Goal: Task Accomplishment & Management: Manage account settings

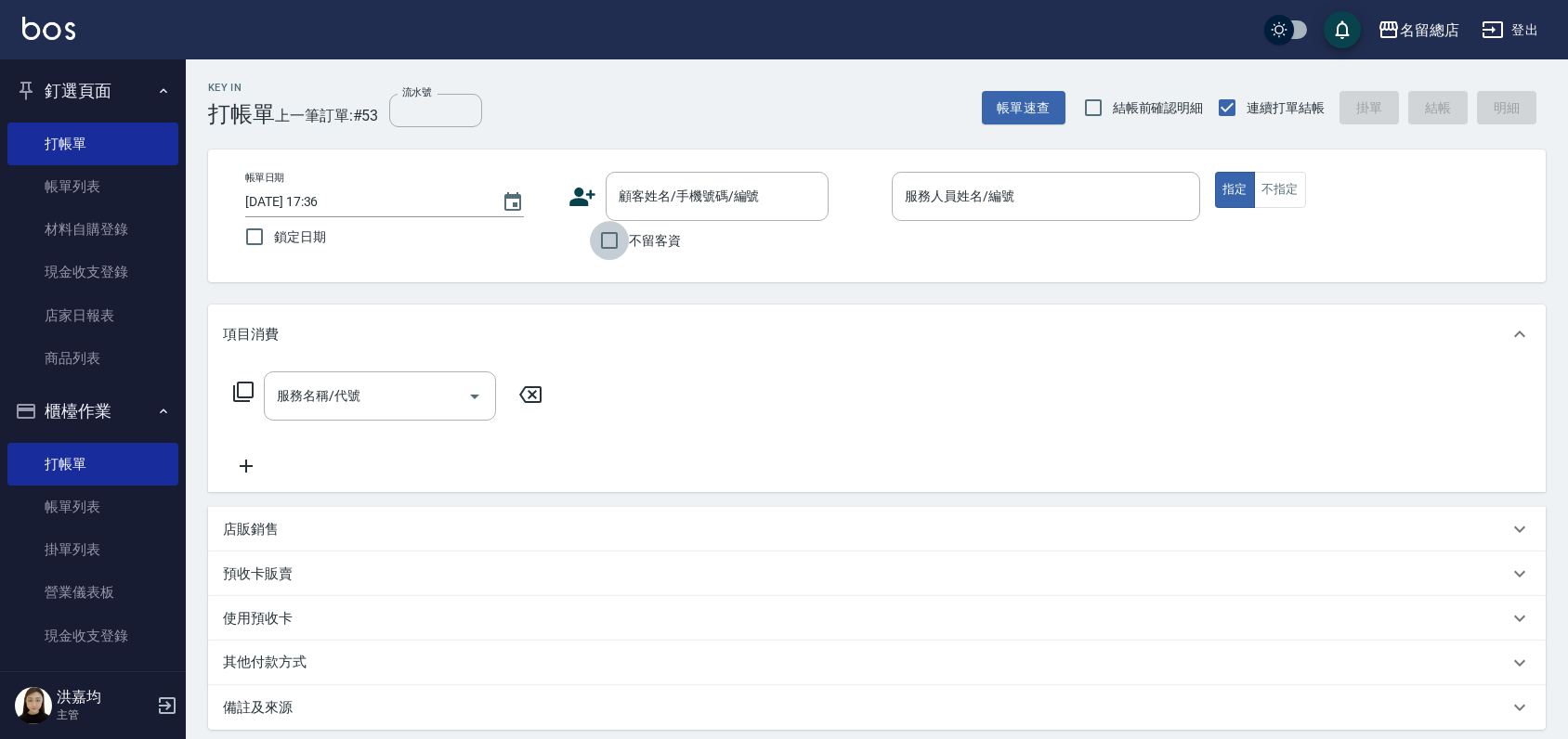
click at [602, 236] on input "不留客資" at bounding box center [608, 240] width 39 height 39
checkbox input "true"
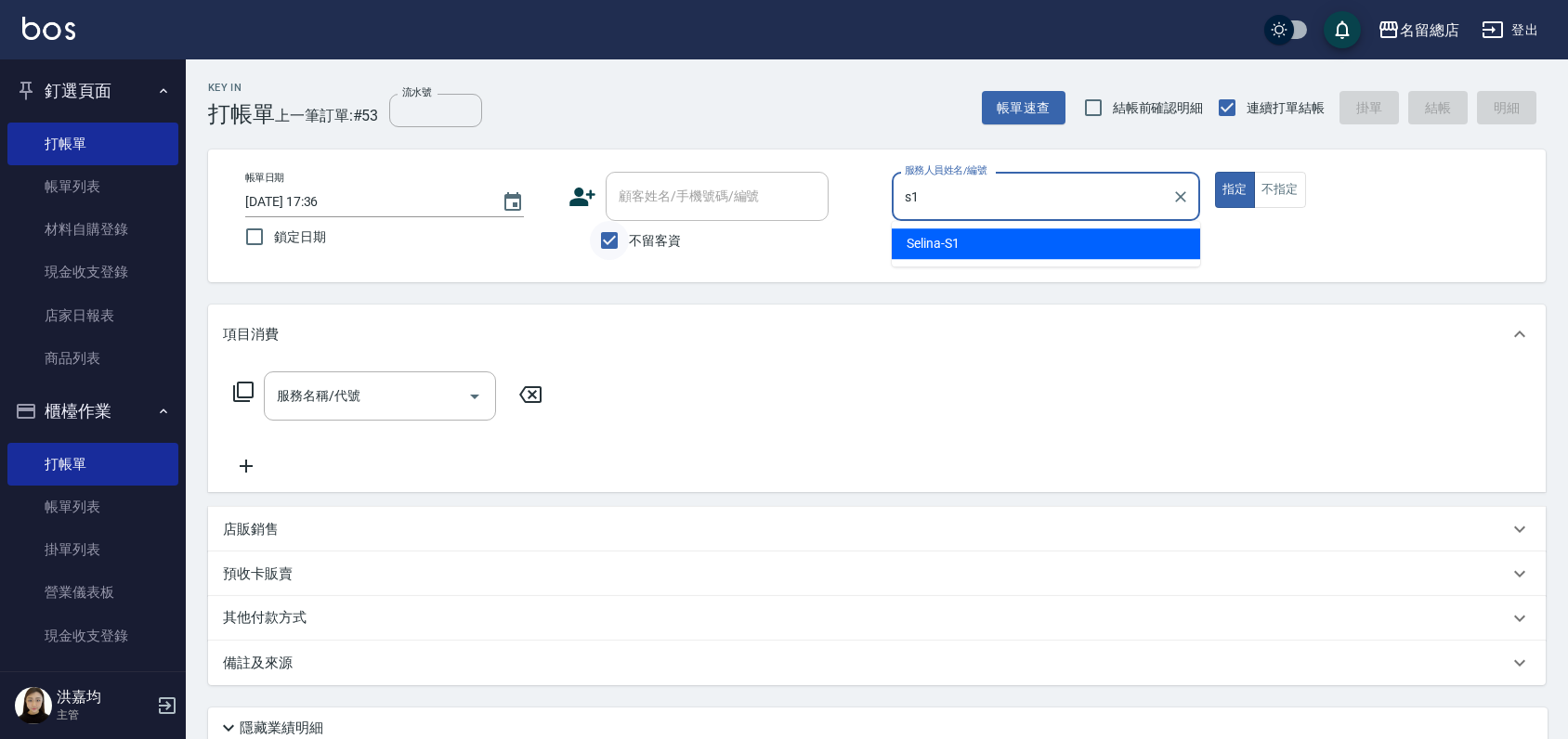
type input "Selina-S1"
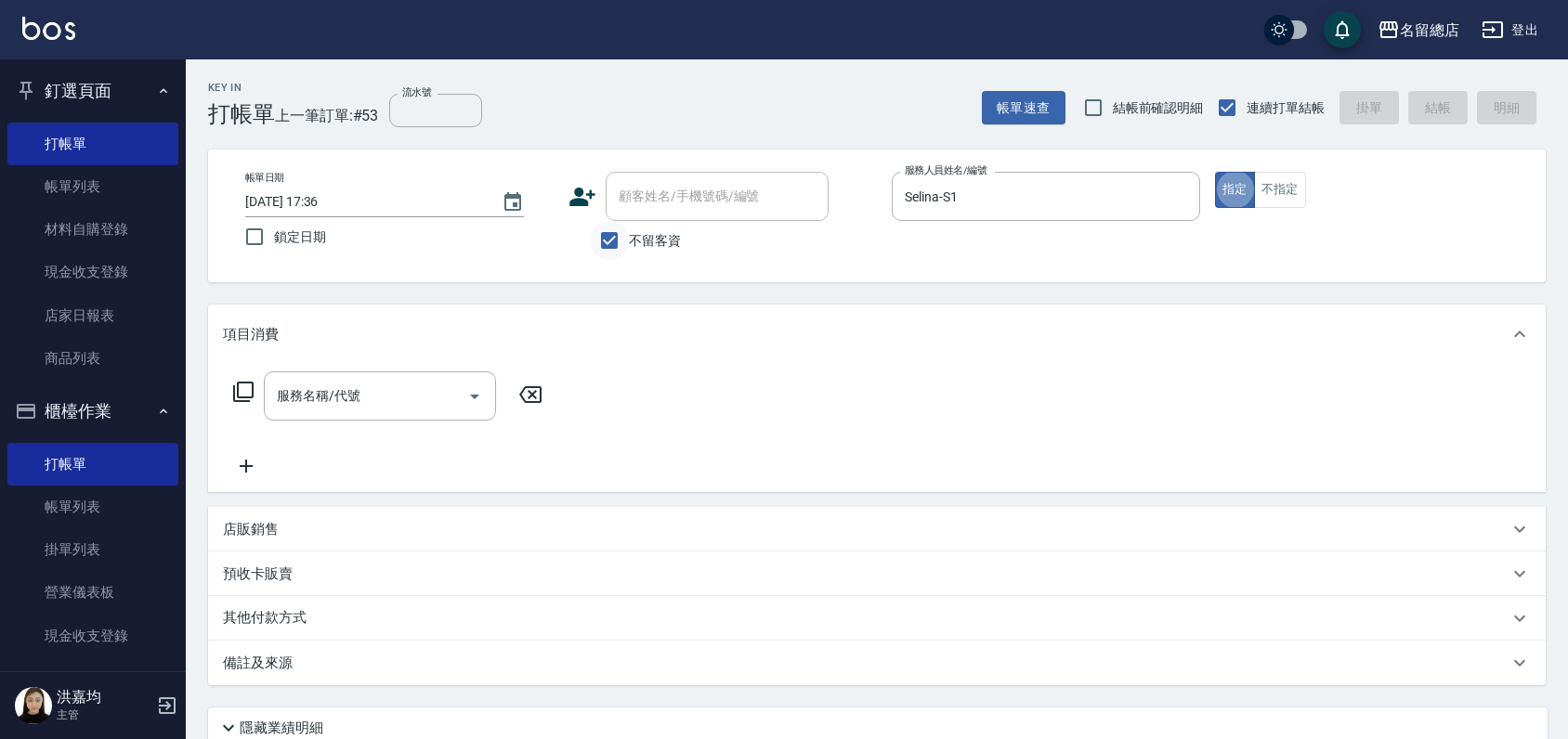
type button "true"
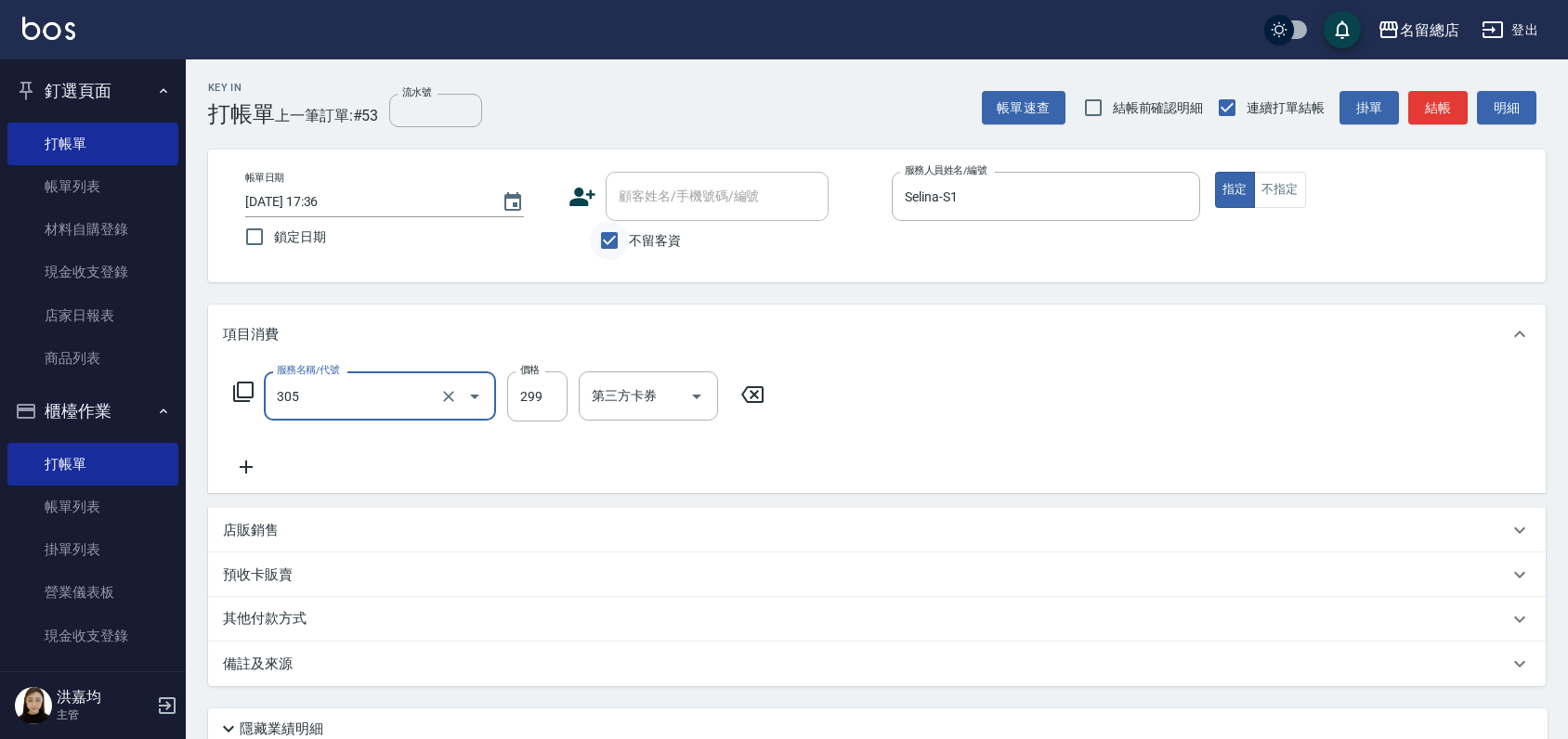
type input "剪髮(305)"
type input "400"
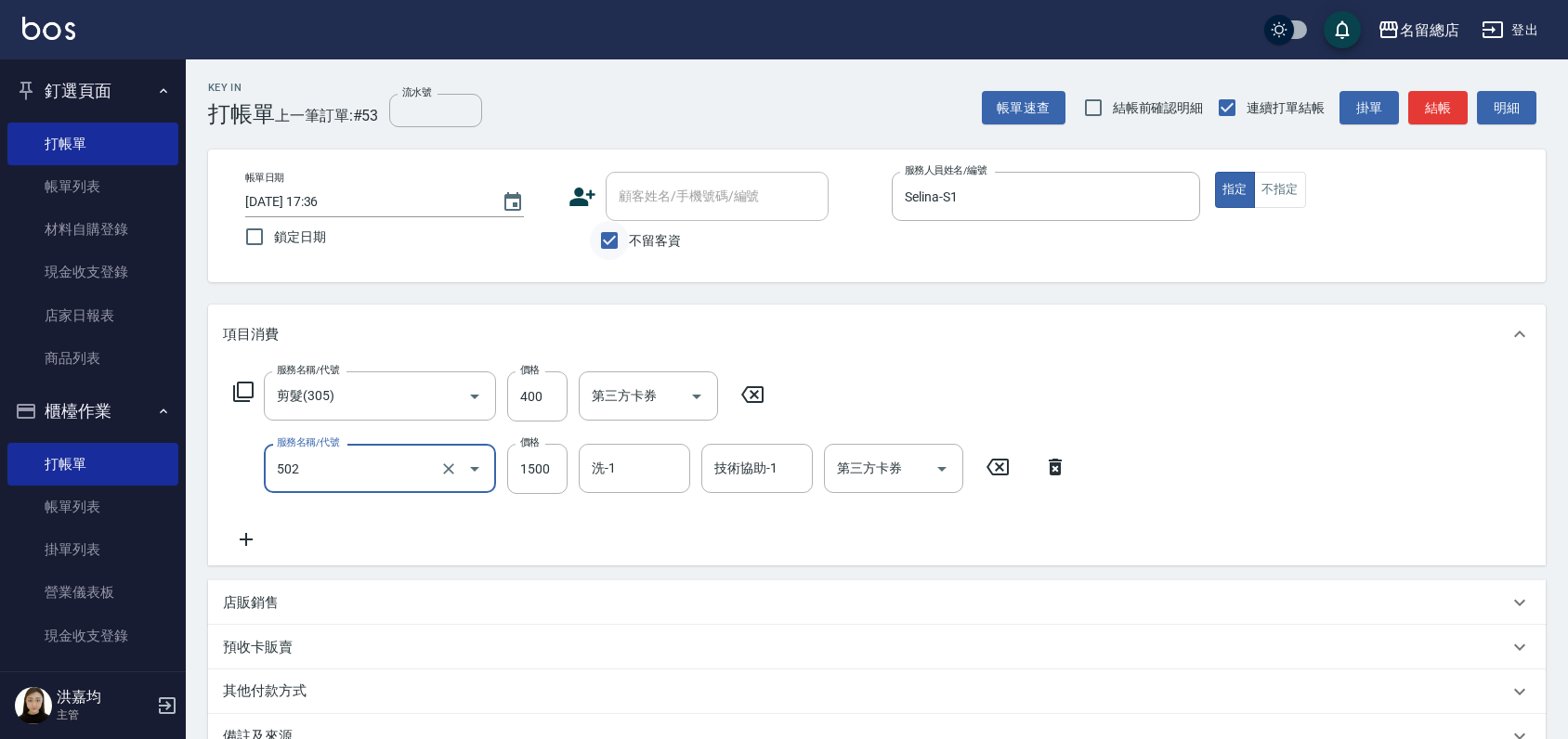
type input "染髮1500以上(502)"
type input "2500"
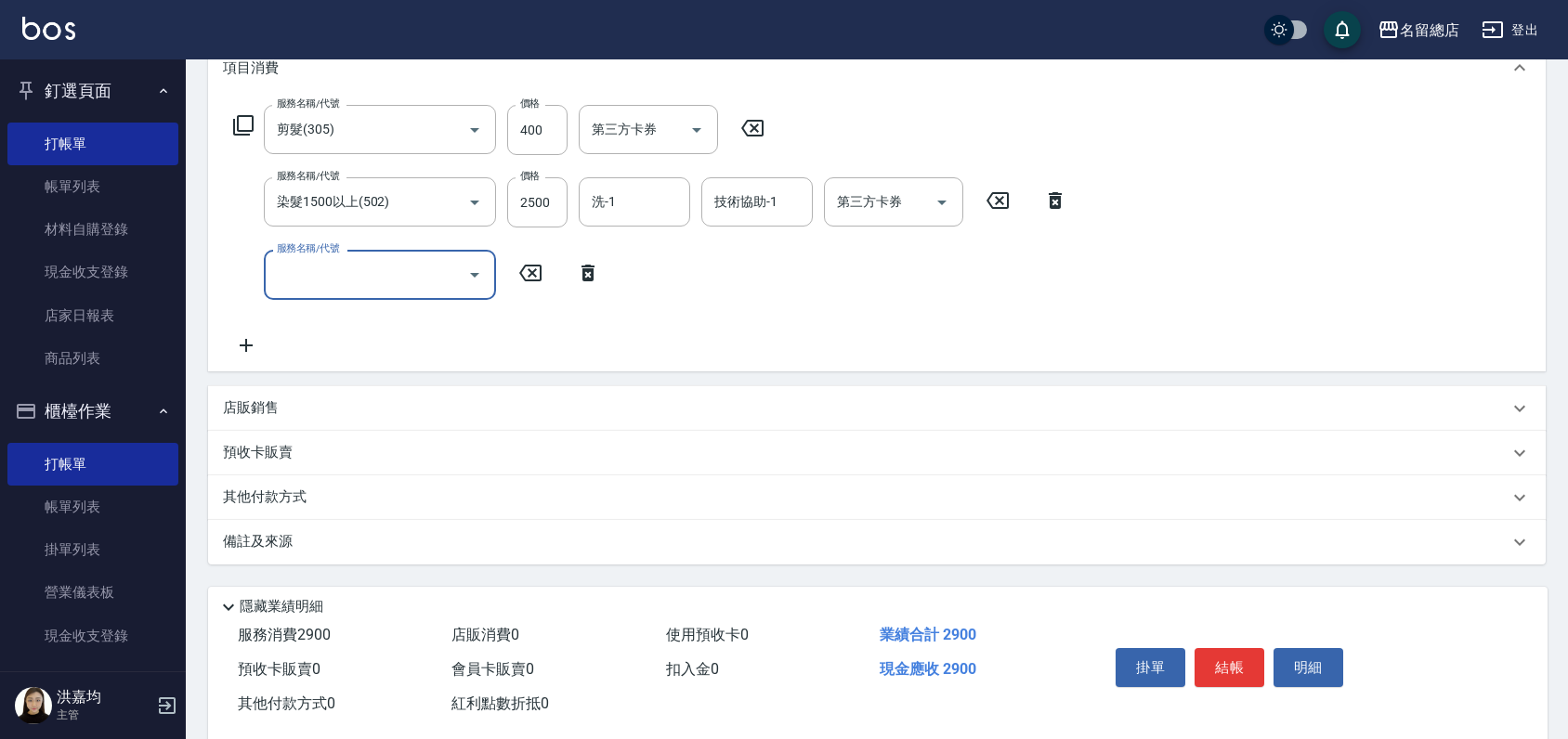
scroll to position [299, 0]
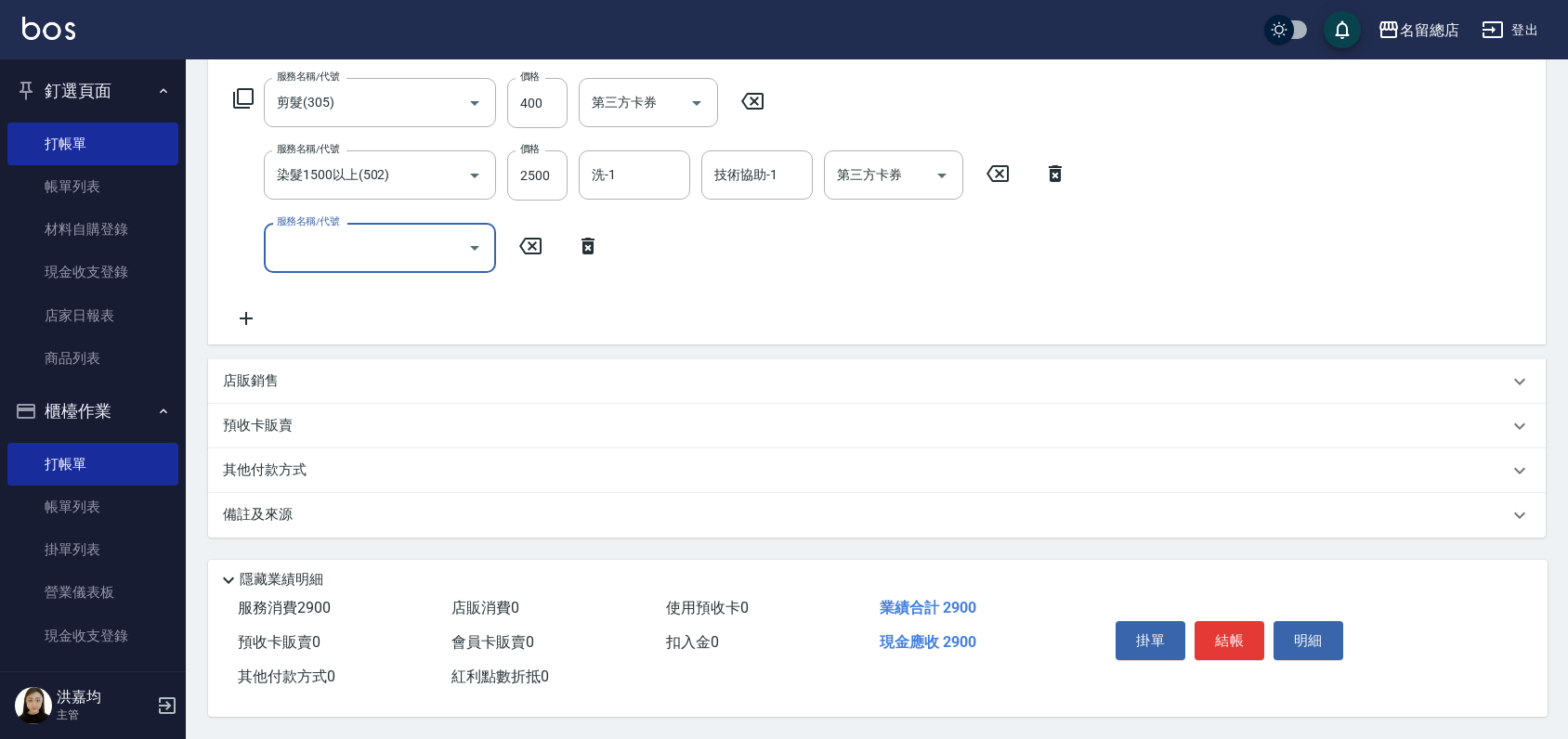
click at [259, 461] on p "其他付款方式" at bounding box center [269, 471] width 93 height 21
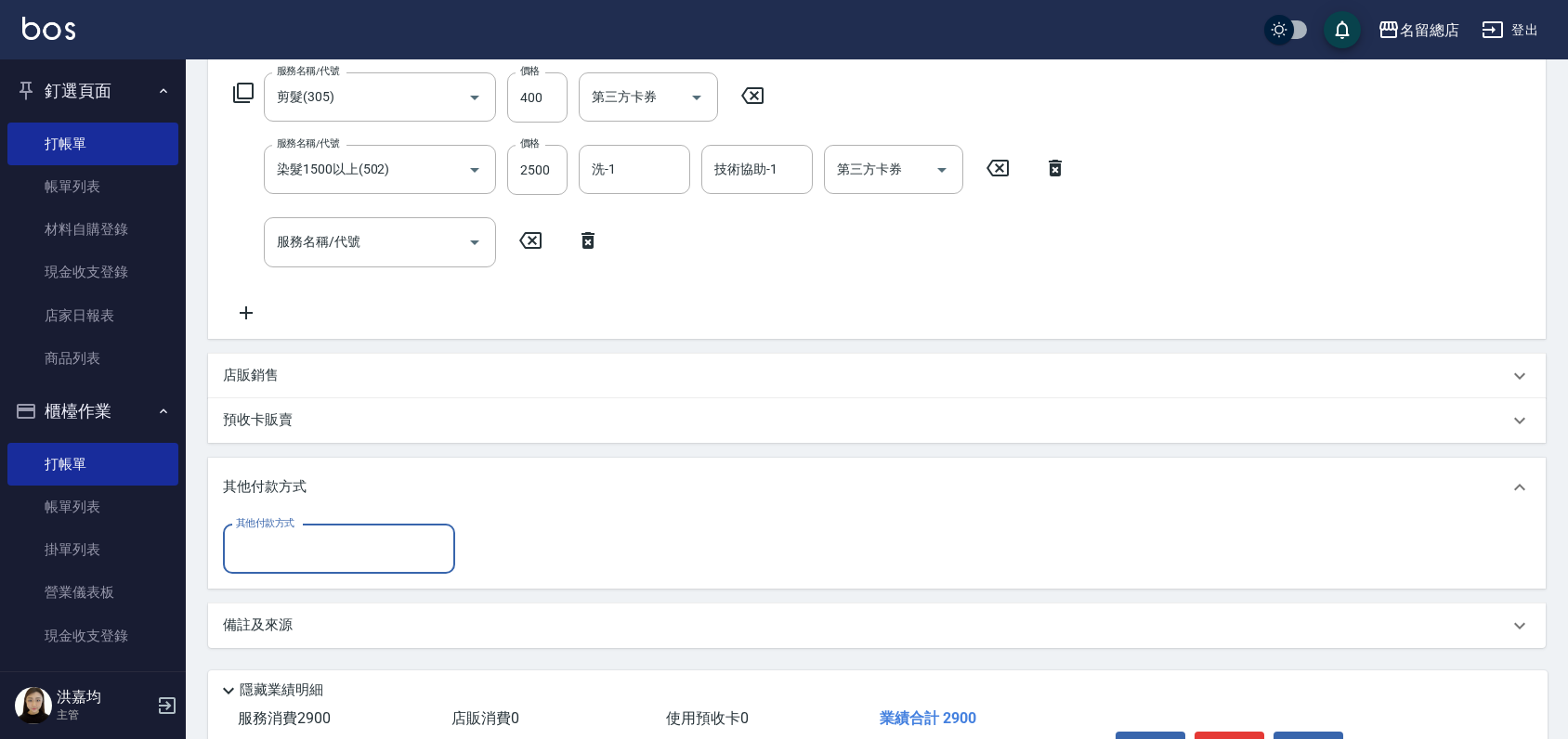
scroll to position [0, 0]
click at [275, 542] on input "其他付款方式" at bounding box center [339, 549] width 216 height 33
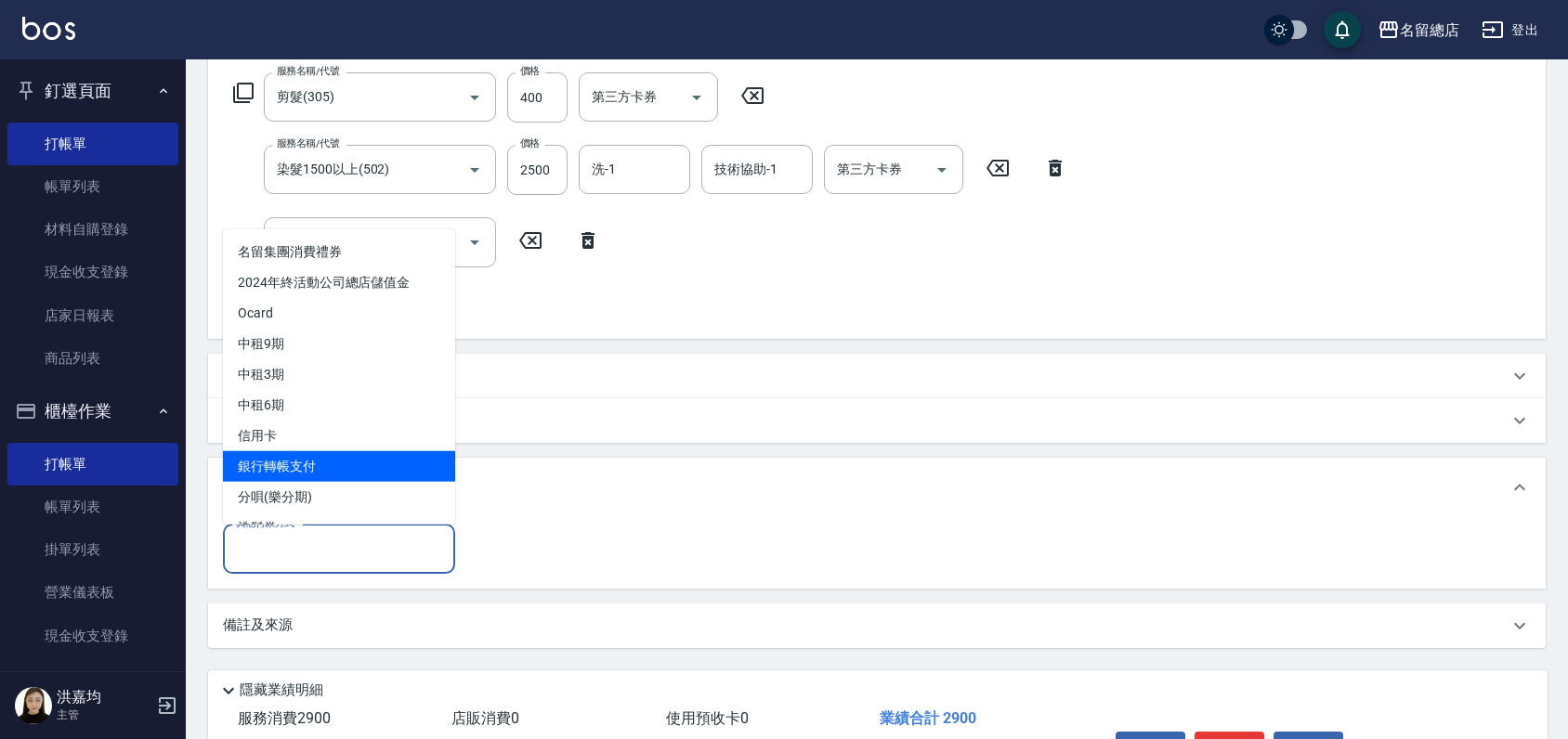
click at [299, 468] on span "銀行轉帳支付" at bounding box center [339, 465] width 233 height 31
type input "銀行轉帳支付"
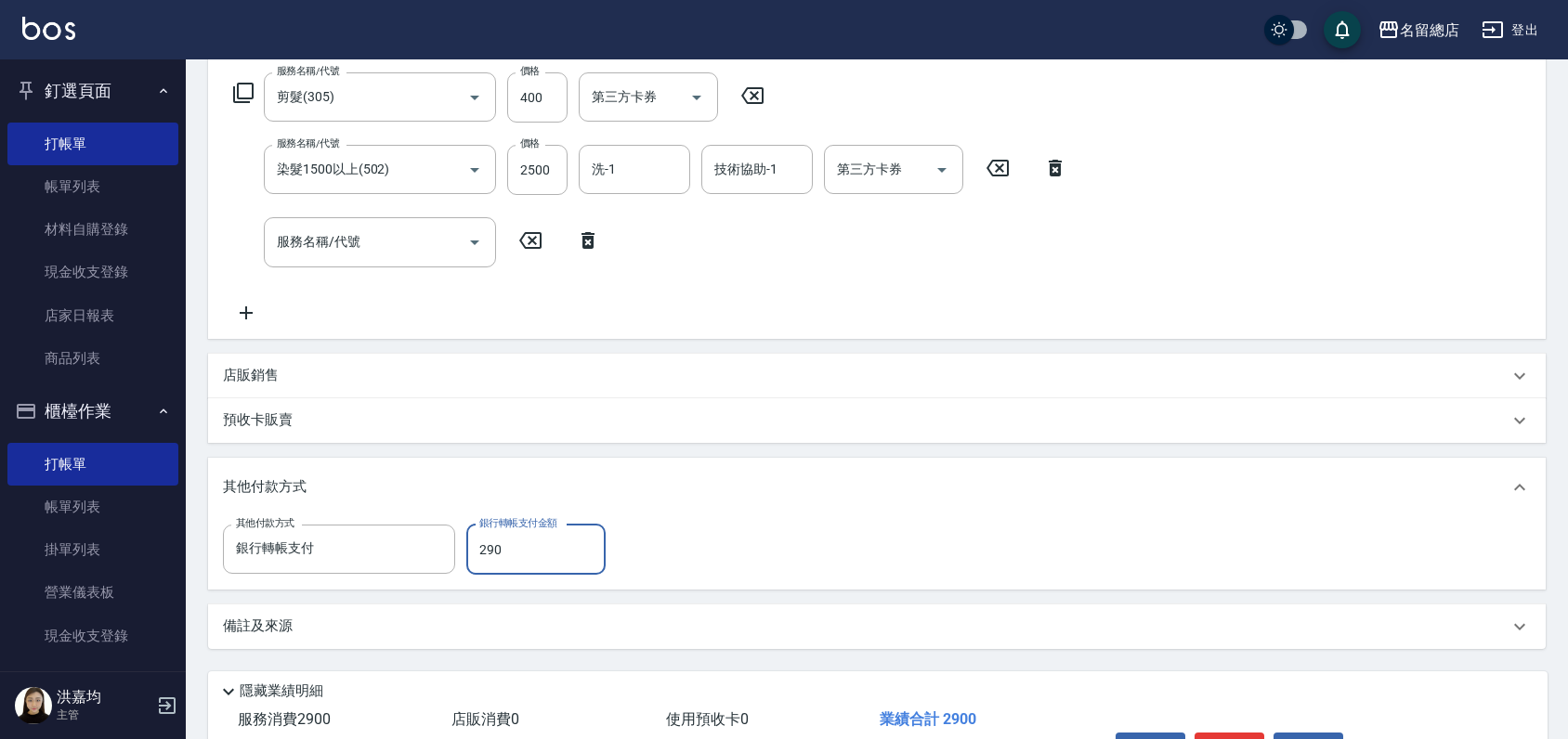
type input "2900"
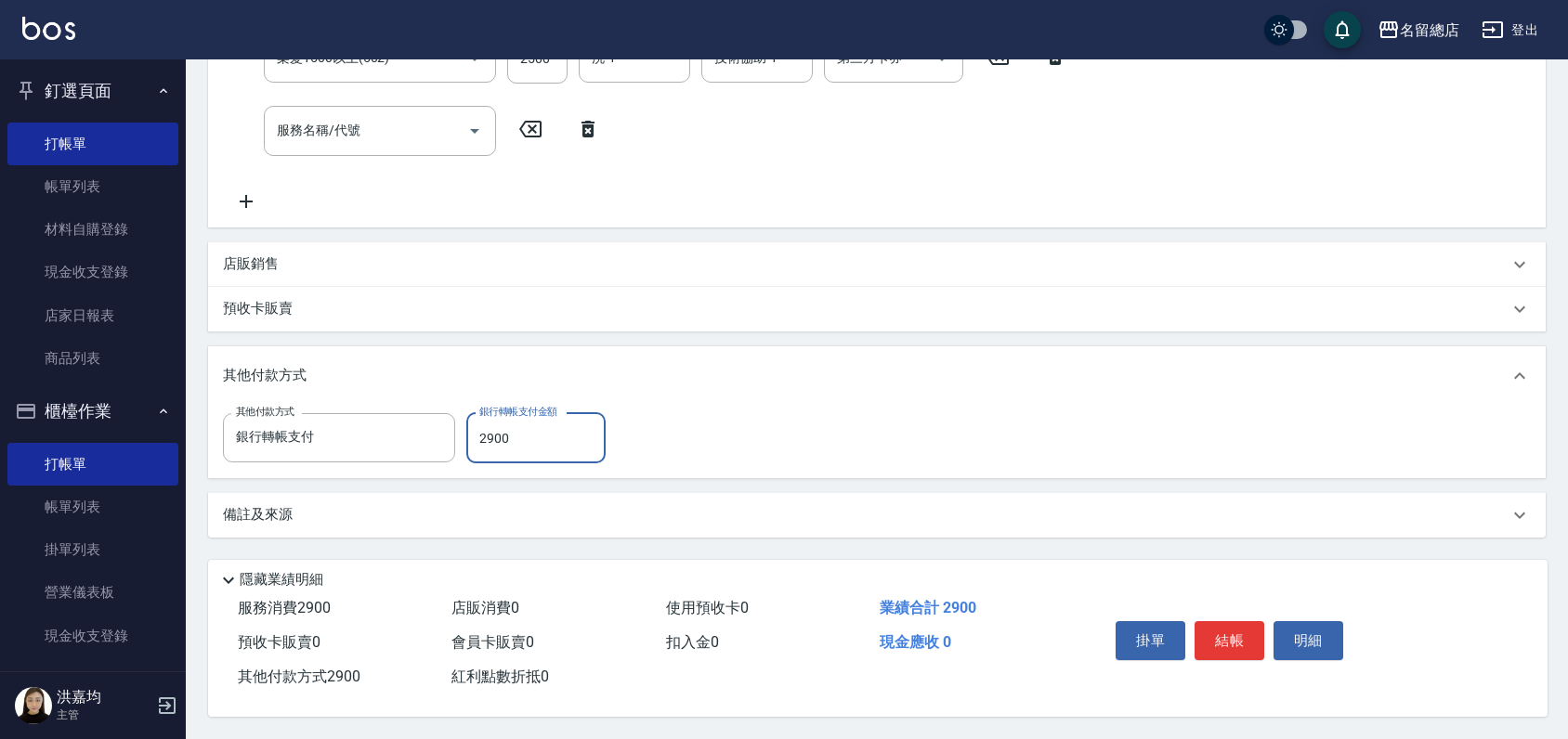
scroll to position [416, 0]
type input "[DATE] 18:26"
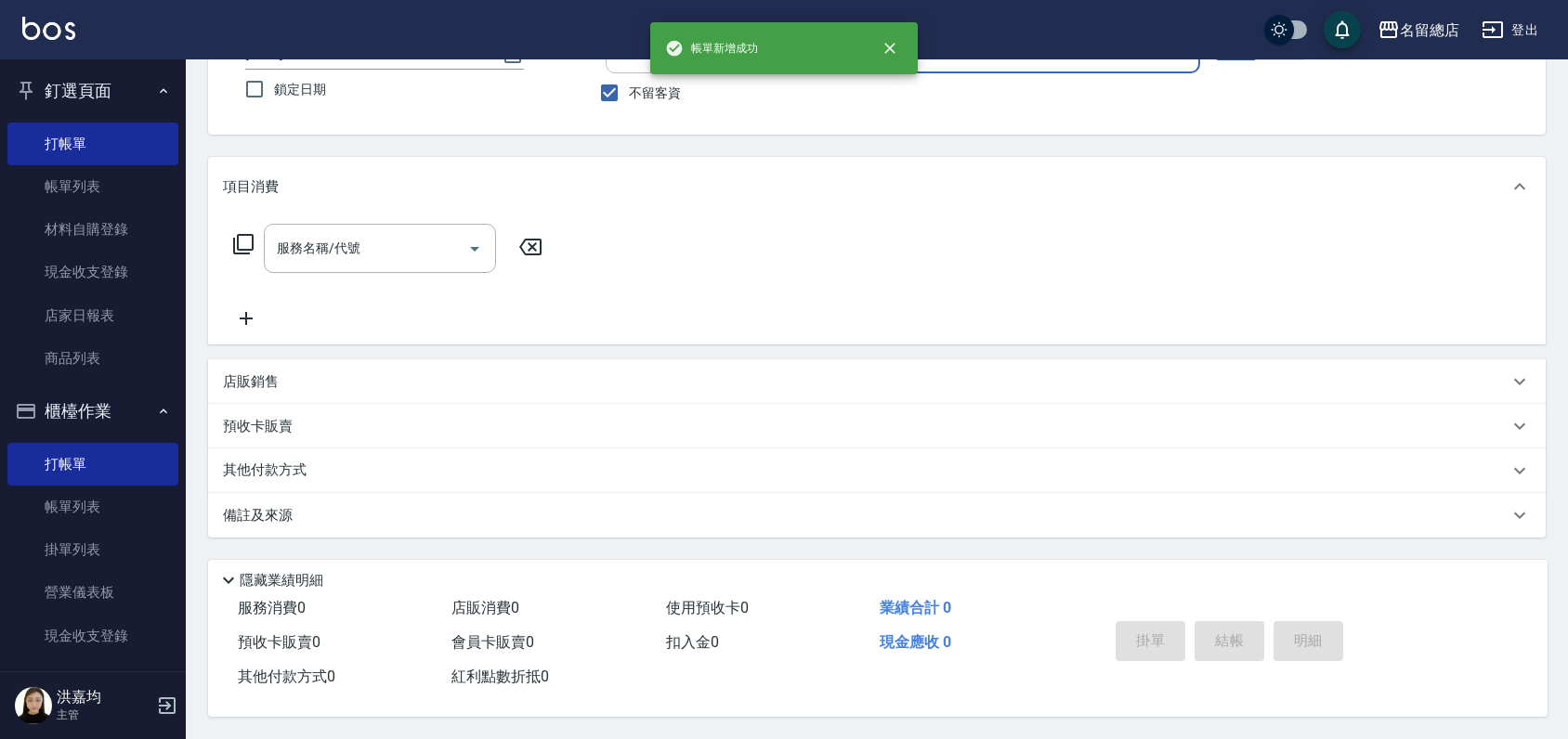
scroll to position [0, 0]
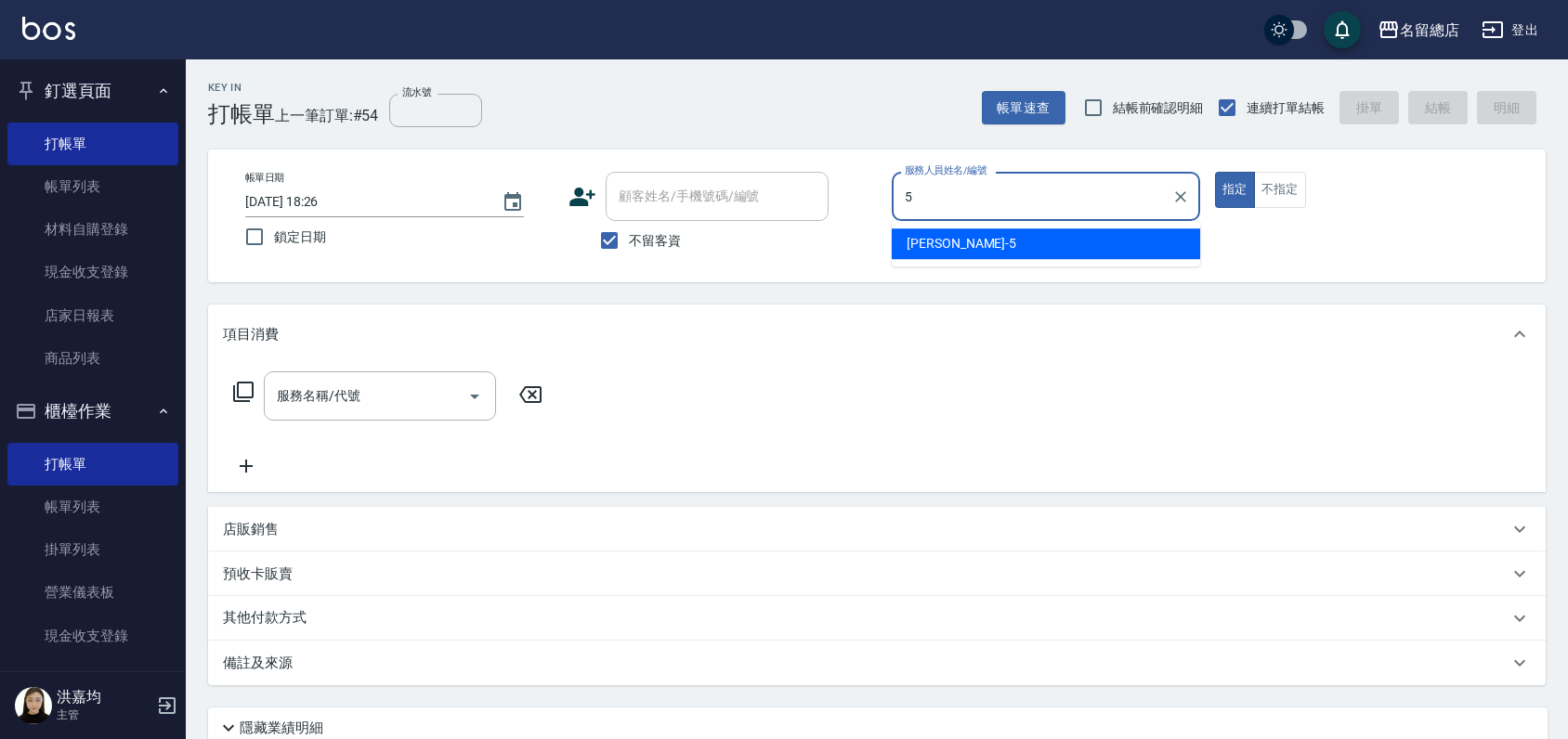
type input "[PERSON_NAME]-5"
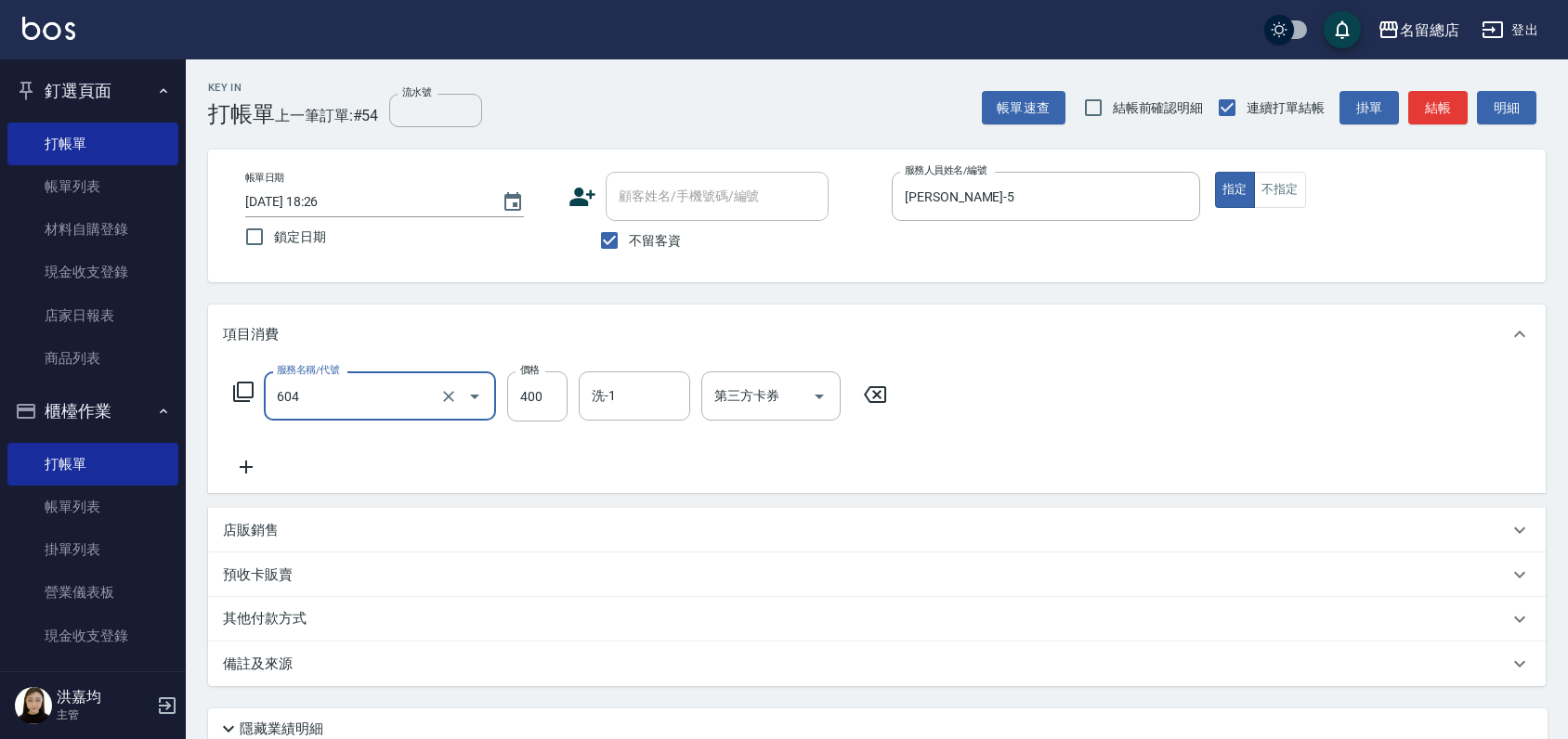
type input "健康洗髮(604)"
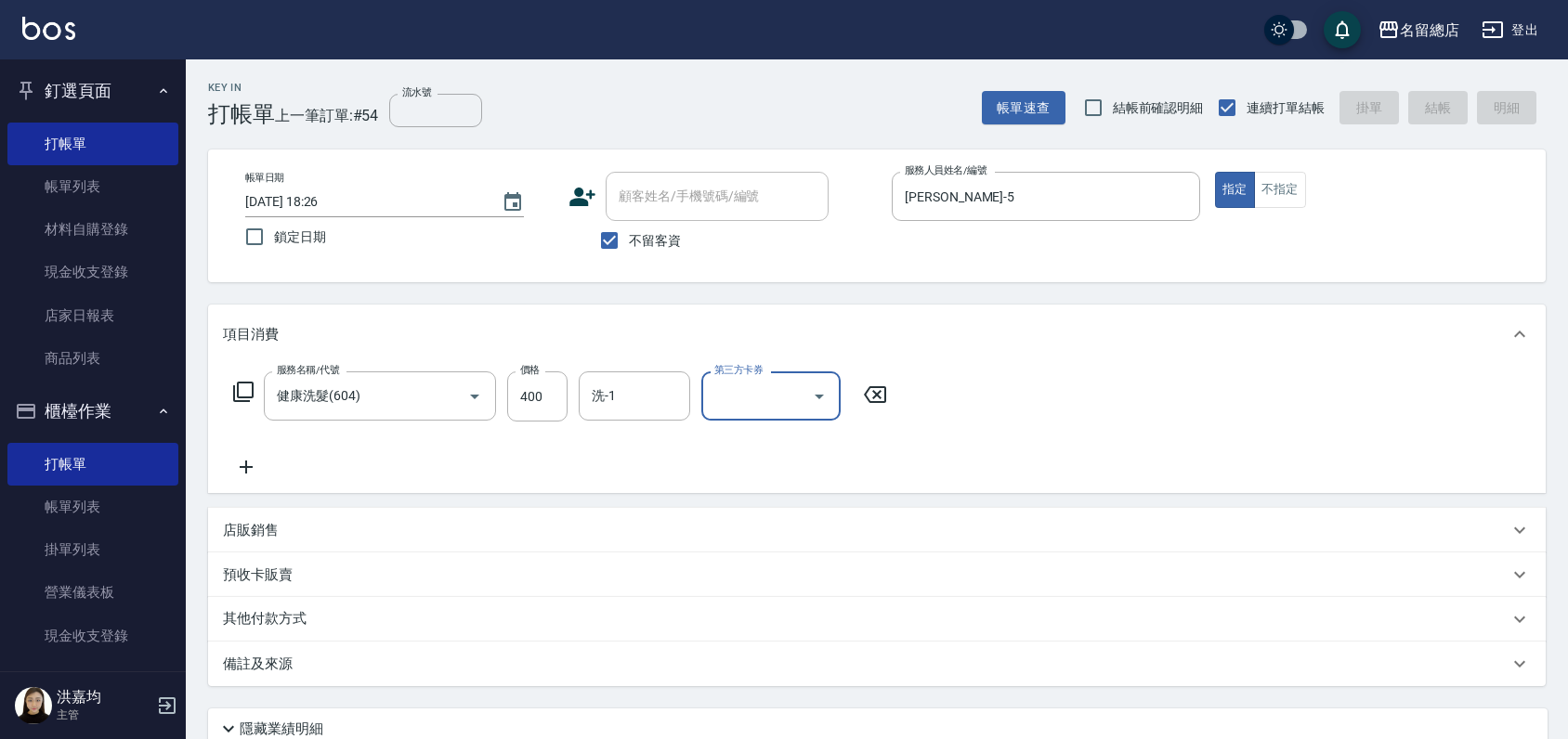
type input "[DATE] 18:29"
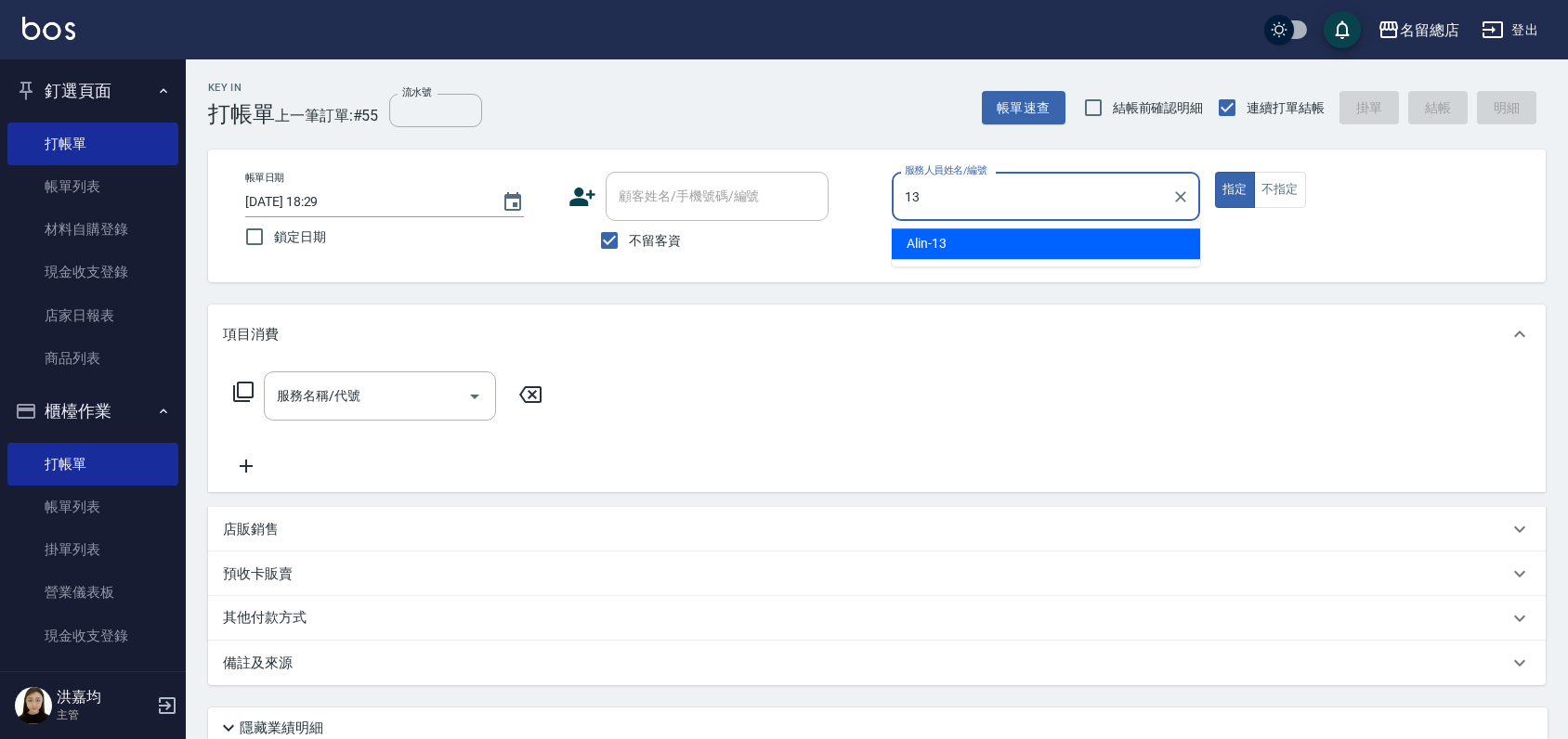
type input "Alin-13"
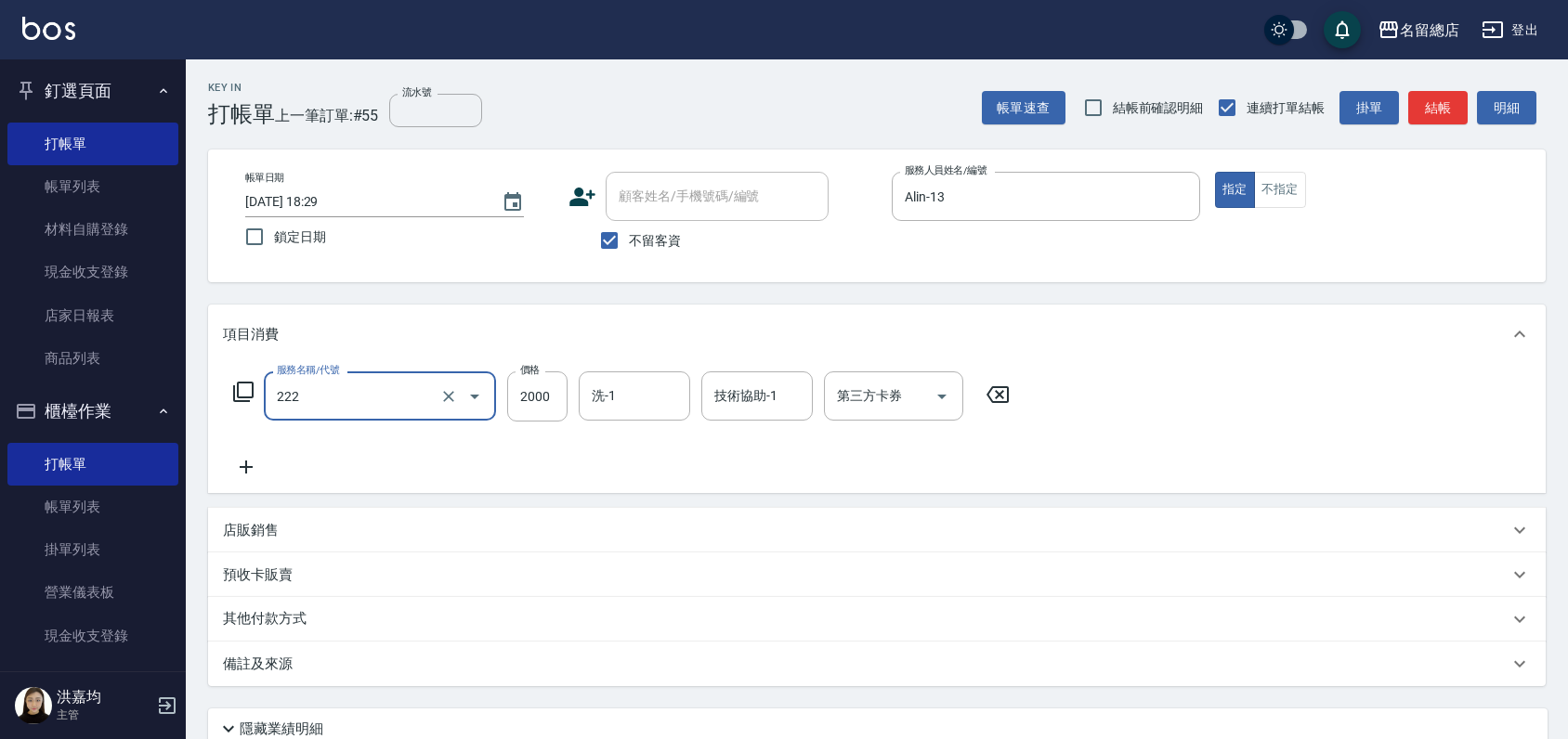
type input "燙髮2000以上(222)"
type input "1900"
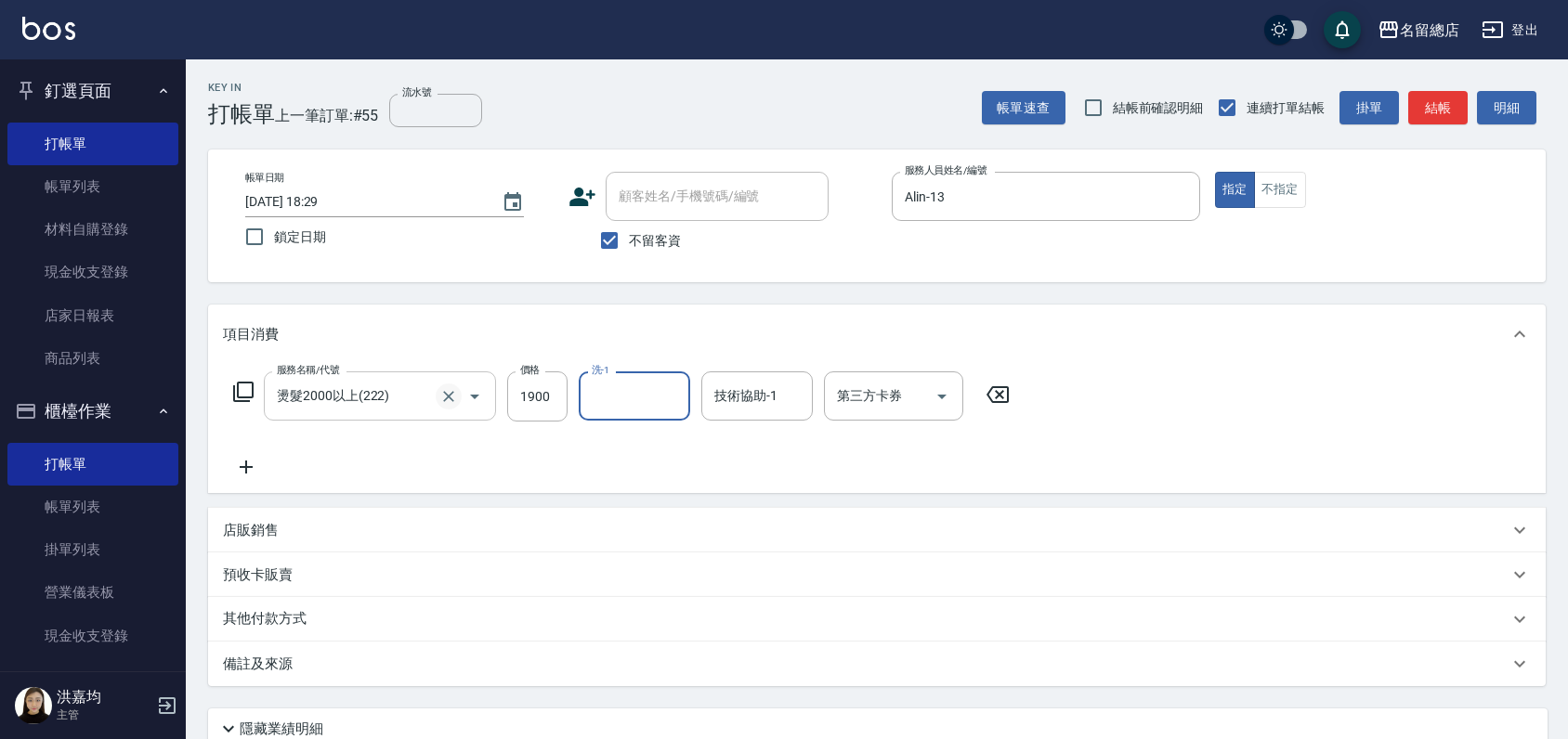
click at [451, 394] on icon "Clear" at bounding box center [448, 396] width 19 height 19
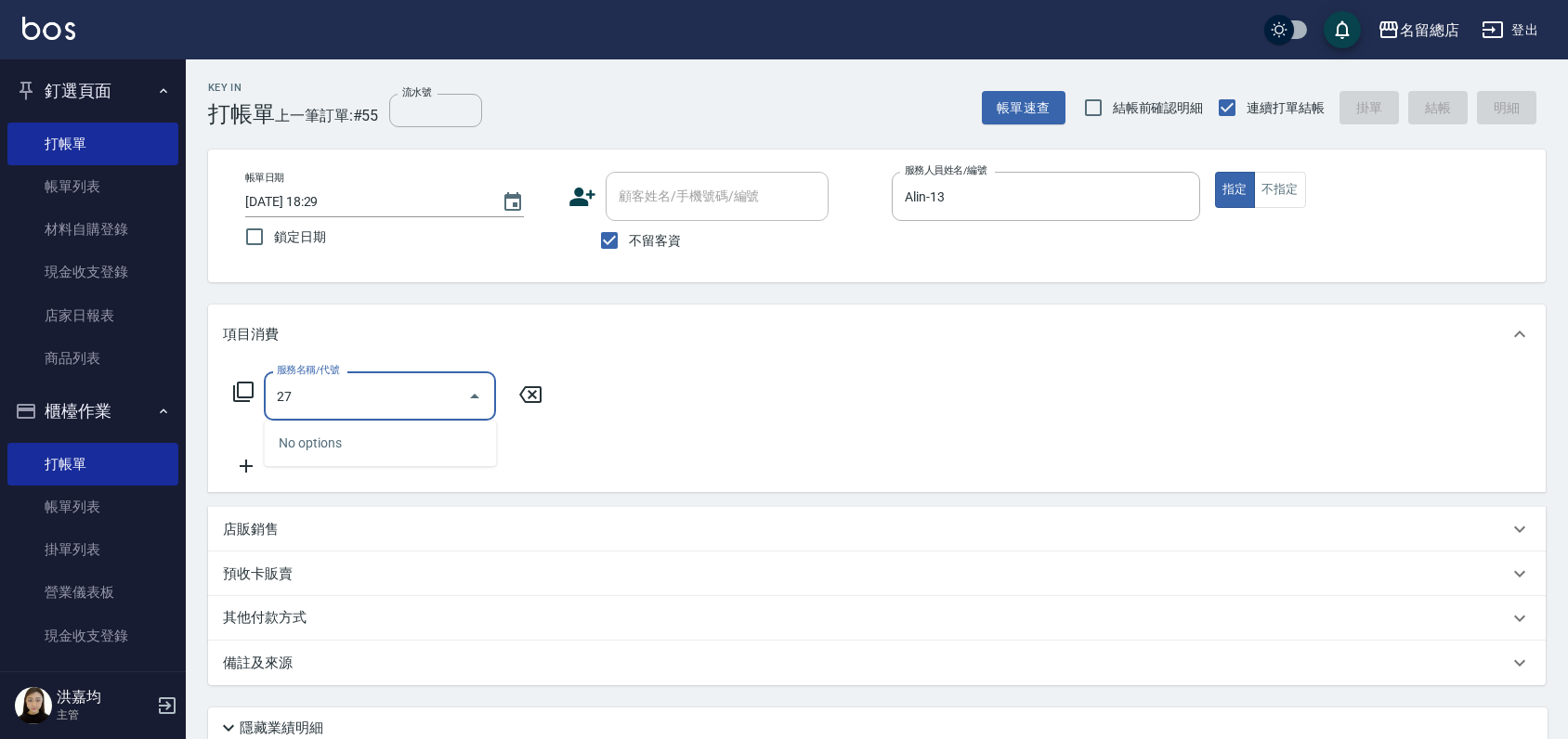
type input "2"
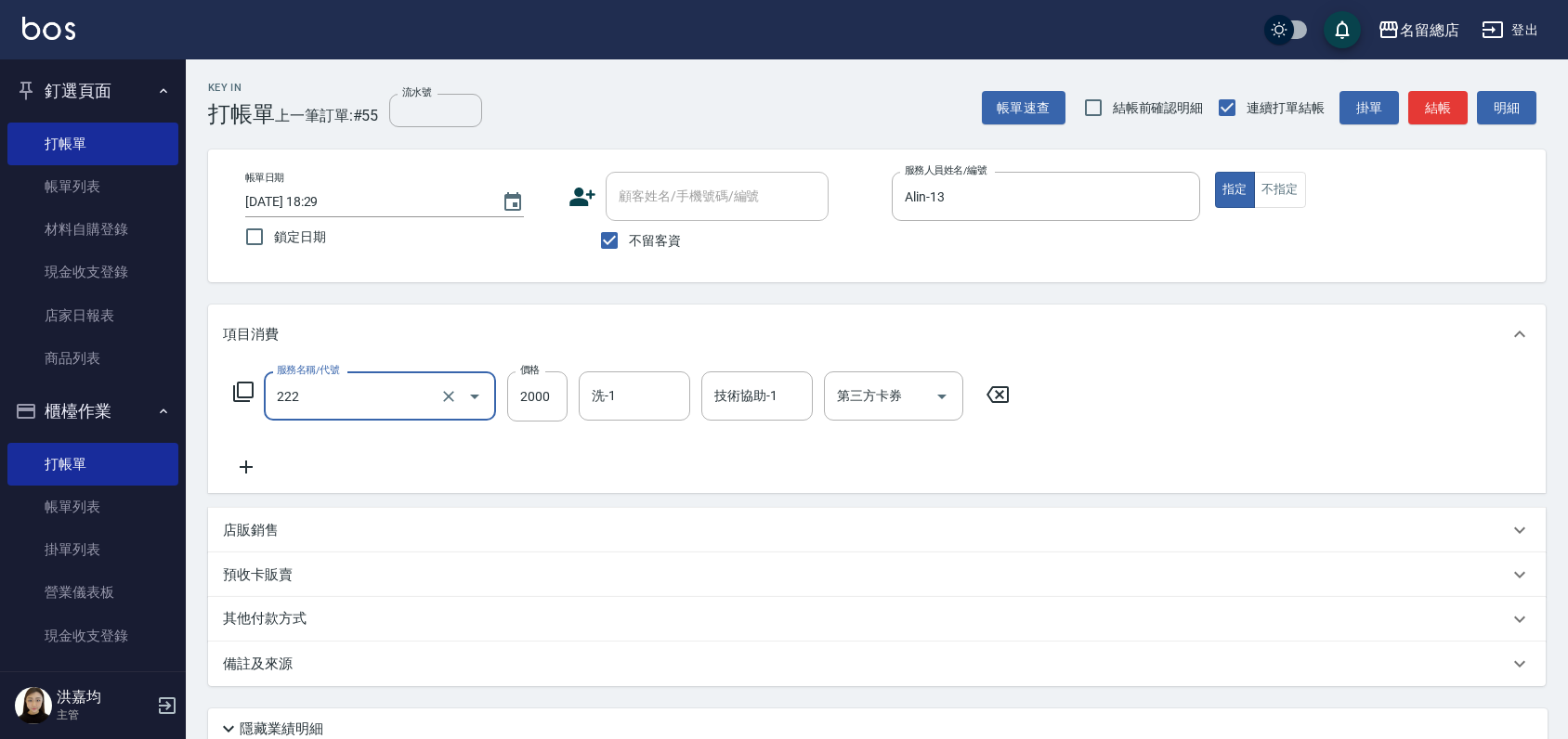
type input "燙髮2000以上(222)"
type input "1900"
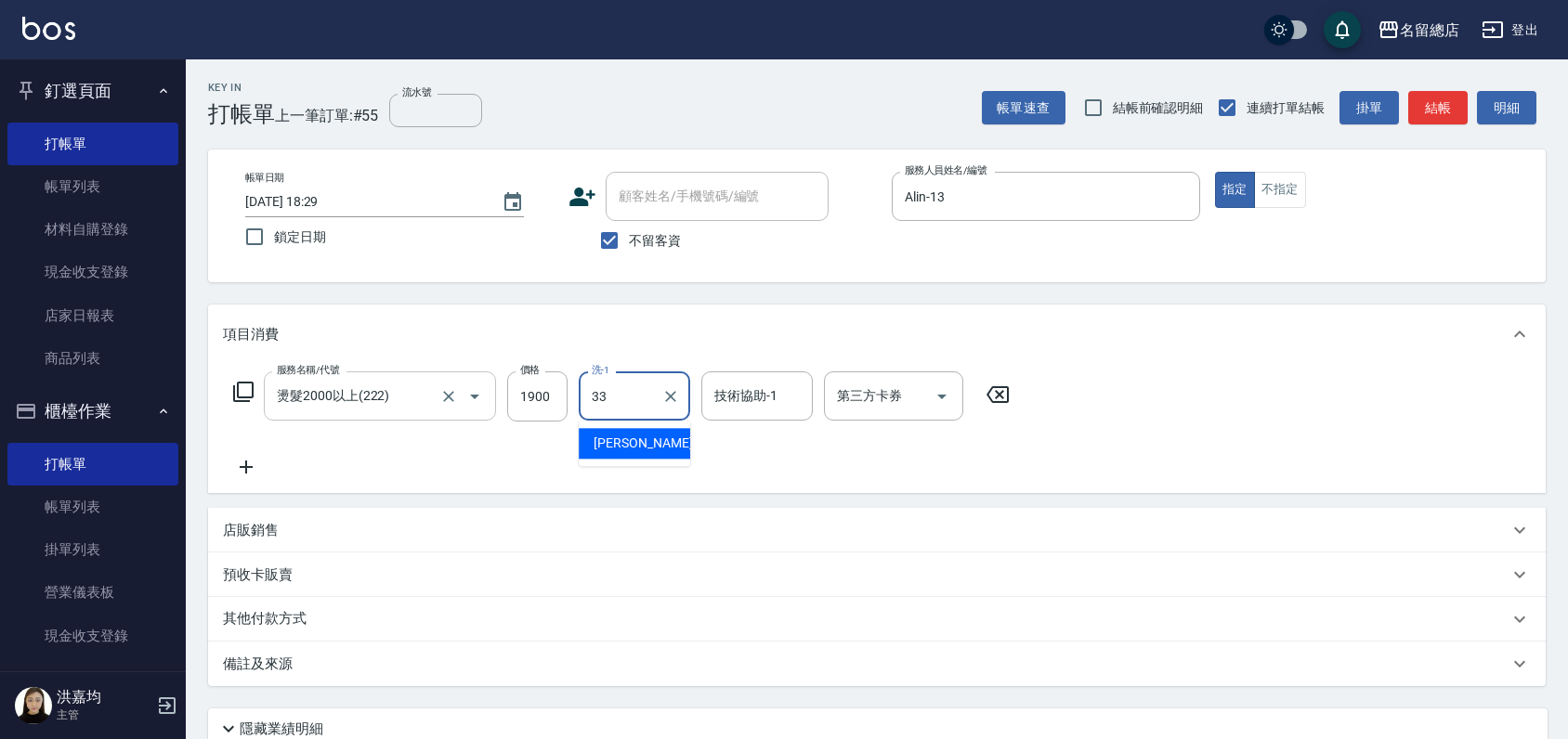
type input "[PERSON_NAME]-33"
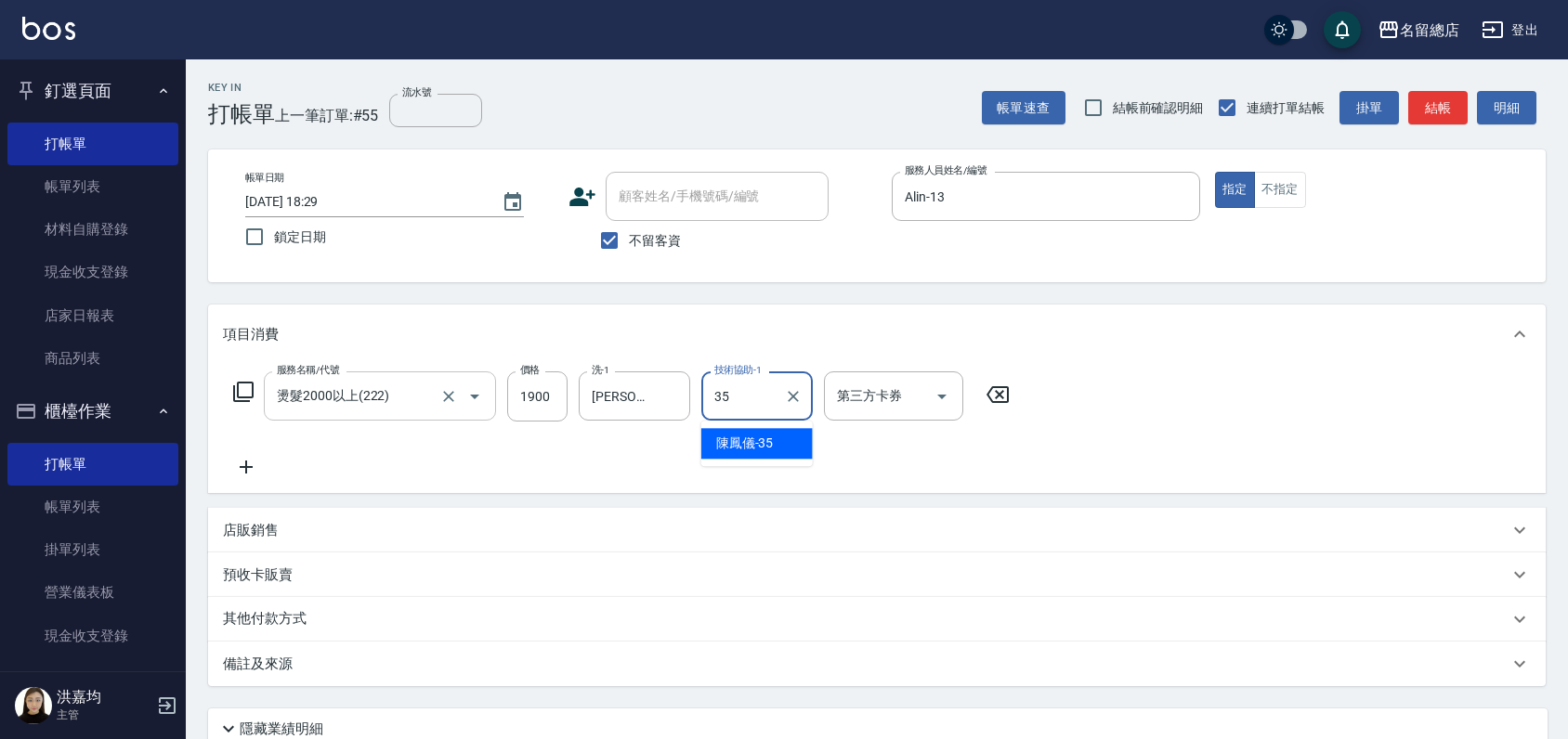
type input "[PERSON_NAME]-35"
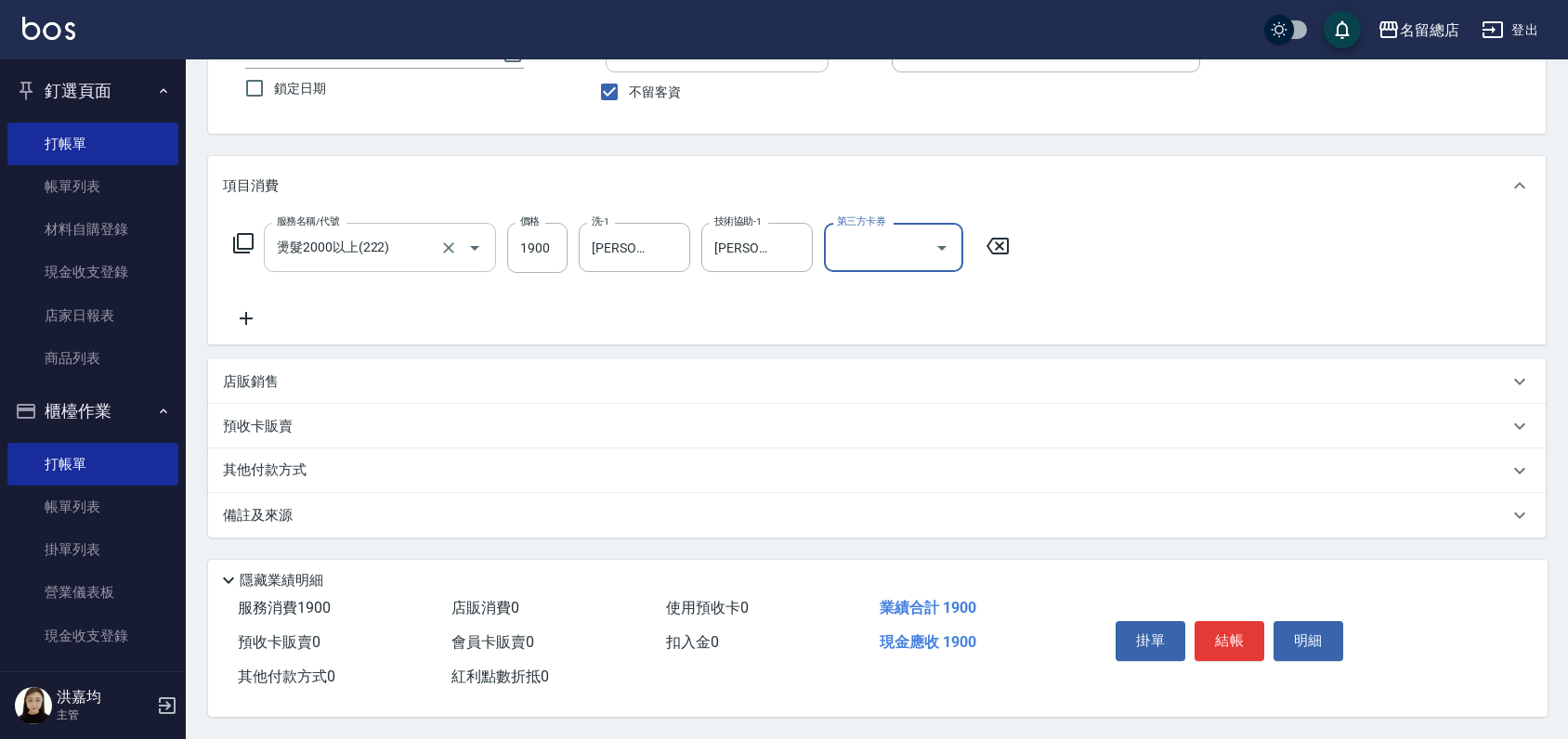
scroll to position [155, 0]
type input "[DATE] 18:30"
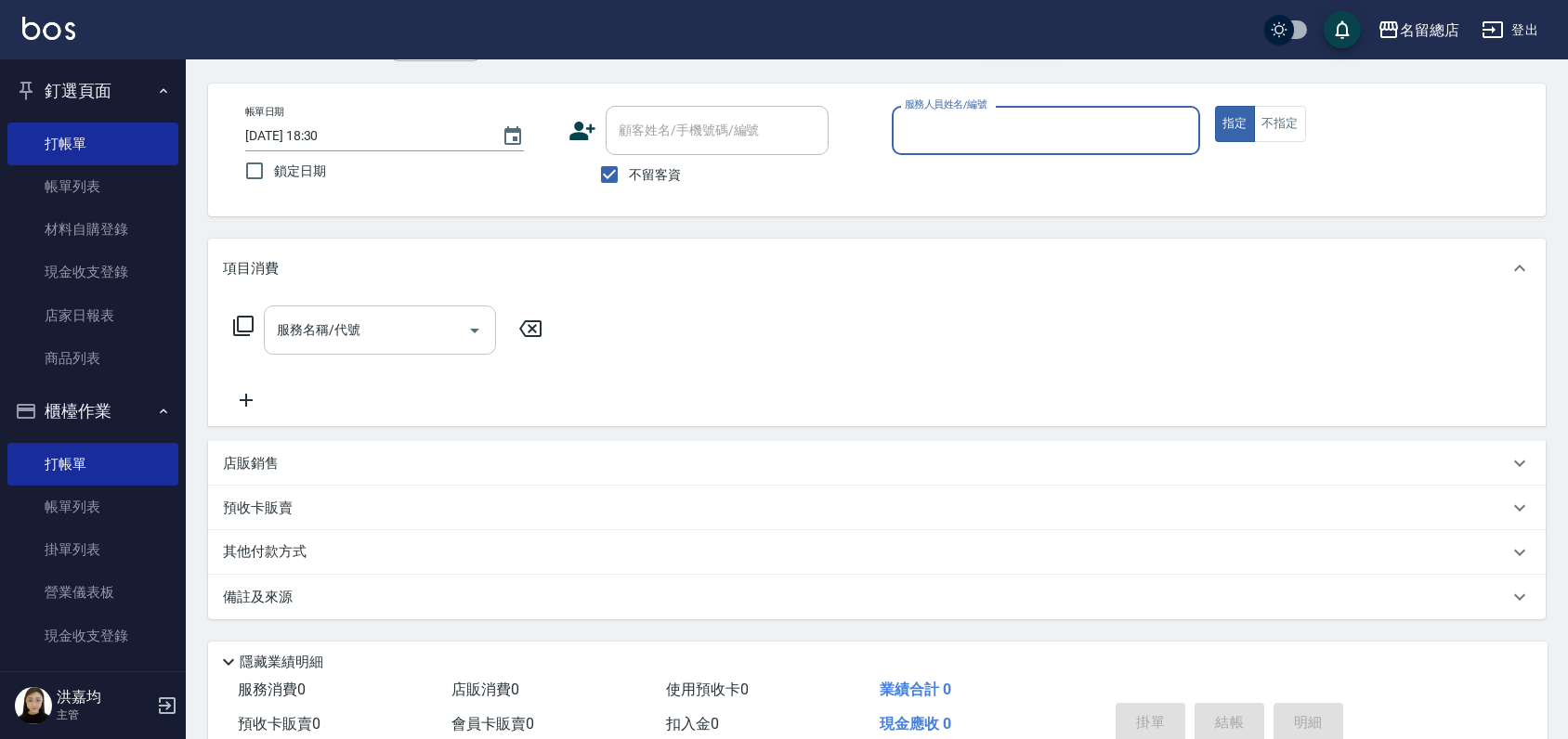
scroll to position [0, 0]
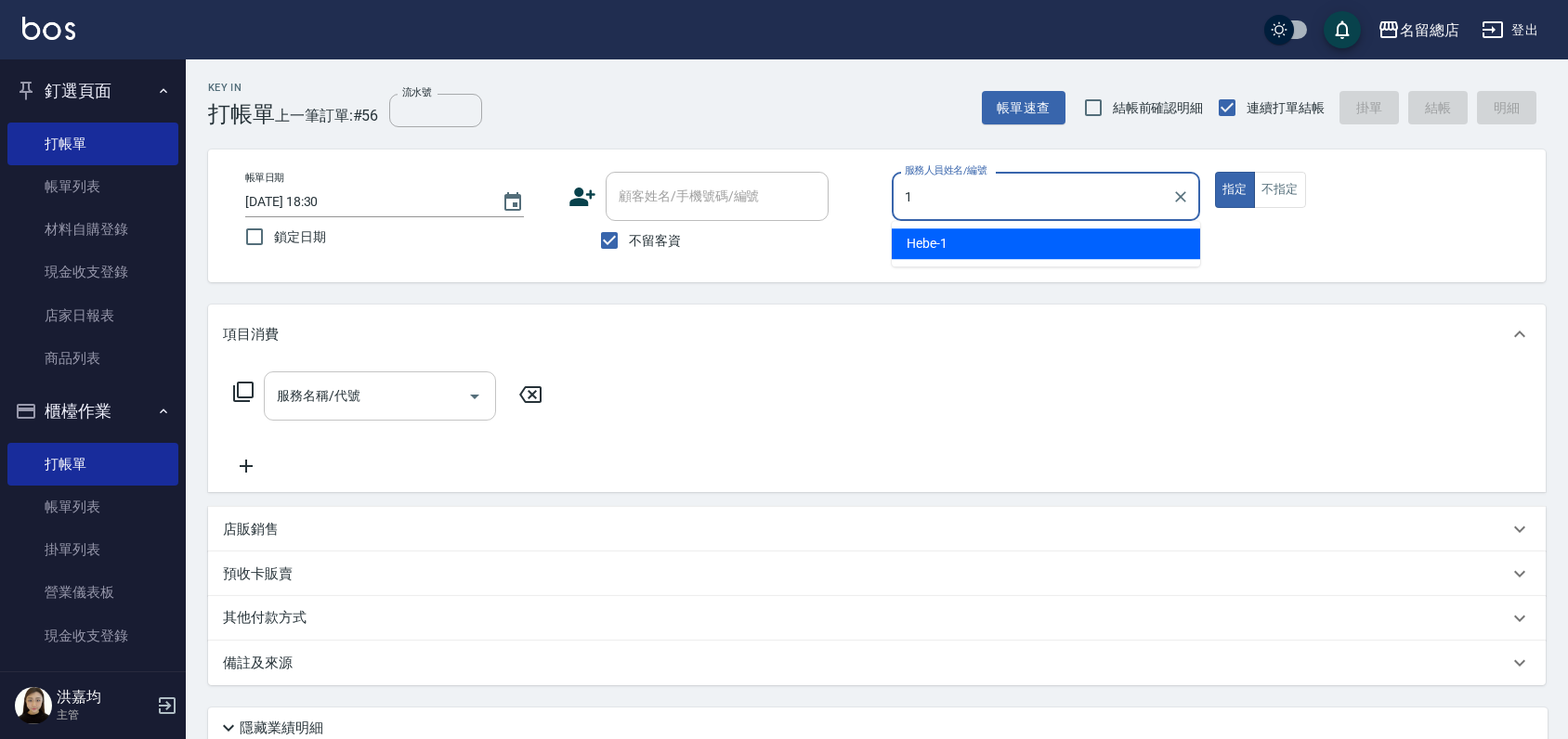
type input "Hebe-1"
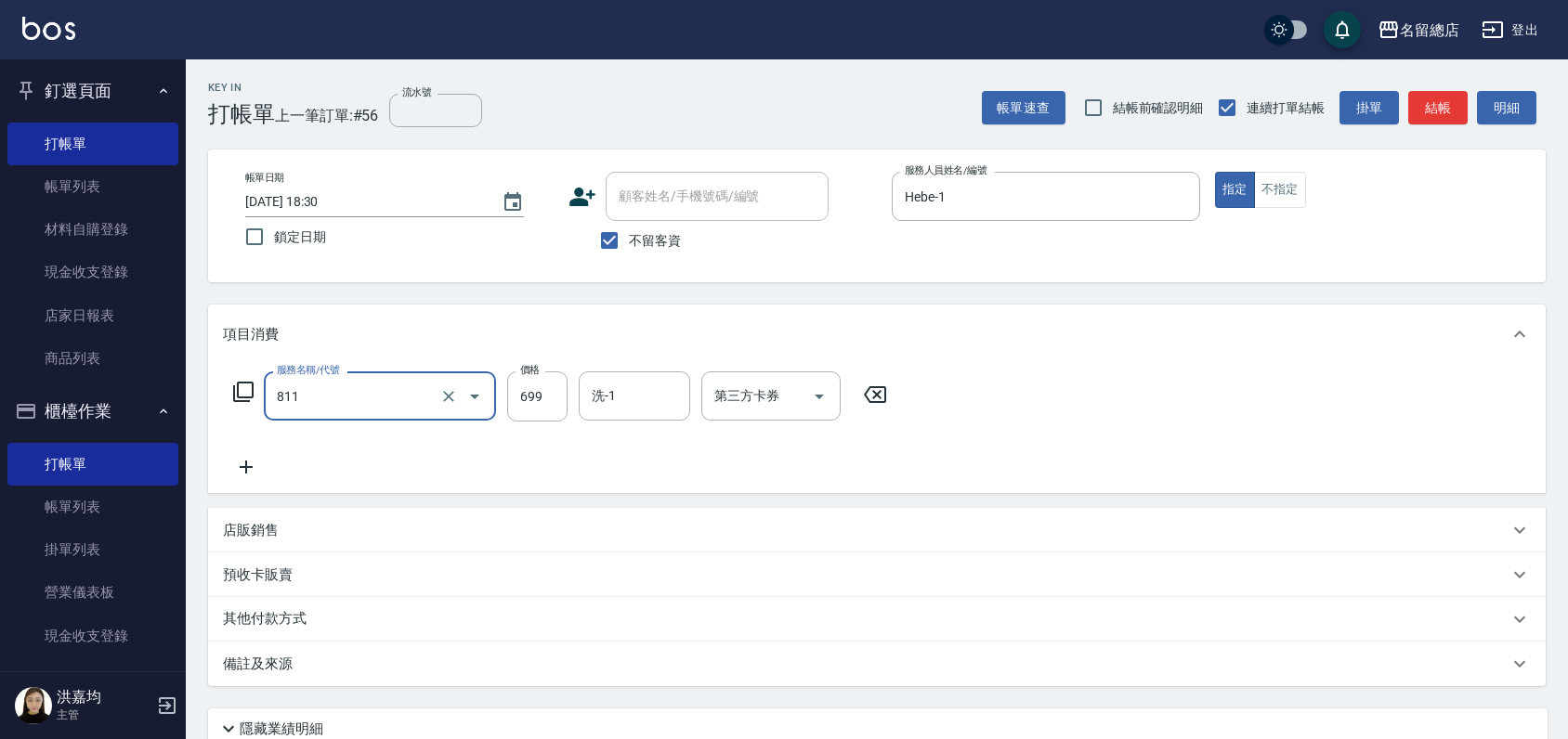
type input "洗+剪(811)"
type input "700"
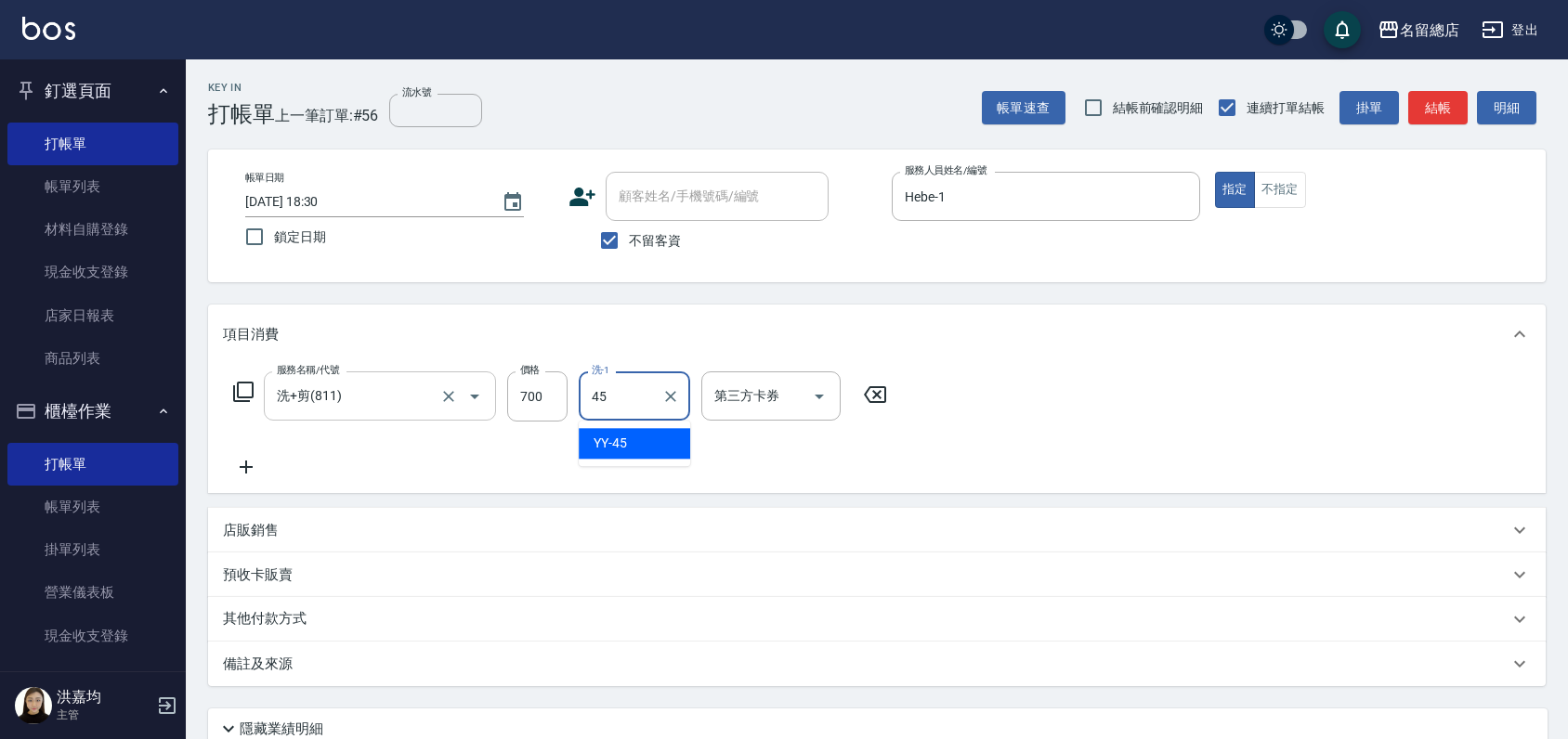
type input "YY-45"
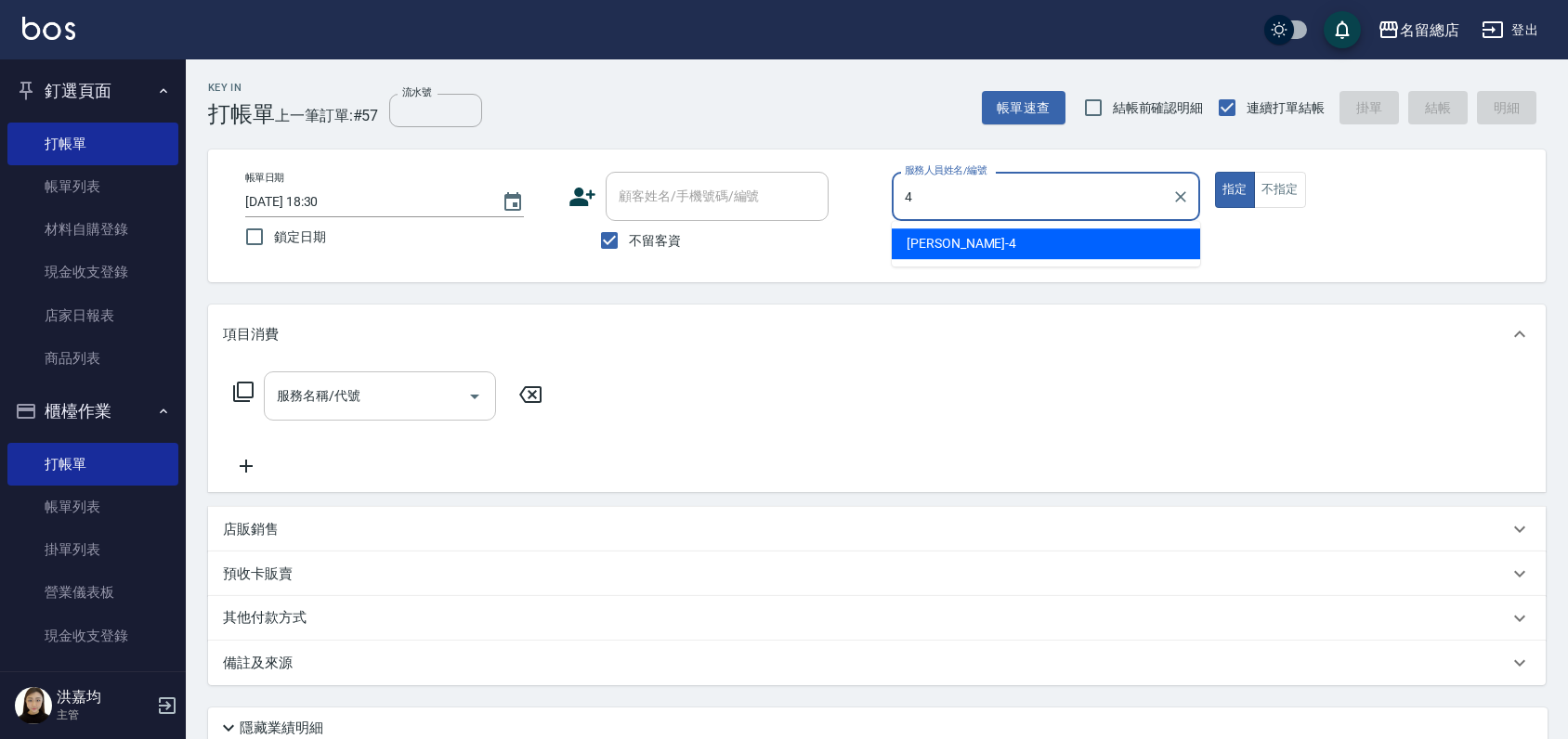
type input "[PERSON_NAME]-4"
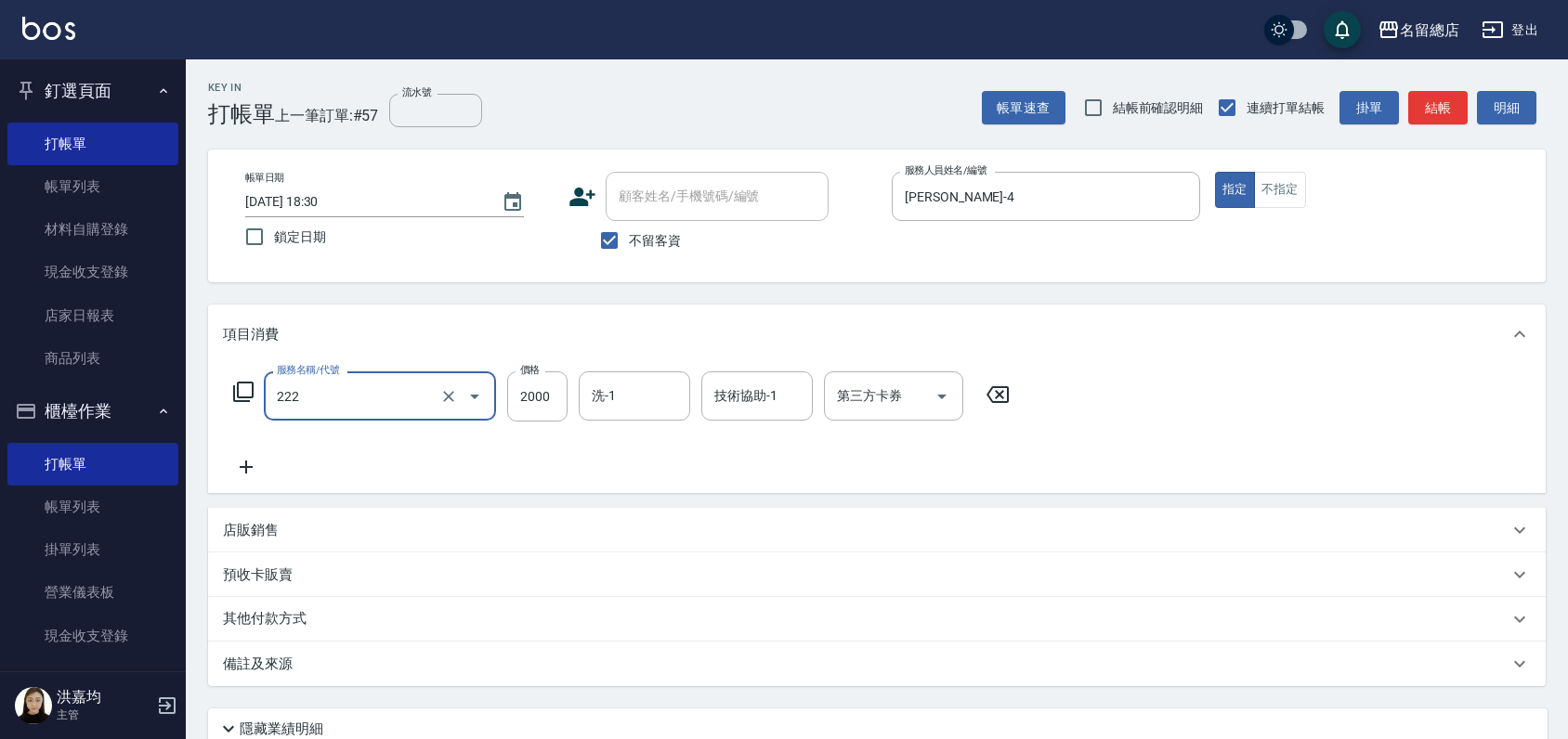
type input "燙髮2000以上(222)"
type input "2800"
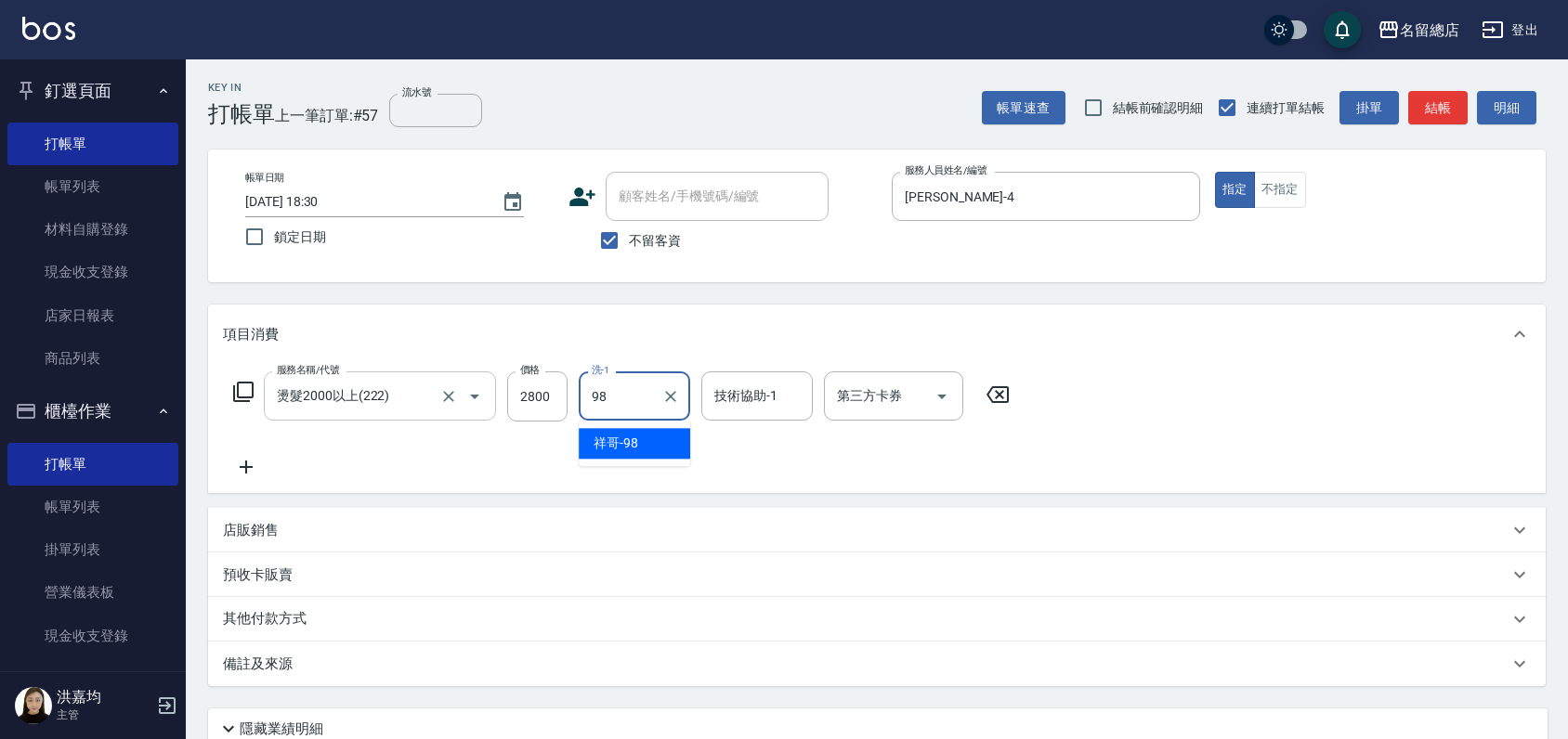
type input "祥哥-98"
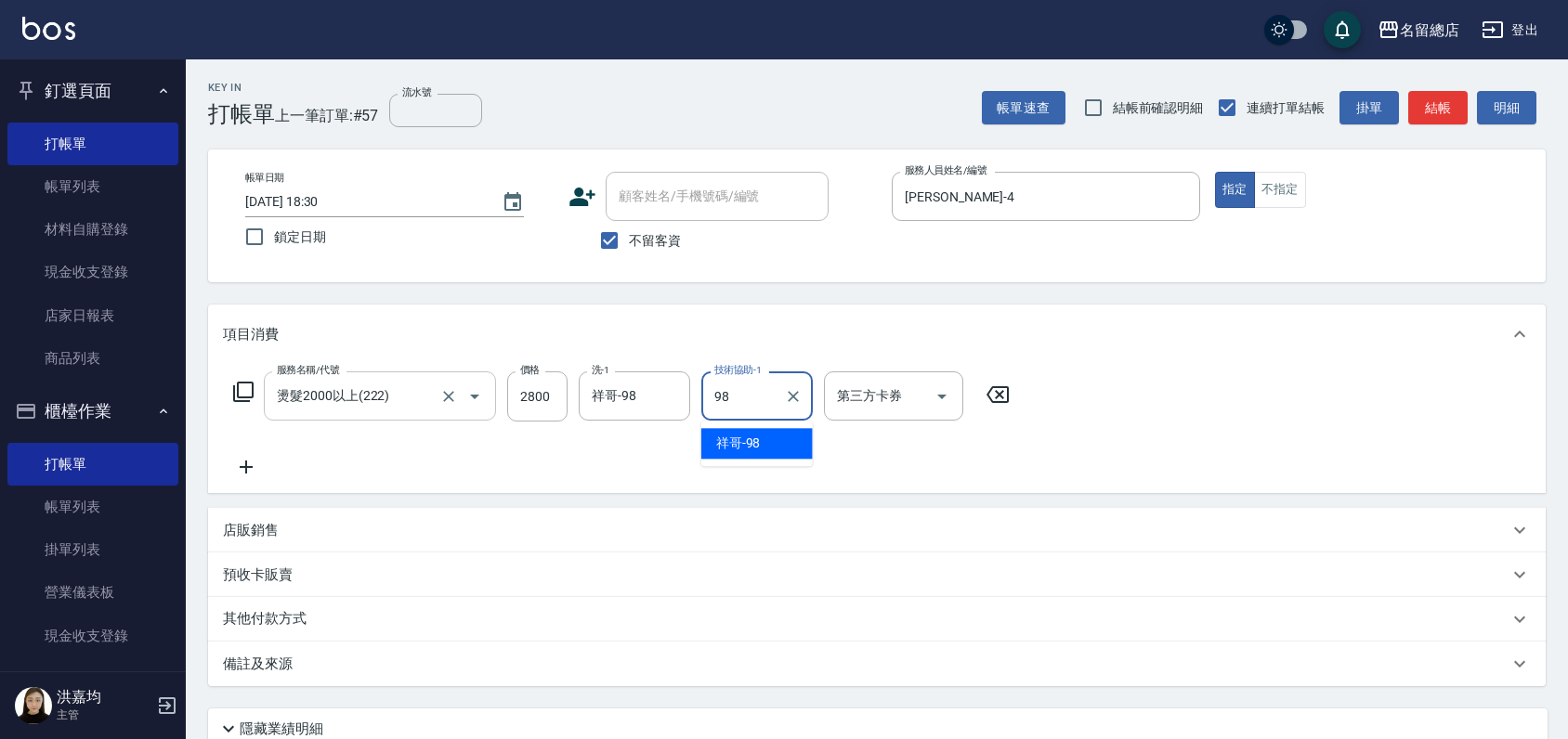
type input "祥哥-98"
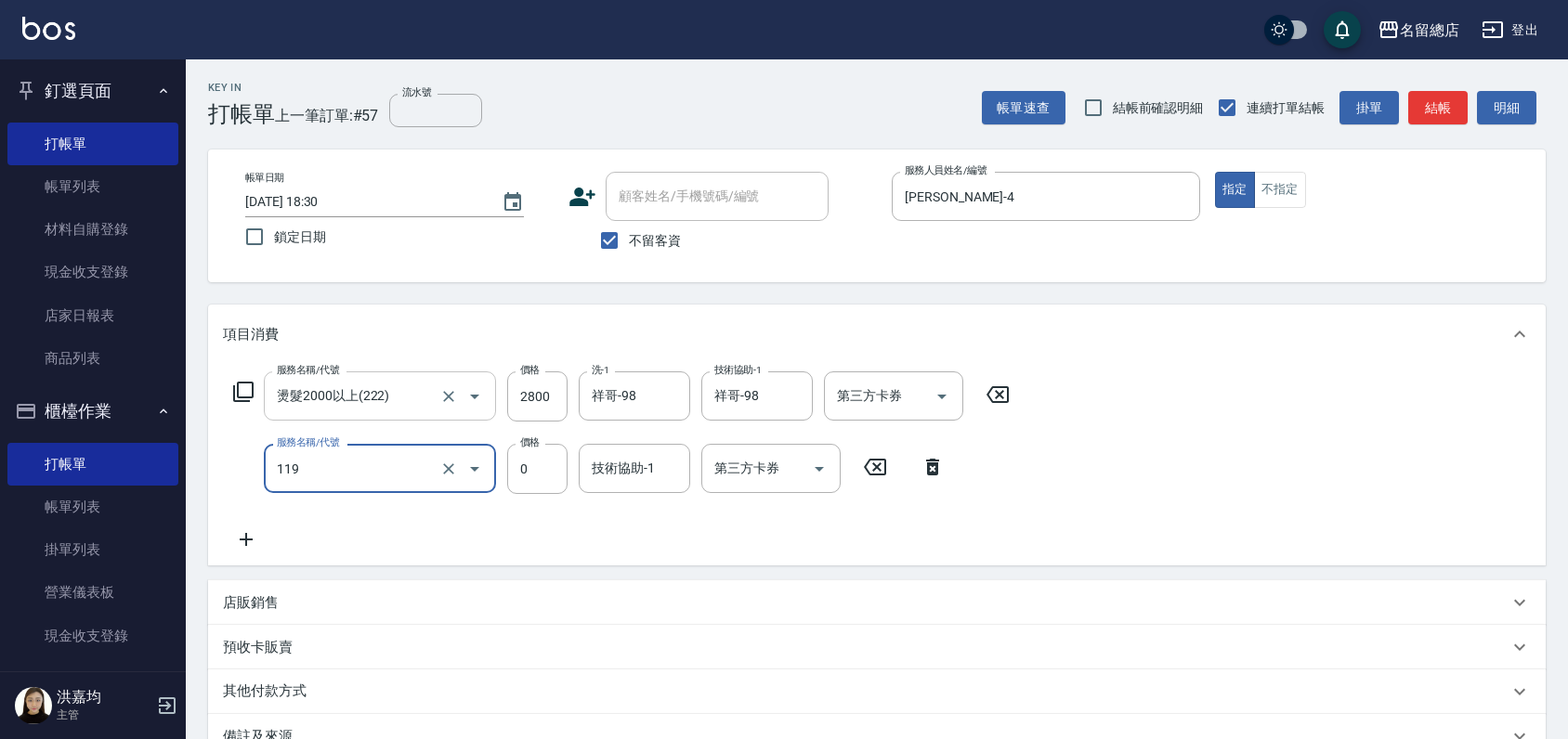
type input "頭皮蓋卡5點(119)"
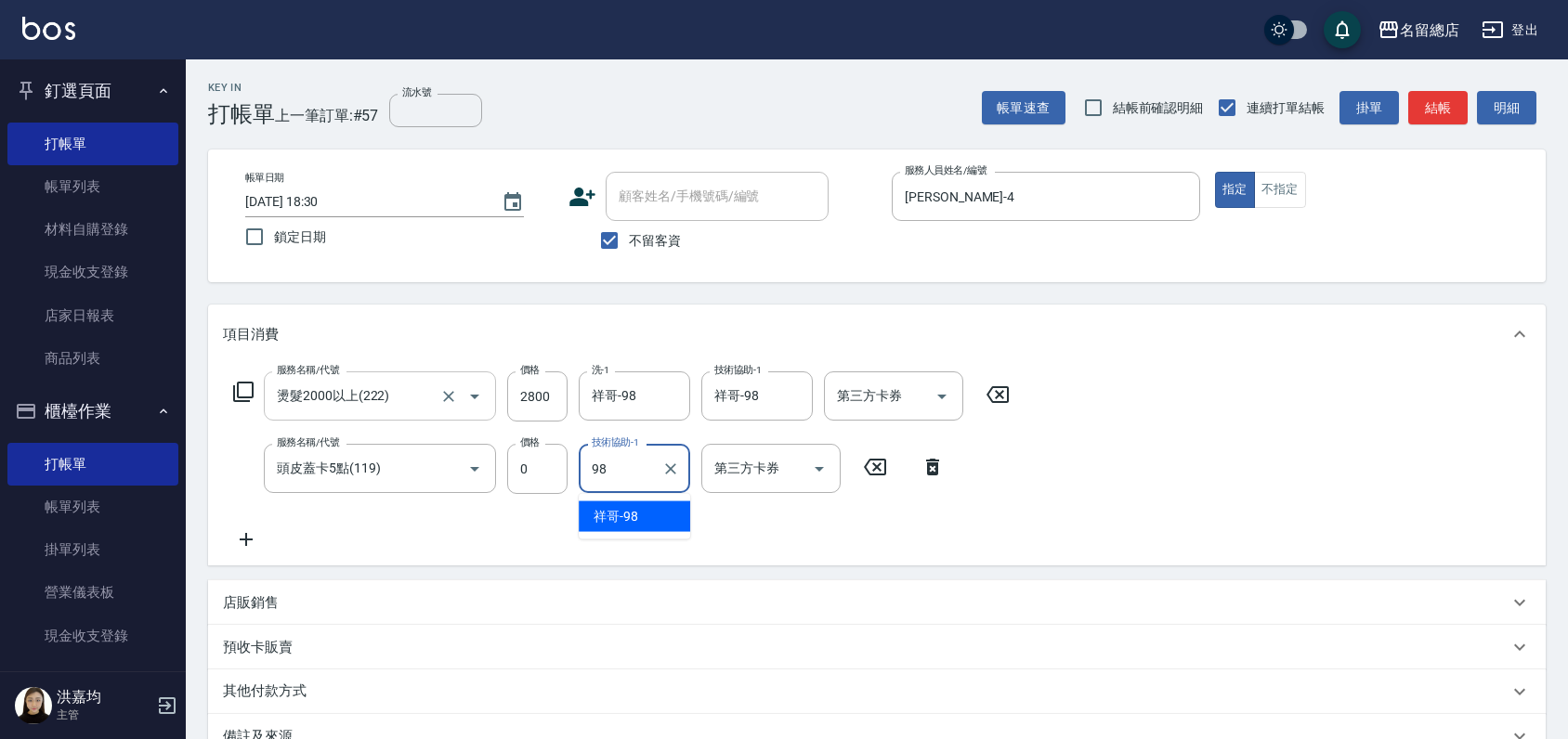
type input "祥哥-98"
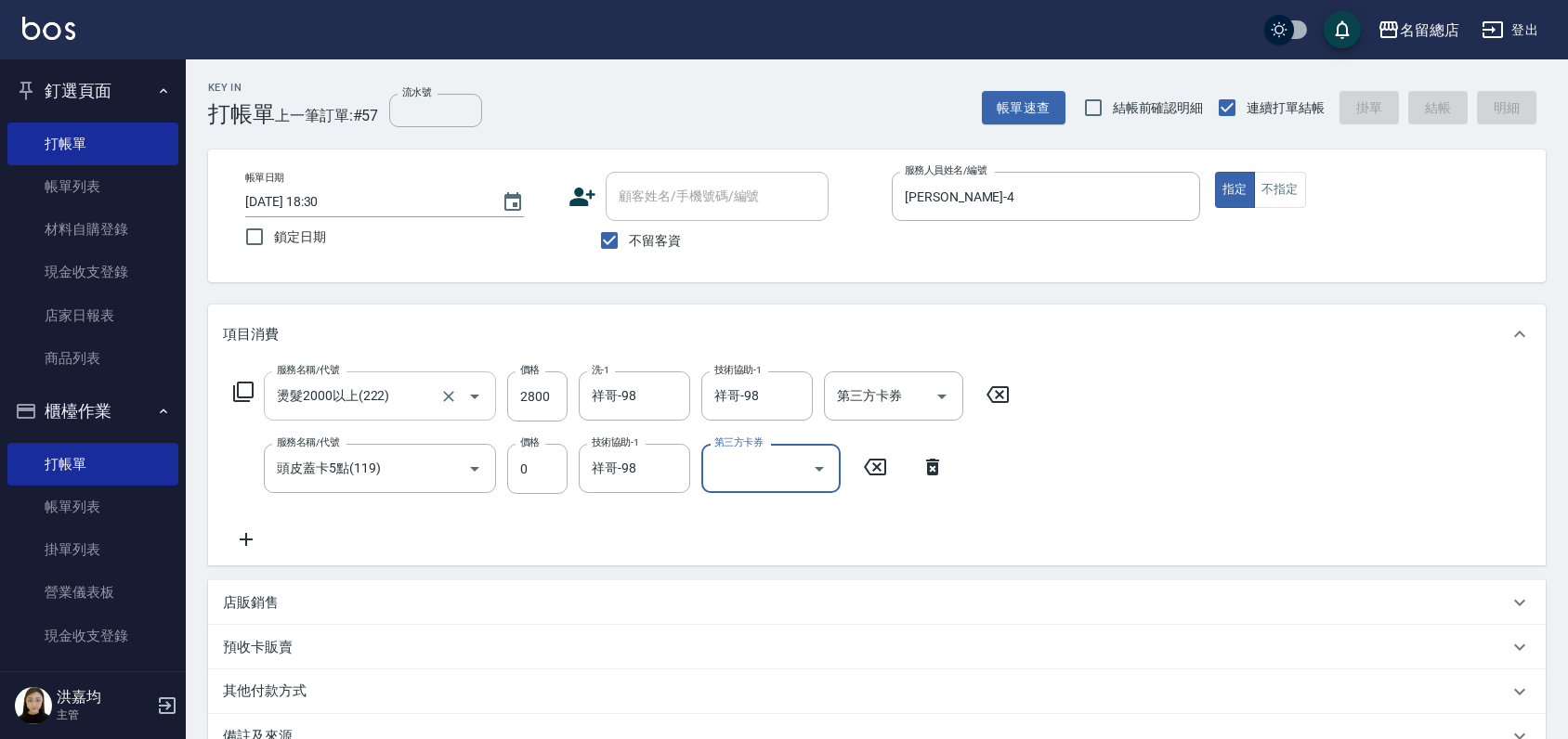
type input "[DATE] 18:31"
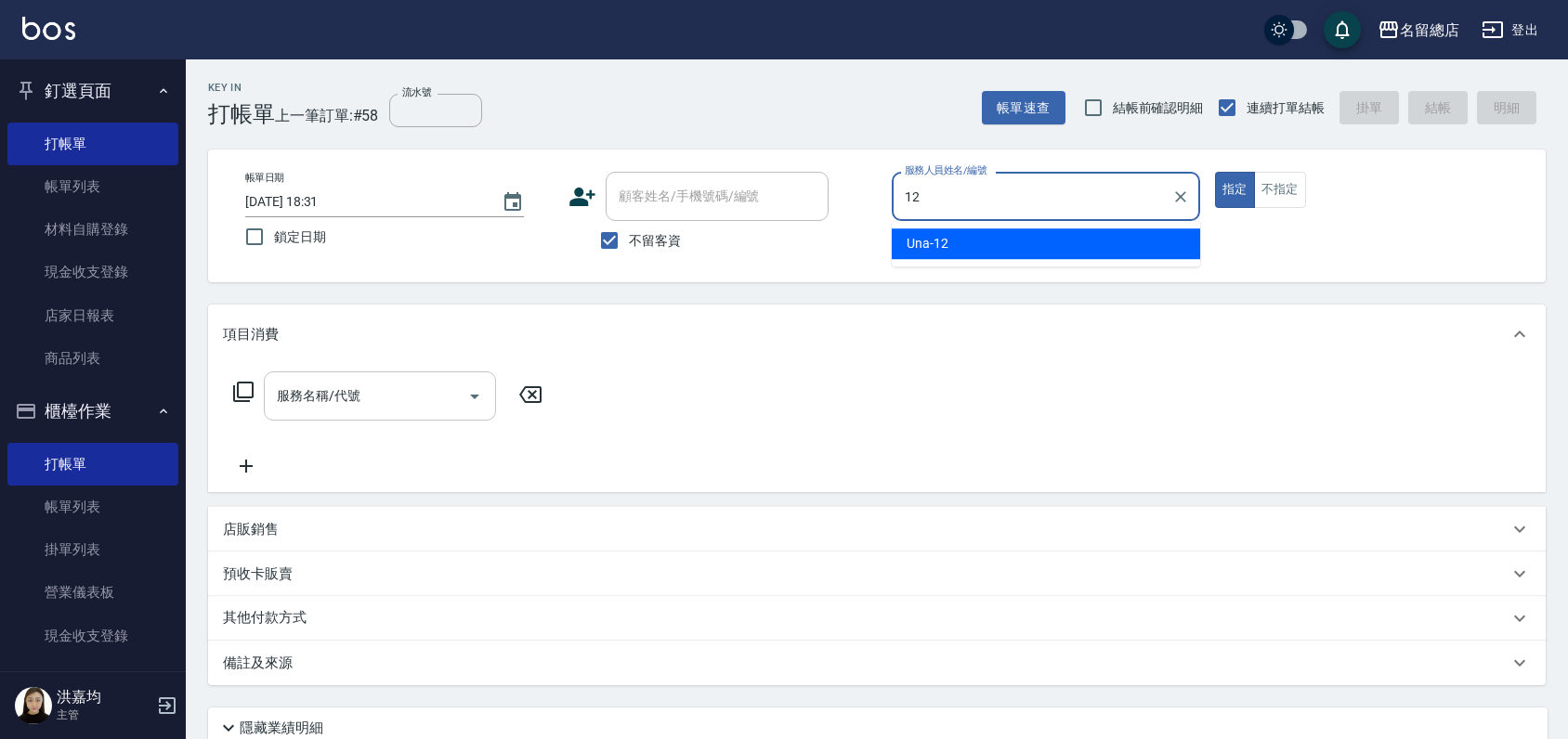
type input "Una-12"
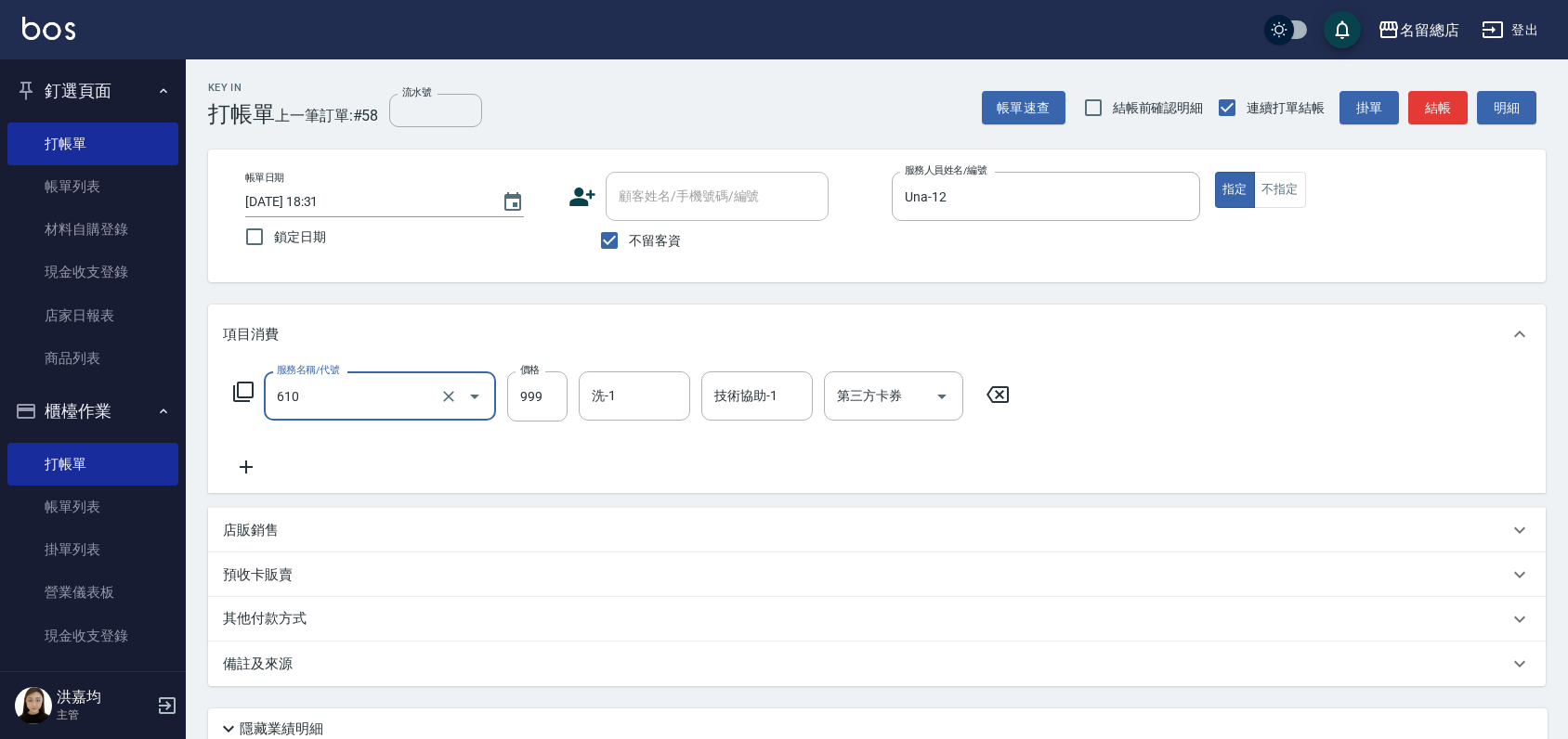
type input "頭皮SPA洗(610)"
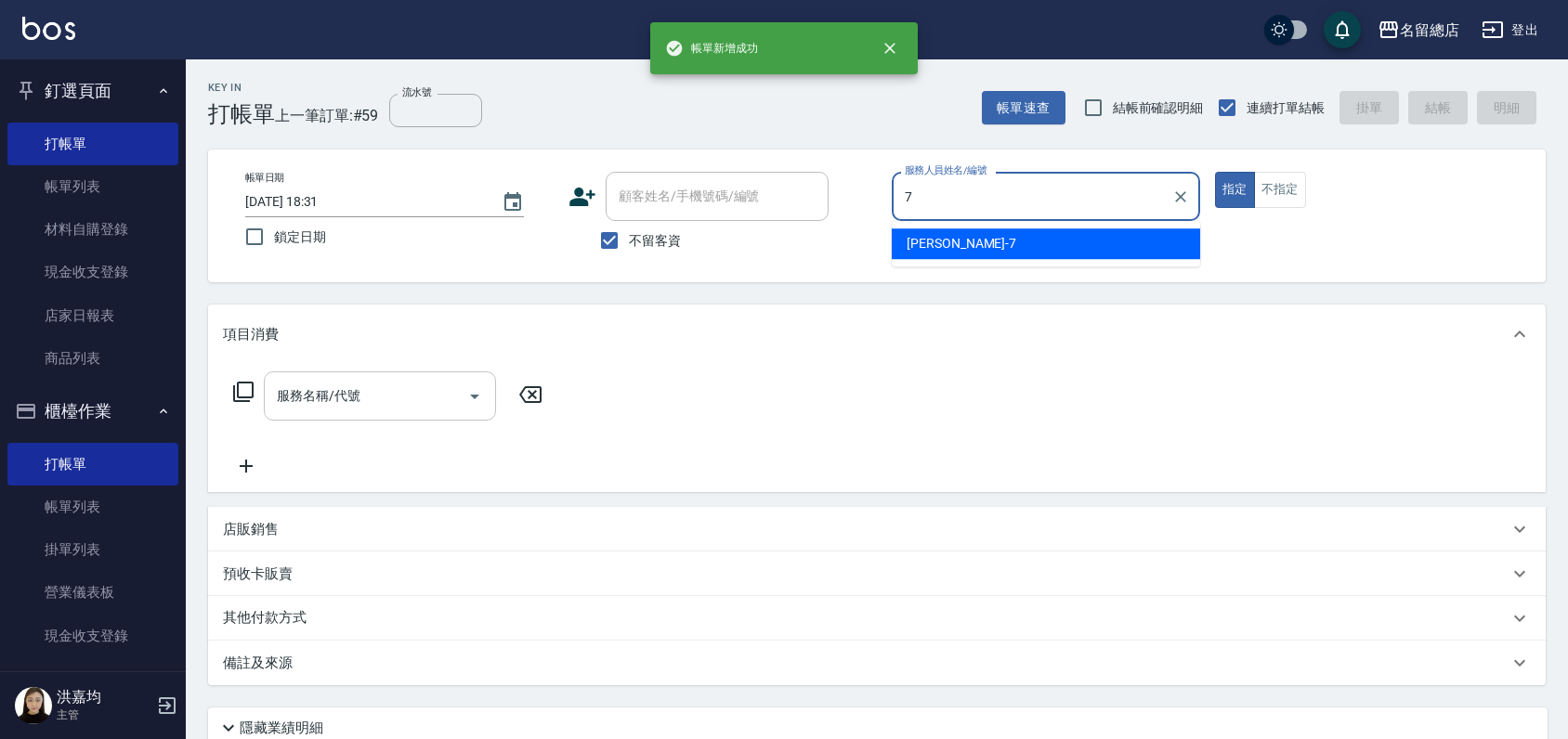
type input "Mick-7"
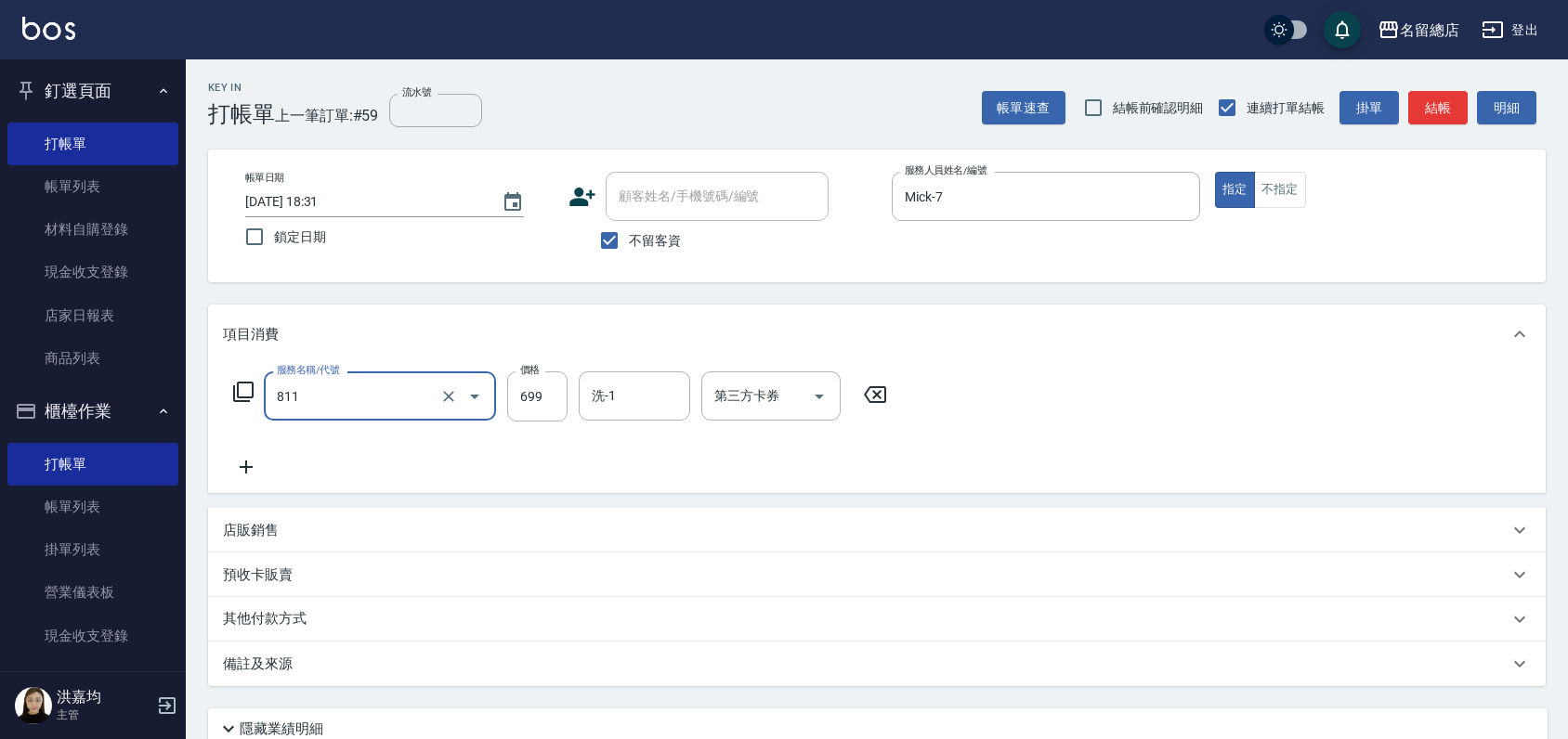
type input "洗+剪(811)"
type input "700"
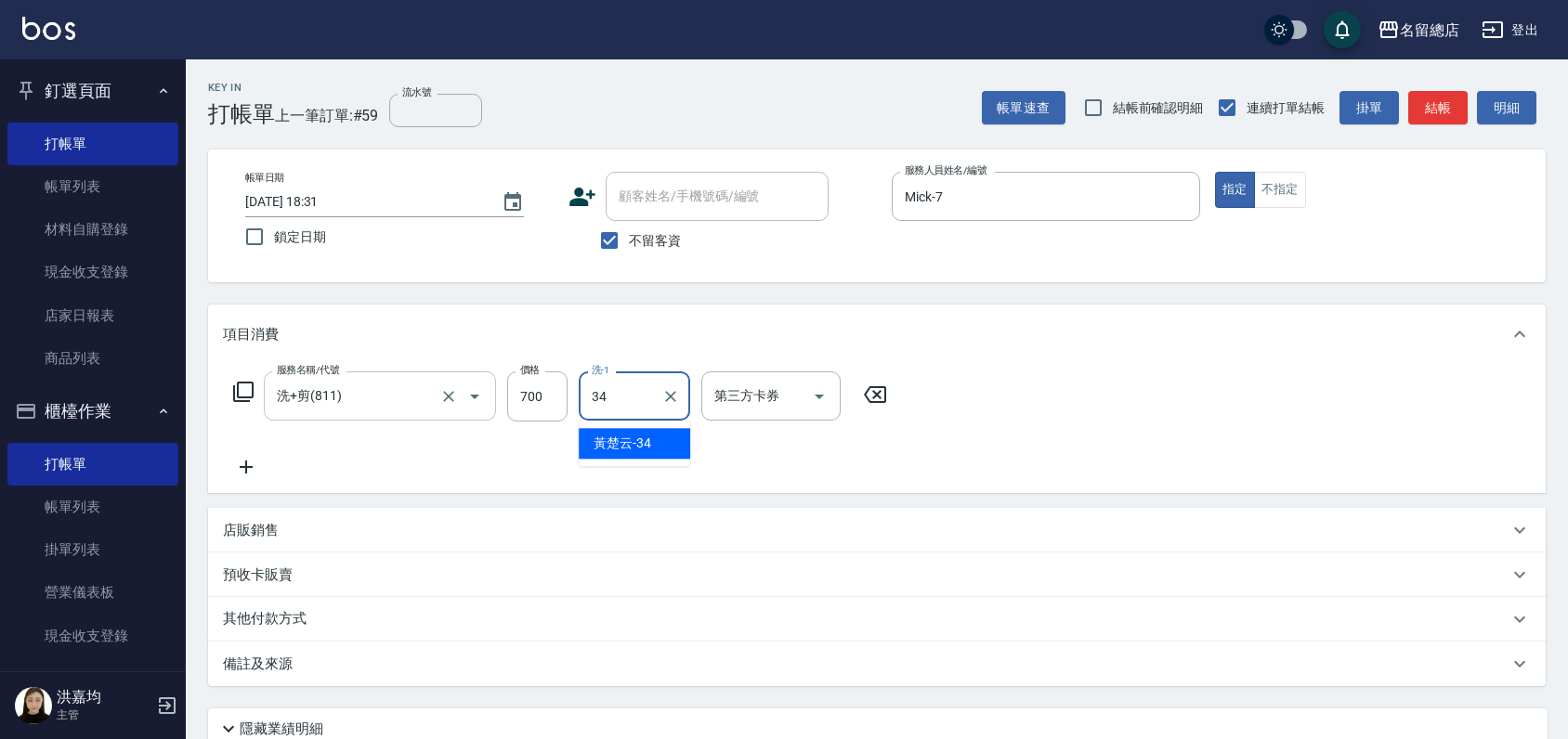
type input "[PERSON_NAME]-34"
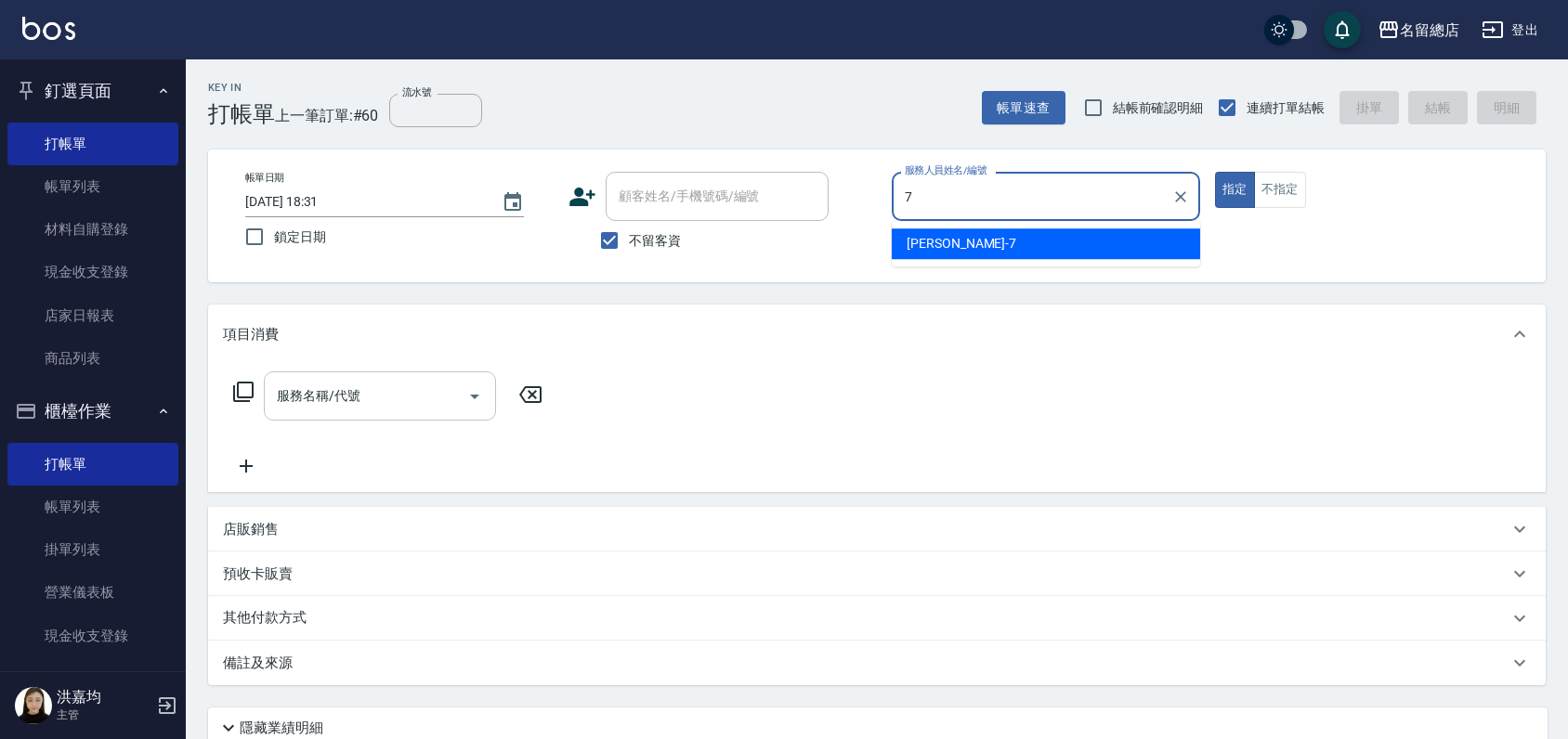
type input "Mick-7"
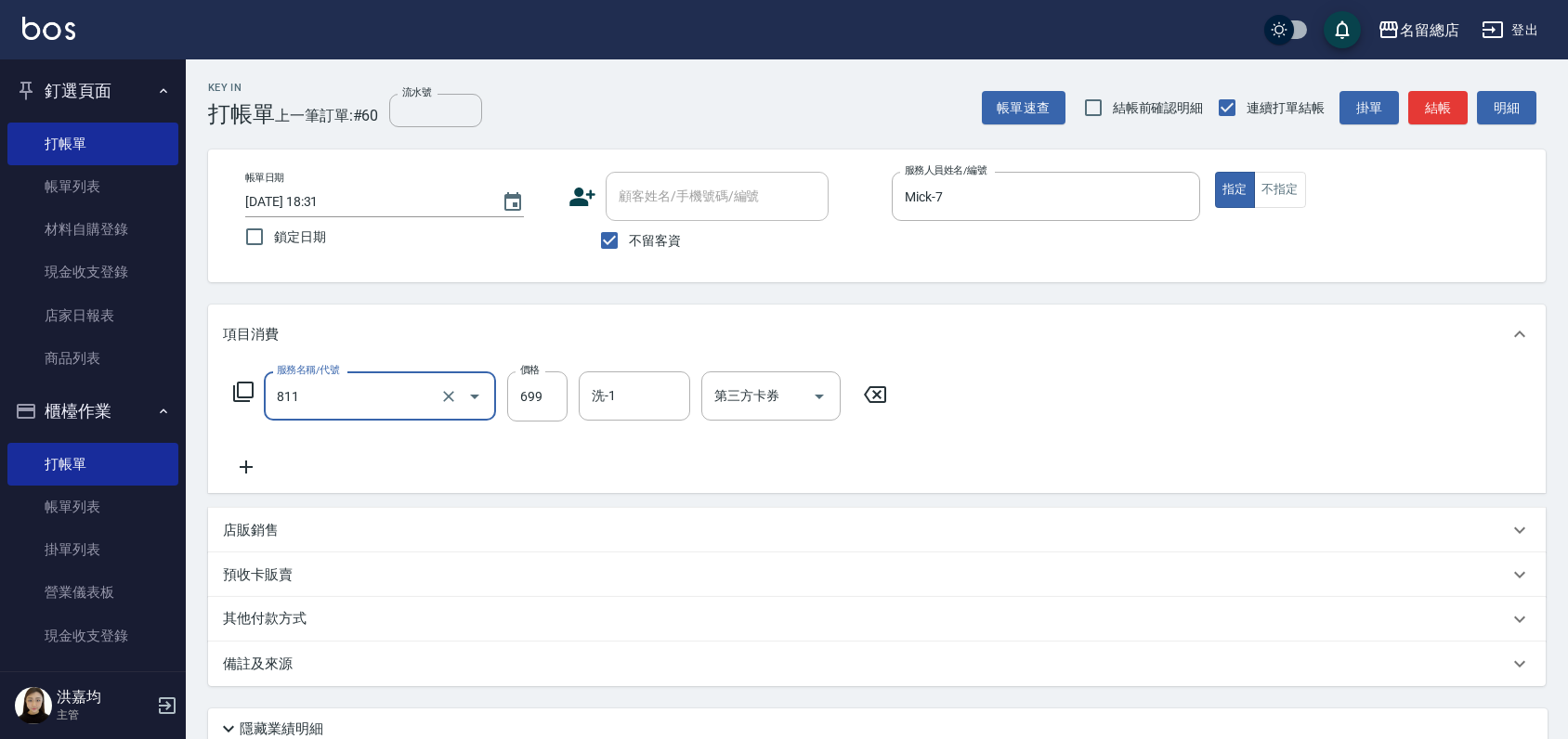
type input "洗+剪(811)"
type input "700"
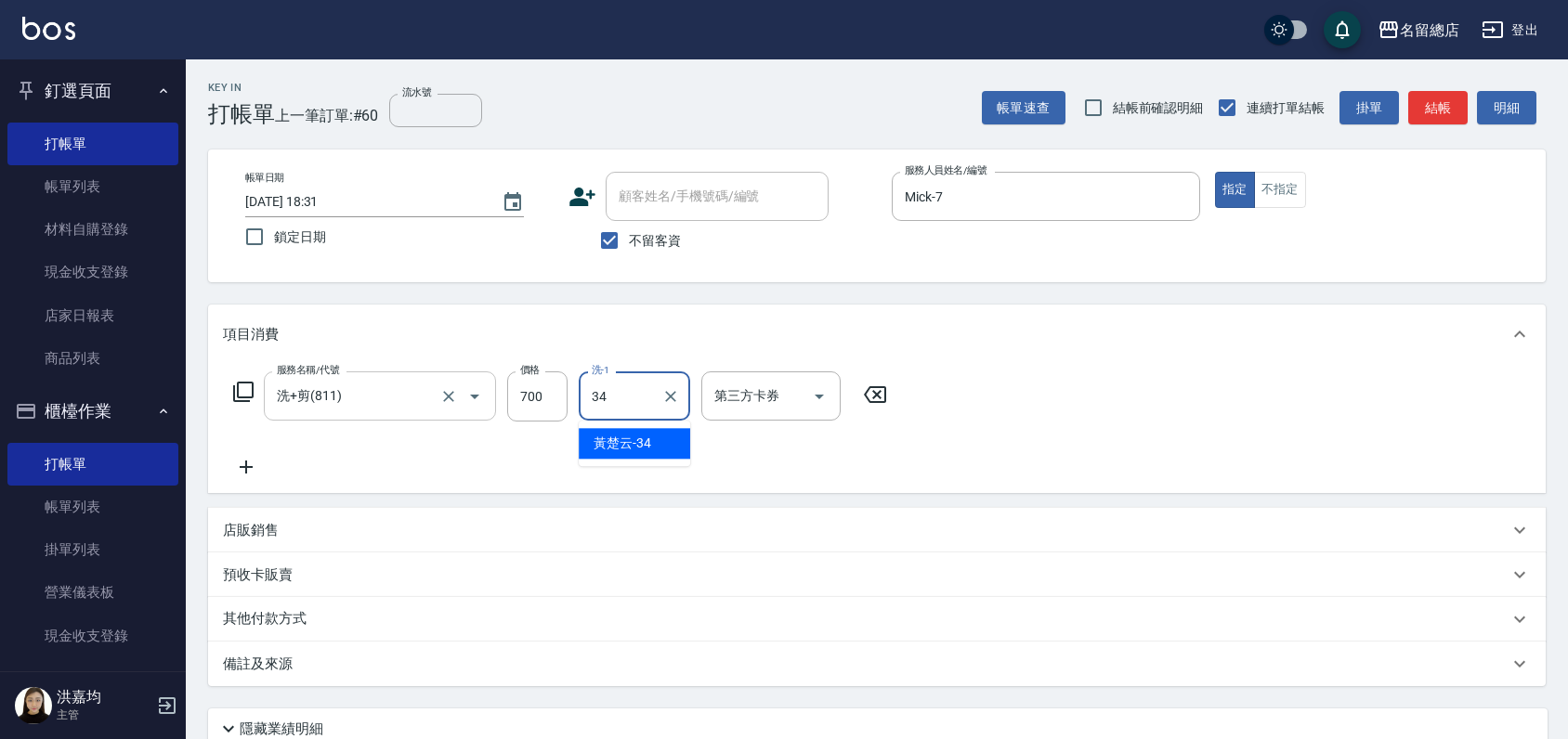
type input "[PERSON_NAME]-34"
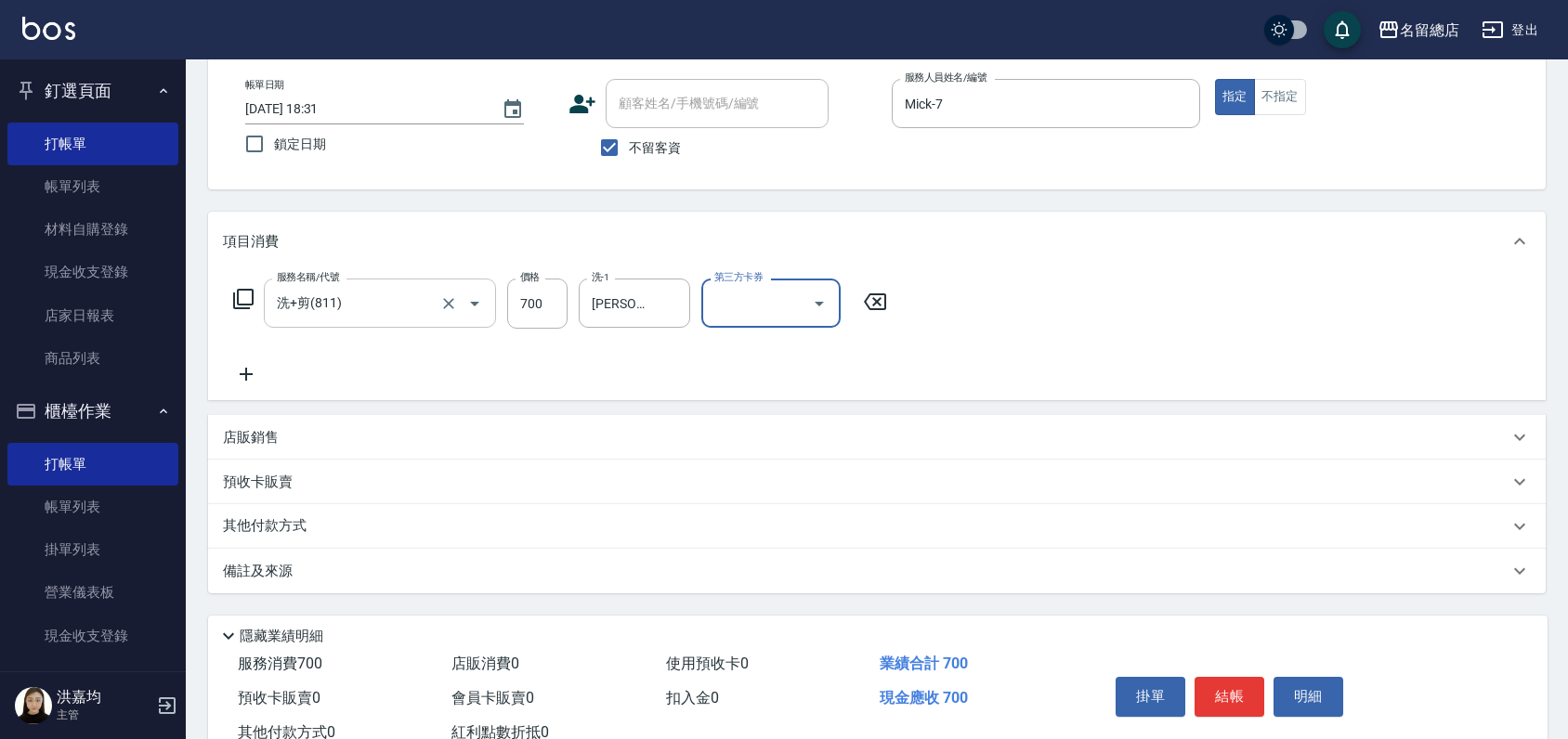
scroll to position [155, 0]
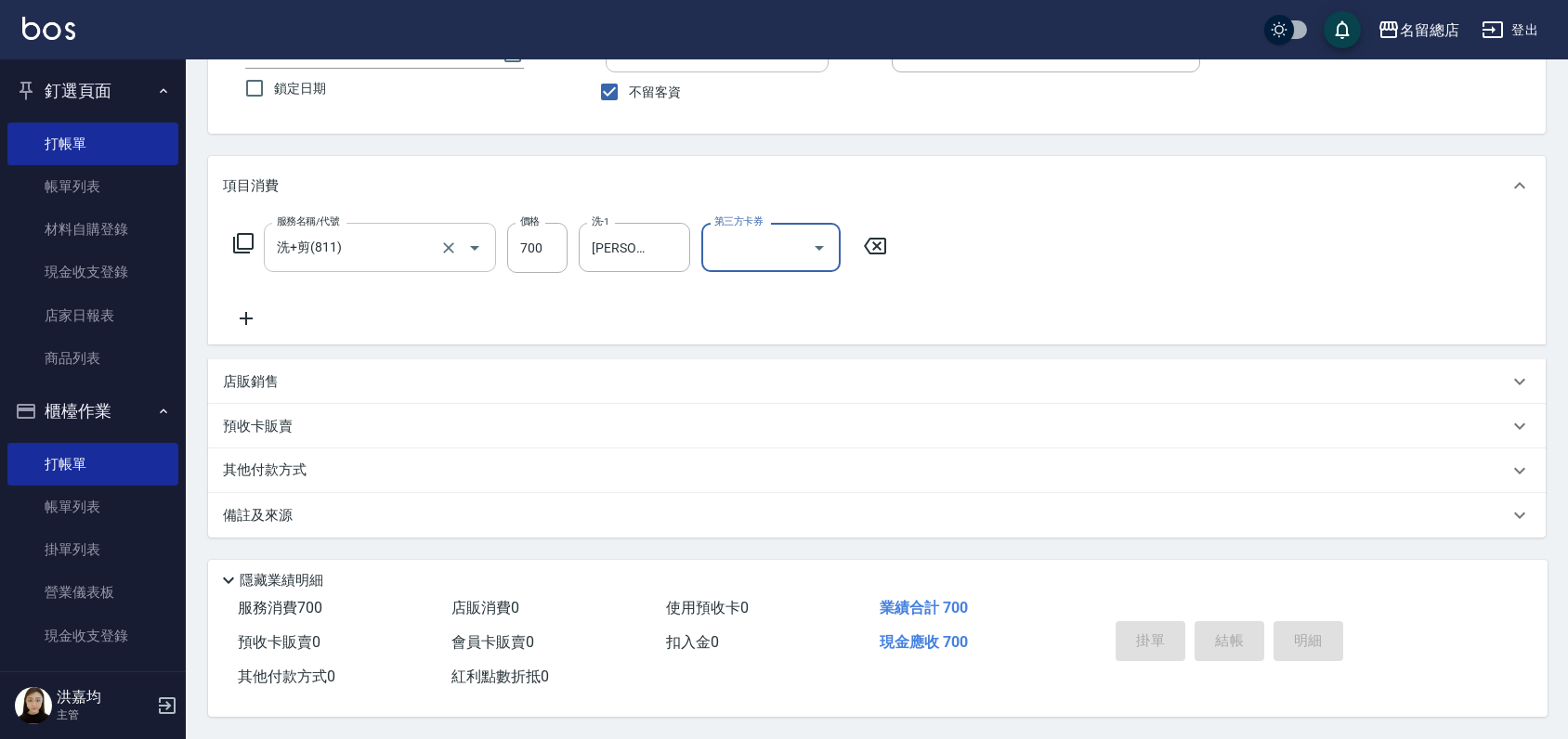
type input "[DATE] 18:32"
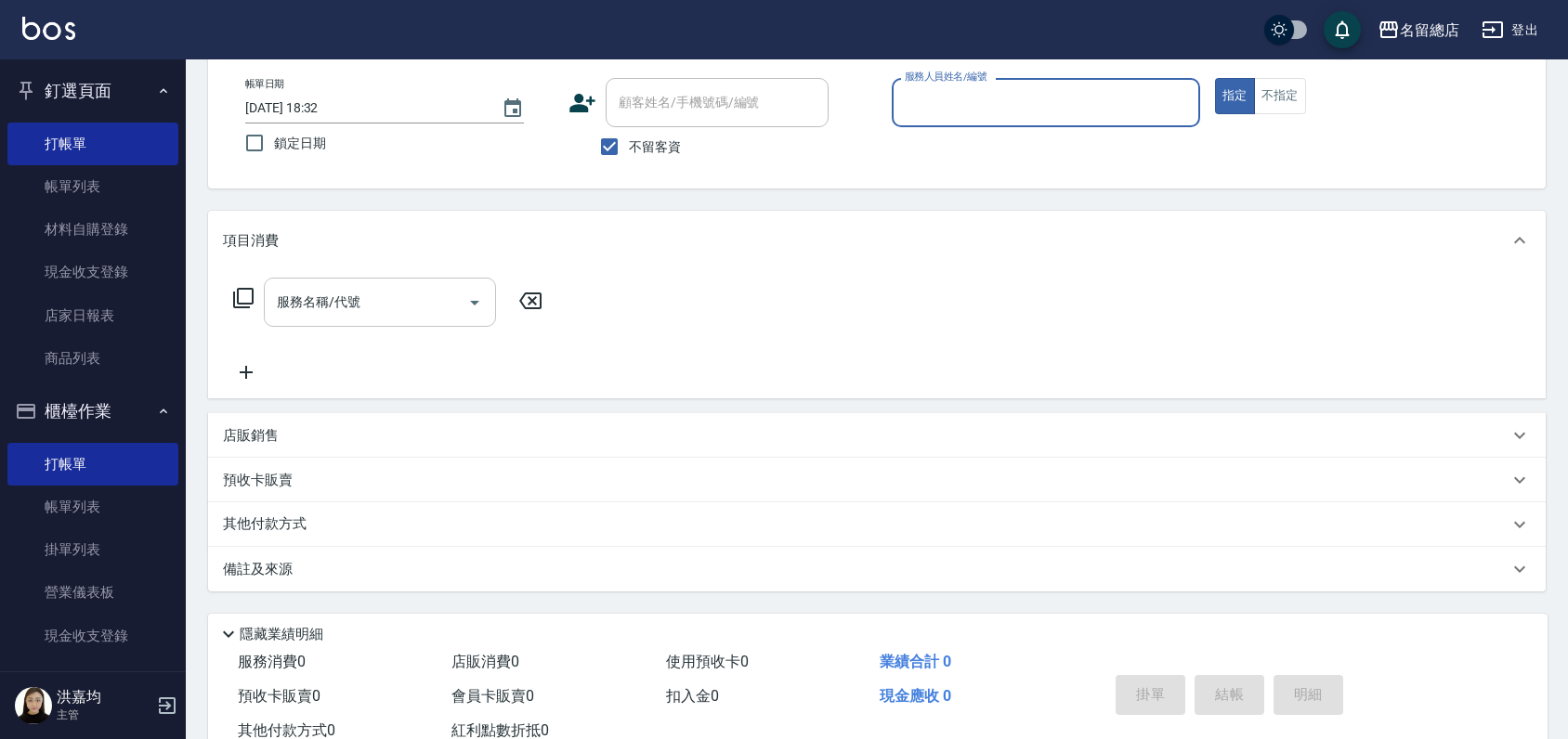
scroll to position [0, 0]
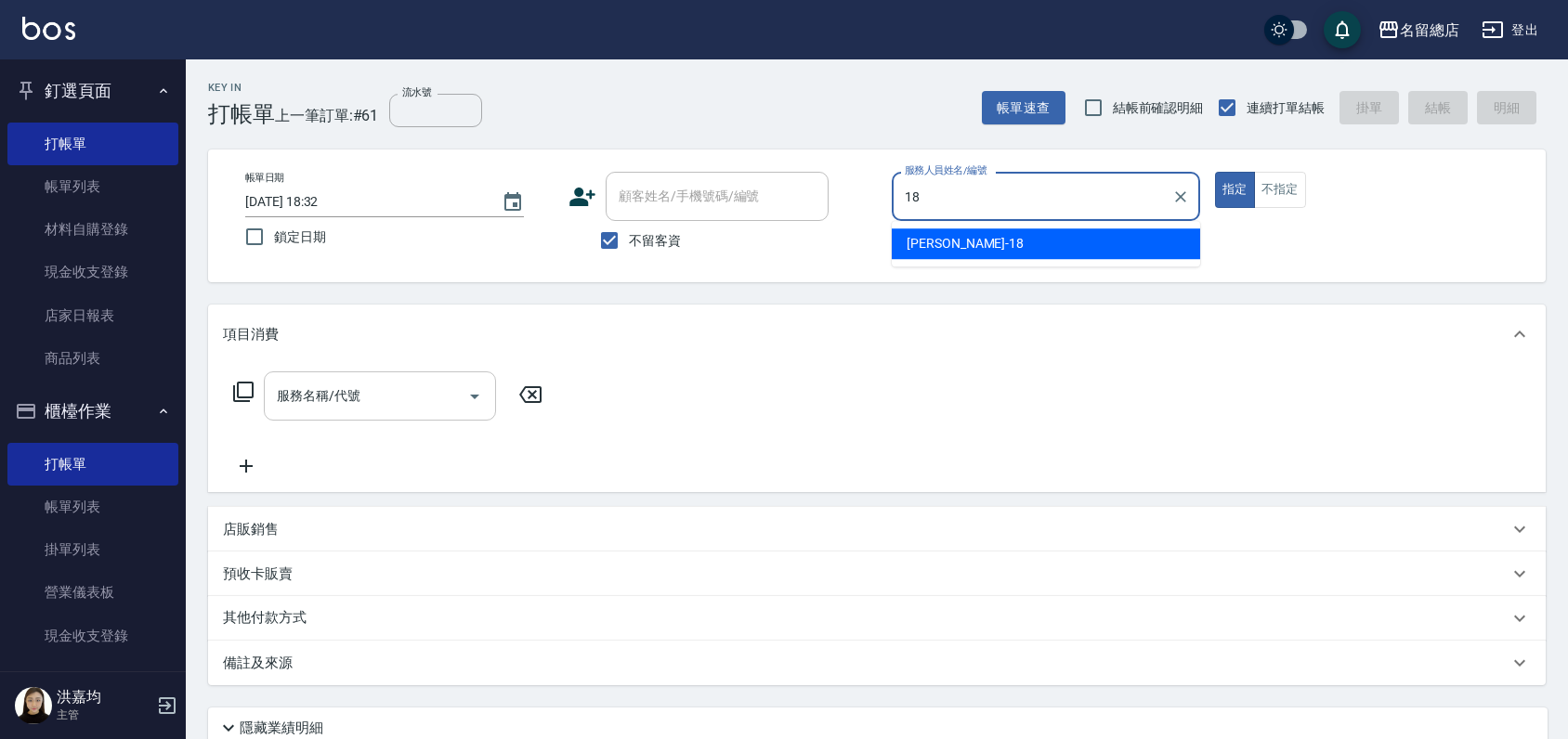
type input "[PERSON_NAME]-18"
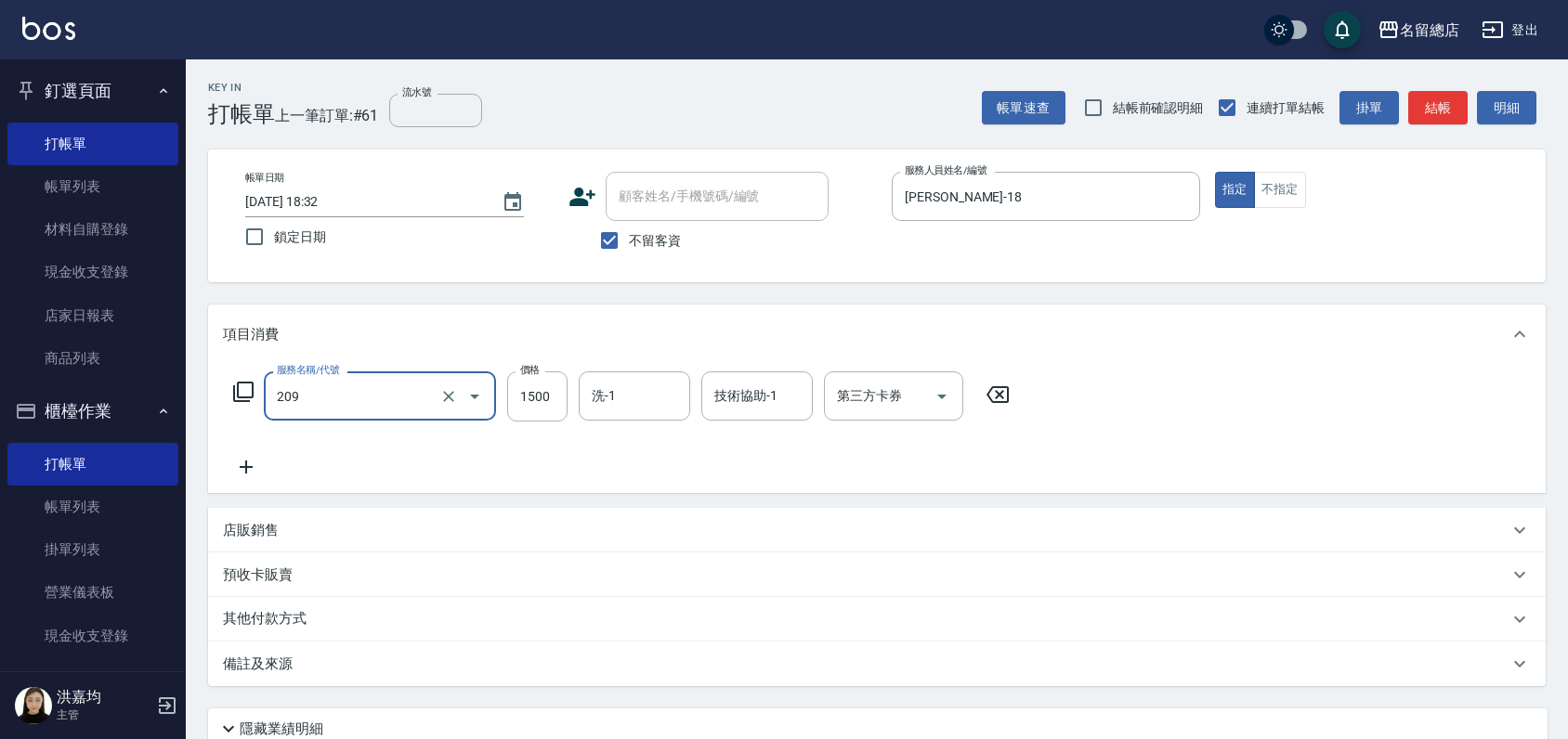
type input "離陶溫1500以下(209)"
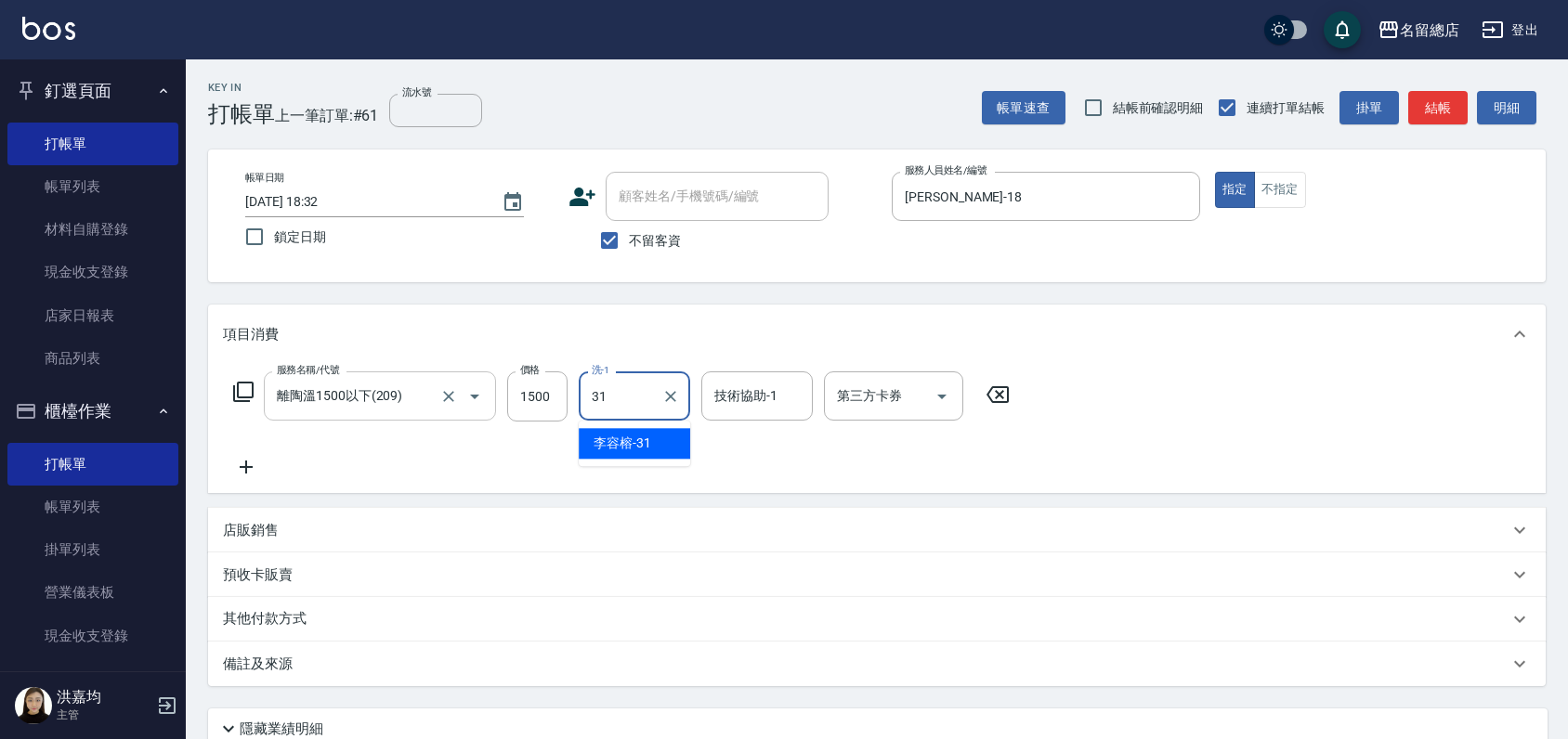
type input "[PERSON_NAME]-31"
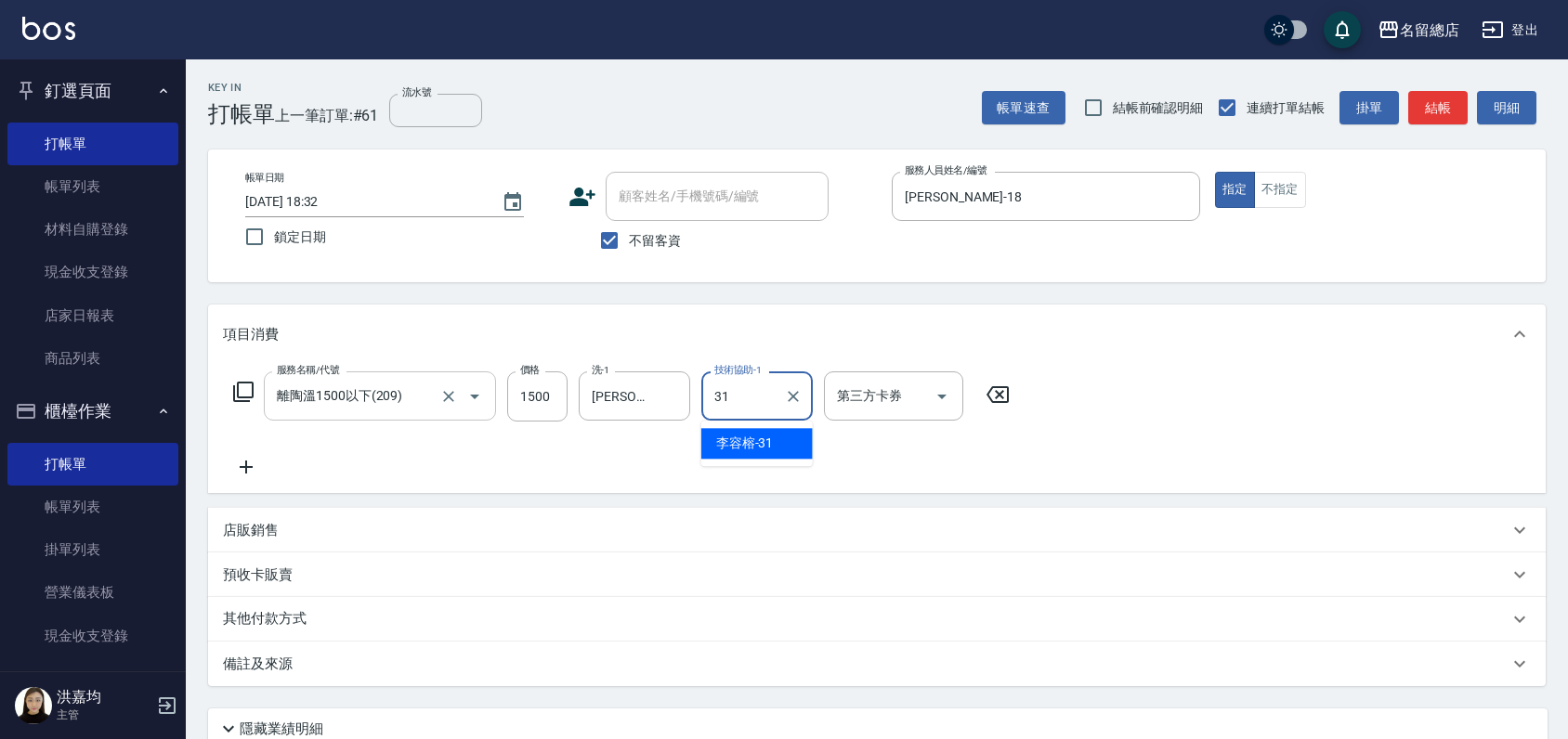
type input "[PERSON_NAME]-31"
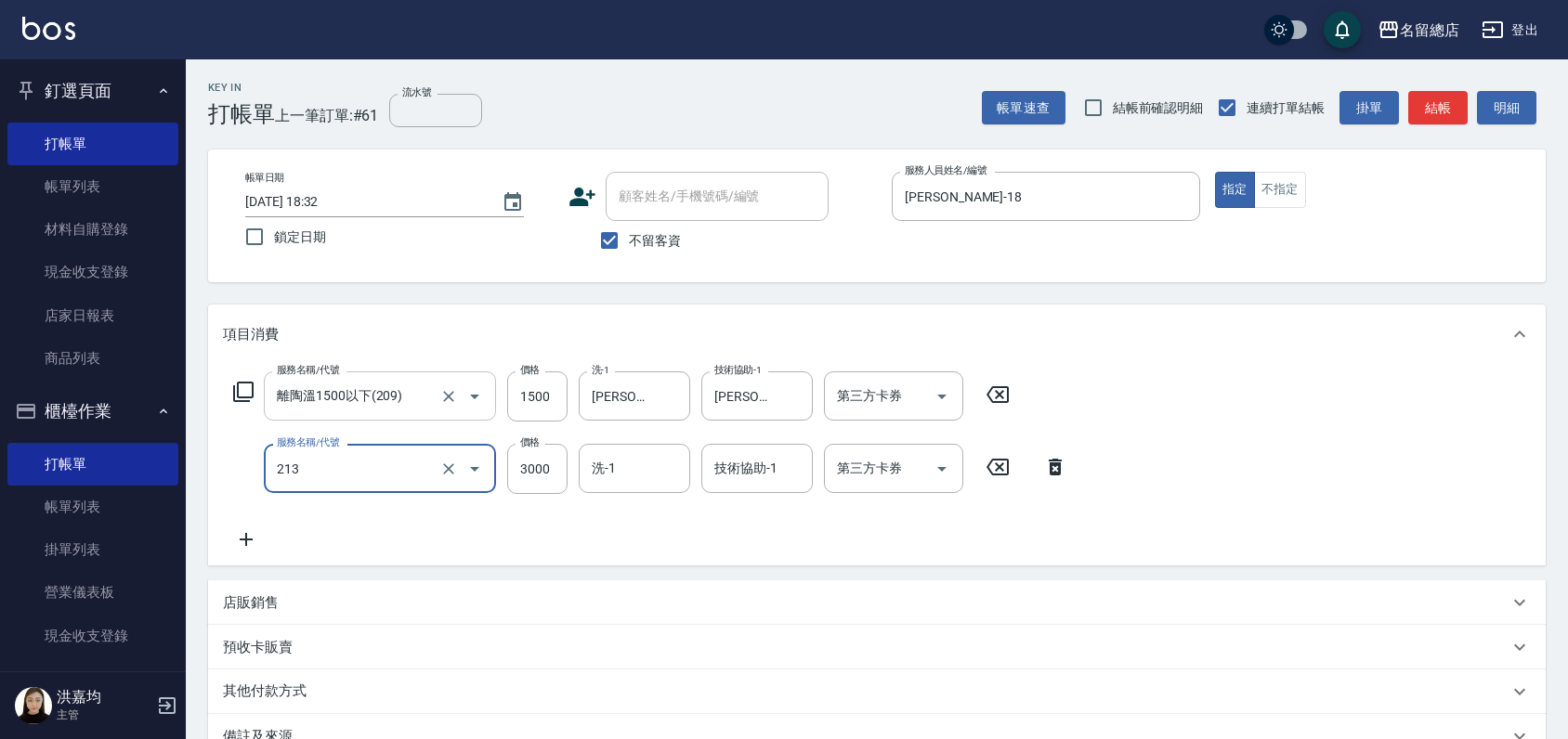
type input "陶溫3000以上(213)"
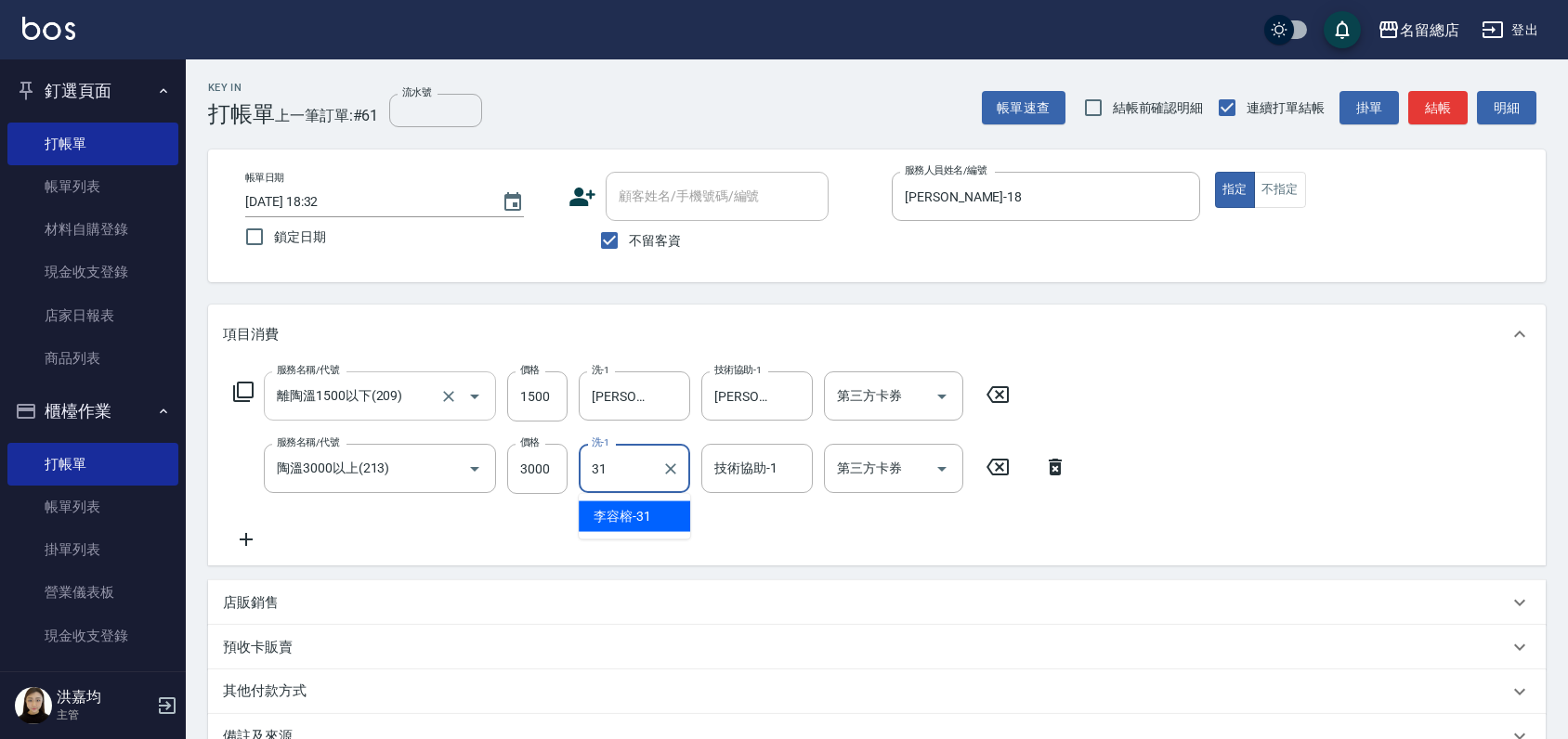
type input "[PERSON_NAME]-31"
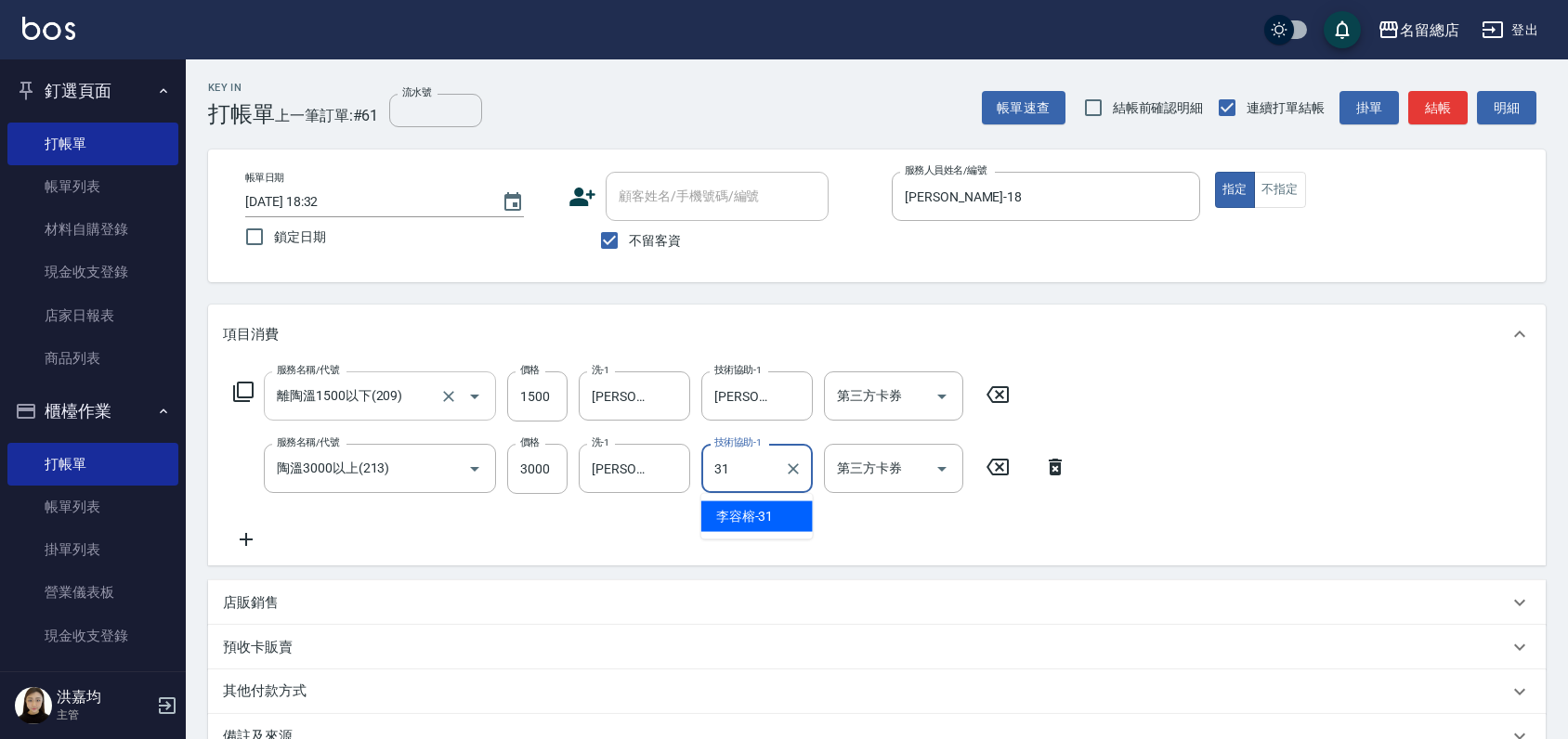
type input "[PERSON_NAME]-31"
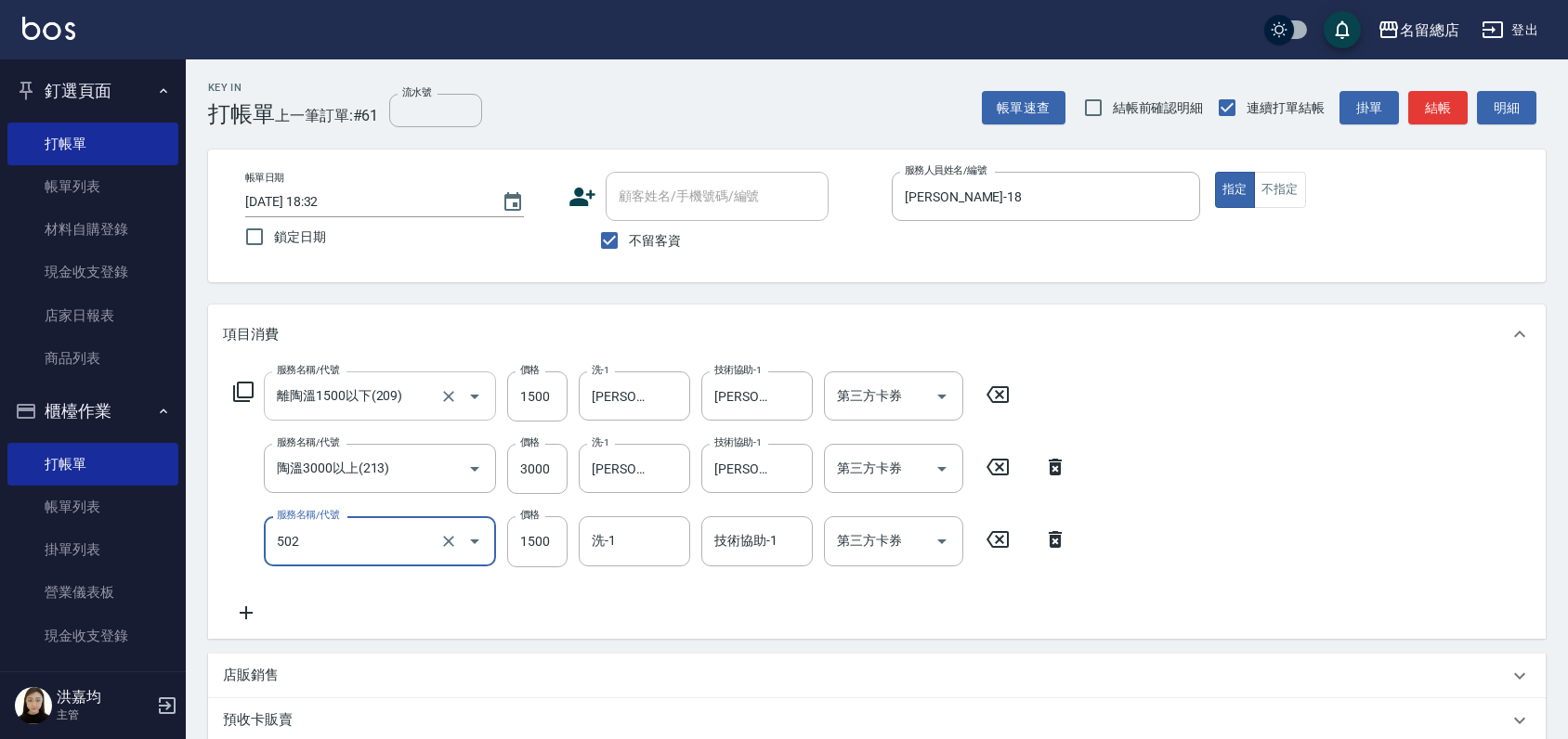
type input "染髮1500以上(502)"
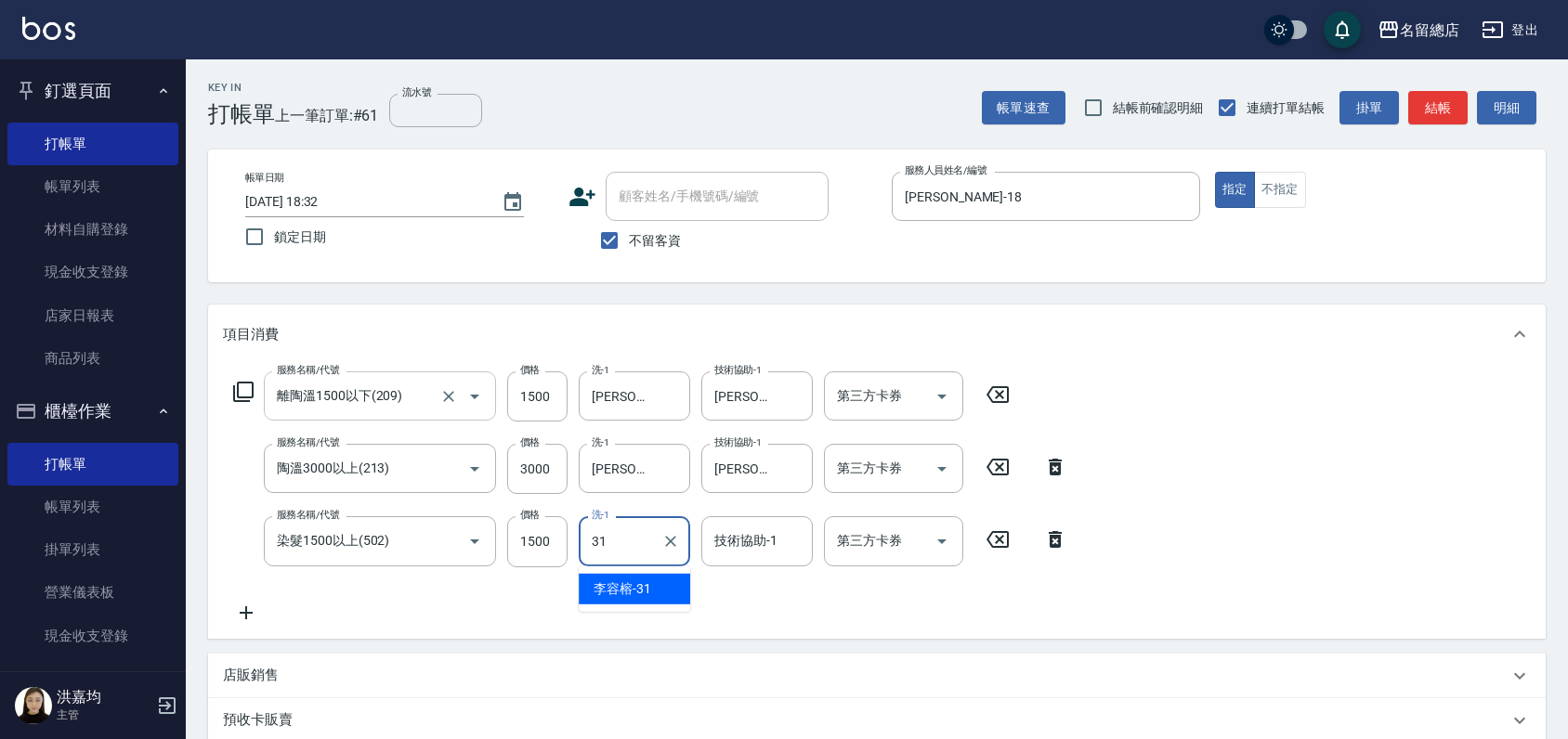
type input "[PERSON_NAME]-31"
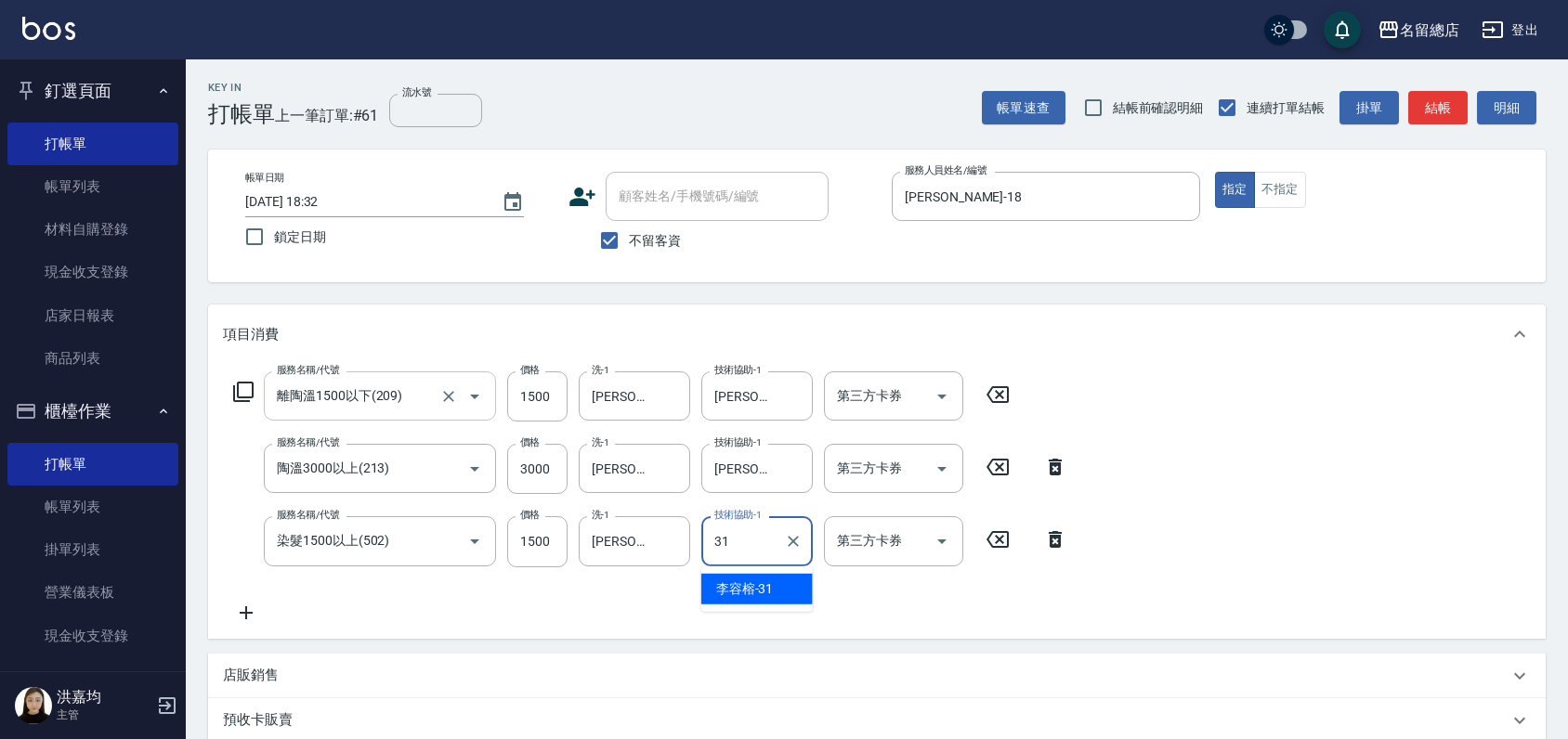
type input "[PERSON_NAME]-31"
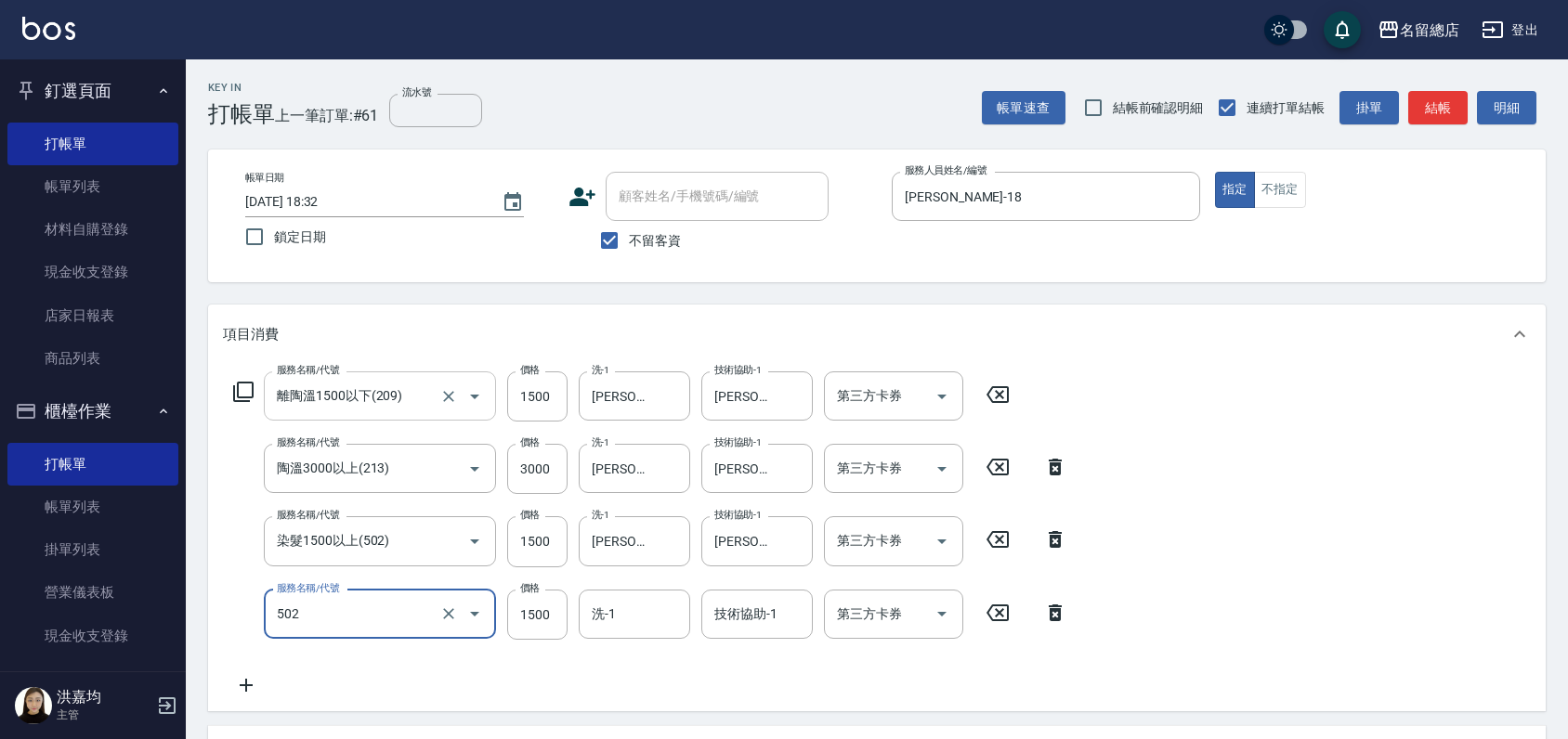
type input "染髮1500以上(502)"
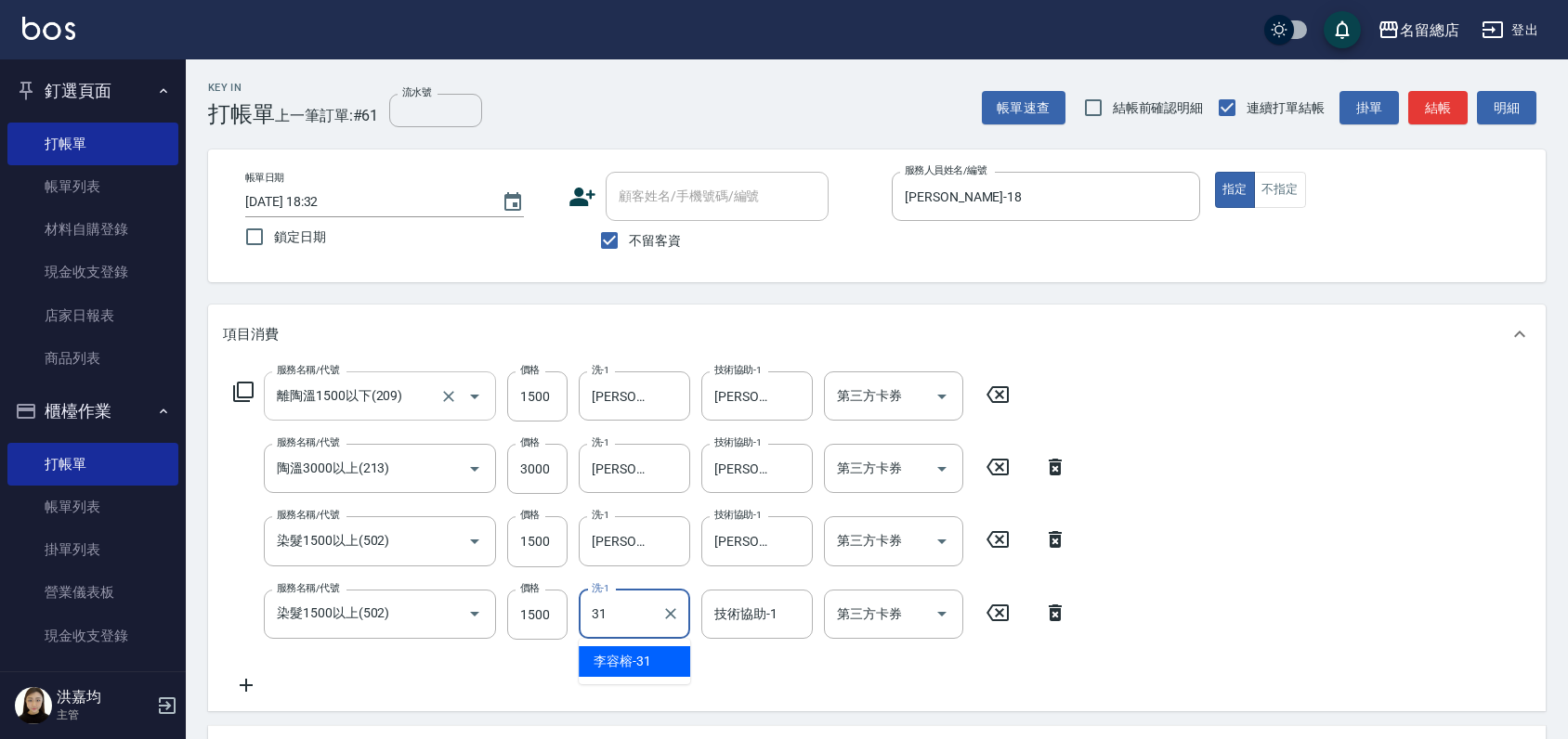
type input "[PERSON_NAME]-31"
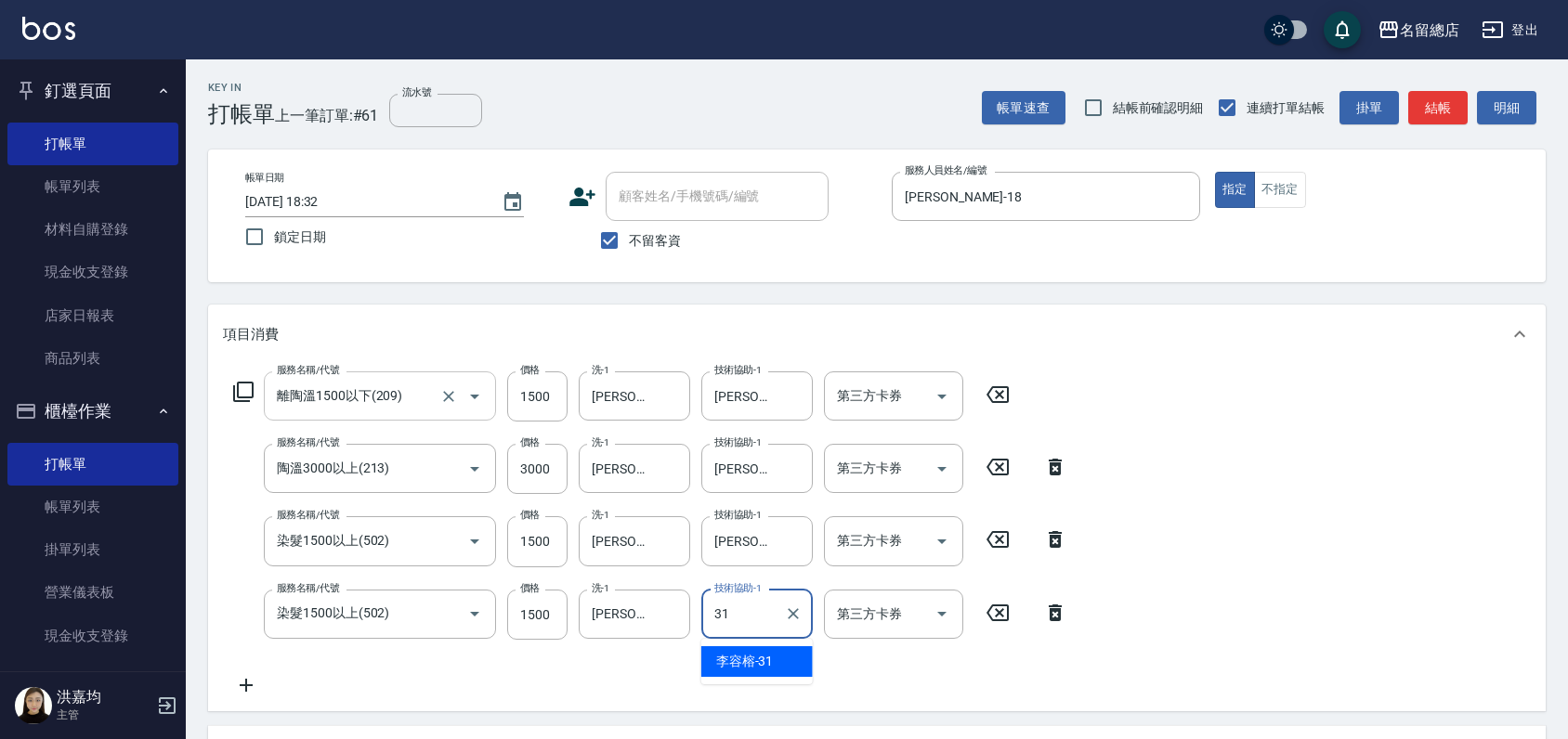
type input "[PERSON_NAME]-31"
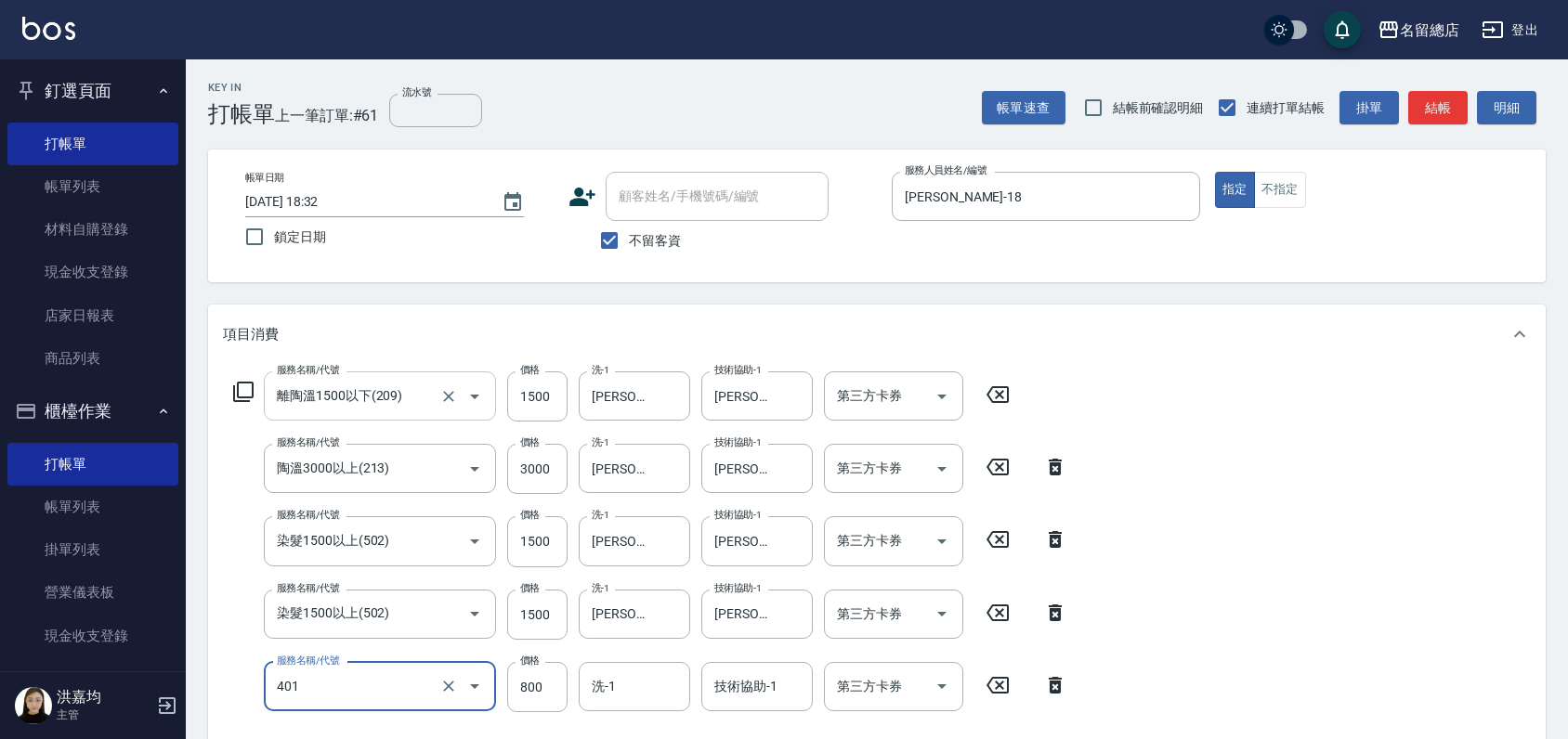
type input "自備護髮(401)"
type input "1500"
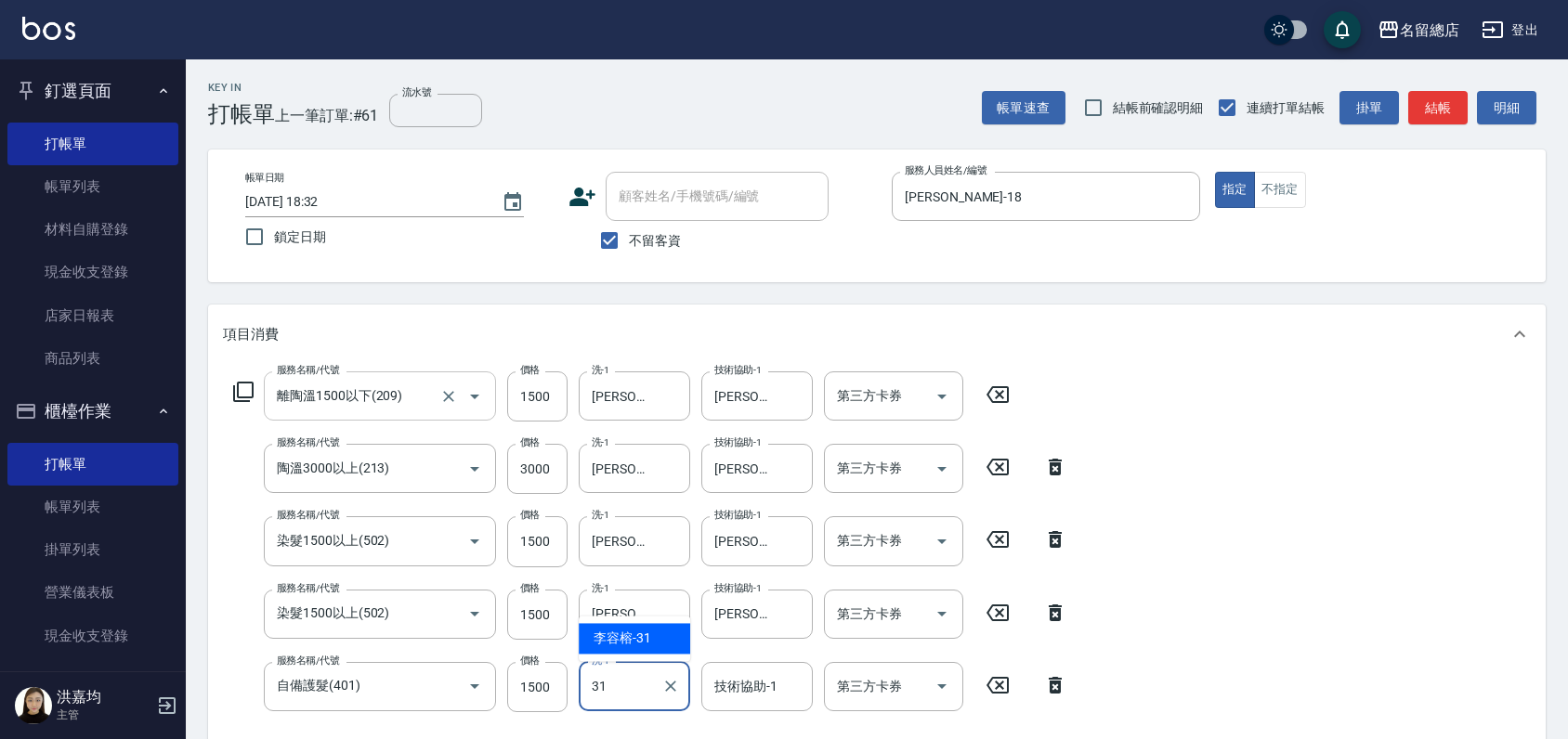
type input "[PERSON_NAME]-31"
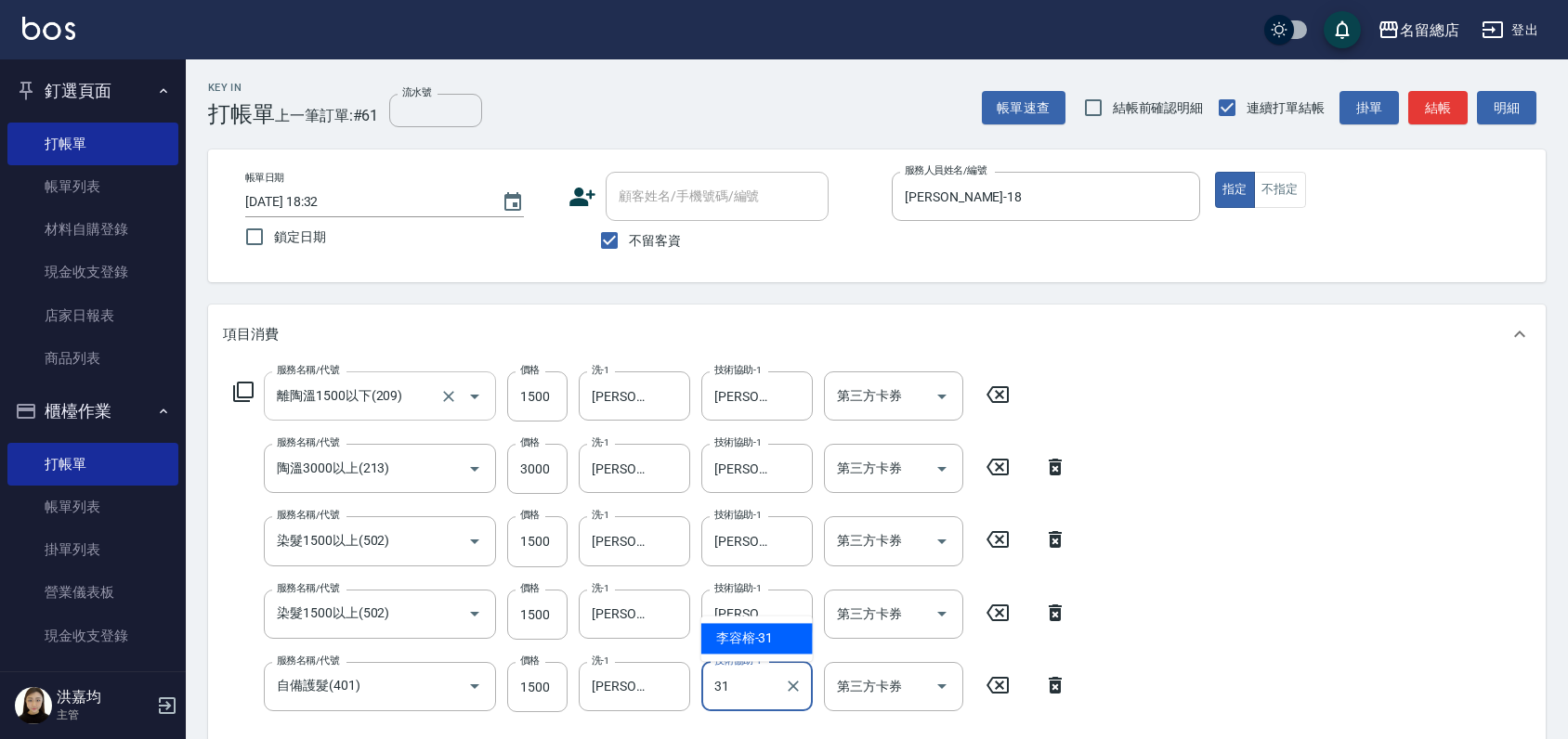
type input "[PERSON_NAME]-31"
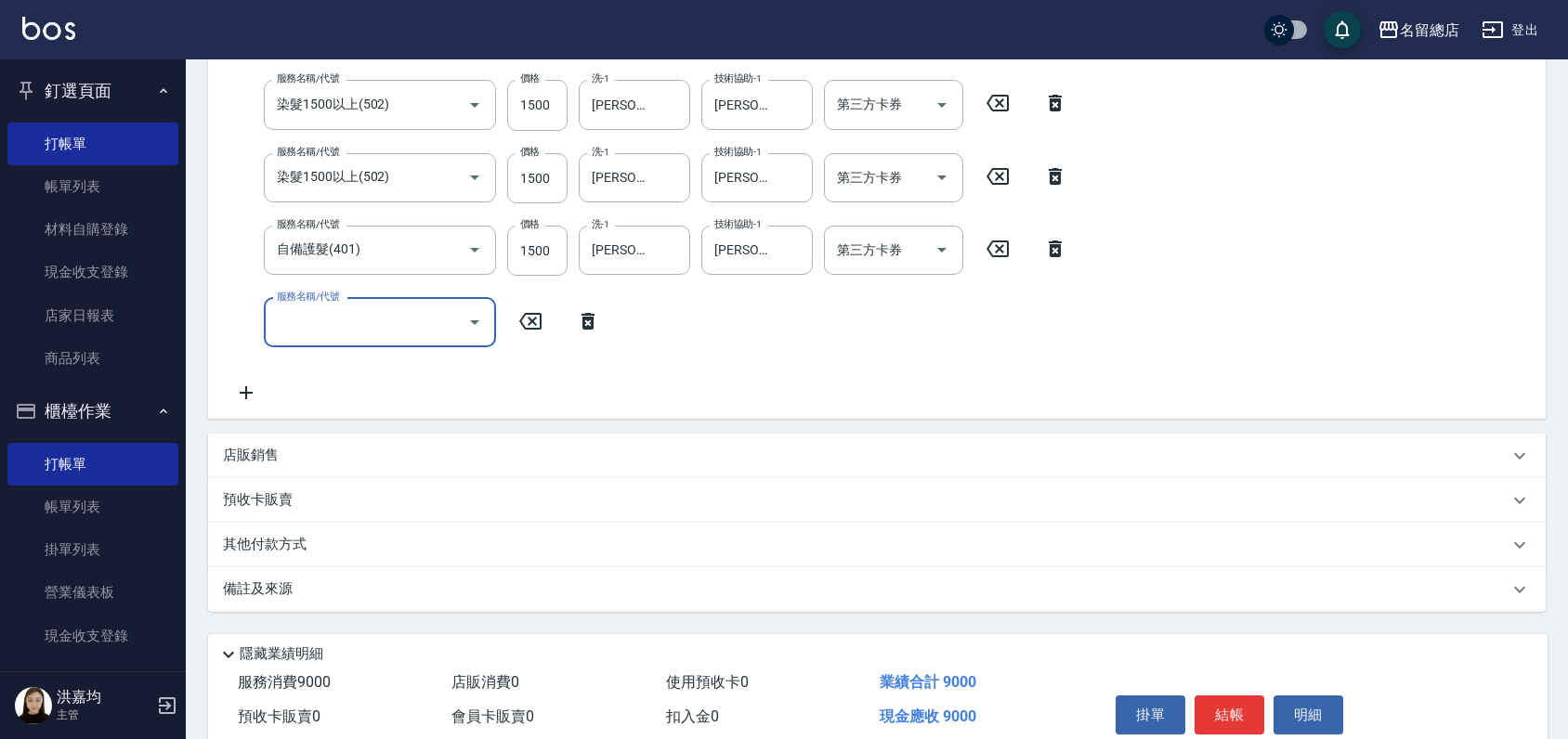
scroll to position [516, 0]
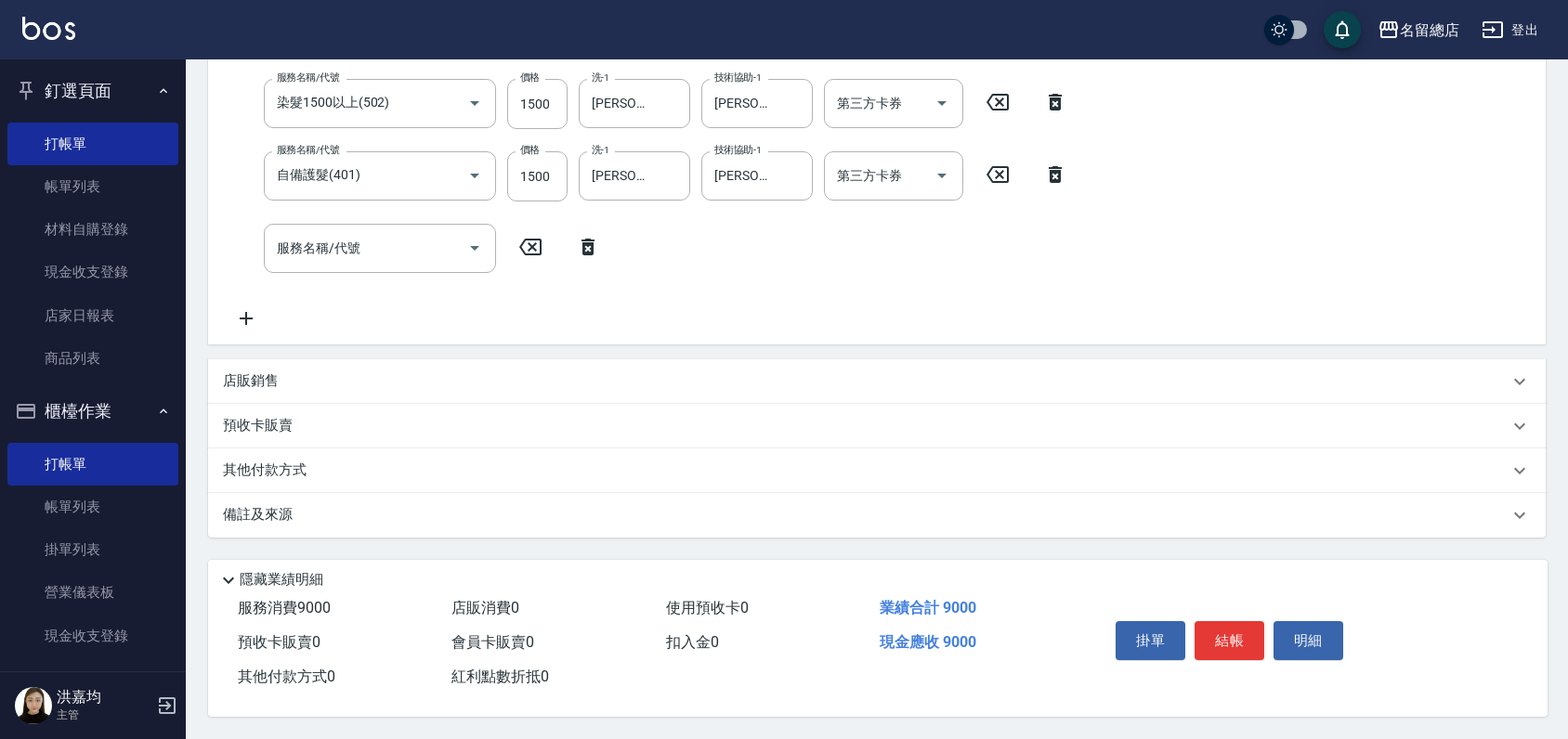
click at [270, 371] on p "店販銷售" at bounding box center [251, 380] width 56 height 20
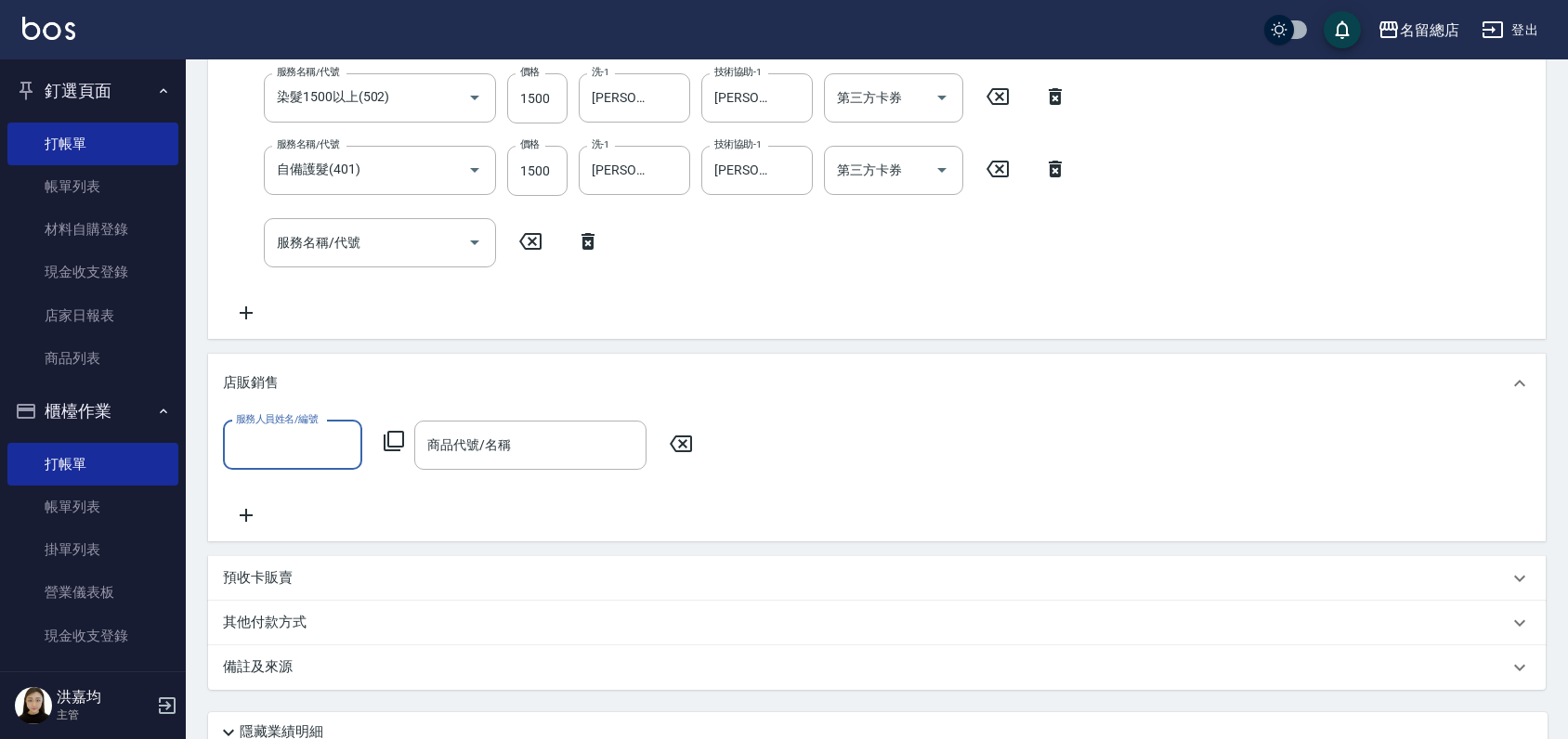
scroll to position [0, 0]
click at [255, 451] on input "服務人員姓名/編號" at bounding box center [293, 445] width 122 height 33
type input "[PERSON_NAME]-18"
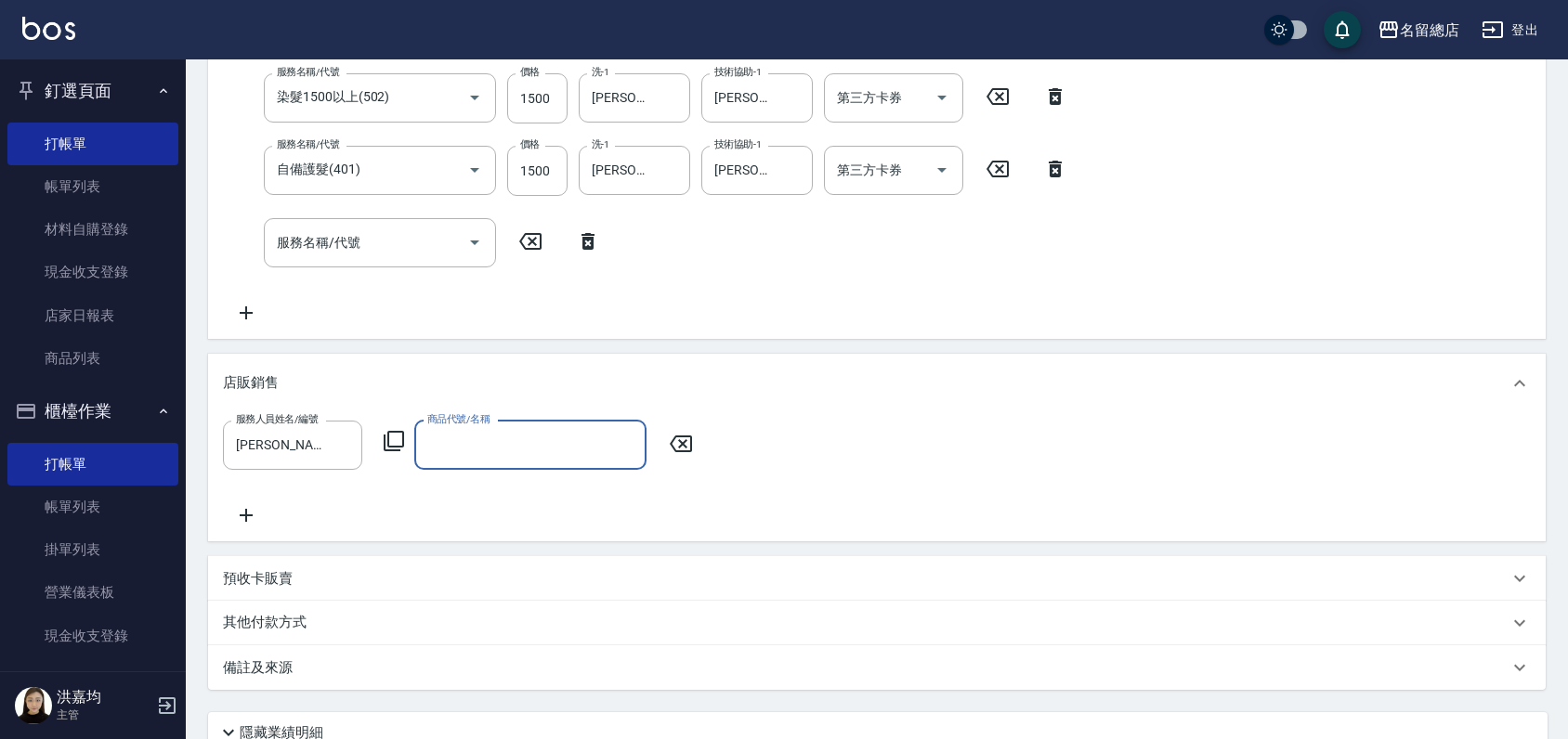
click at [567, 458] on input "商品代號/名稱" at bounding box center [530, 445] width 216 height 33
type input "x"
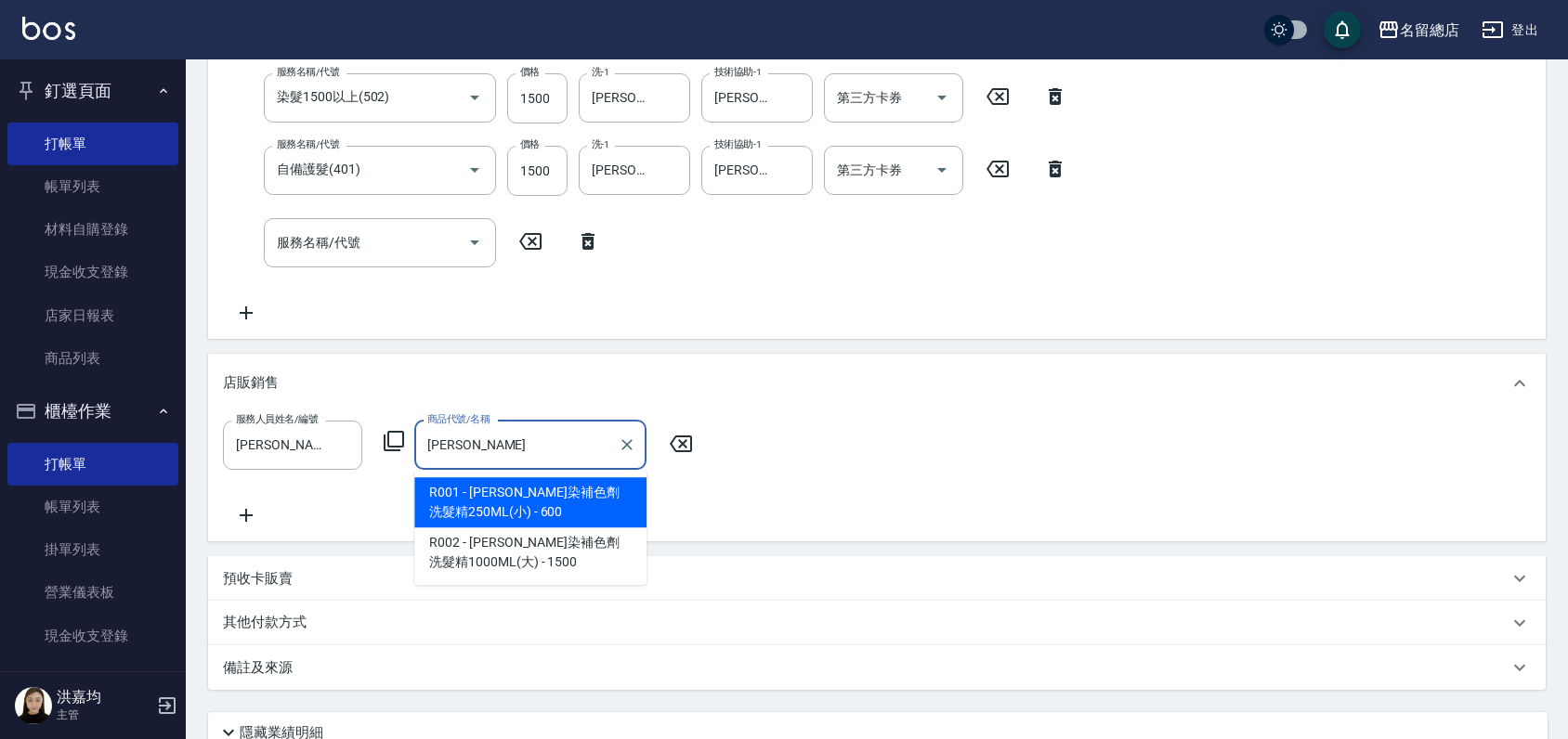
click at [564, 499] on span "R001 - [PERSON_NAME]染補色劑洗髮精250ML(小) - 600" at bounding box center [530, 502] width 233 height 50
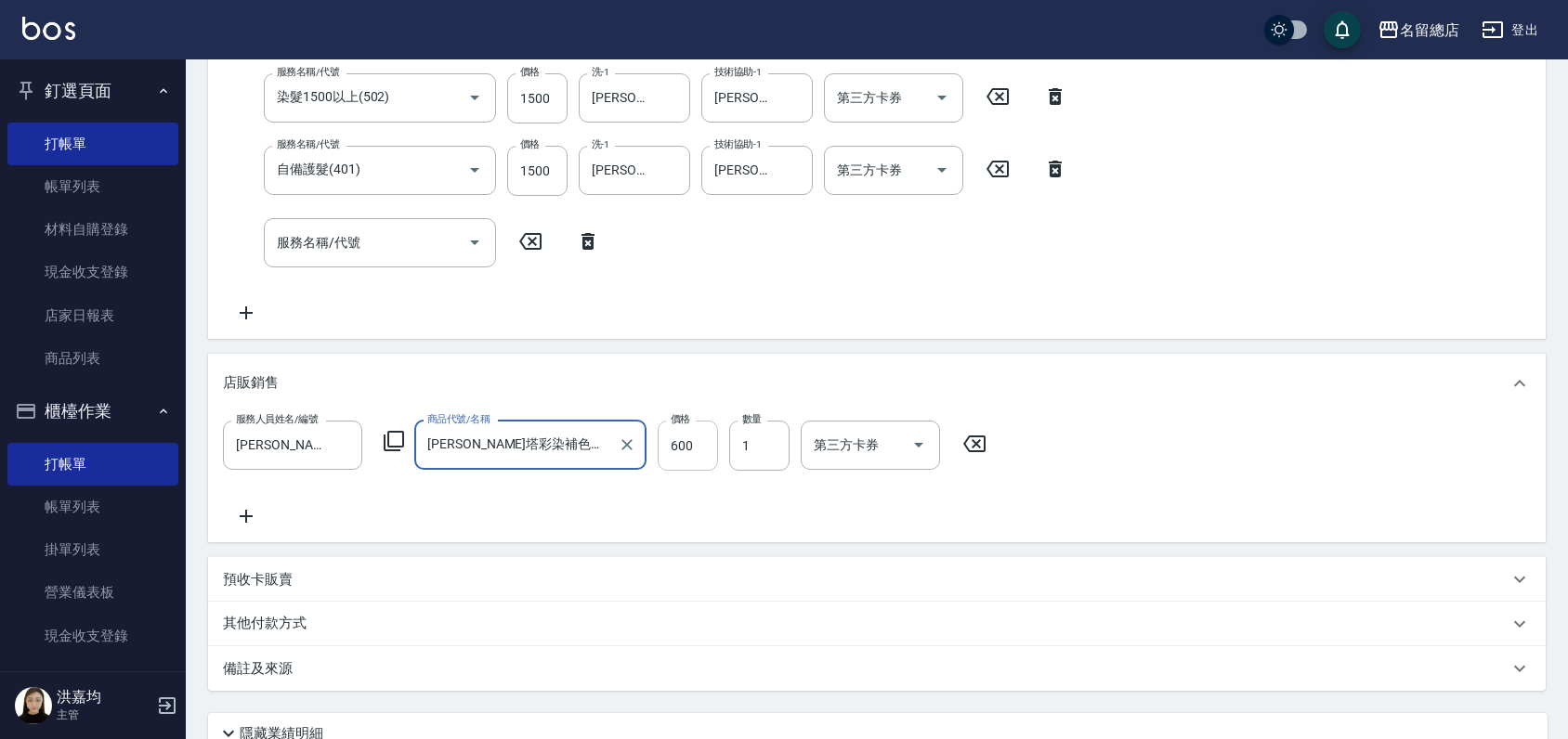
type input "[PERSON_NAME]塔彩染補色劑洗髮精250ML(小)"
click at [684, 433] on input "600" at bounding box center [687, 445] width 60 height 50
type input "500"
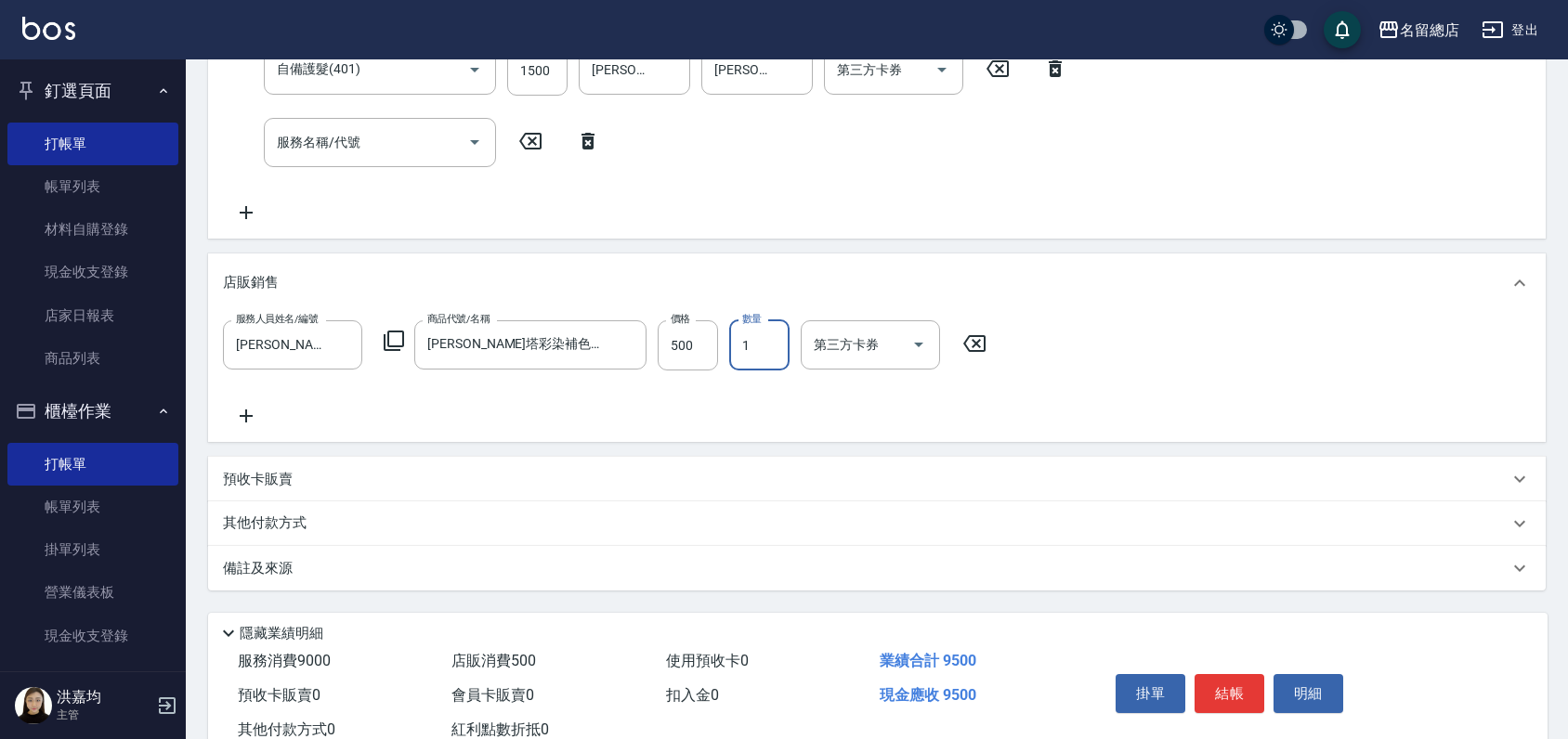
scroll to position [676, 0]
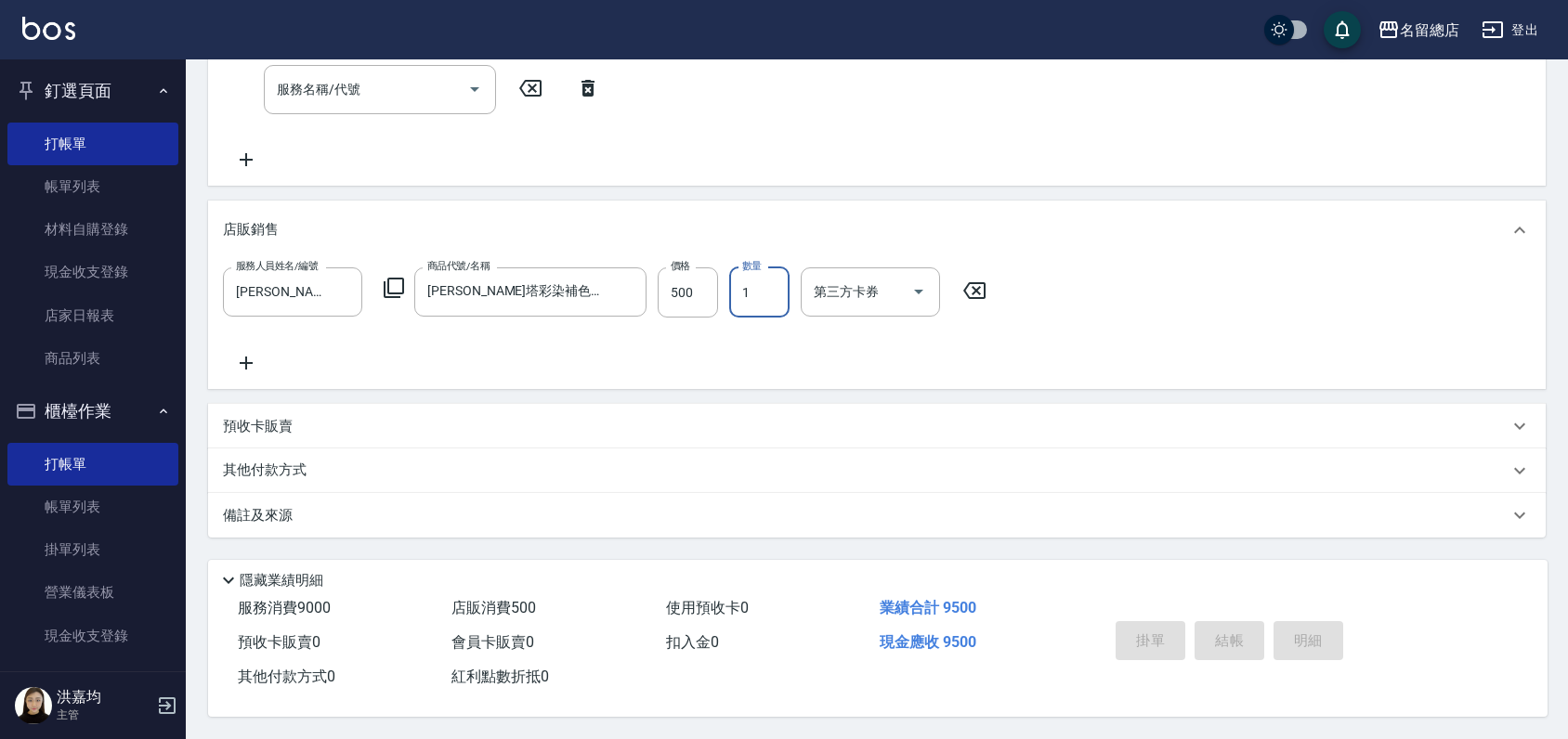
type input "[DATE] 18:36"
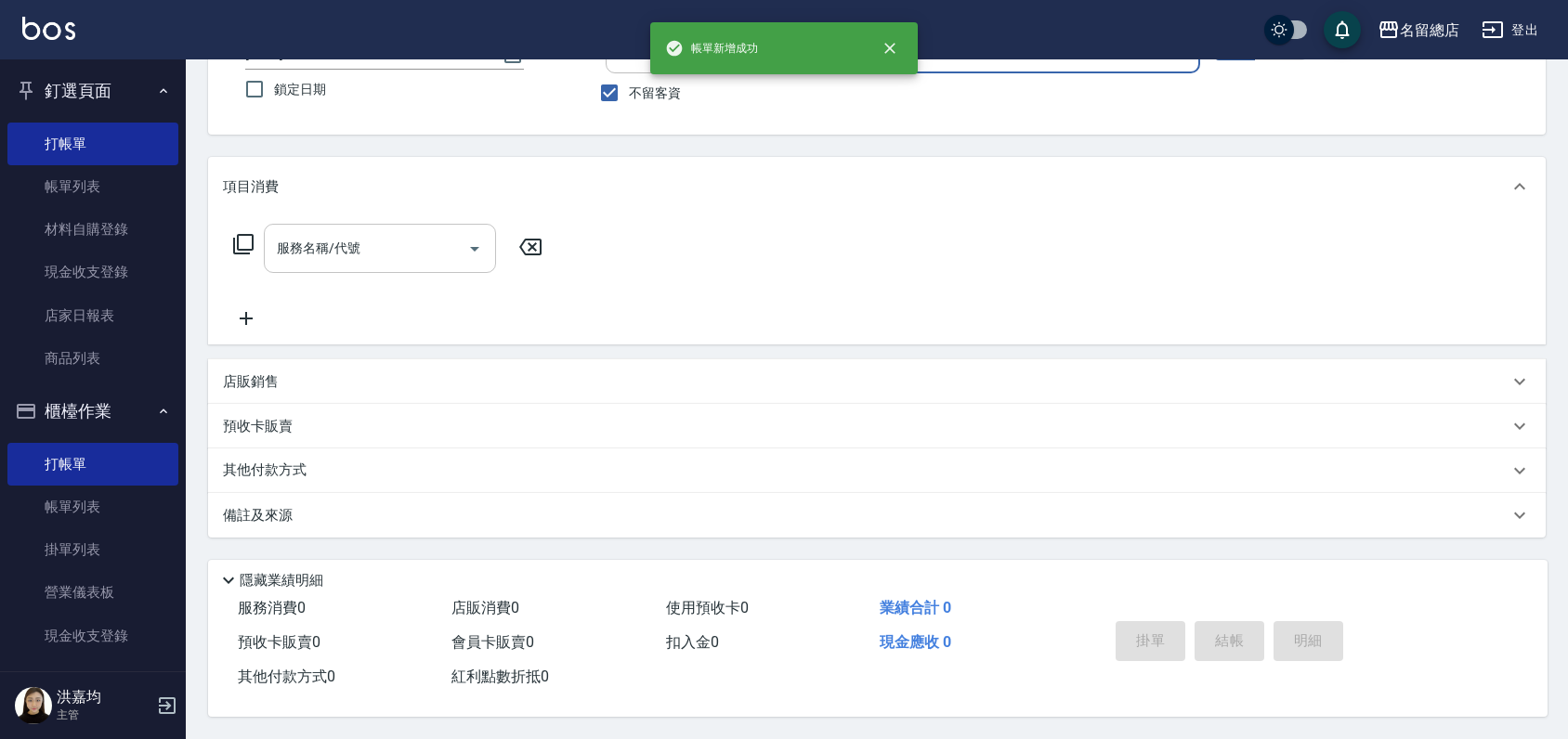
scroll to position [0, 0]
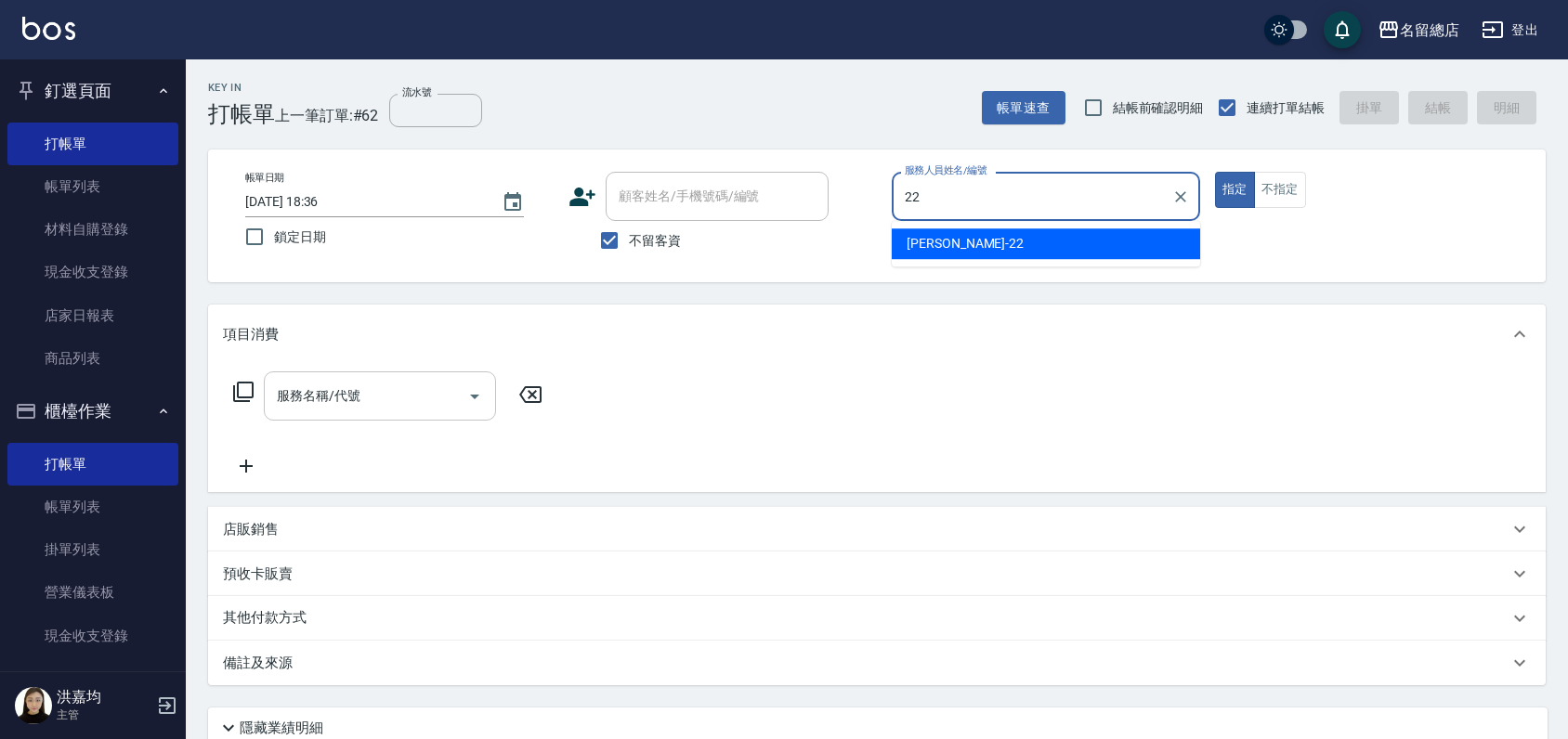
type input "Lydia-22"
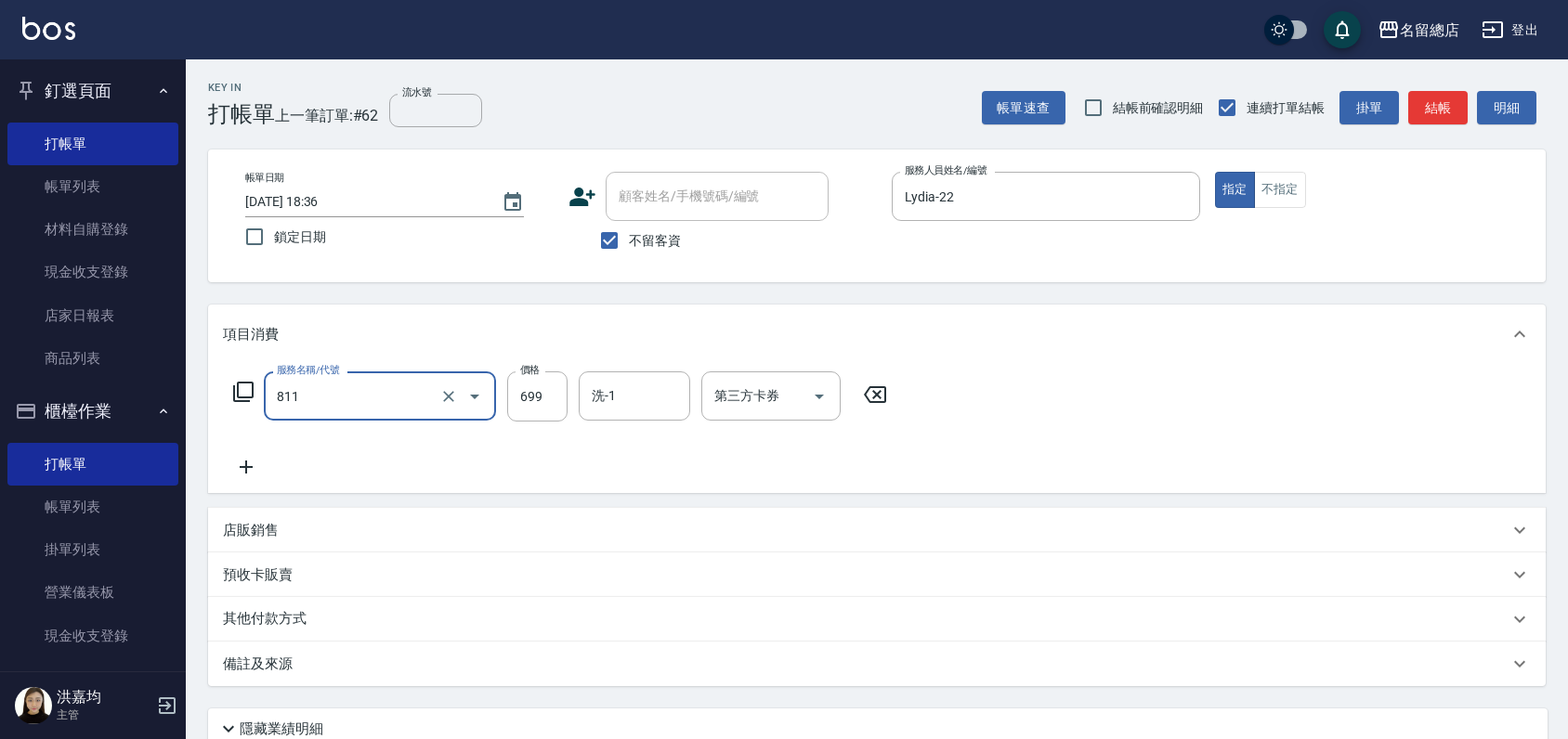
type input "洗+剪(811)"
type input "800"
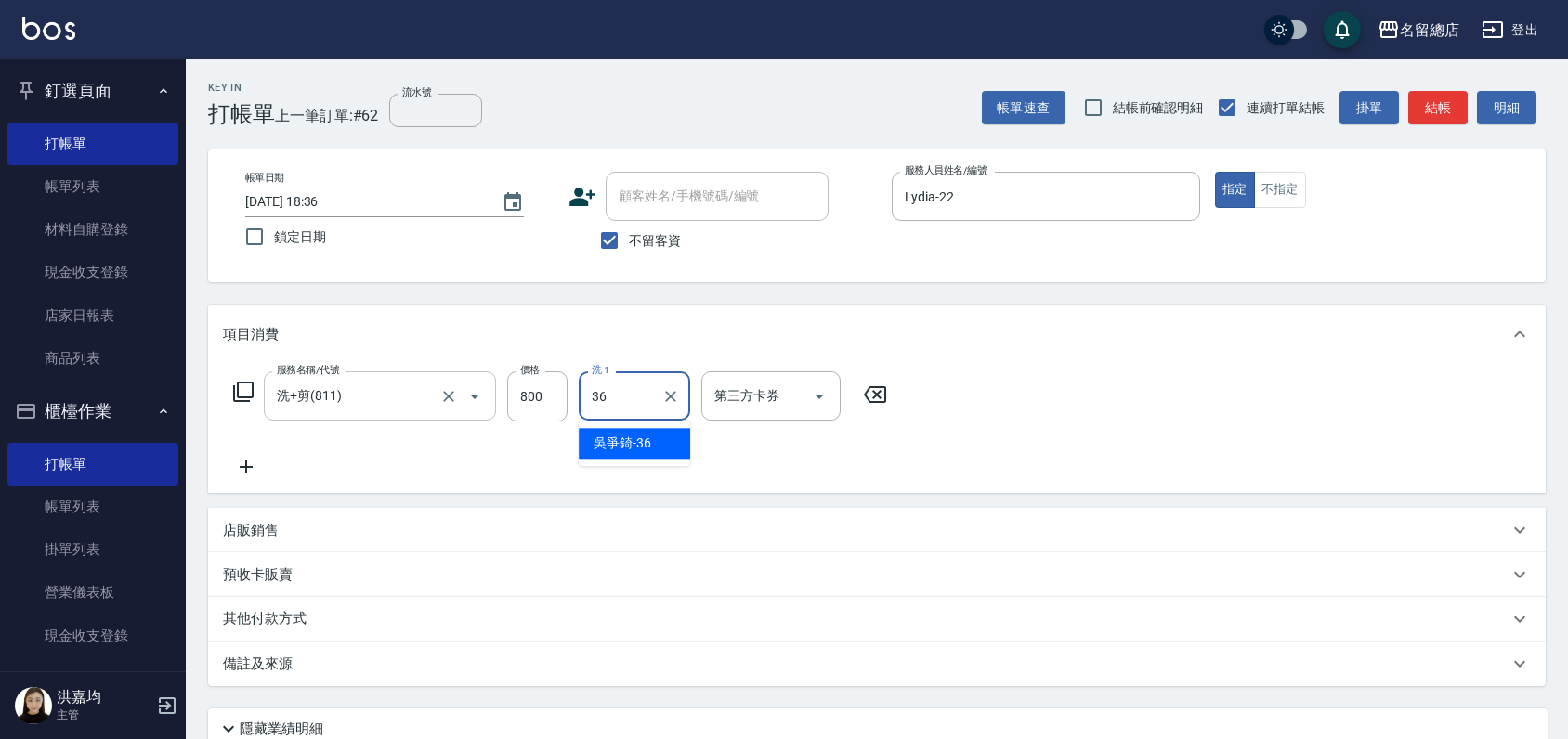
type input "[PERSON_NAME]-36"
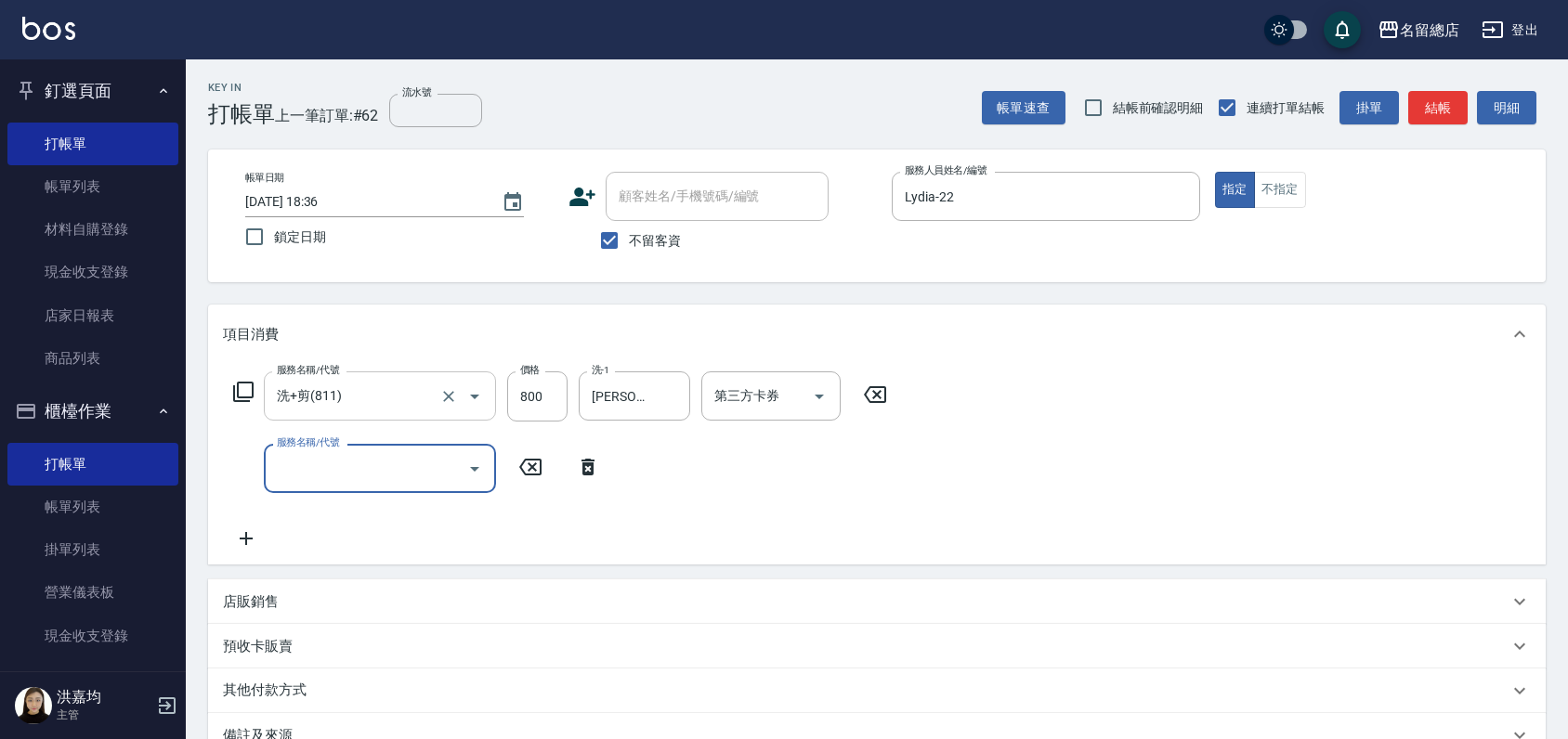
scroll to position [227, 0]
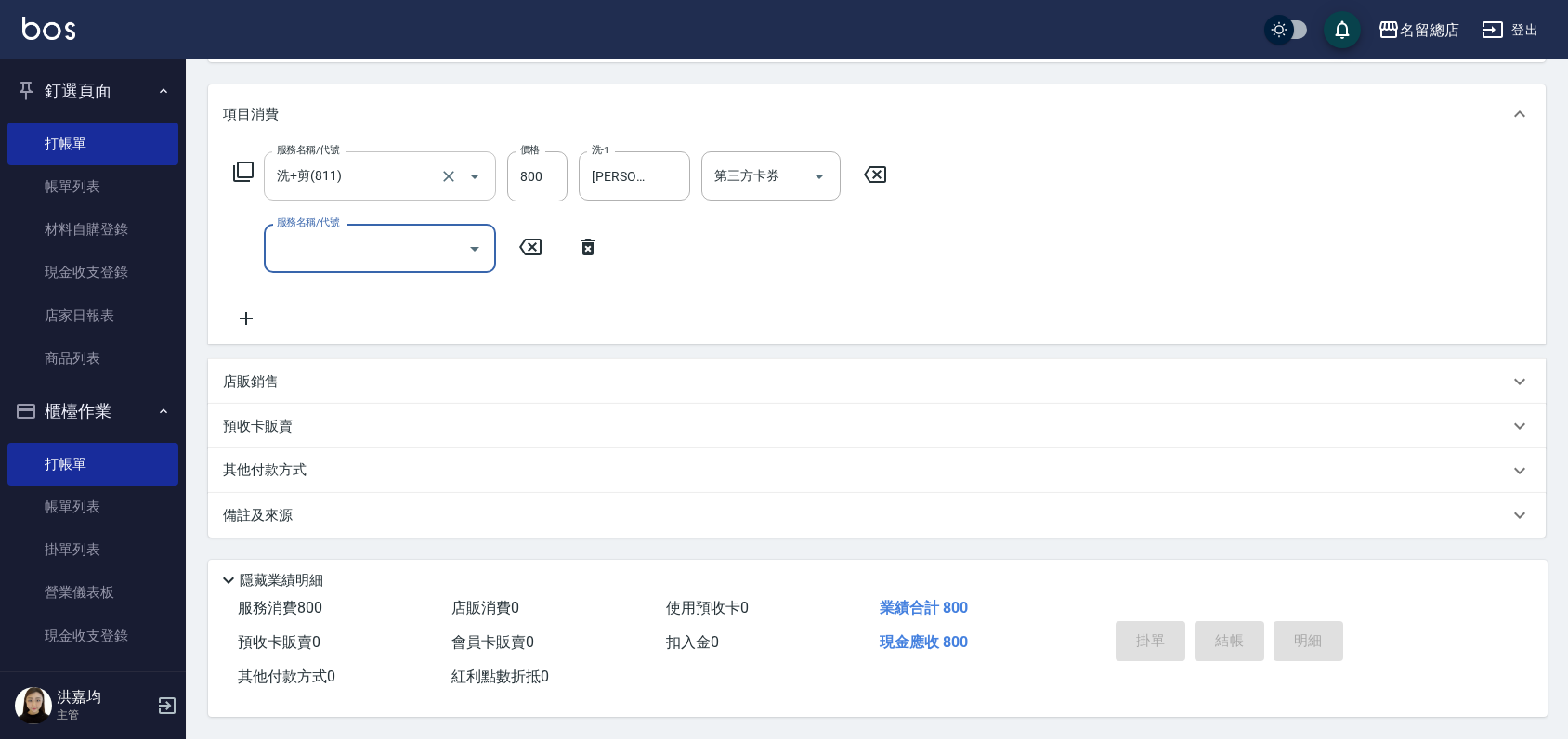
type input "[DATE] 18:37"
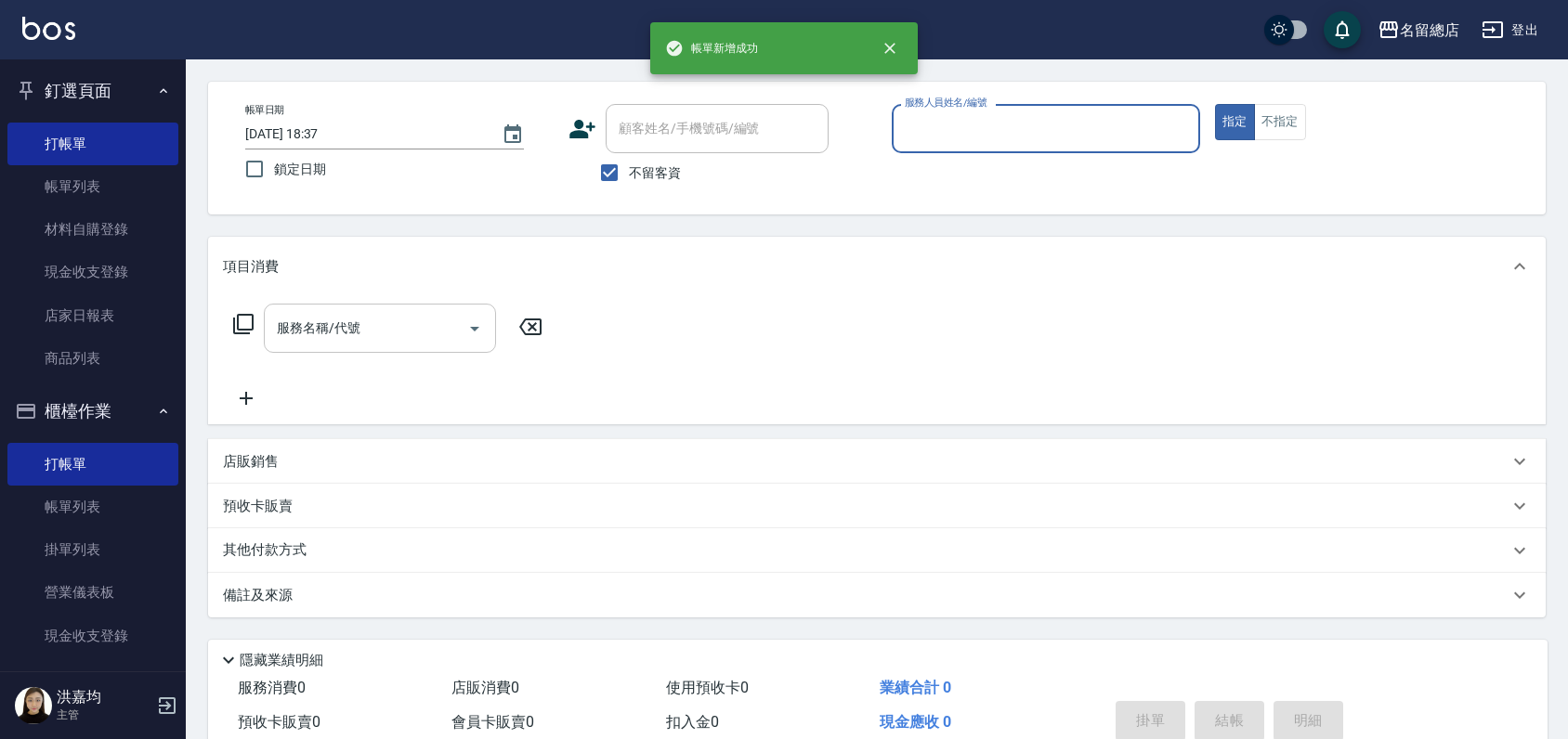
scroll to position [0, 0]
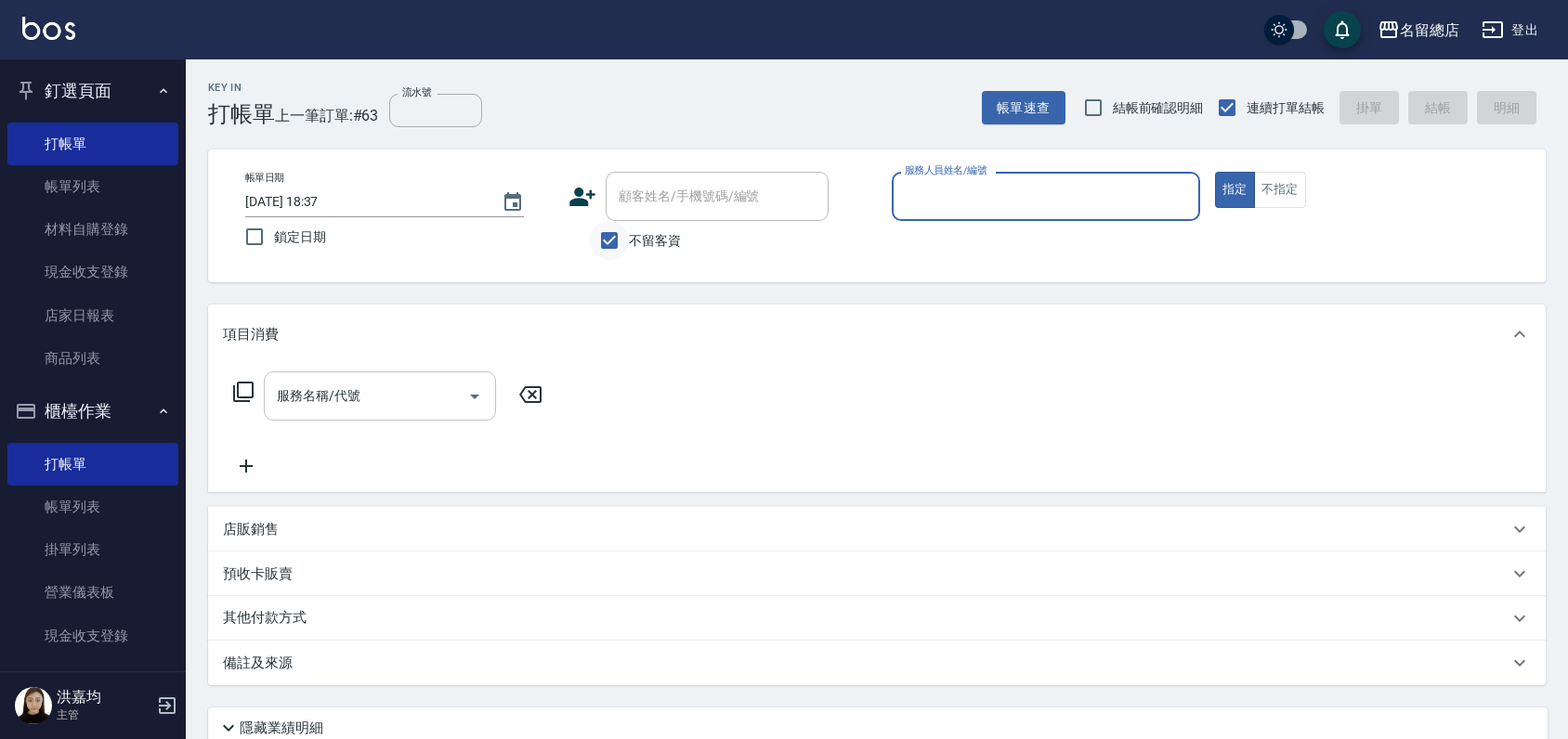
click at [606, 234] on input "不留客資" at bounding box center [608, 240] width 39 height 39
checkbox input "false"
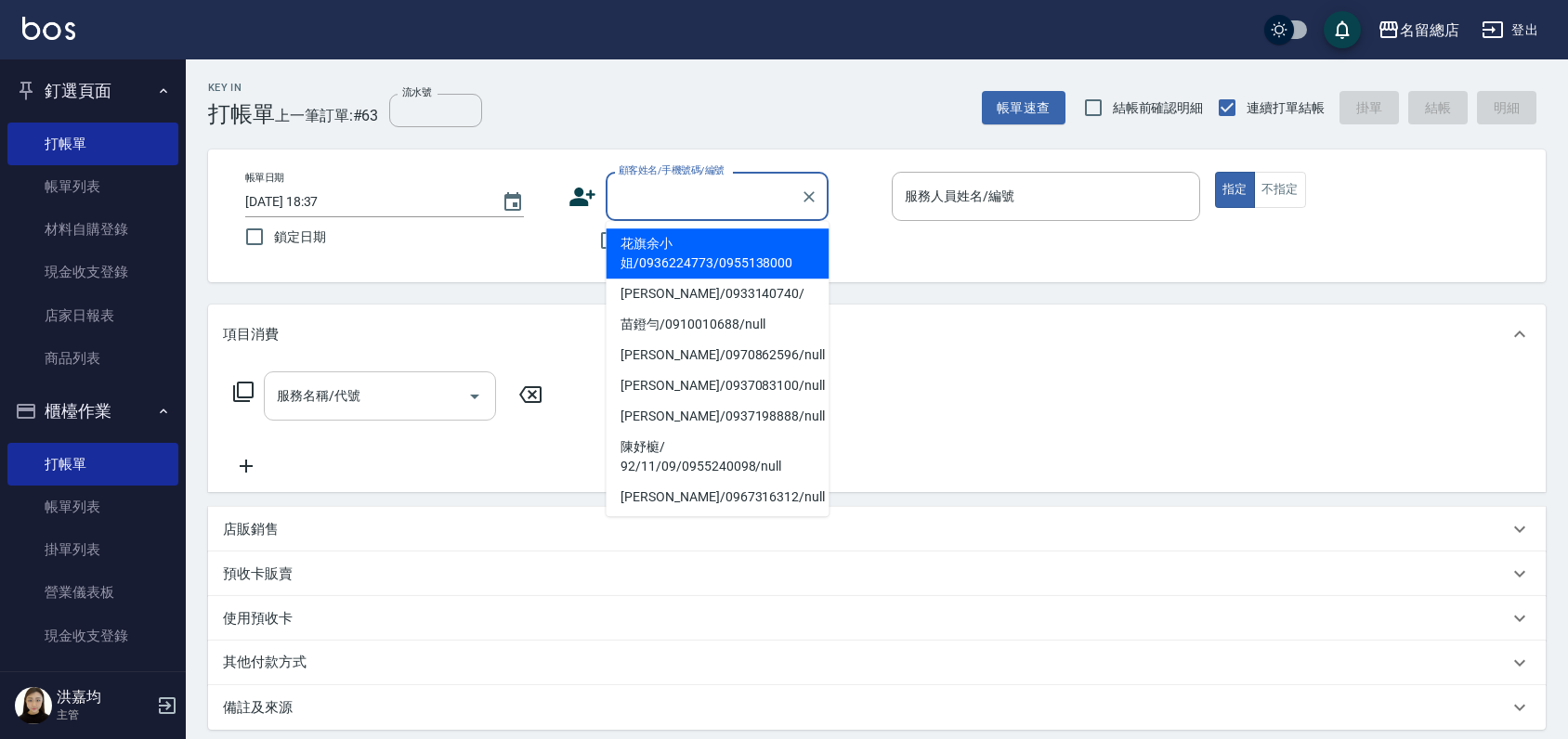
click at [637, 208] on input "顧客姓名/手機號碼/編號" at bounding box center [703, 196] width 178 height 33
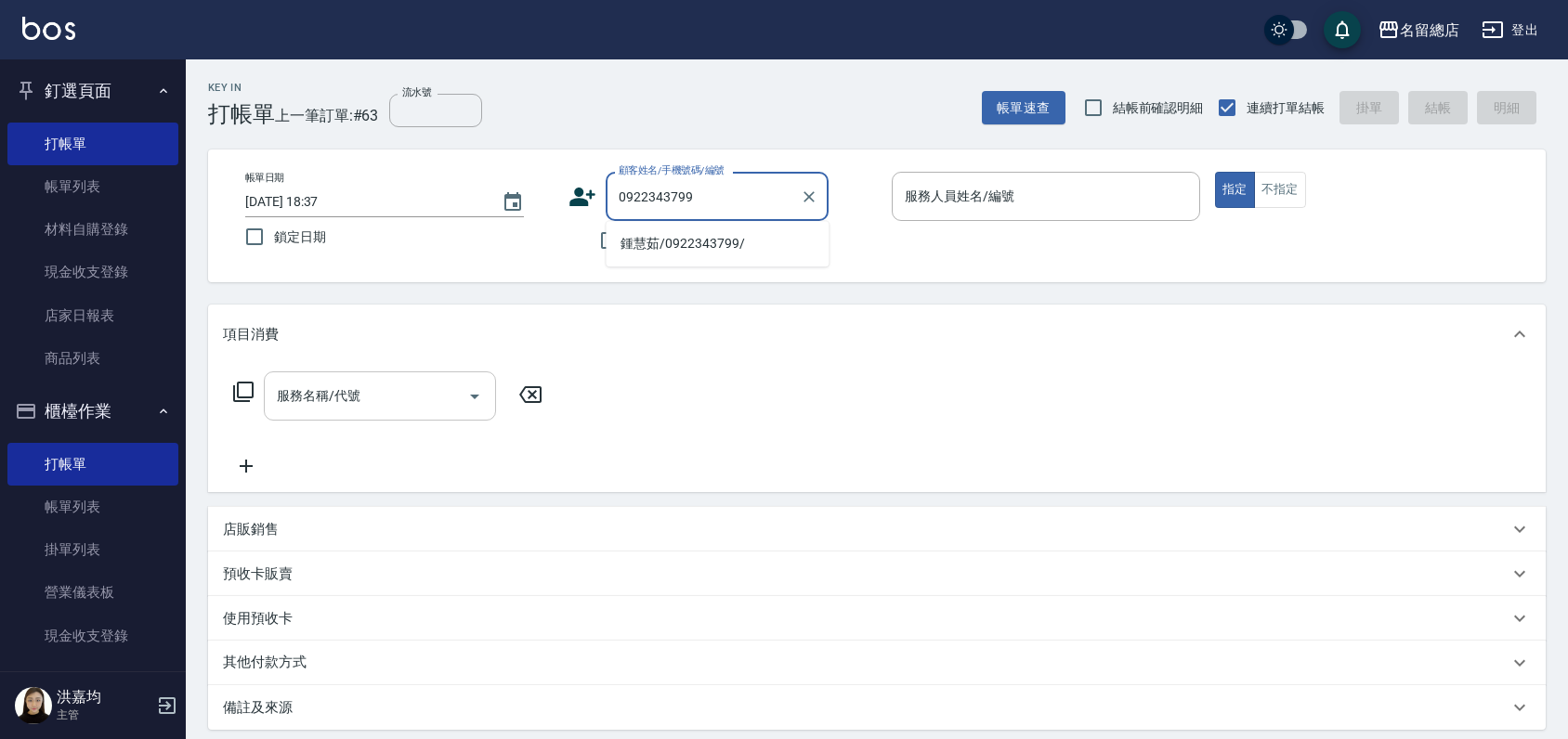
click at [643, 248] on li "鍾慧茹/0922343799/" at bounding box center [717, 244] width 223 height 31
type input "鍾慧茹/0922343799/"
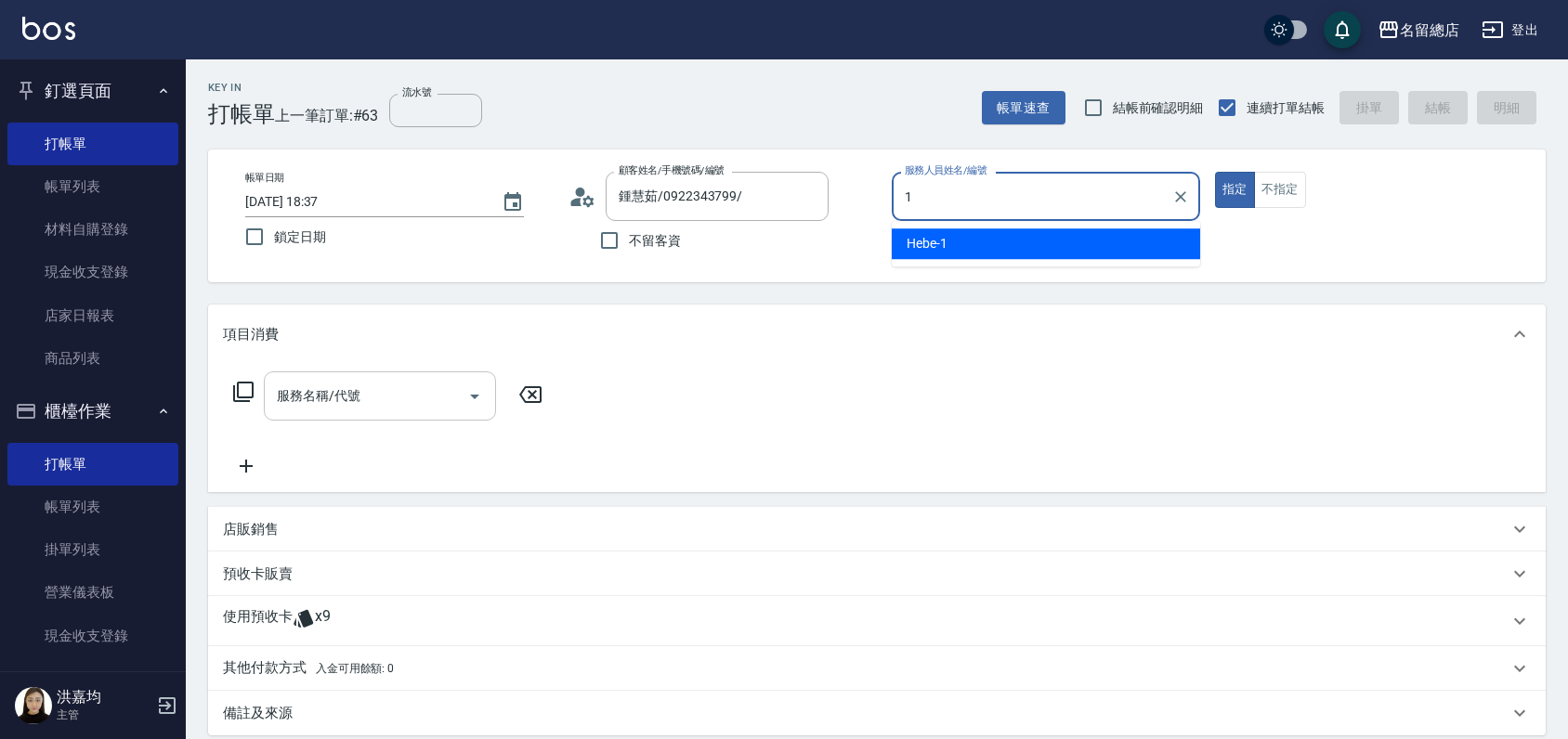
type input "Hebe-1"
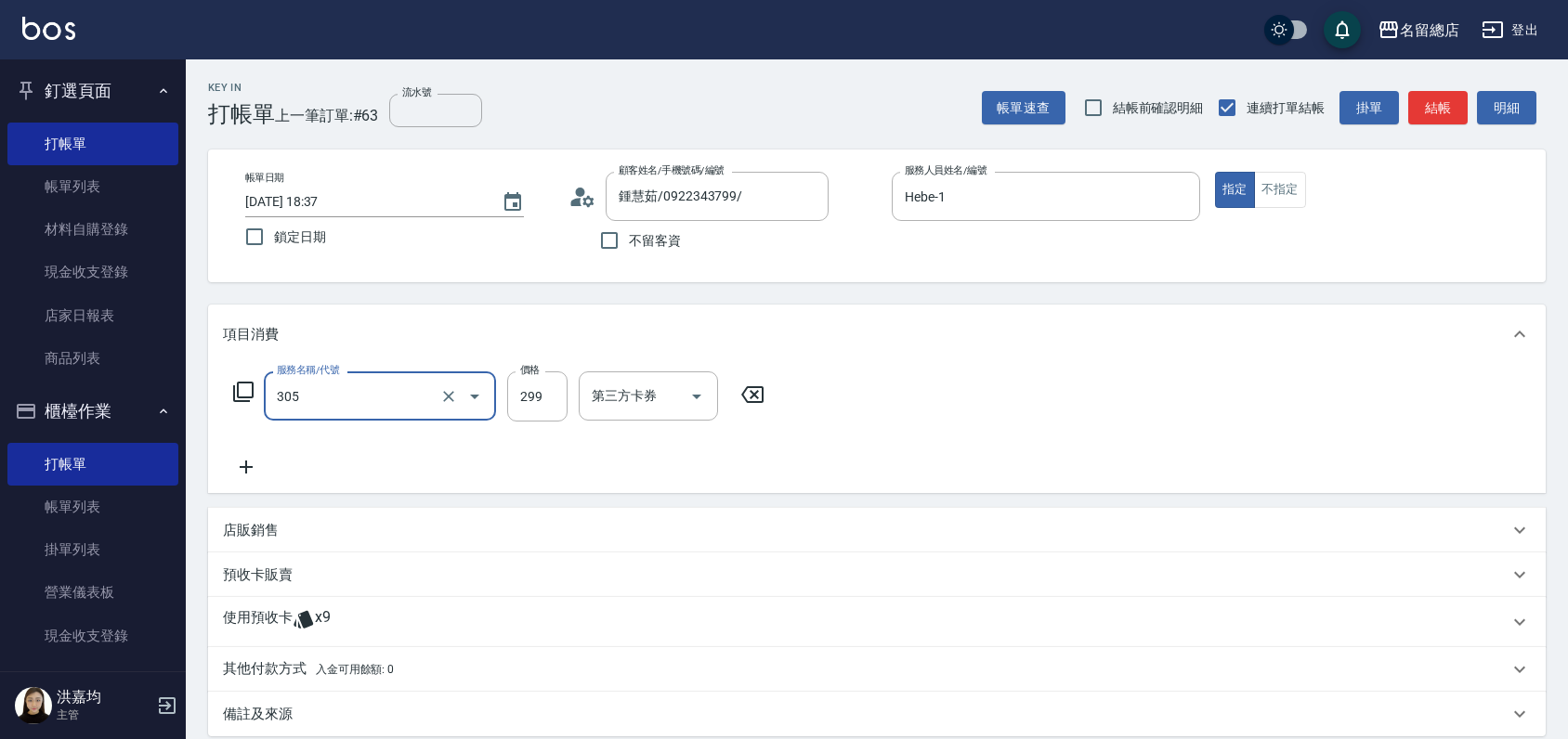
type input "剪髮(305)"
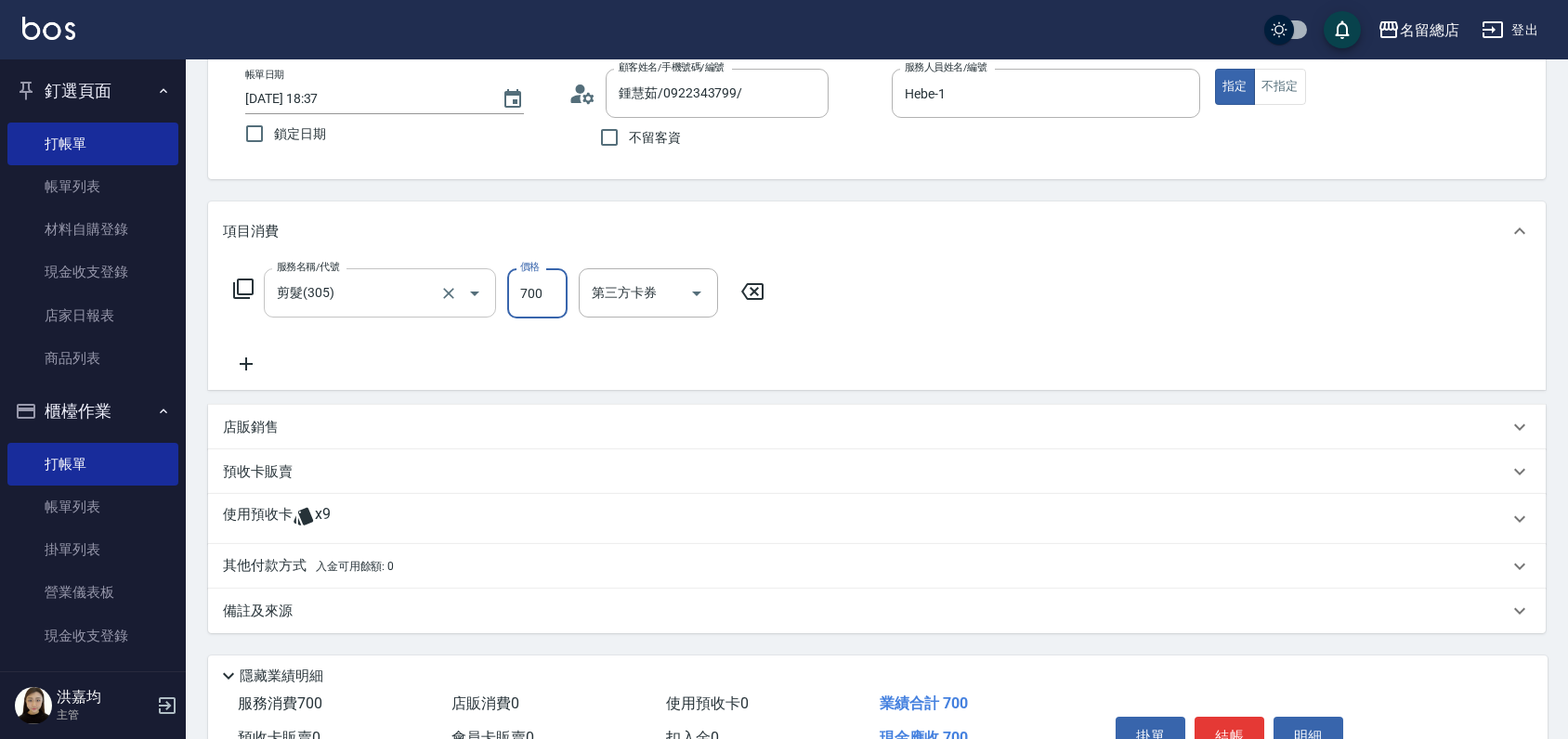
type input "700"
click at [272, 471] on p "預收卡販賣" at bounding box center [258, 472] width 70 height 20
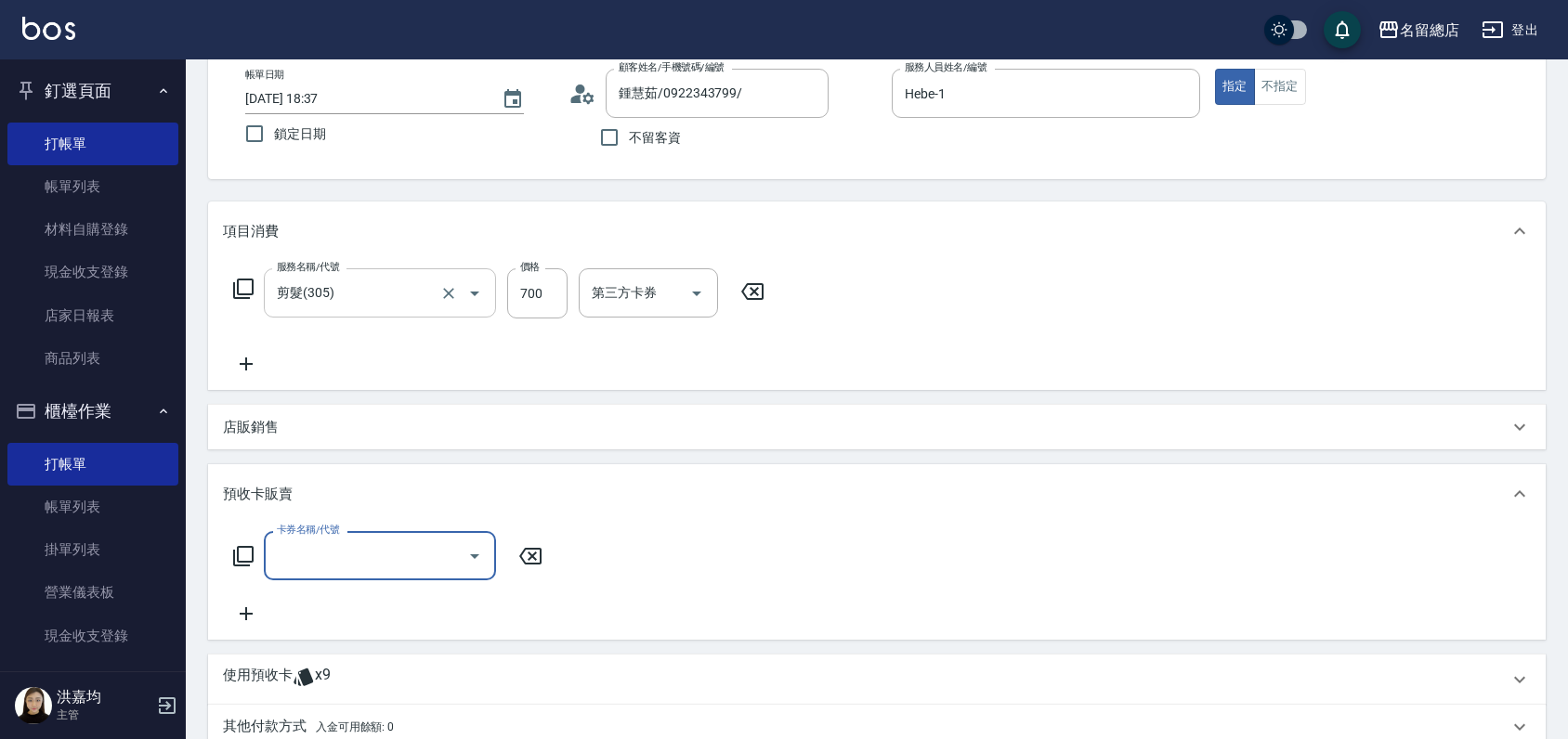
scroll to position [0, 0]
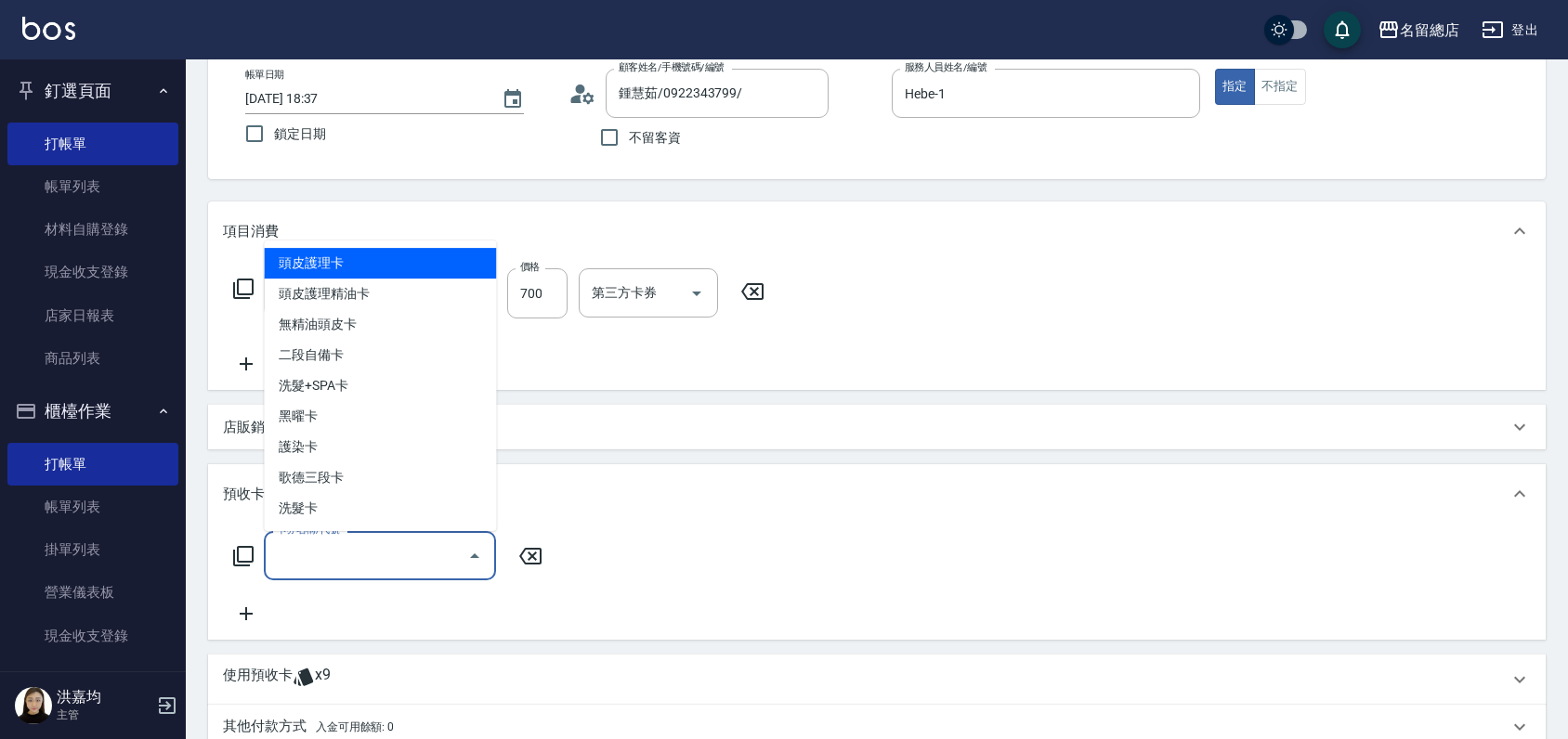
click at [301, 551] on input "卡券名稱/代號" at bounding box center [365, 555] width 187 height 33
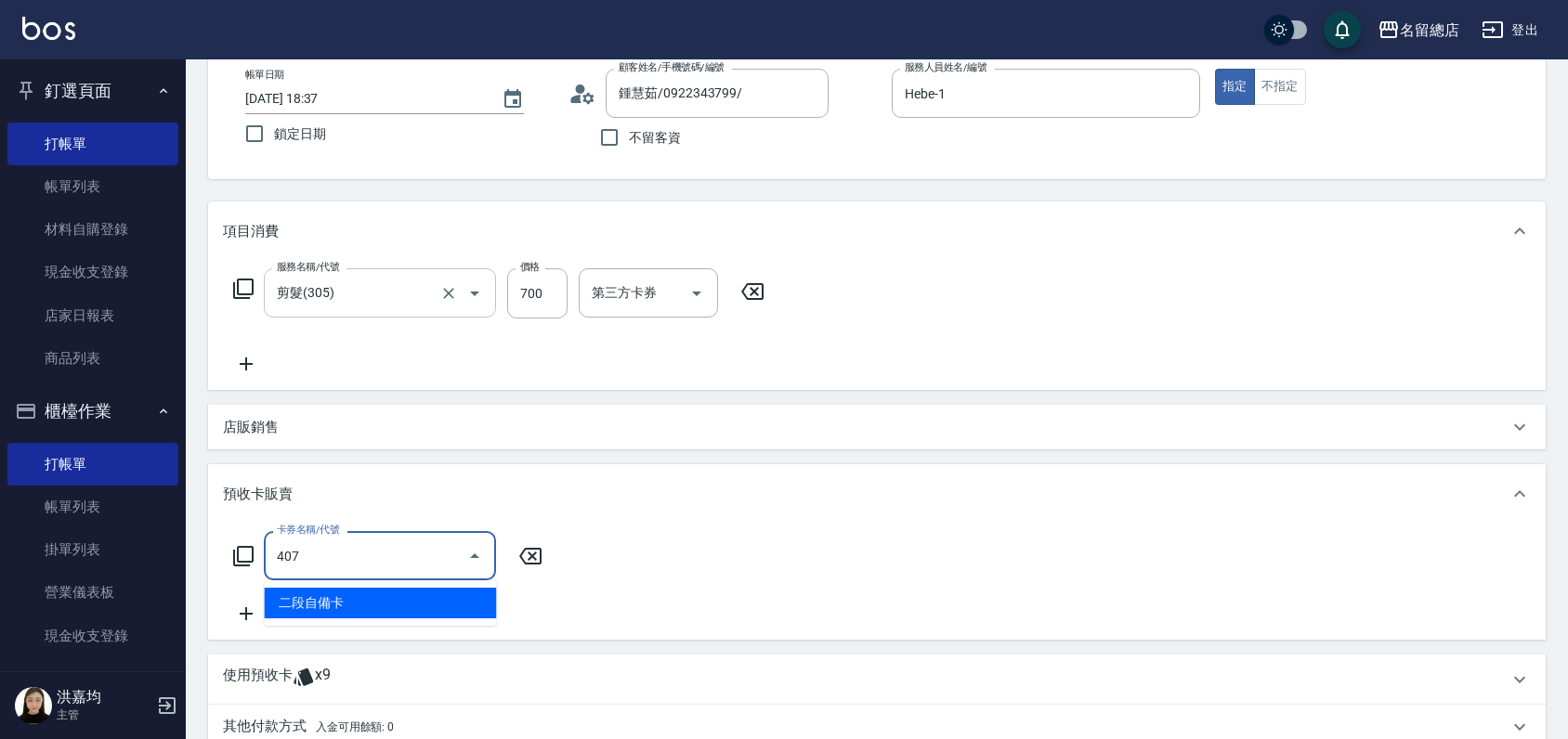
type input "二段自備卡(407)"
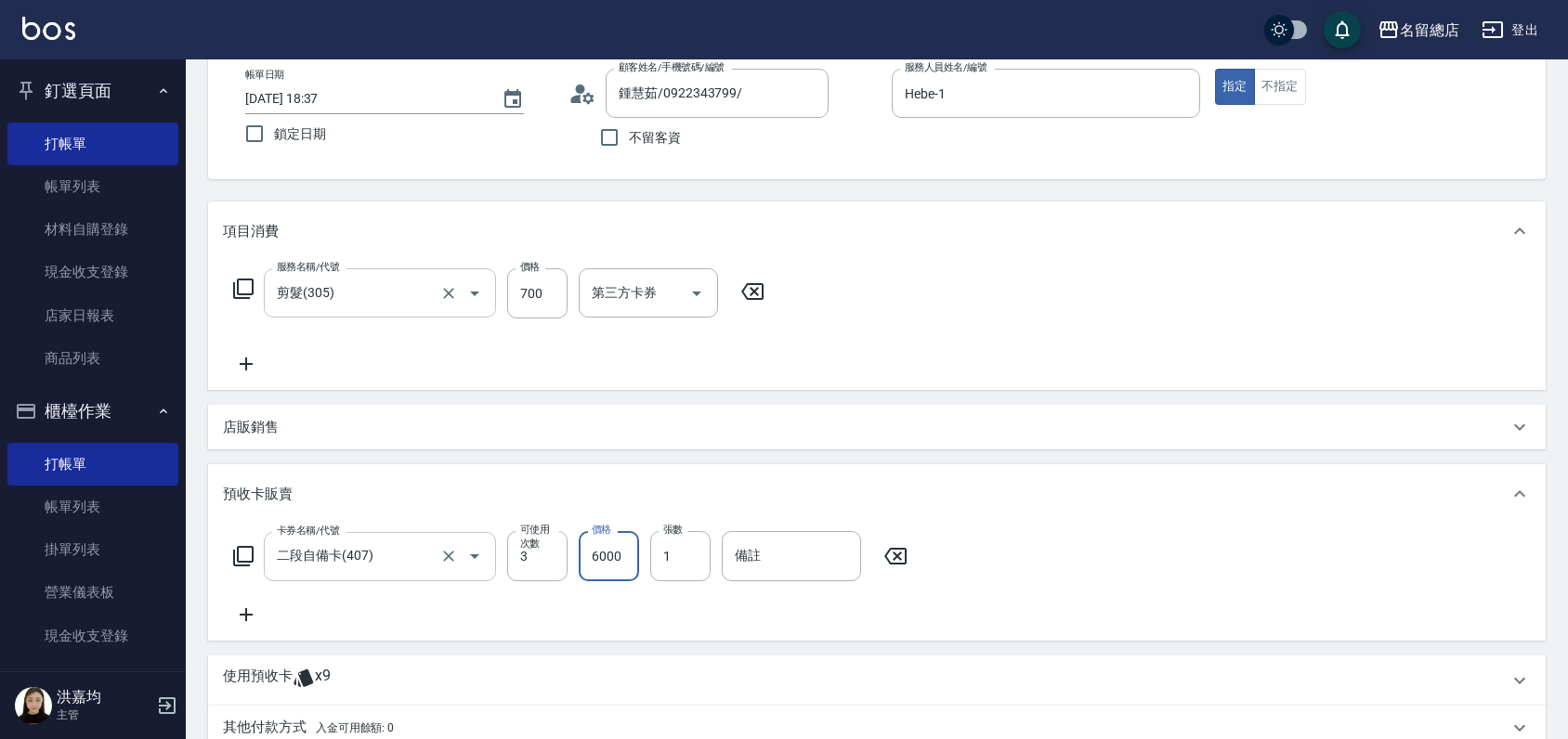
type input "6000"
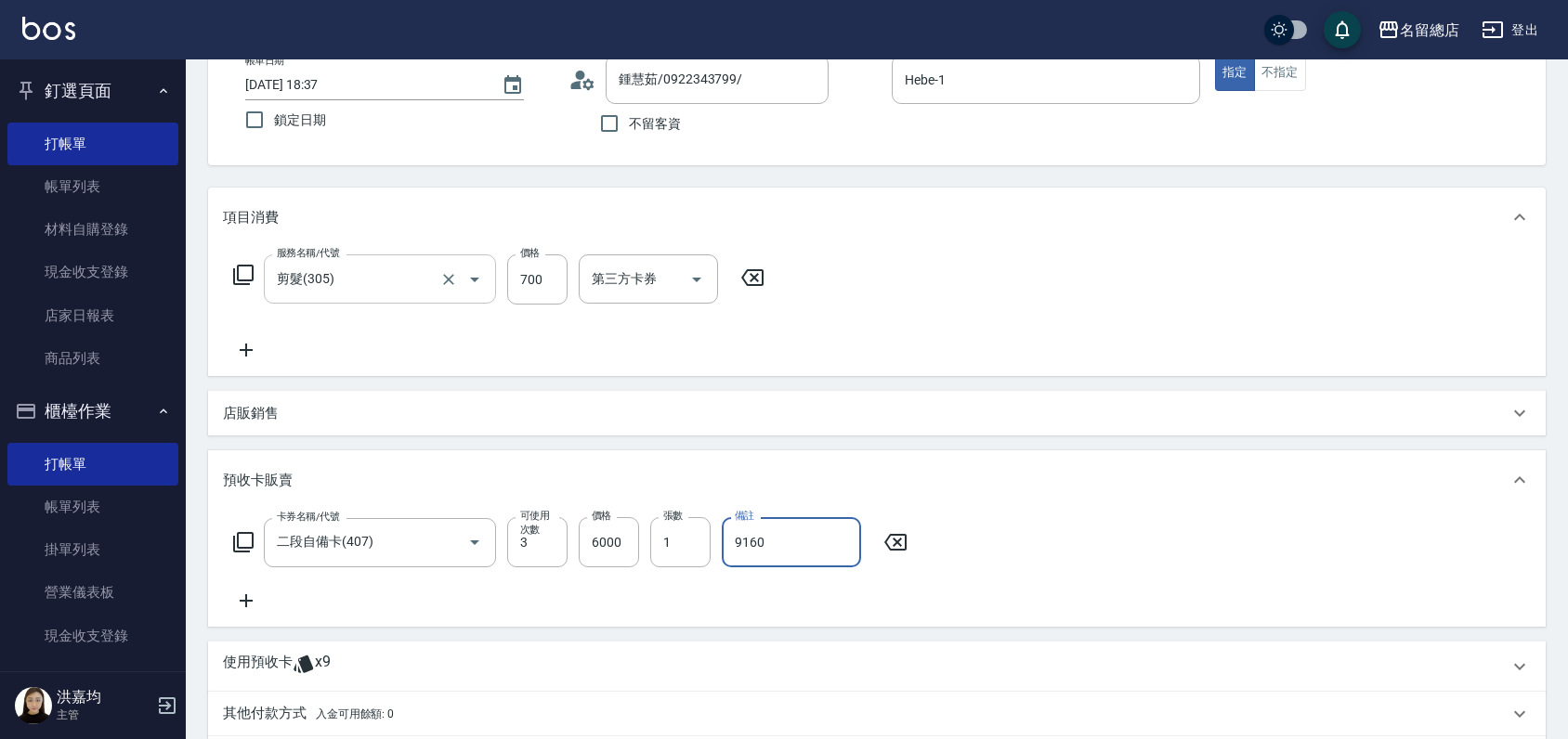
scroll to position [309, 0]
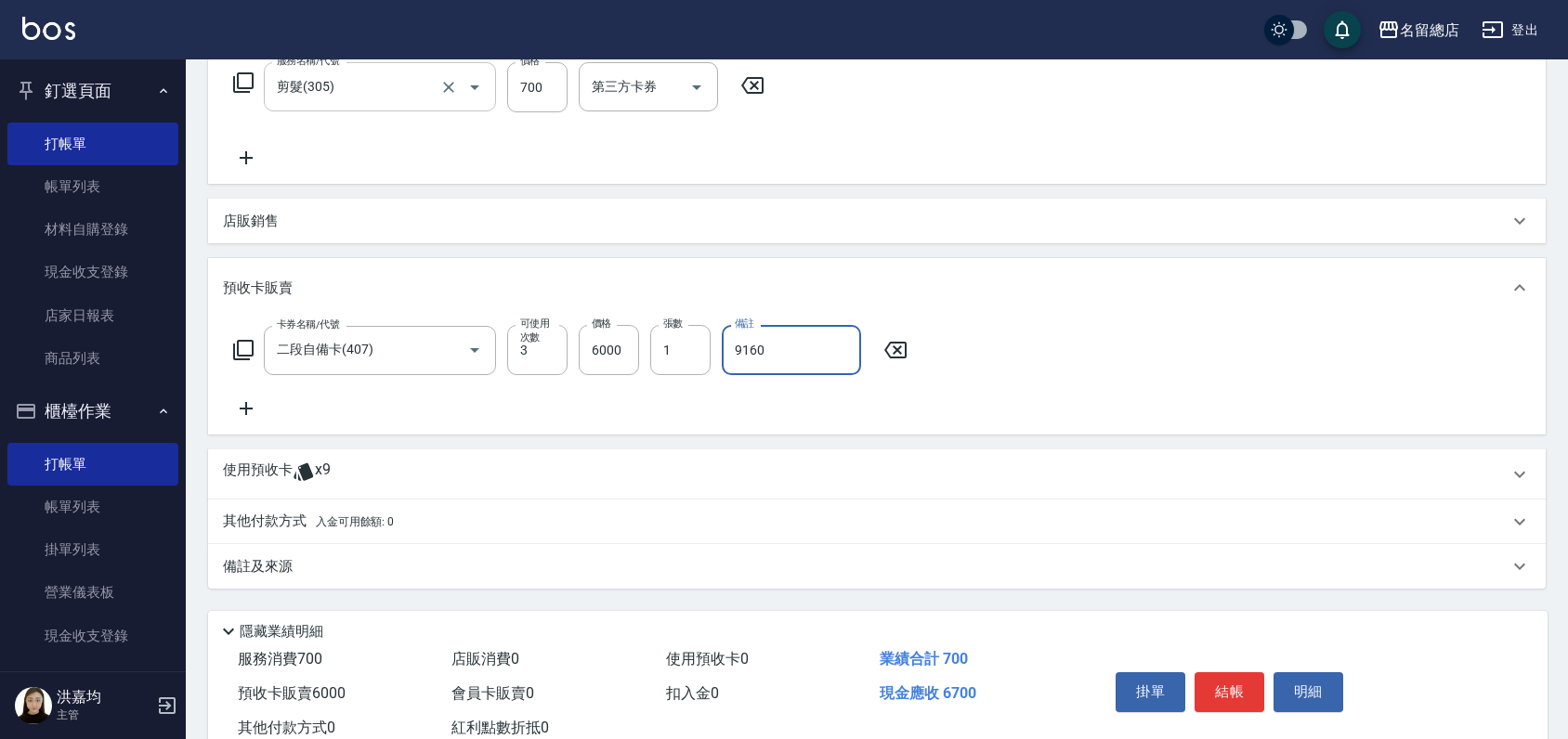
type input "9160"
click at [256, 467] on p "使用預收卡" at bounding box center [258, 474] width 70 height 28
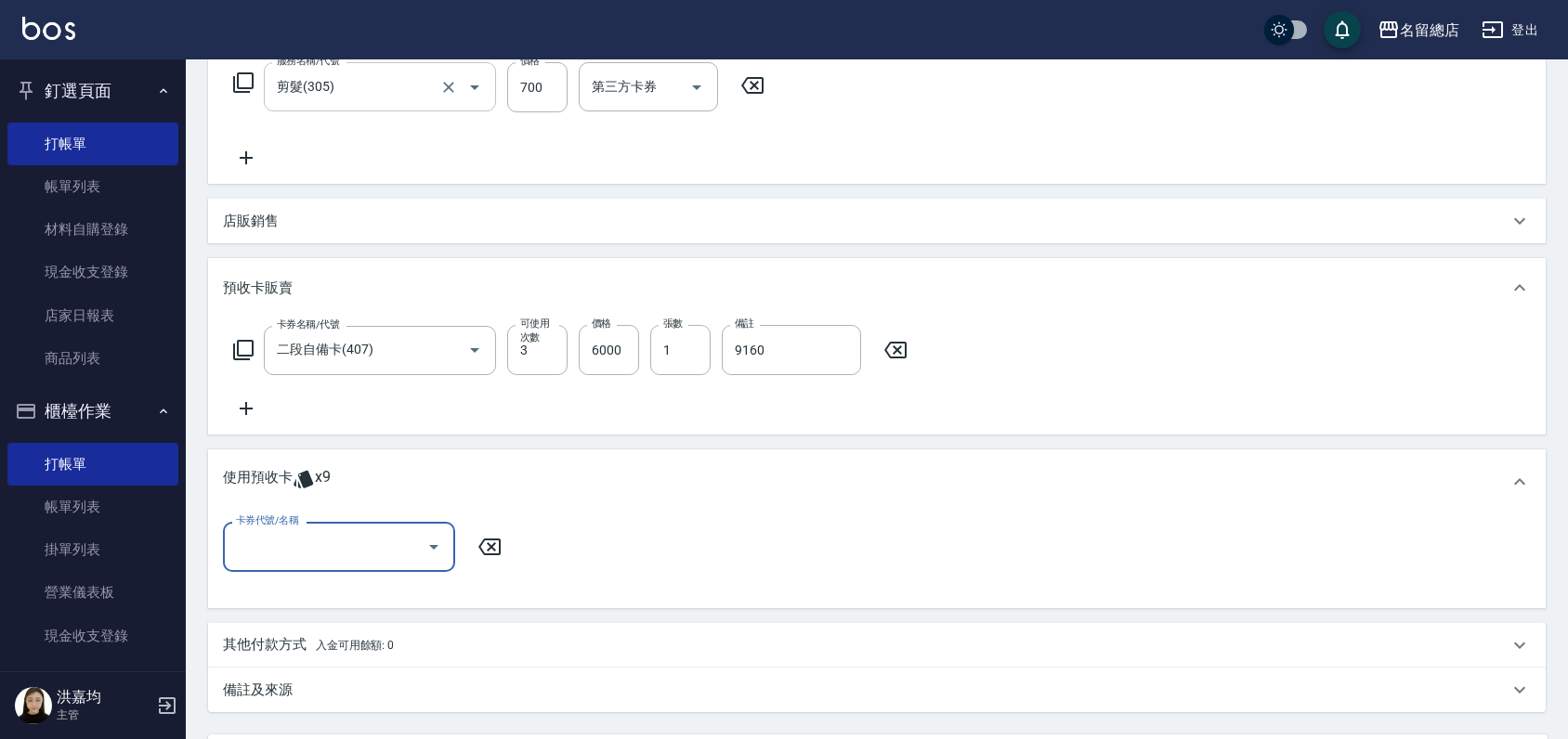
scroll to position [0, 0]
click at [304, 545] on input "卡券代號/名稱" at bounding box center [325, 546] width 187 height 33
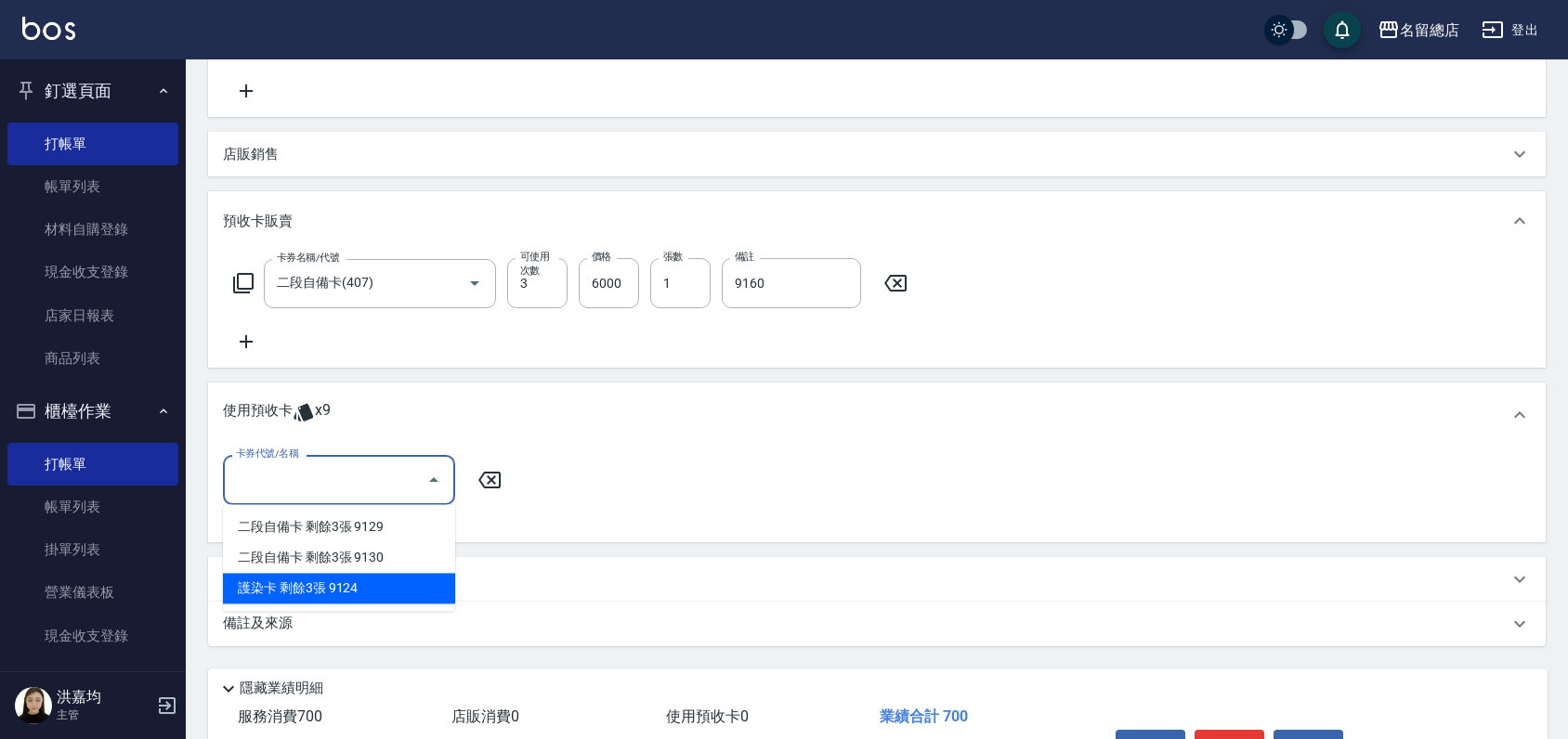
scroll to position [412, 0]
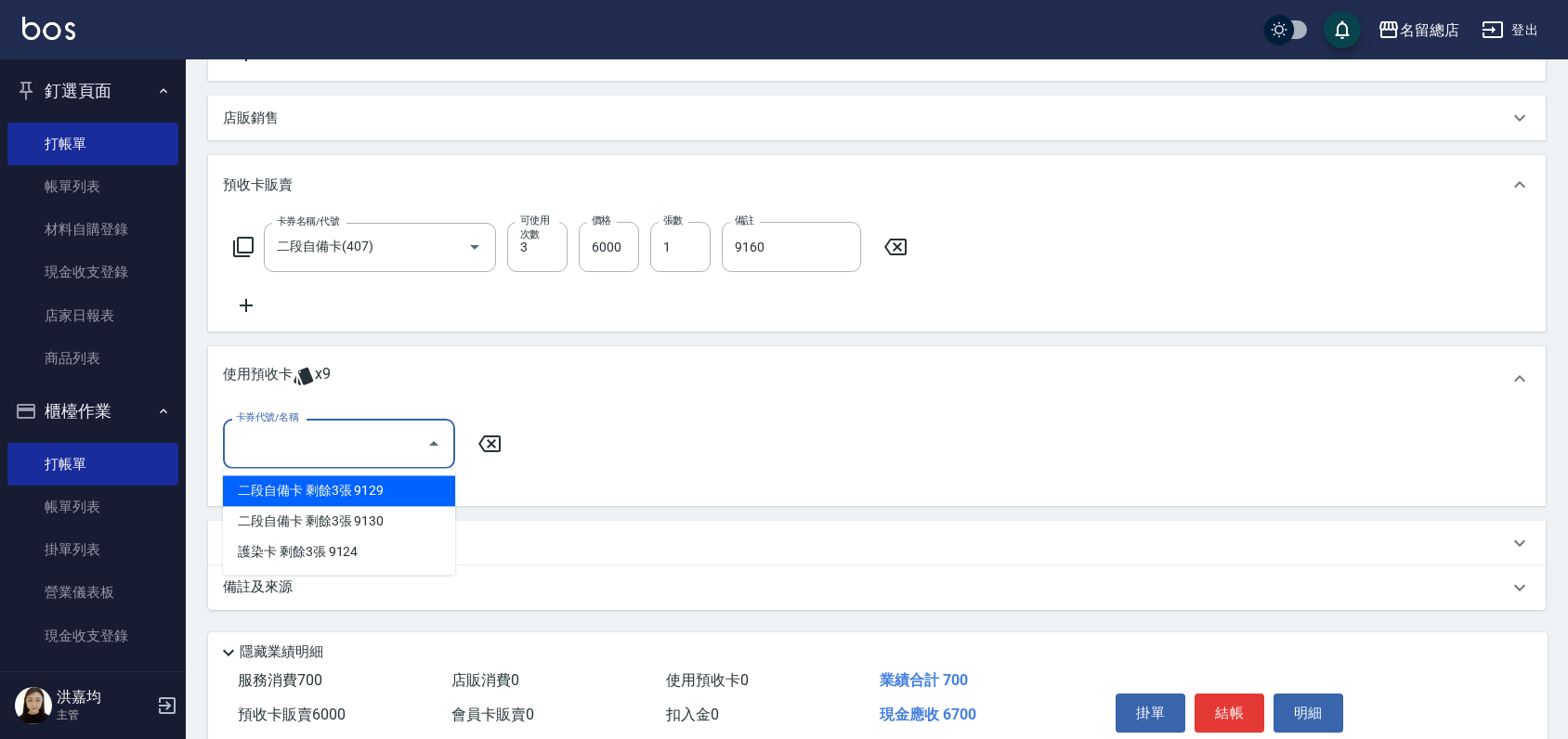
click at [486, 304] on div "卡券名稱/代號 二段自備卡(407) 卡券名稱/代號 可使用次數 3 可使用次數 價格 6000 價格 張數 1 張數 備註 9160 備註" at bounding box center [877, 269] width 1307 height 95
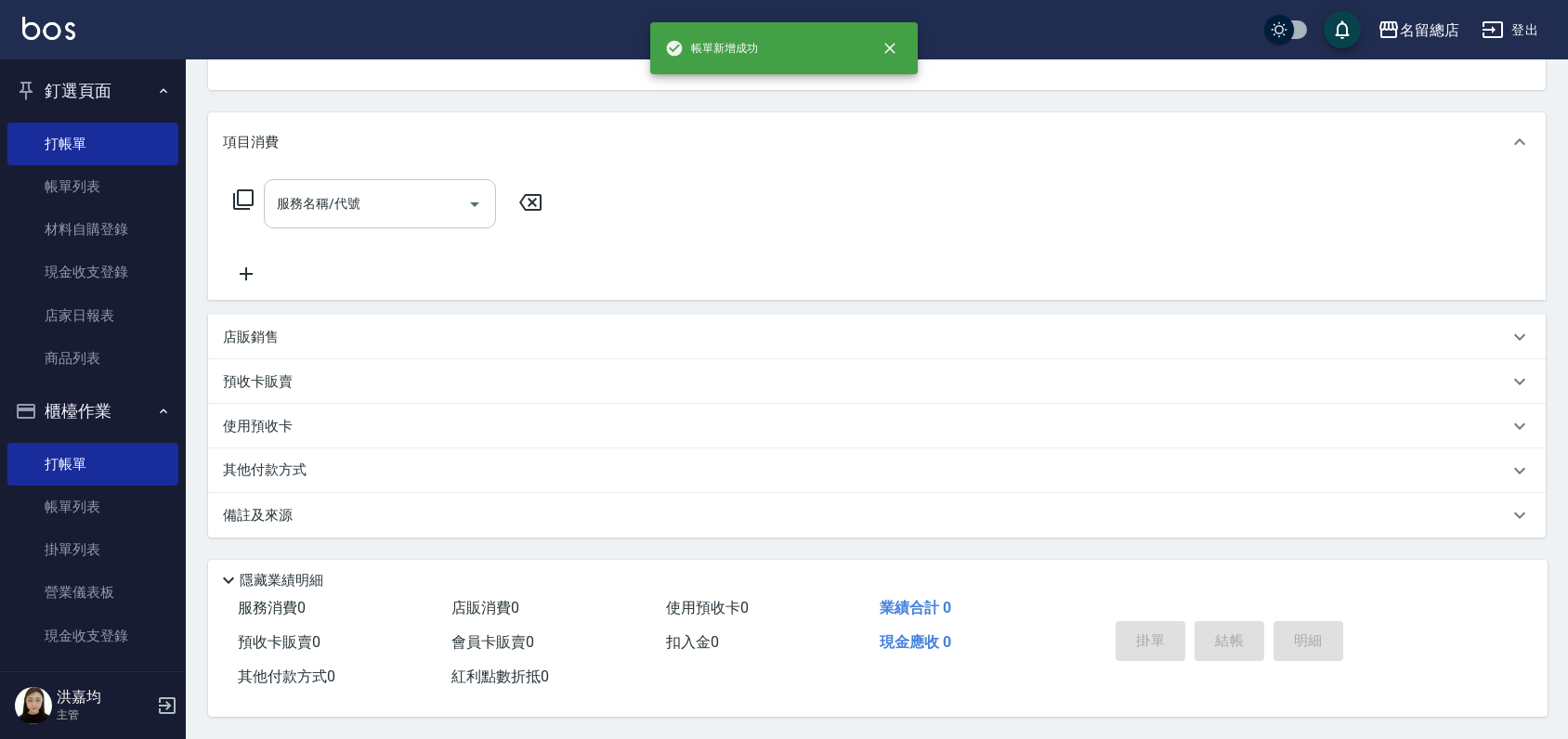
scroll to position [0, 0]
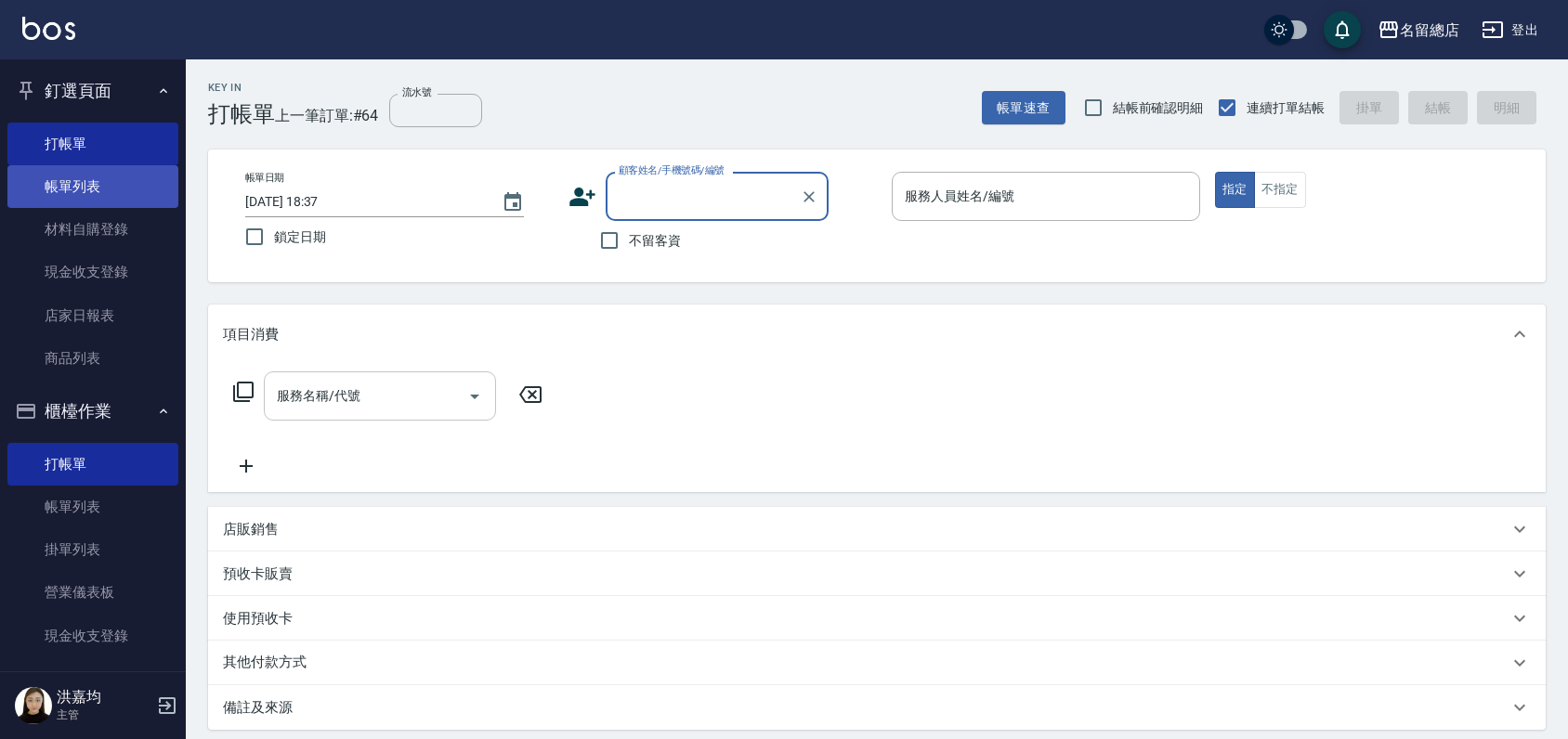
click at [149, 185] on link "帳單列表" at bounding box center [92, 186] width 170 height 42
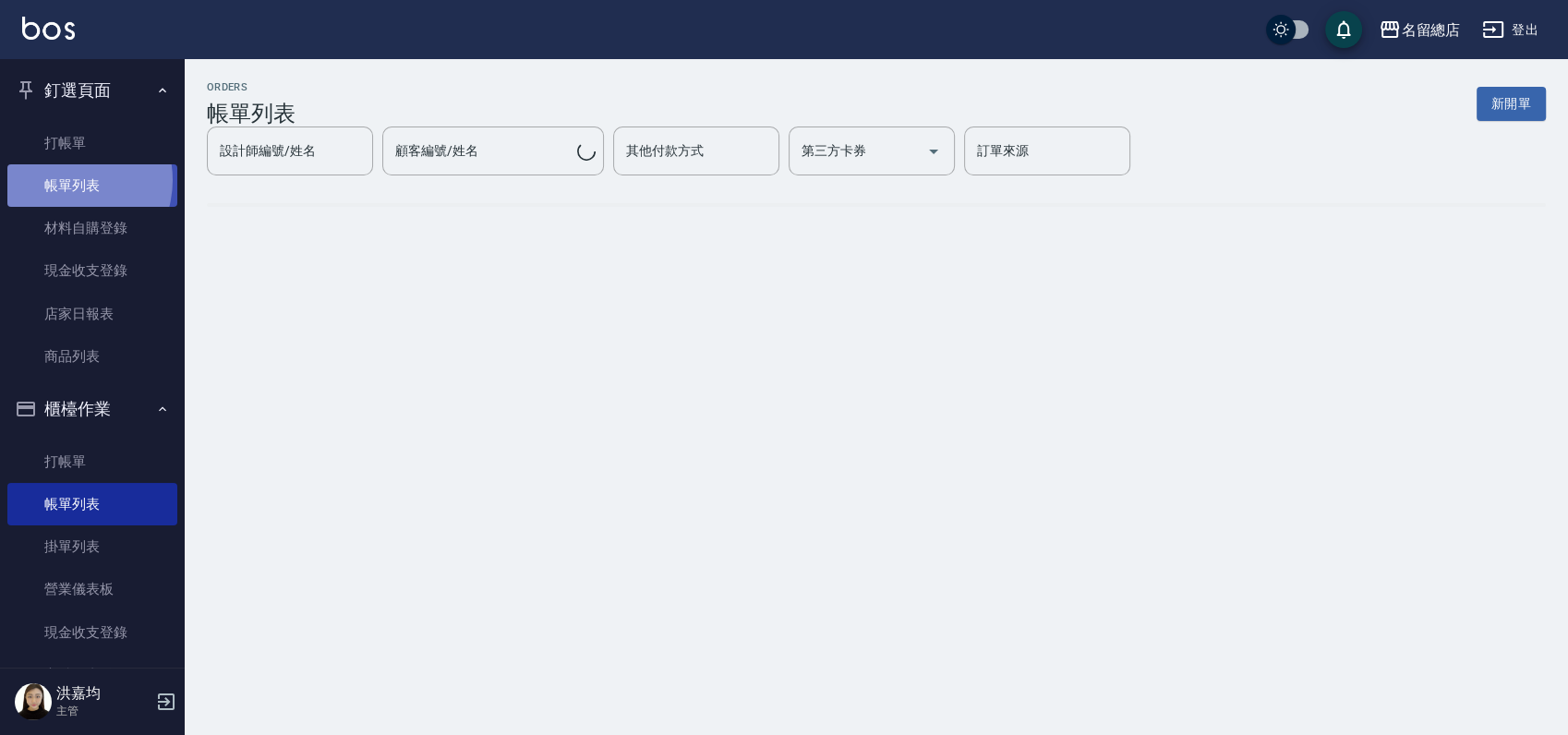
click at [66, 182] on link "帳單列表" at bounding box center [92, 185] width 170 height 42
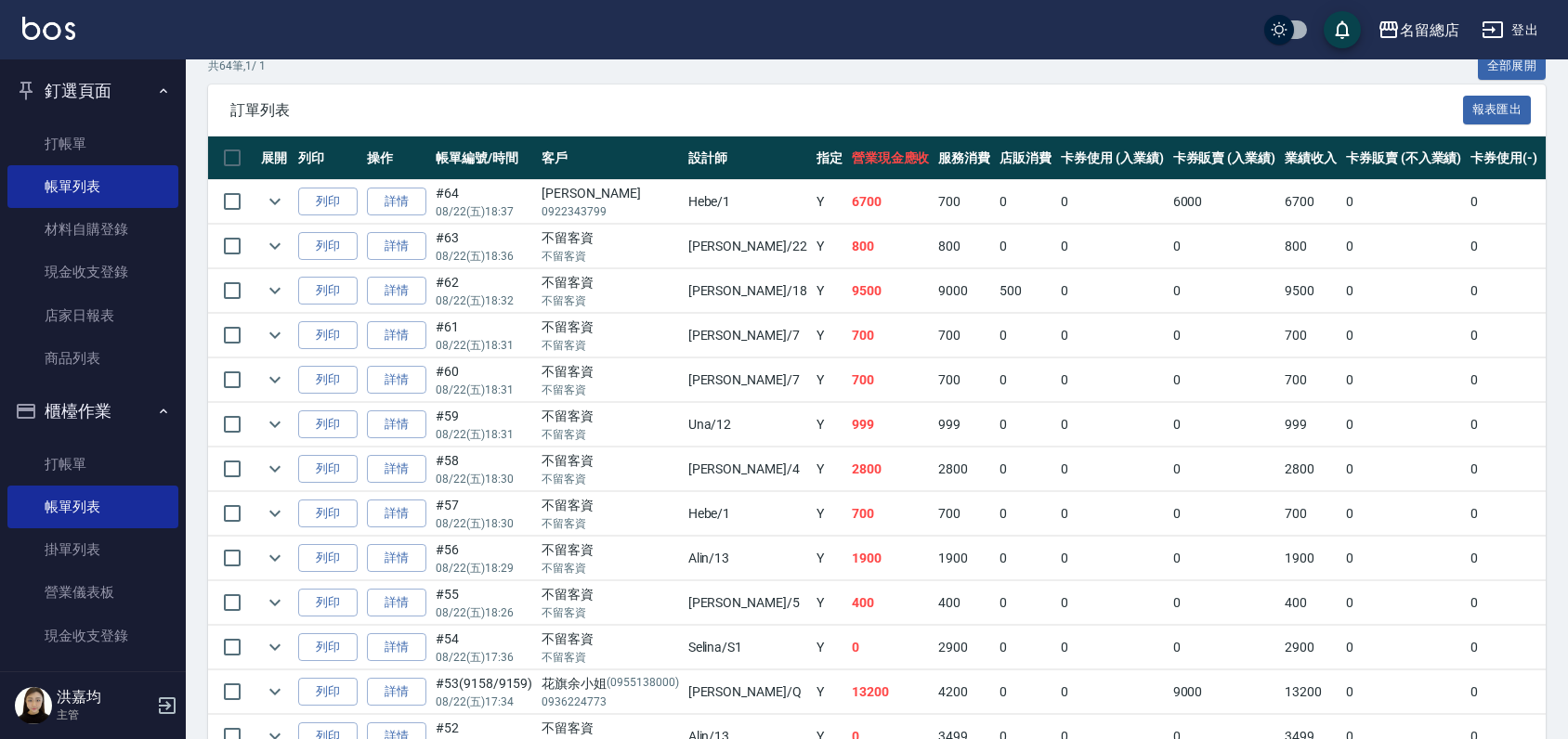
scroll to position [412, 0]
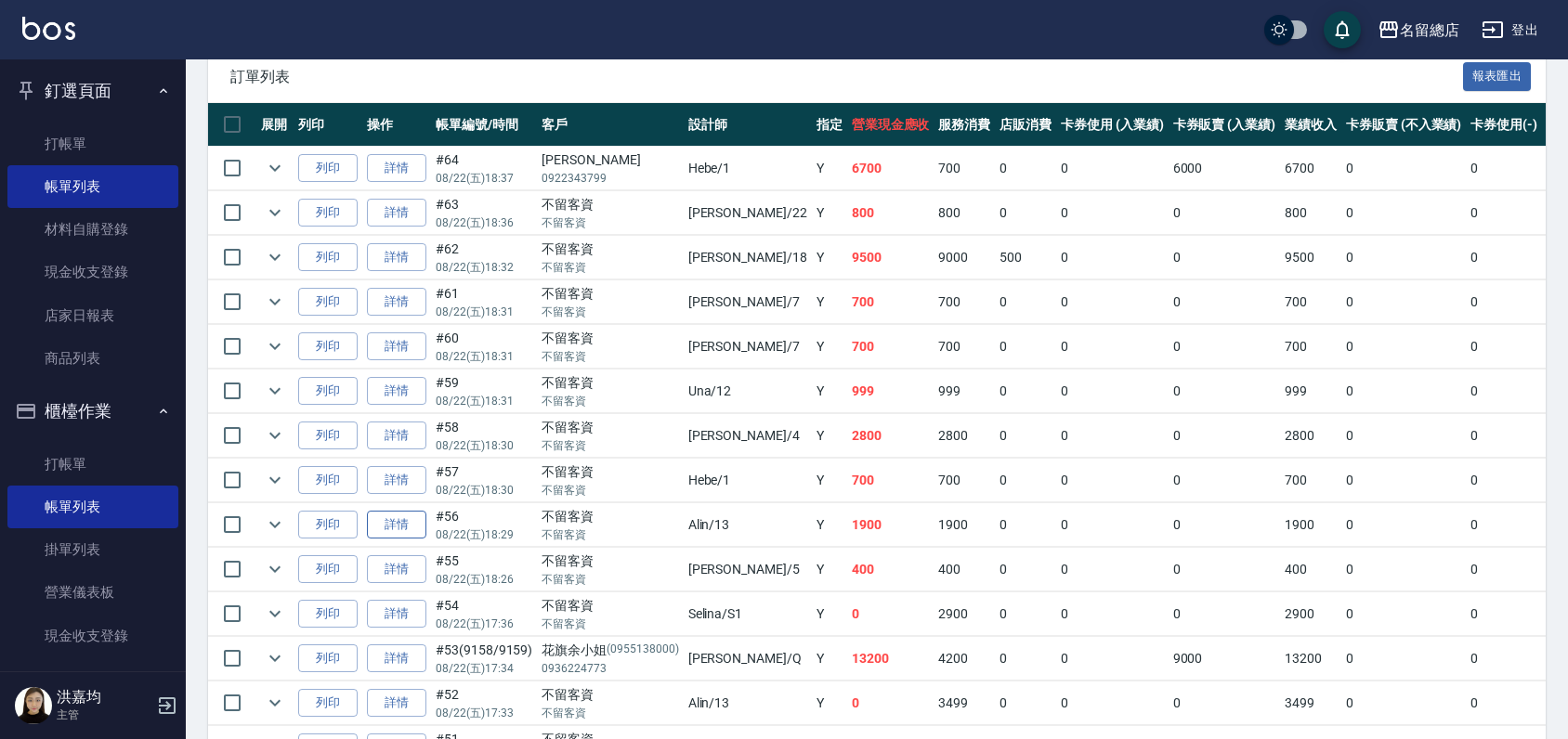
click at [374, 517] on link "詳情" at bounding box center [396, 524] width 59 height 29
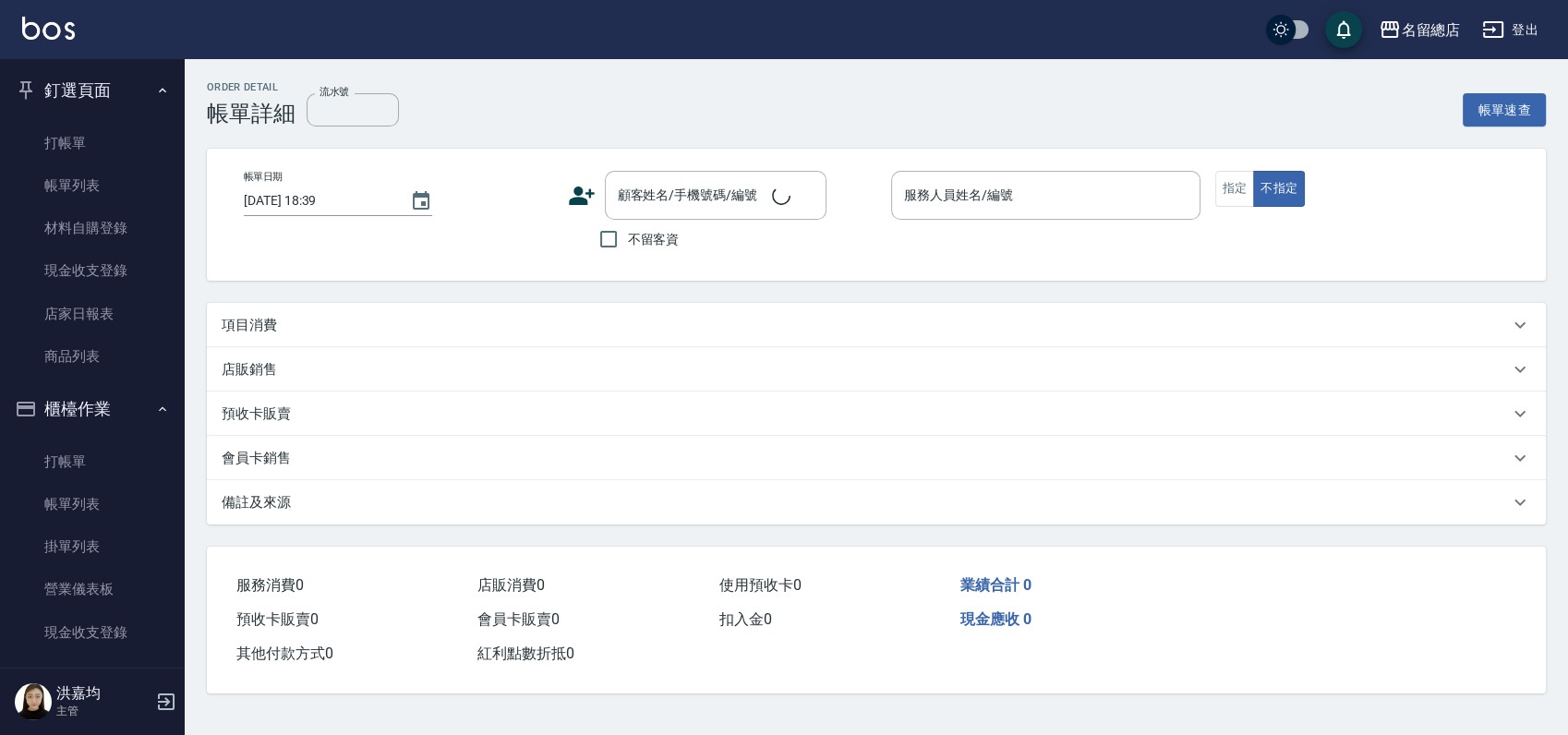
type input "[DATE] 18:29"
checkbox input "true"
type input "Alin-13"
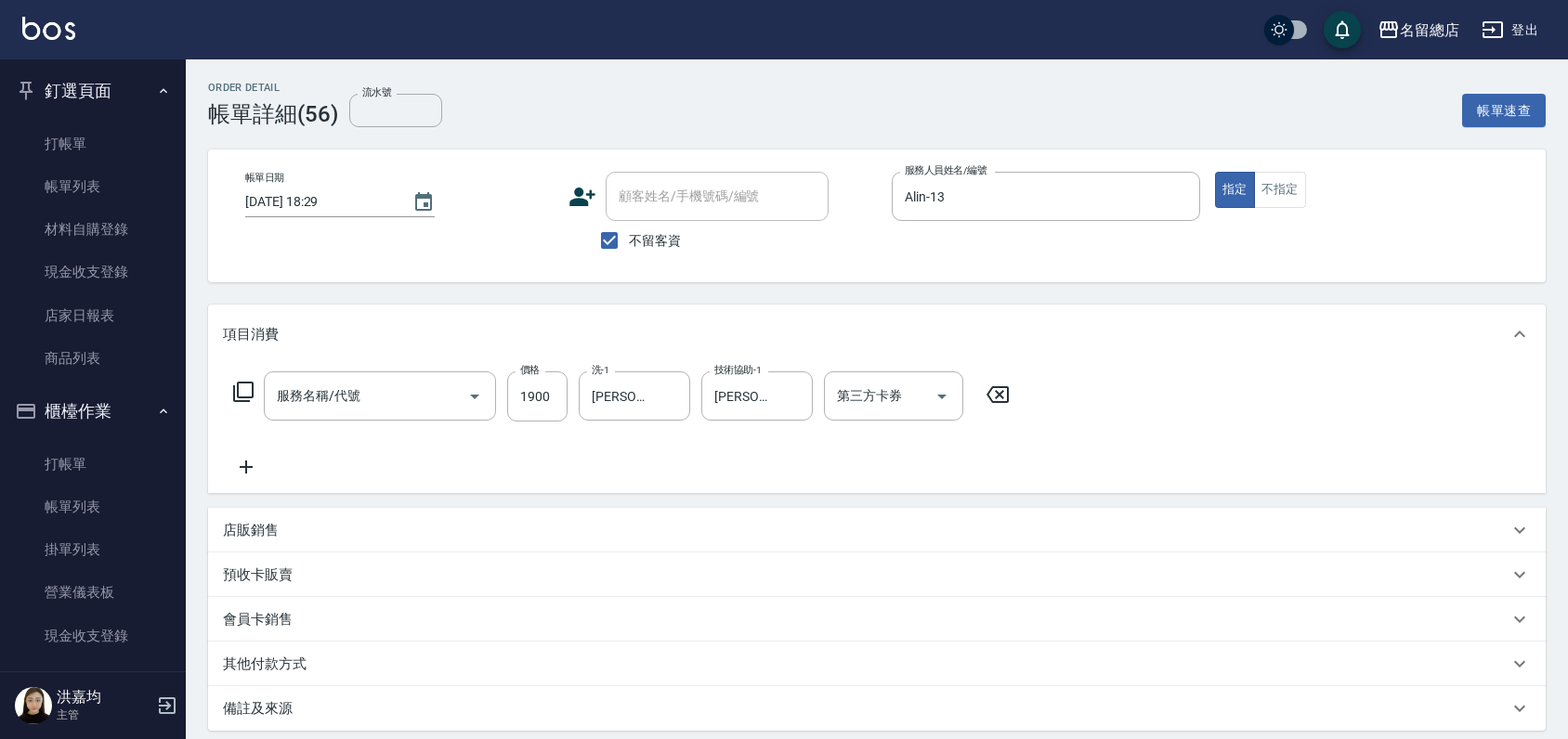
type input "燙髮2000以上(222)"
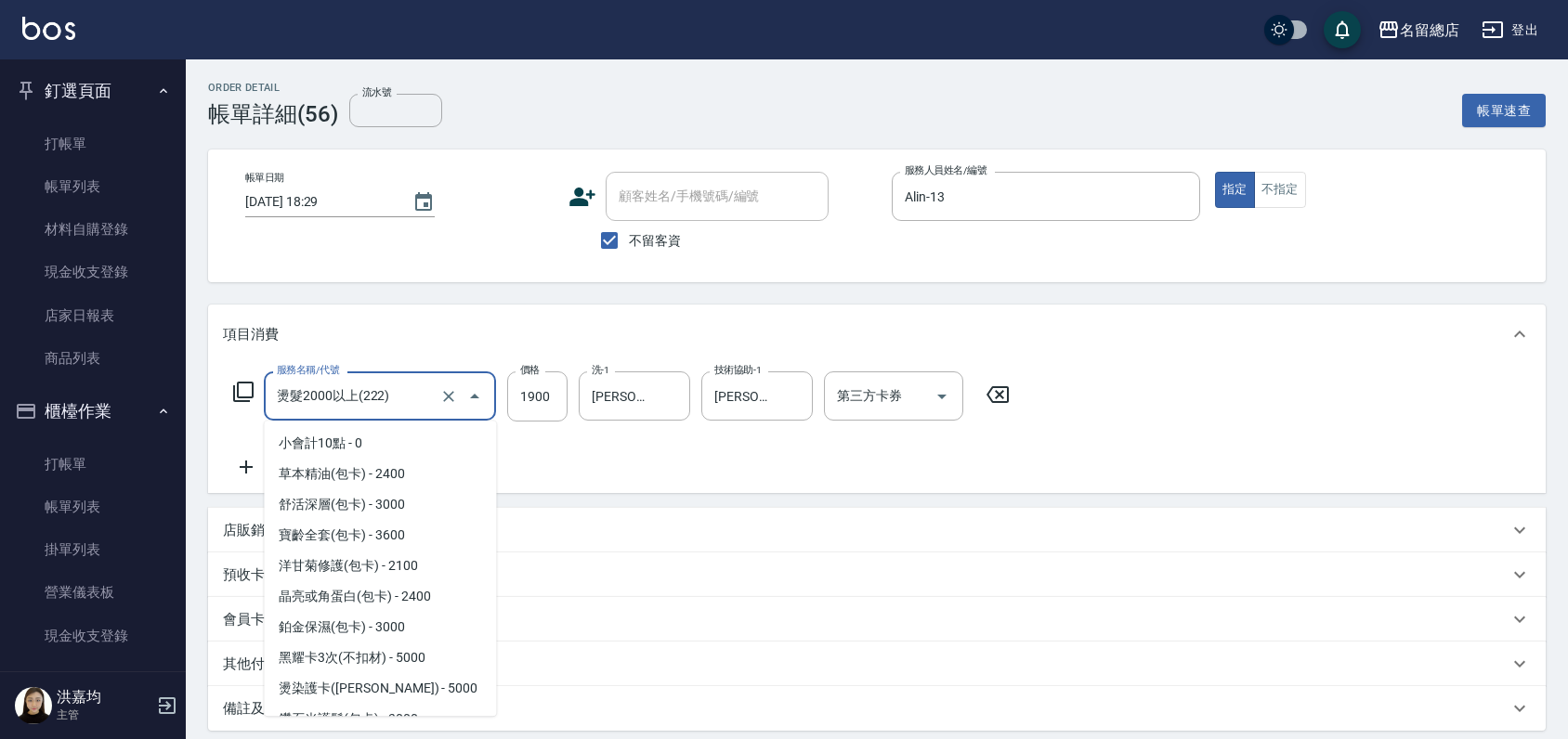
click at [386, 400] on input "燙髮2000以上(222)" at bounding box center [354, 395] width 164 height 33
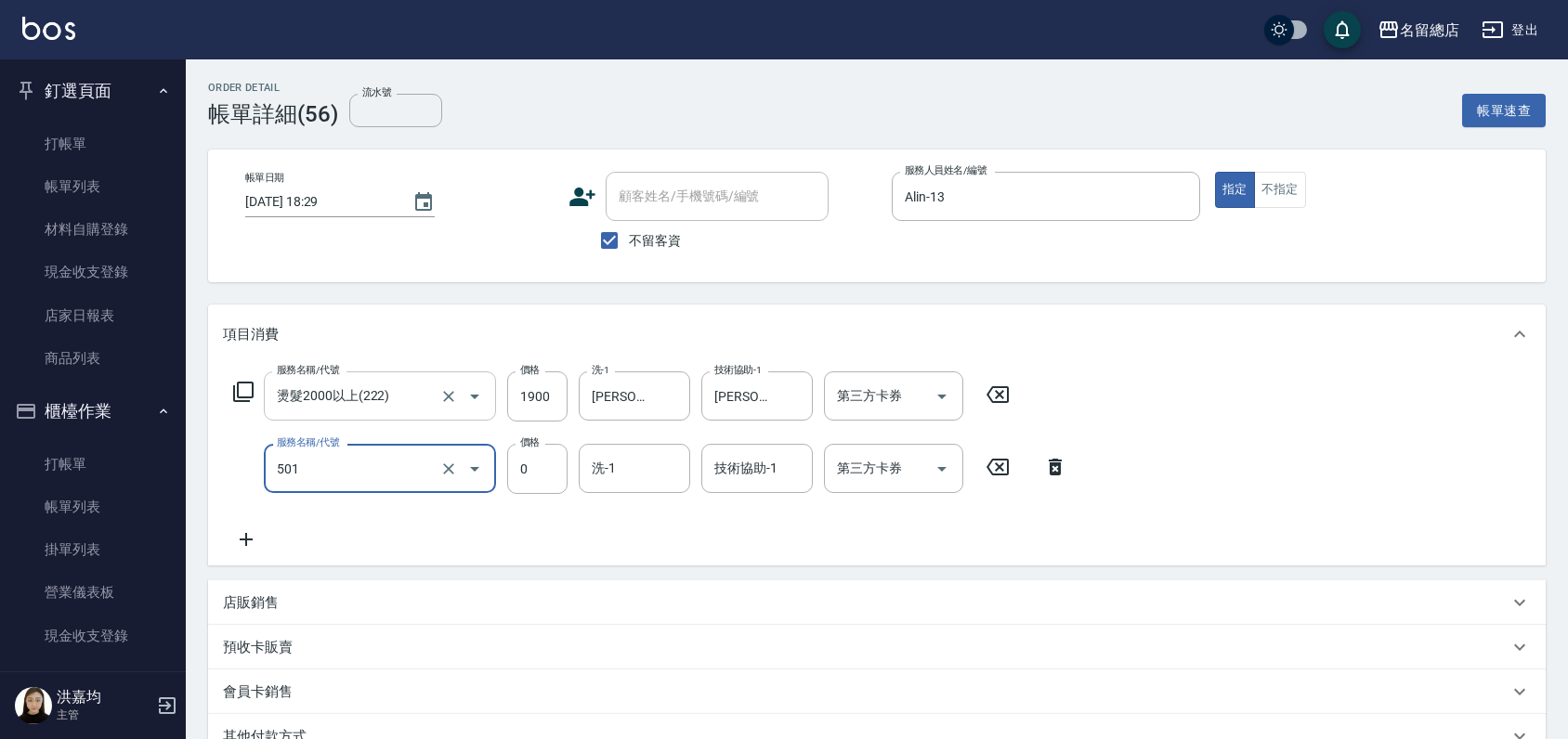
type input "2段蓋卡1300以上(501)"
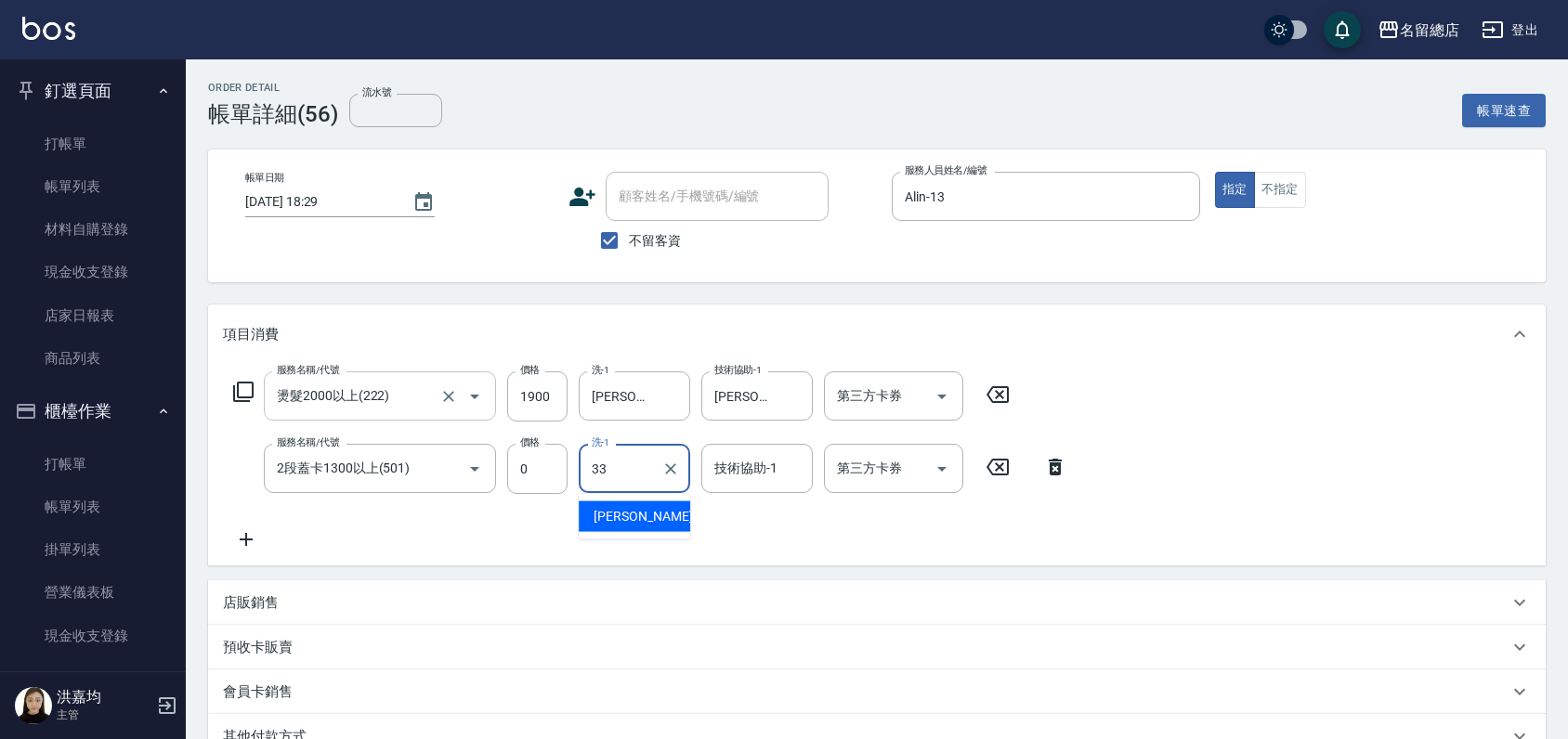
type input "[PERSON_NAME]-33"
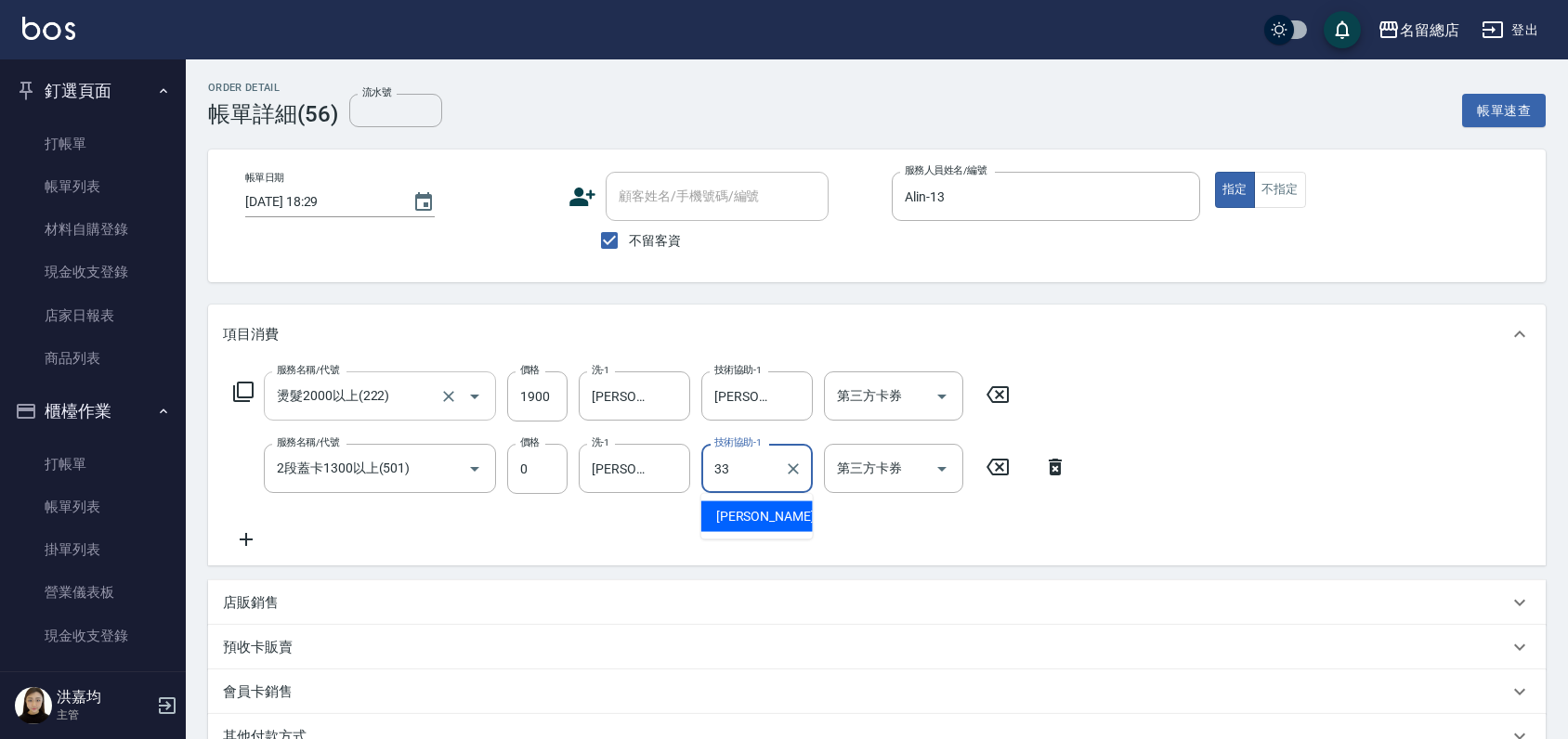
type input "[PERSON_NAME]-33"
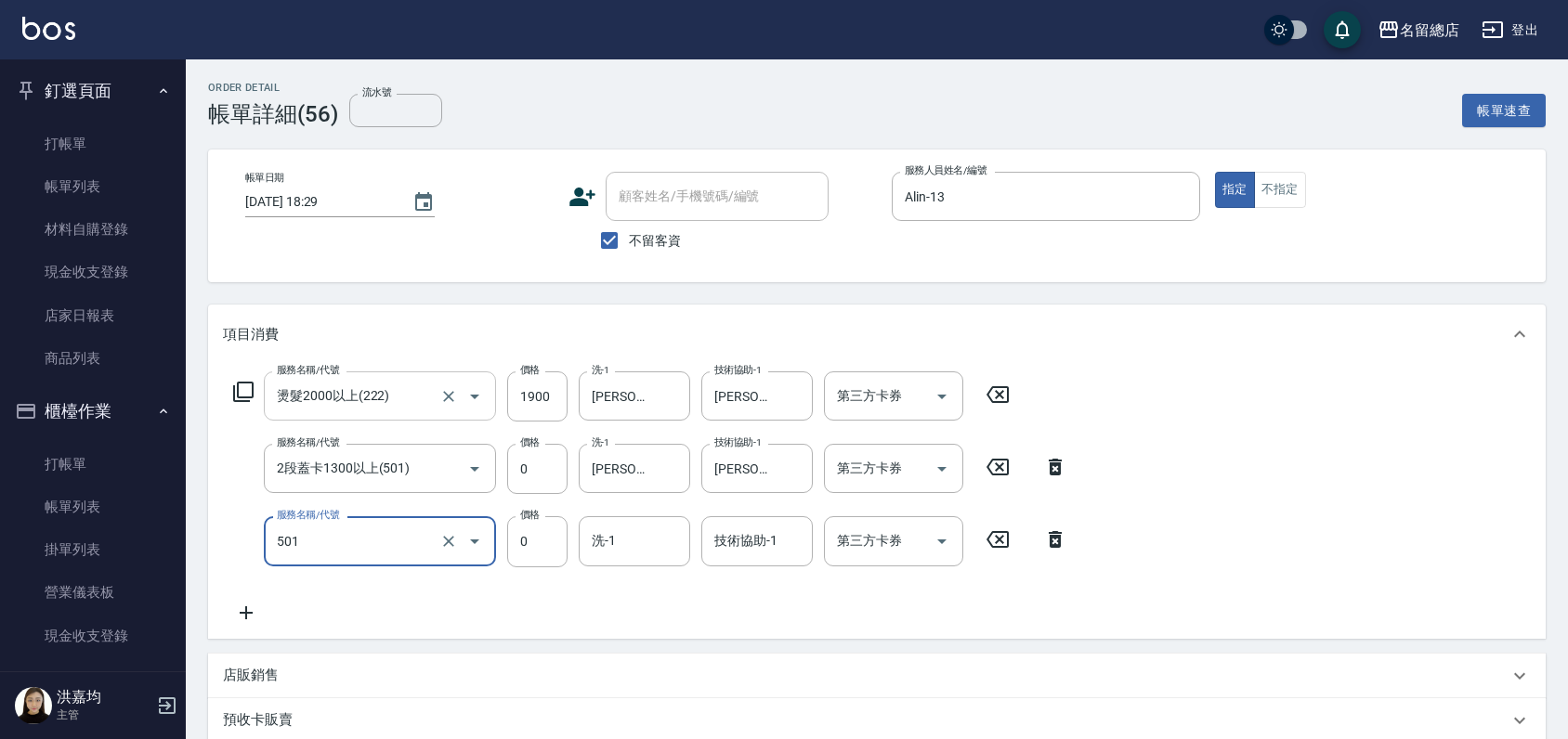
type input "2段蓋卡1300以上(501)"
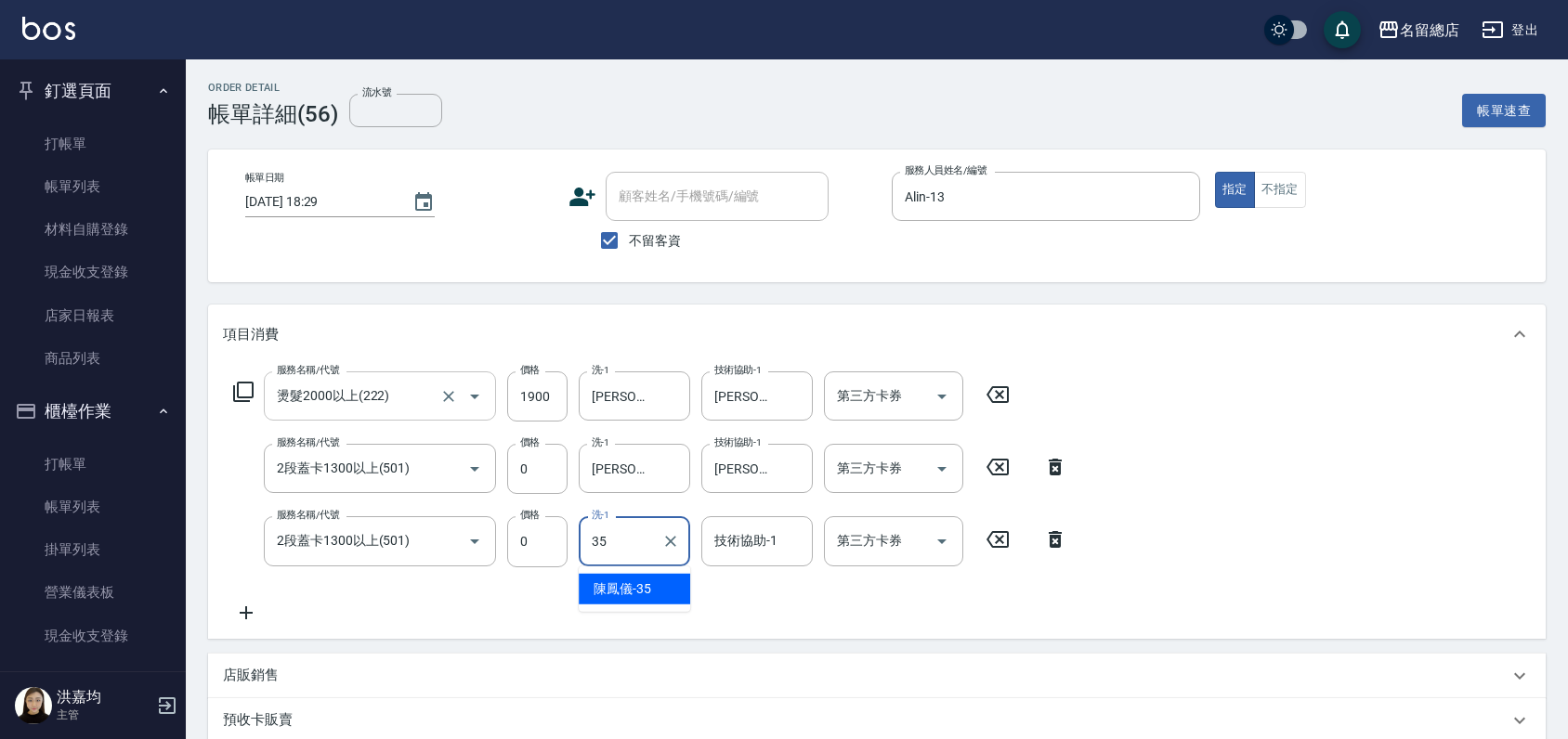
type input "[PERSON_NAME]-35"
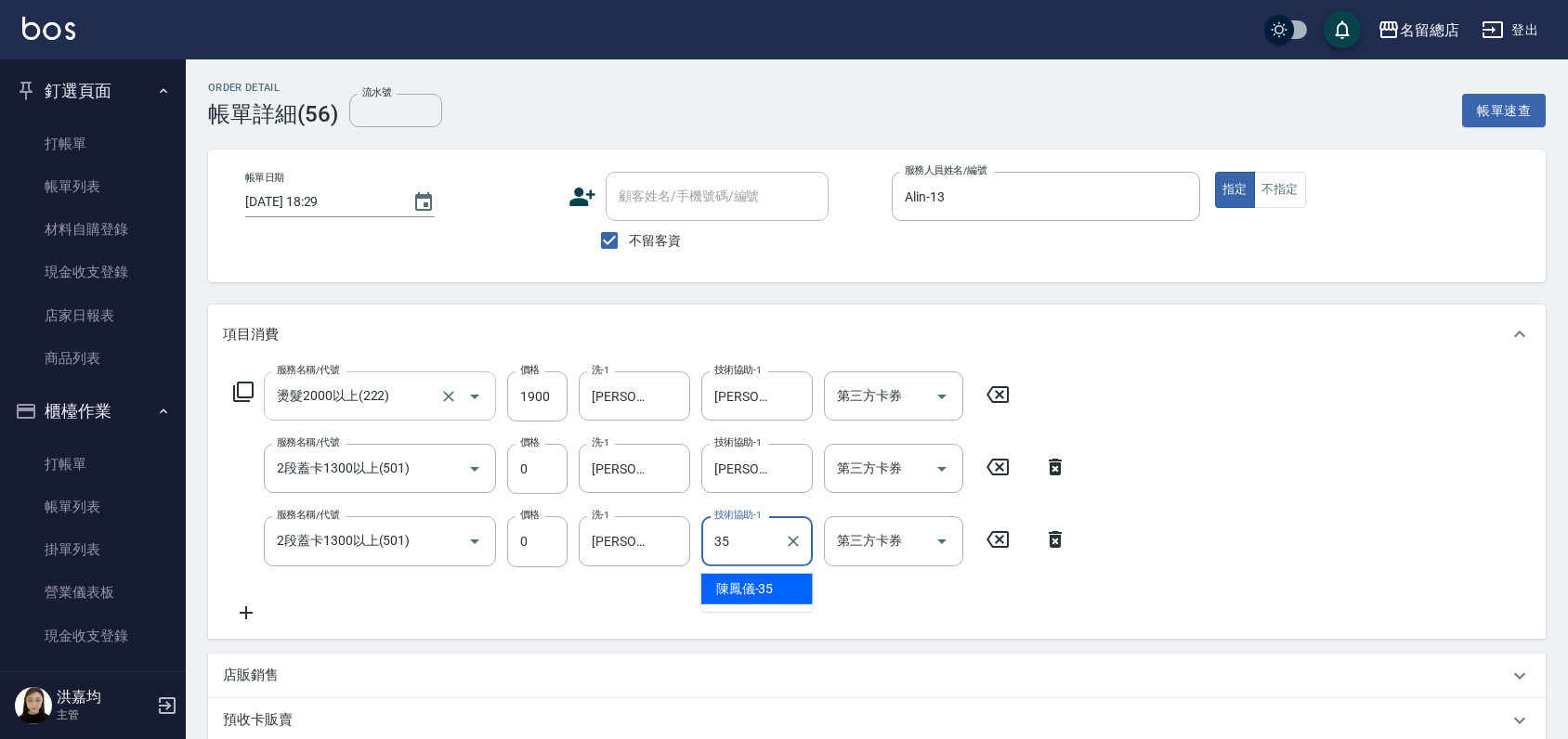
type input "[PERSON_NAME]-35"
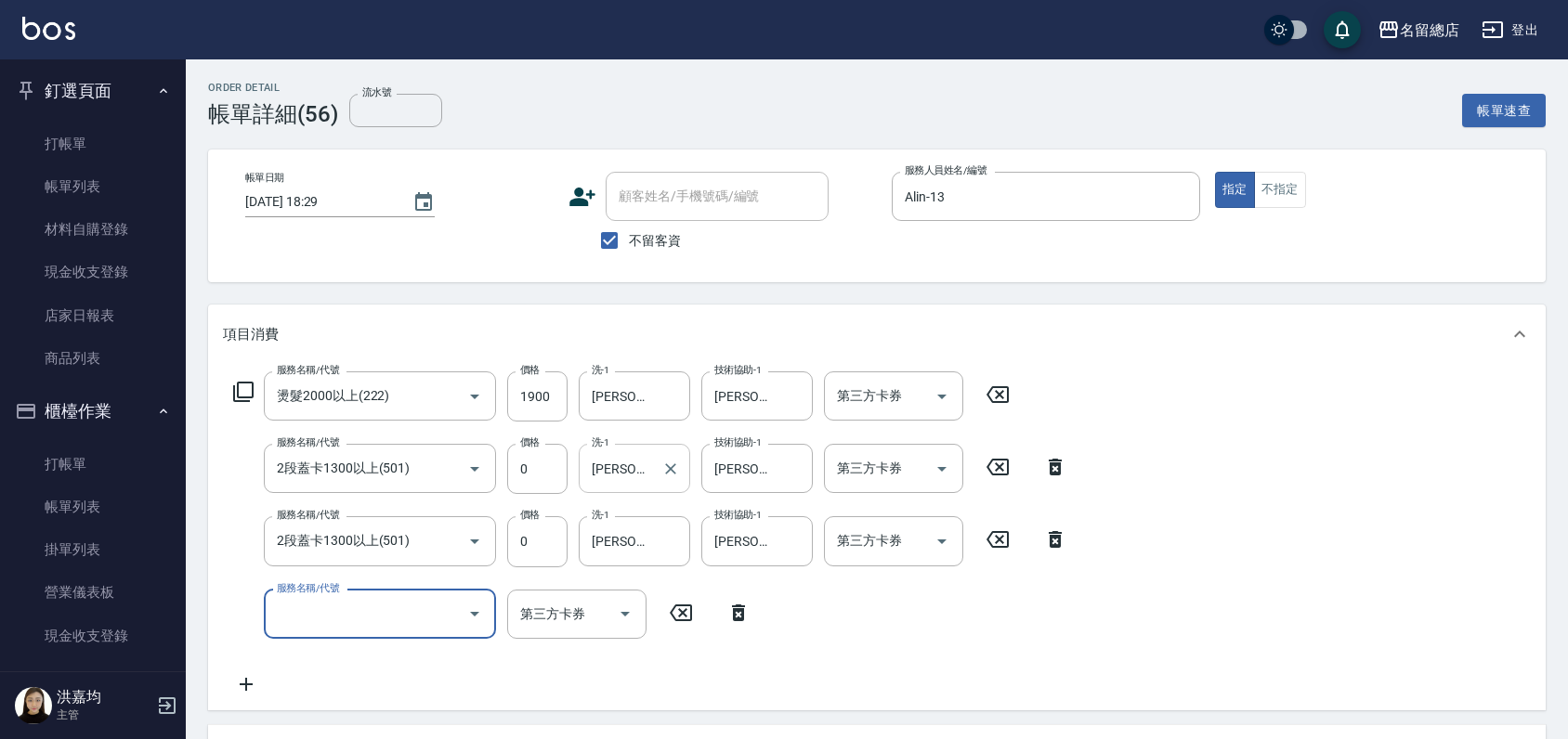
scroll to position [407, 0]
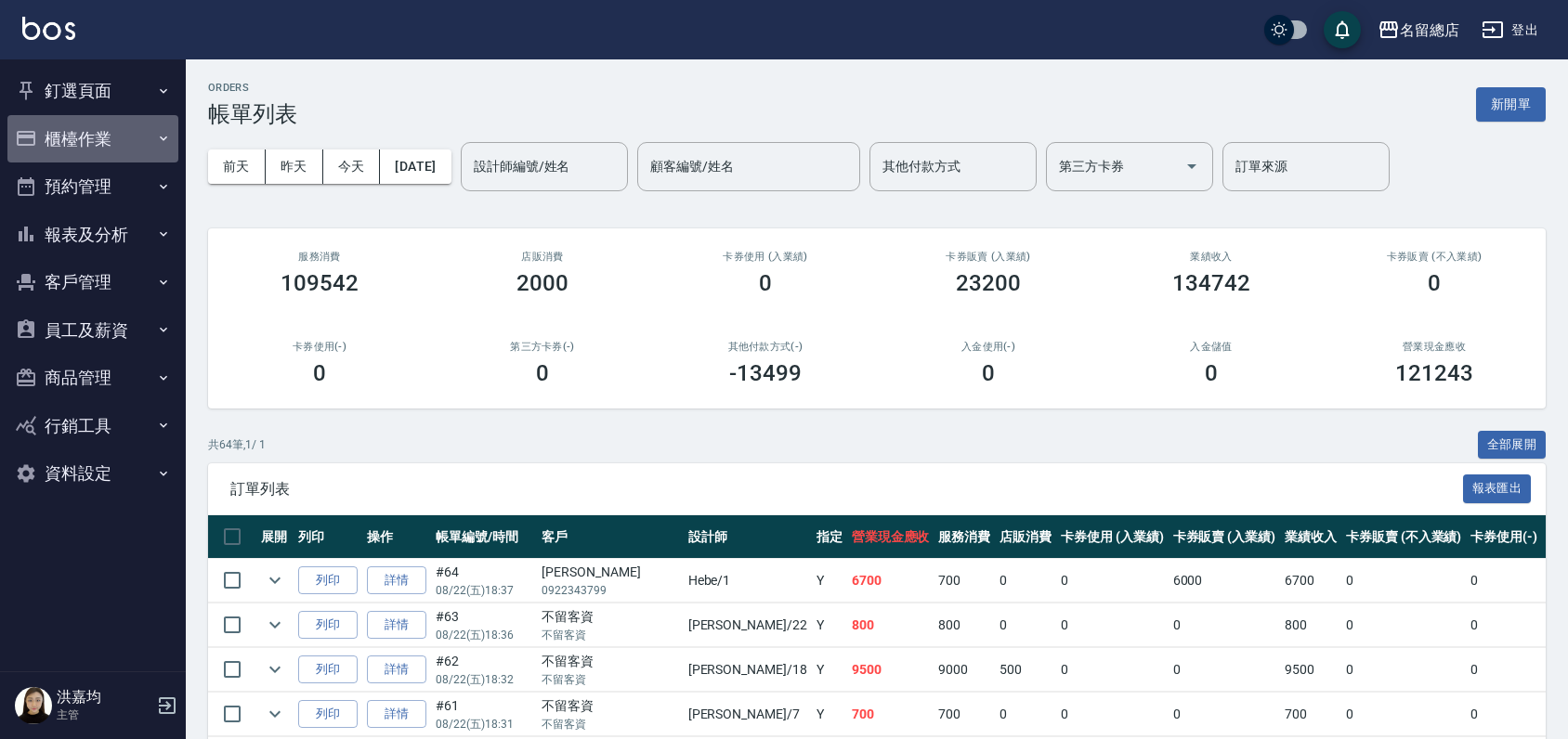
click at [88, 137] on button "櫃檯作業" at bounding box center [92, 138] width 170 height 48
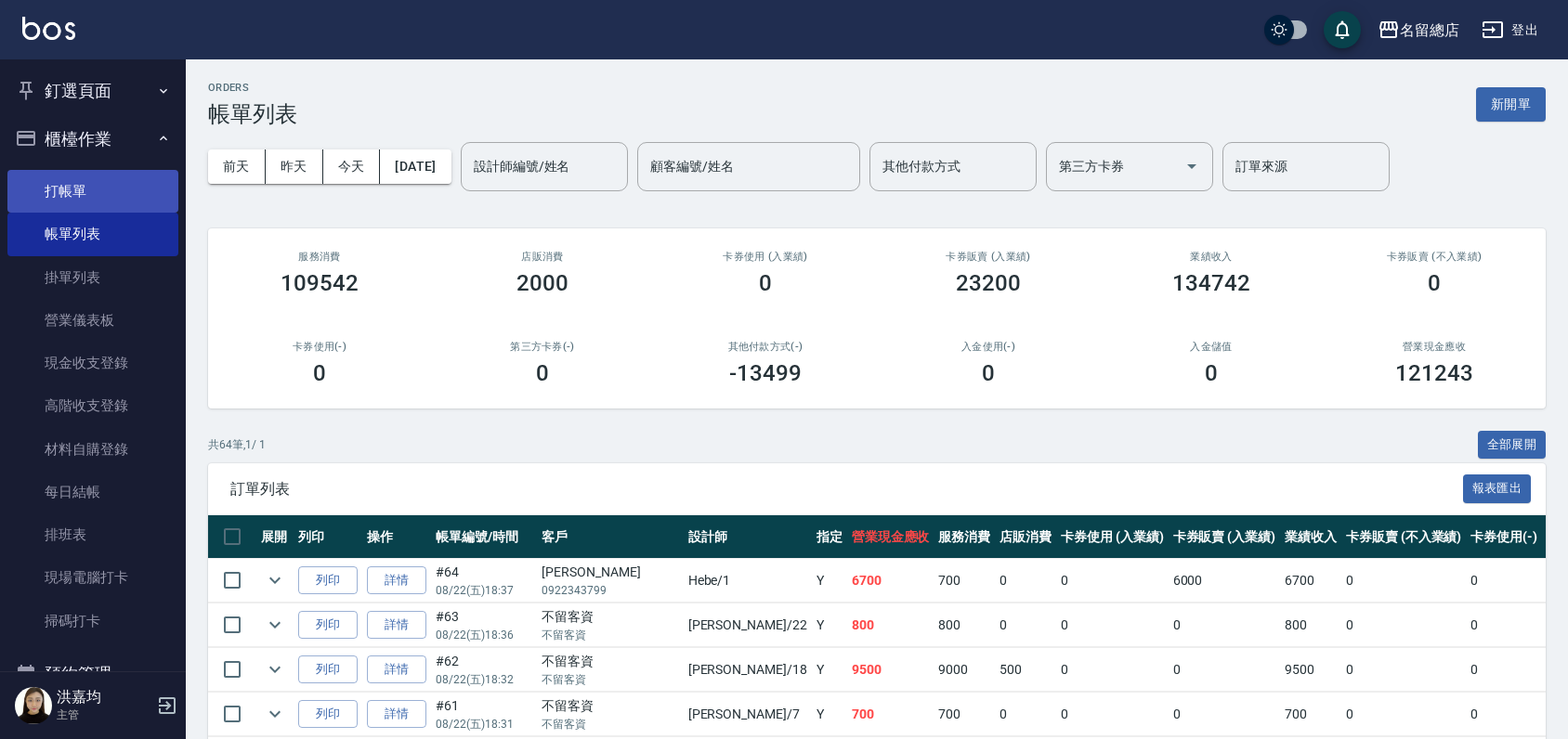
click at [82, 186] on link "打帳單" at bounding box center [92, 190] width 170 height 42
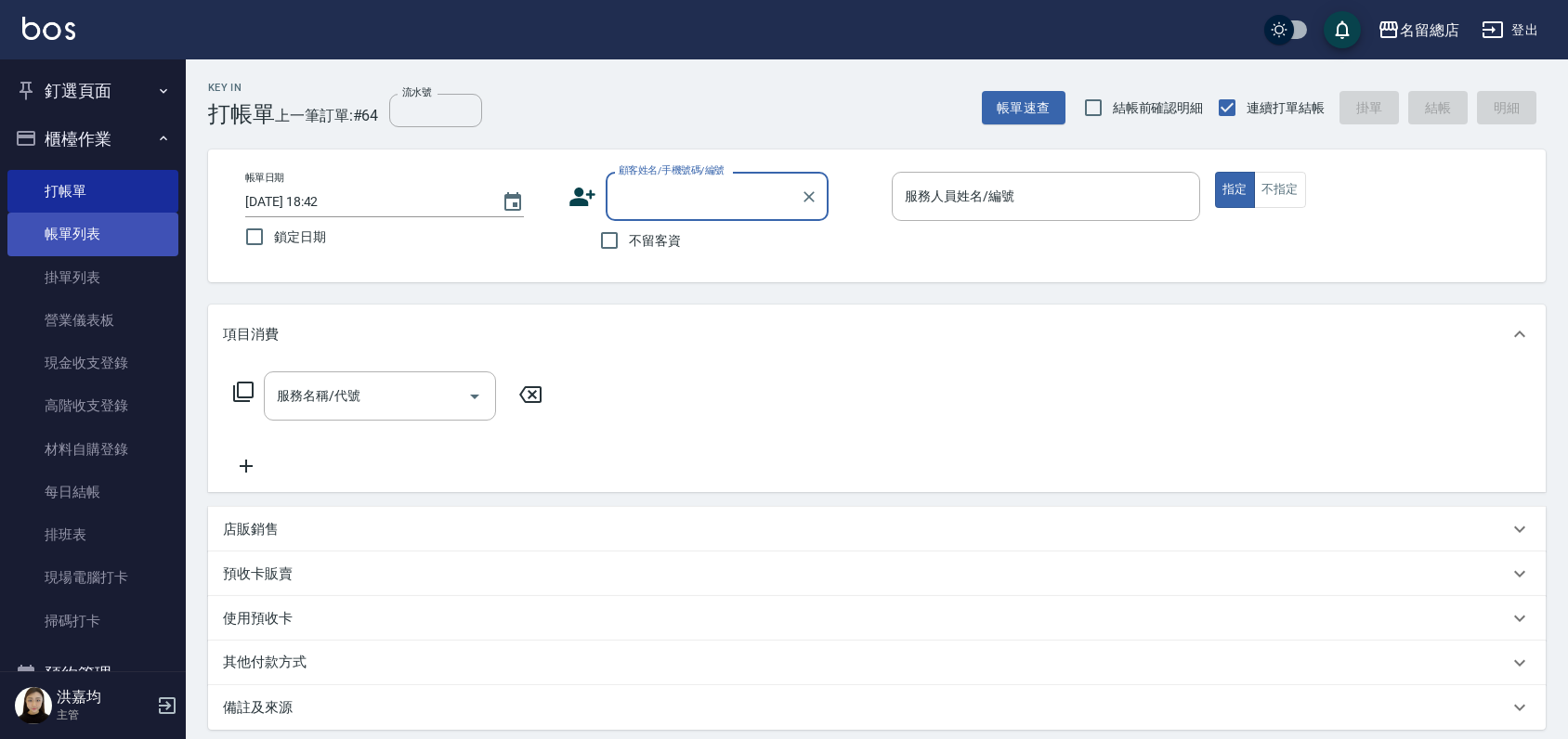
click at [89, 230] on link "帳單列表" at bounding box center [92, 233] width 170 height 42
click at [82, 233] on link "帳單列表" at bounding box center [92, 233] width 170 height 42
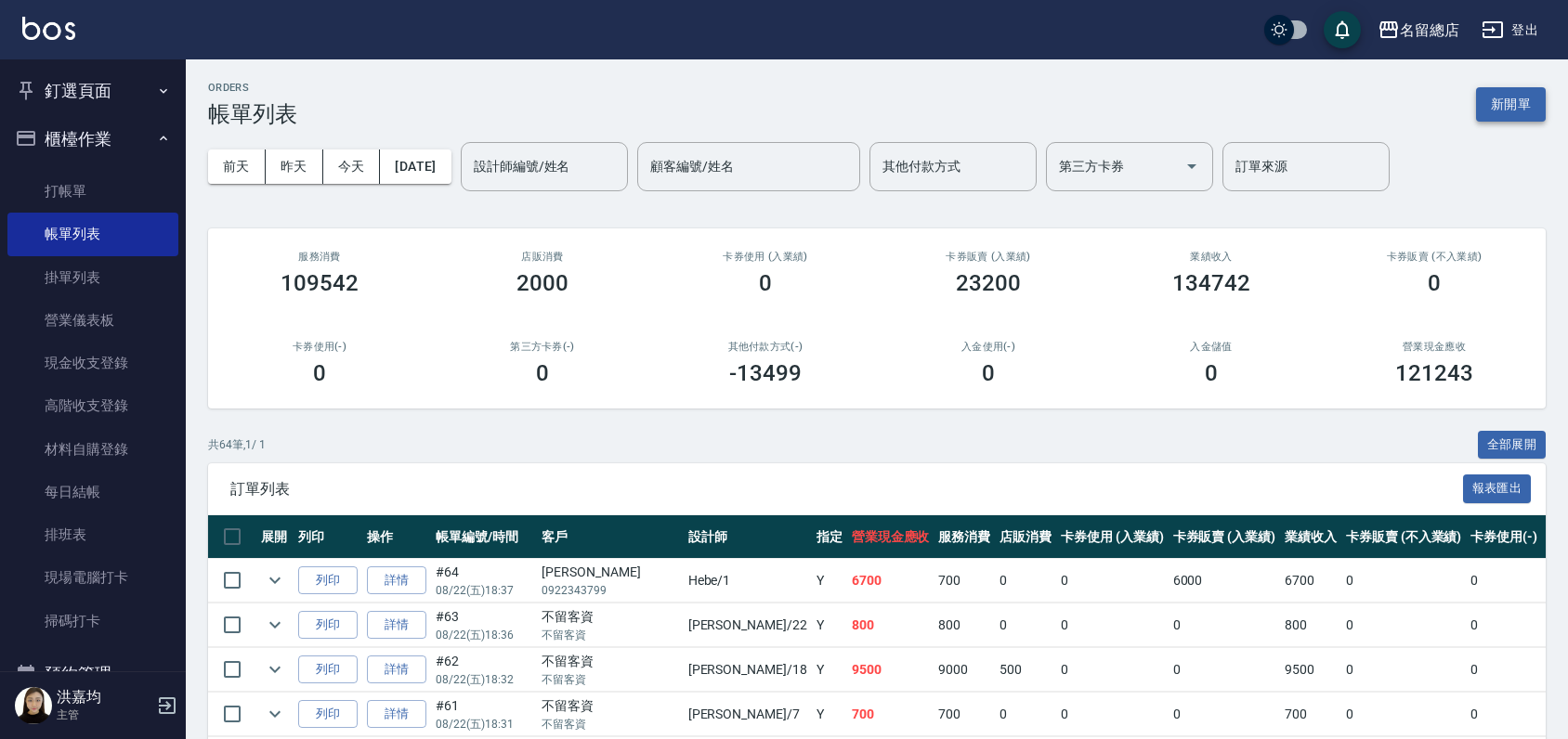
click at [1508, 95] on button "新開單" at bounding box center [1511, 104] width 70 height 34
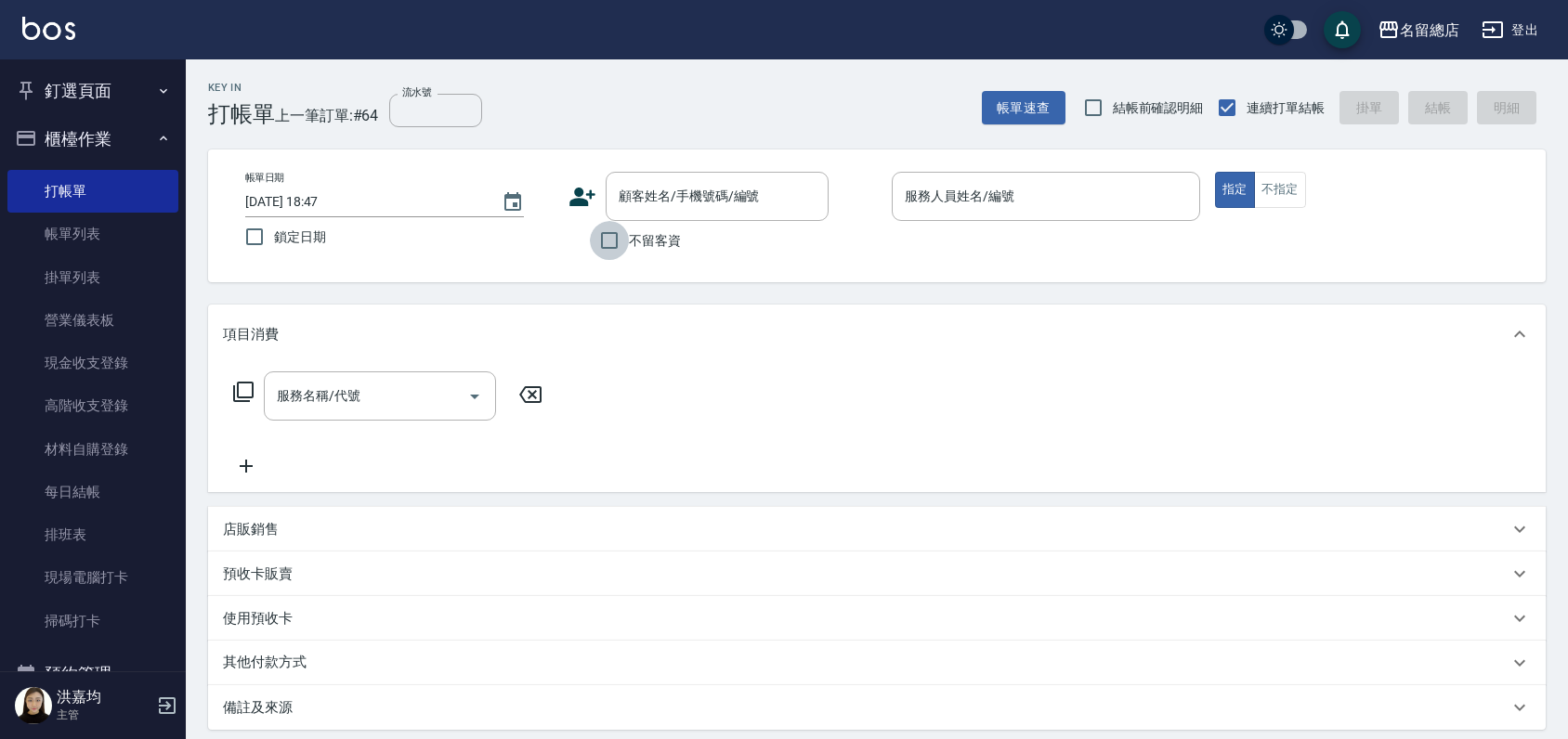
click at [609, 241] on input "不留客資" at bounding box center [608, 240] width 39 height 39
checkbox input "true"
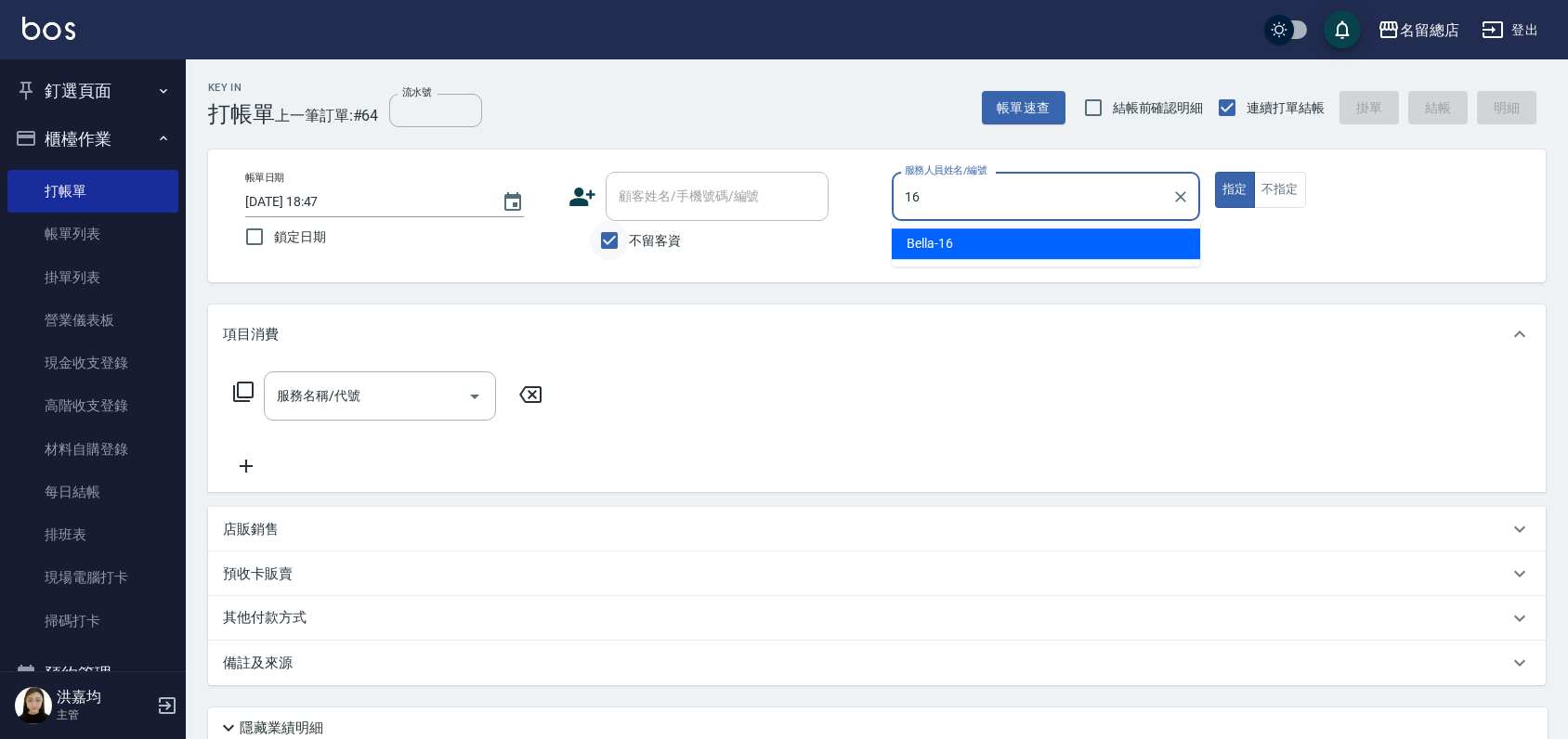
type input "Bella-16"
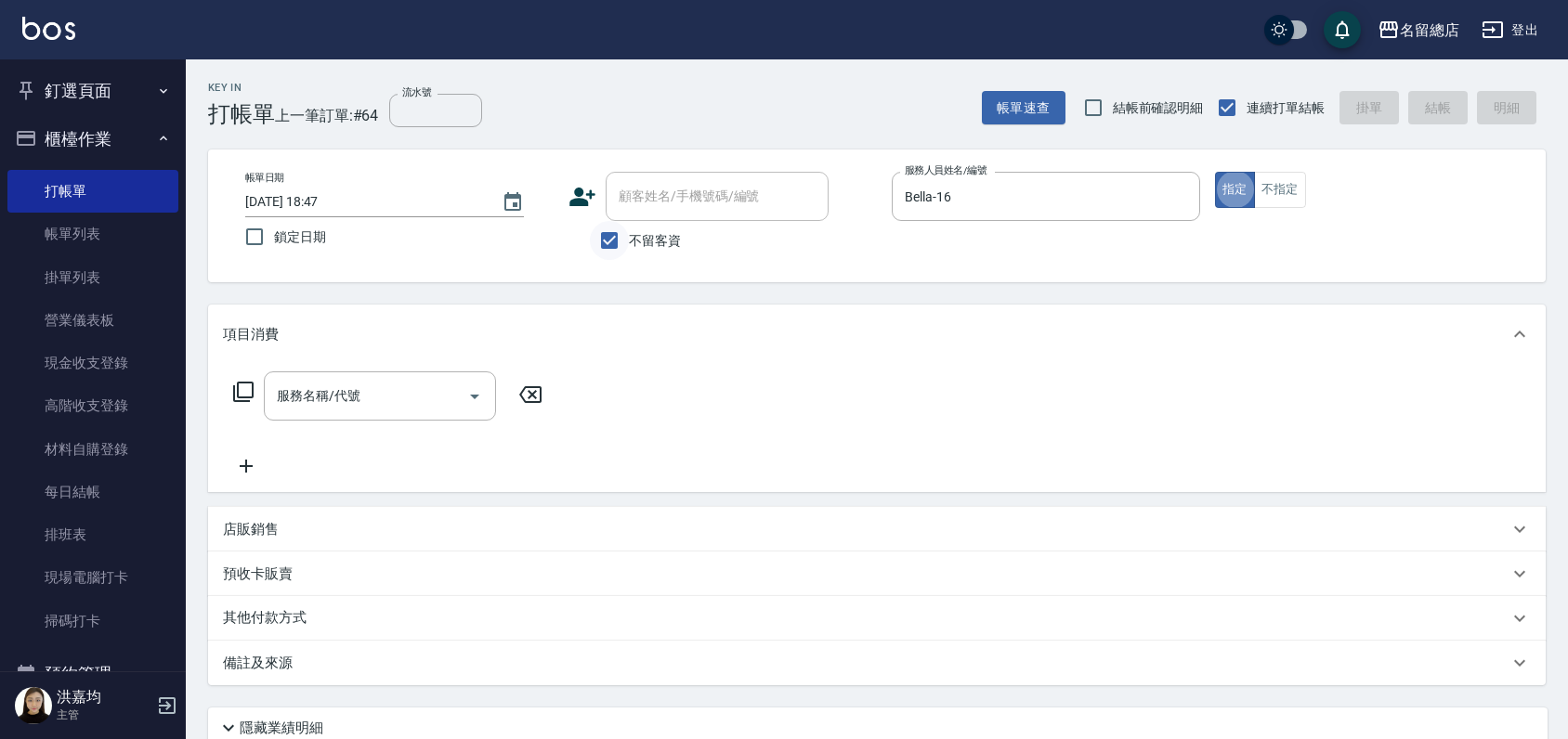
type button "true"
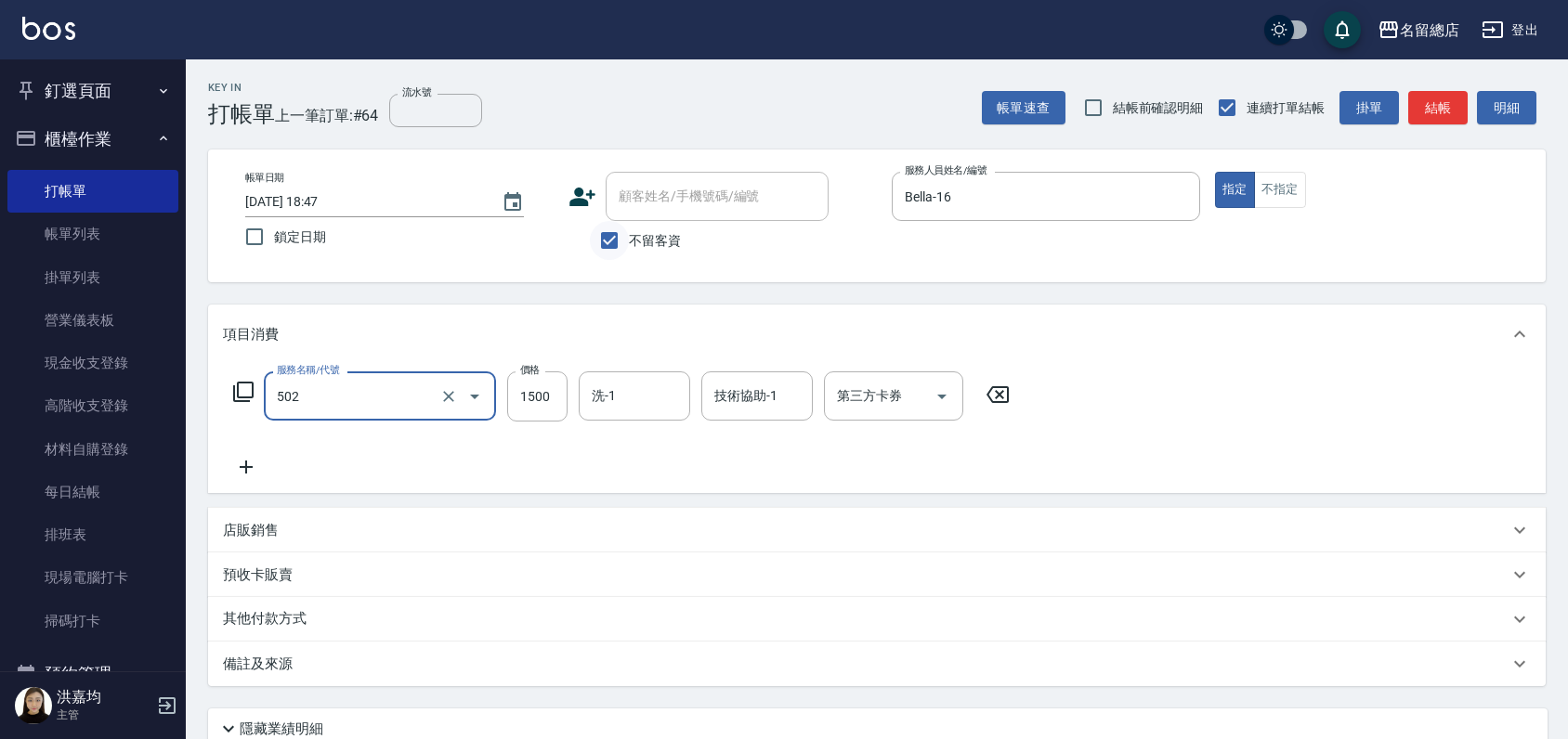
type input "染髮1500以上(502)"
type input "4500"
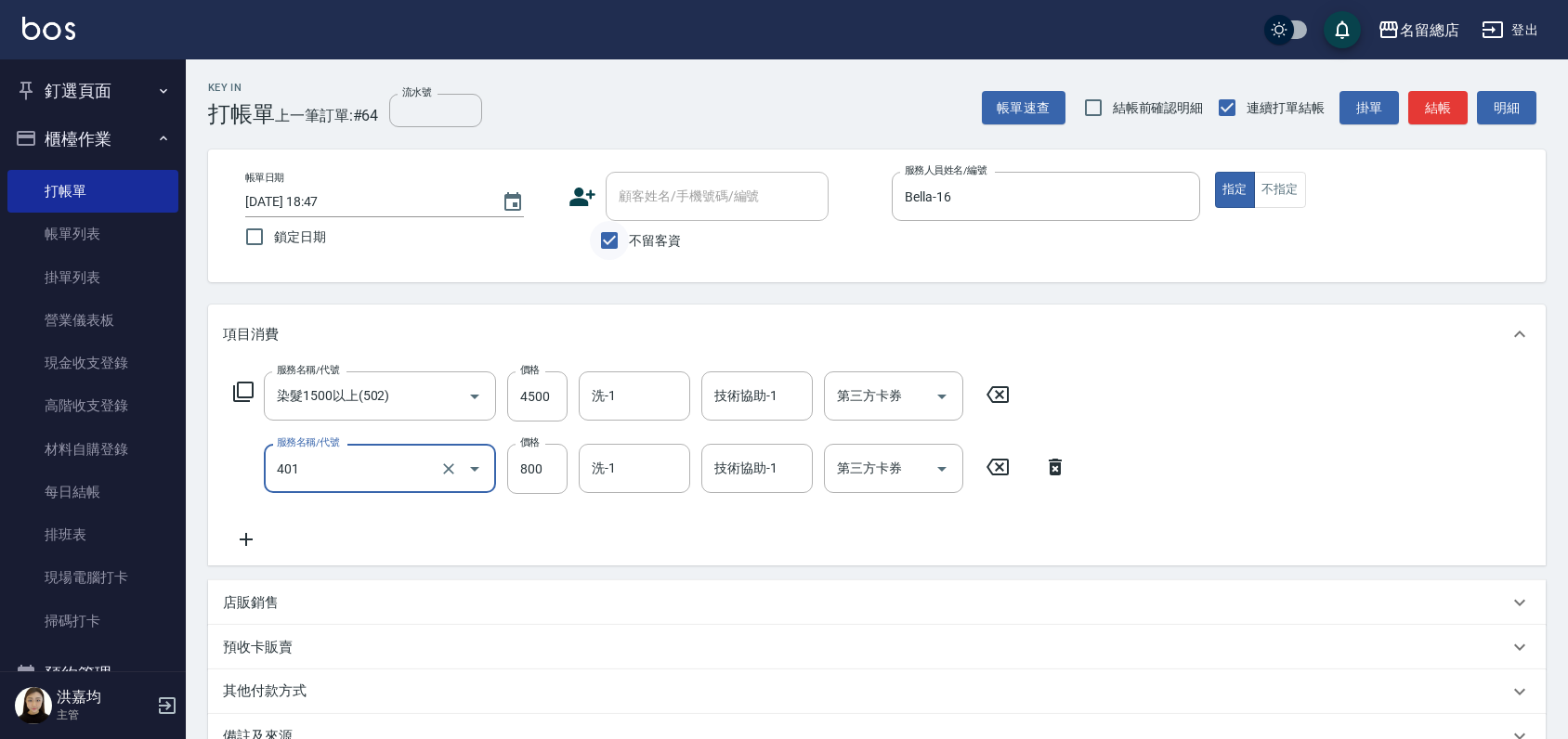
type input "自備護髮(401)"
click at [542, 469] on input "130" at bounding box center [537, 468] width 60 height 50
type input "1300"
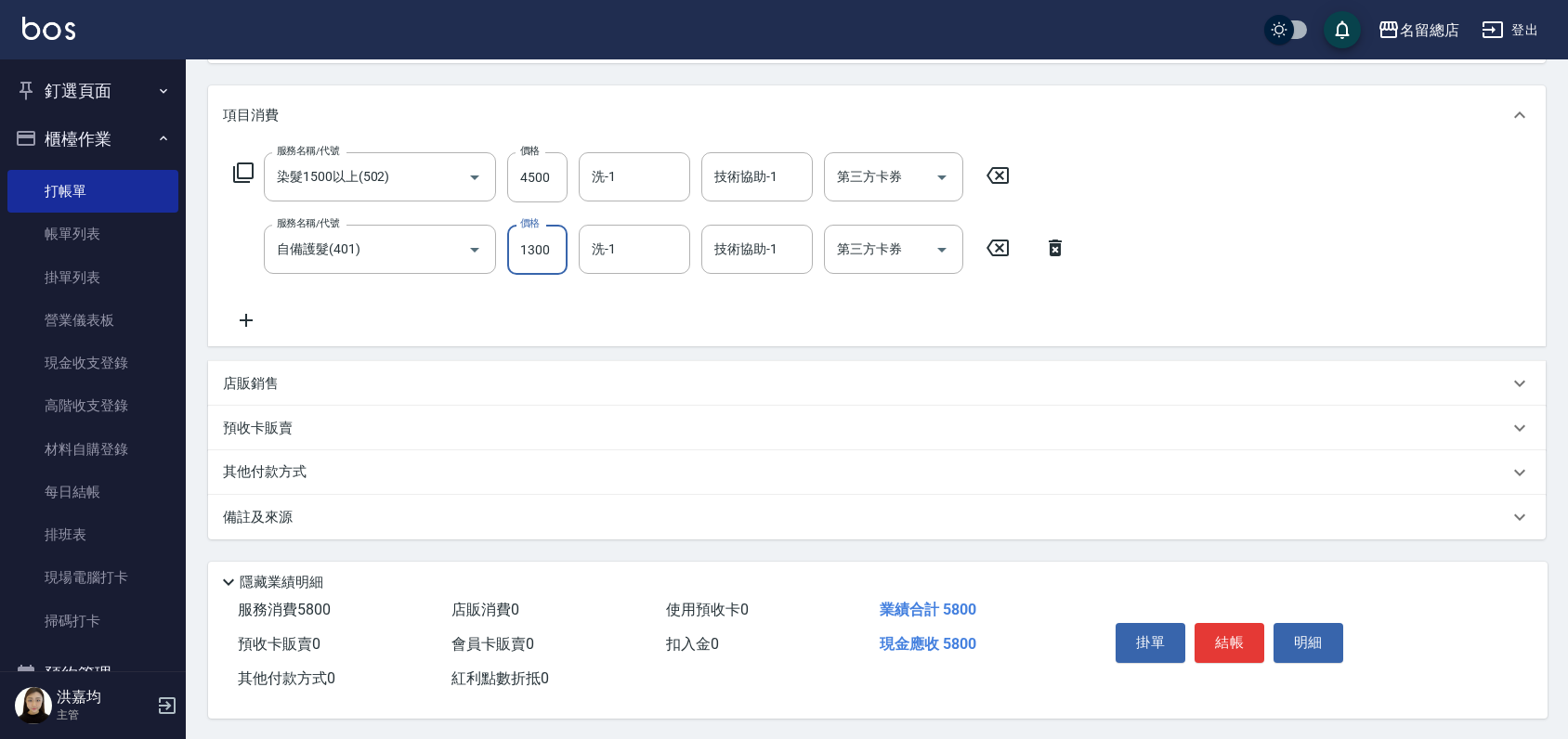
scroll to position [228, 0]
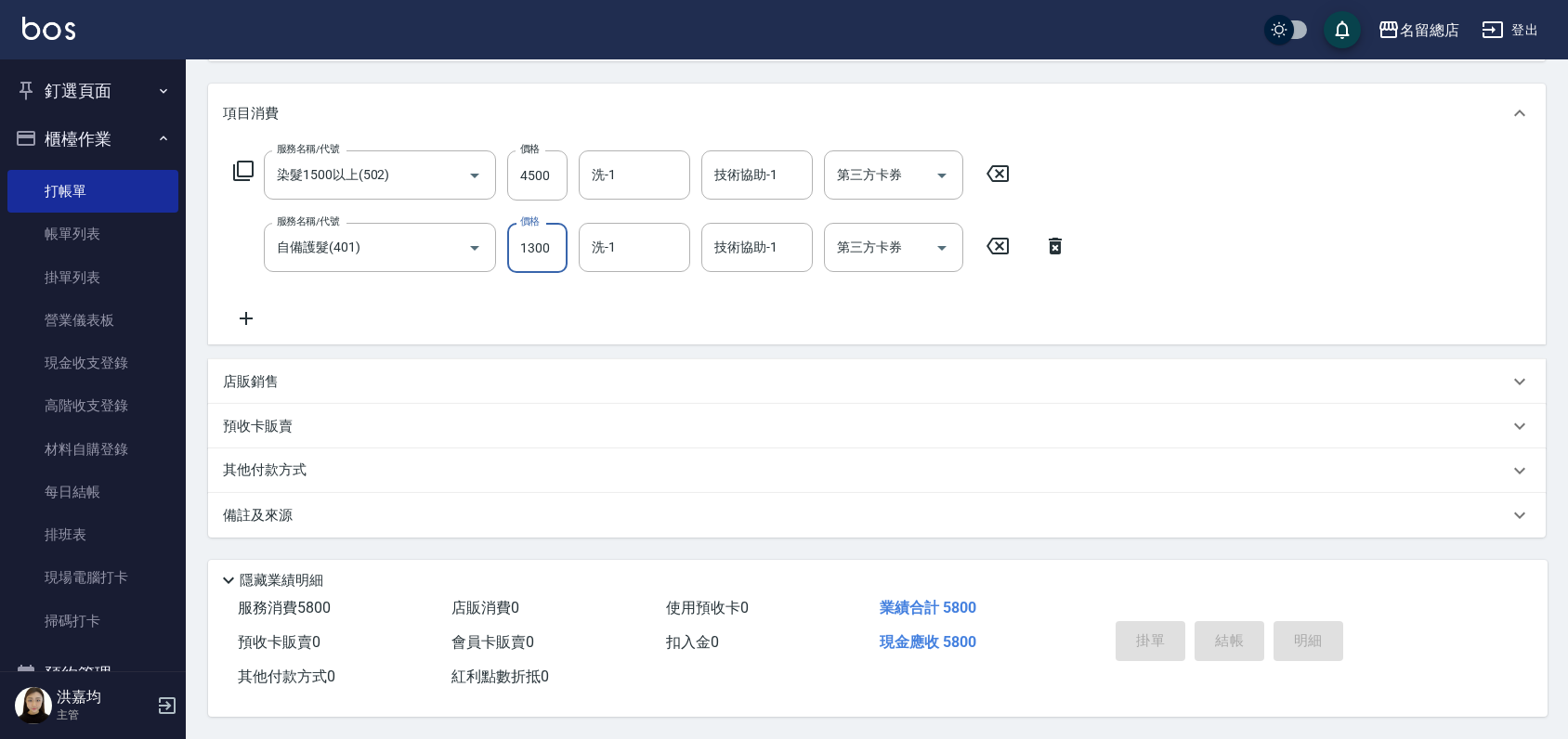
type input "2025/08/22 18:57"
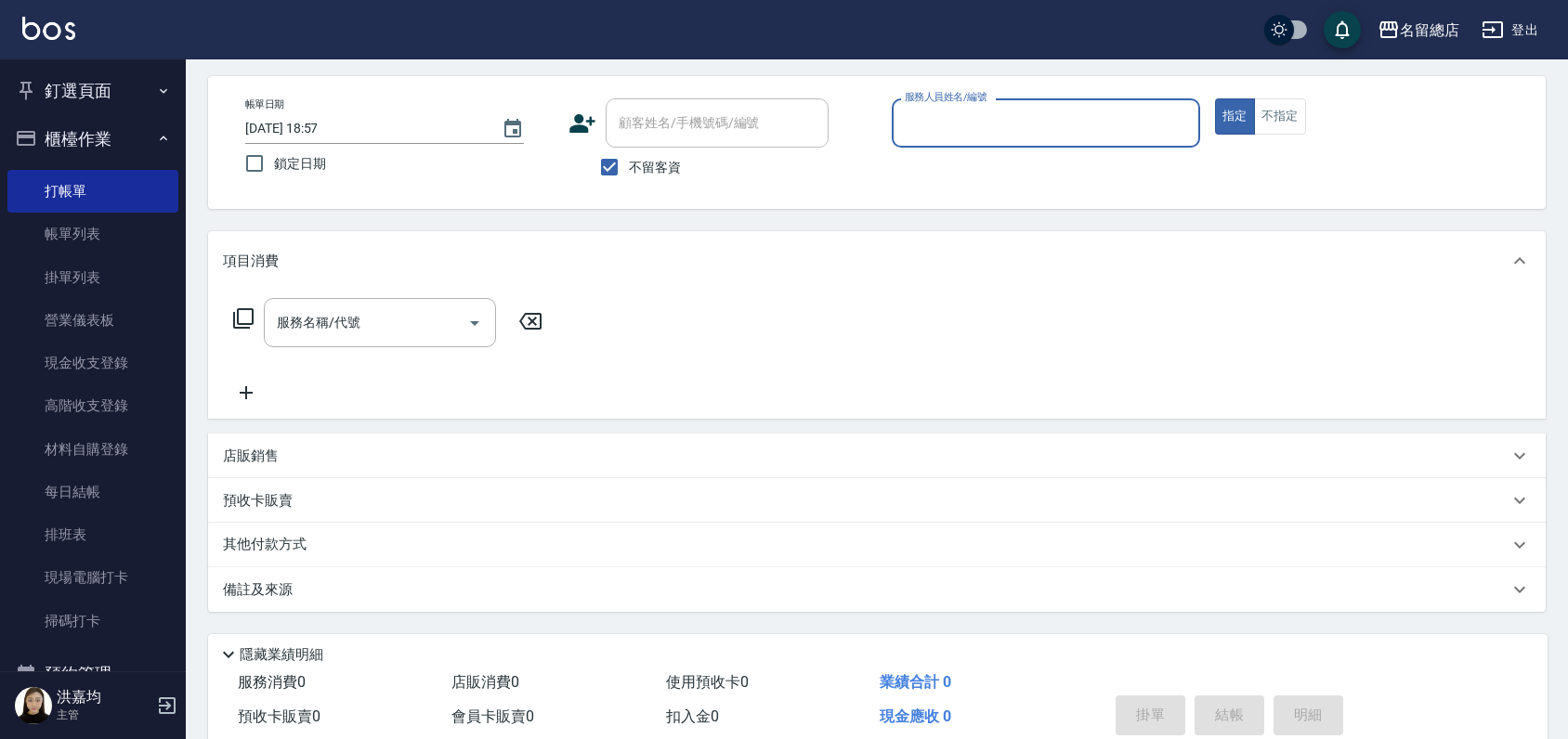
scroll to position [0, 0]
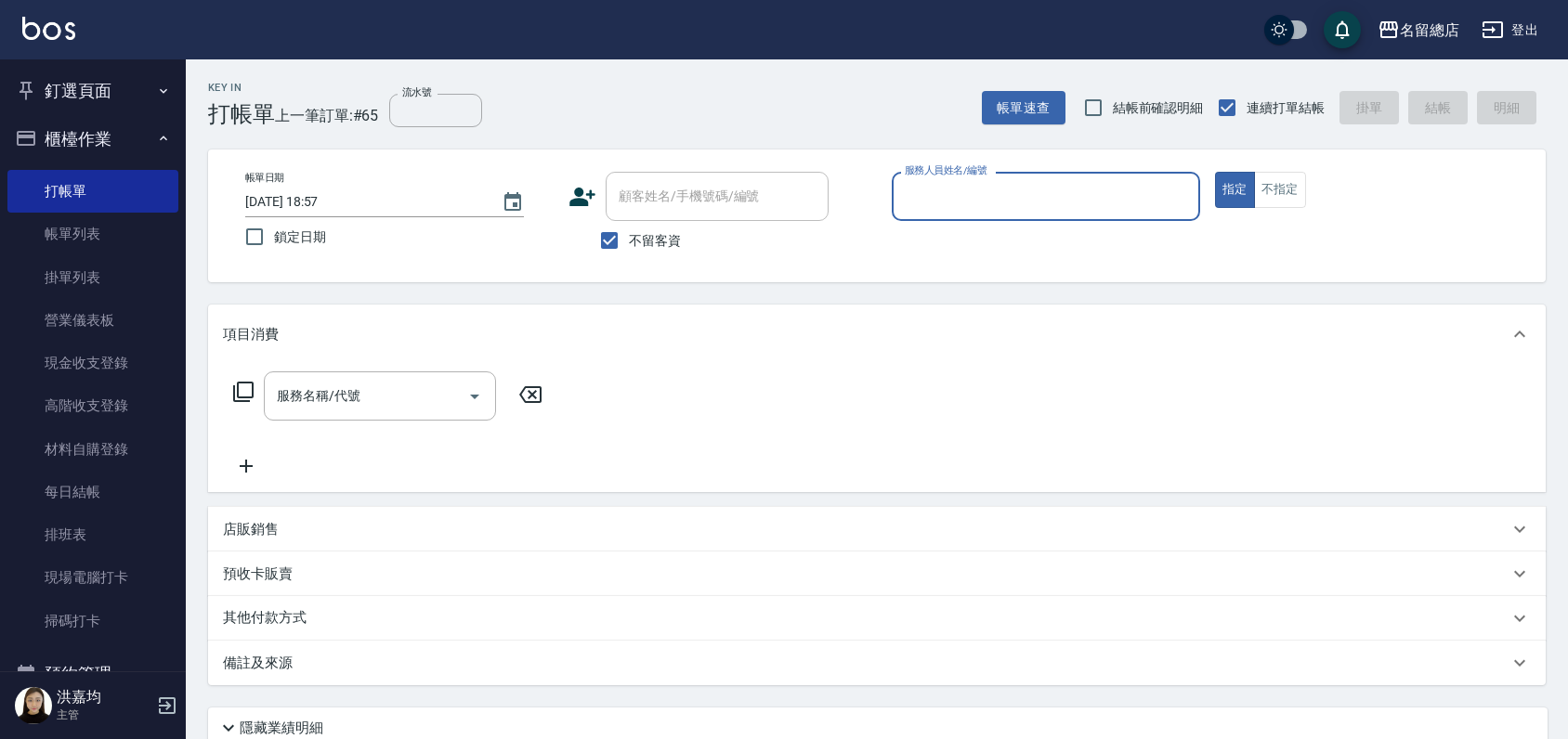
drag, startPoint x: 98, startPoint y: 227, endPoint x: 95, endPoint y: 141, distance: 86.1
click at [98, 227] on link "帳單列表" at bounding box center [92, 233] width 170 height 42
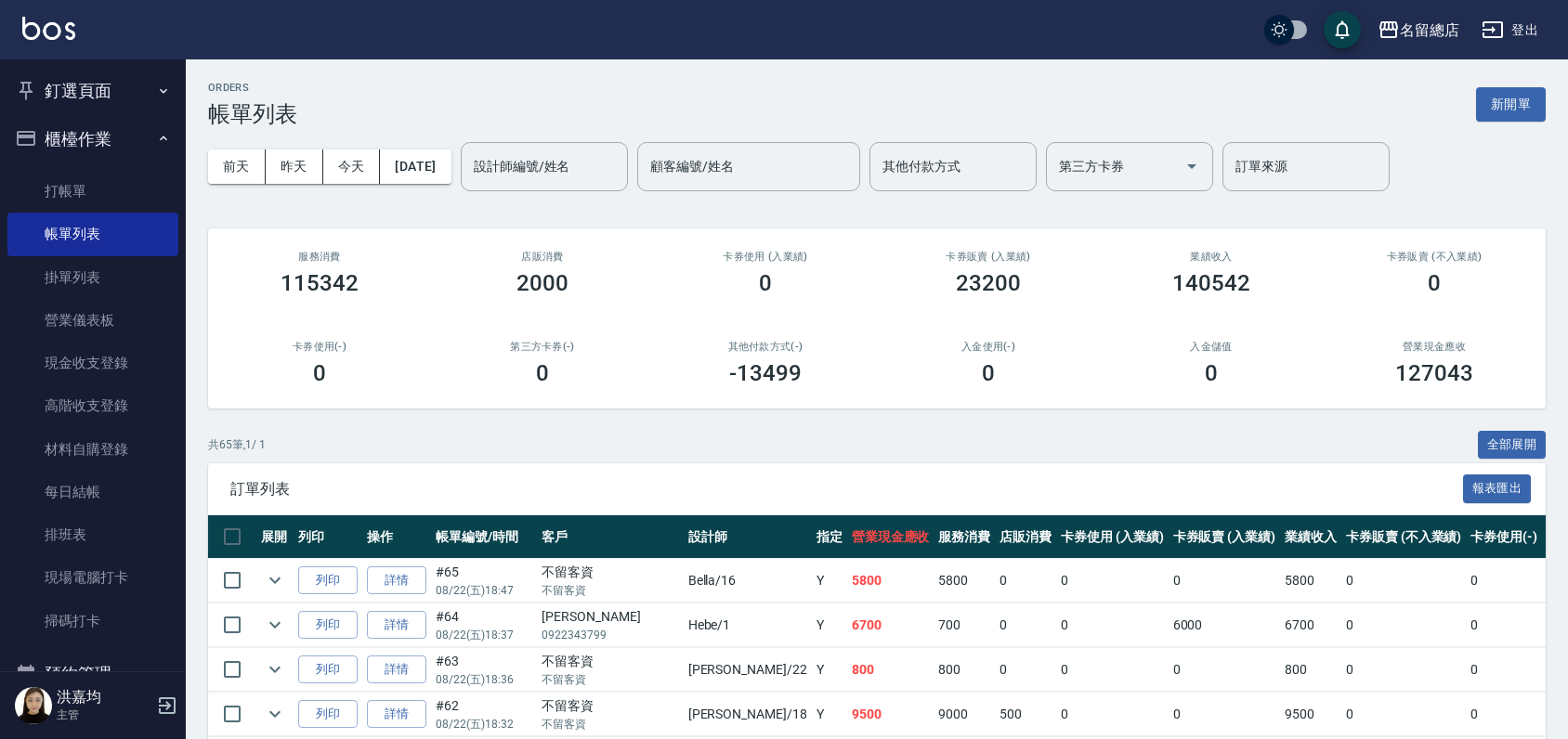
click at [77, 86] on button "釘選頁面" at bounding box center [92, 90] width 170 height 48
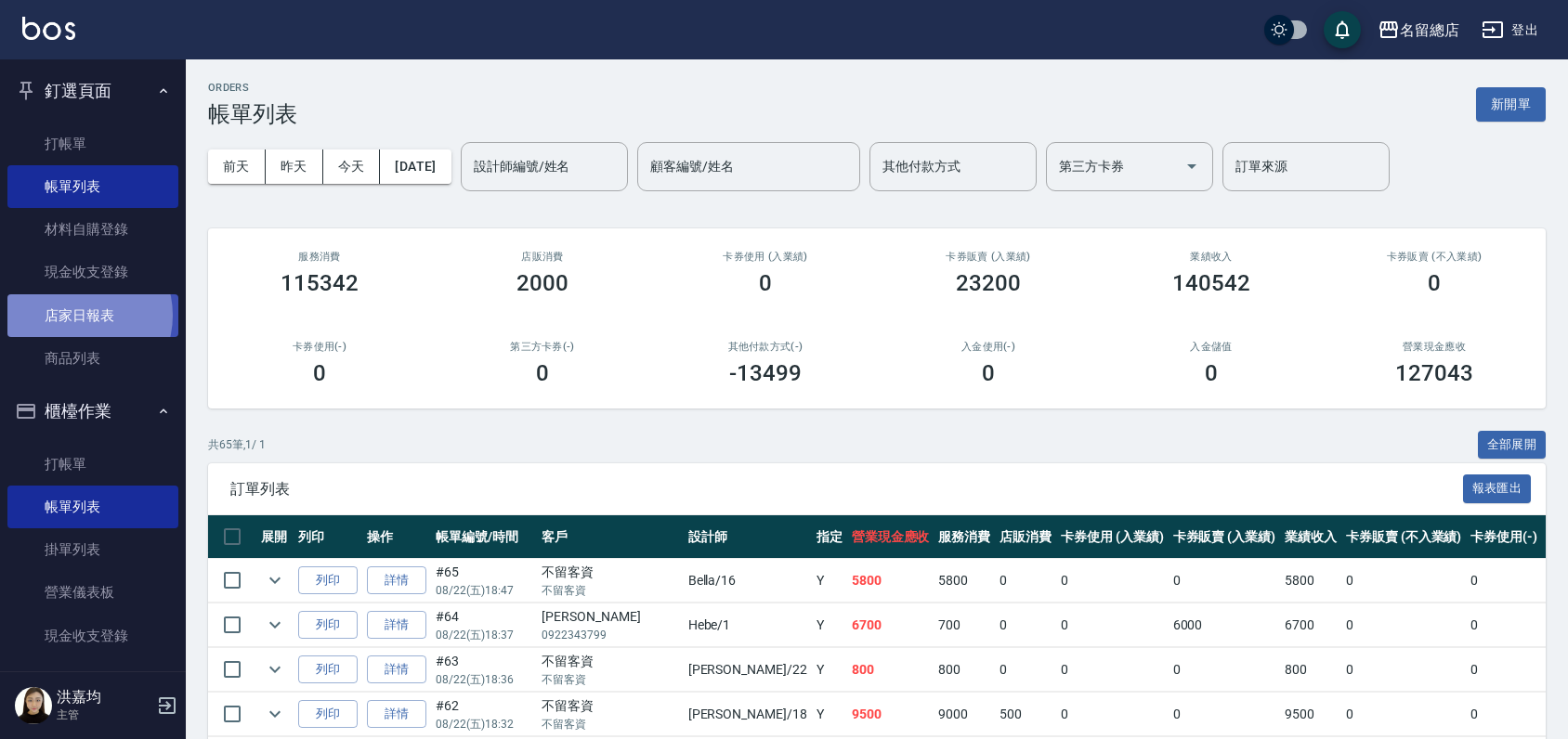
click at [76, 314] on link "店家日報表" at bounding box center [92, 315] width 170 height 42
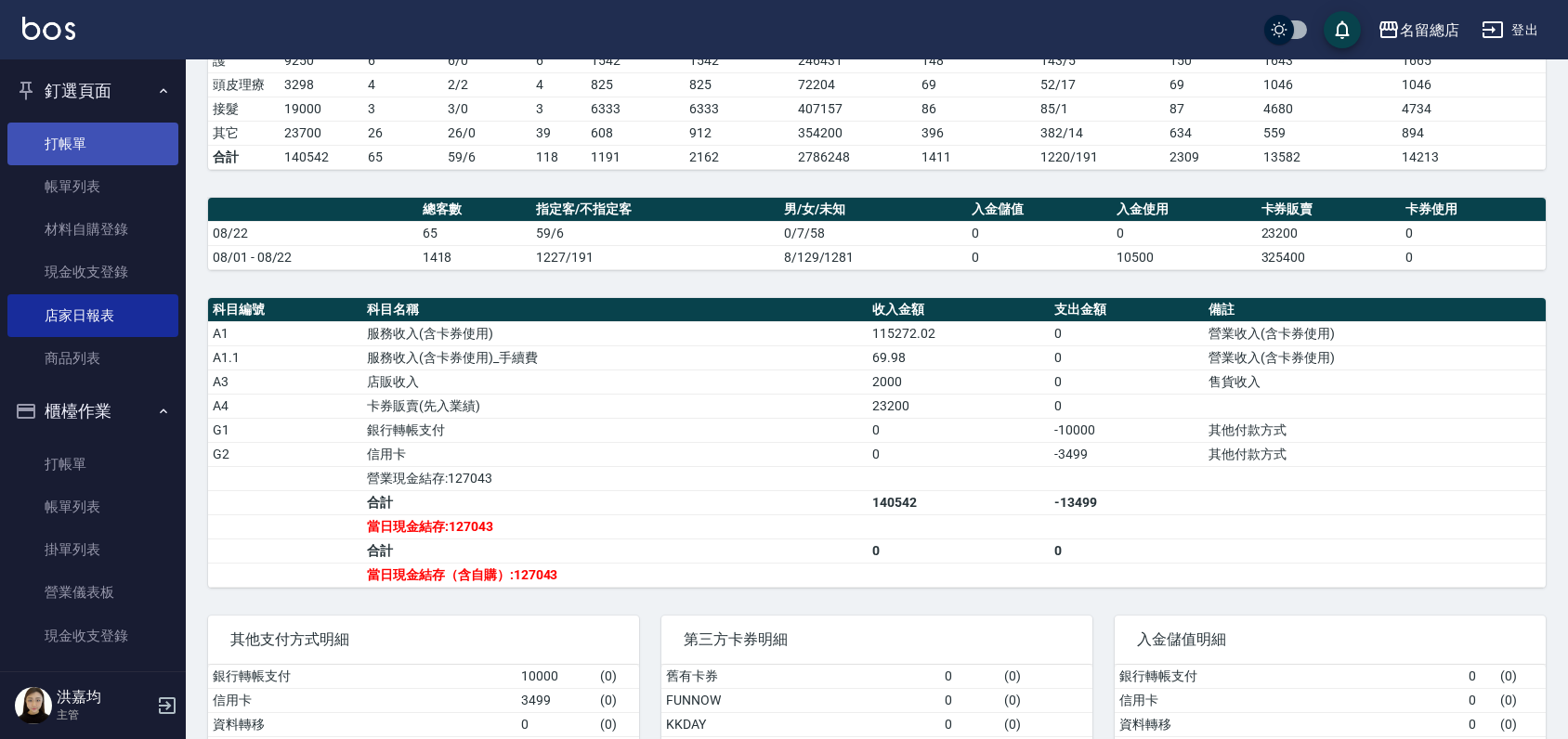
scroll to position [206, 0]
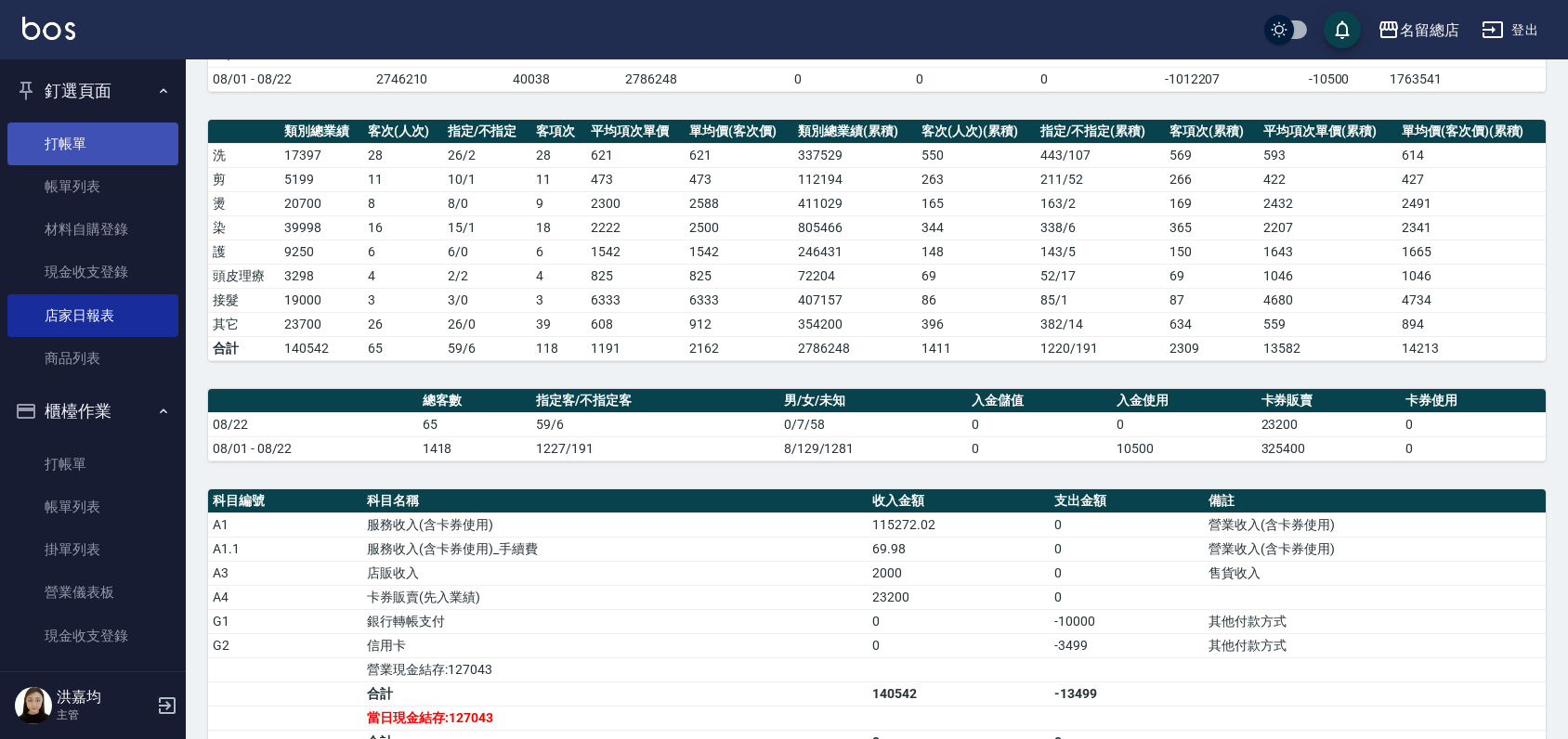
click at [95, 137] on link "打帳單" at bounding box center [92, 143] width 170 height 42
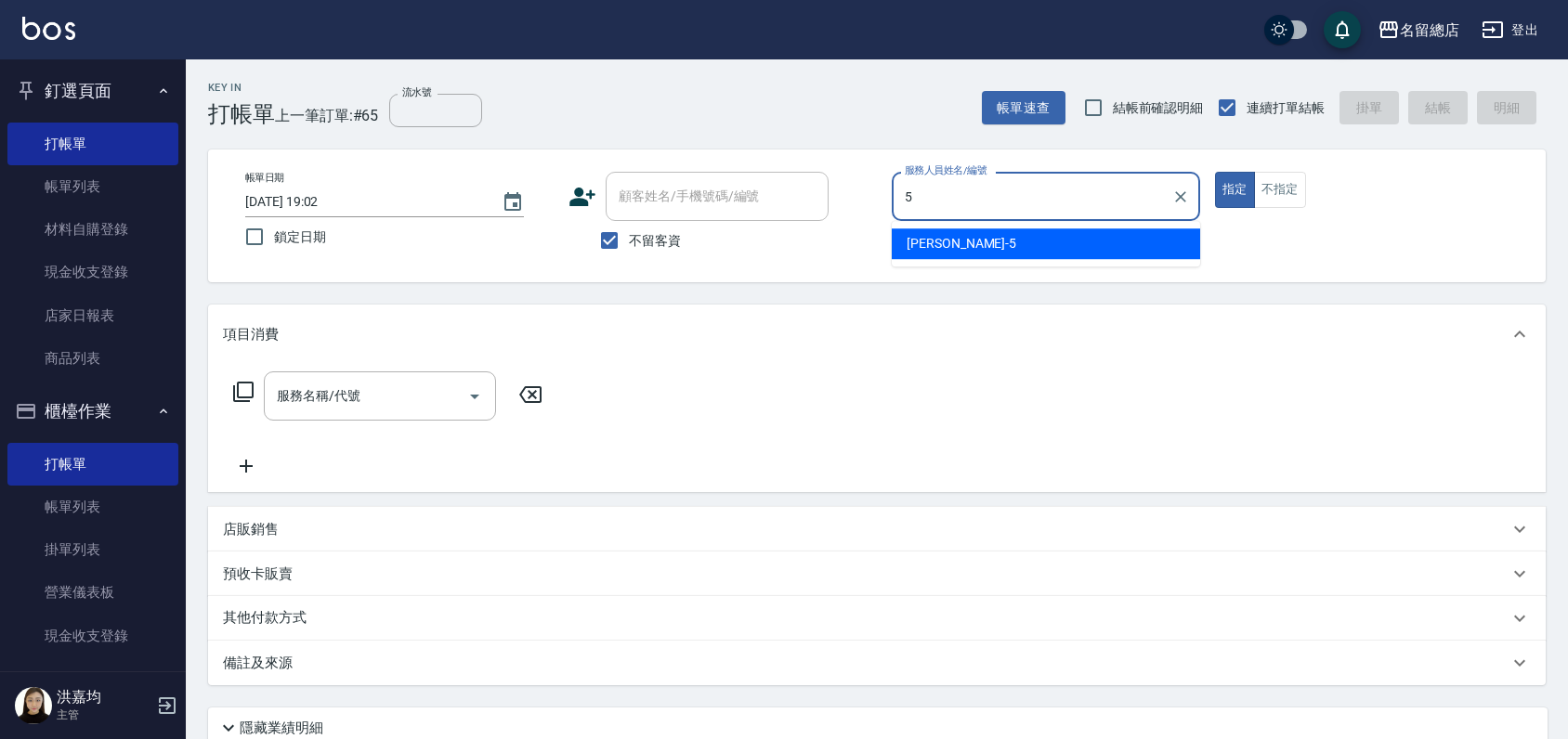
type input "[PERSON_NAME]-5"
type button "true"
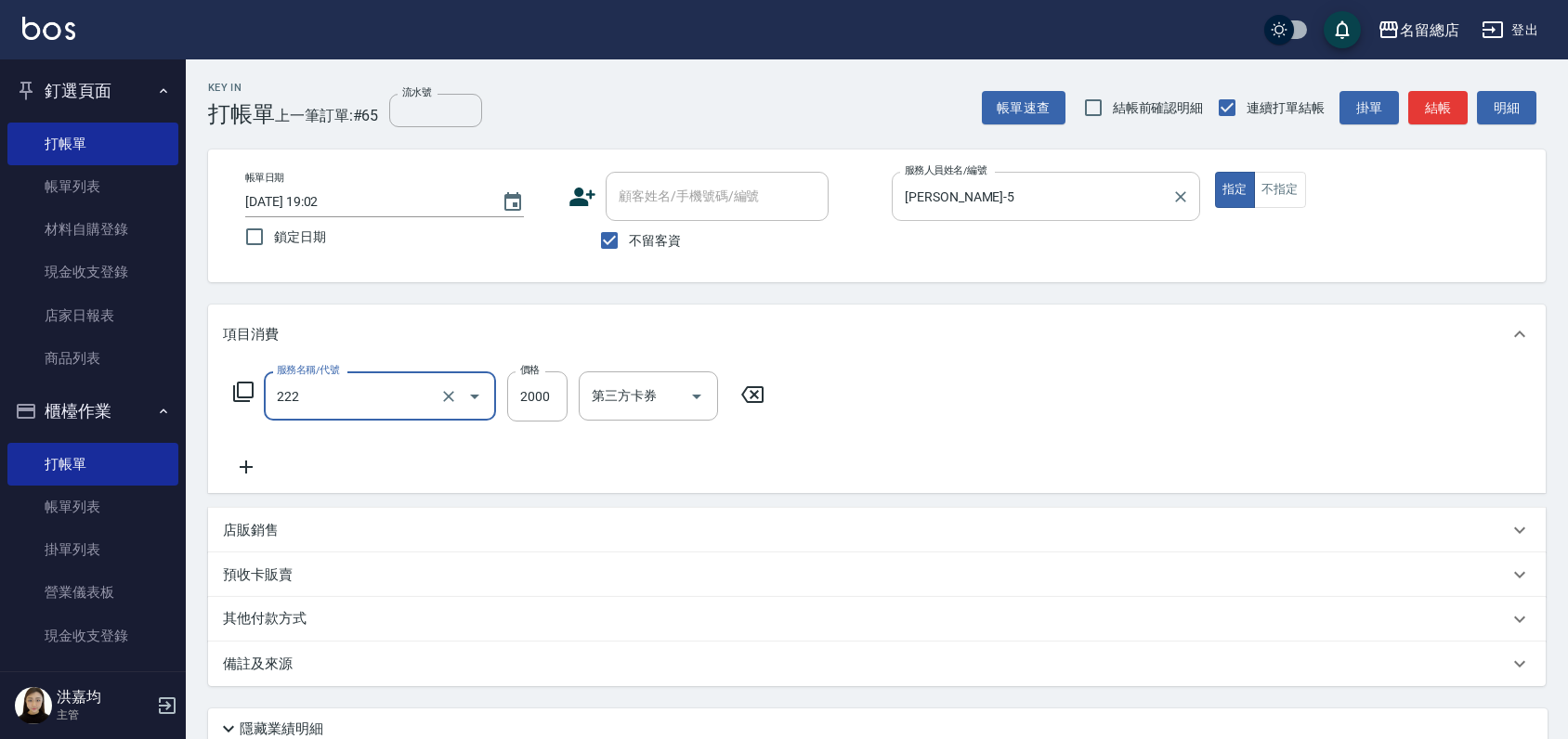
type input "燙髮2000以上(222)"
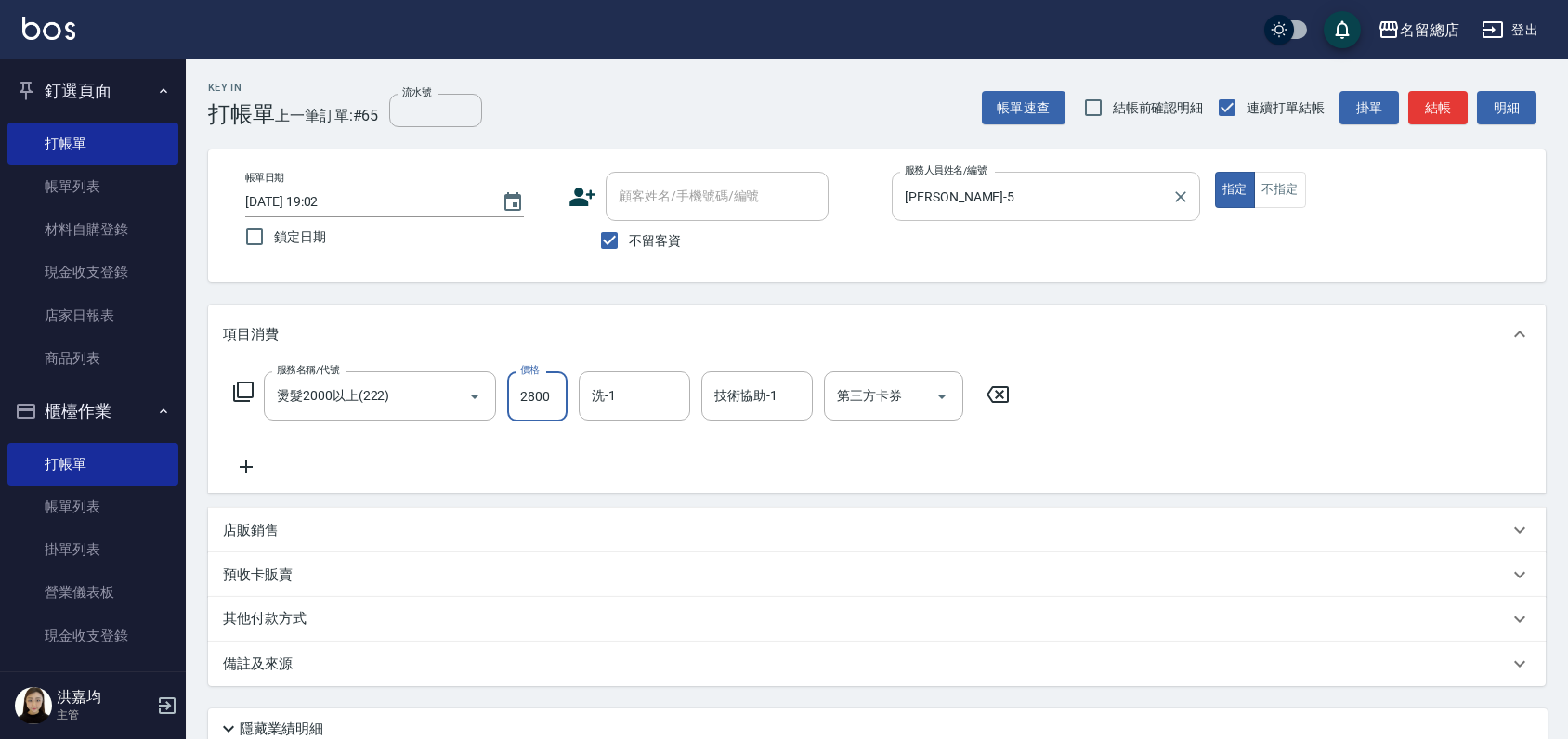
type input "2800"
type input "王筱婷-32"
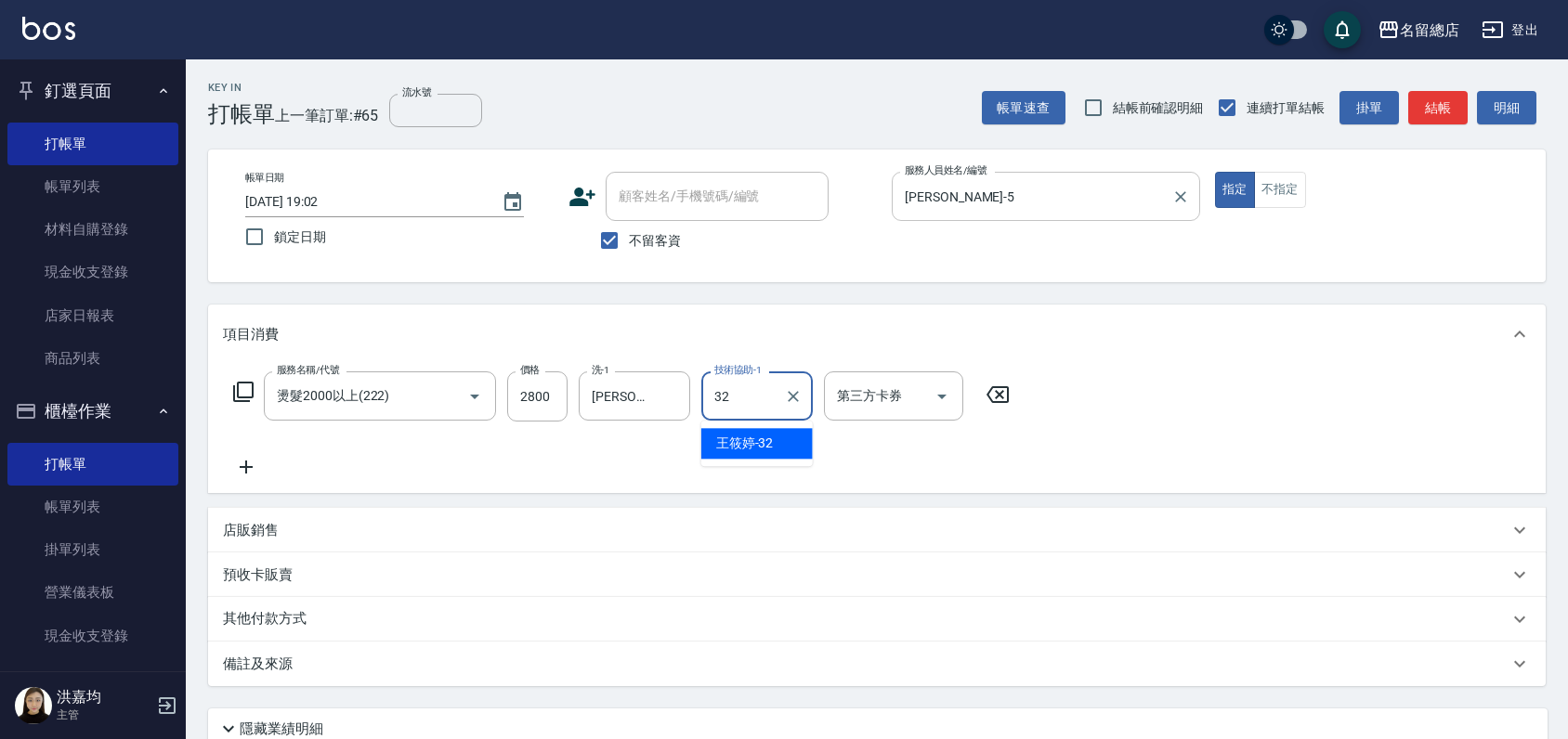
type input "王筱婷-32"
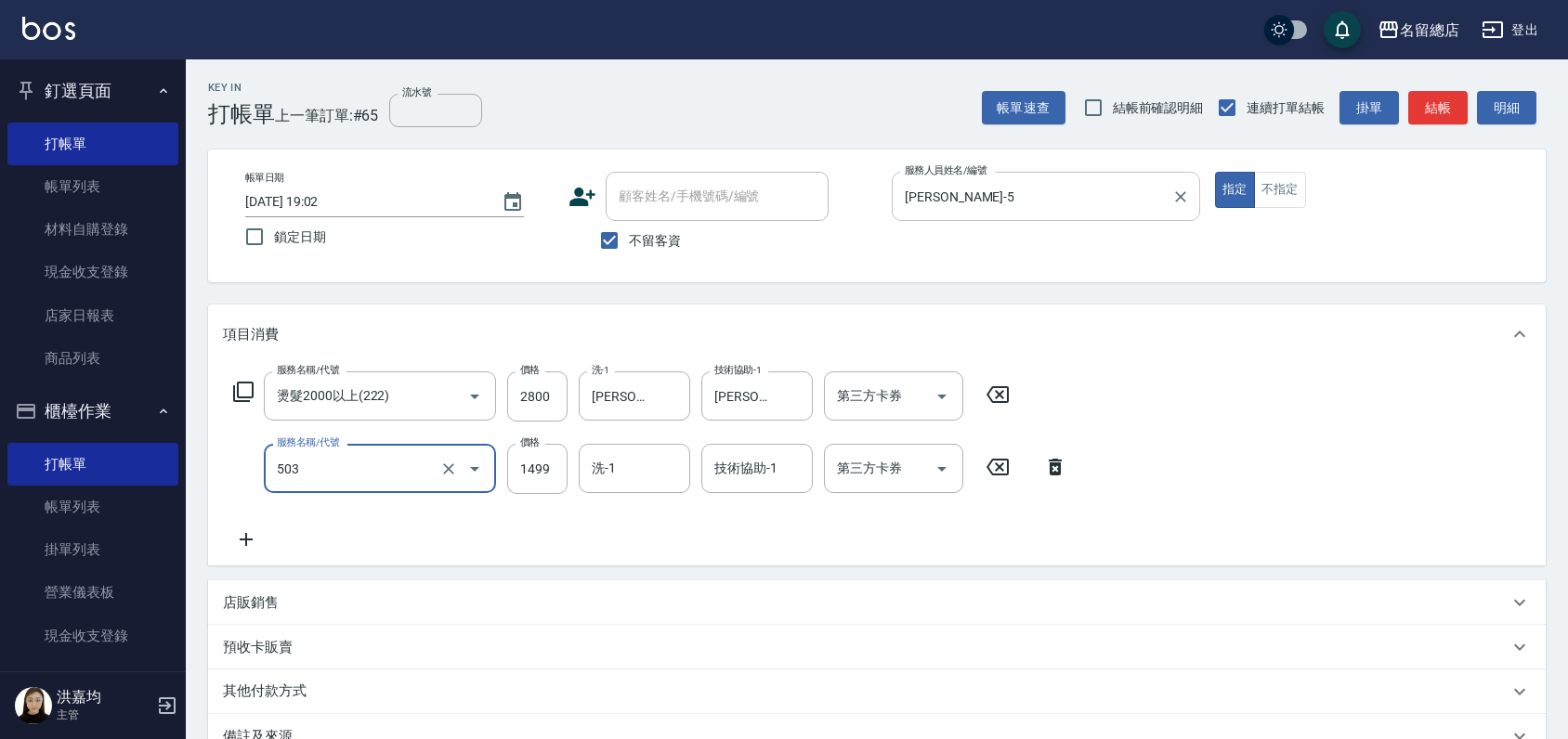
type input "染髮1000~1499(503)"
type input "1200"
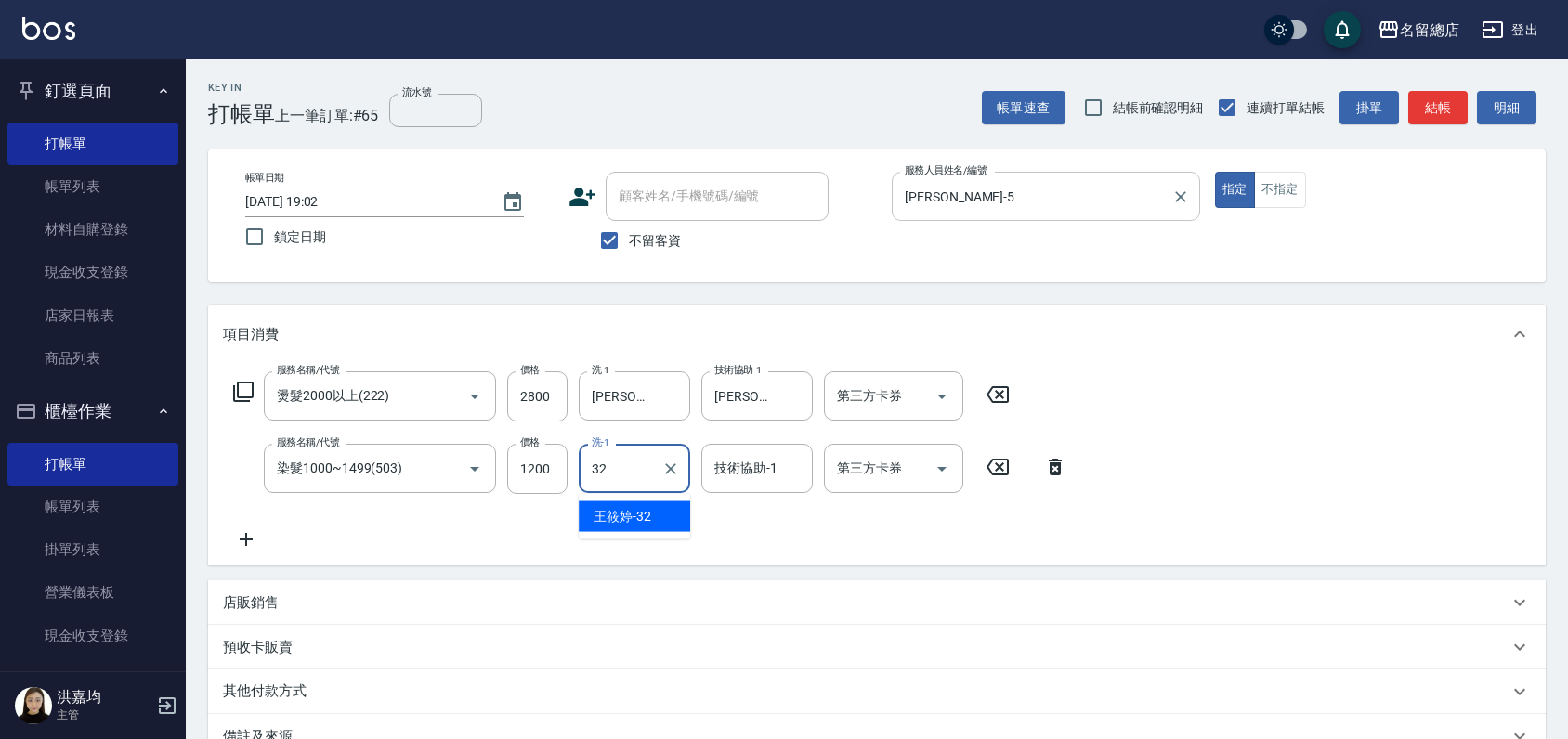
type input "王筱婷-32"
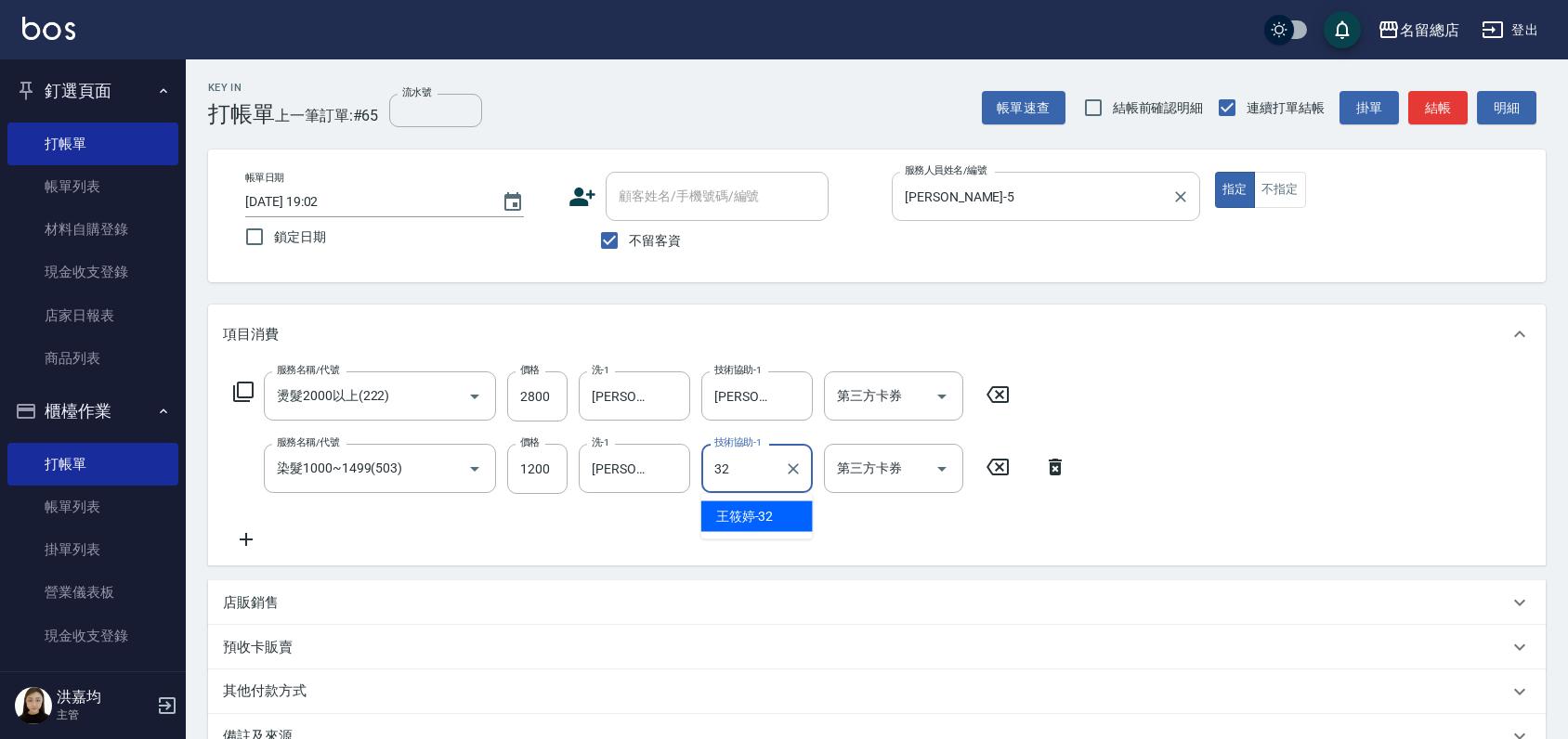
type input "王筱婷-32"
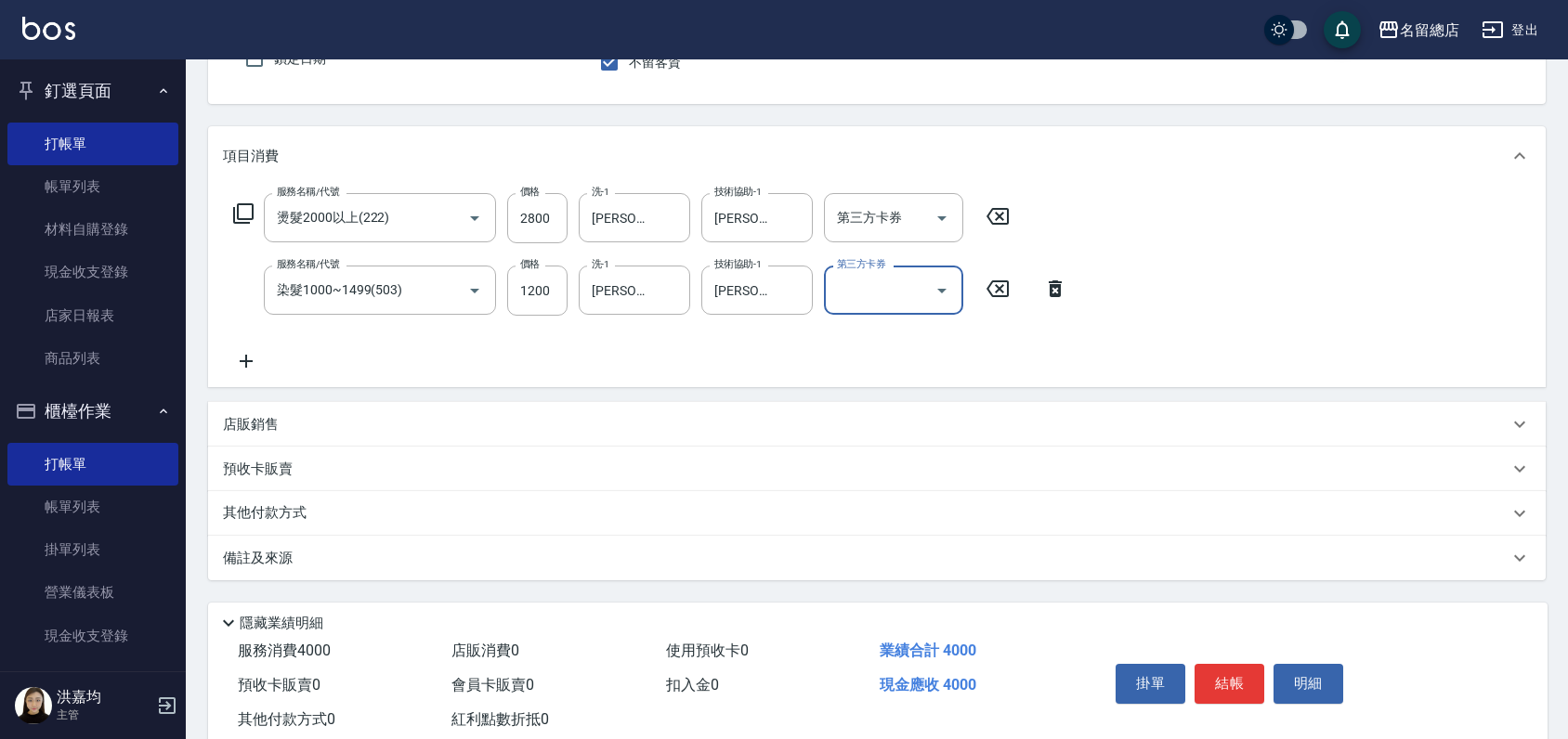
scroll to position [228, 0]
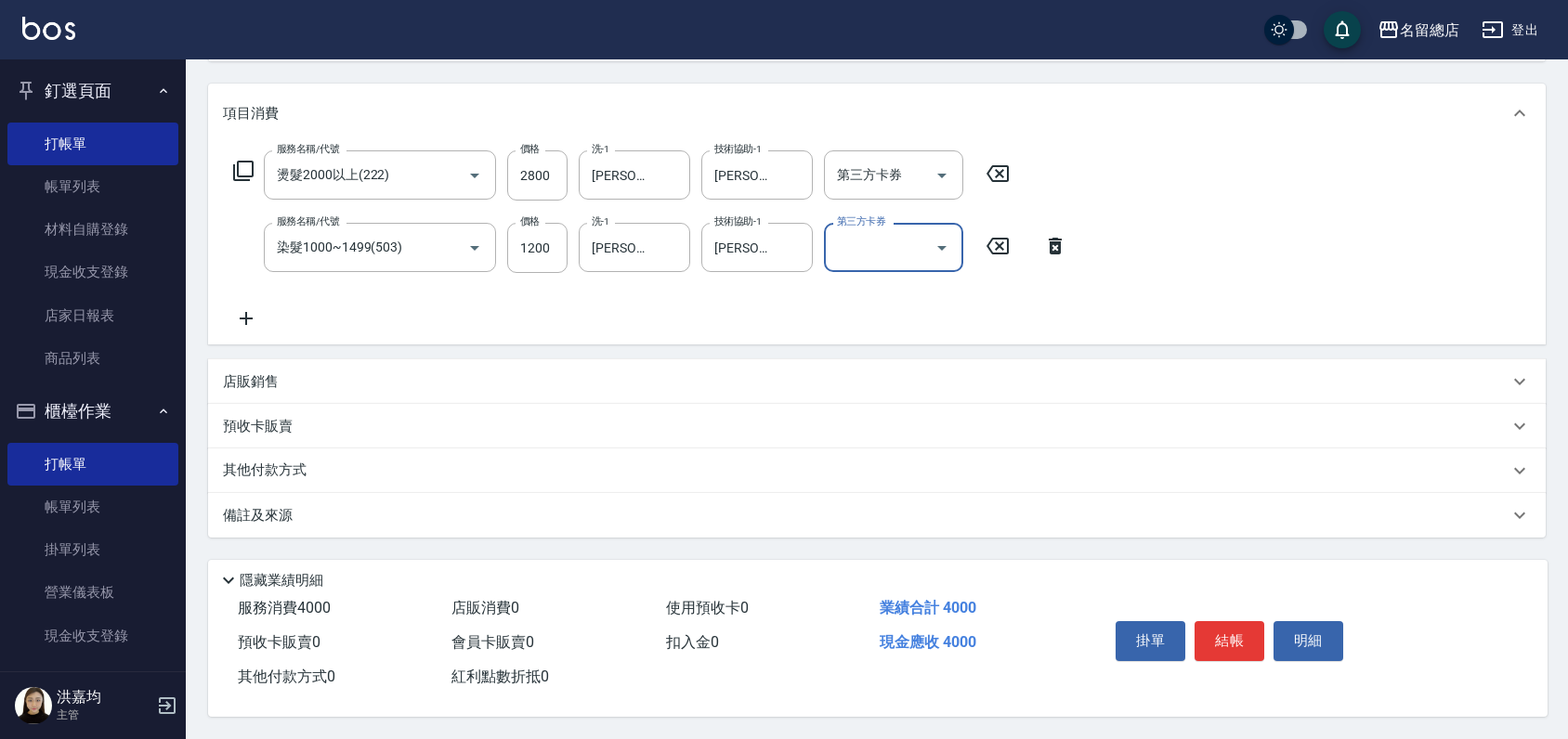
click at [255, 462] on p "其他付款方式" at bounding box center [269, 471] width 93 height 21
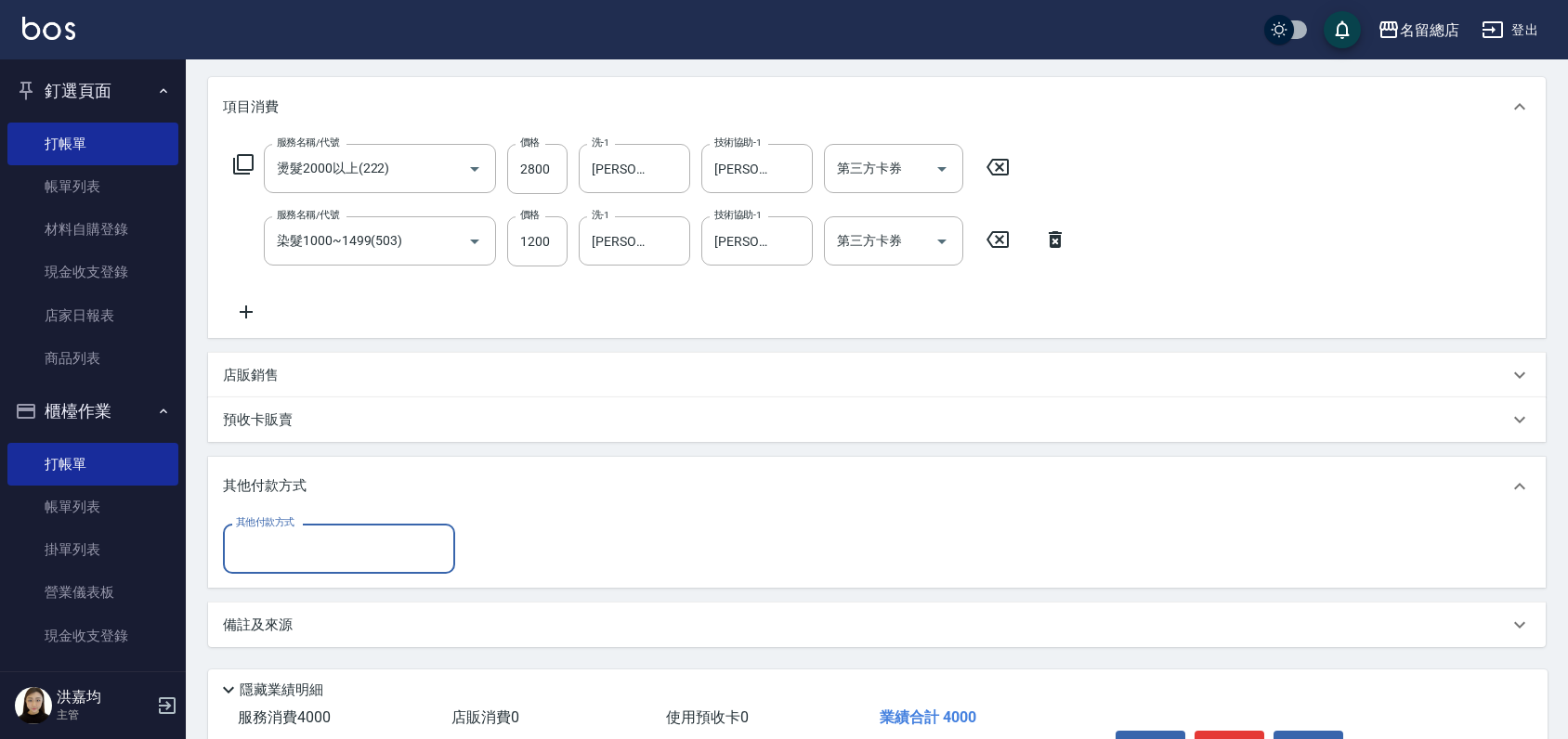
scroll to position [0, 0]
click at [301, 562] on input "其他付款方式" at bounding box center [339, 548] width 216 height 33
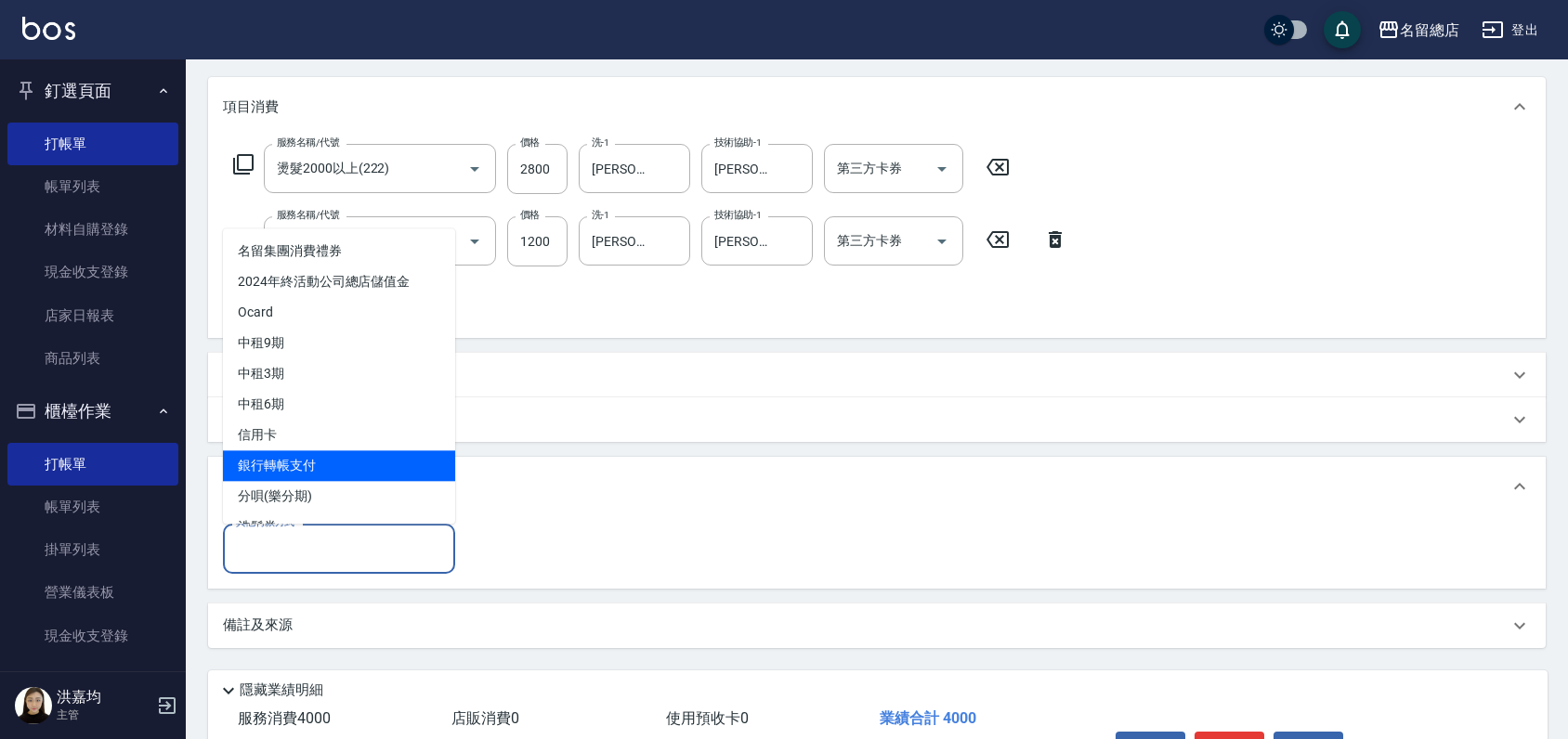
click at [301, 458] on span "銀行轉帳支付" at bounding box center [339, 465] width 233 height 31
type input "銀行轉帳支付"
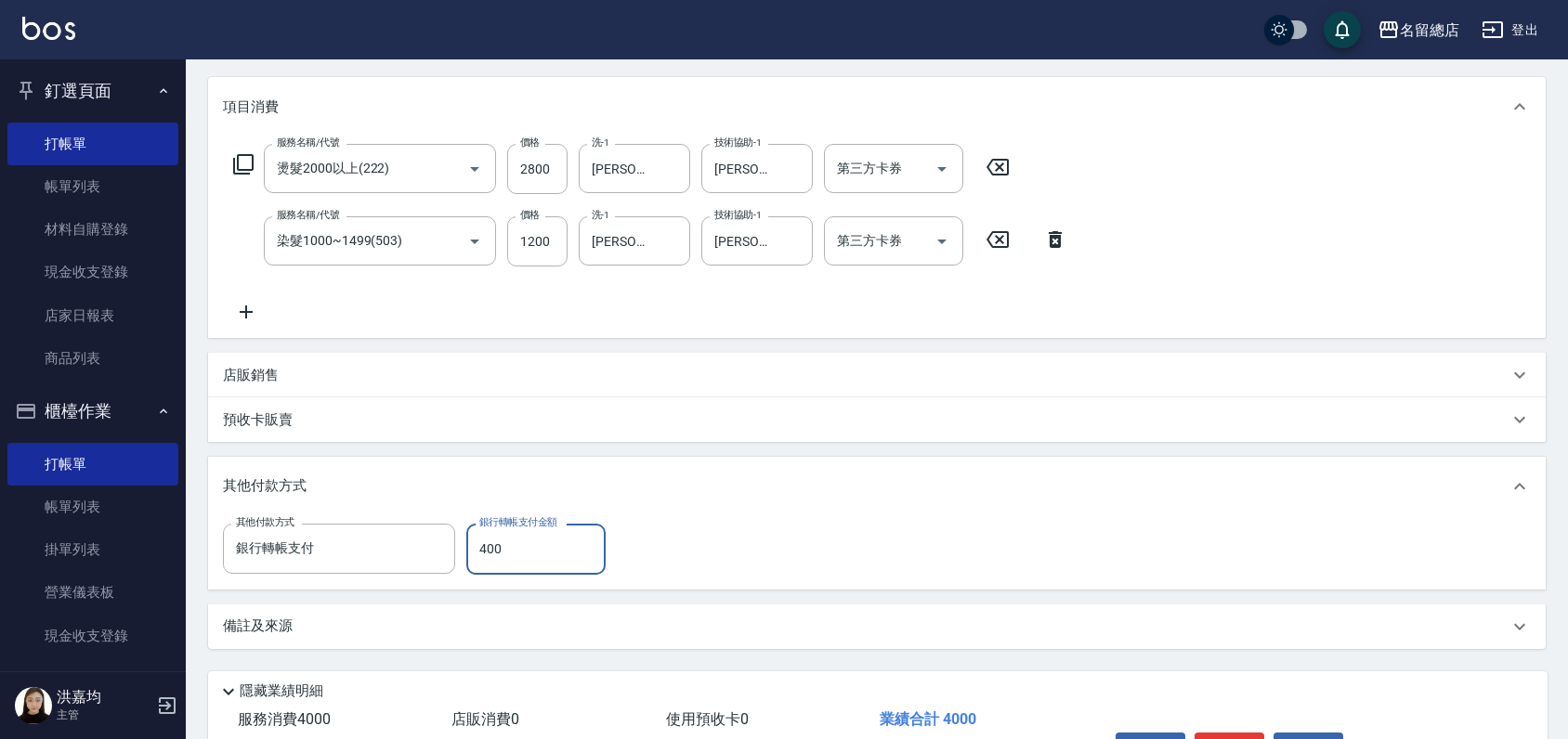
type input "4000"
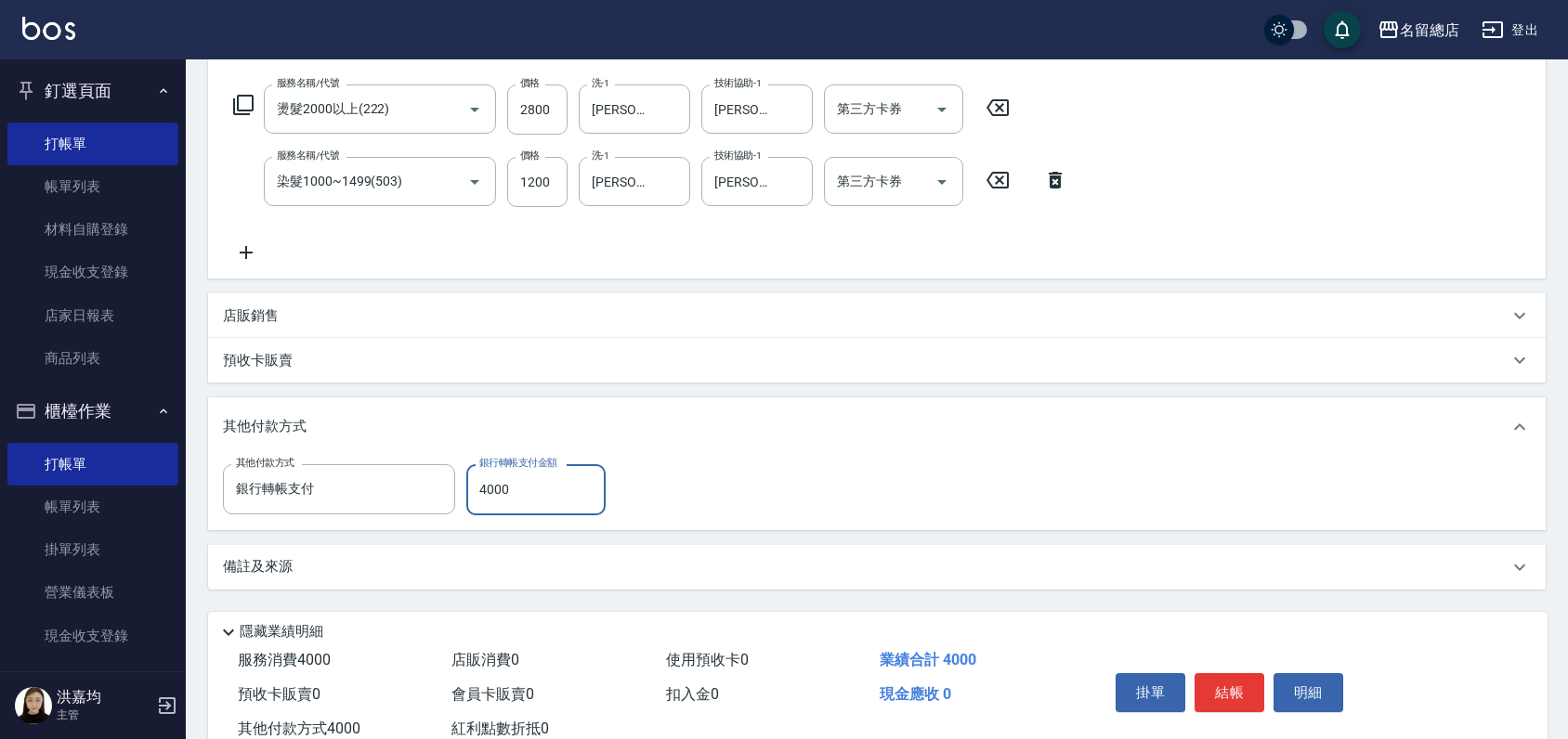
scroll to position [345, 0]
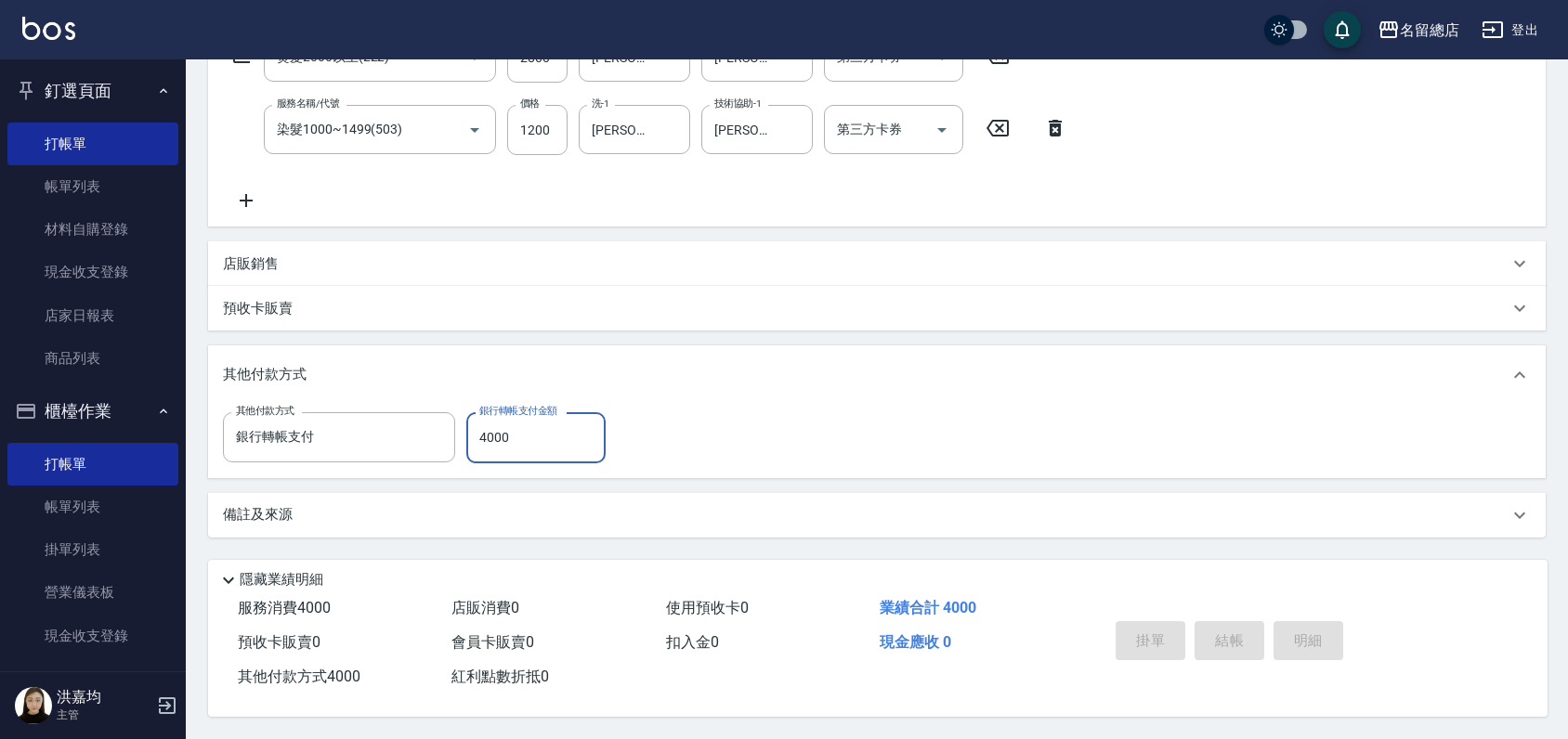
type input "2025/08/22 19:08"
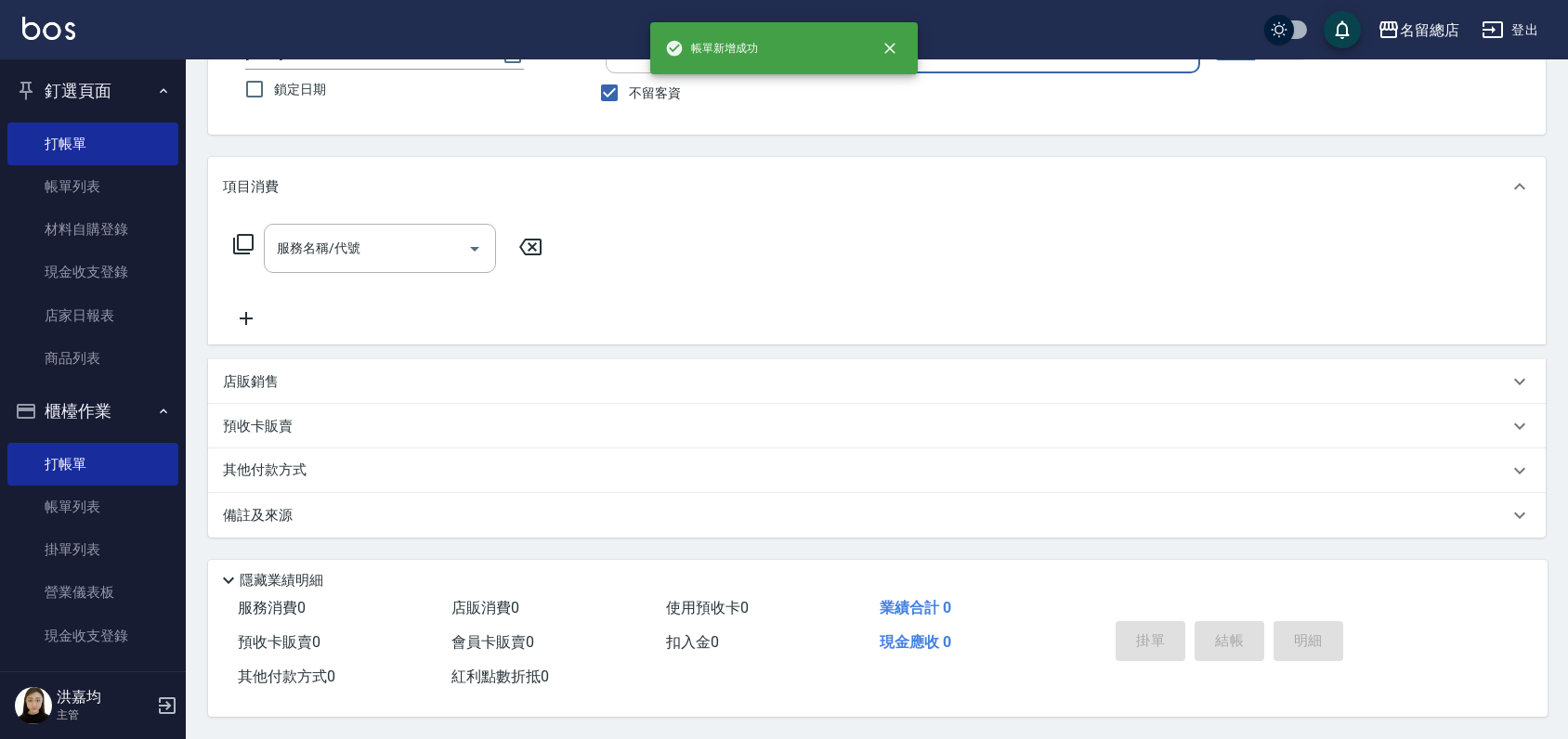
scroll to position [0, 0]
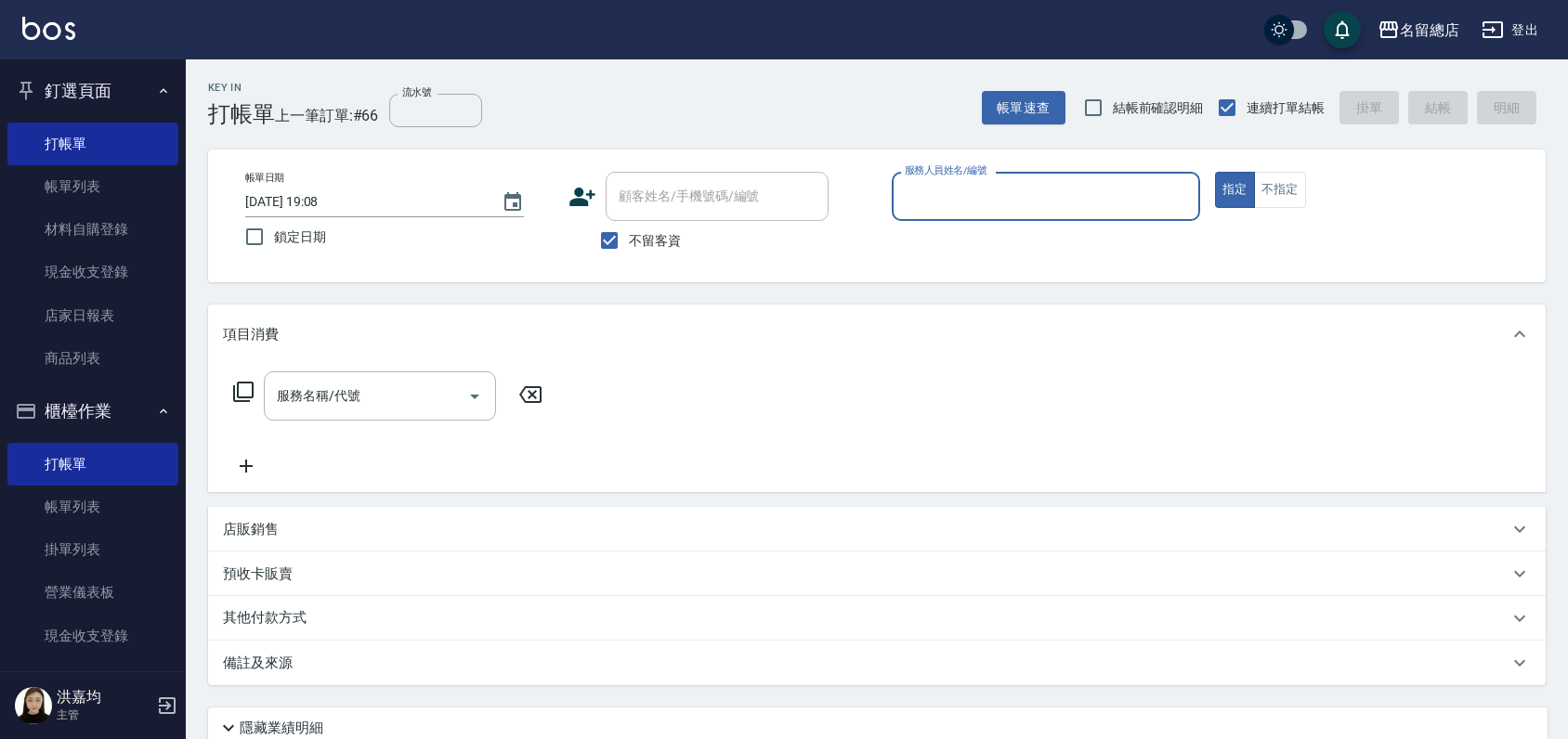
type input "ㄋ"
type input "1"
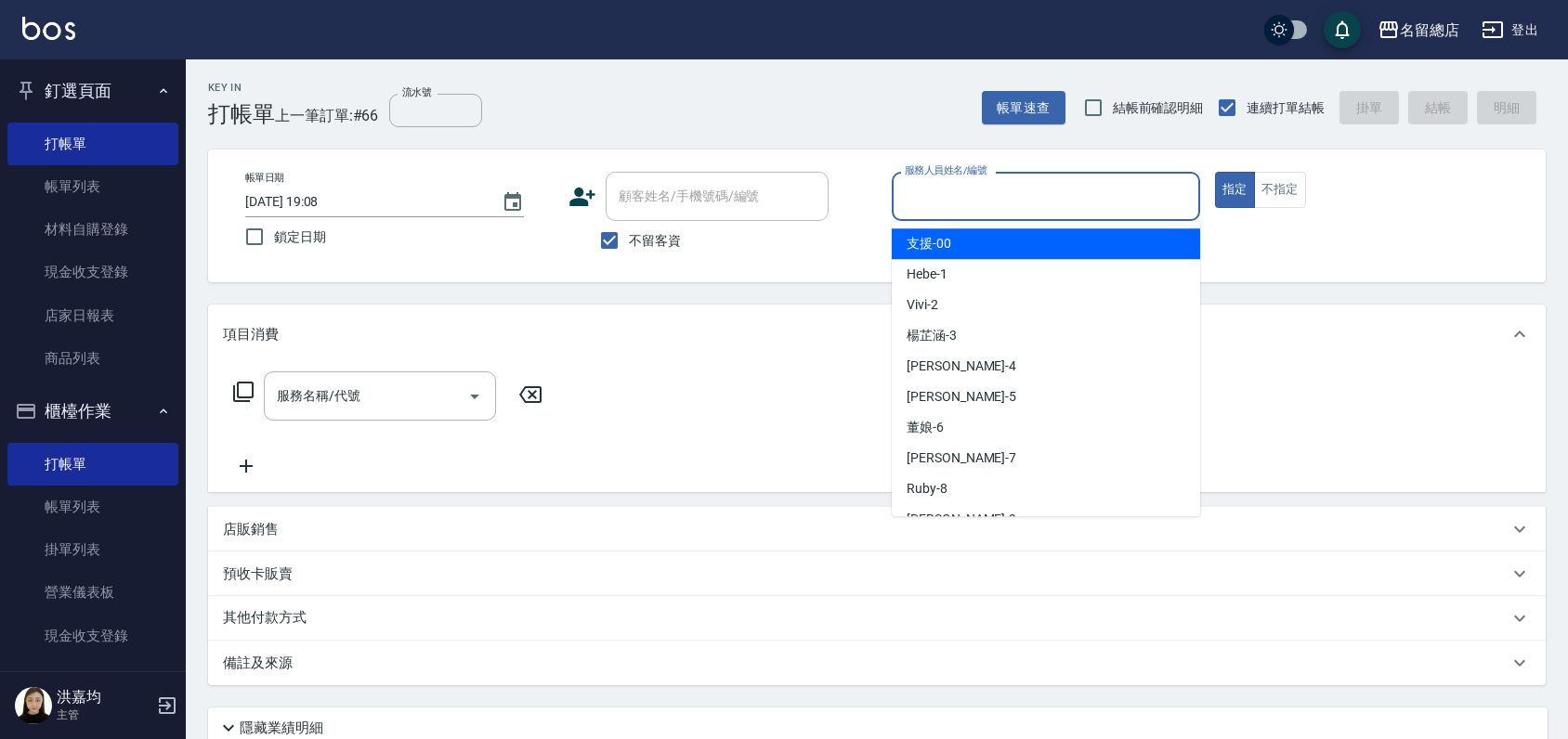
type input "ㄋ"
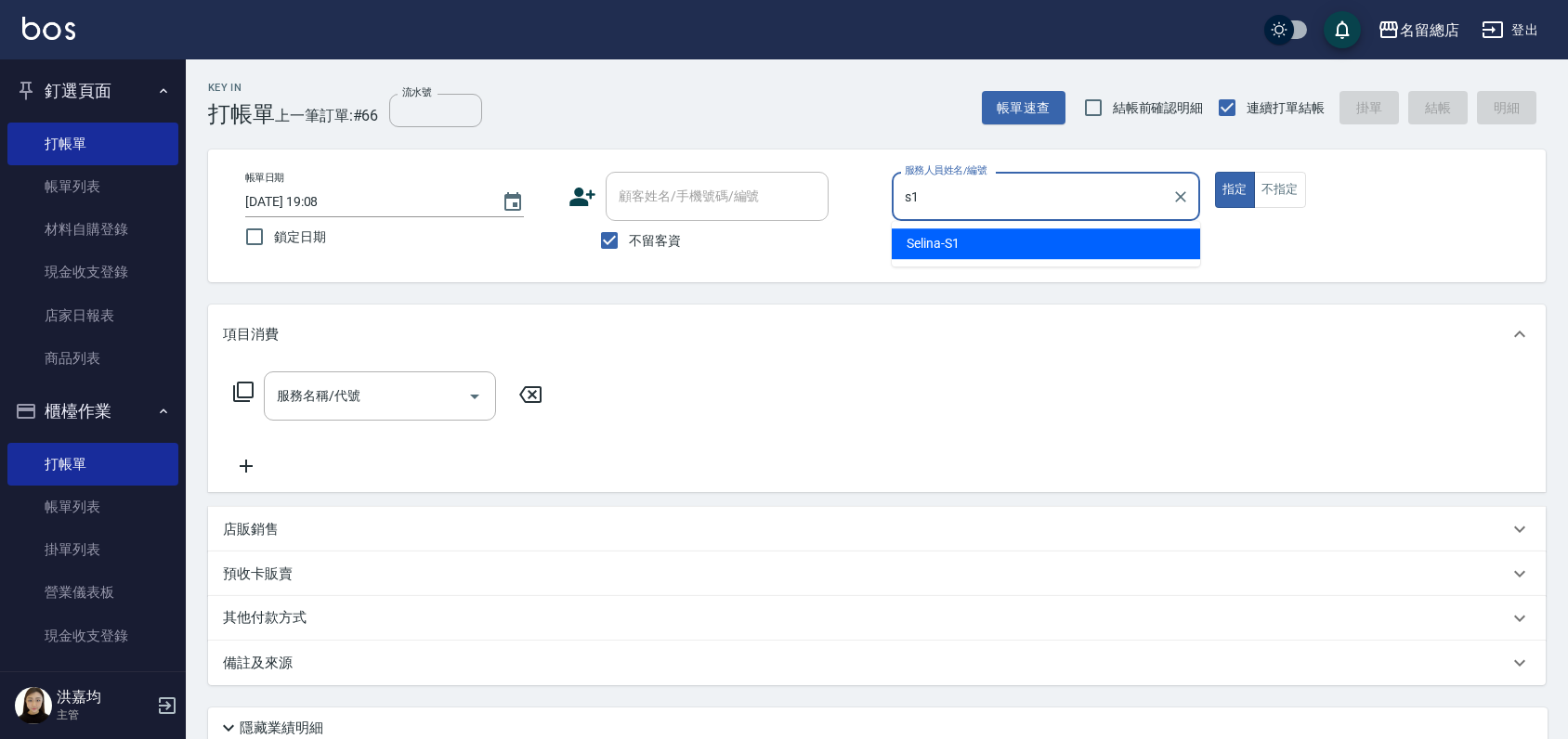
type input "Selina-S1"
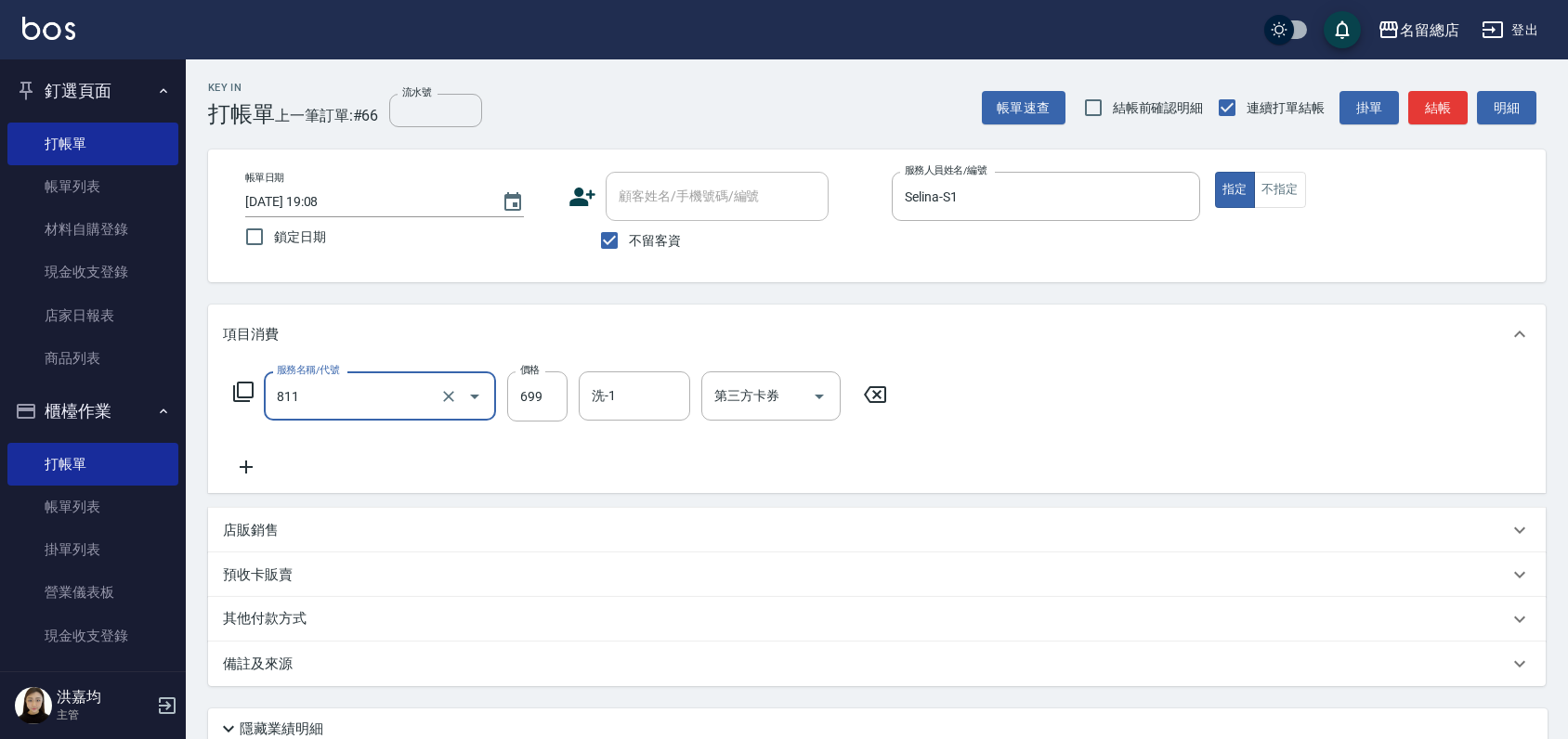
type input "洗+剪(811)"
type input "700"
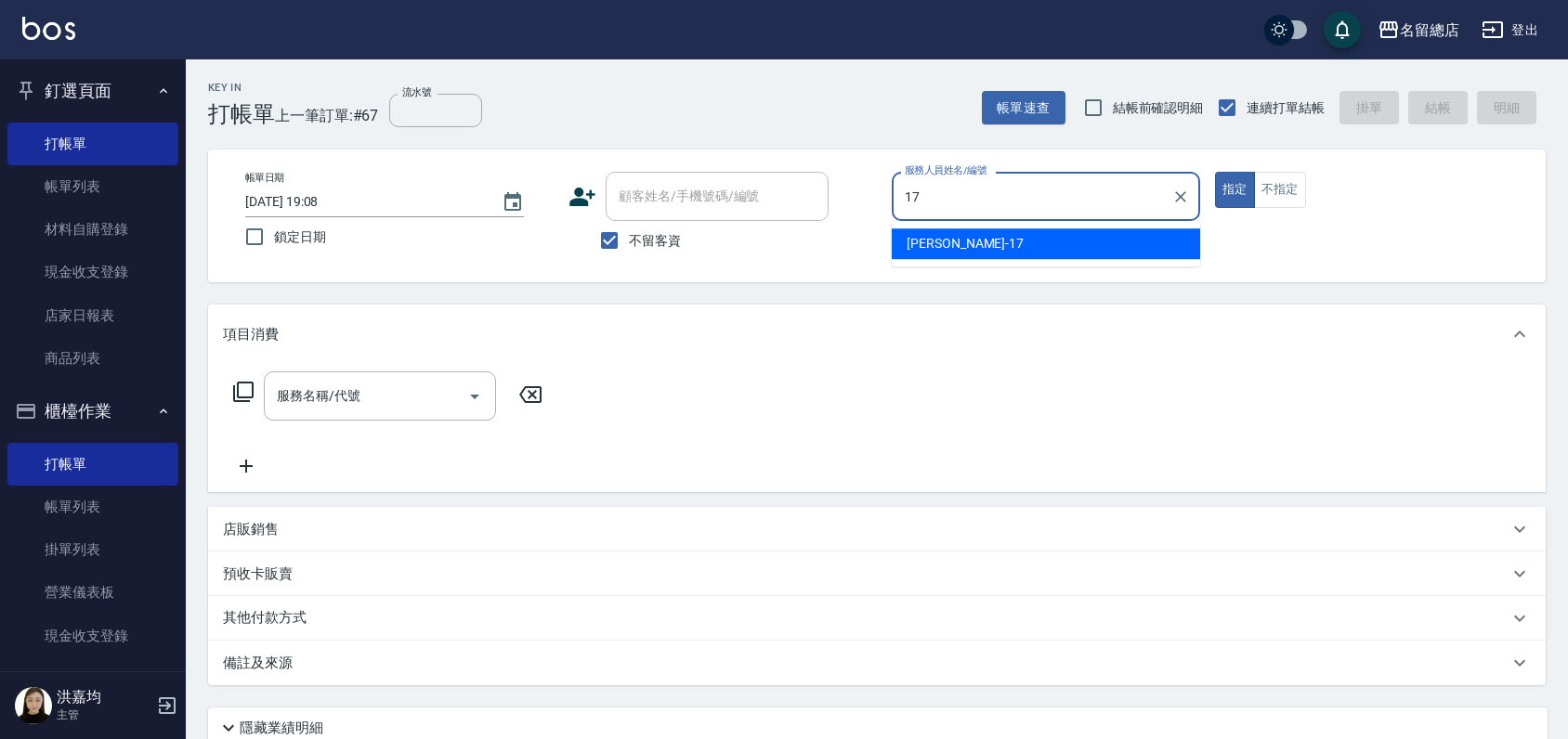
type input "Peter-17"
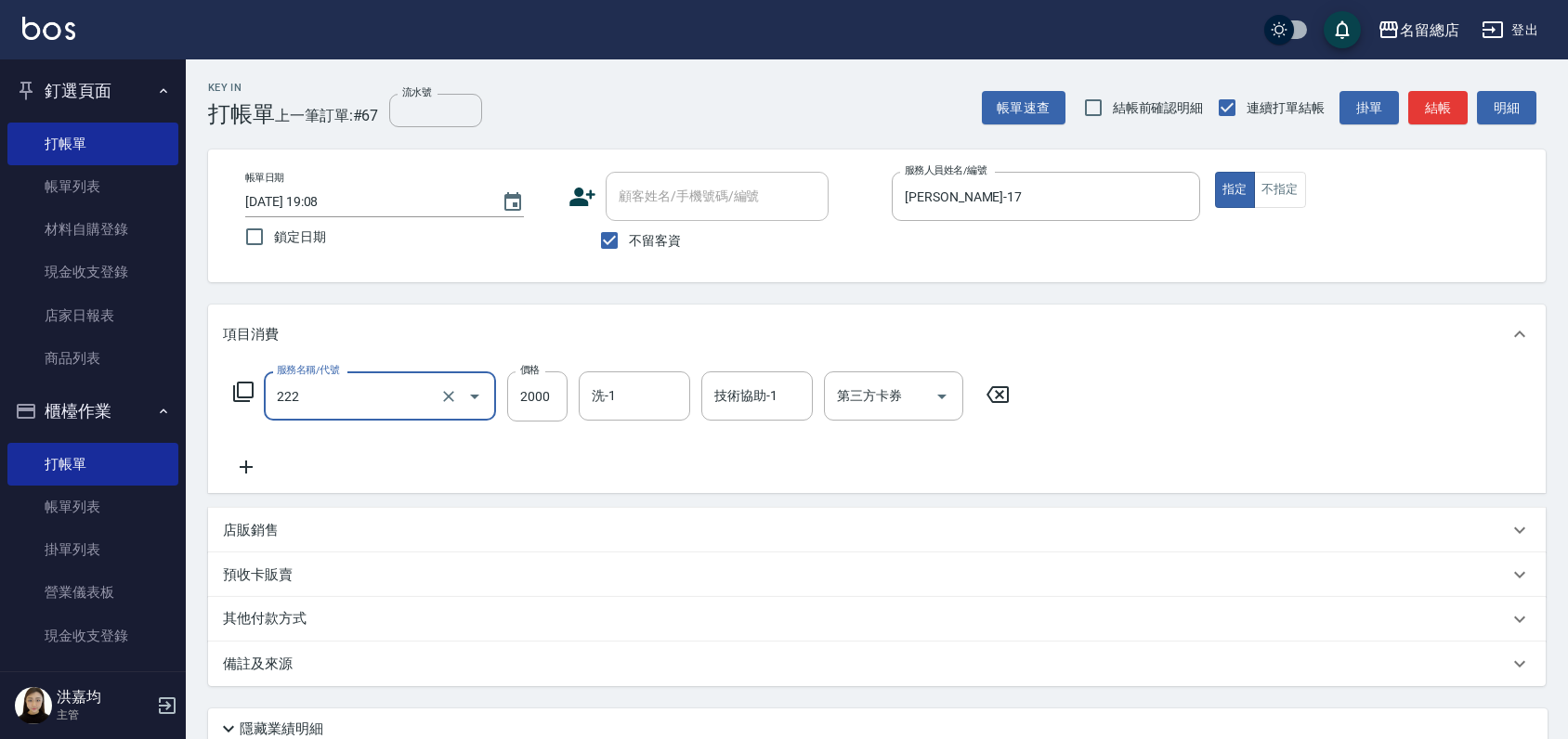
type input "燙髮2000以上(222)"
type input "2500"
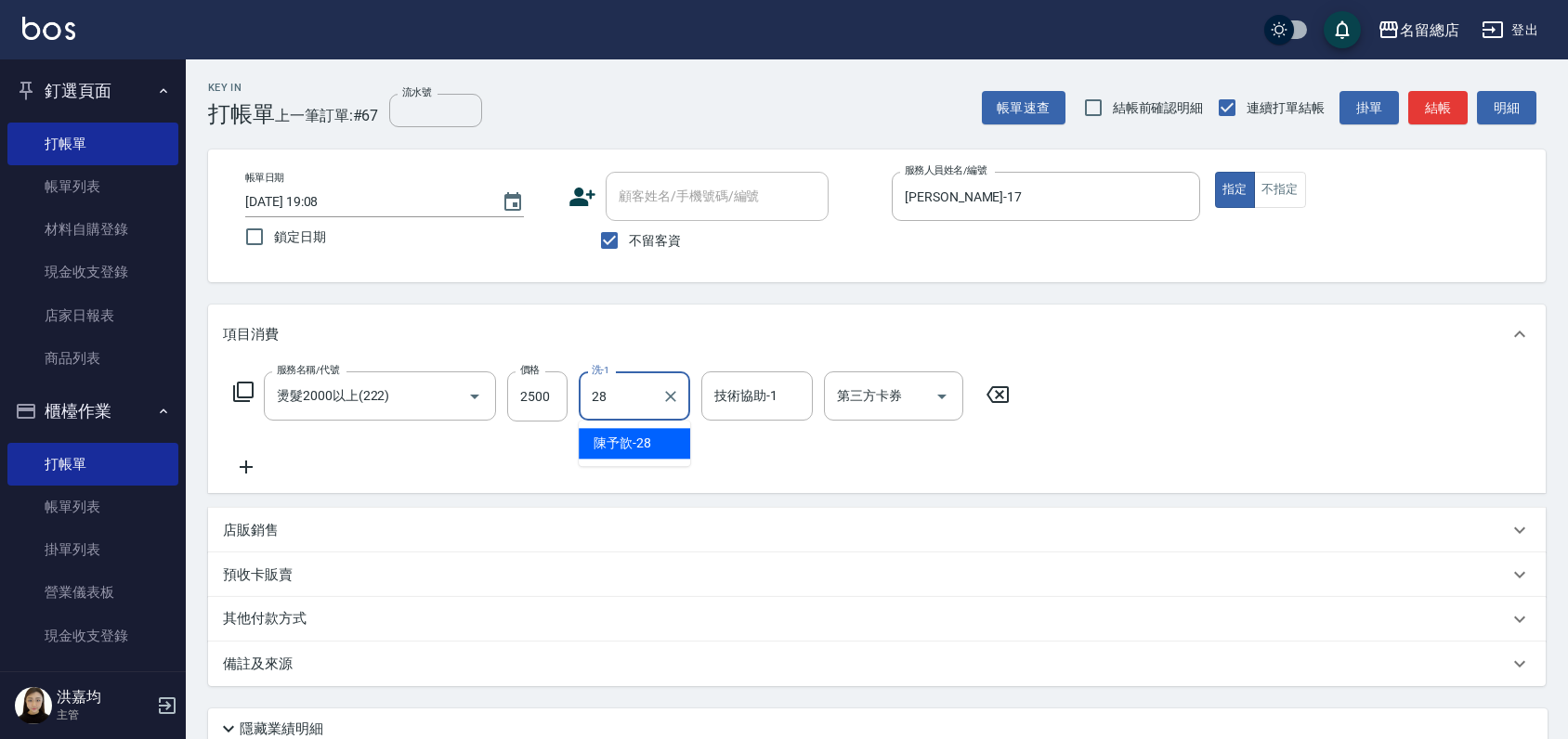
type input "陳予歆-28"
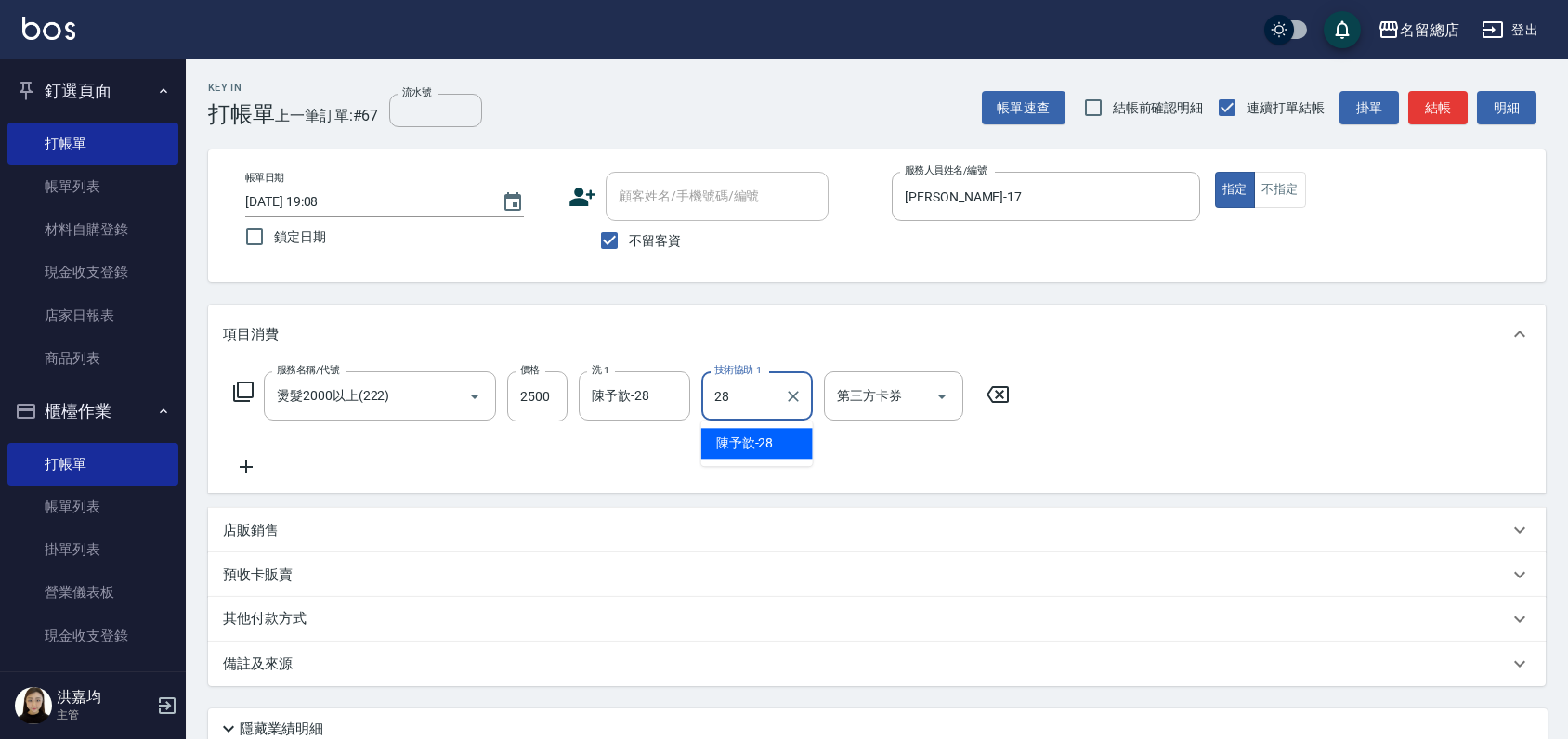
type input "陳予歆-28"
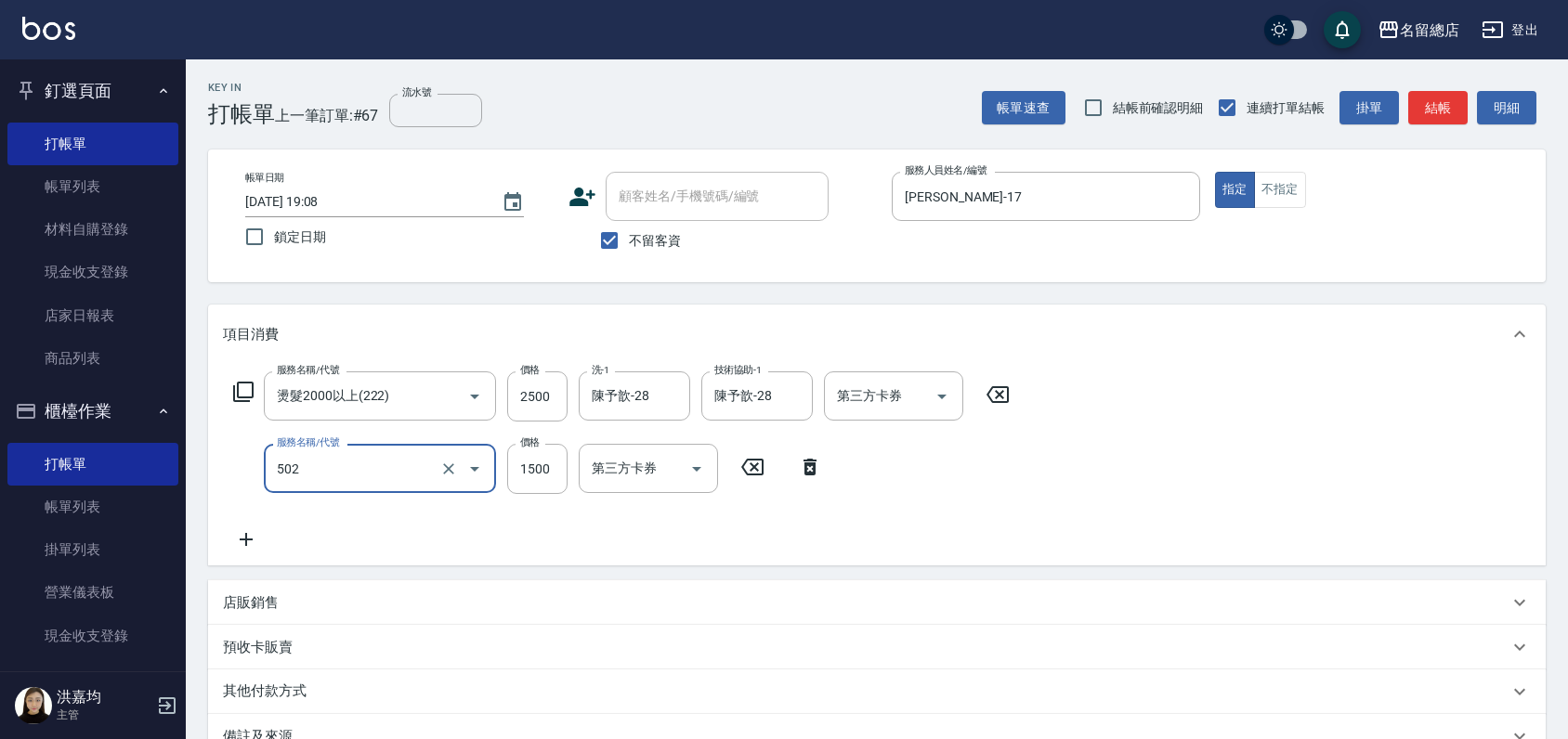
type input "染髮1500以上(502)"
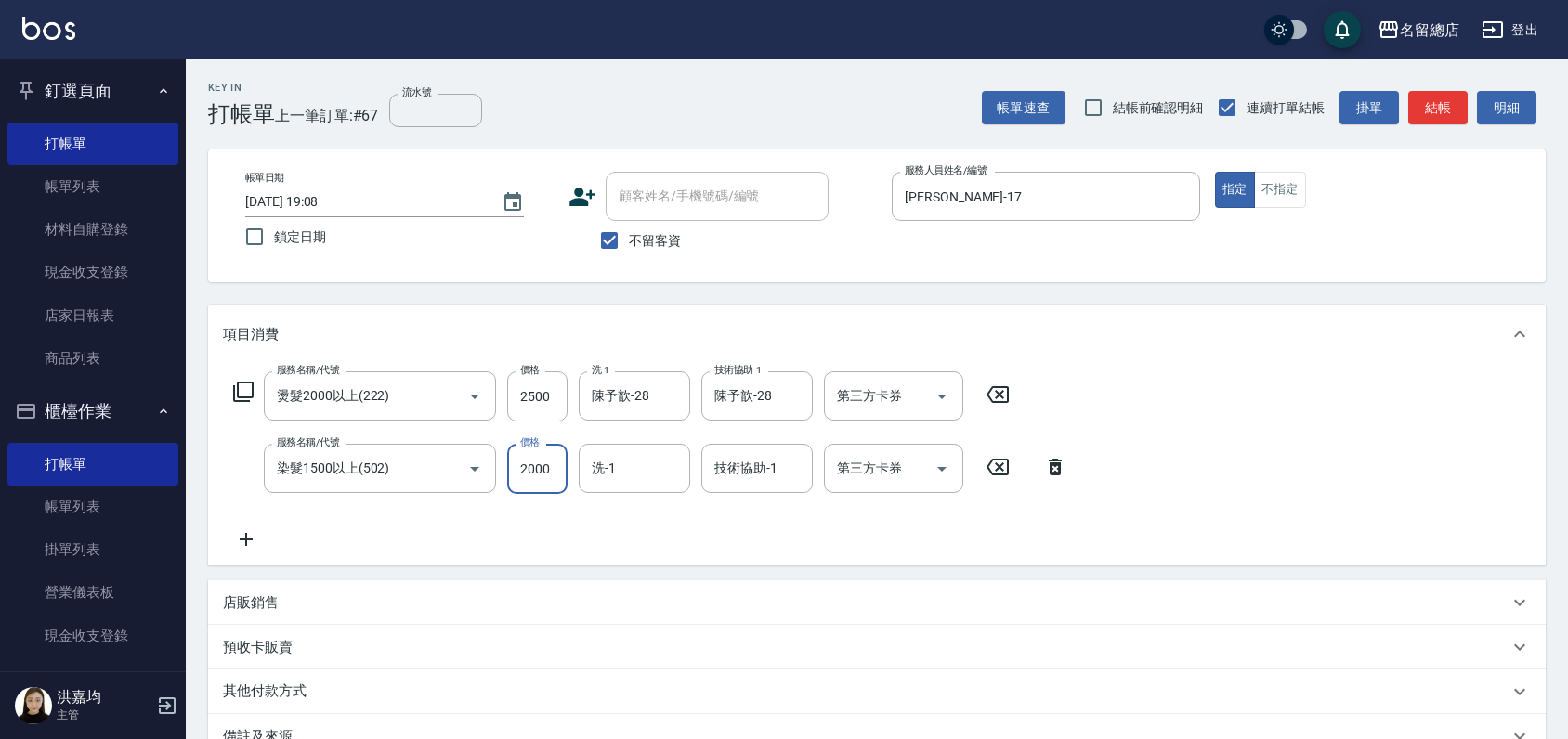
type input "2000"
type input "陳予歆-28"
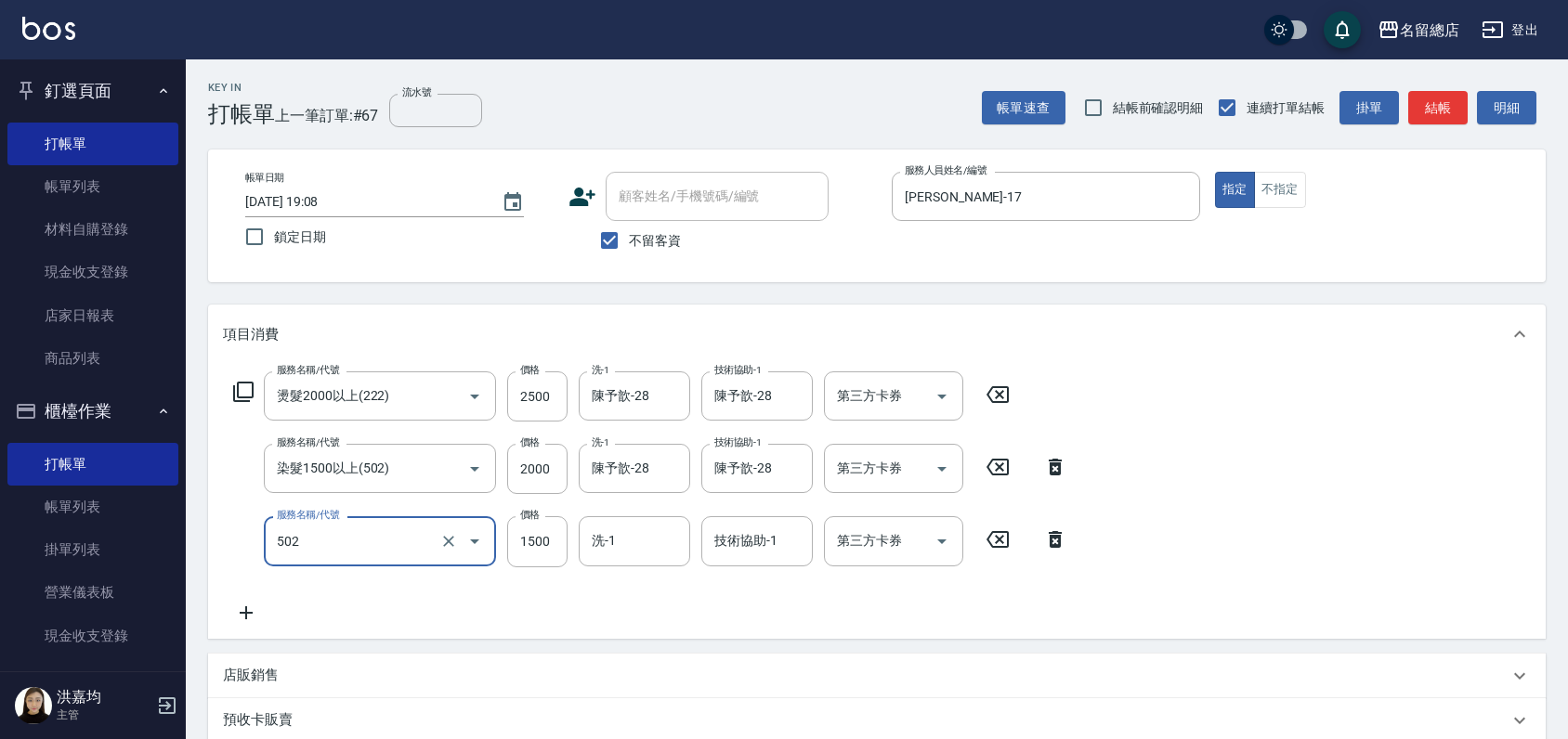
type input "染髮1500以上(502)"
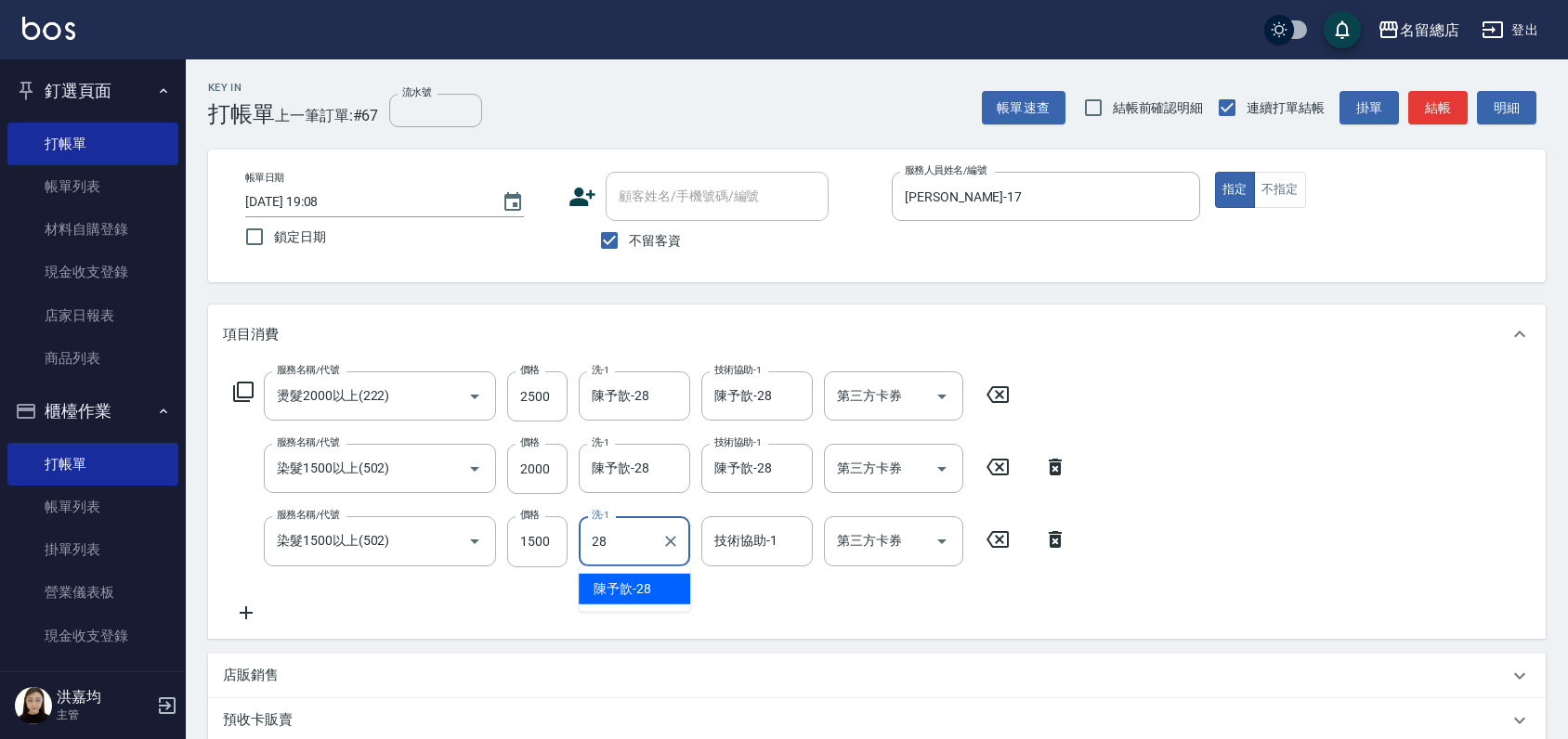
type input "陳予歆-28"
type input "."
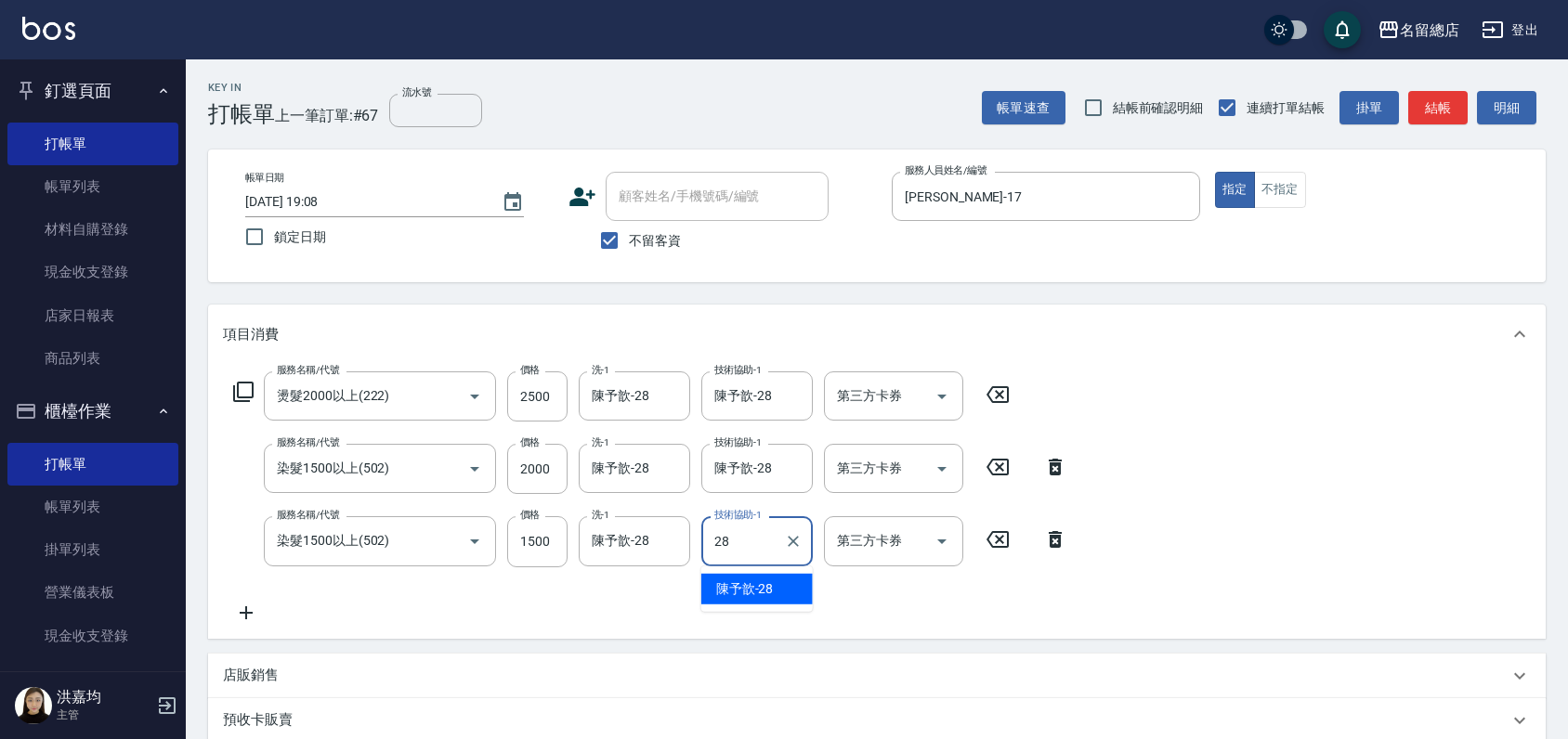
type input "陳予歆-28"
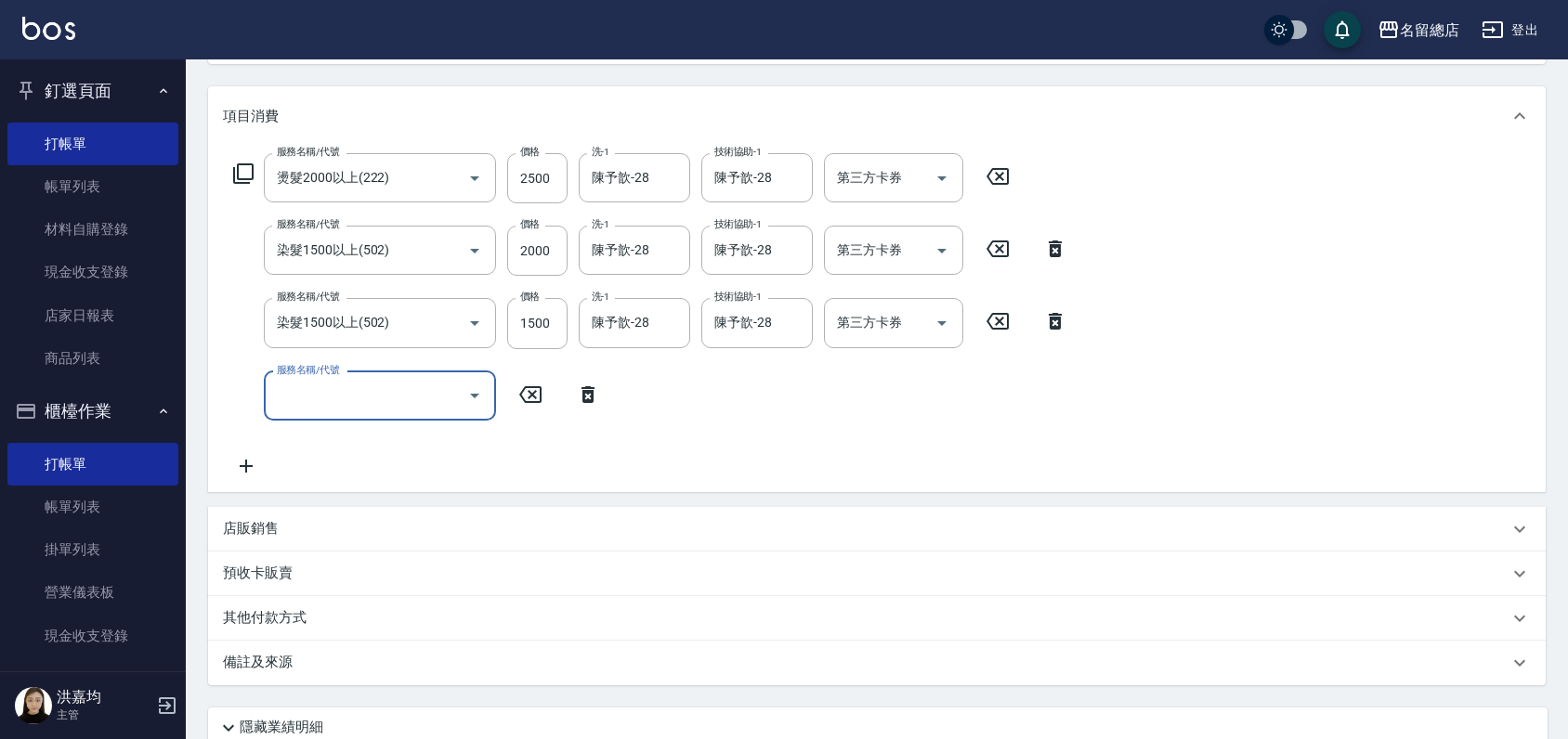
scroll to position [309, 0]
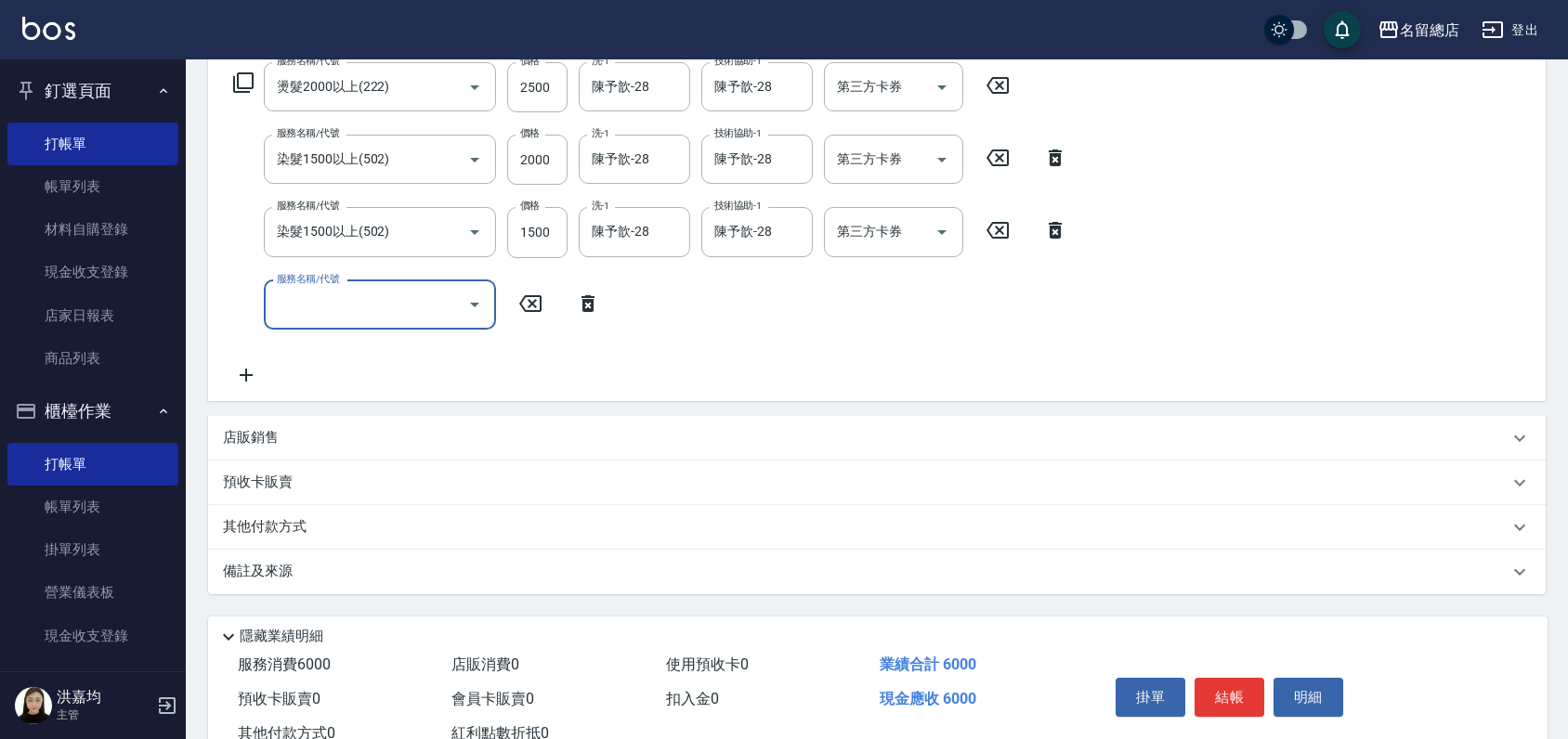
click at [259, 429] on p "店販銷售" at bounding box center [251, 438] width 56 height 20
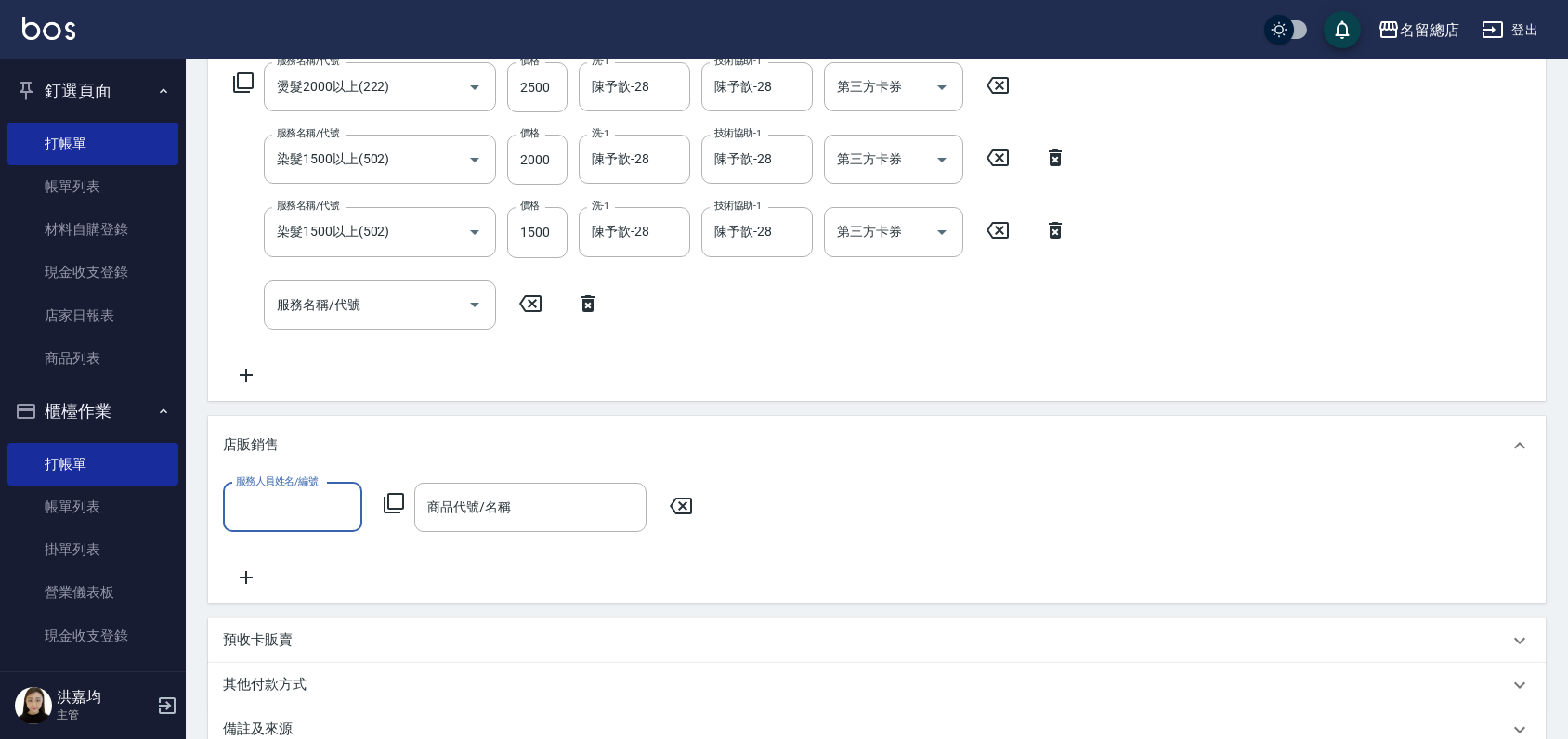
scroll to position [0, 0]
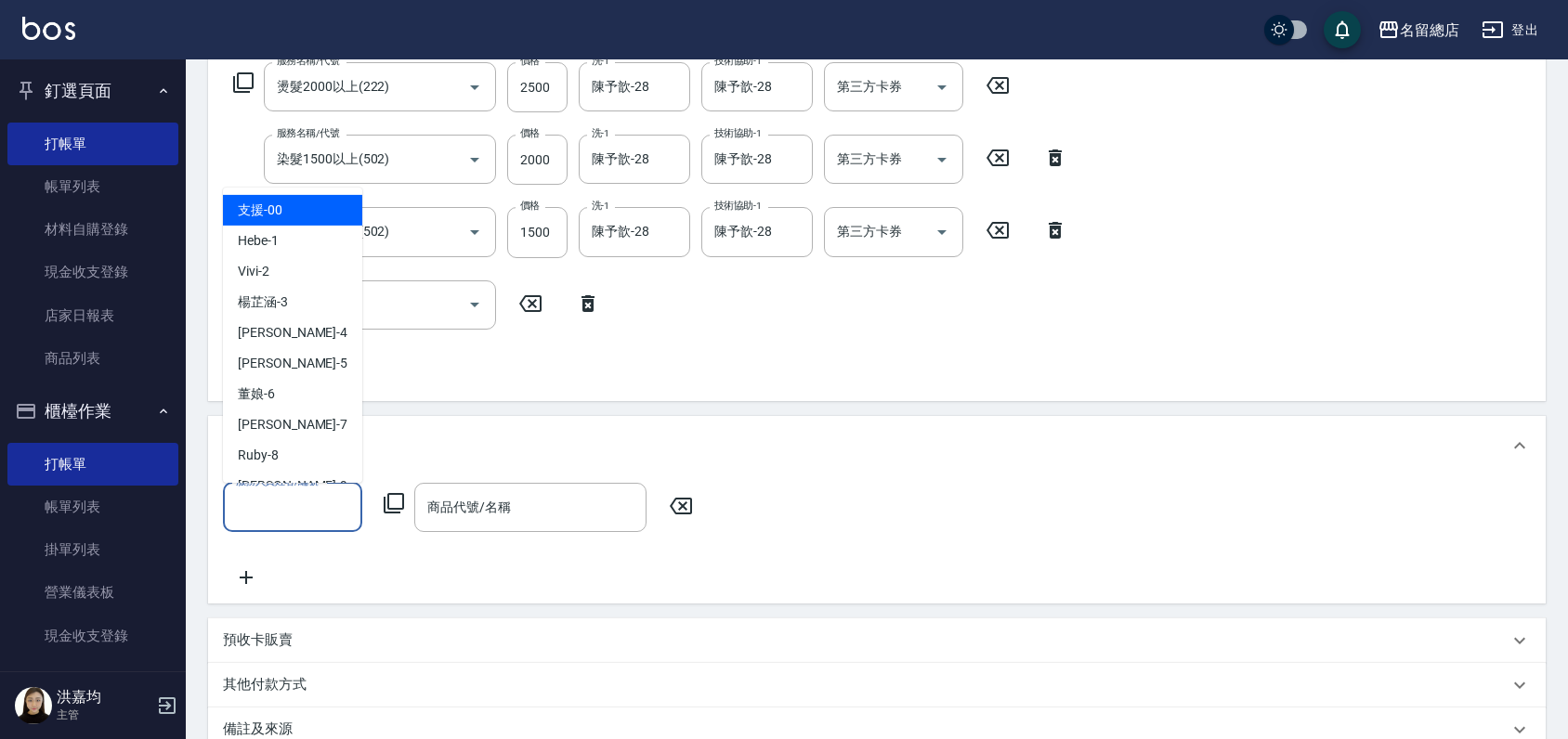
click at [311, 501] on input "服務人員姓名/編號" at bounding box center [293, 507] width 122 height 33
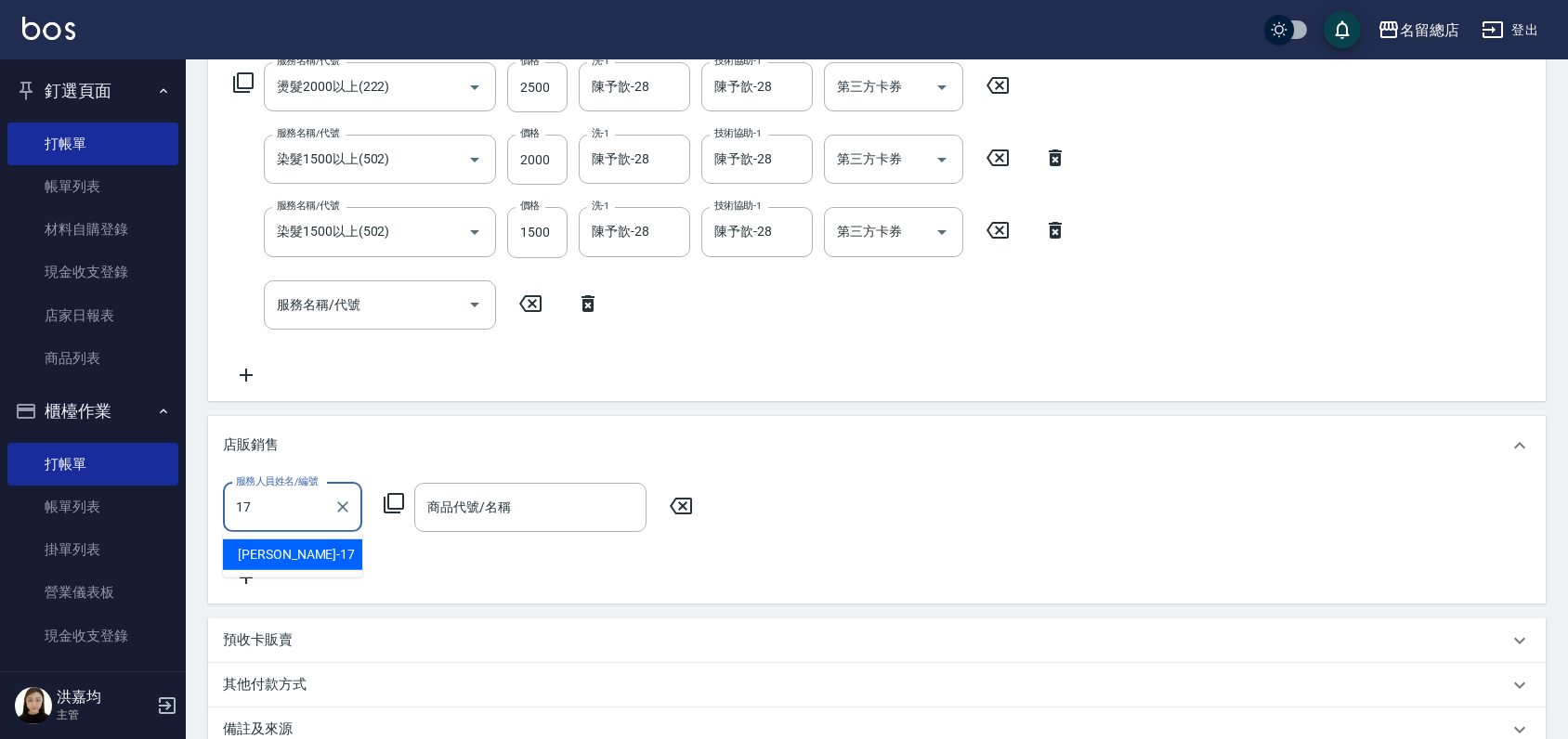
type input "Peter-17"
type input "."
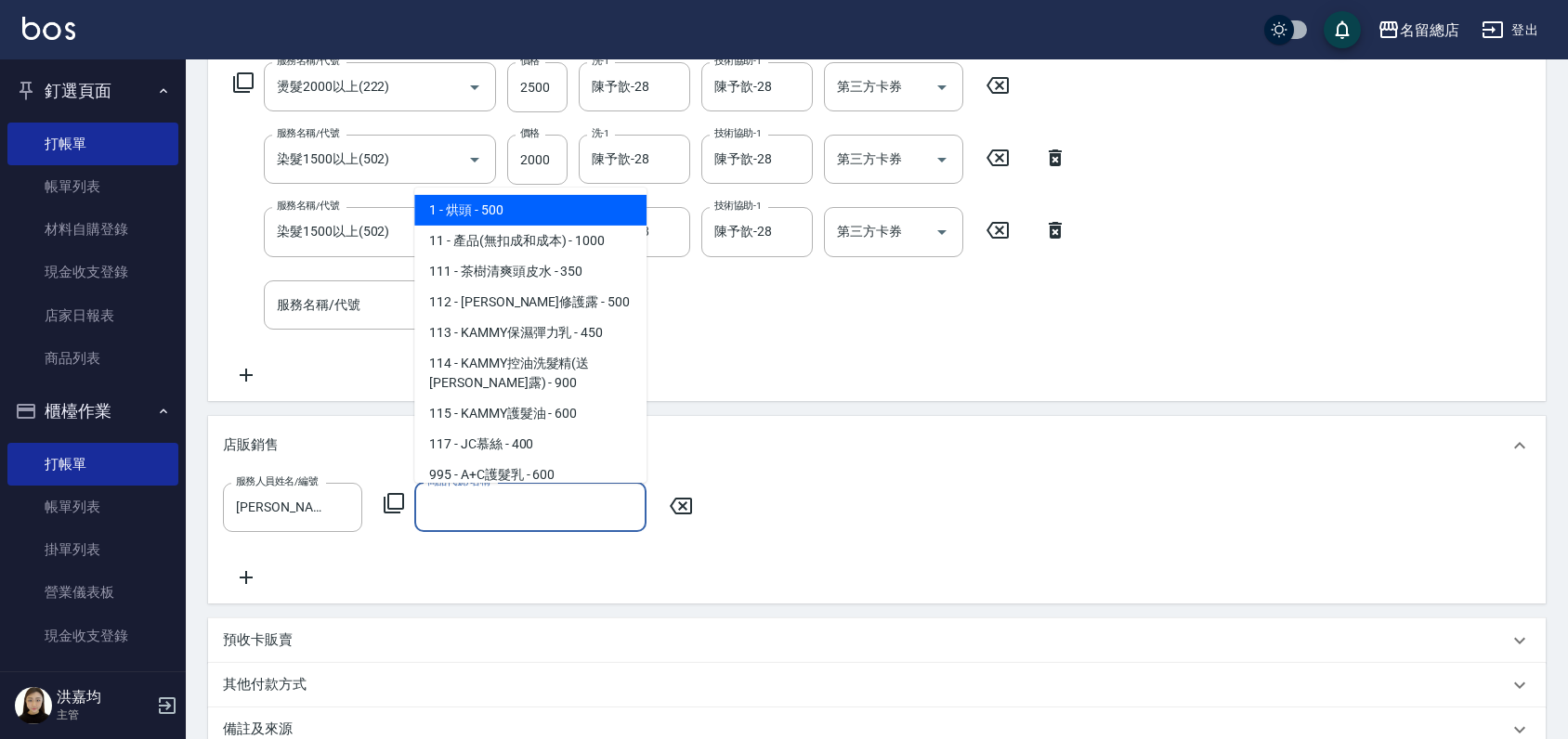
type input "ㄏ"
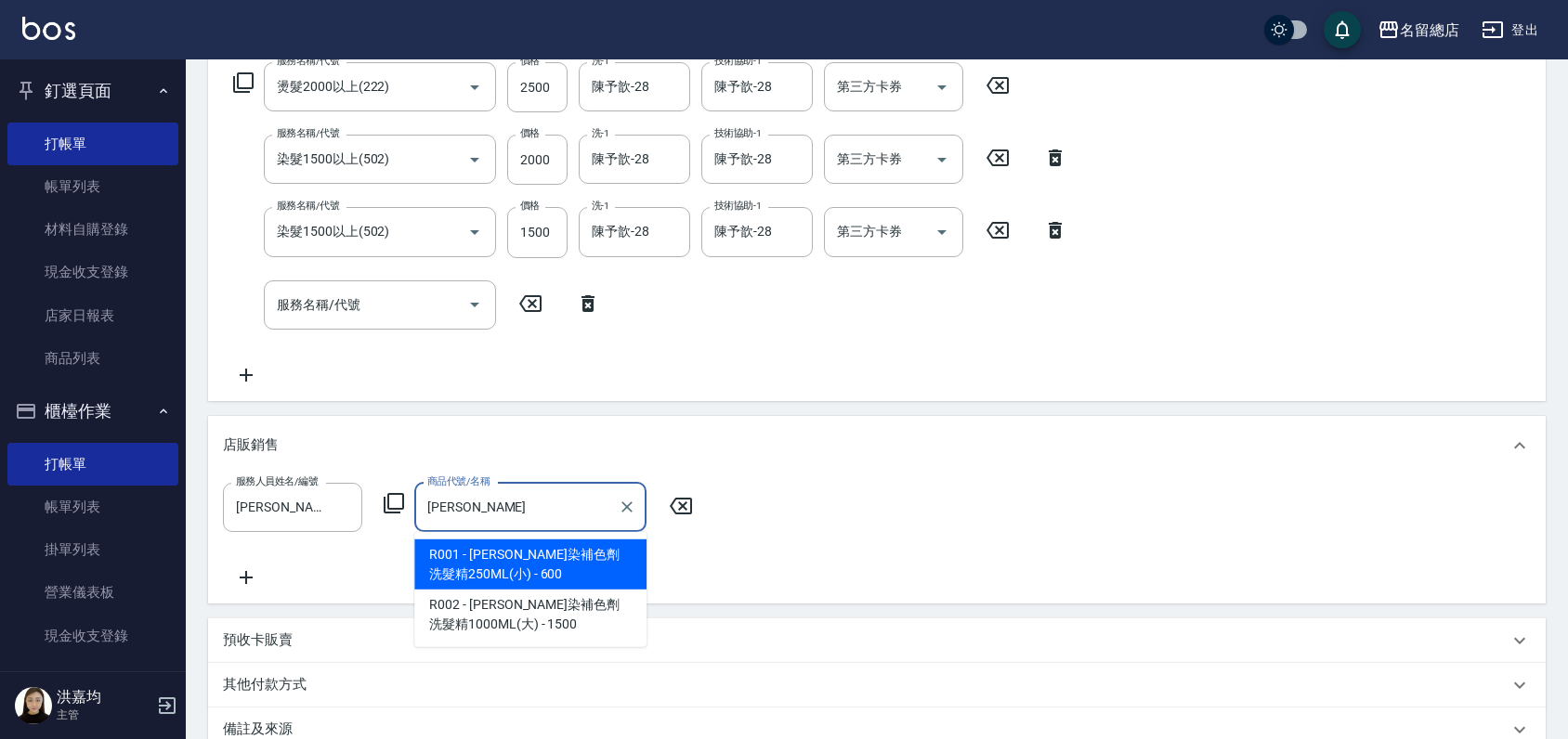
click at [500, 565] on span "R001 - [PERSON_NAME]染補色劑洗髮精250ML(小) - 600" at bounding box center [530, 564] width 233 height 50
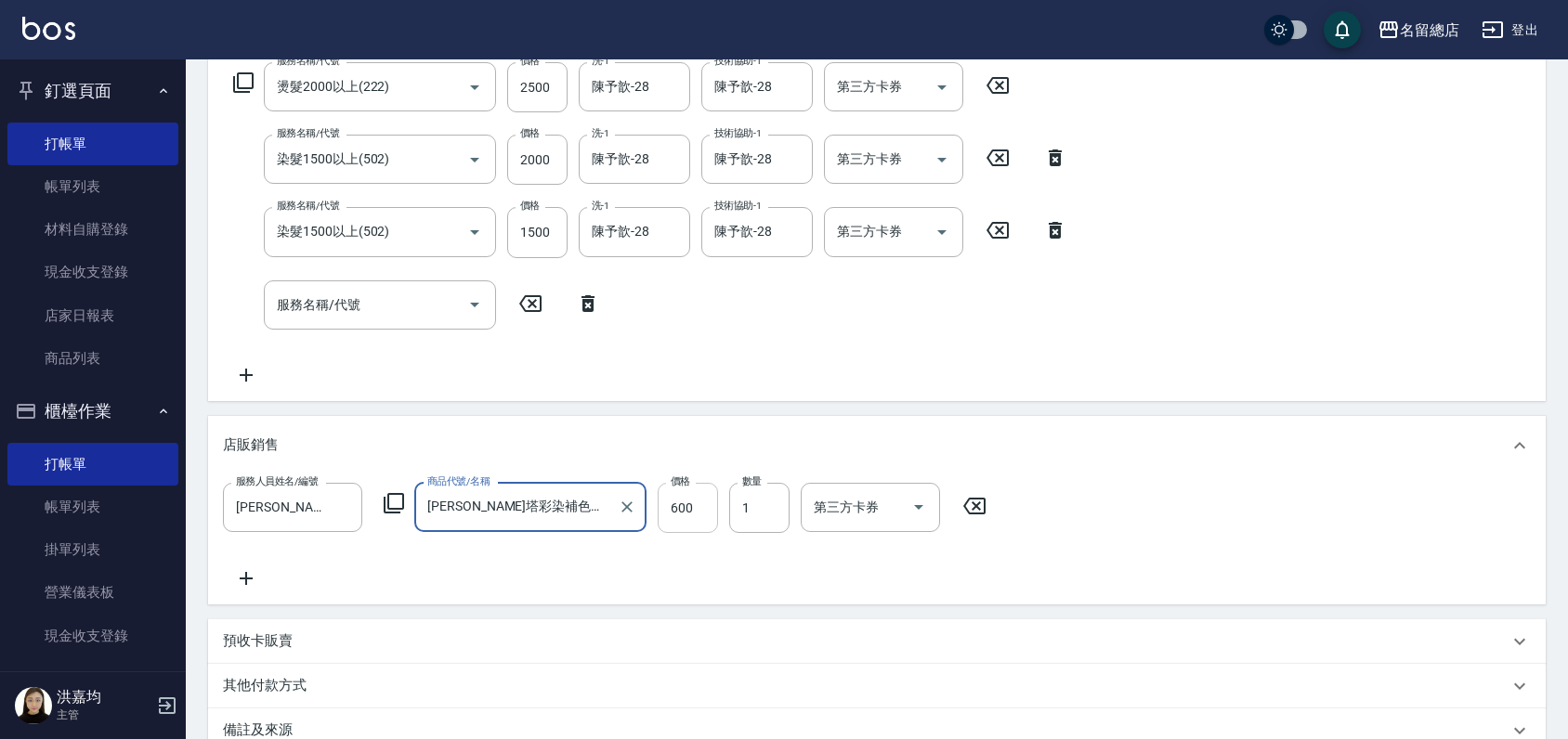
type input "[PERSON_NAME]塔彩染補色劑洗髮精250ML(小)"
click at [683, 505] on input "600" at bounding box center [687, 507] width 60 height 50
type input "480"
click at [1139, 378] on div "服務名稱/代號 燙髮2000以上(222) 服務名稱/代號 價格 2500 價格 洗-1 陳予歆-28 洗-1 技術協助-1 陳予歆-28 技術協助-1 第三…" at bounding box center [877, 228] width 1337 height 346
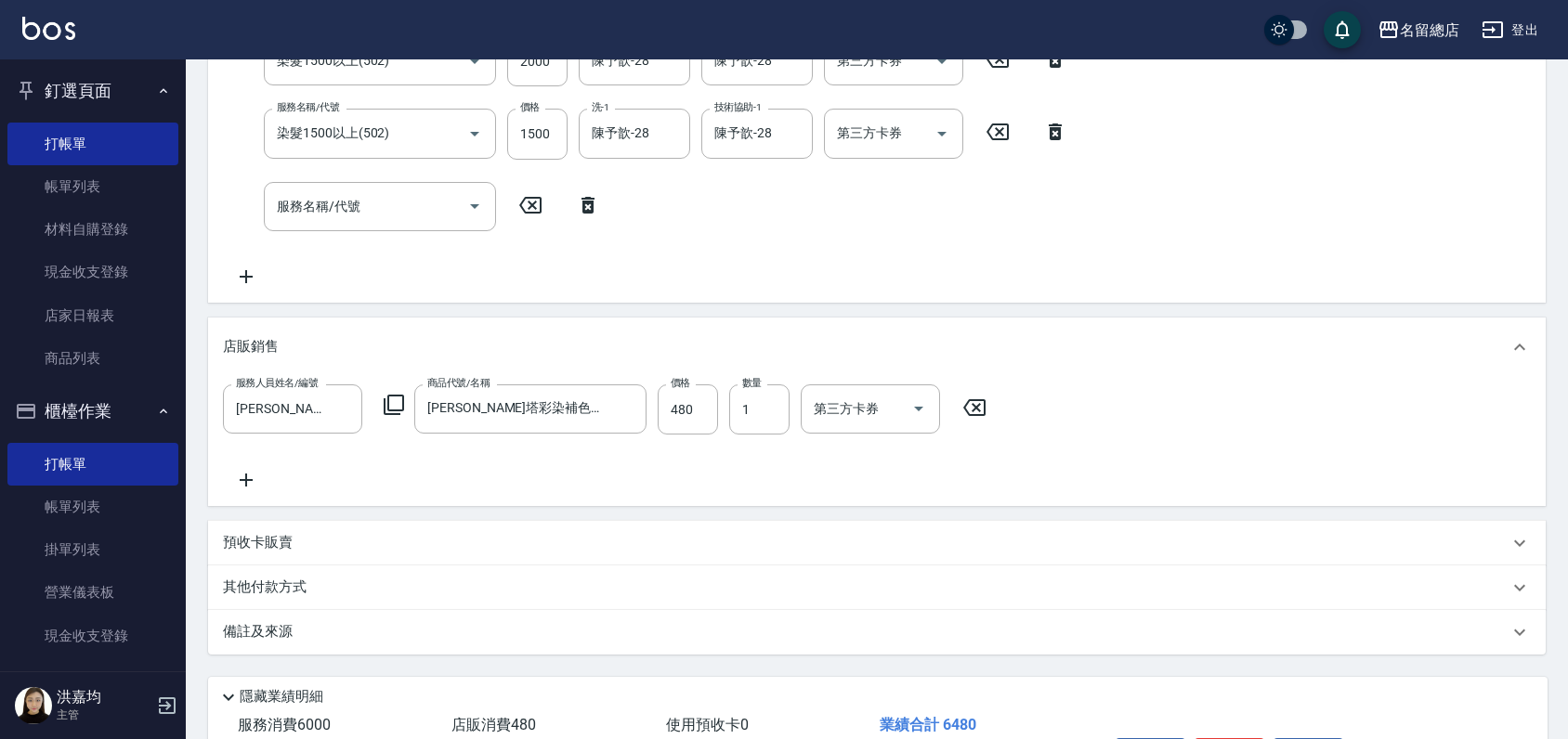
scroll to position [530, 0]
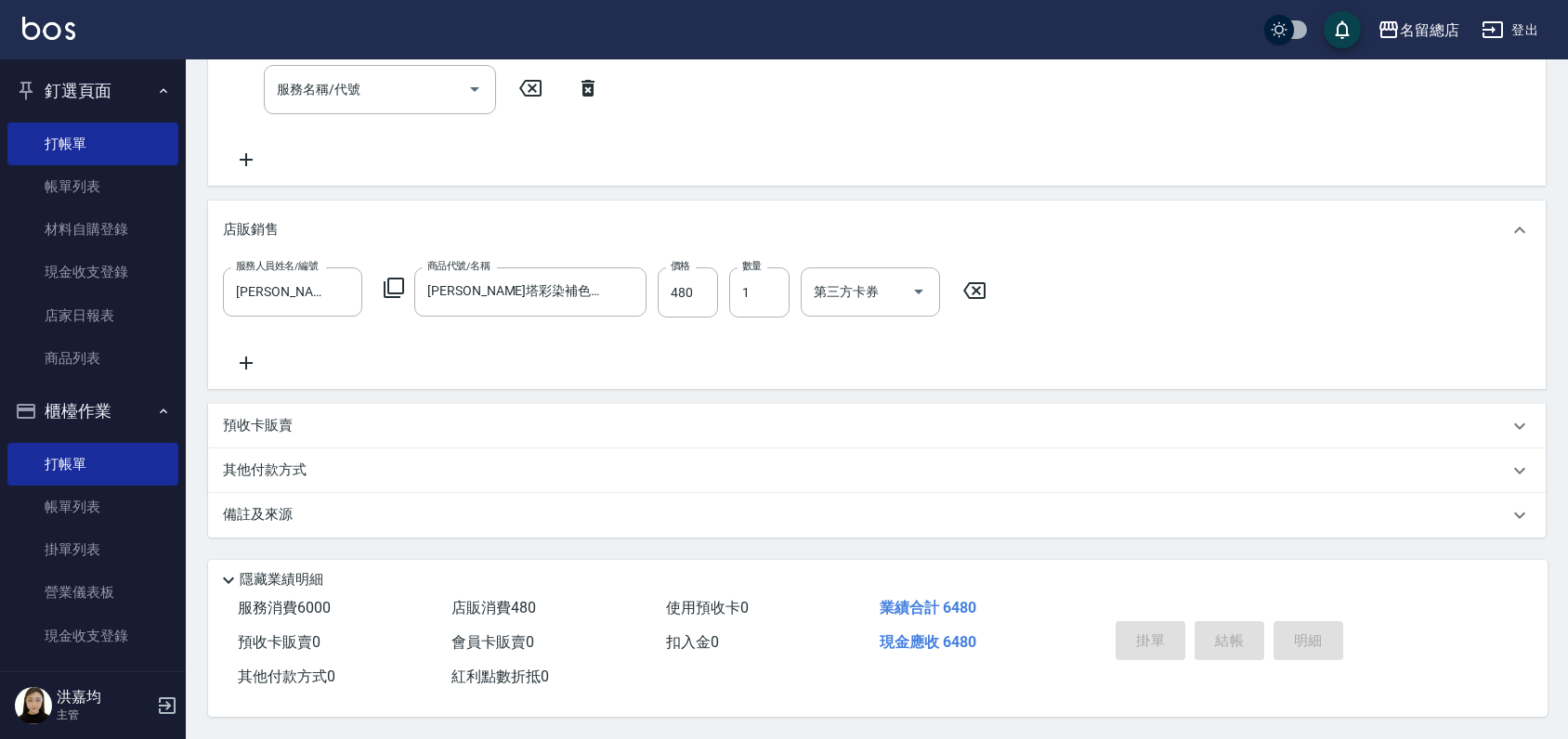
type input "2025/08/22 19:09"
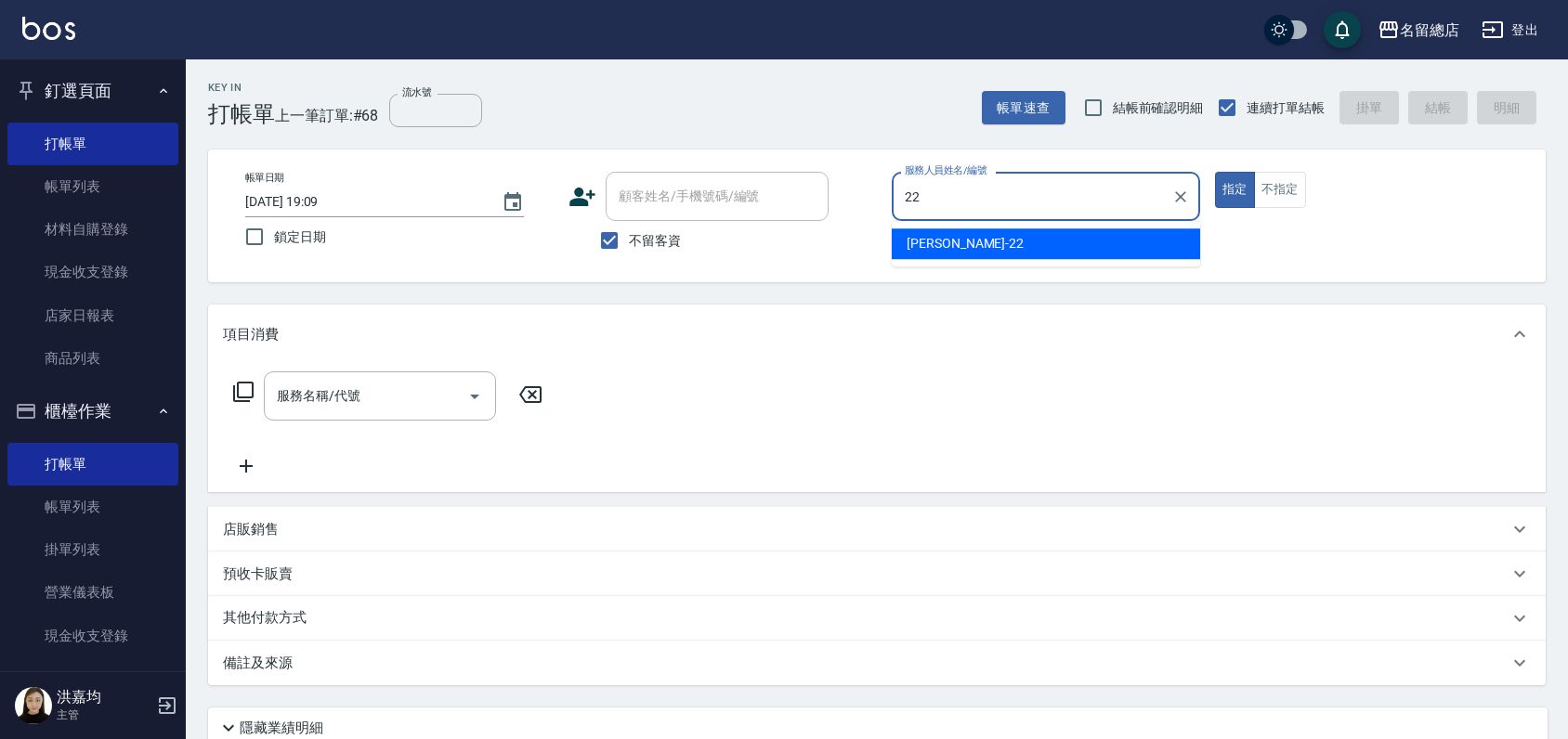
type input "Lydia-22"
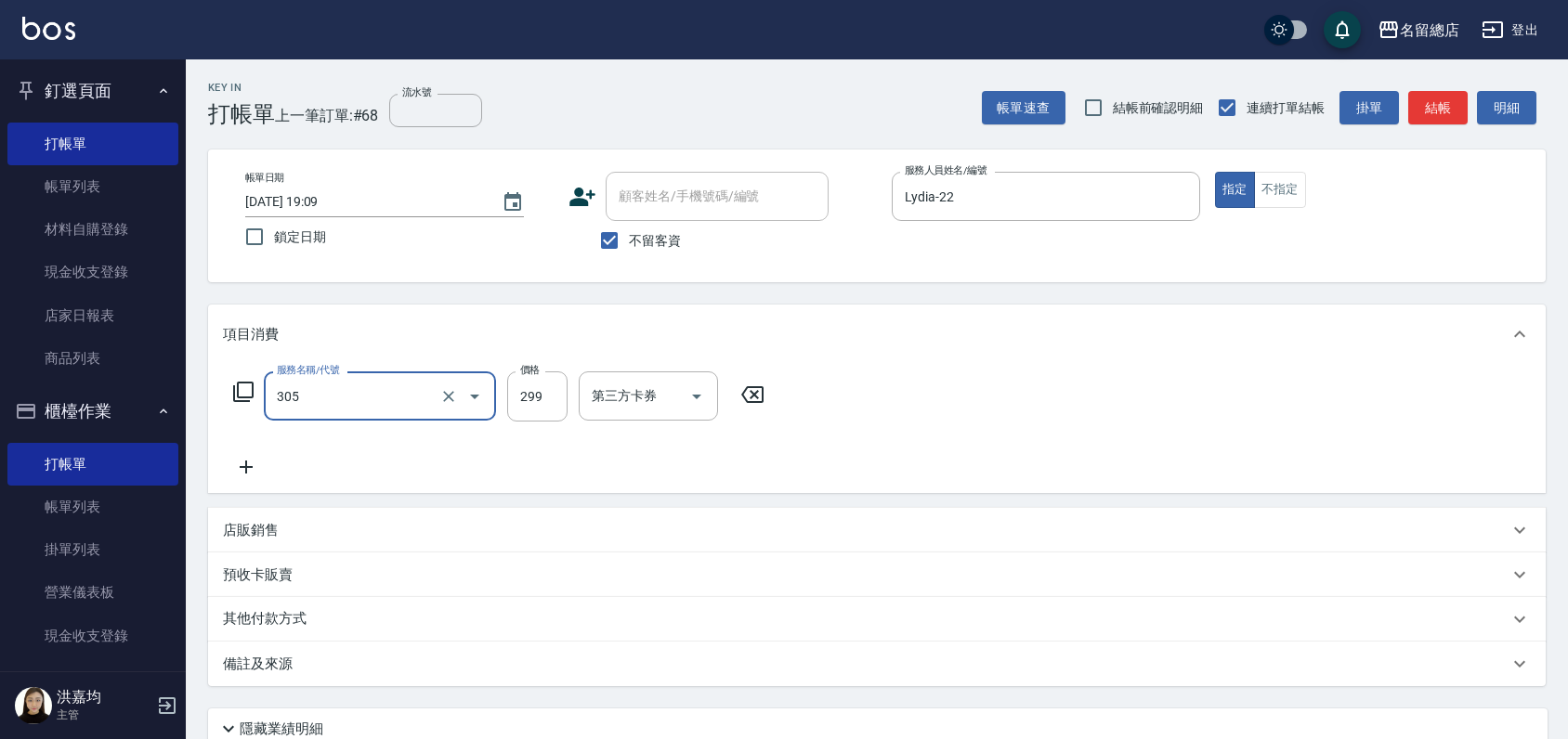
type input "剪髮(305)"
type input "400"
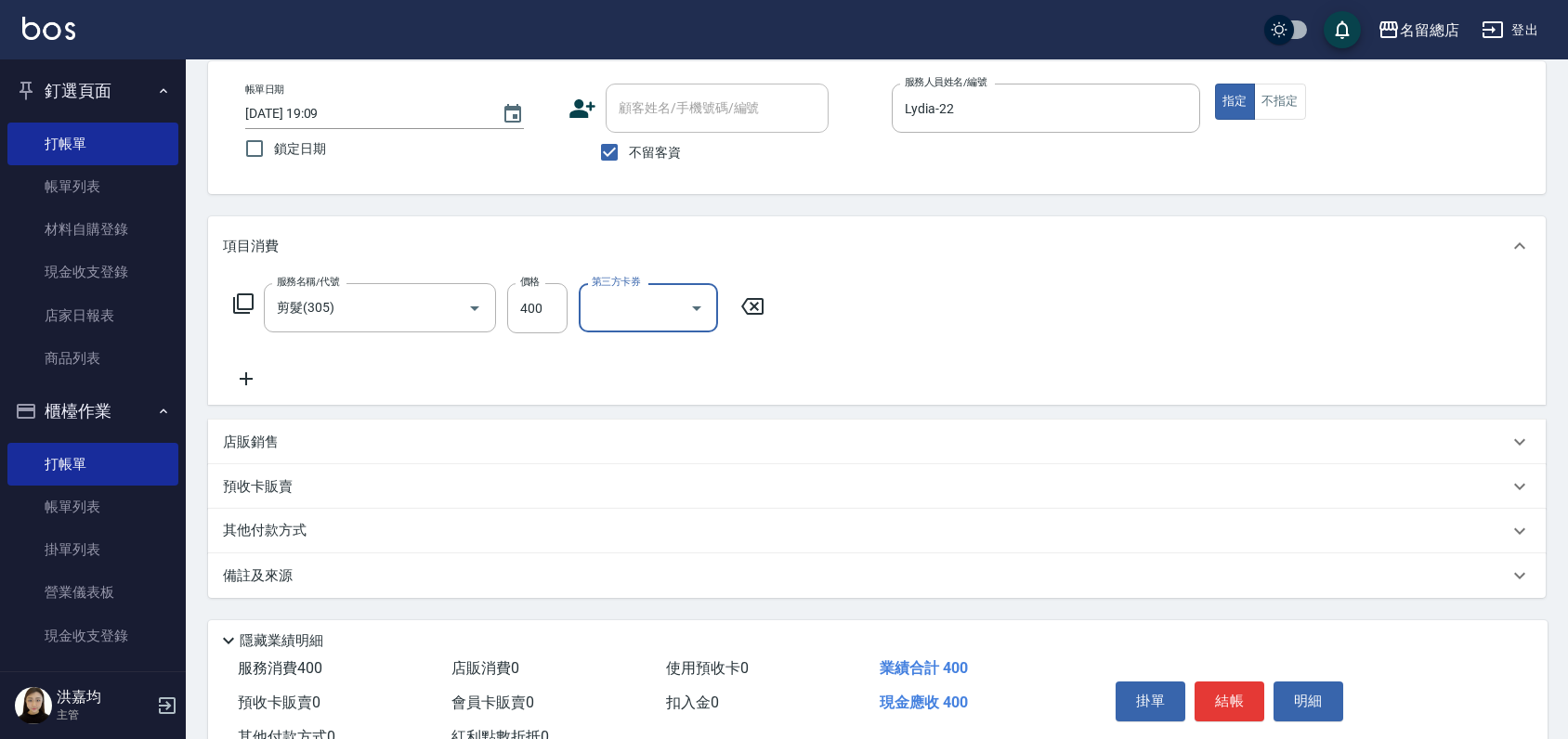
scroll to position [155, 0]
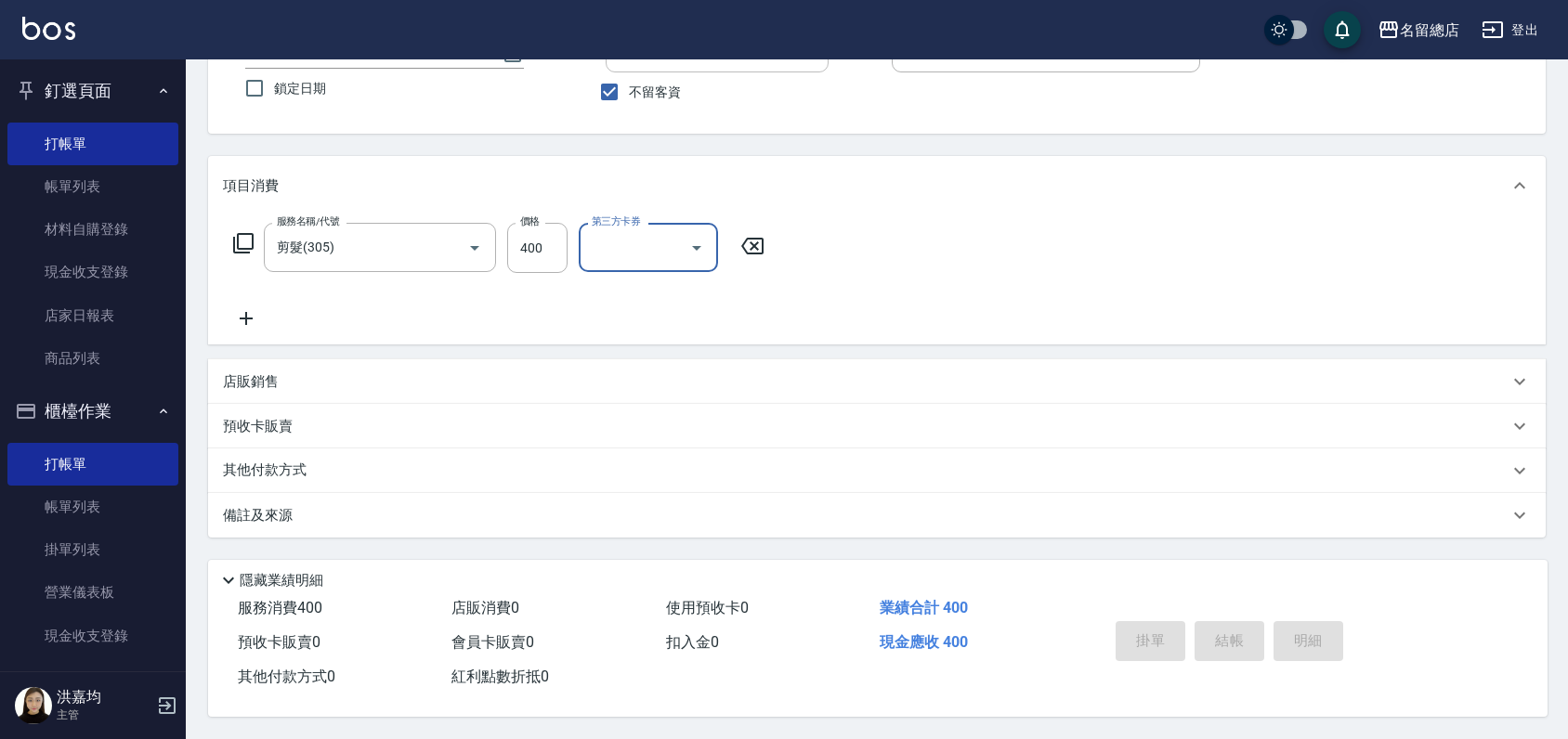
type input "2025/08/22 19:12"
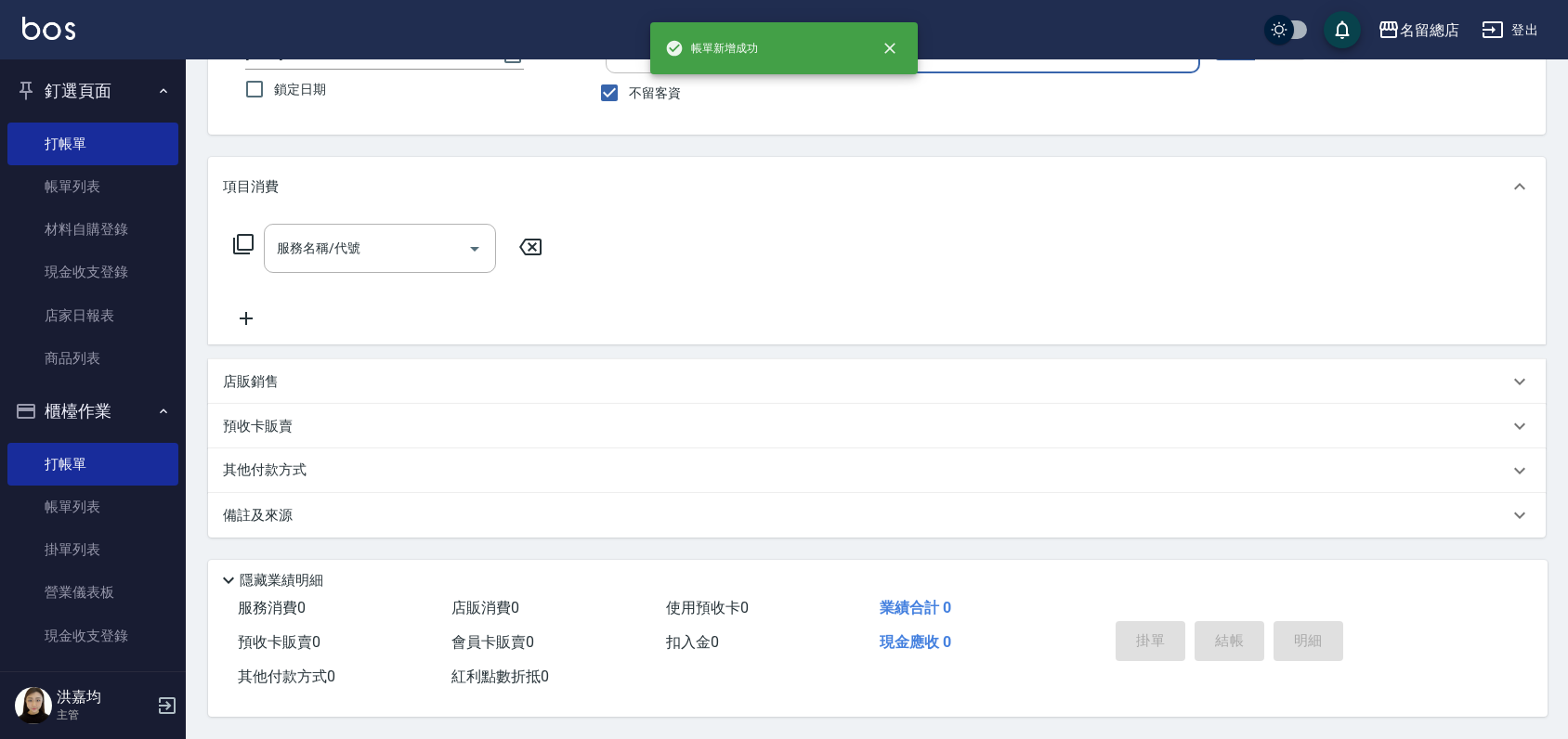
scroll to position [154, 0]
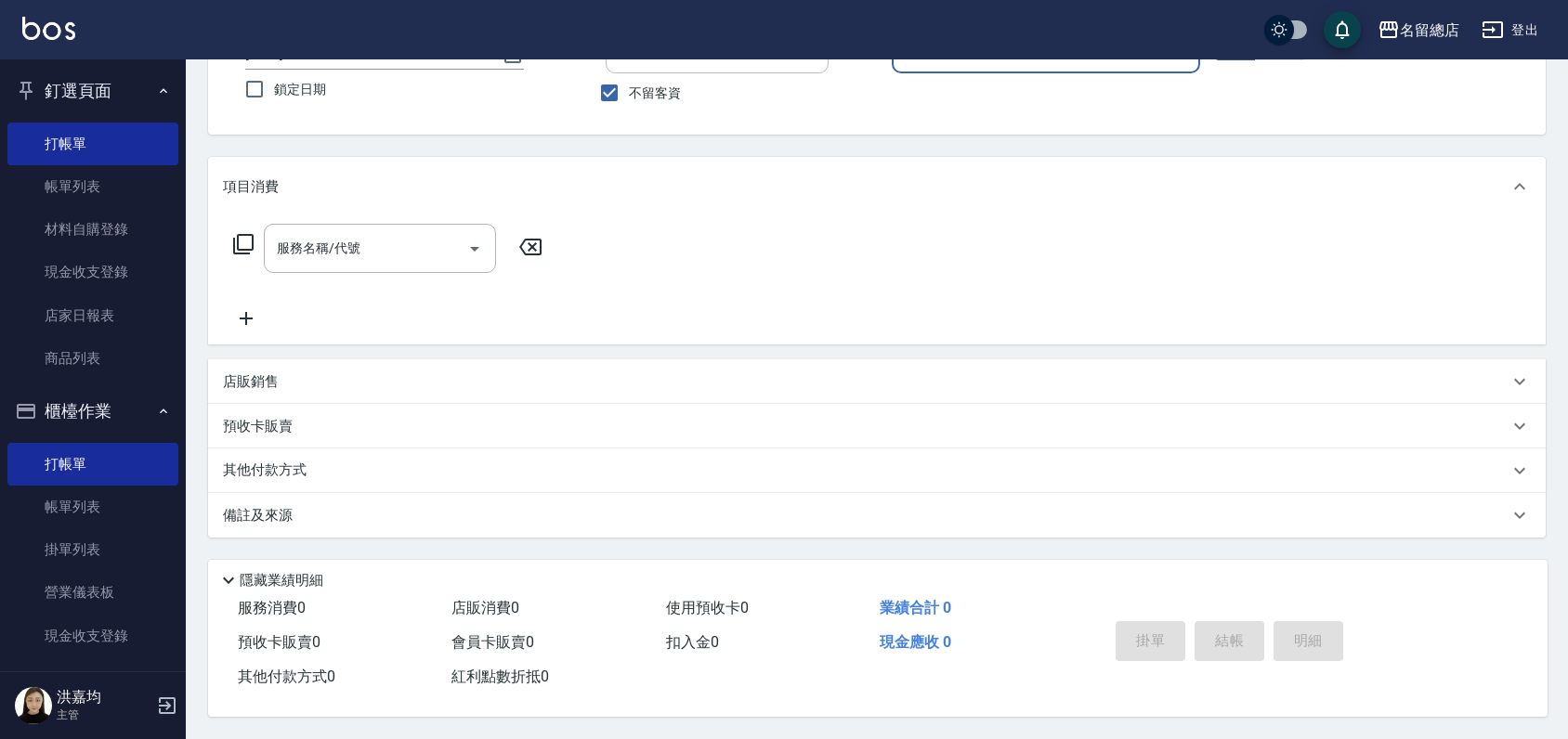
drag, startPoint x: 773, startPoint y: 657, endPoint x: 755, endPoint y: 694, distance: 41.1
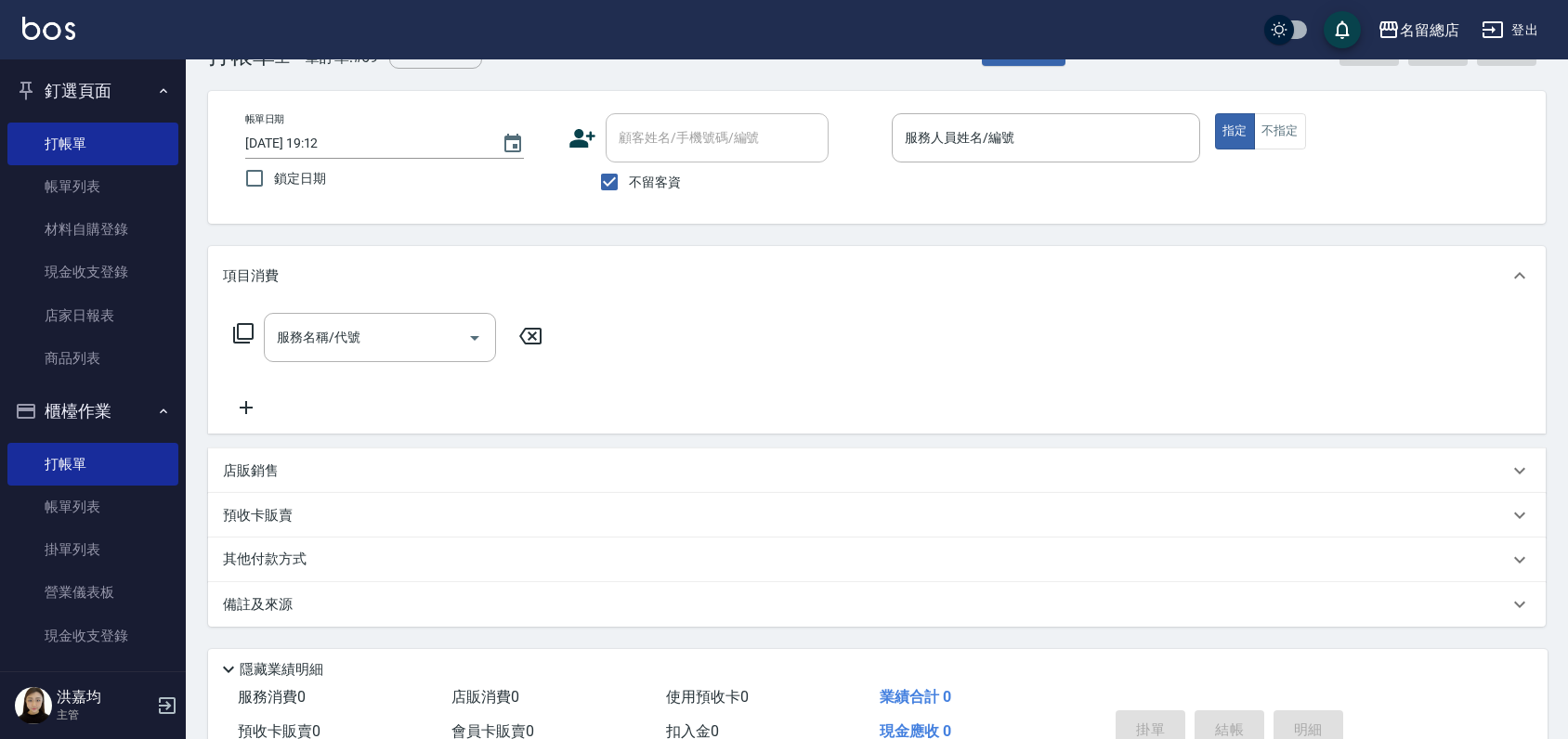
scroll to position [0, 0]
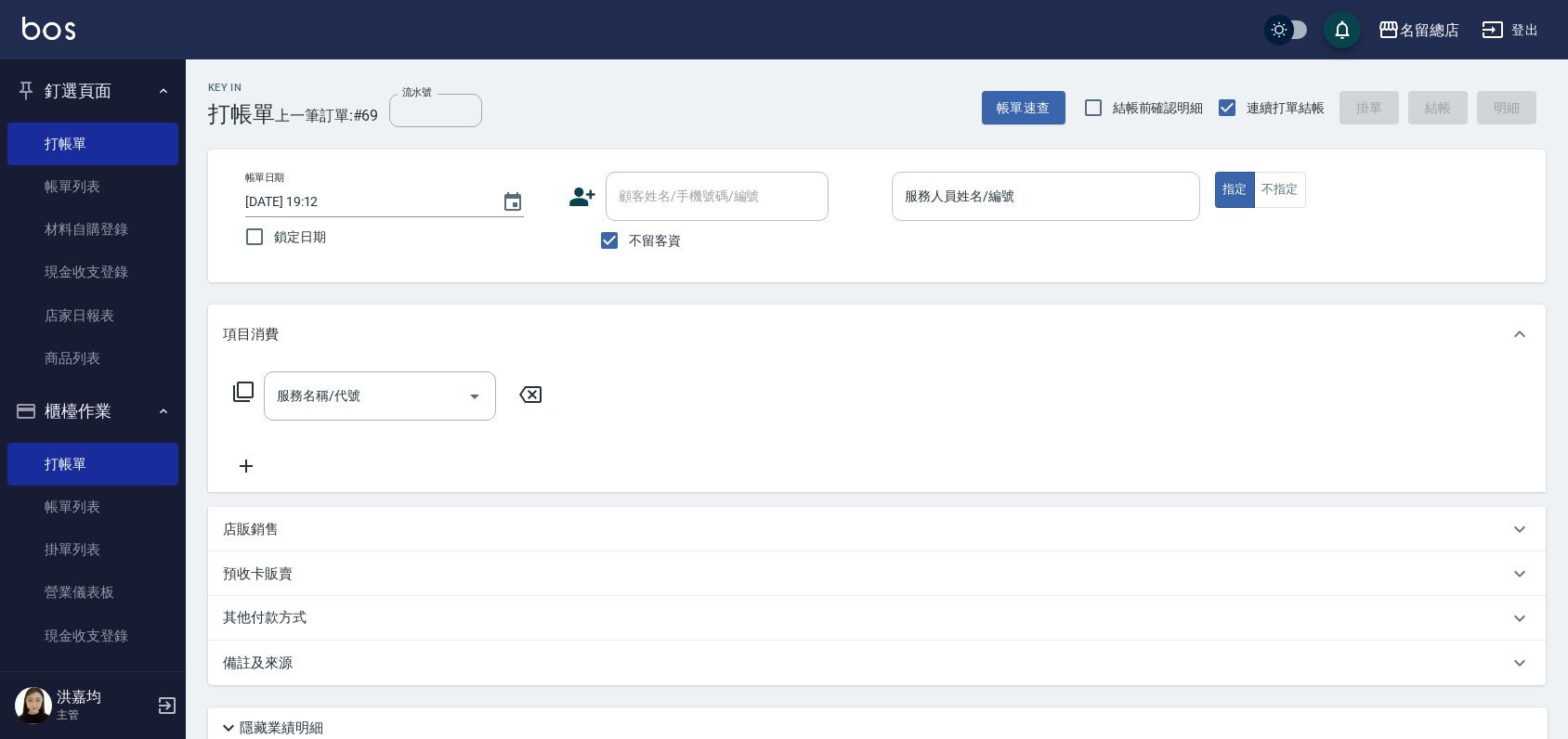
click at [1099, 189] on input "服務人員姓名/編號" at bounding box center [1046, 196] width 292 height 33
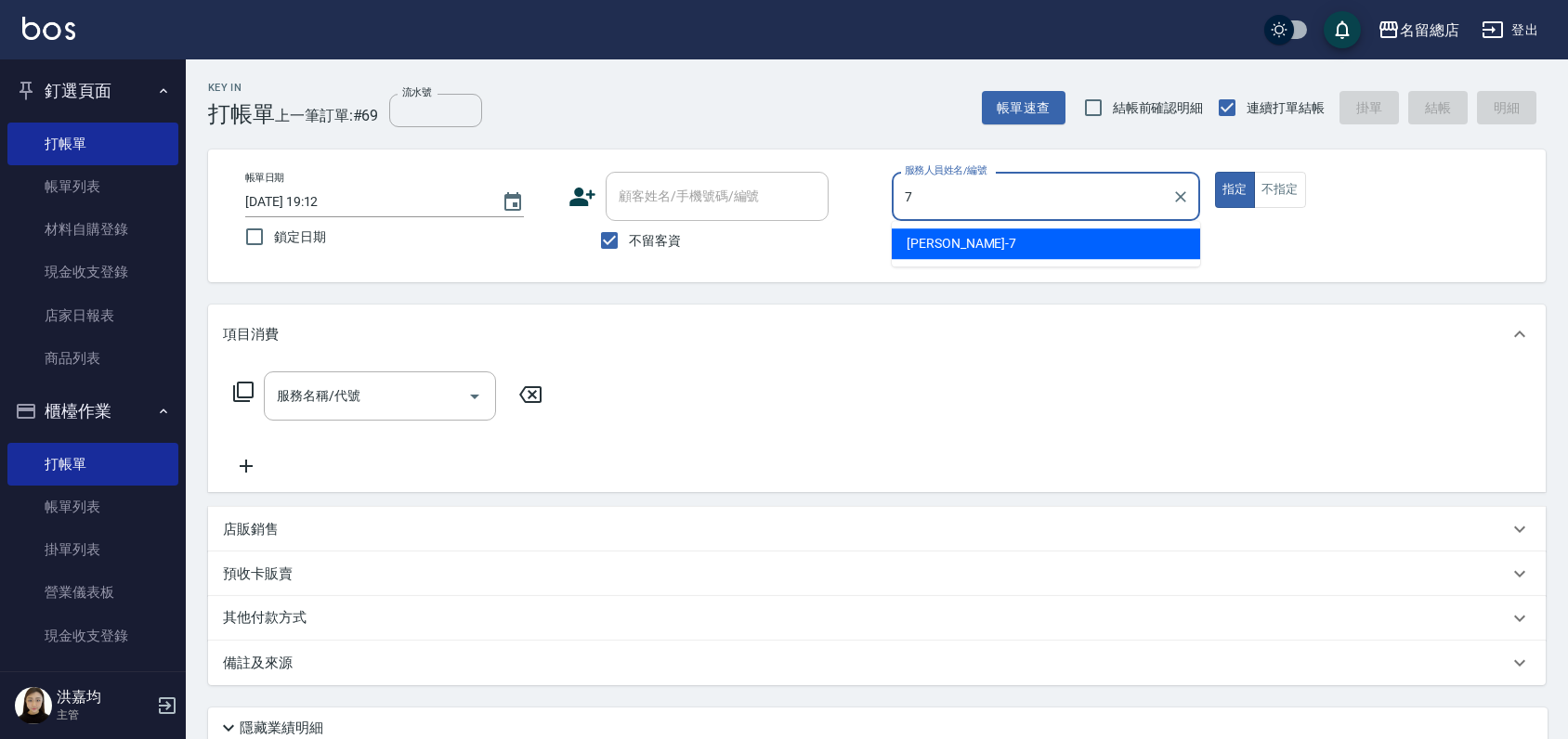
type input "Mick-7"
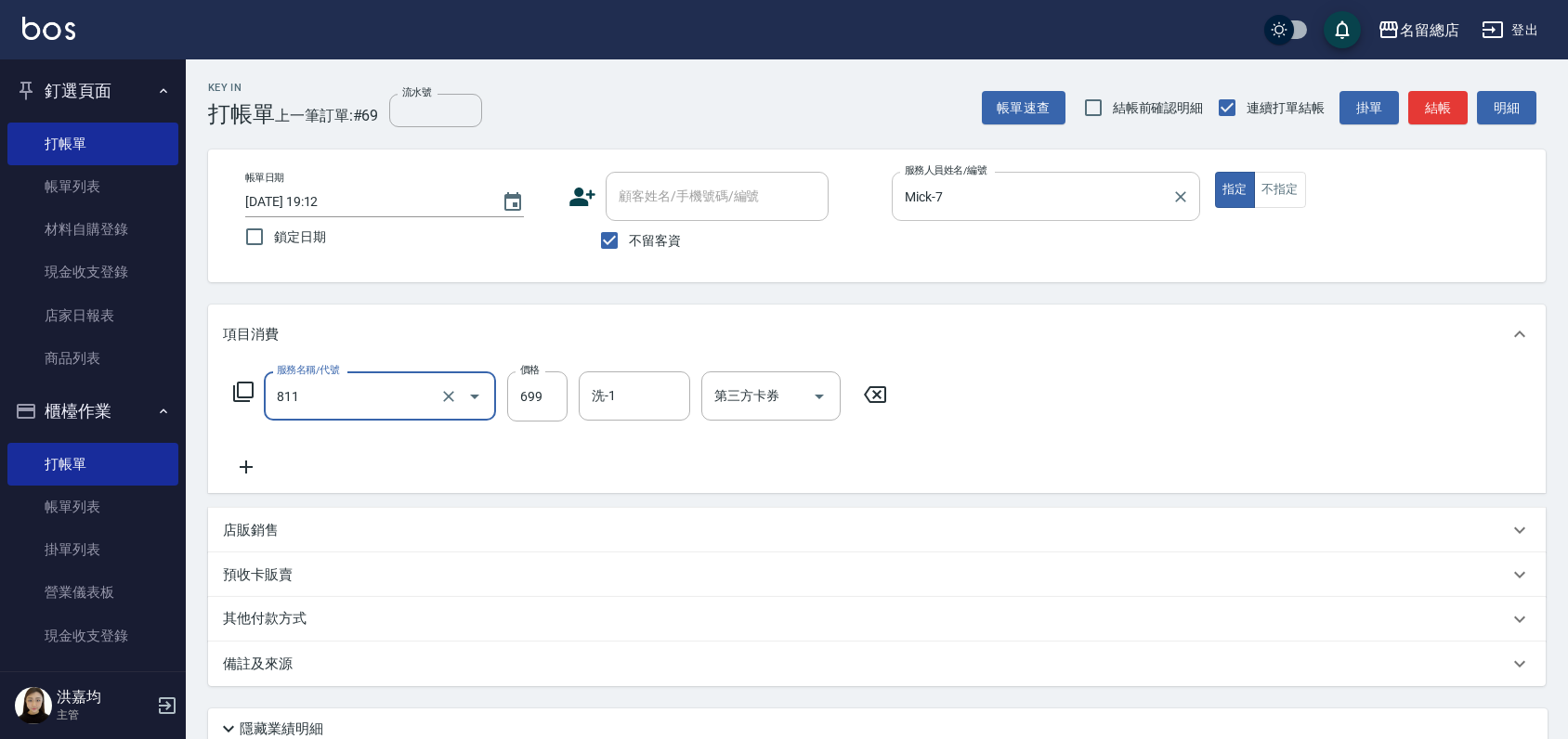
type input "洗+剪(811)"
type input "700"
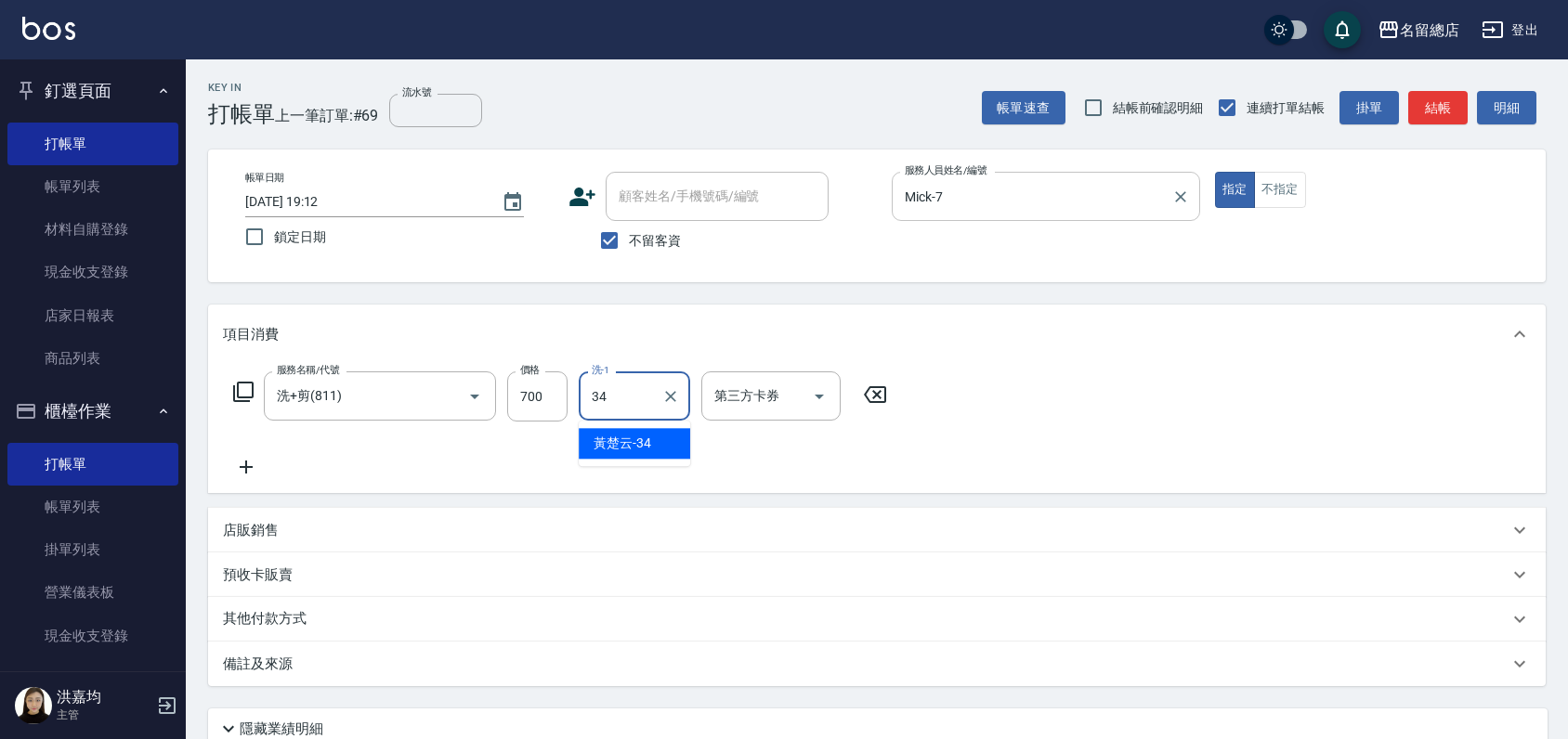
type input "[PERSON_NAME]-34"
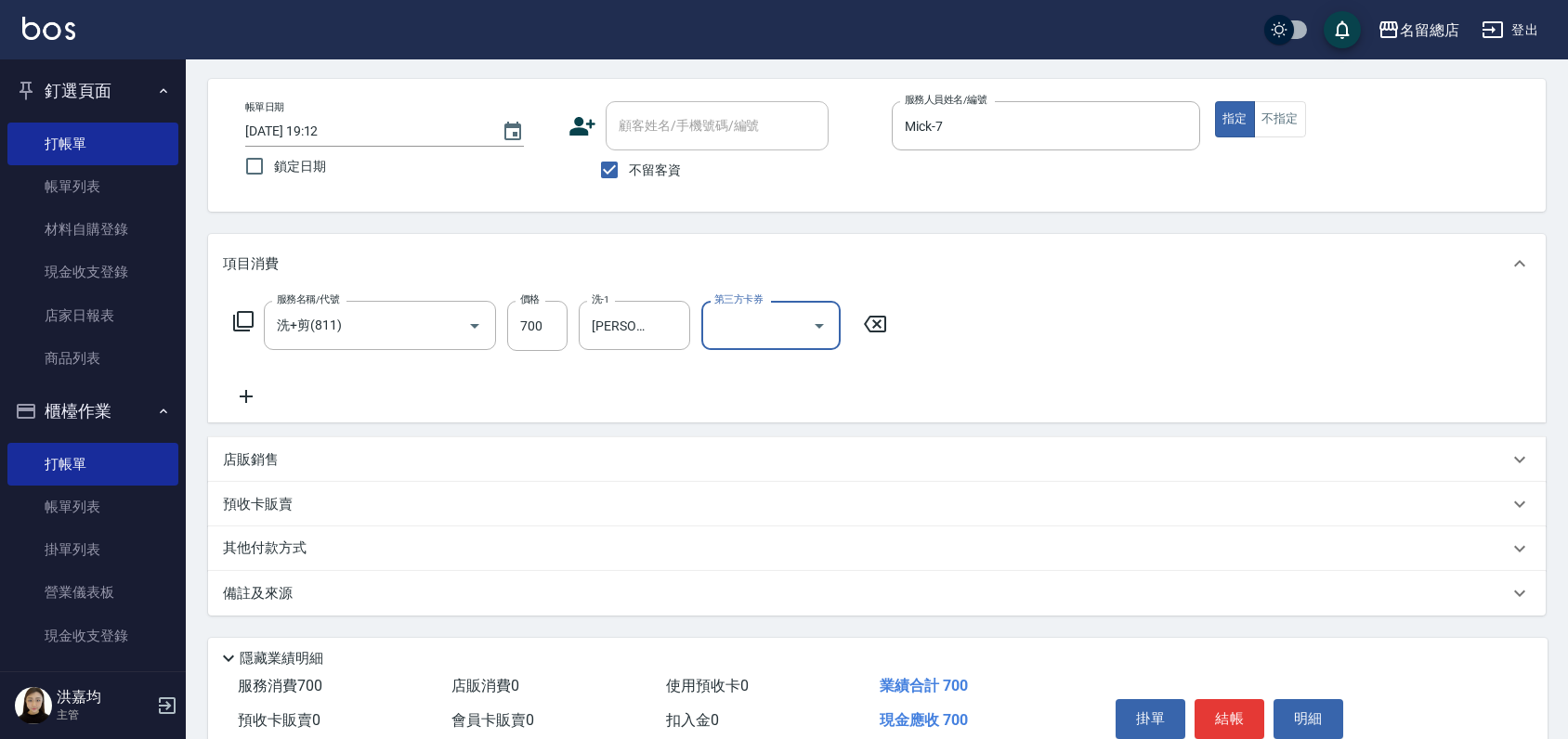
scroll to position [155, 0]
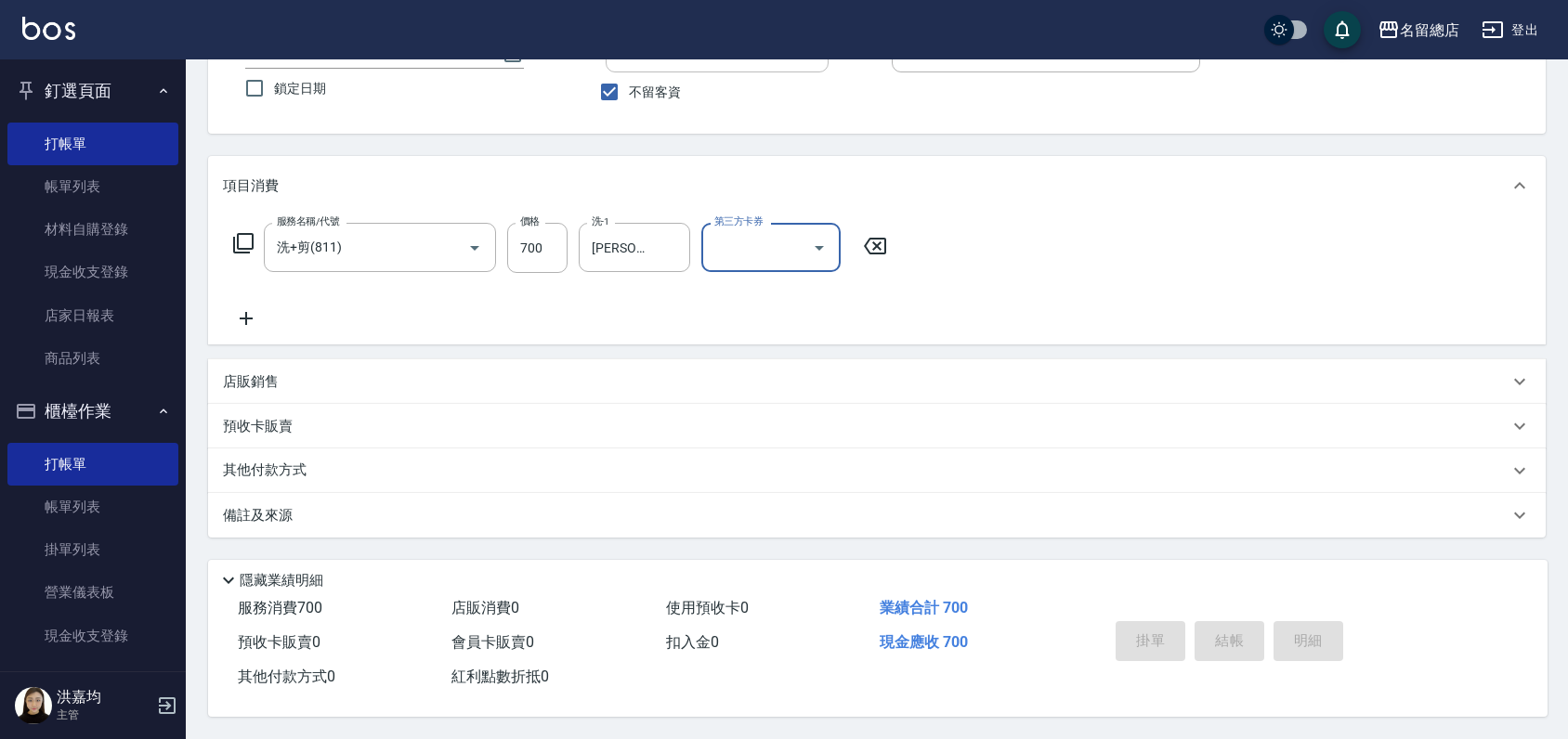
type input "2025/08/22 19:13"
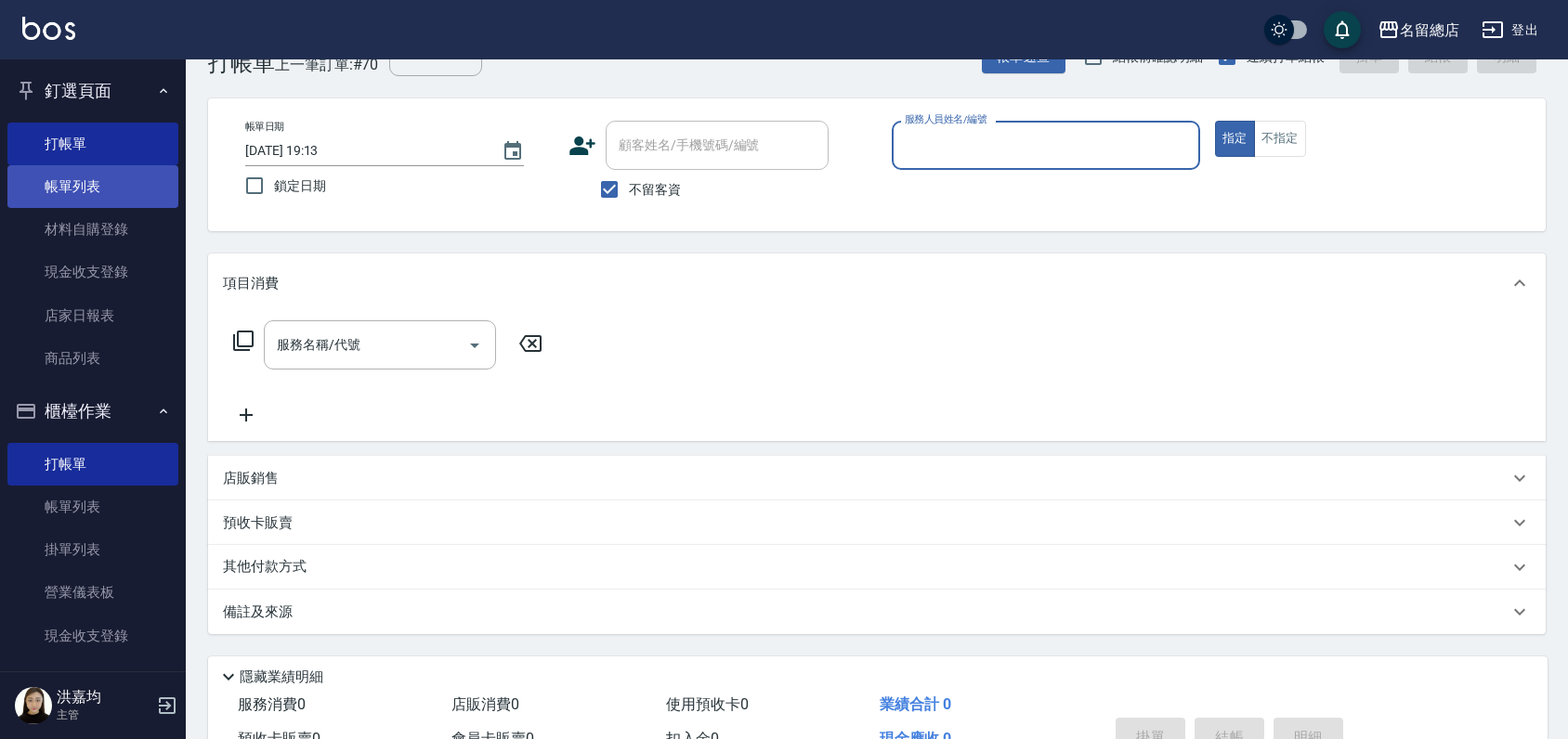
scroll to position [0, 0]
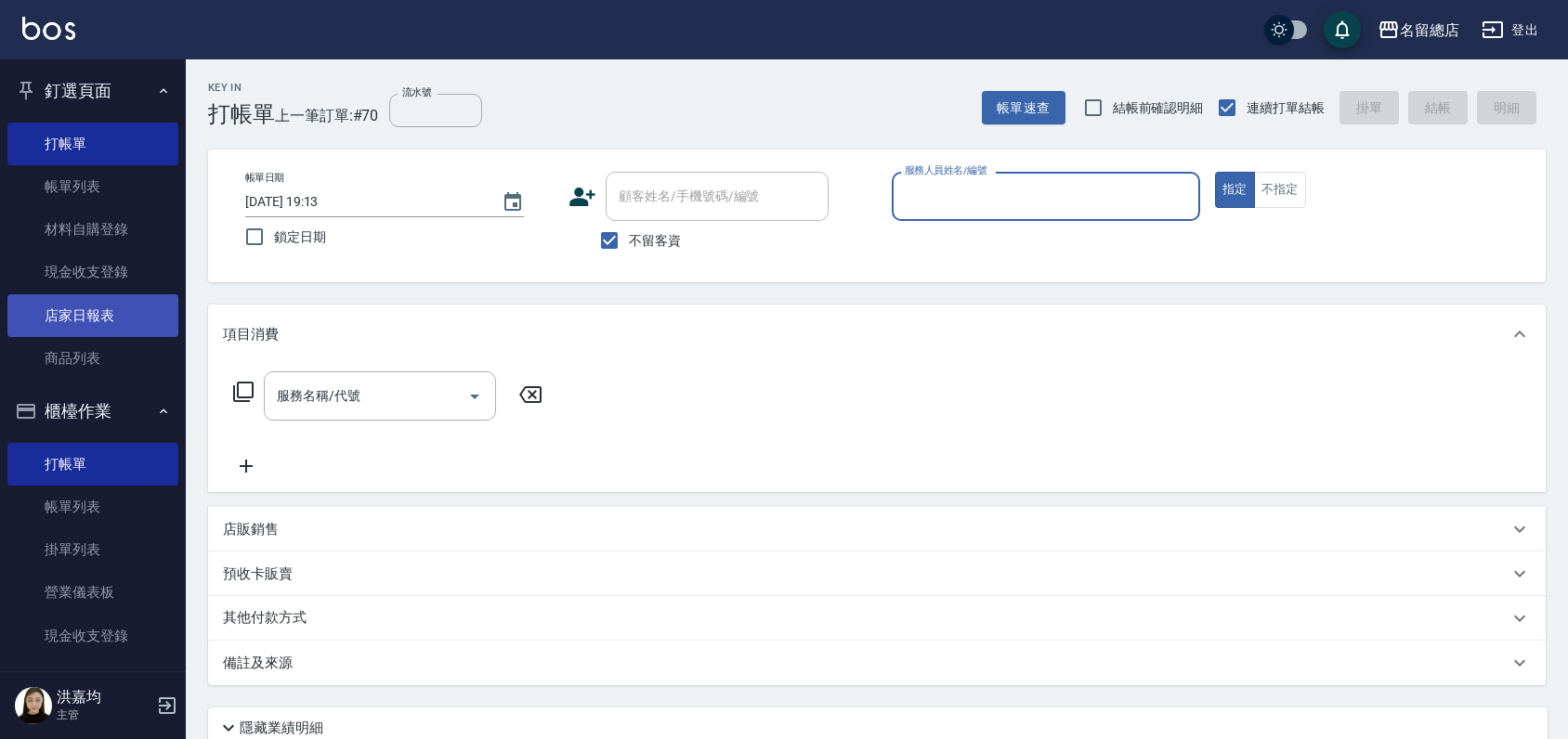
click at [89, 319] on link "店家日報表" at bounding box center [92, 315] width 170 height 42
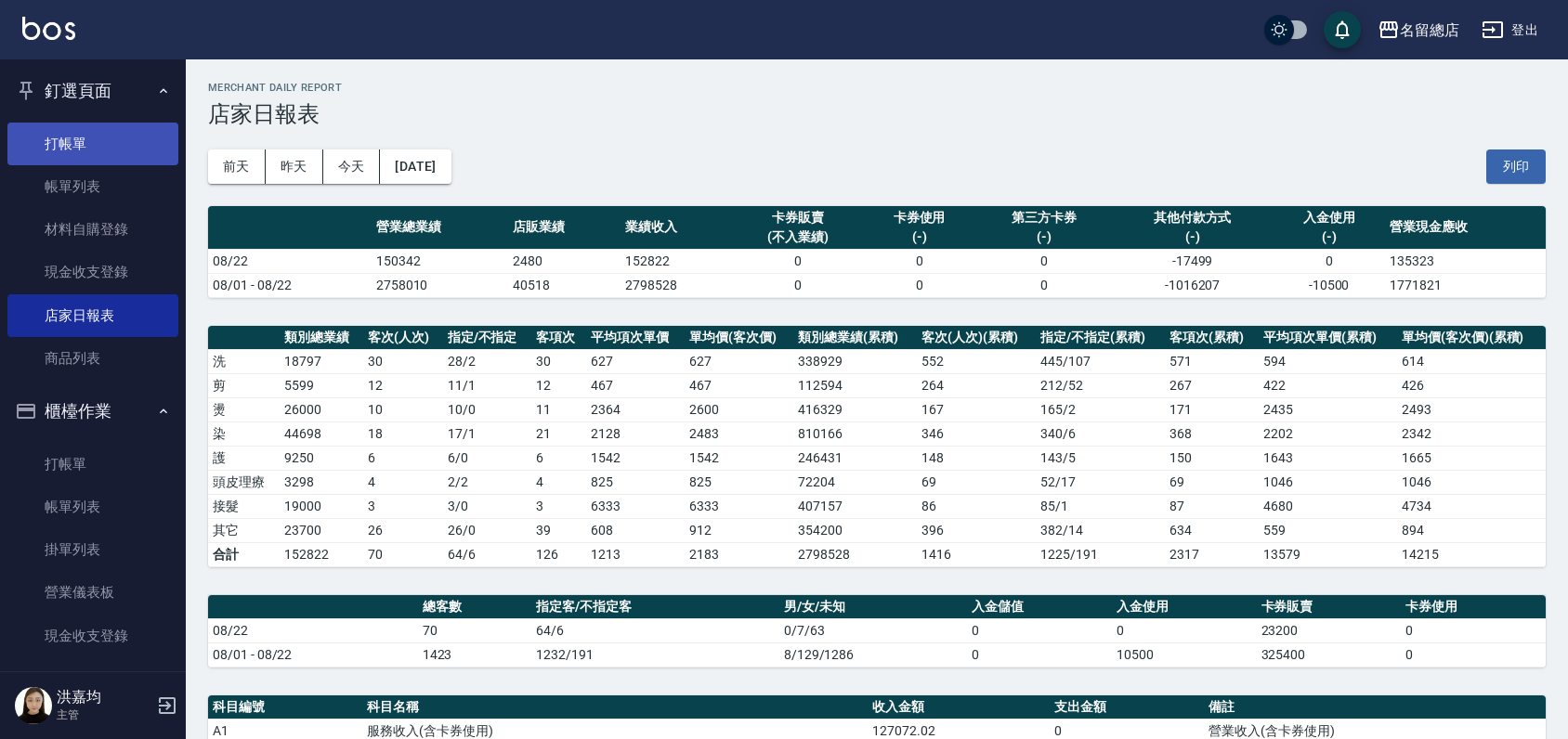
click at [70, 134] on link "打帳單" at bounding box center [92, 143] width 170 height 42
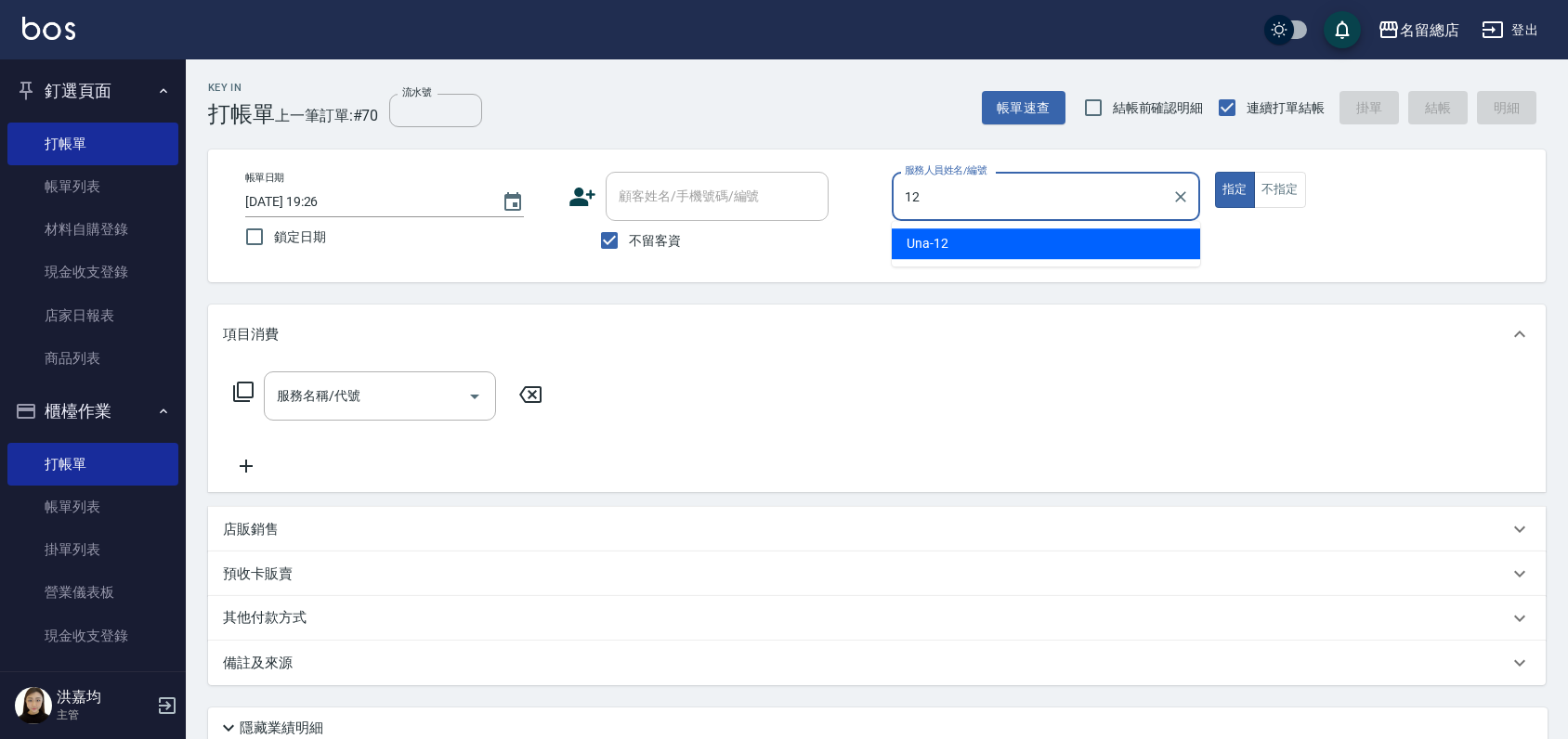
type input "Una-12"
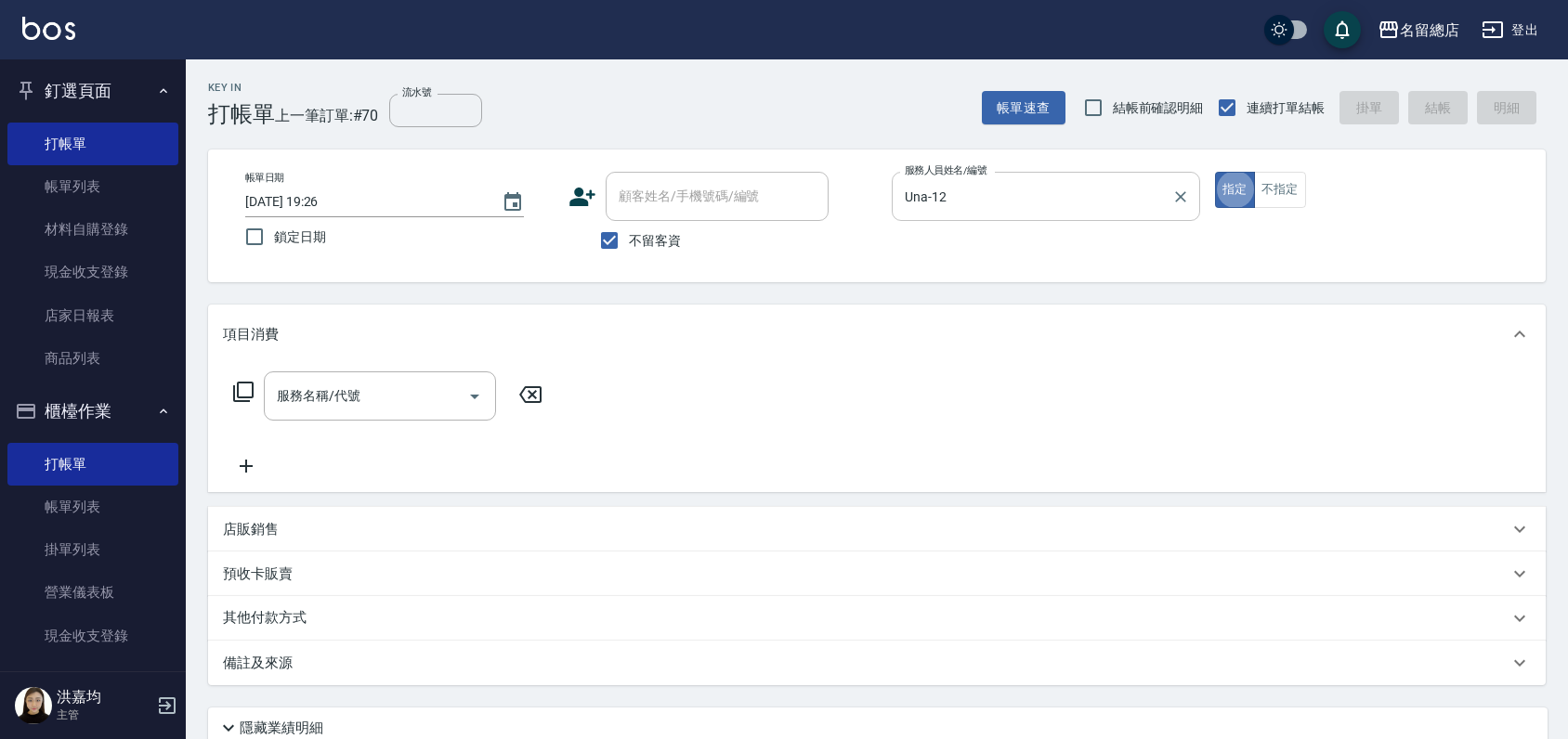
type button "true"
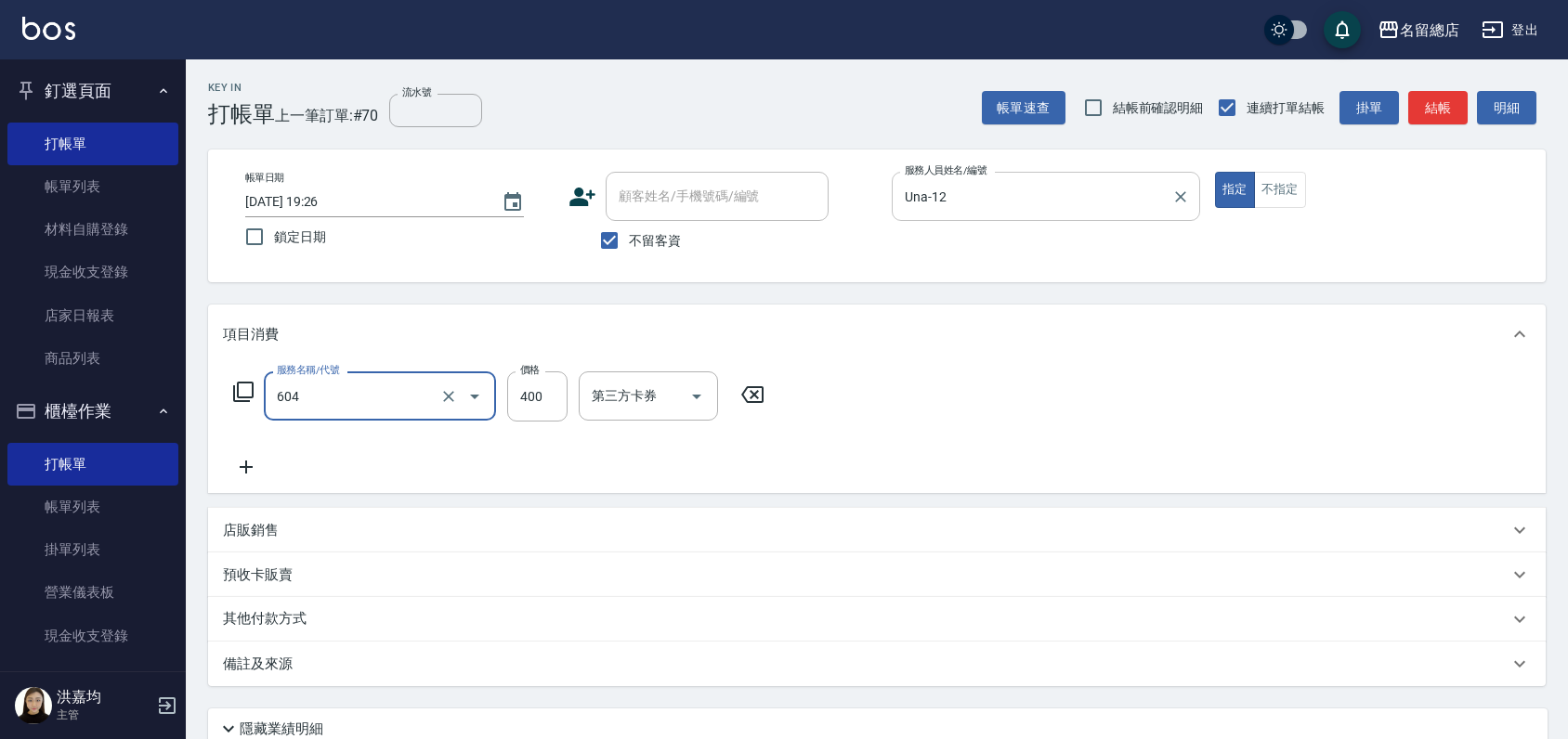
type input "健康洗髮(604)"
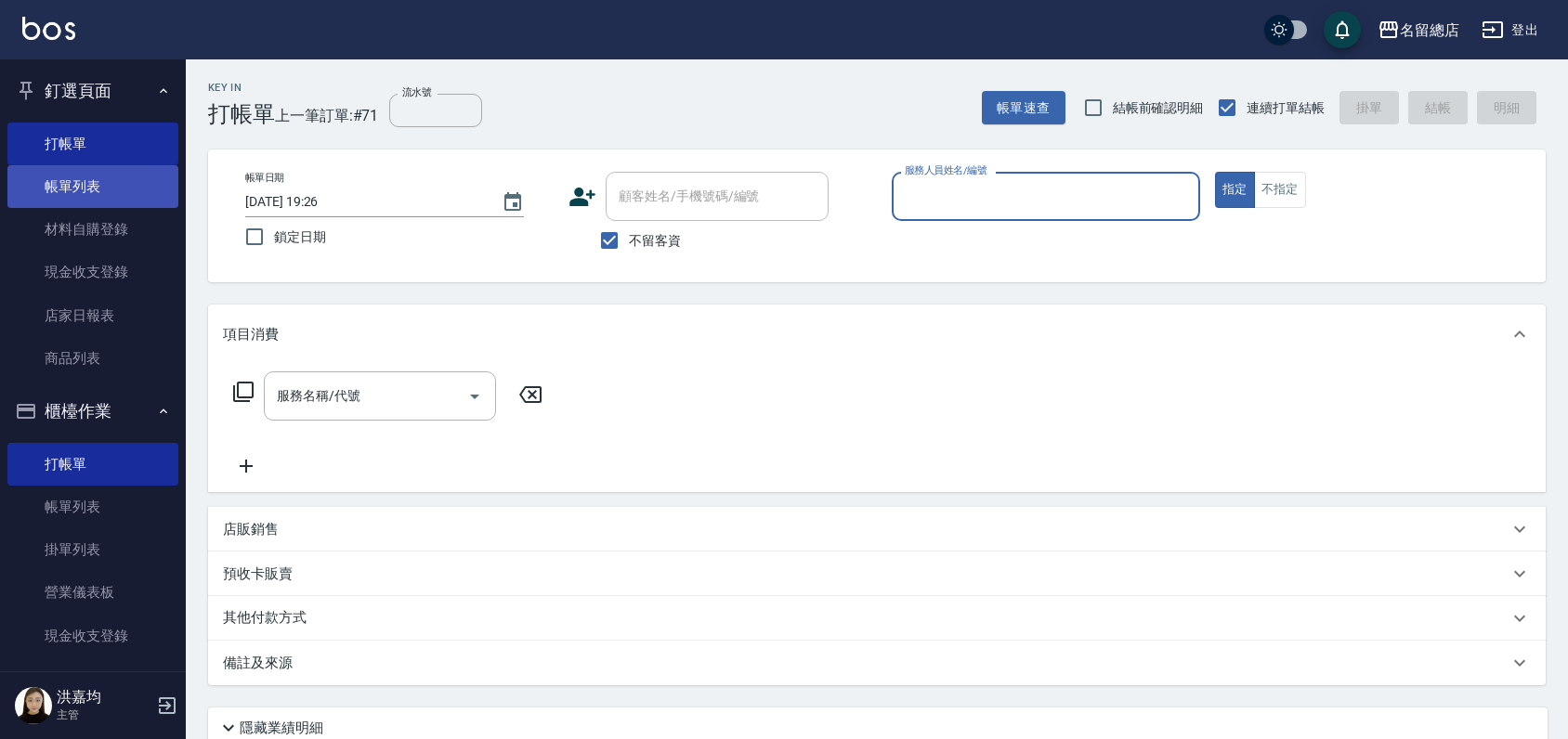
drag, startPoint x: 121, startPoint y: 184, endPoint x: 76, endPoint y: 198, distance: 47.1
click at [121, 185] on link "帳單列表" at bounding box center [92, 186] width 170 height 42
click at [76, 198] on link "帳單列表" at bounding box center [92, 186] width 170 height 42
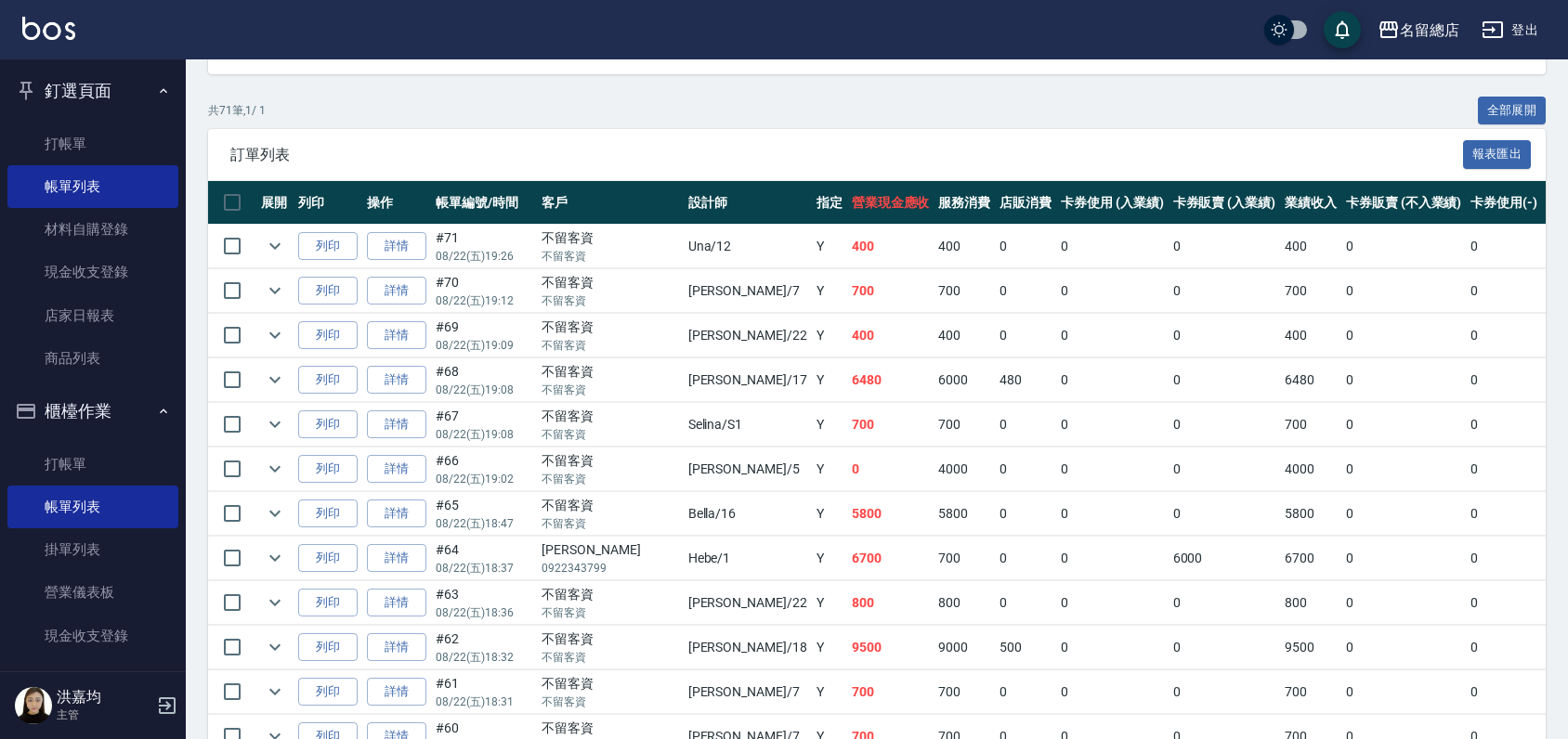
scroll to position [515, 0]
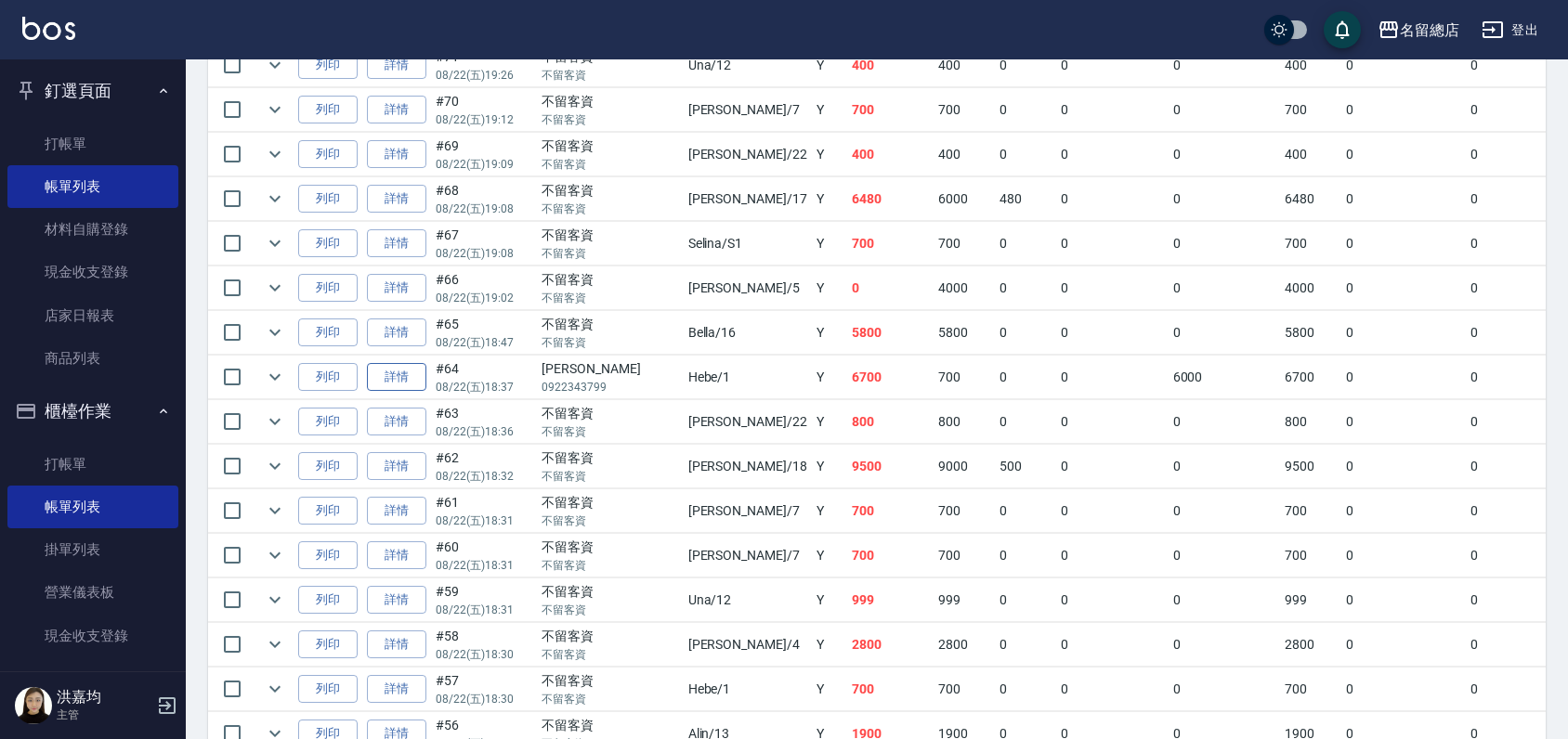
click at [400, 371] on link "詳情" at bounding box center [396, 378] width 59 height 29
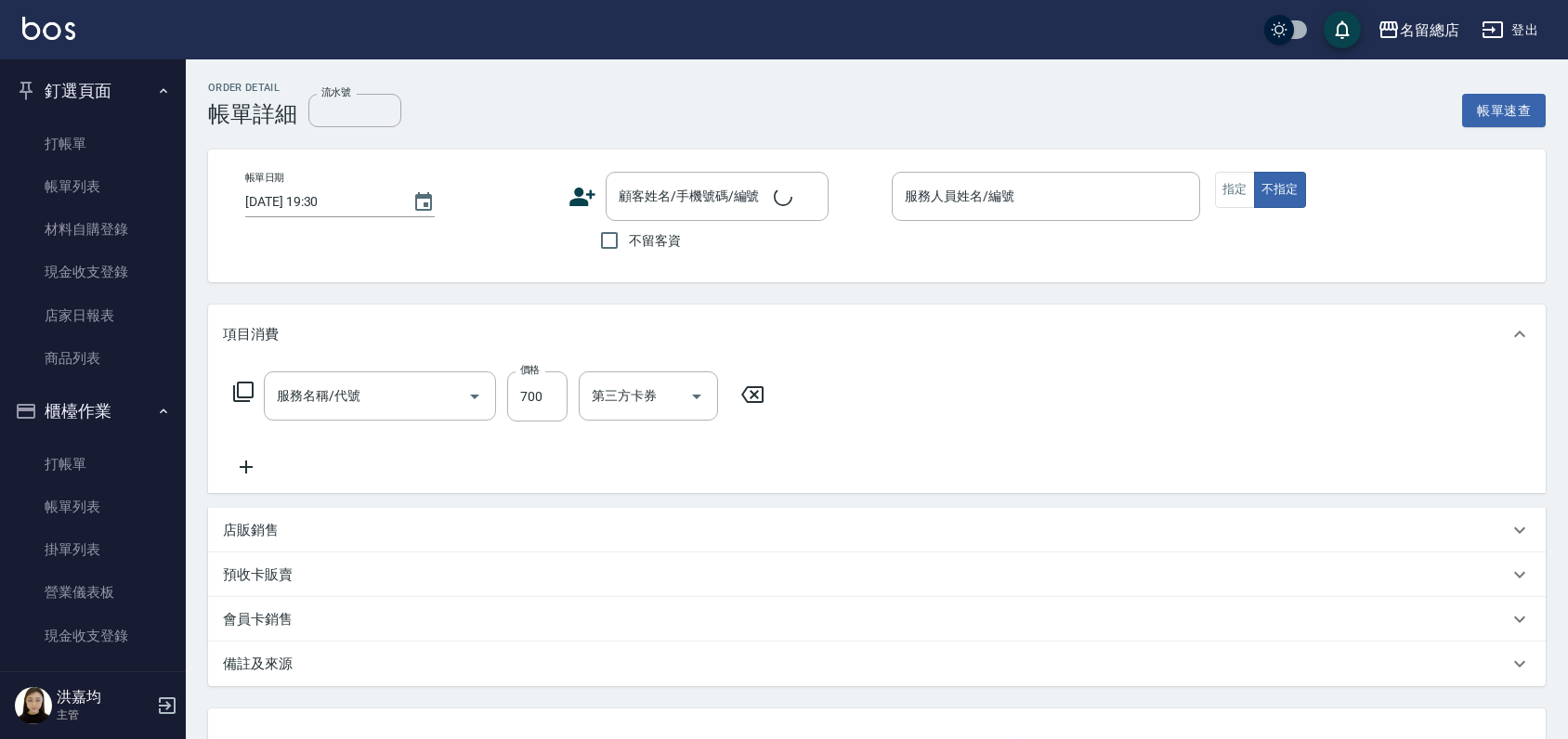
type input "[DATE] 18:37"
type input "Hebe-1"
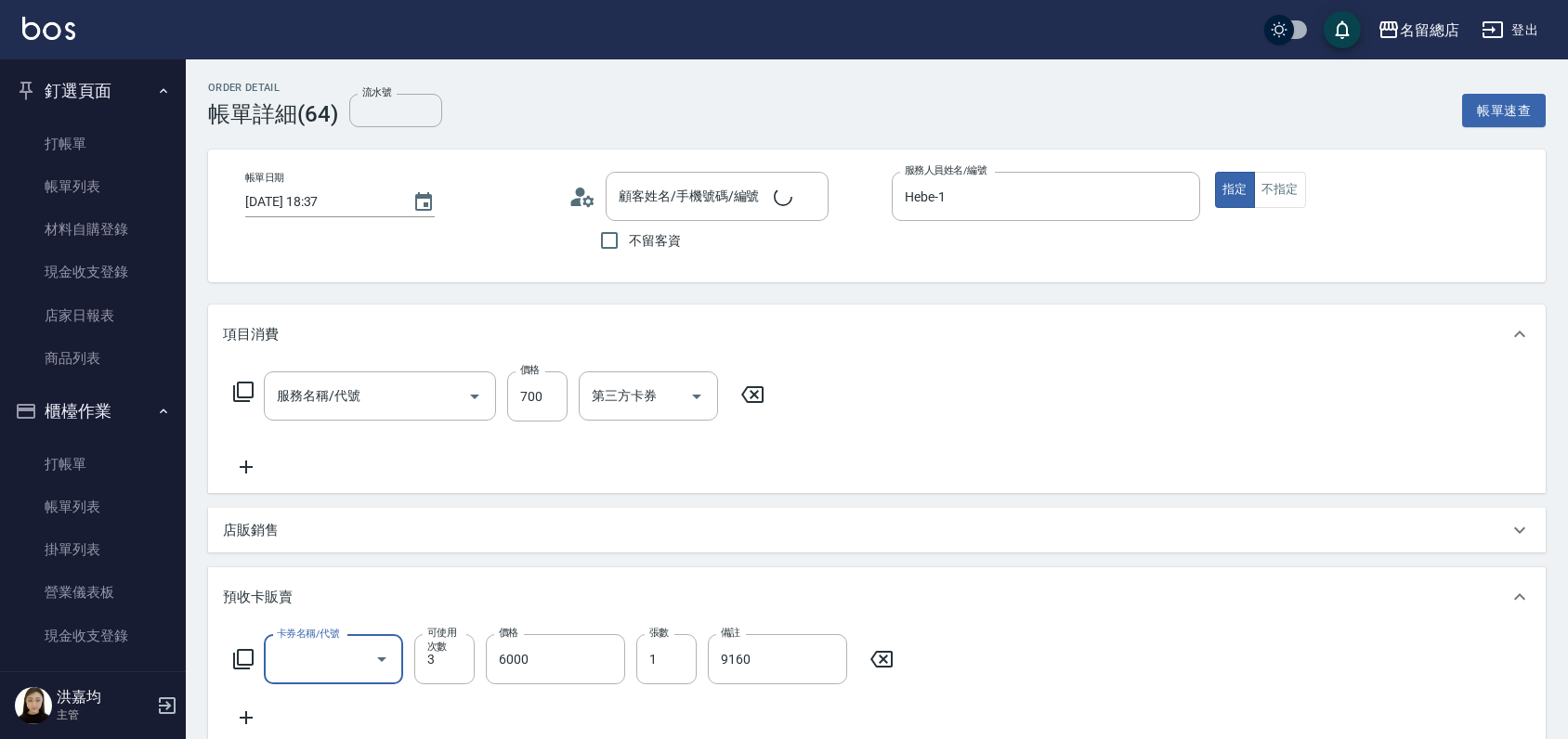
type input "剪髮(305)"
type input "鍾慧茹/0922343799/"
type input "二段自備卡(407)"
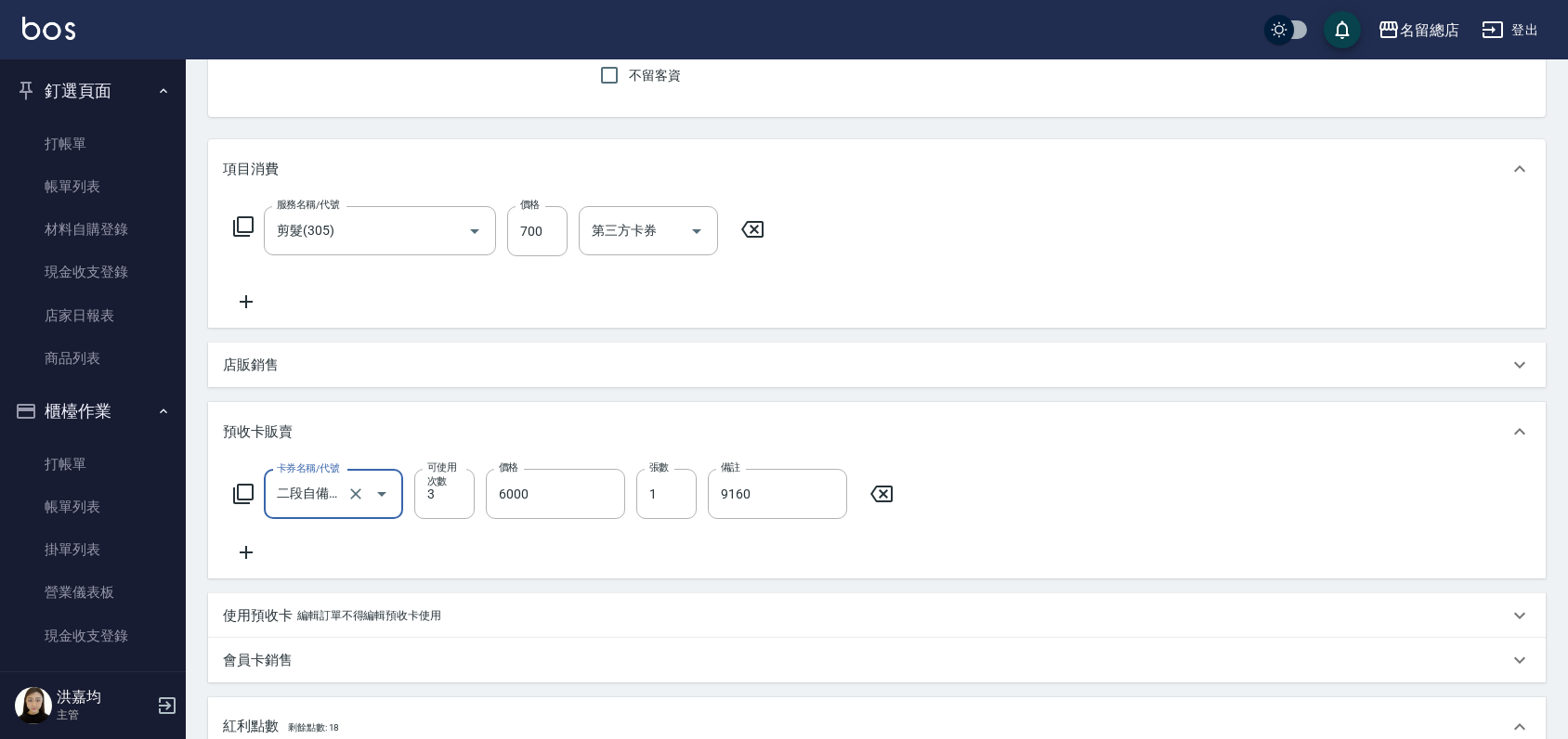
scroll to position [0, 0]
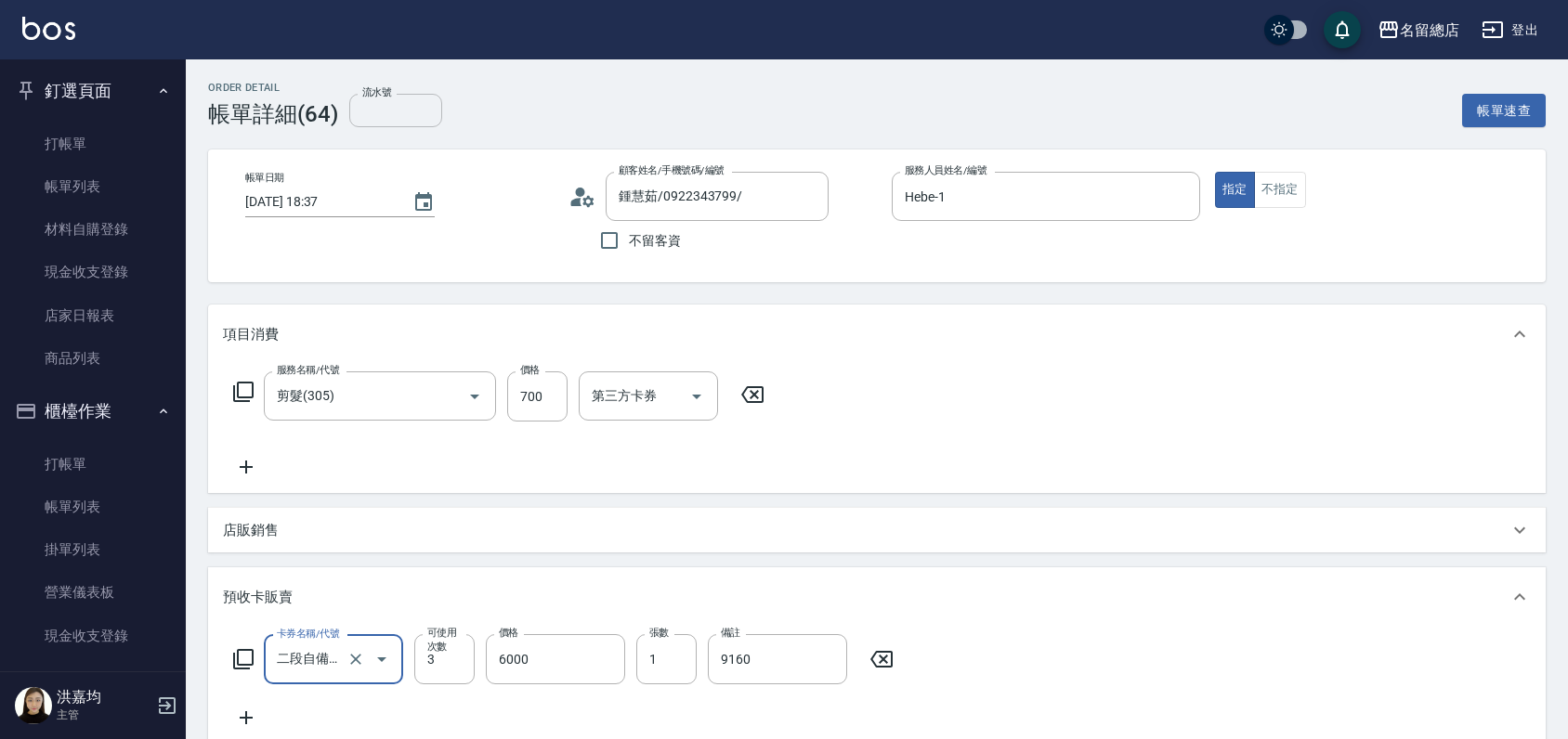
click at [419, 104] on input "流水號" at bounding box center [396, 111] width 93 height 34
type input "9160"
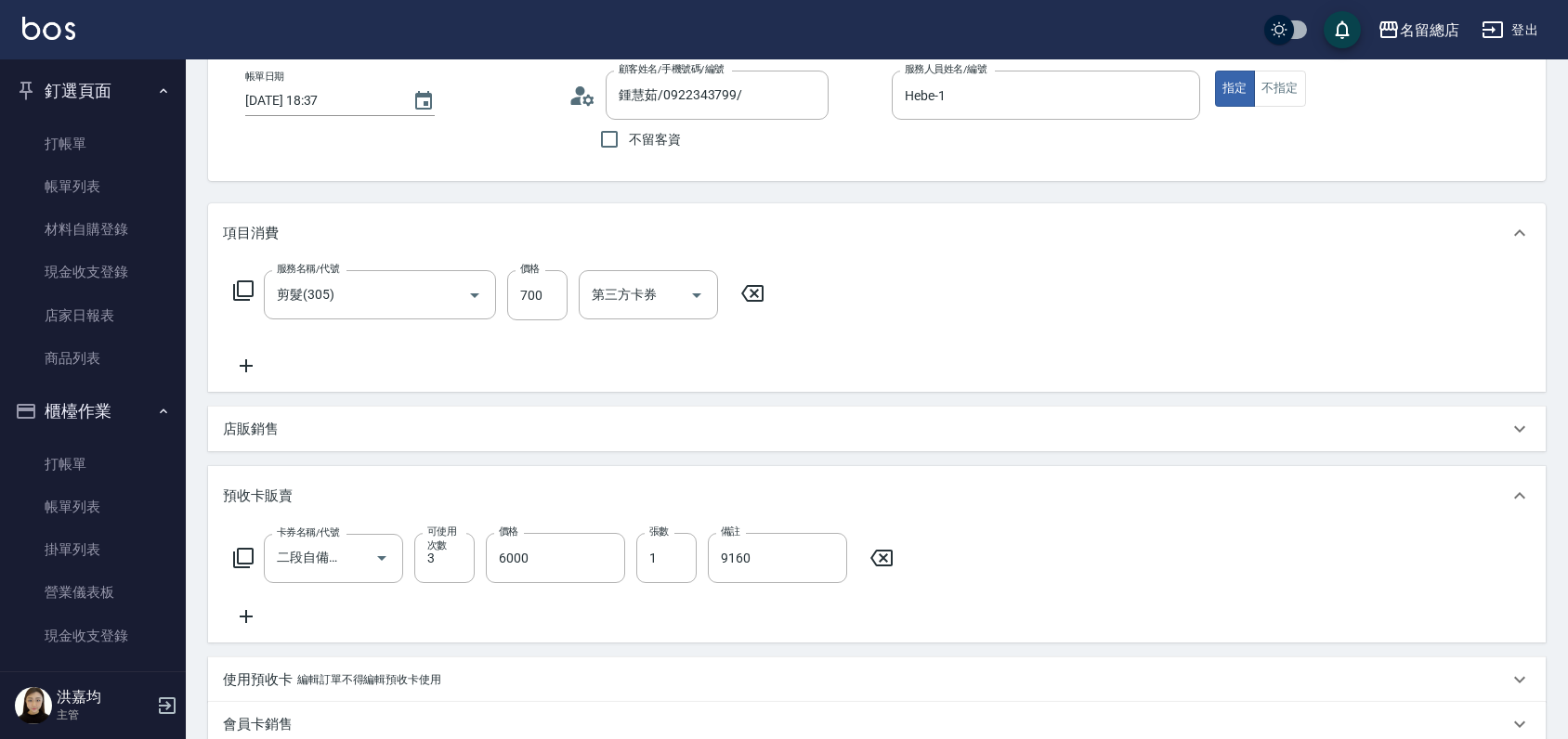
scroll to position [206, 0]
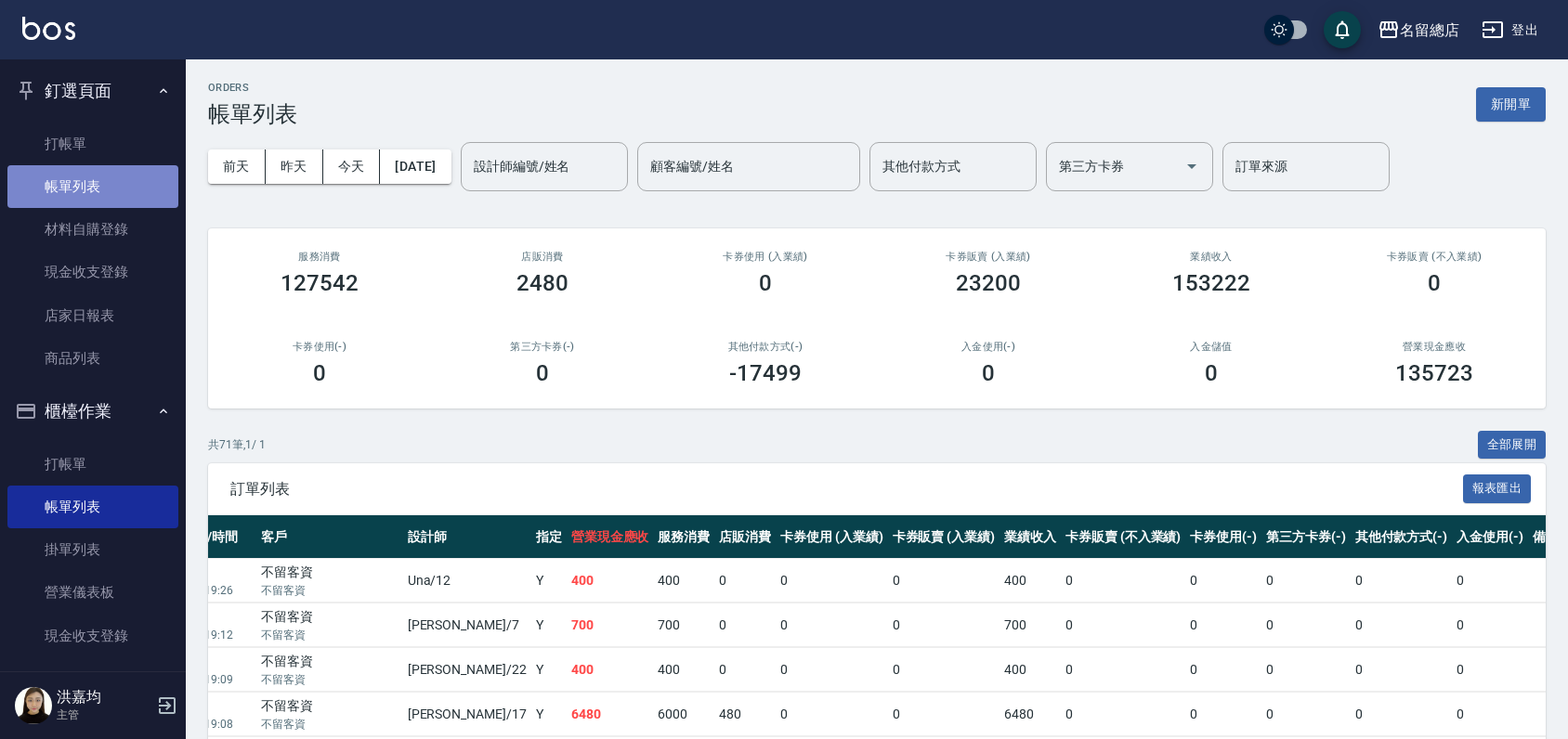
click at [116, 195] on link "帳單列表" at bounding box center [92, 186] width 170 height 42
click at [1510, 93] on button "新開單" at bounding box center [1511, 104] width 70 height 34
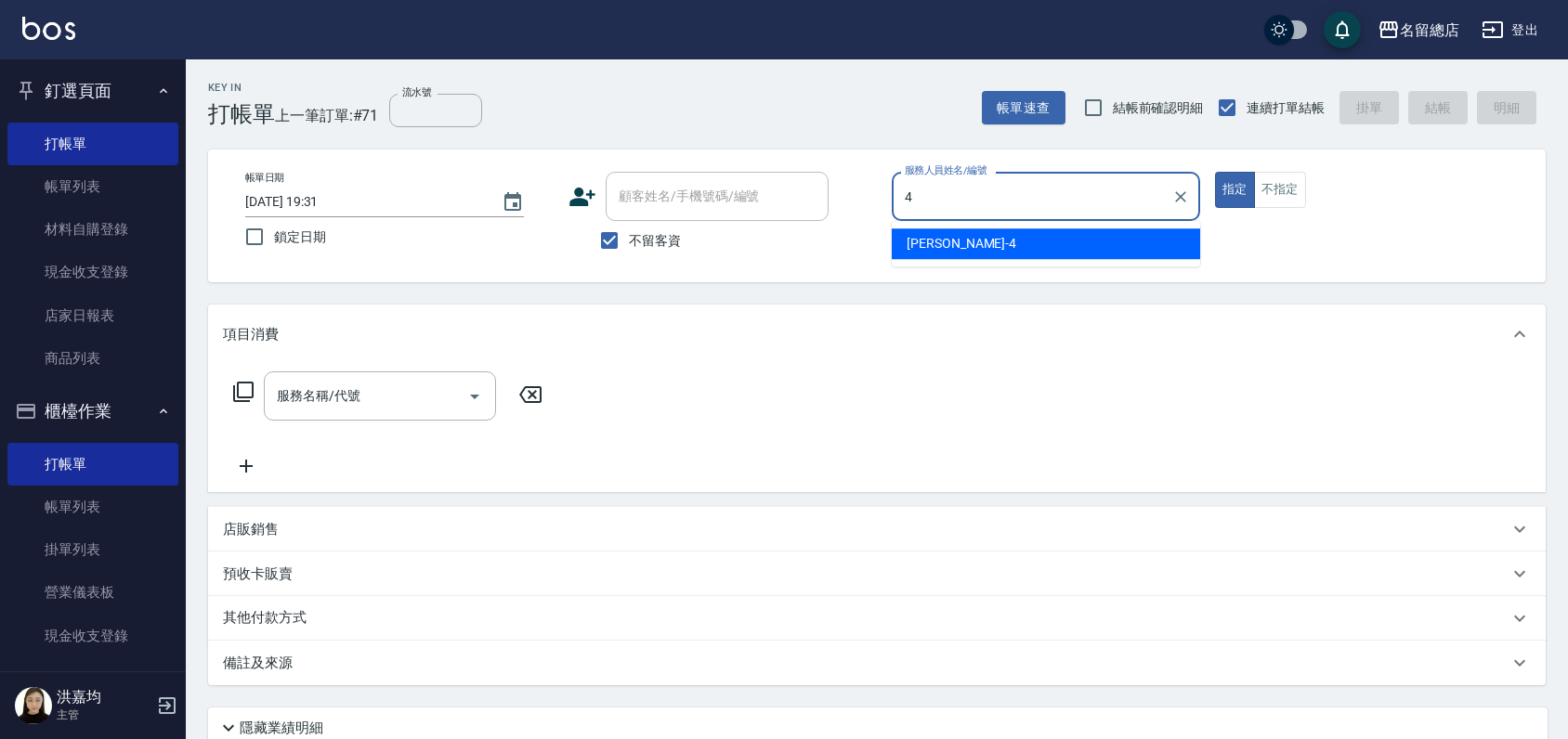
type input "[PERSON_NAME]-4"
type button "true"
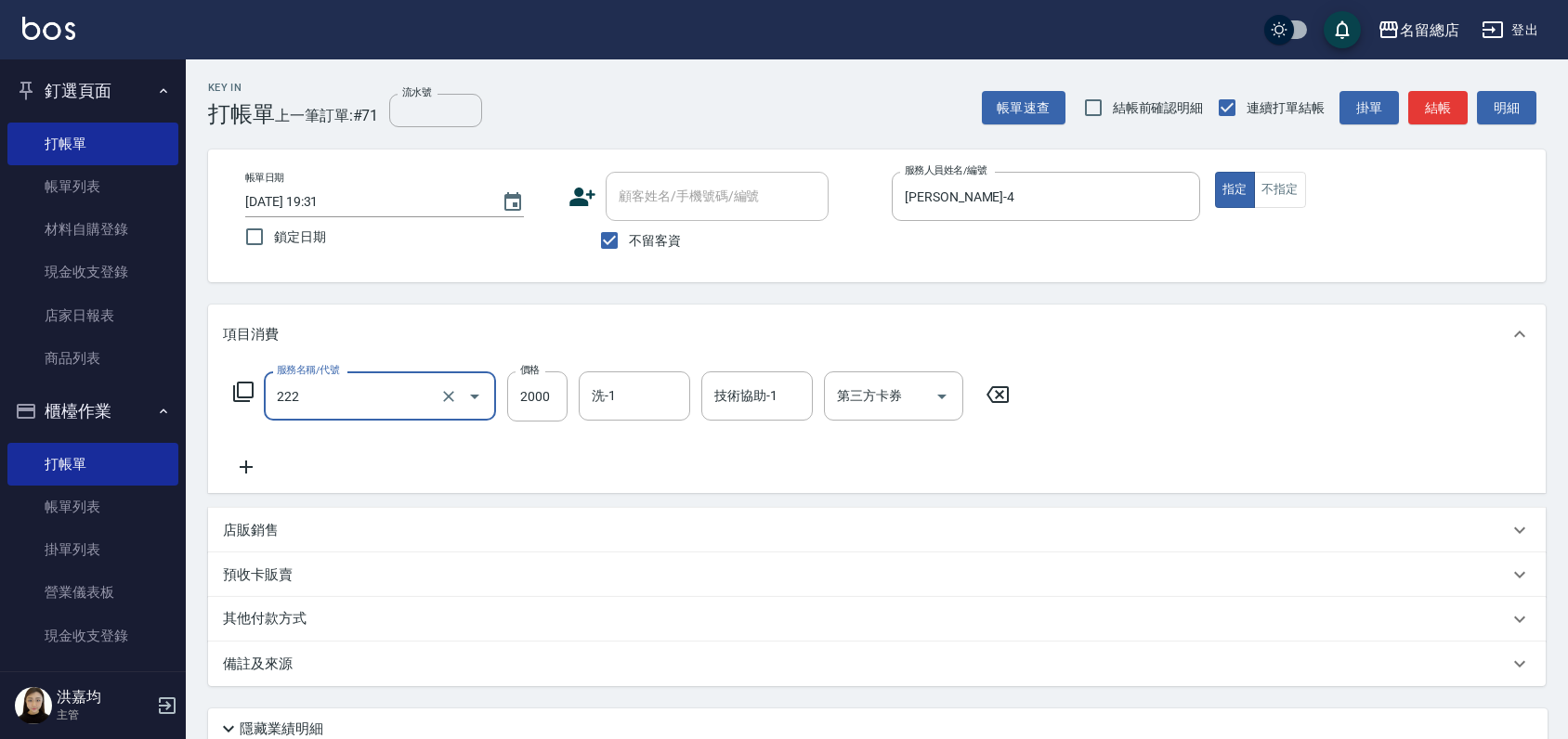
type input "燙髮2000以上(222)"
type input "2500"
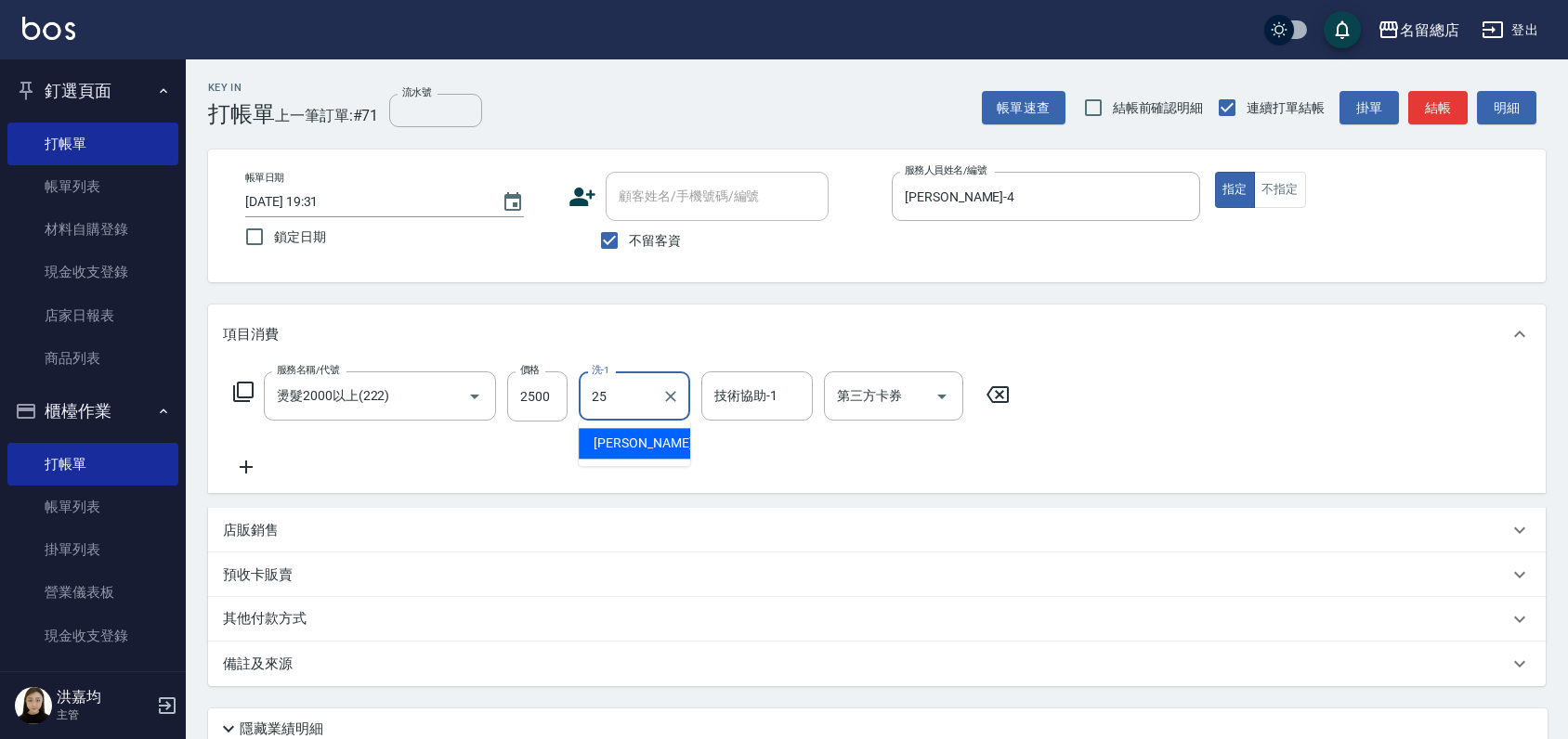
type input "王娟-25"
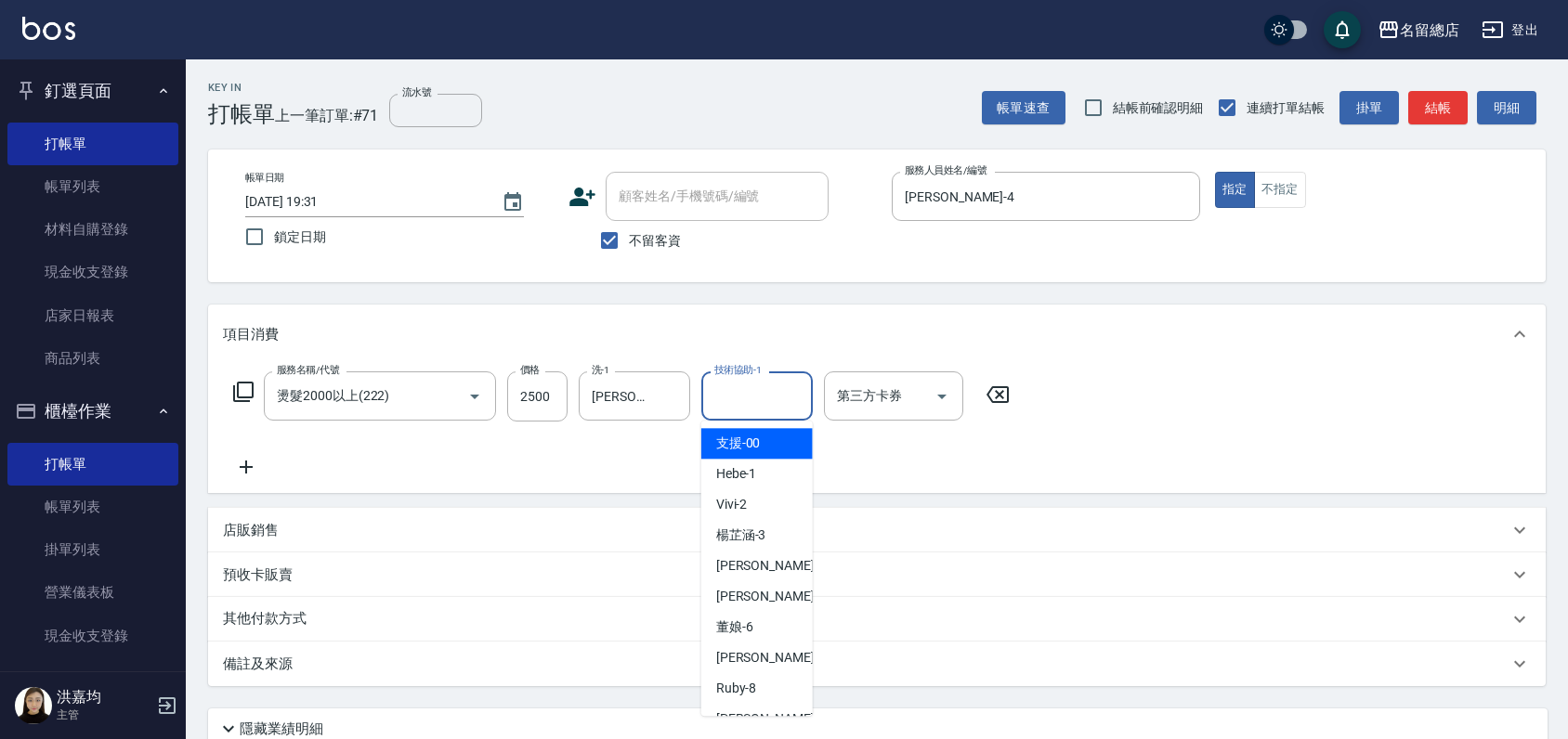
click at [750, 397] on input "技術協助-1" at bounding box center [756, 395] width 95 height 33
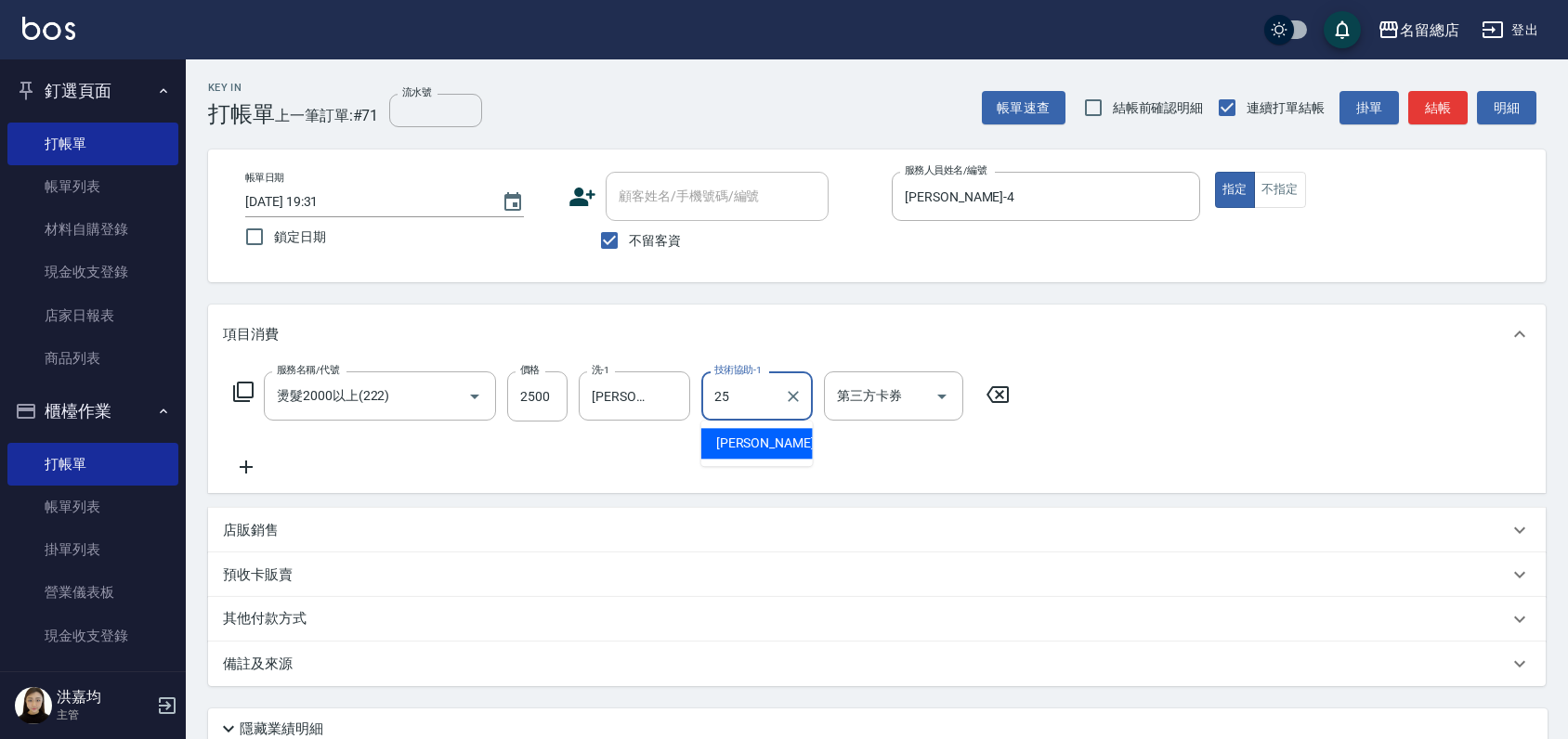
type input "王娟-25"
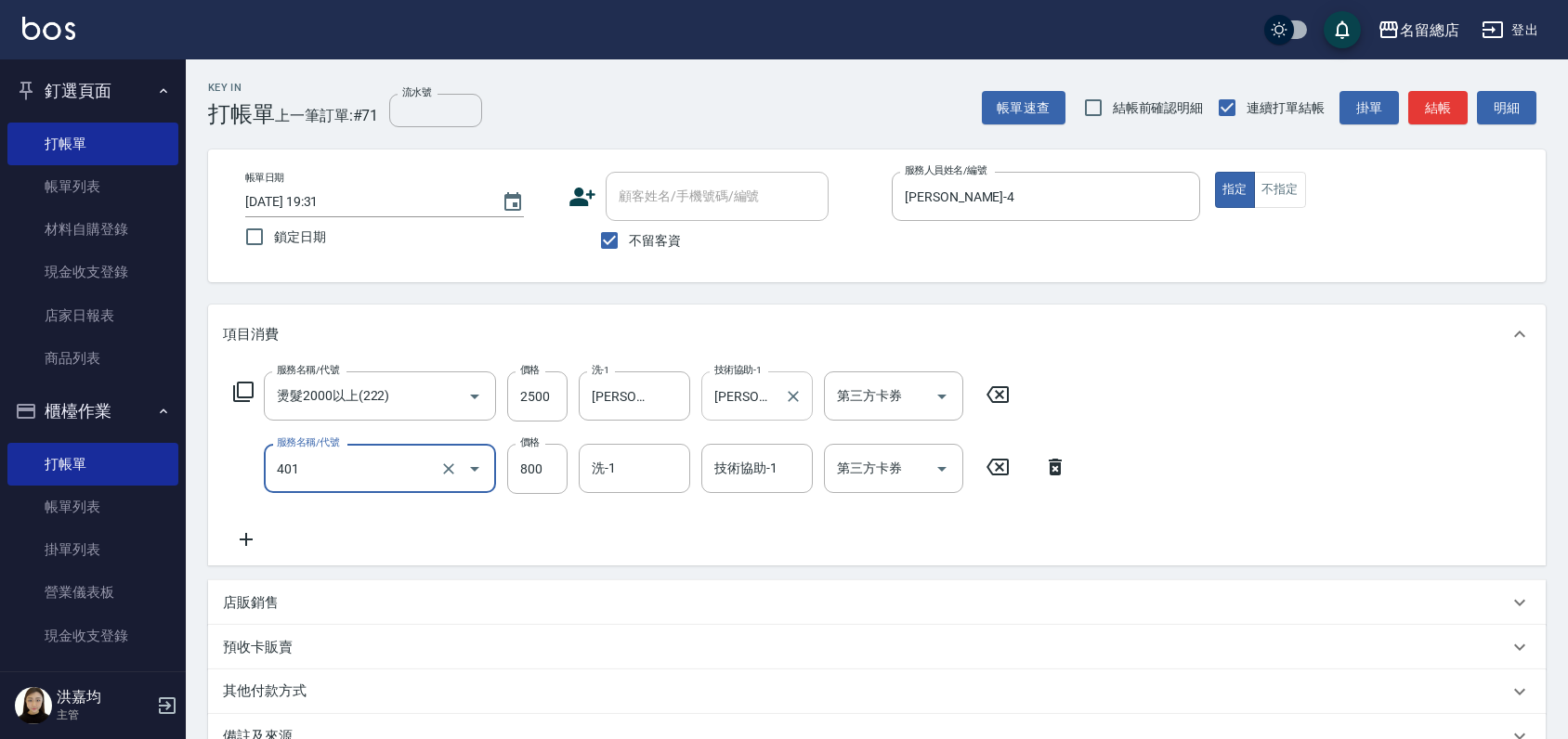
type input "自備護髮(401)"
type input "1500"
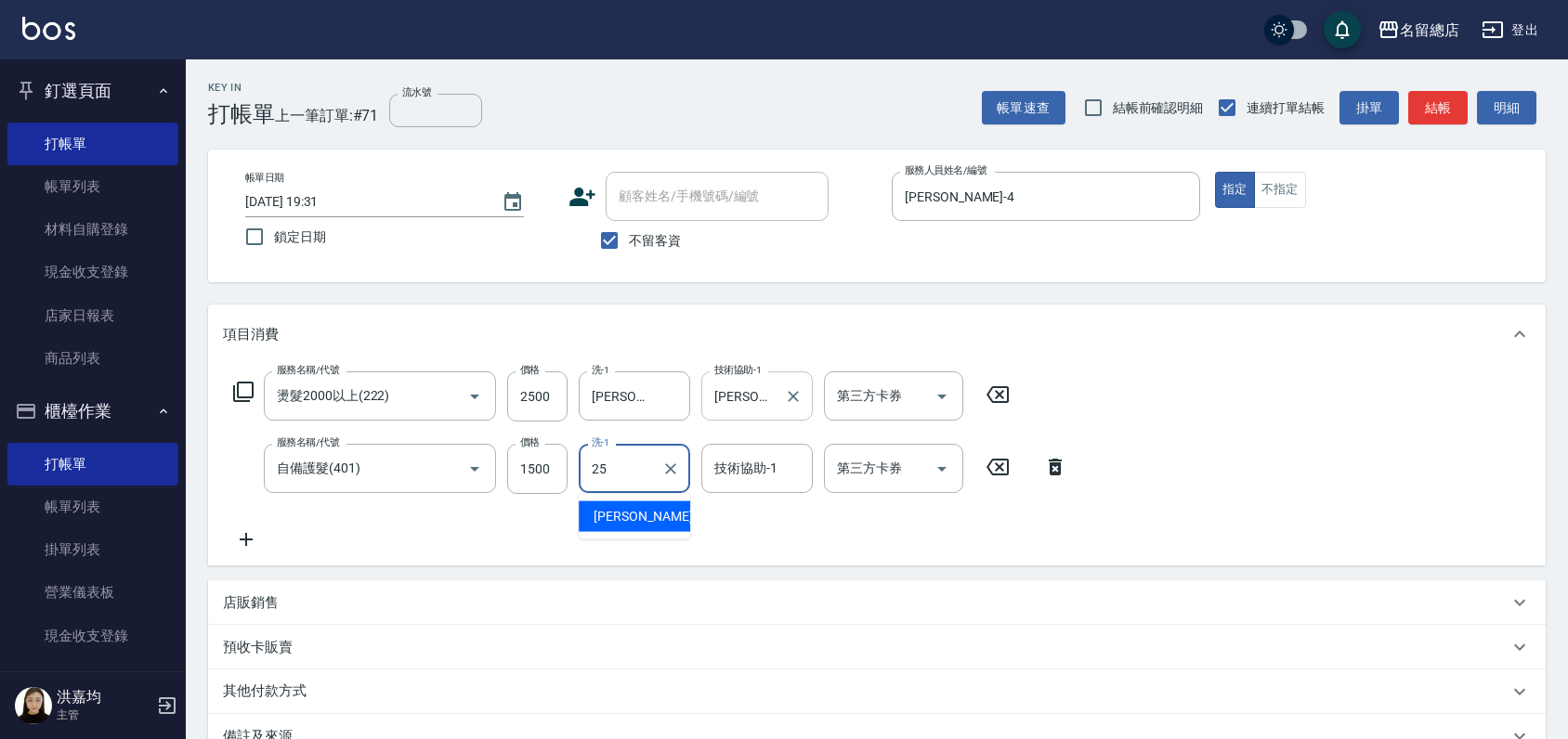
type input "王娟-25"
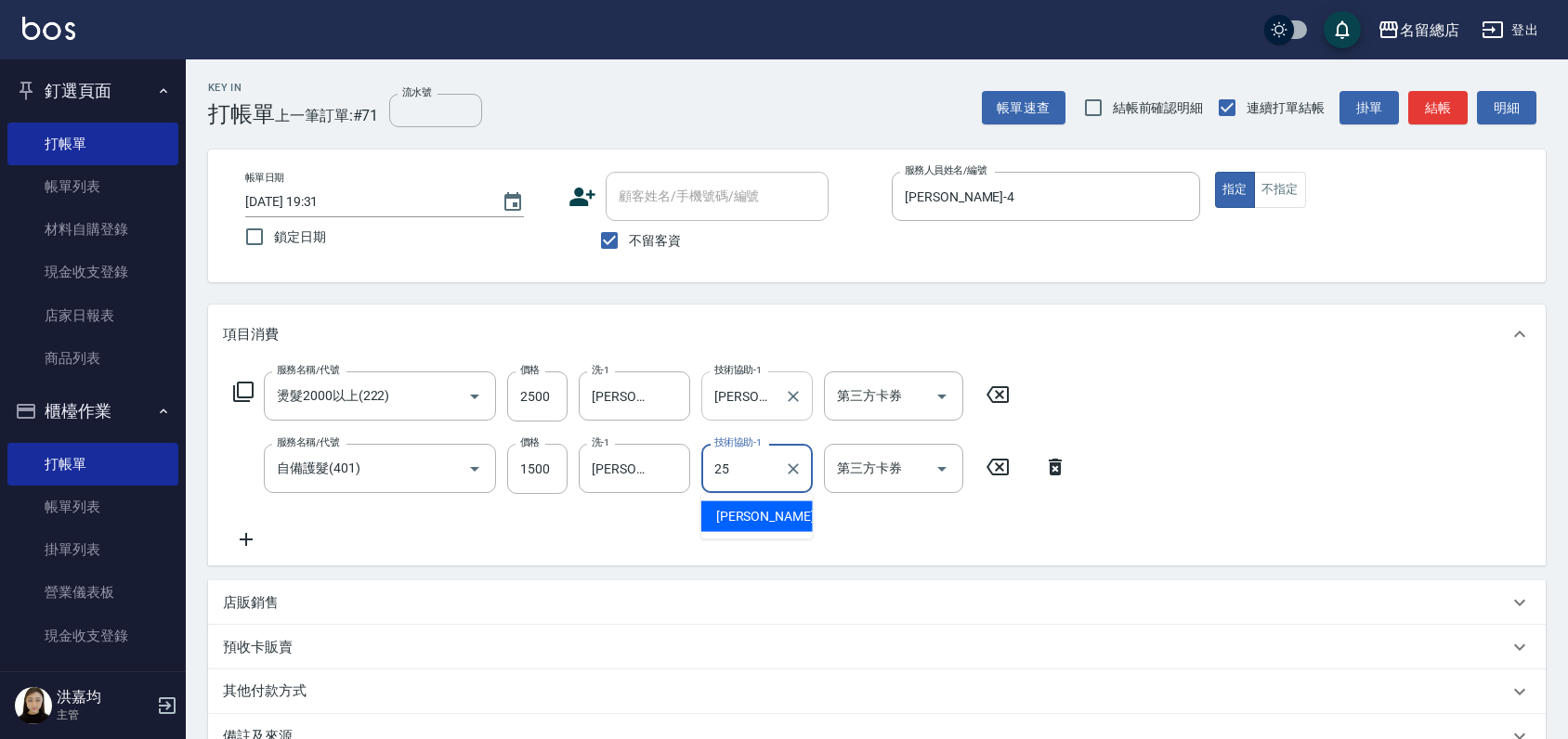
type input "王娟-25"
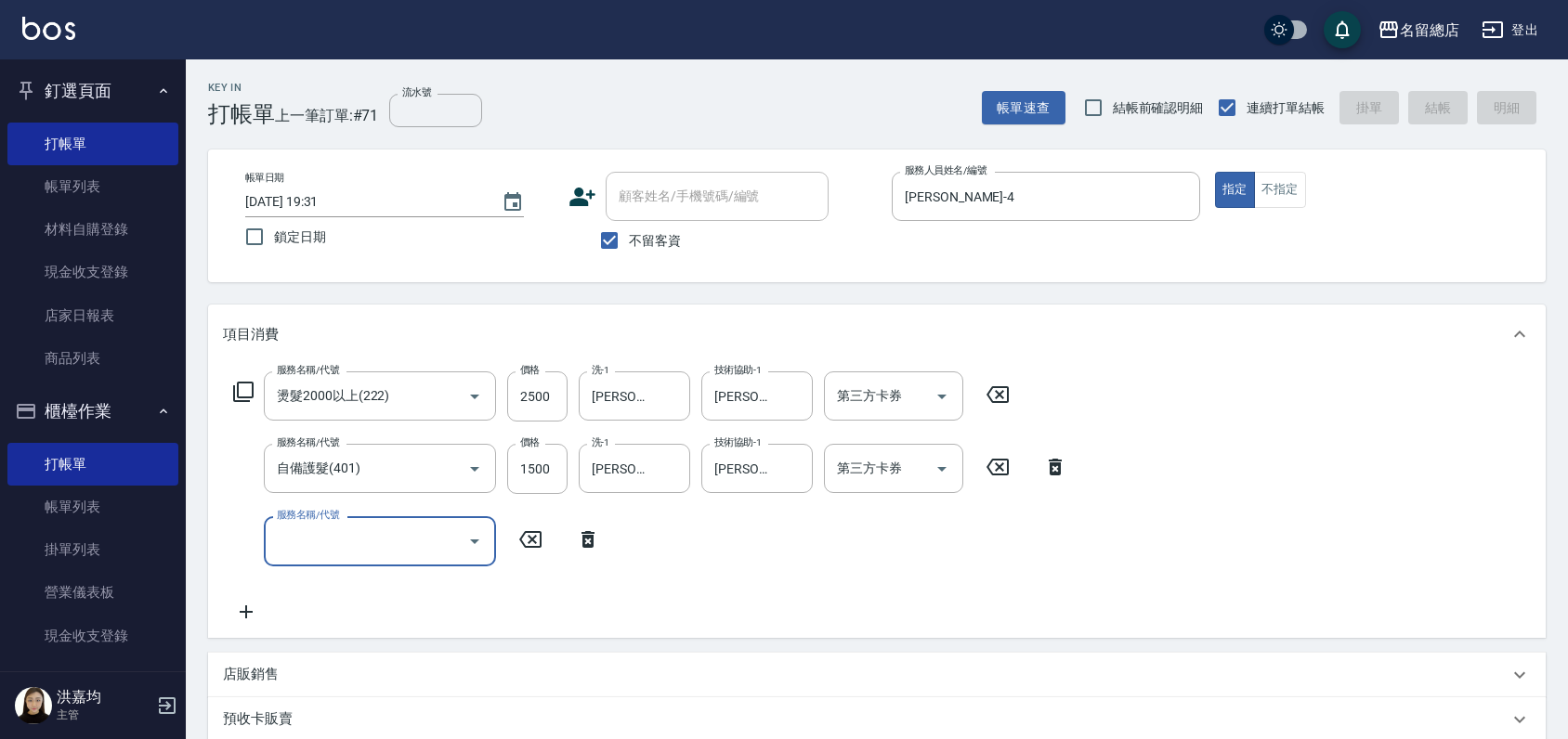
type input "2025/08/22 19:40"
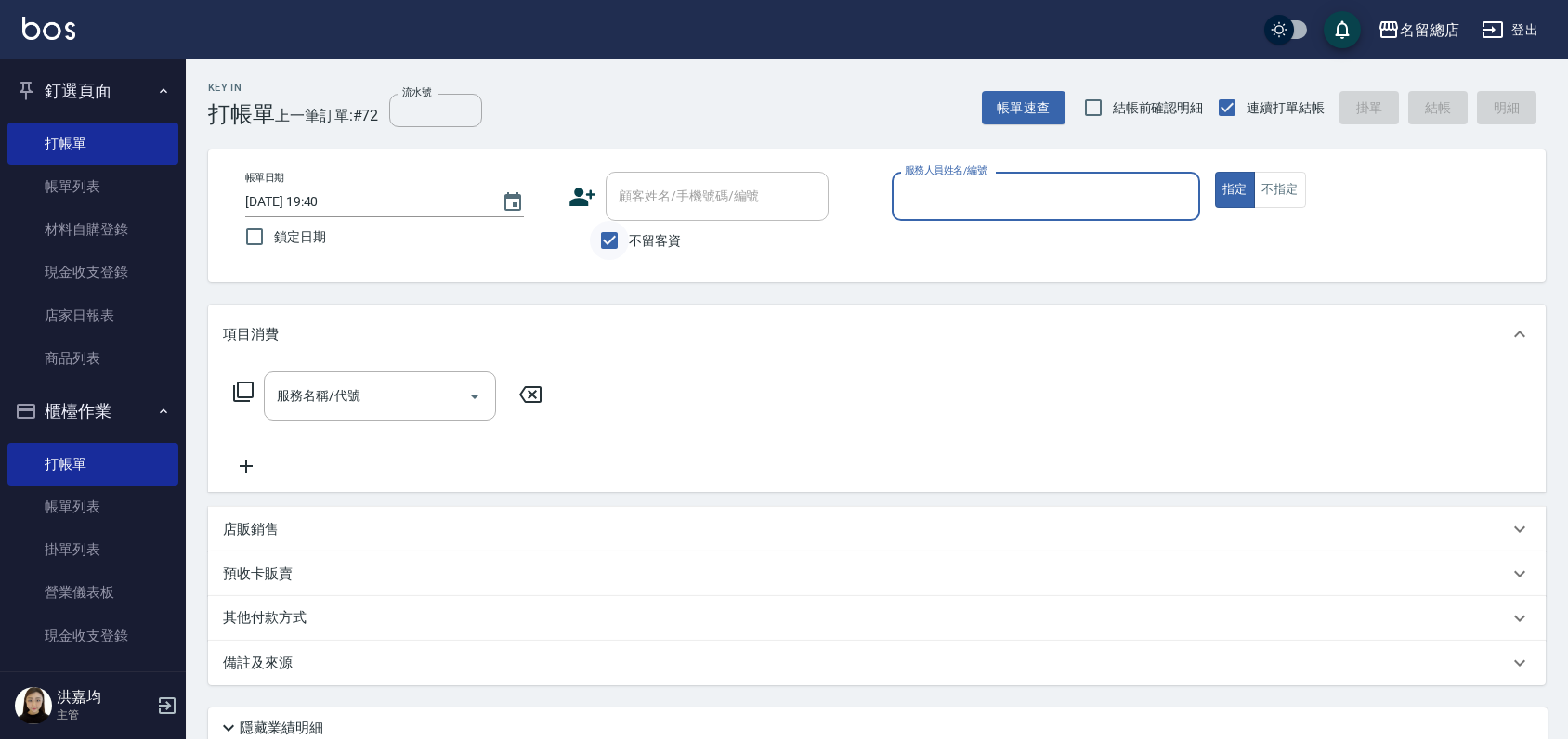
click at [617, 247] on input "不留客資" at bounding box center [608, 240] width 39 height 39
checkbox input "false"
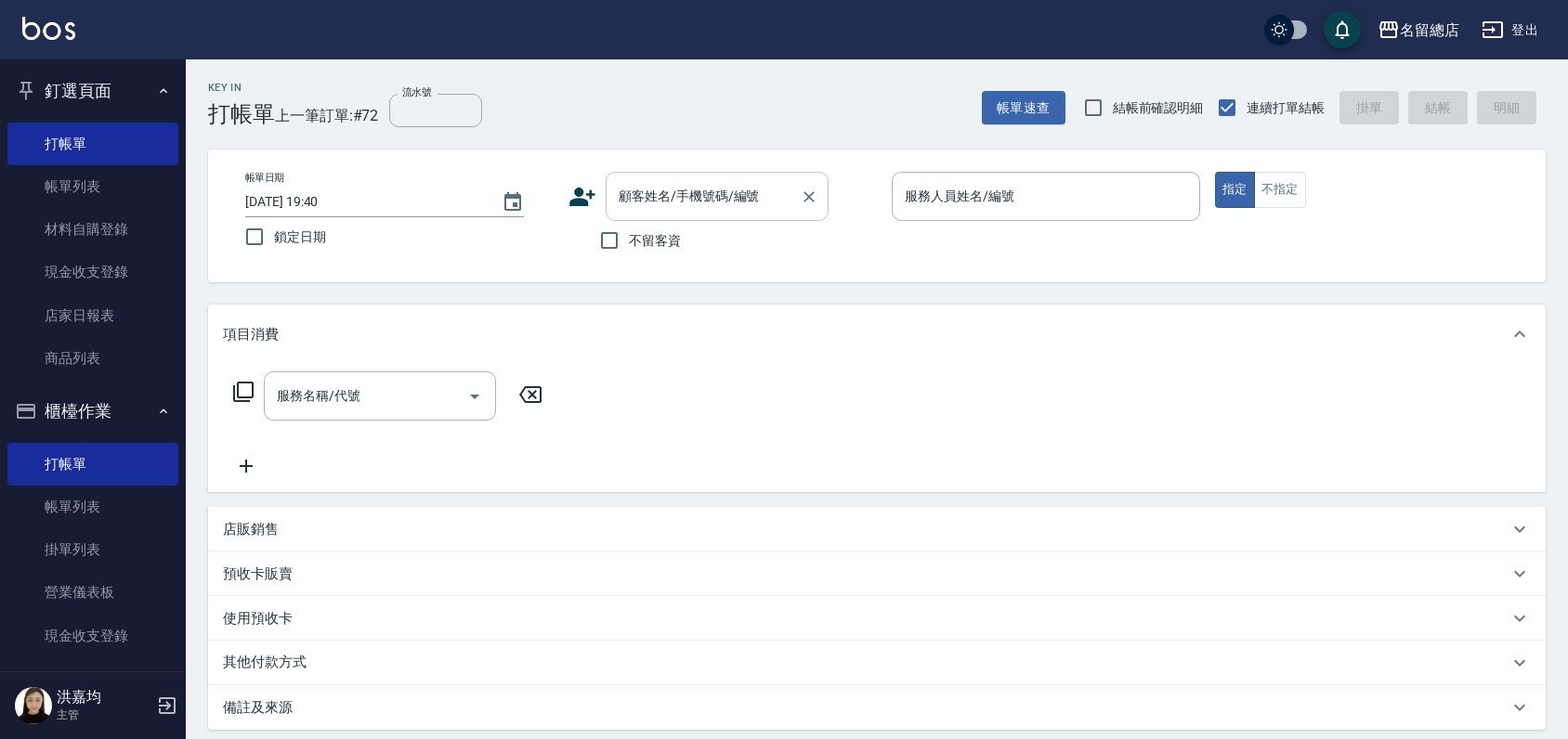
click at [624, 212] on div "顧客姓名/手機號碼/編號" at bounding box center [717, 196] width 223 height 49
click at [672, 239] on li "林瓊玉/0933163007/null" at bounding box center [717, 244] width 223 height 31
type input "林瓊玉/0933163007/null"
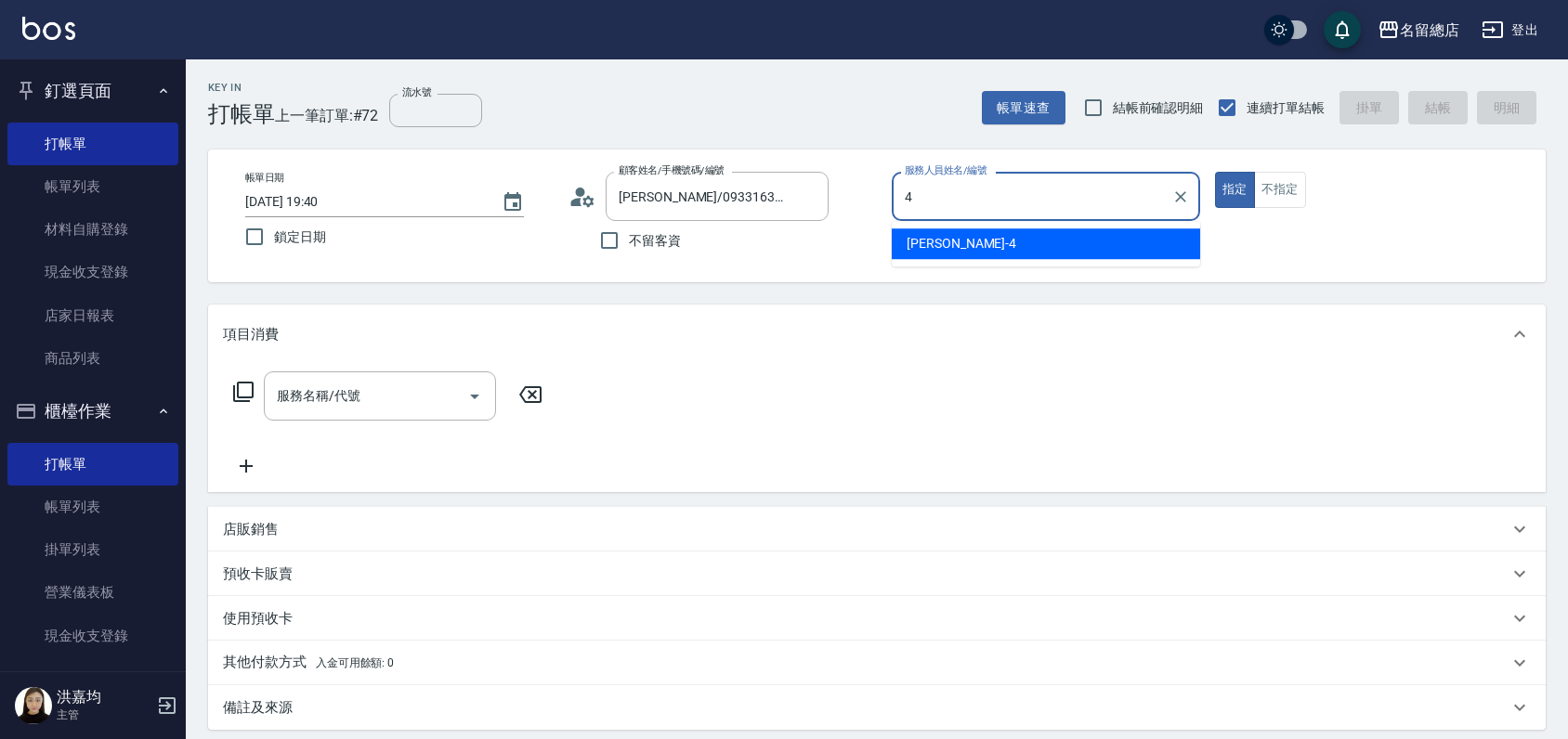
type input "[PERSON_NAME]-4"
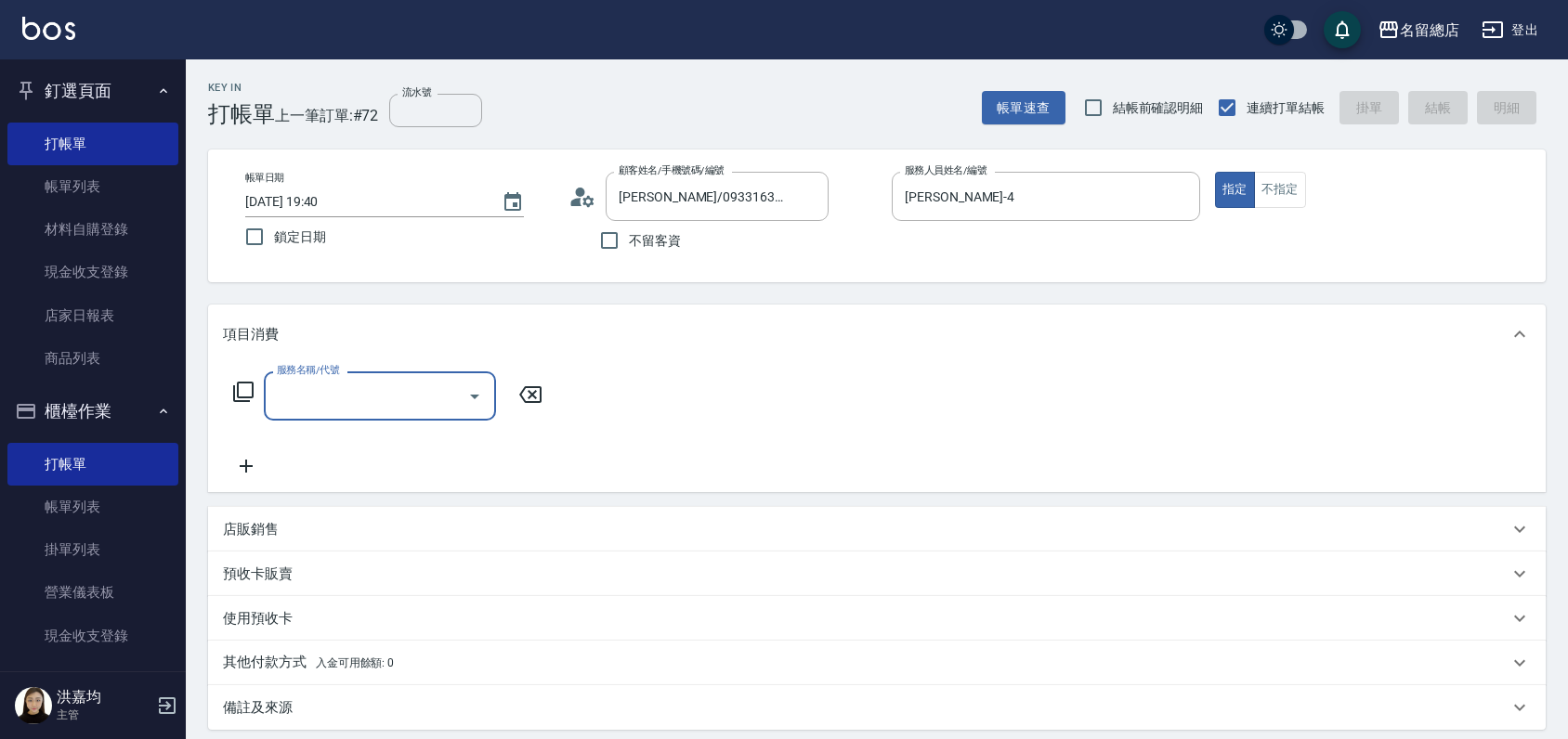
type input "4"
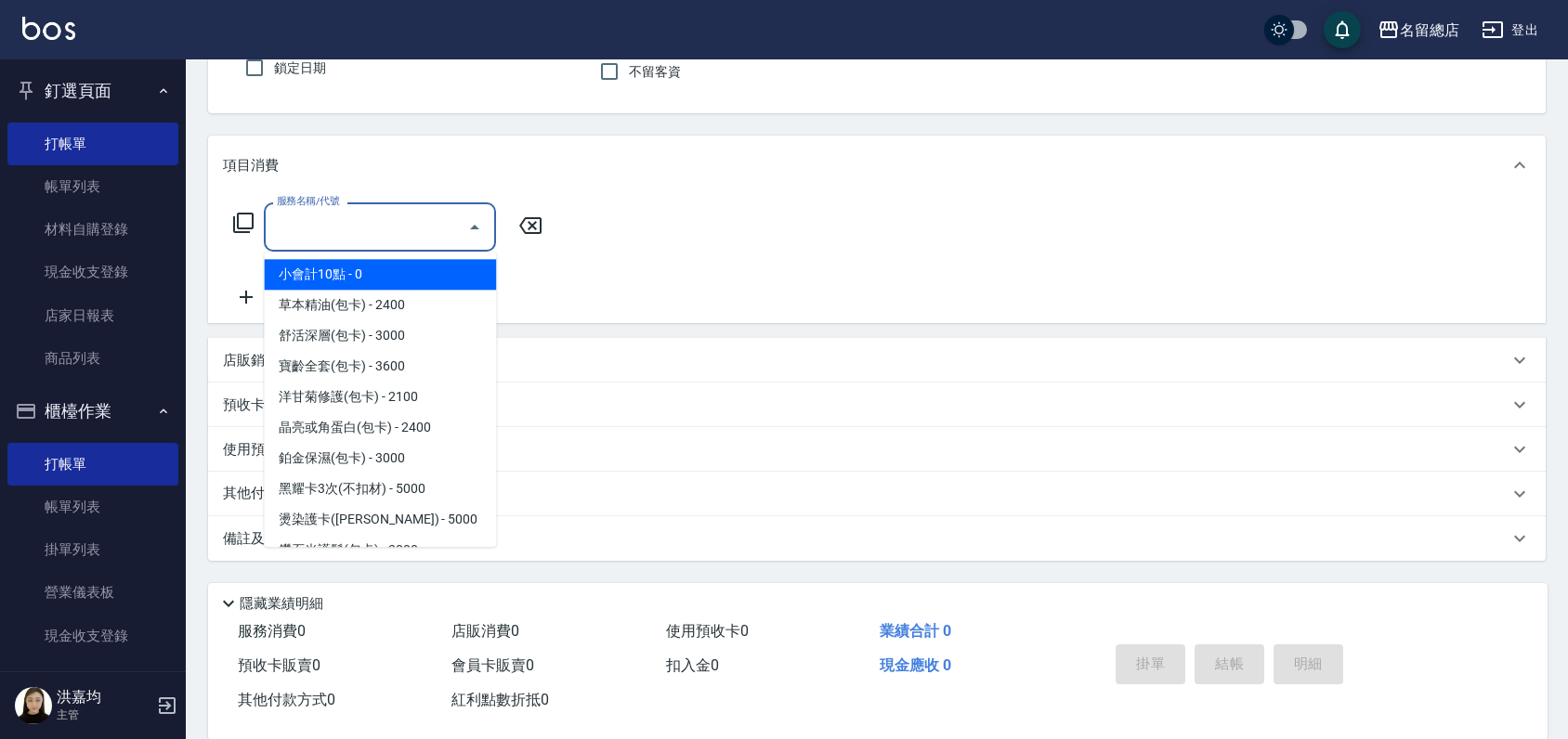
scroll to position [199, 0]
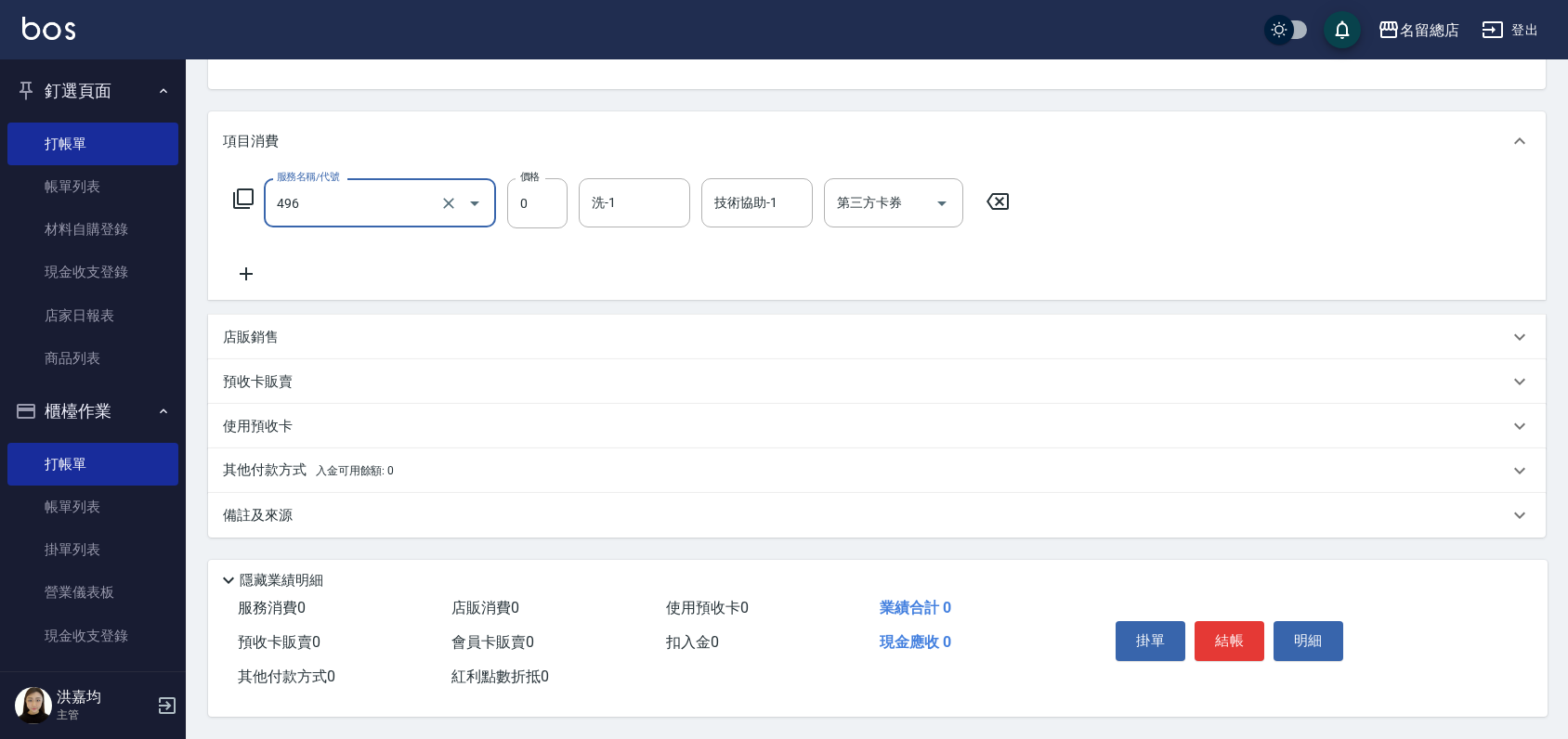
type input "2段蓋卡801~1299(496)"
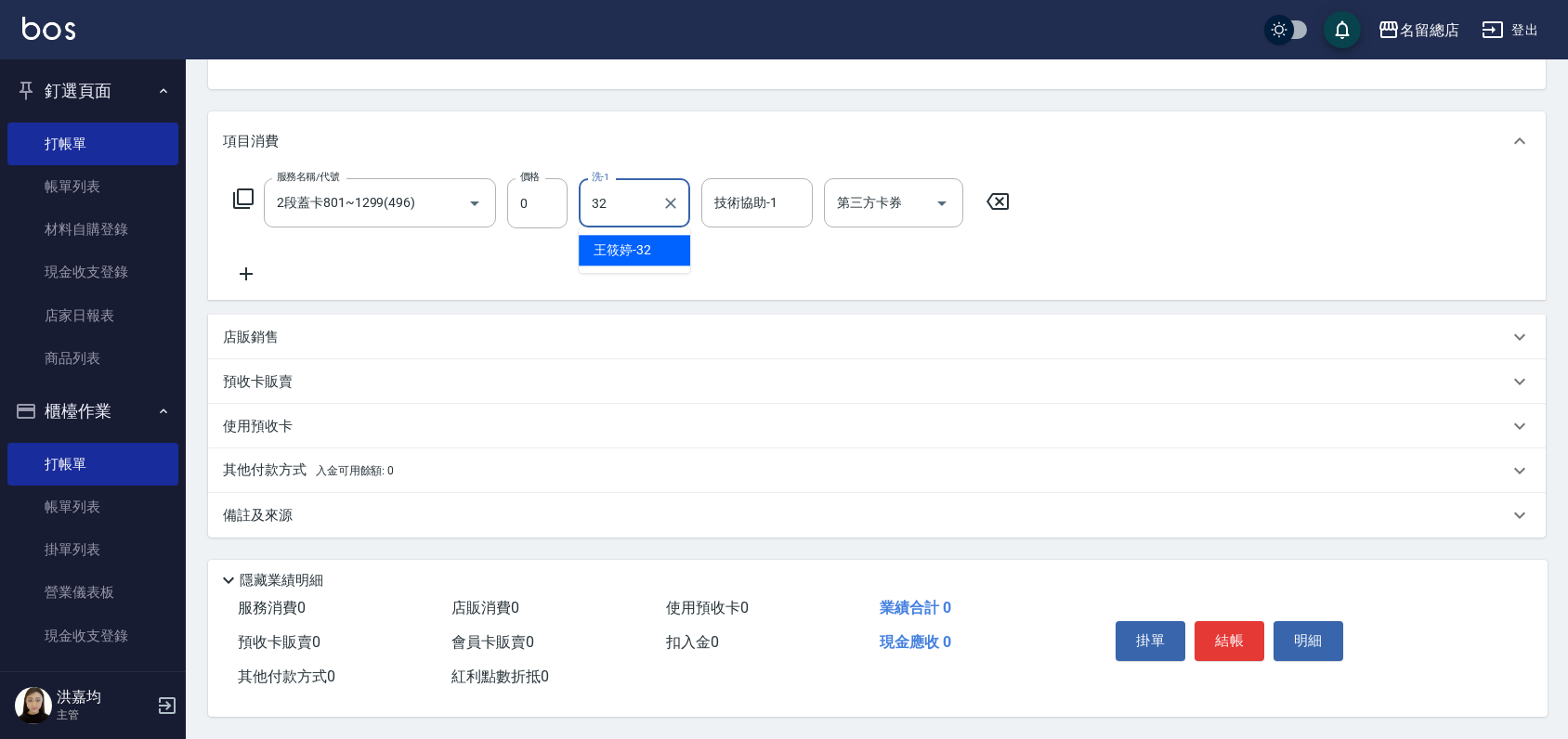
type input "王筱婷-32"
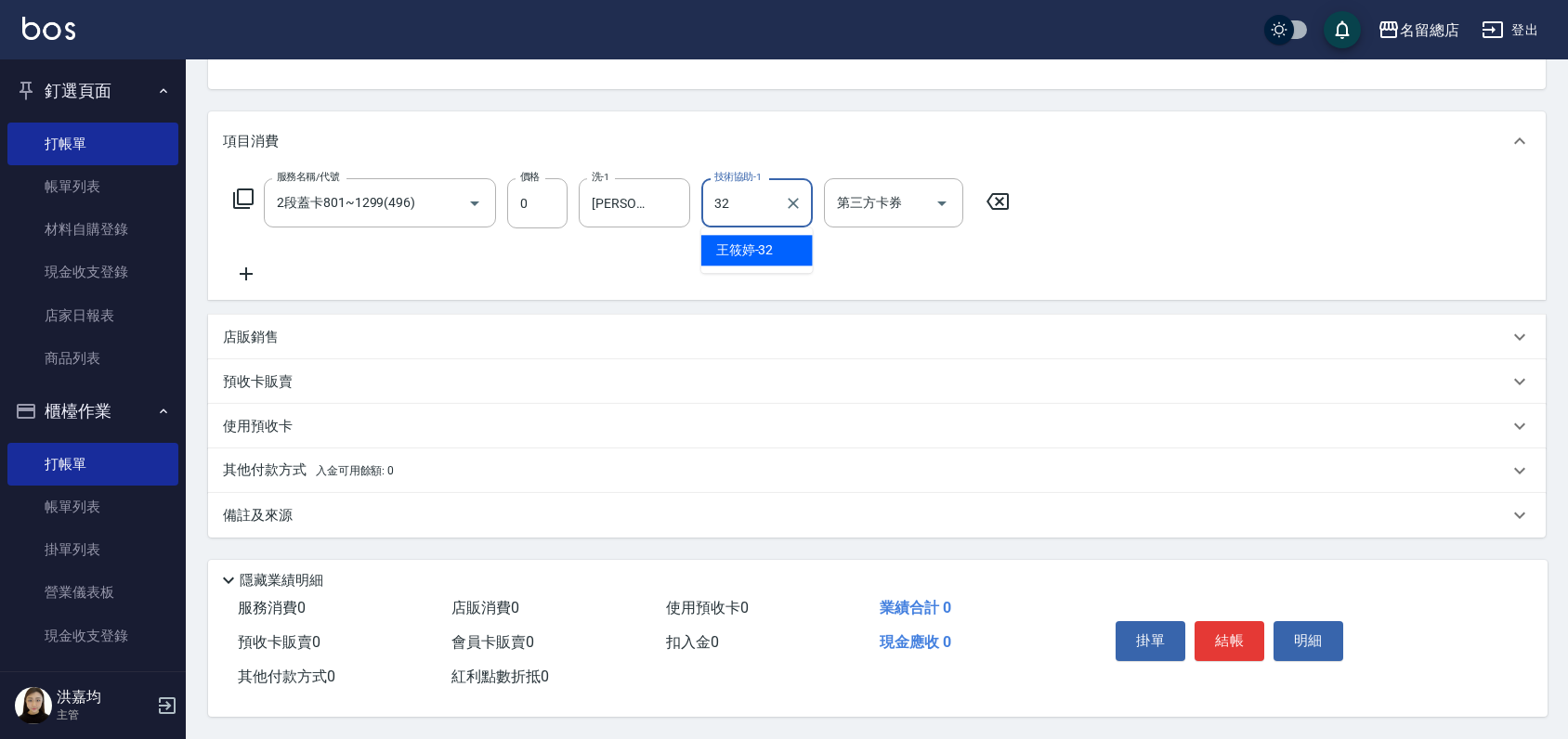
type input "王筱婷-32"
click at [275, 372] on p "預收卡販賣" at bounding box center [258, 381] width 70 height 20
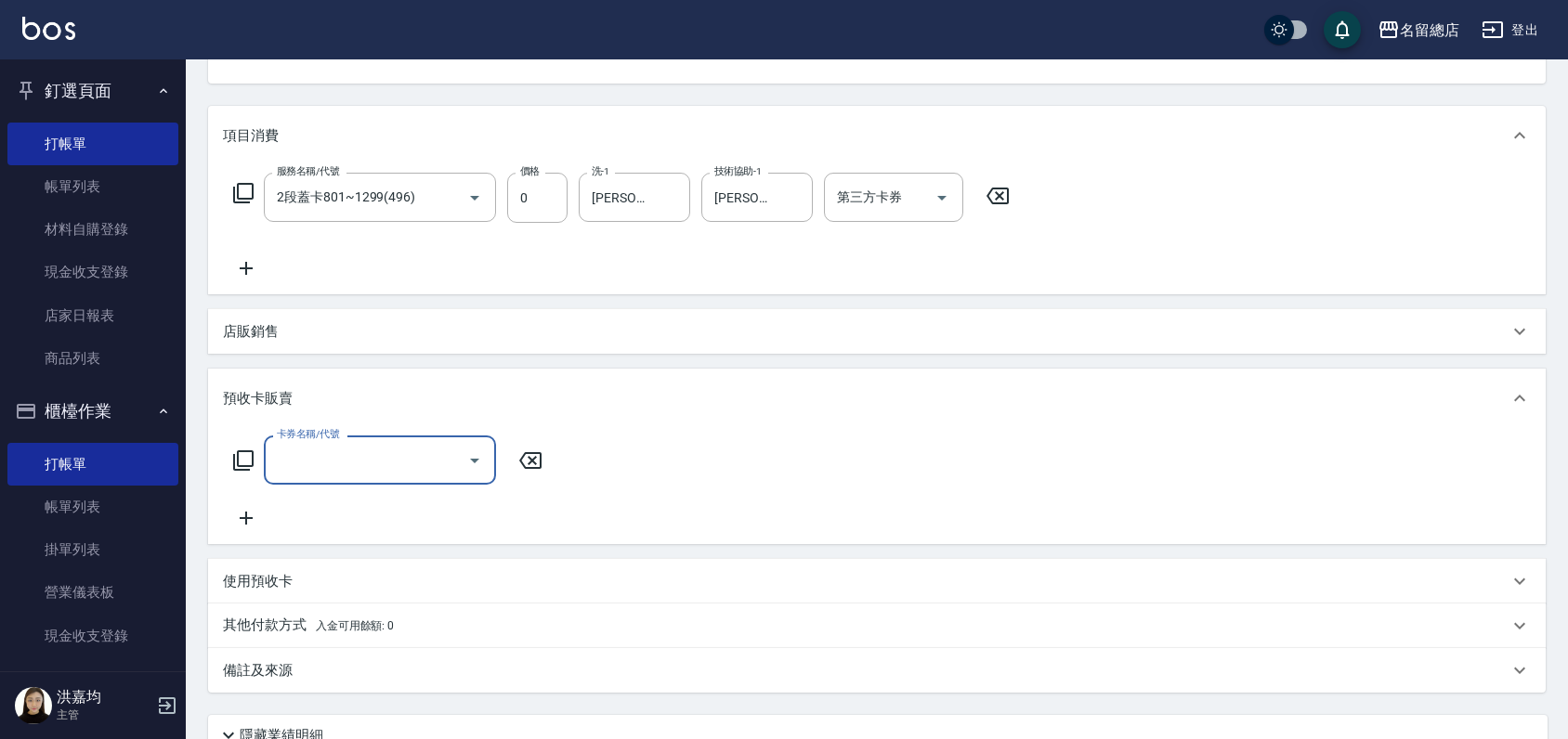
scroll to position [0, 0]
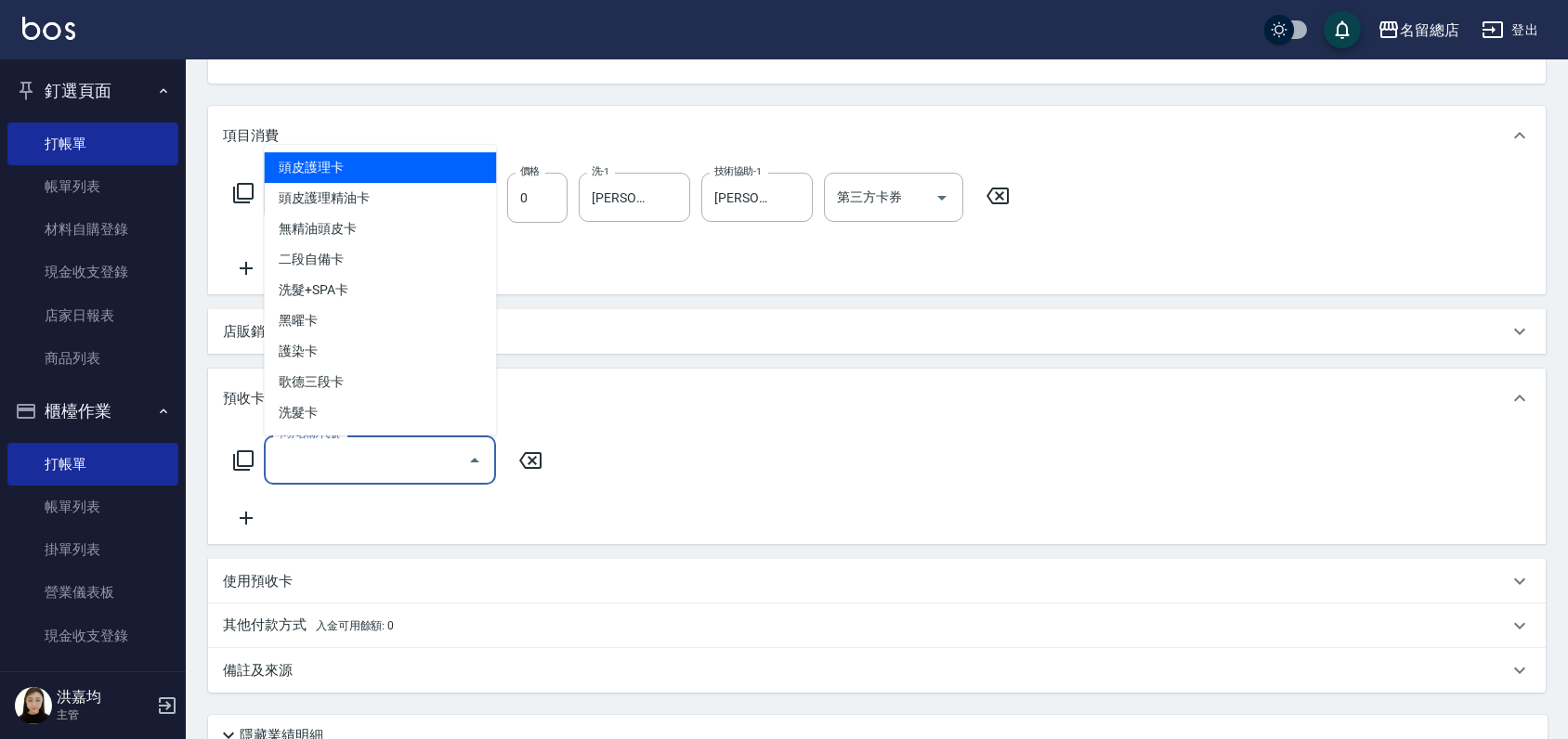
click at [305, 456] on input "卡券名稱/代號" at bounding box center [365, 459] width 187 height 33
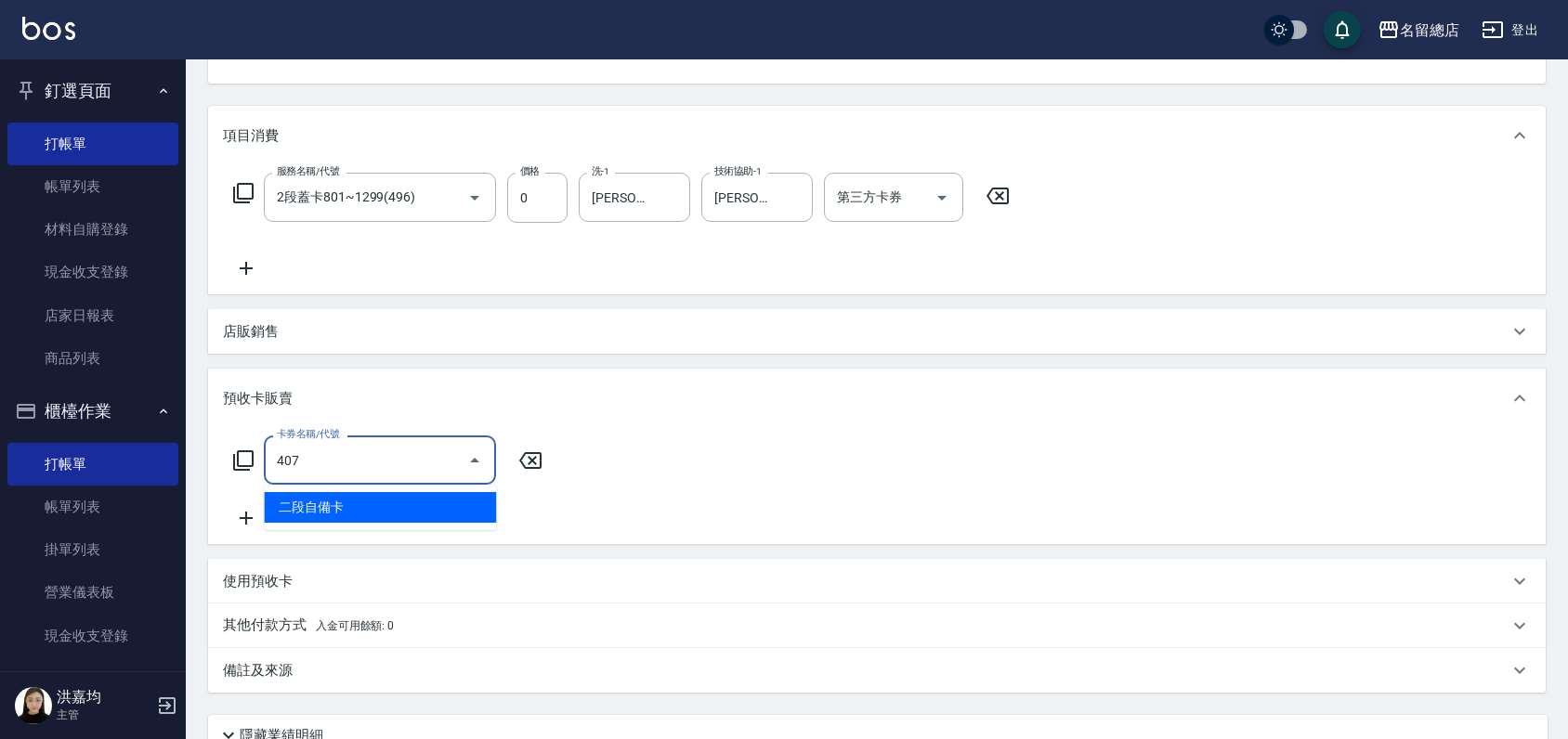
type input "二段自備卡(407)"
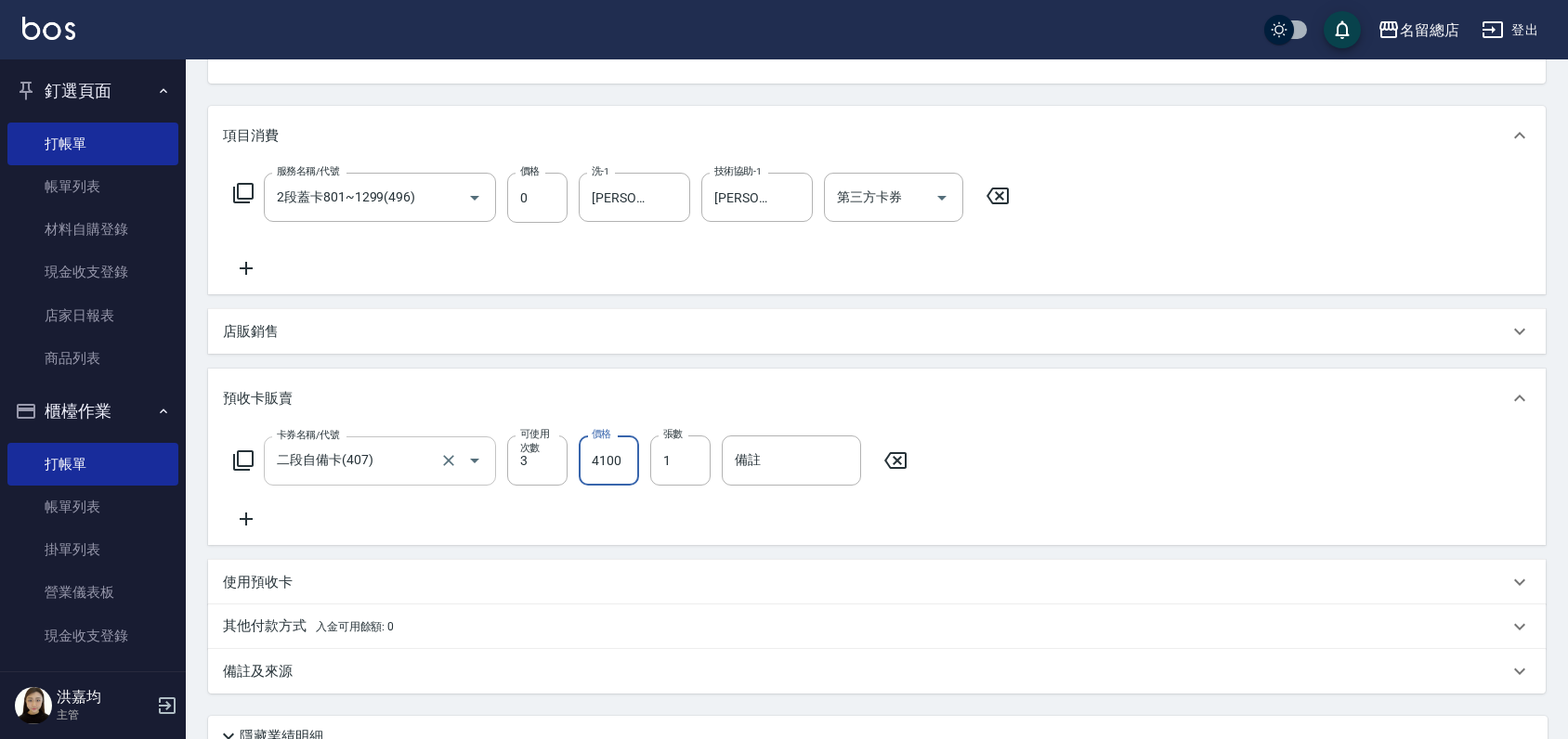
type input "4100"
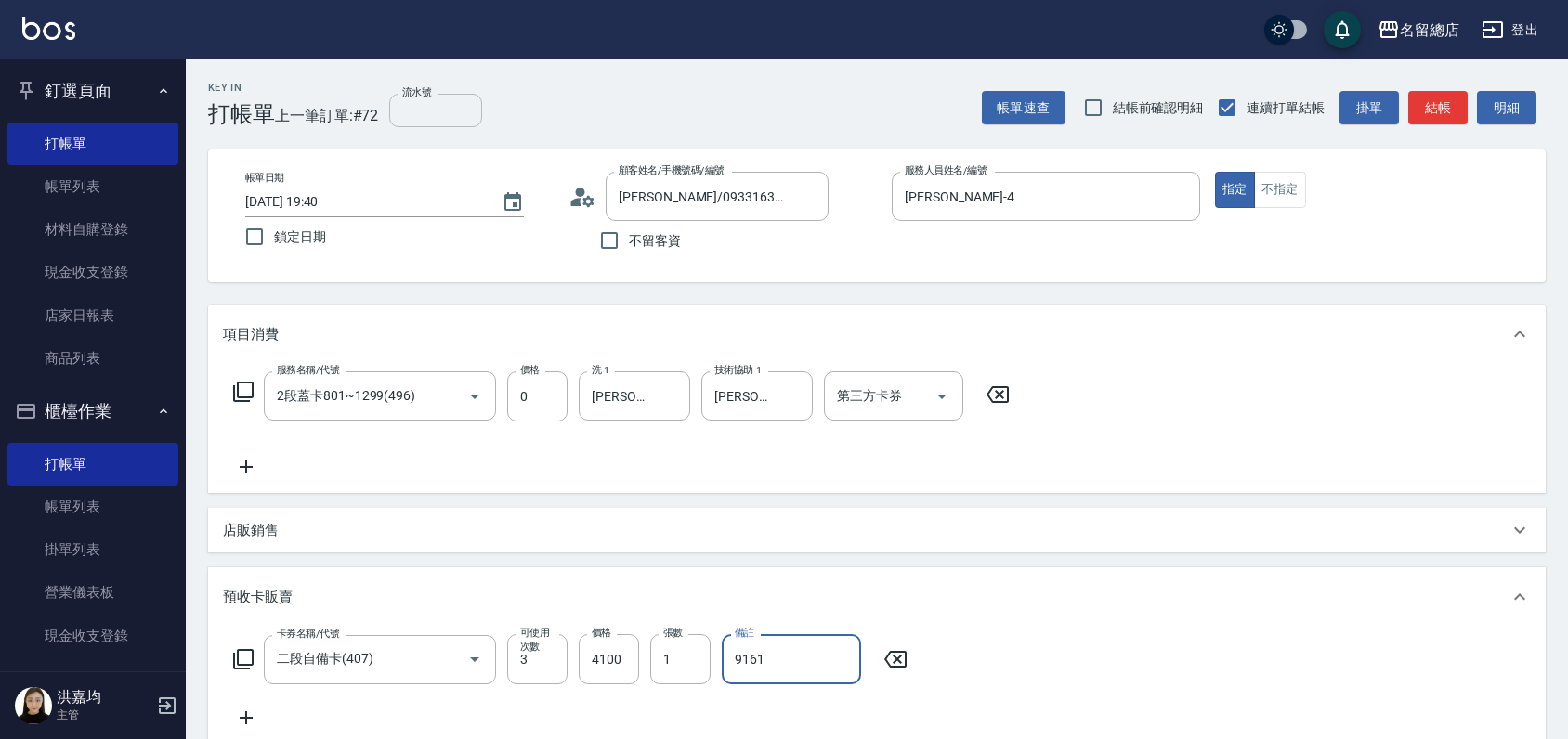
type input "9161"
click at [415, 103] on input "流水號" at bounding box center [435, 111] width 93 height 34
type input "9161"
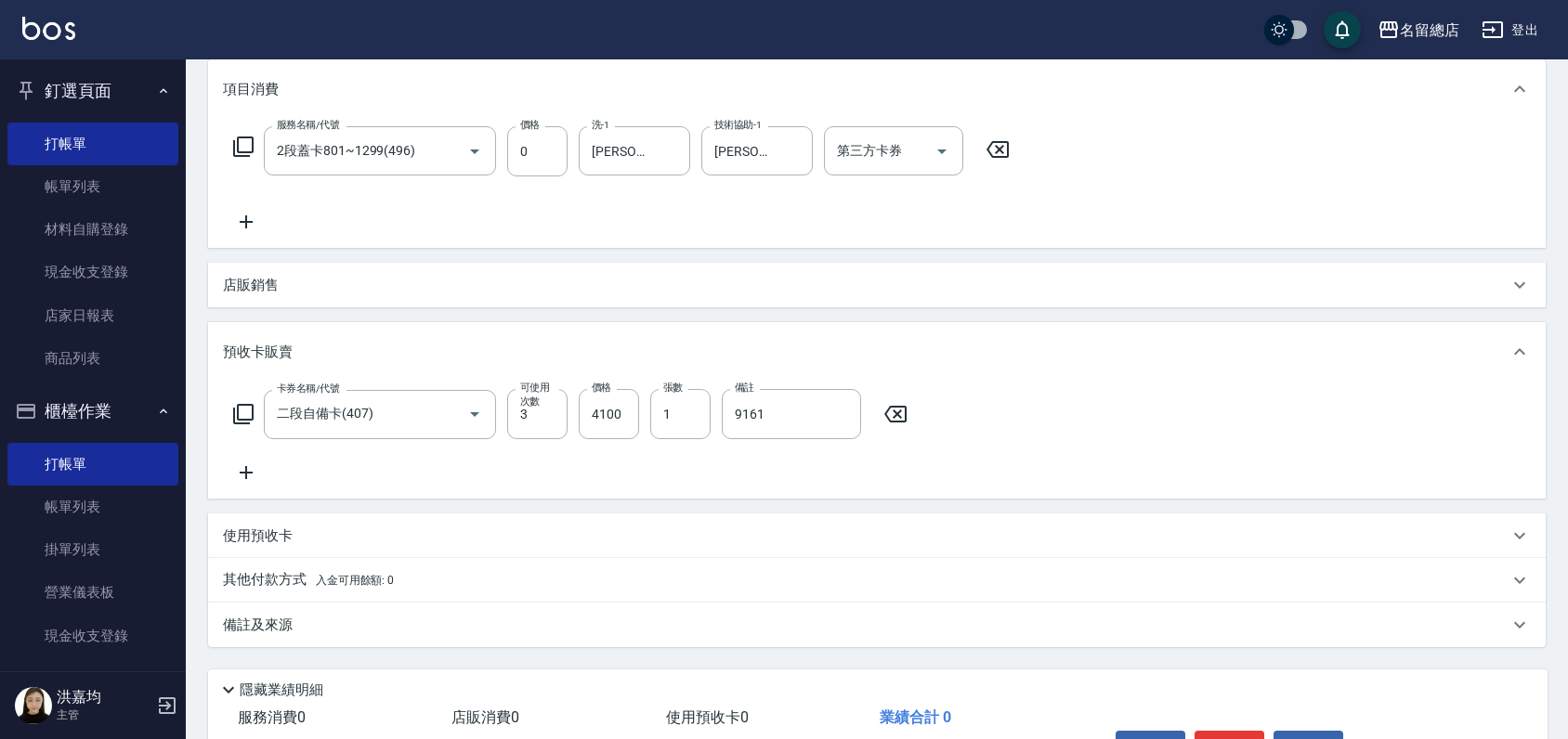
scroll to position [361, 0]
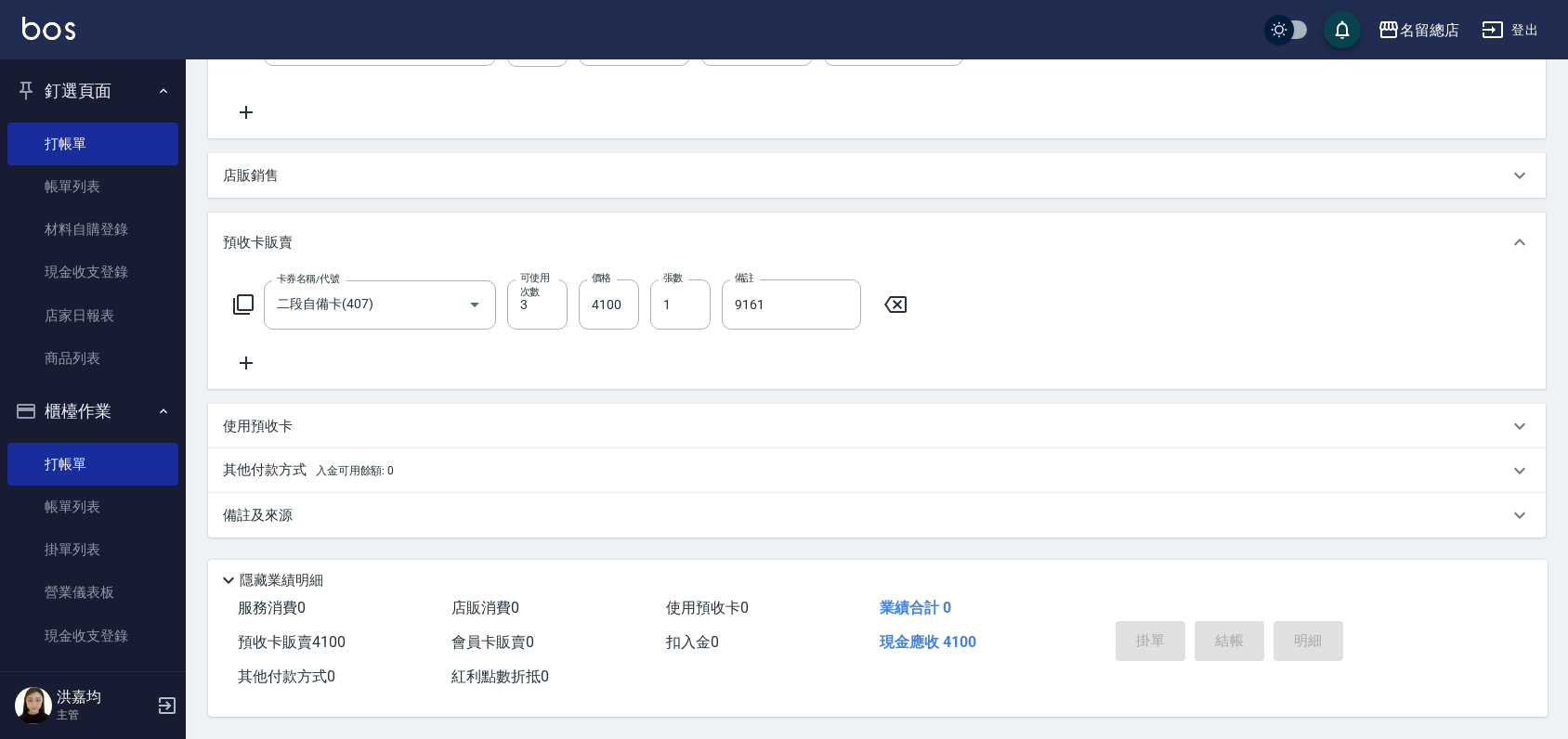
type input "2025/08/22 19:41"
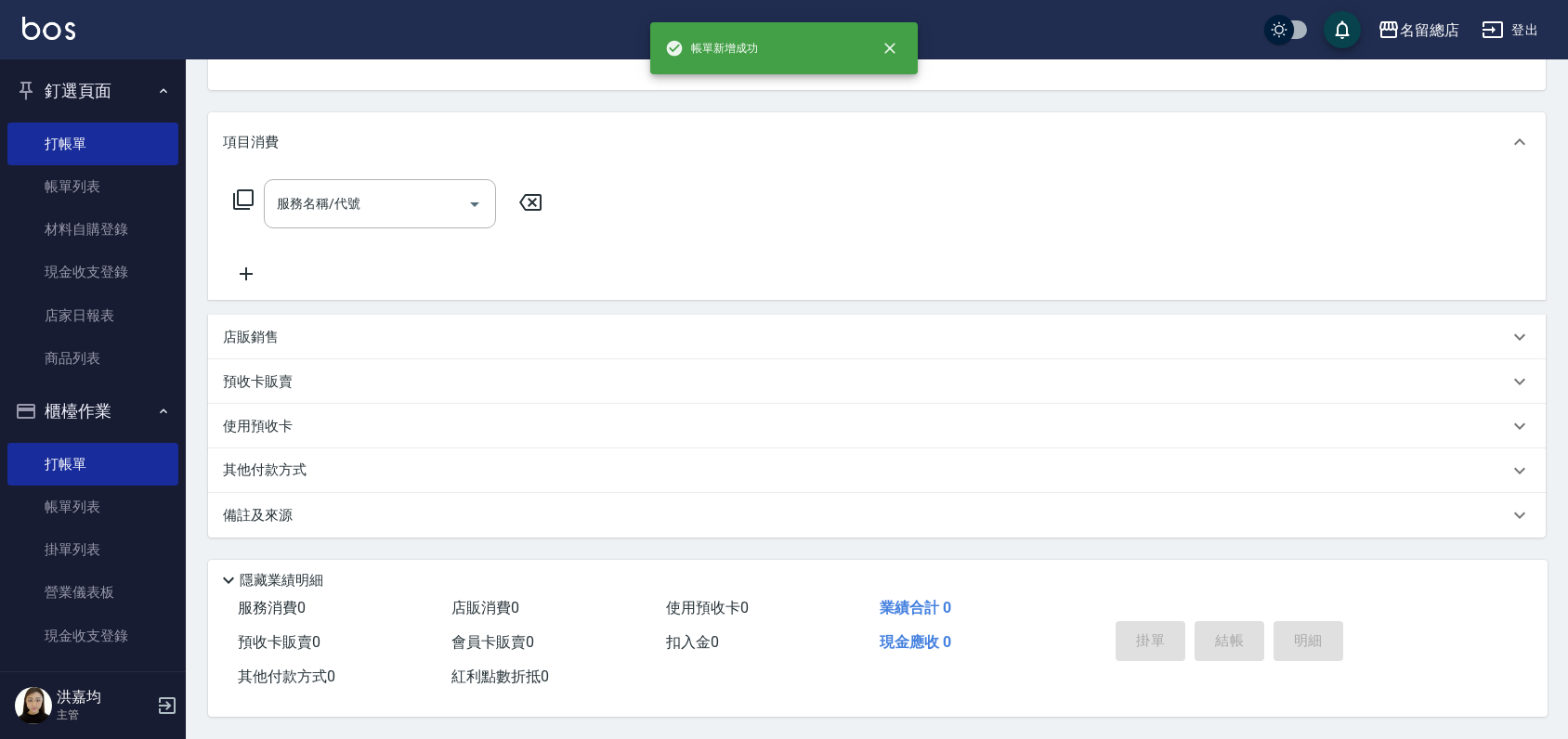
scroll to position [0, 0]
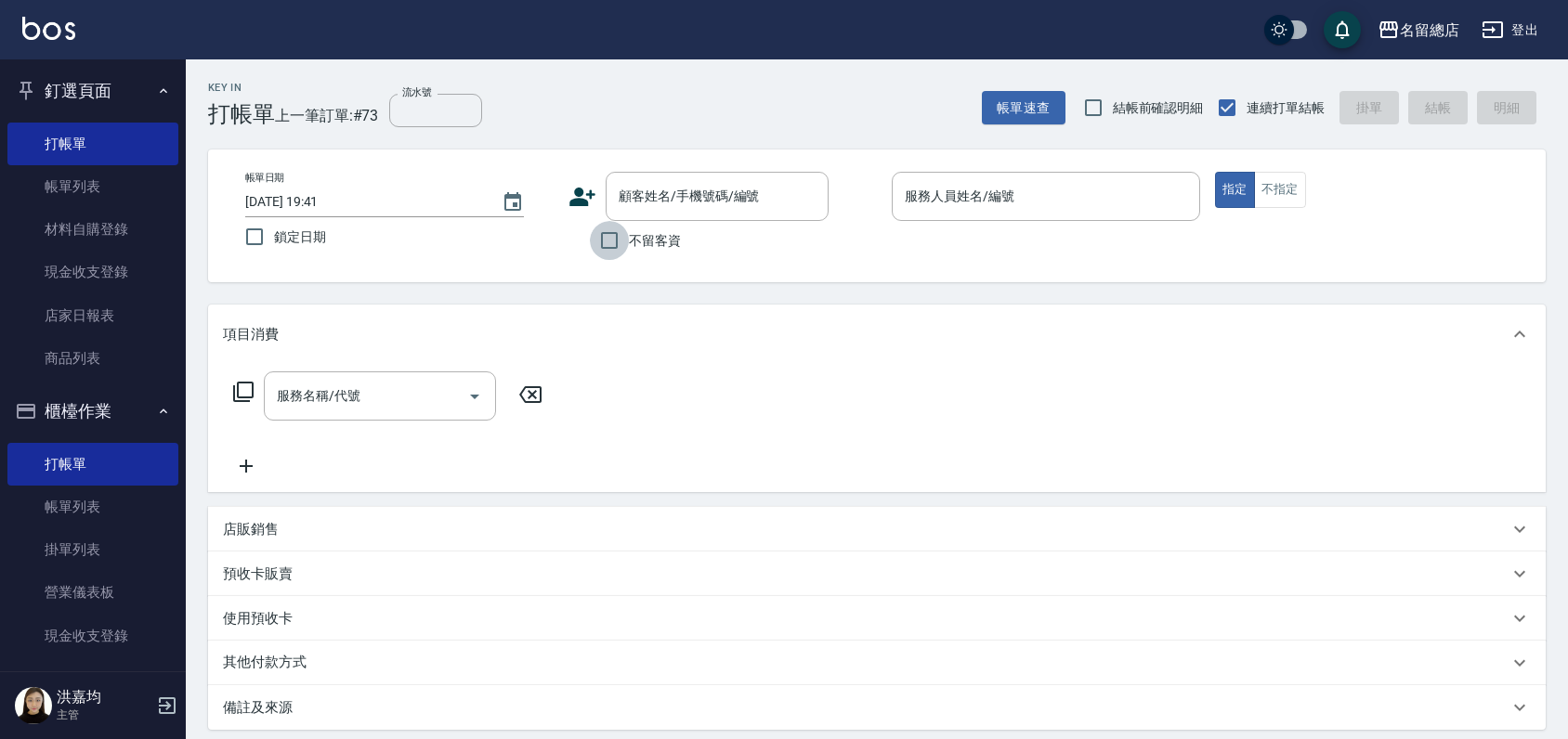
click at [610, 238] on input "不留客資" at bounding box center [608, 240] width 39 height 39
checkbox input "true"
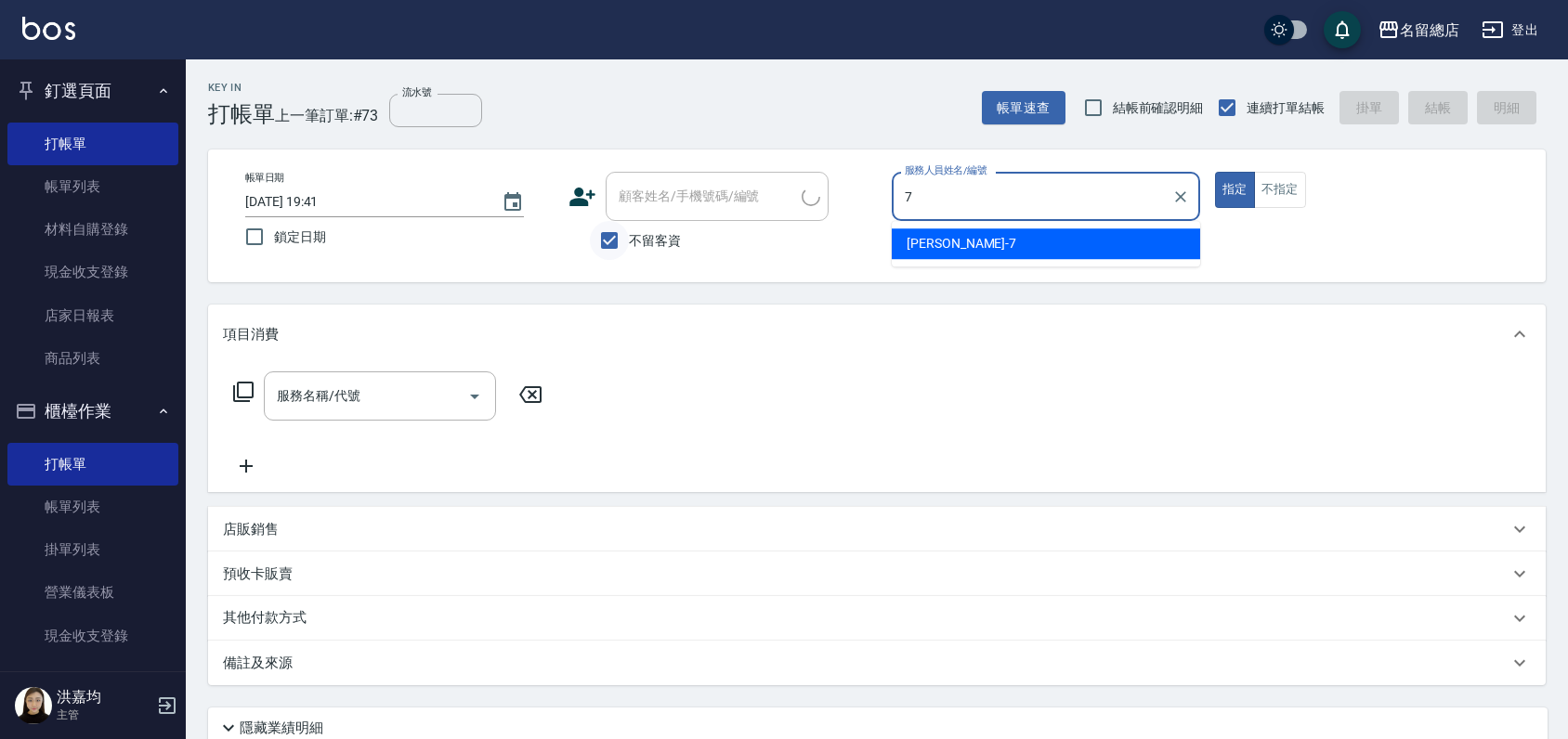
type input "Mick-7"
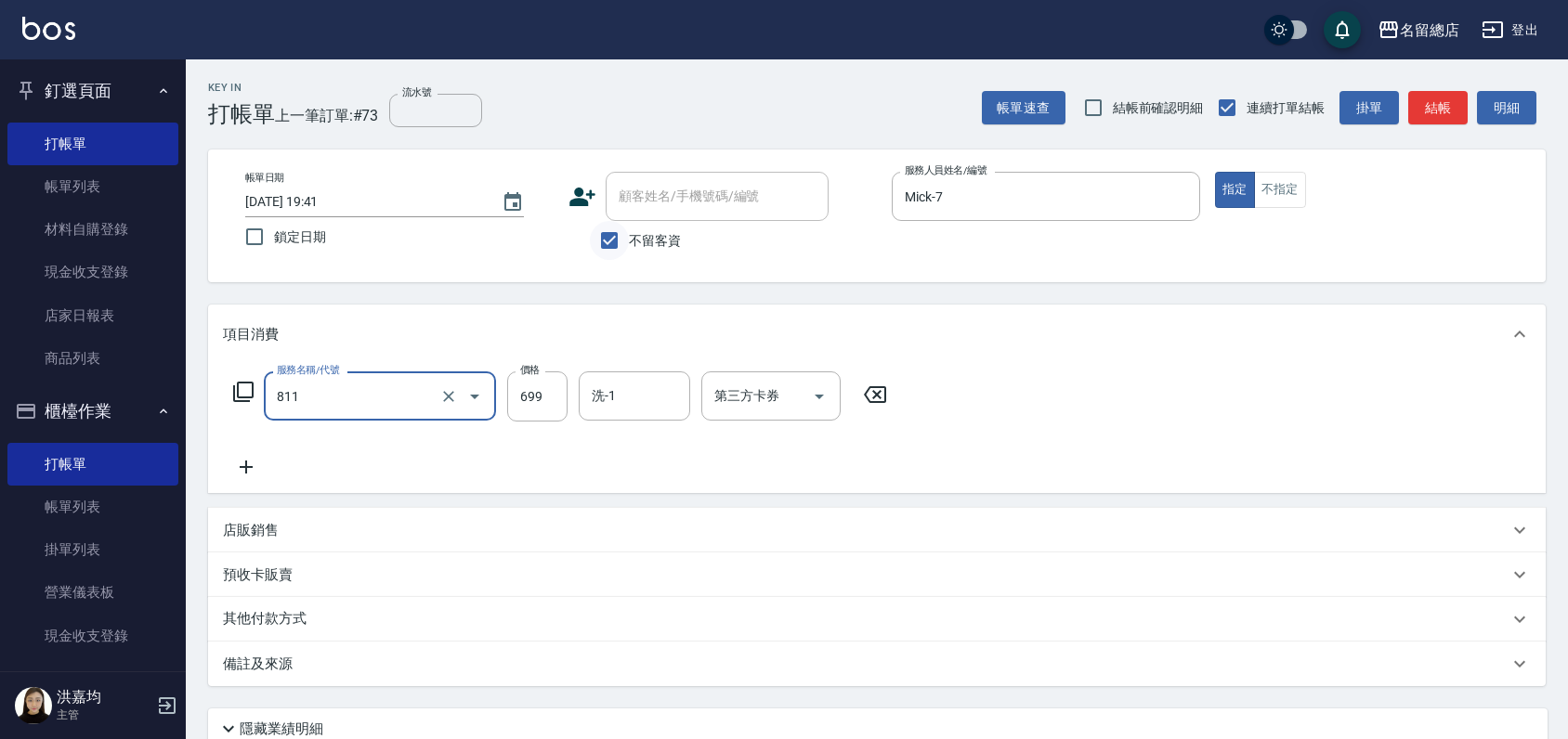
type input "洗+剪(811)"
type input "700"
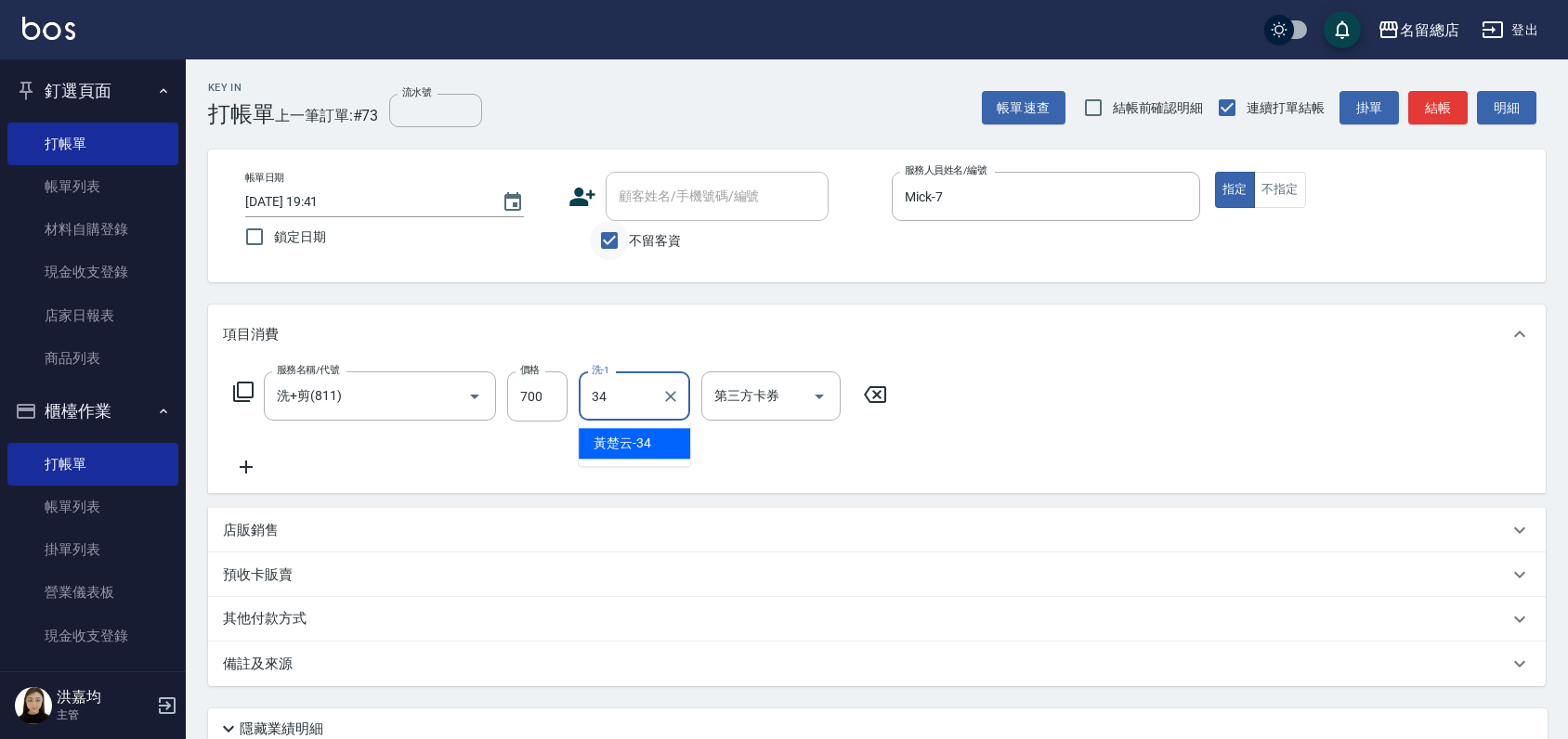
type input "[PERSON_NAME]-34"
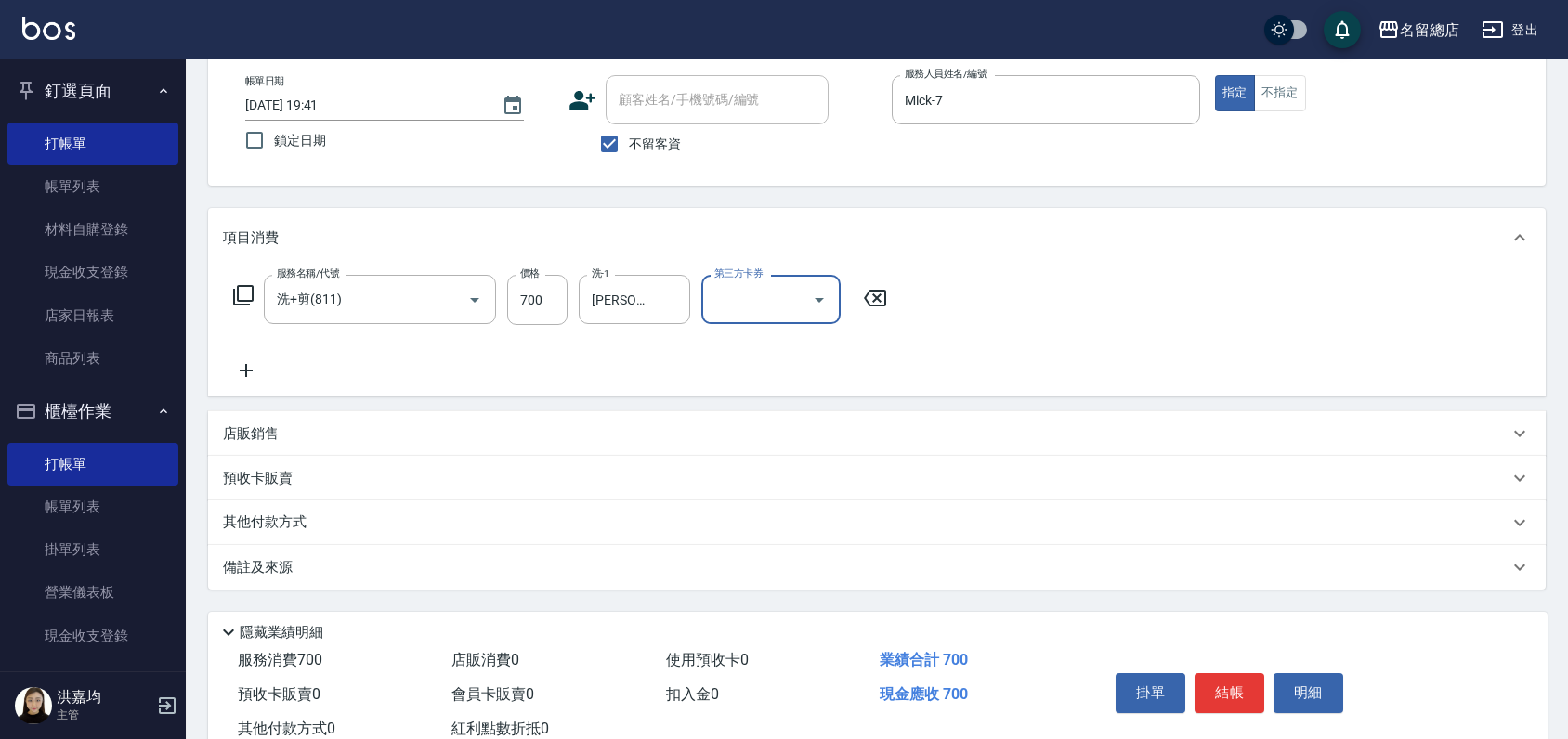
scroll to position [155, 0]
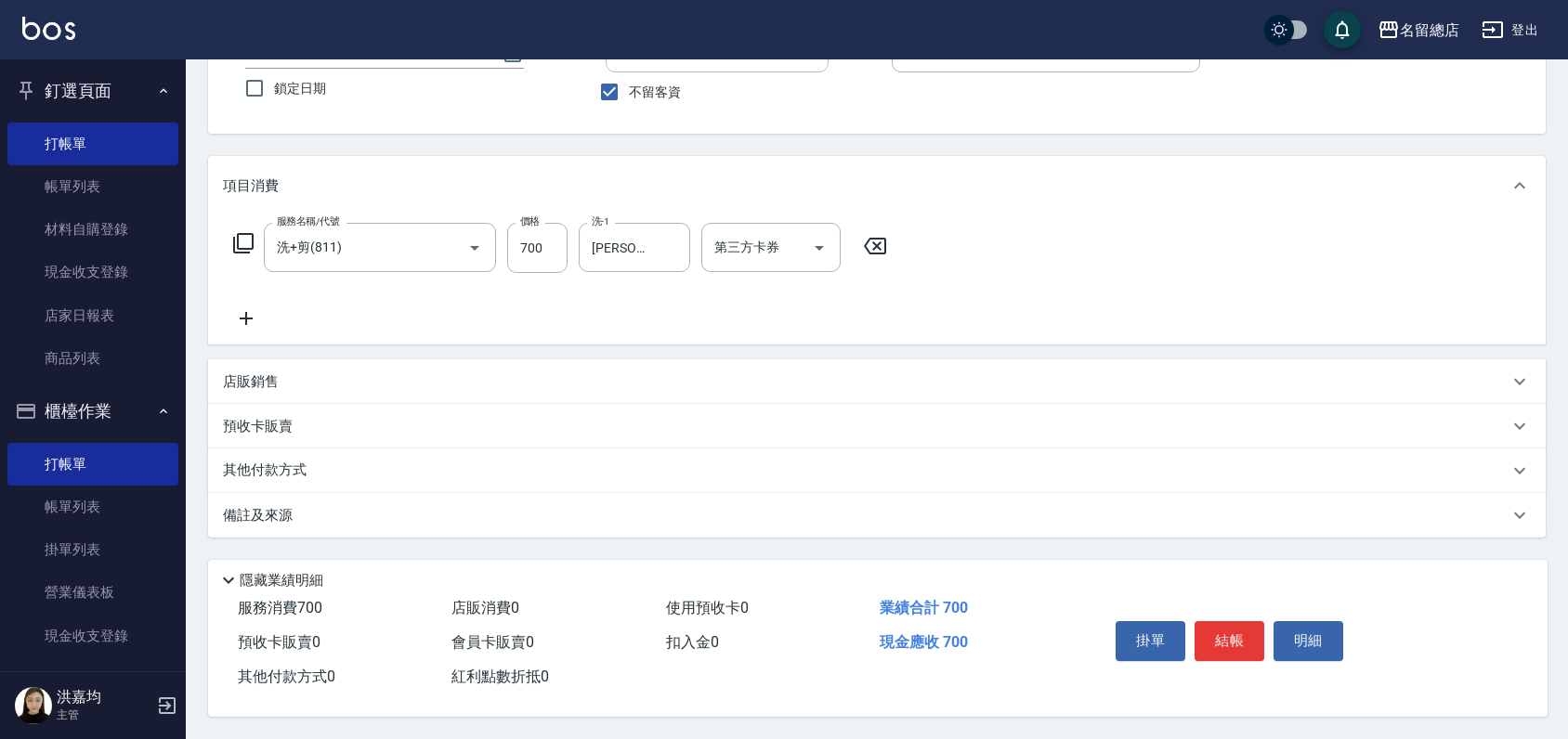
click at [260, 378] on p "店販銷售" at bounding box center [251, 381] width 56 height 20
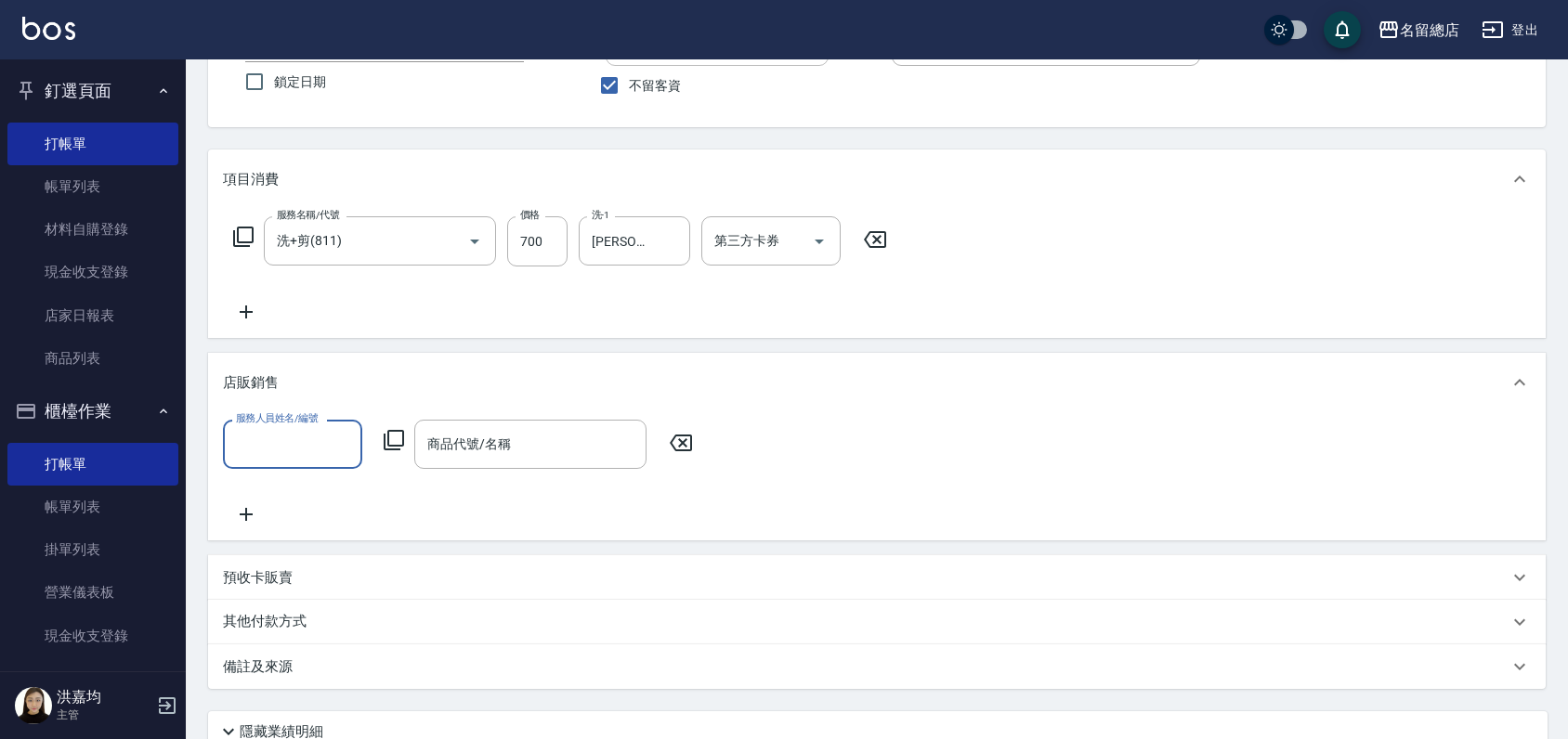
scroll to position [0, 0]
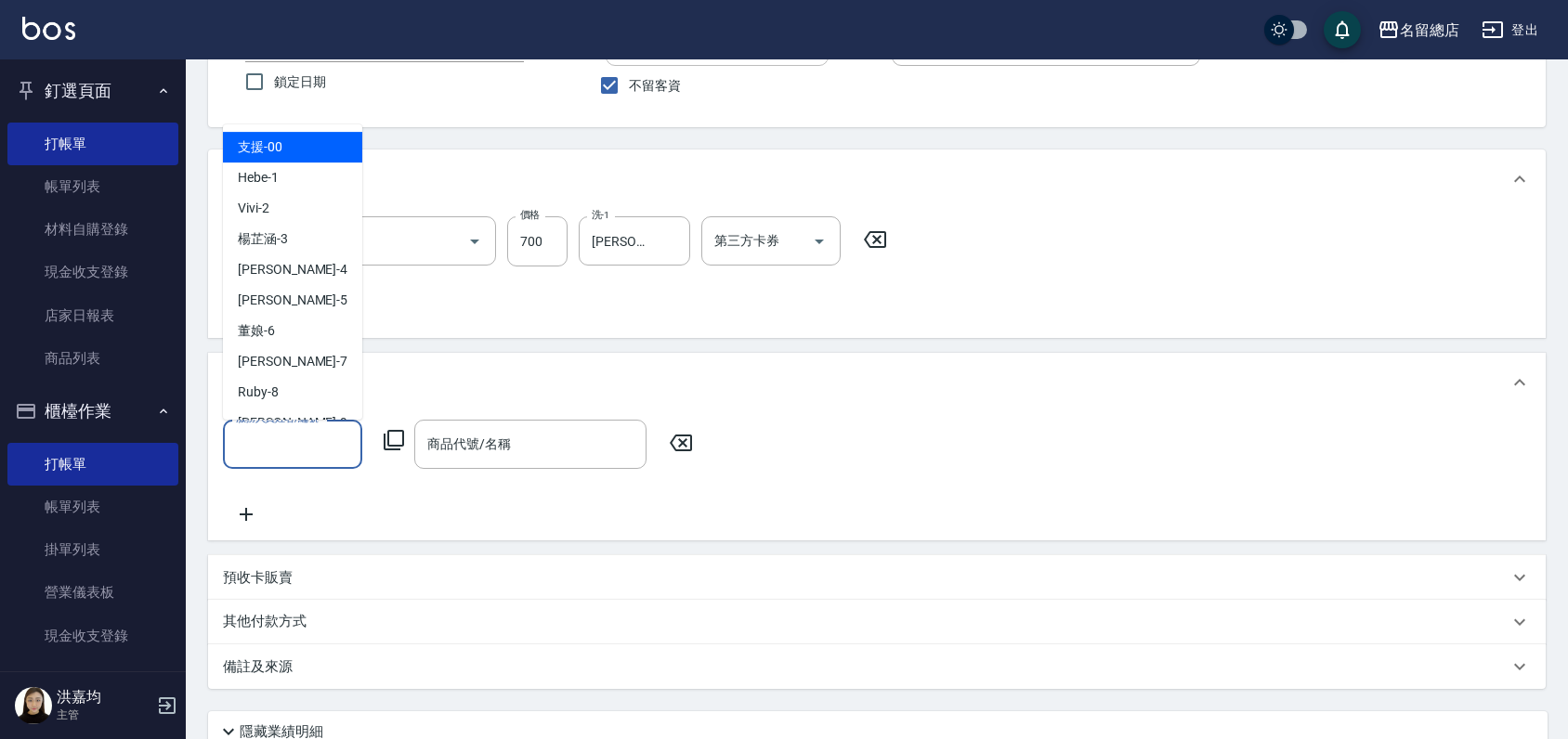
click at [292, 444] on input "服務人員姓名/編號" at bounding box center [293, 444] width 122 height 33
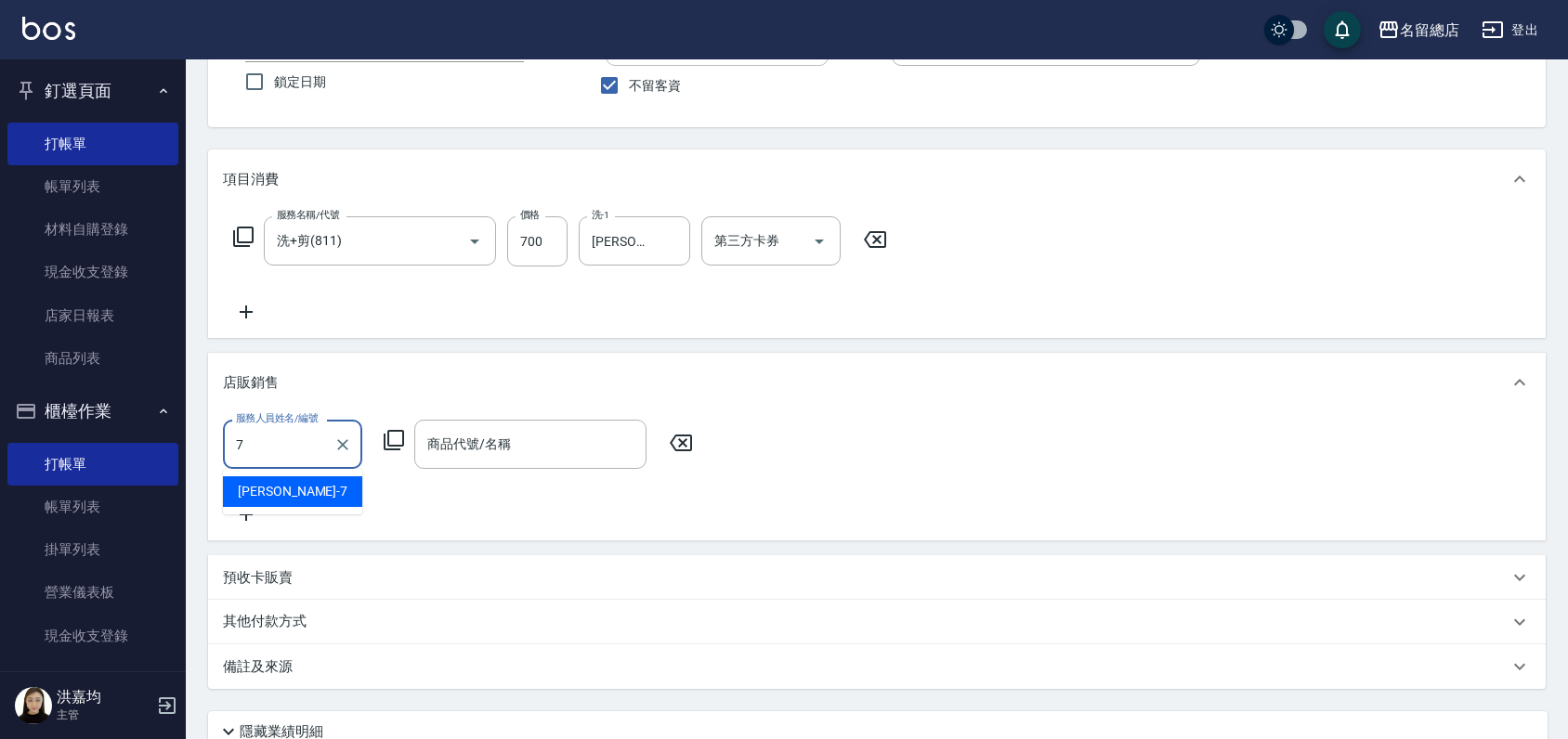
type input "Mick-7"
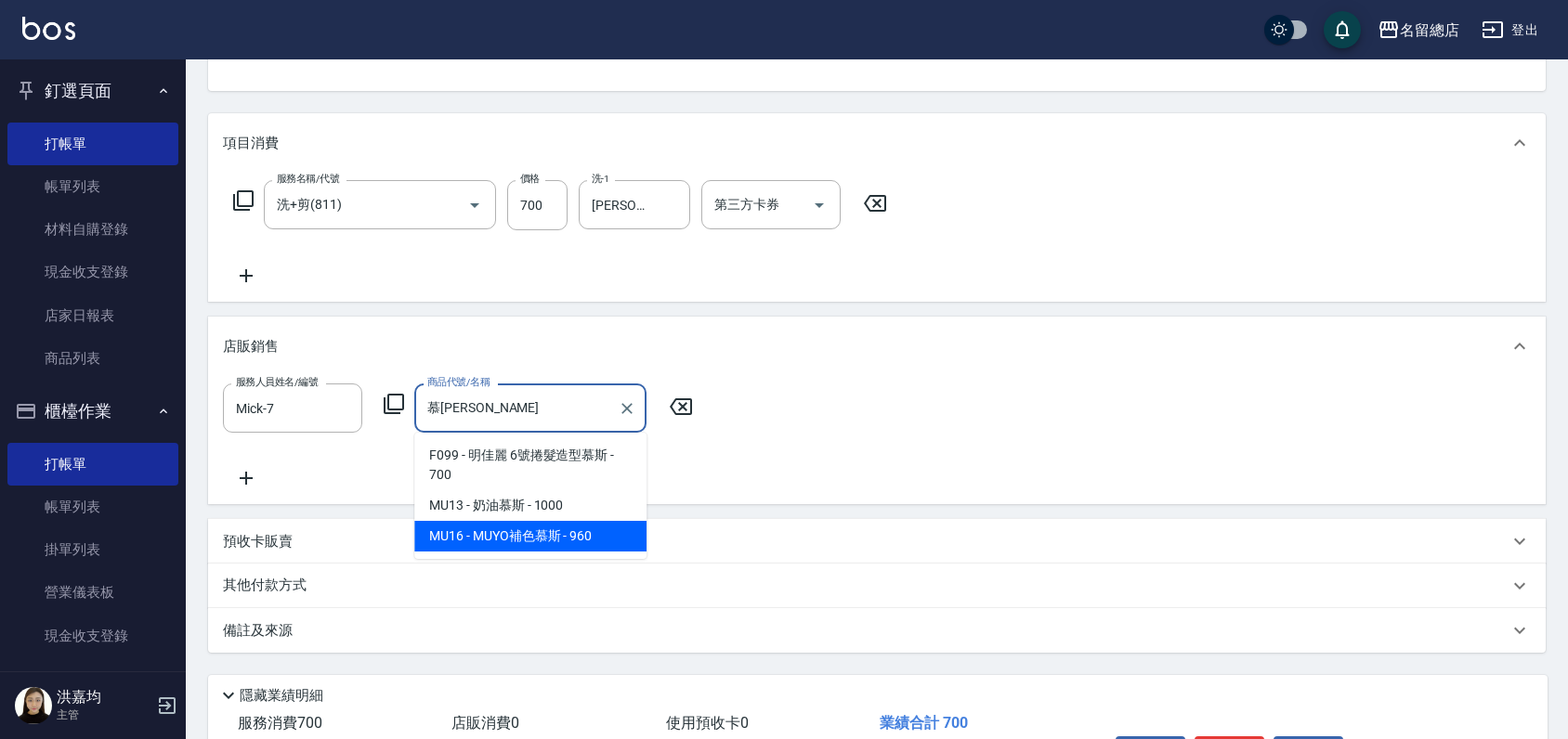
scroll to position [155, 0]
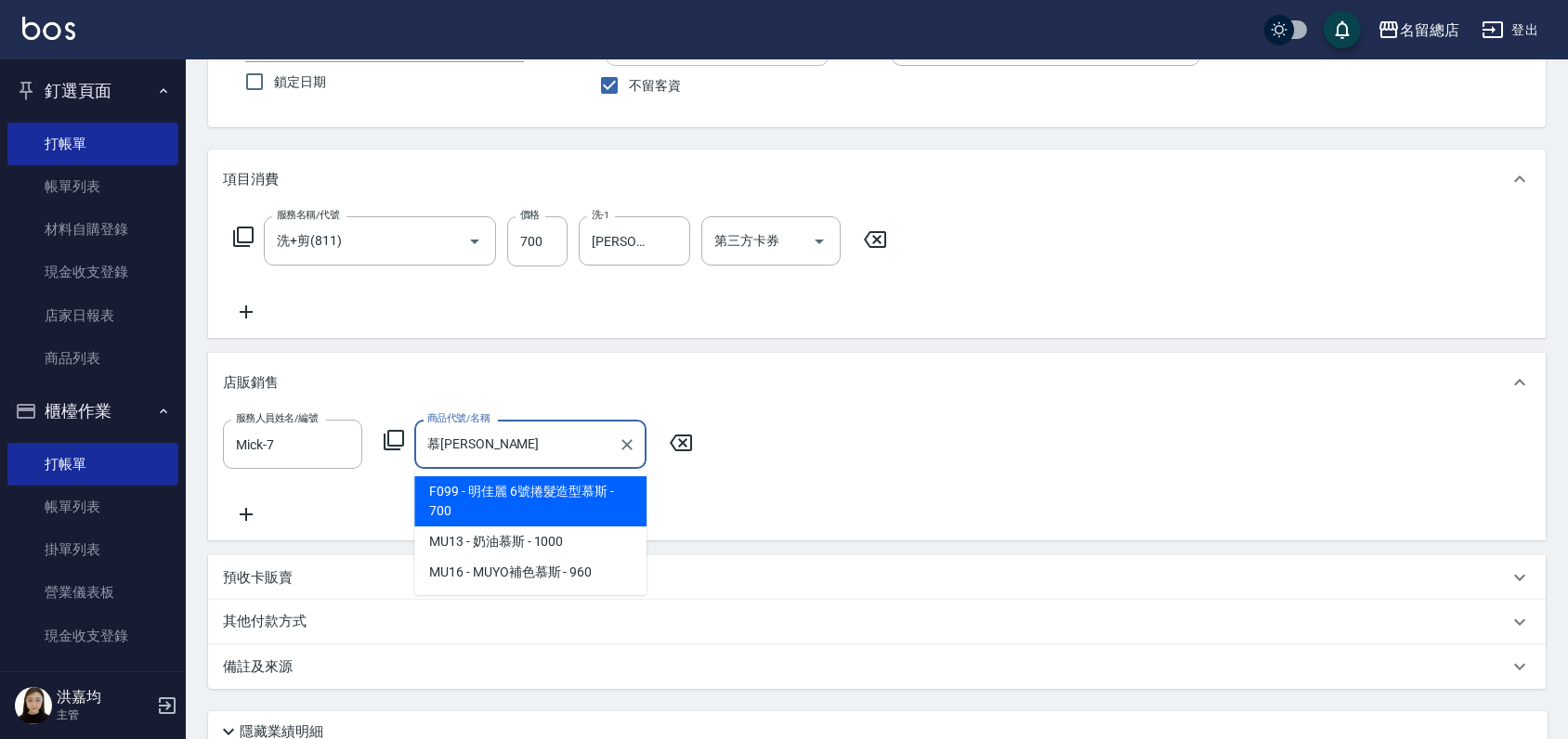
click at [501, 505] on span "F099 - 明佳麗 6號捲髮造型慕斯 - 700" at bounding box center [530, 501] width 233 height 50
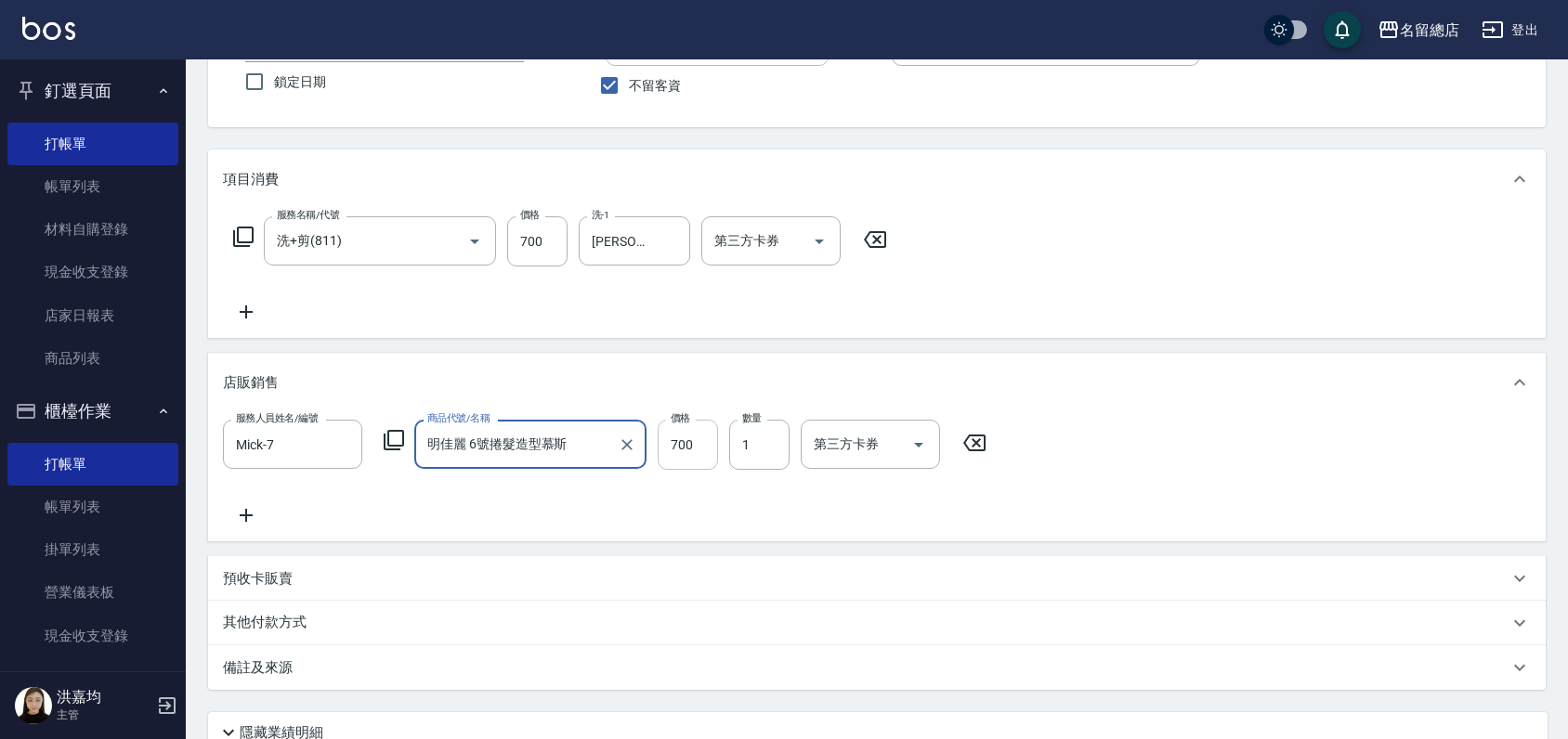
type input "明佳麗 6號捲髮造型慕斯"
click at [666, 445] on input "700" at bounding box center [687, 444] width 60 height 50
type input "400"
click at [736, 504] on div "服務人員姓名/編號 Mick-7 服務人員姓名/編號 商品代號/名稱 明佳麗 6號捲髮造型慕斯 商品代號/名稱 價格 400 價格 數量 1 數量 第三方卡券…" at bounding box center [877, 473] width 1307 height 106
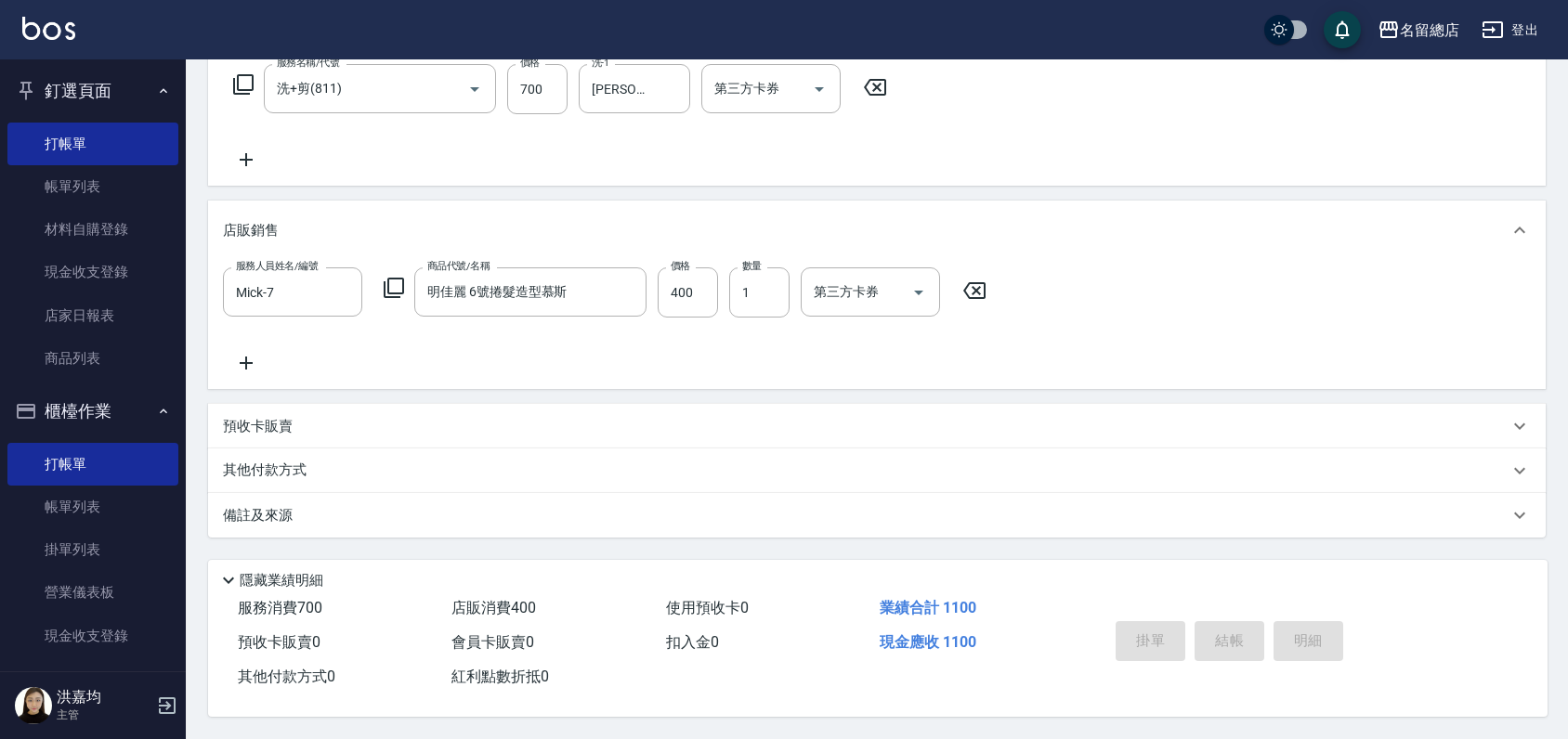
type input "2025/08/22 19:43"
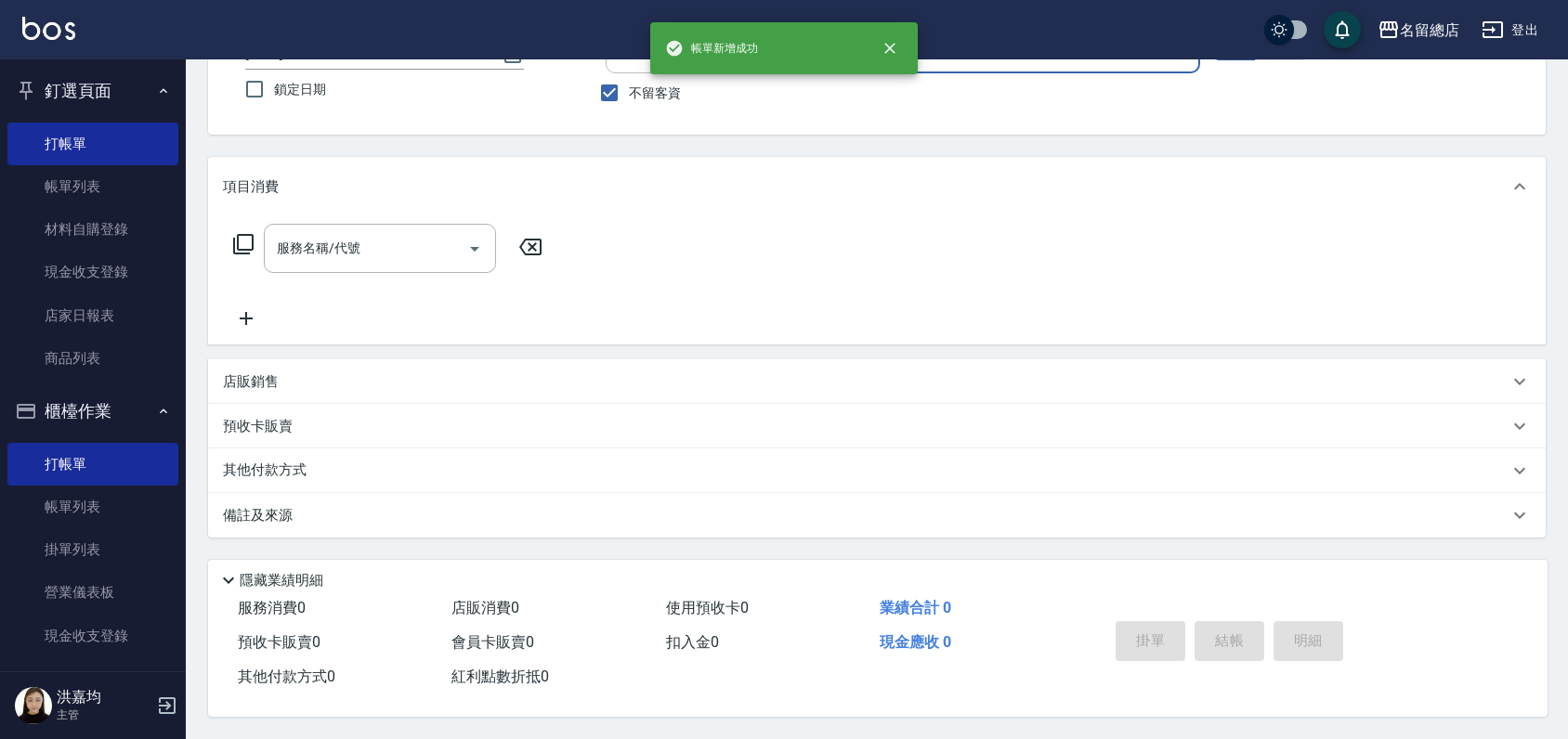
scroll to position [0, 0]
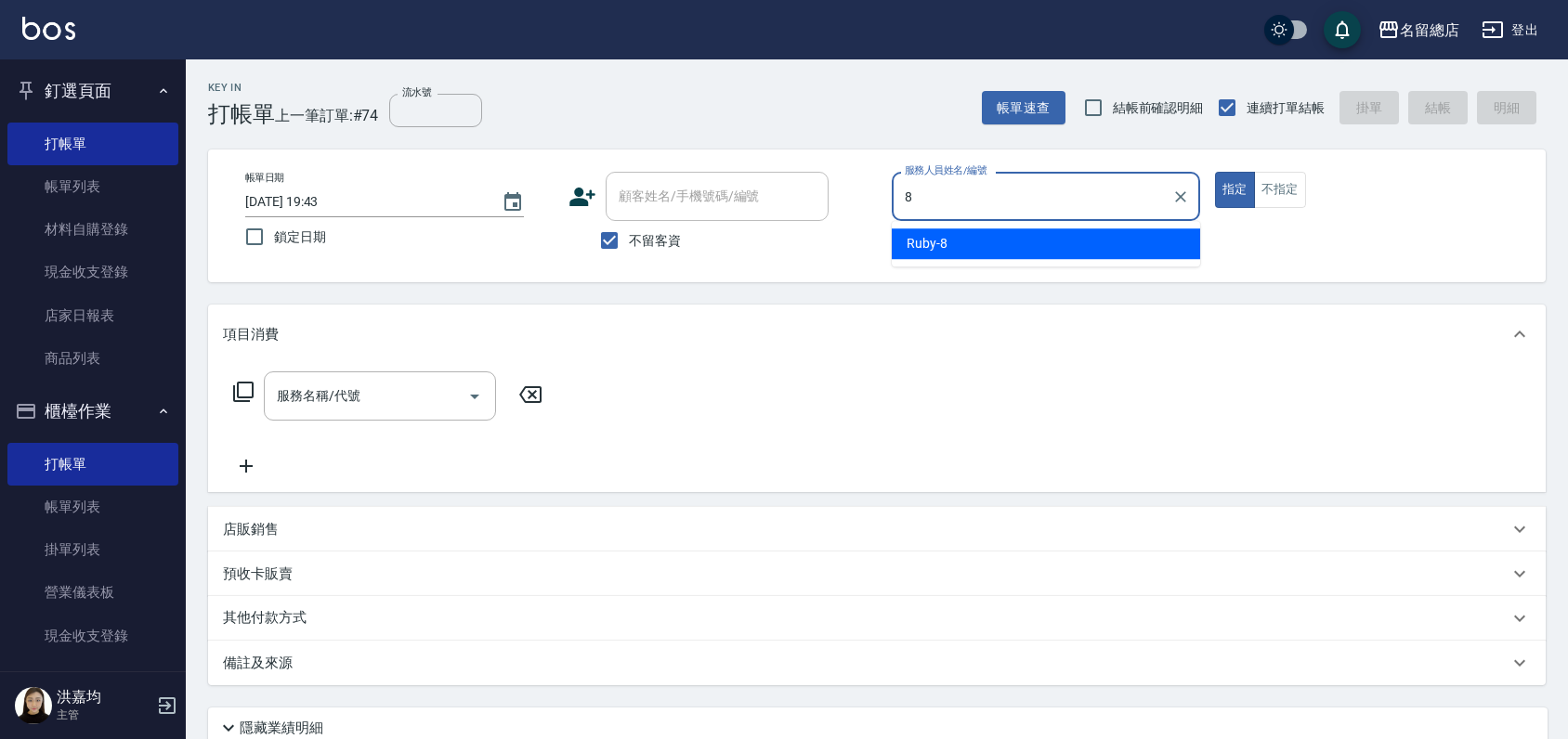
type input "Ruby-8"
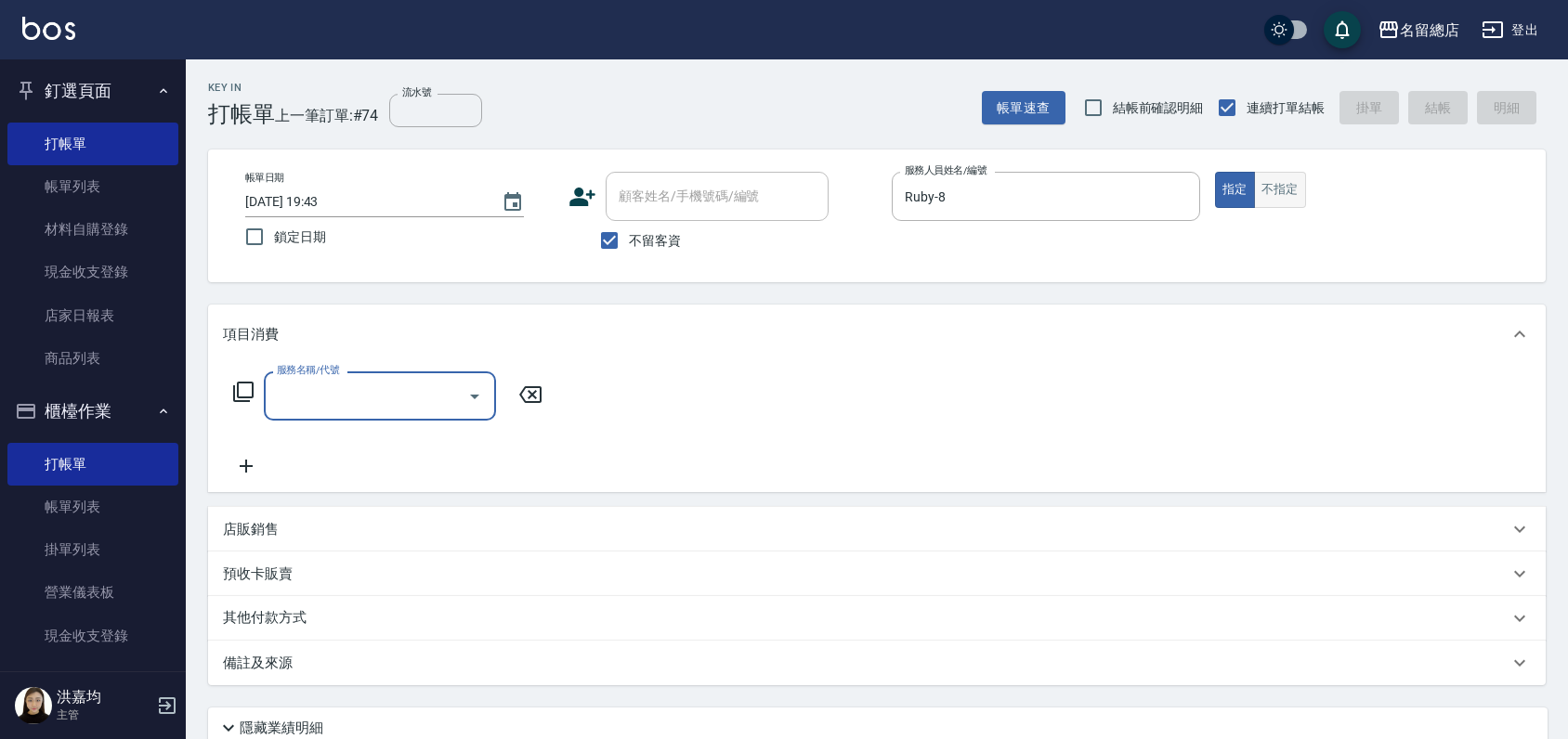
click at [1291, 178] on button "不指定" at bounding box center [1279, 189] width 52 height 36
type button "false"
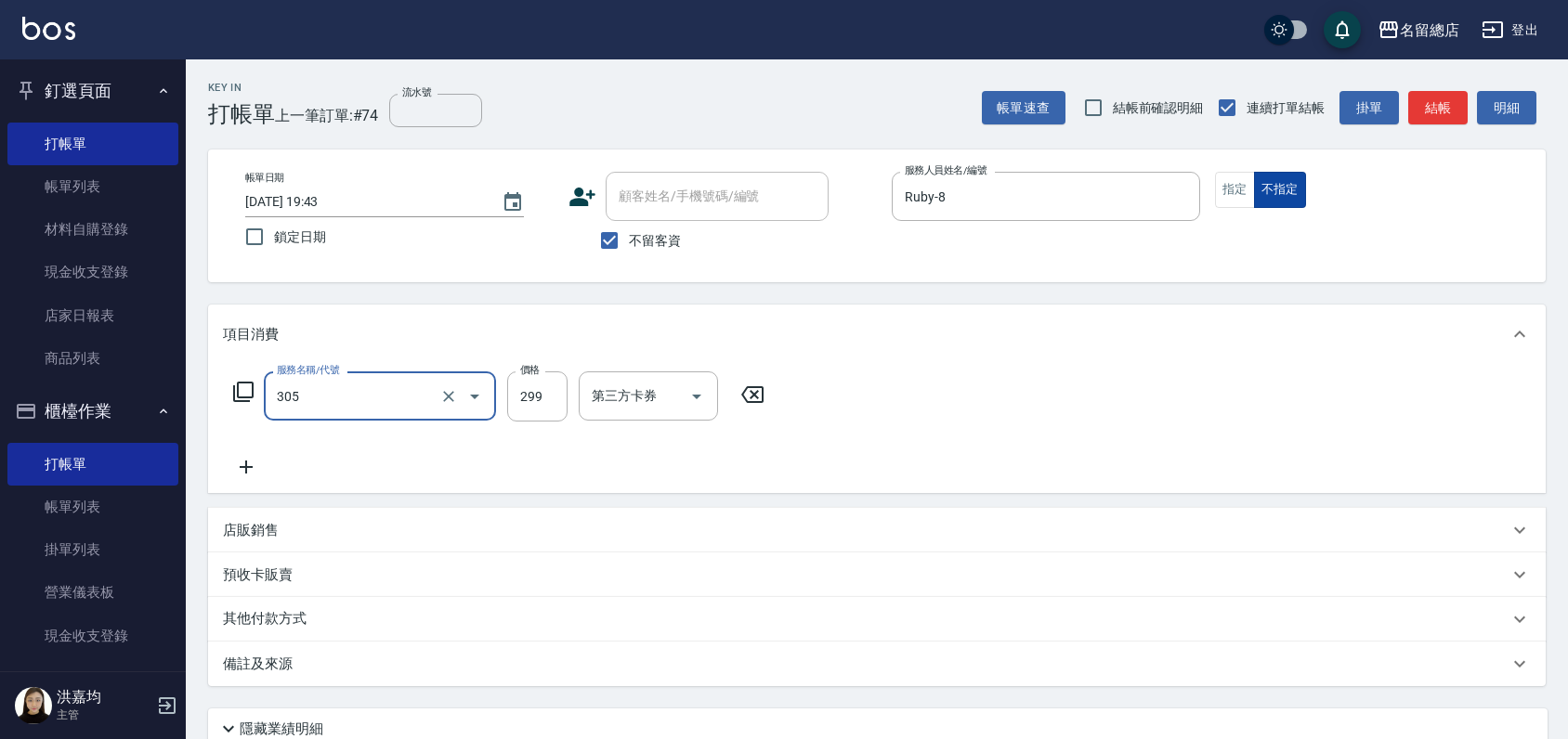
type input "剪髮(305)"
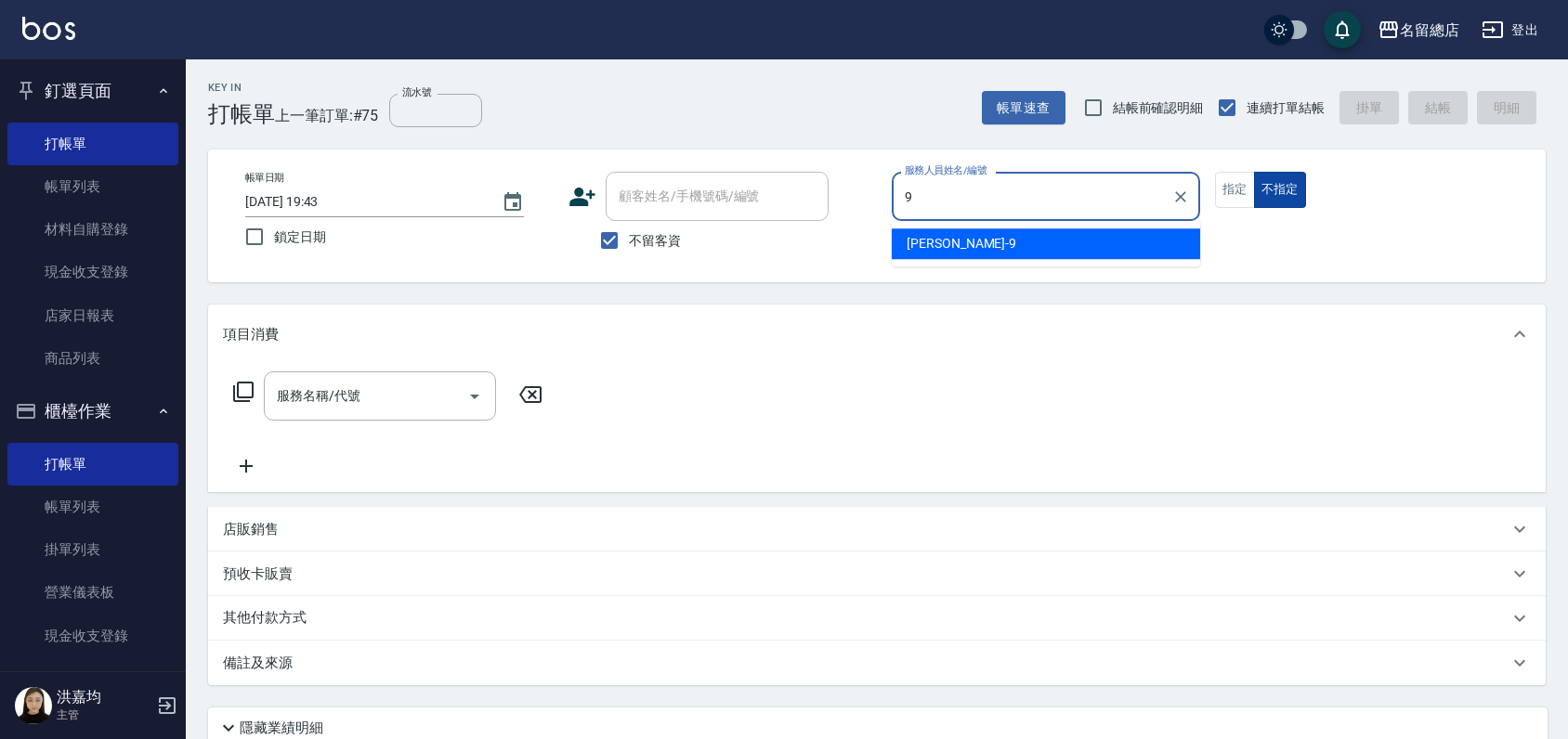
type input "Rosa-9"
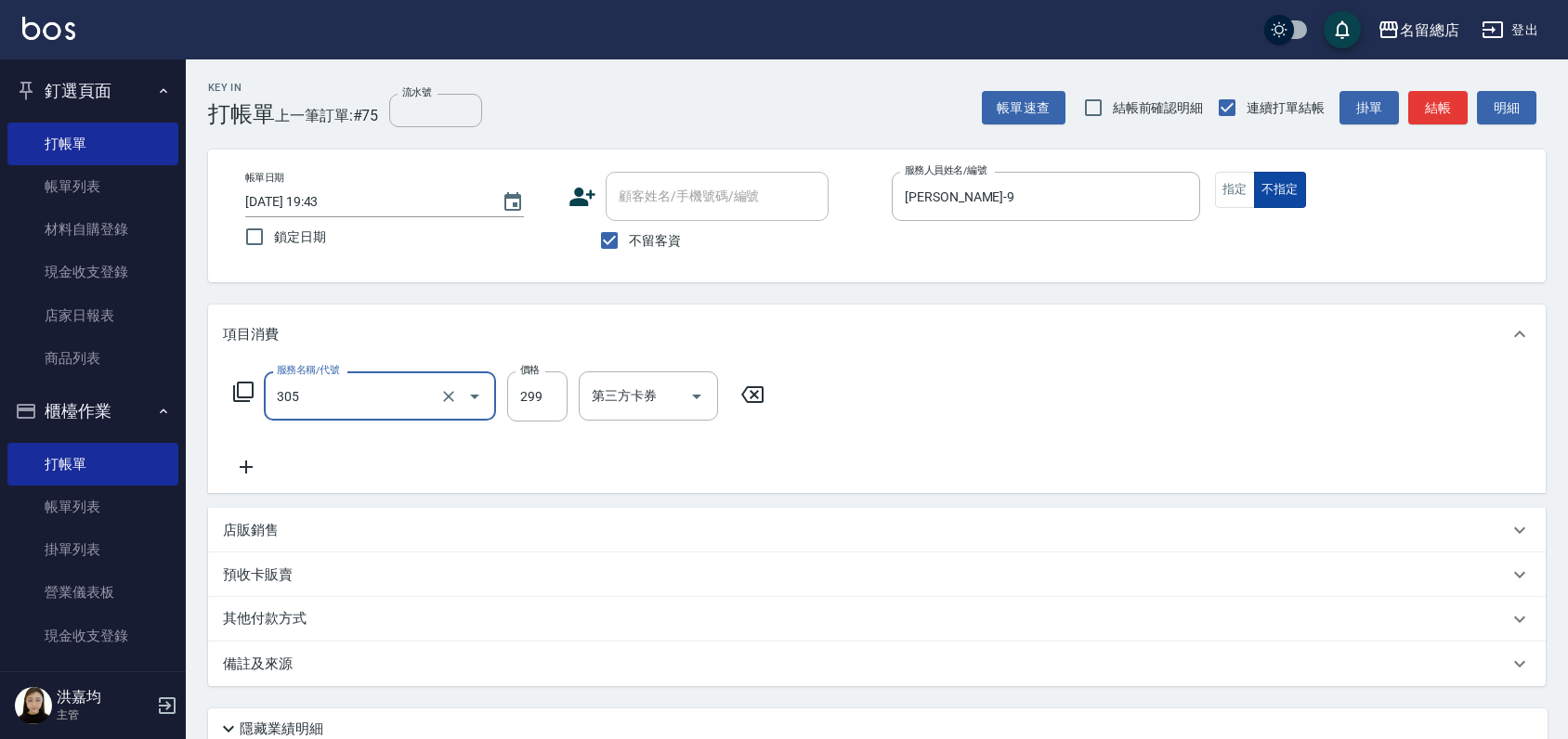
type input "剪髮(305)"
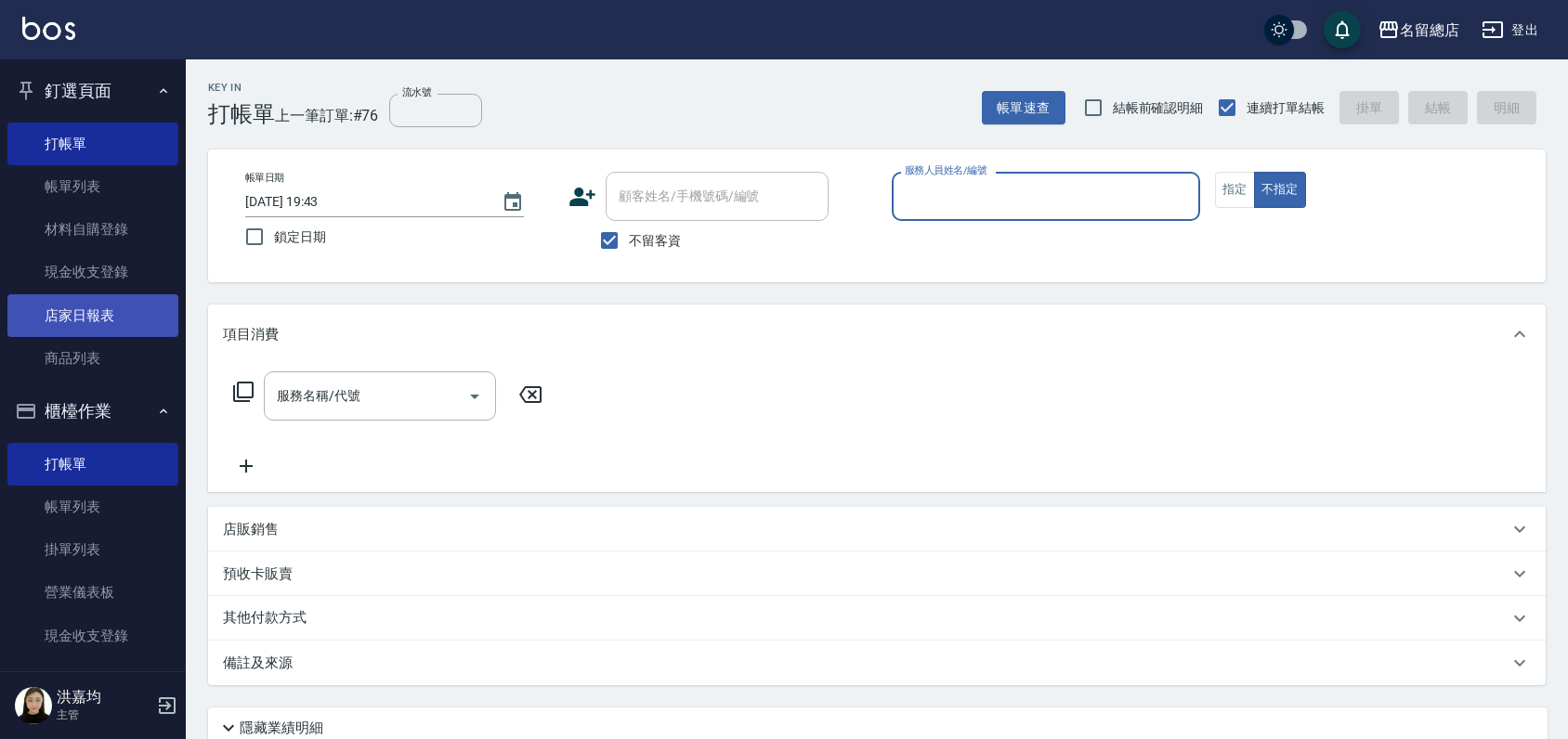
click at [74, 320] on link "店家日報表" at bounding box center [92, 315] width 170 height 42
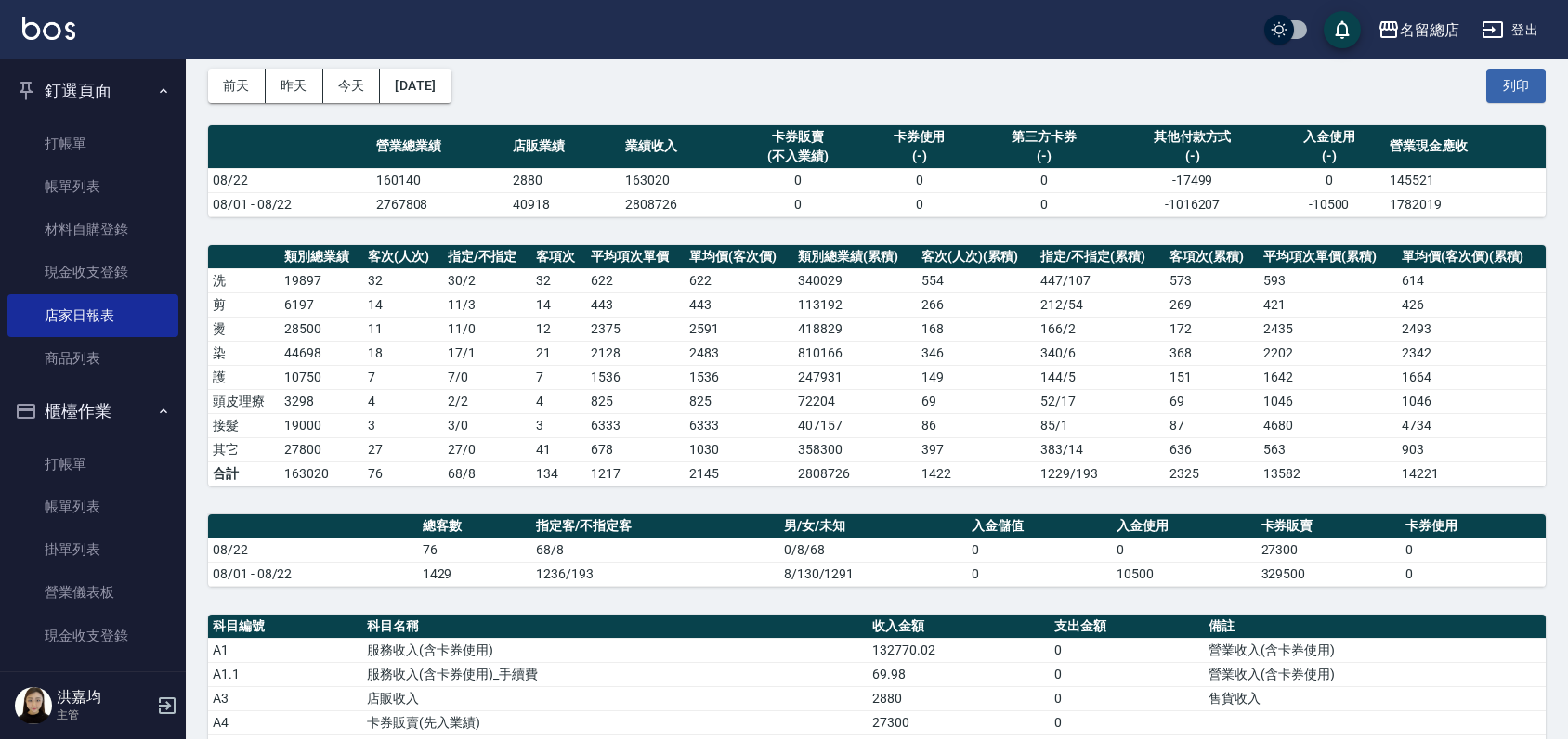
scroll to position [309, 0]
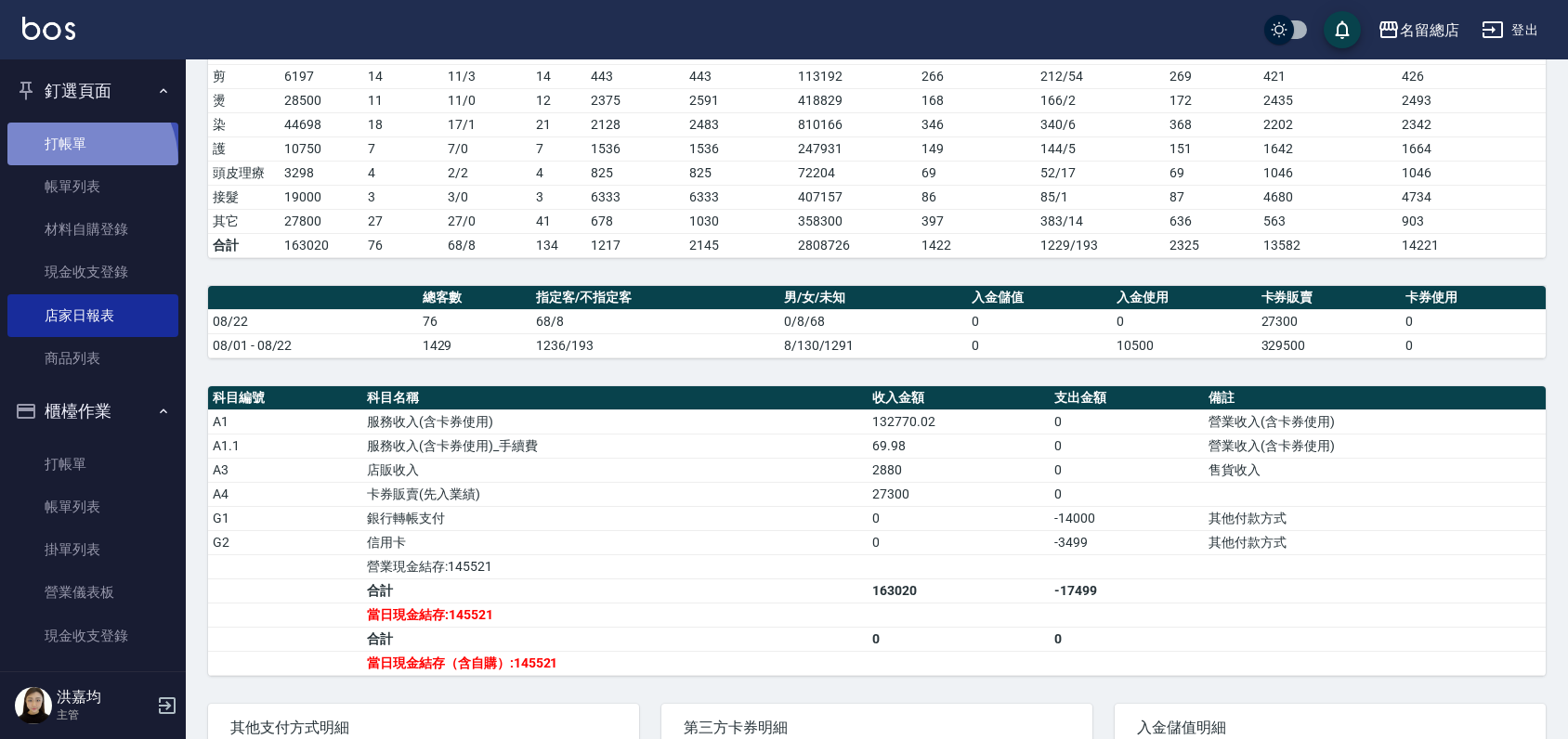
click at [68, 163] on link "打帳單" at bounding box center [92, 143] width 170 height 42
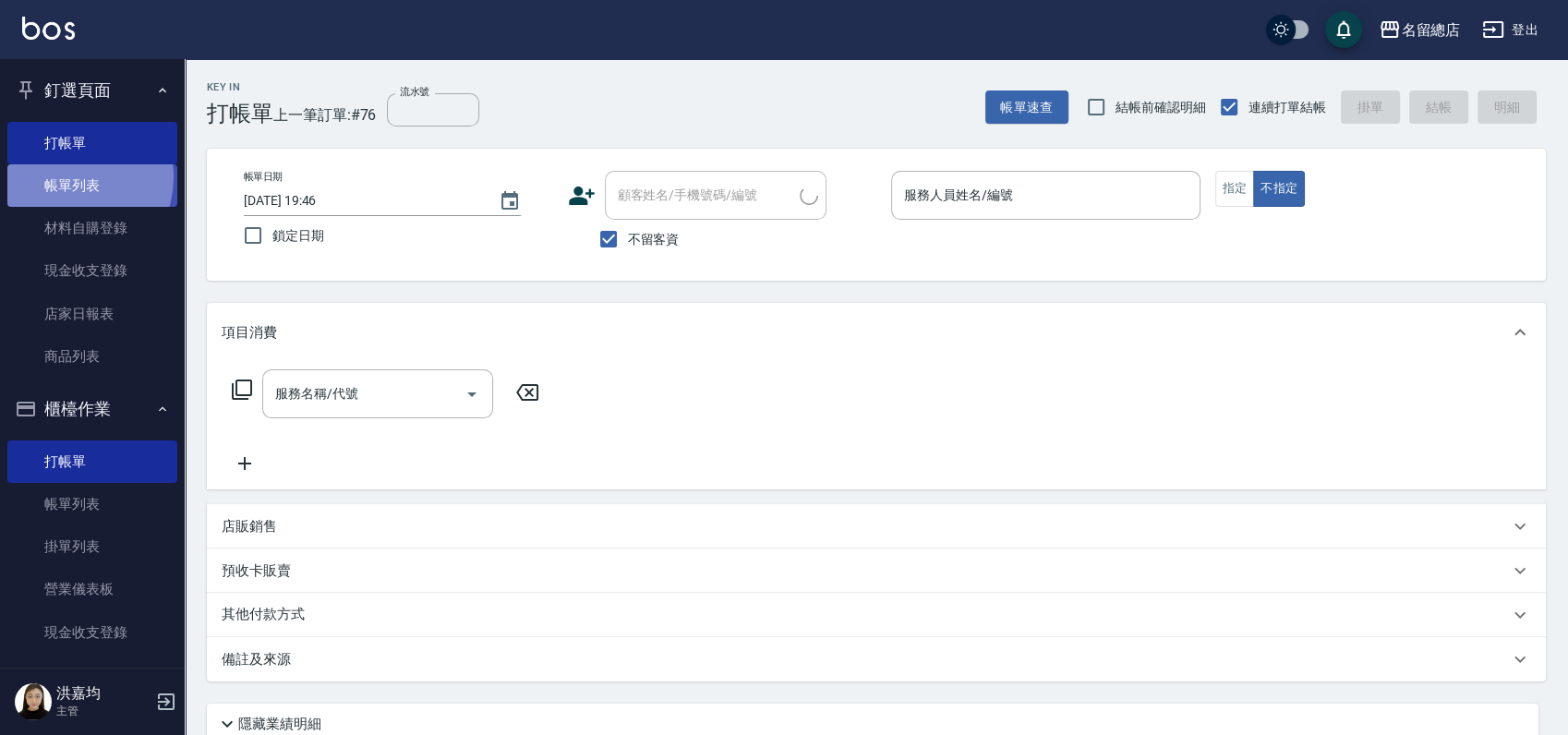
click at [65, 177] on link "帳單列表" at bounding box center [92, 185] width 170 height 42
click at [67, 179] on link "帳單列表" at bounding box center [92, 185] width 170 height 42
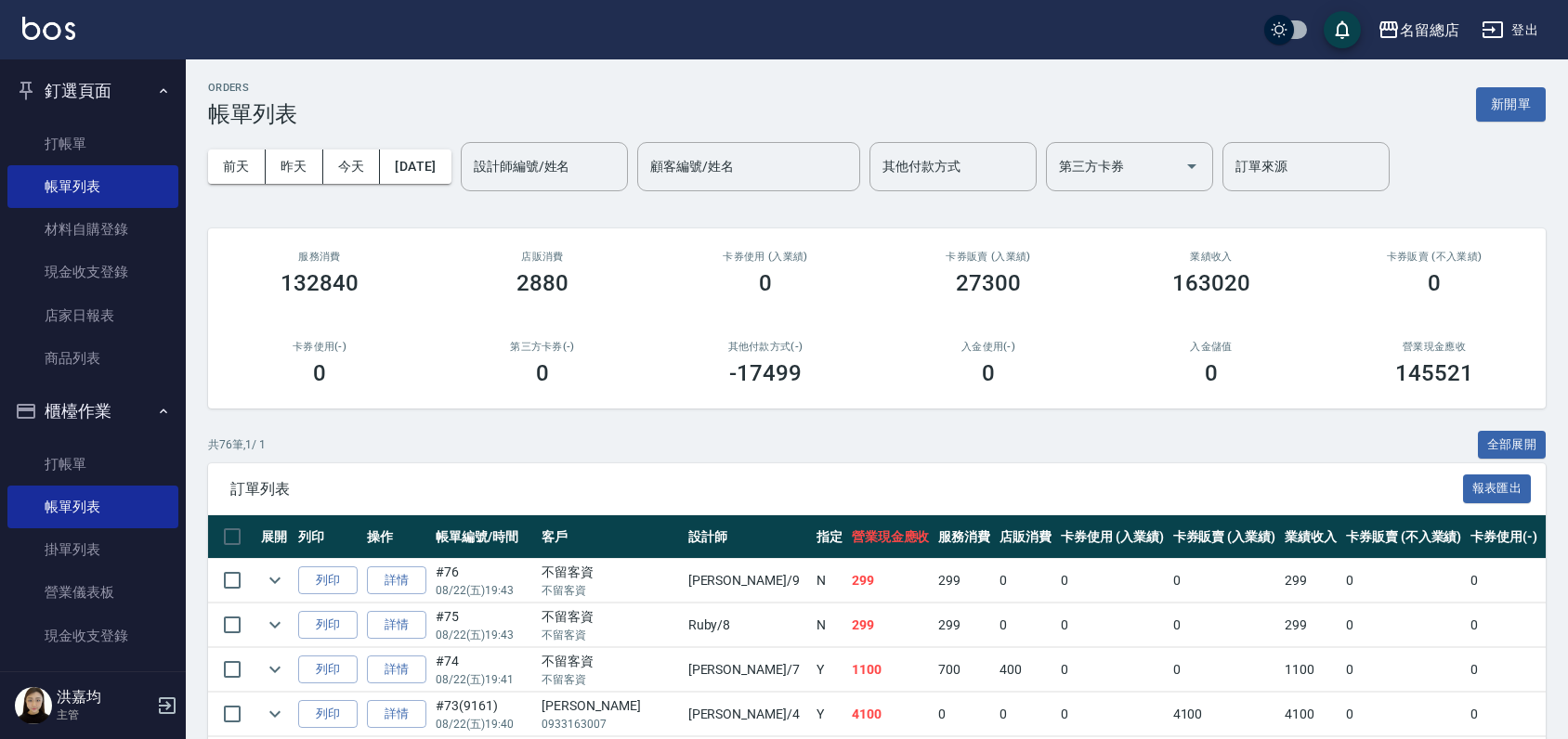
scroll to position [206, 0]
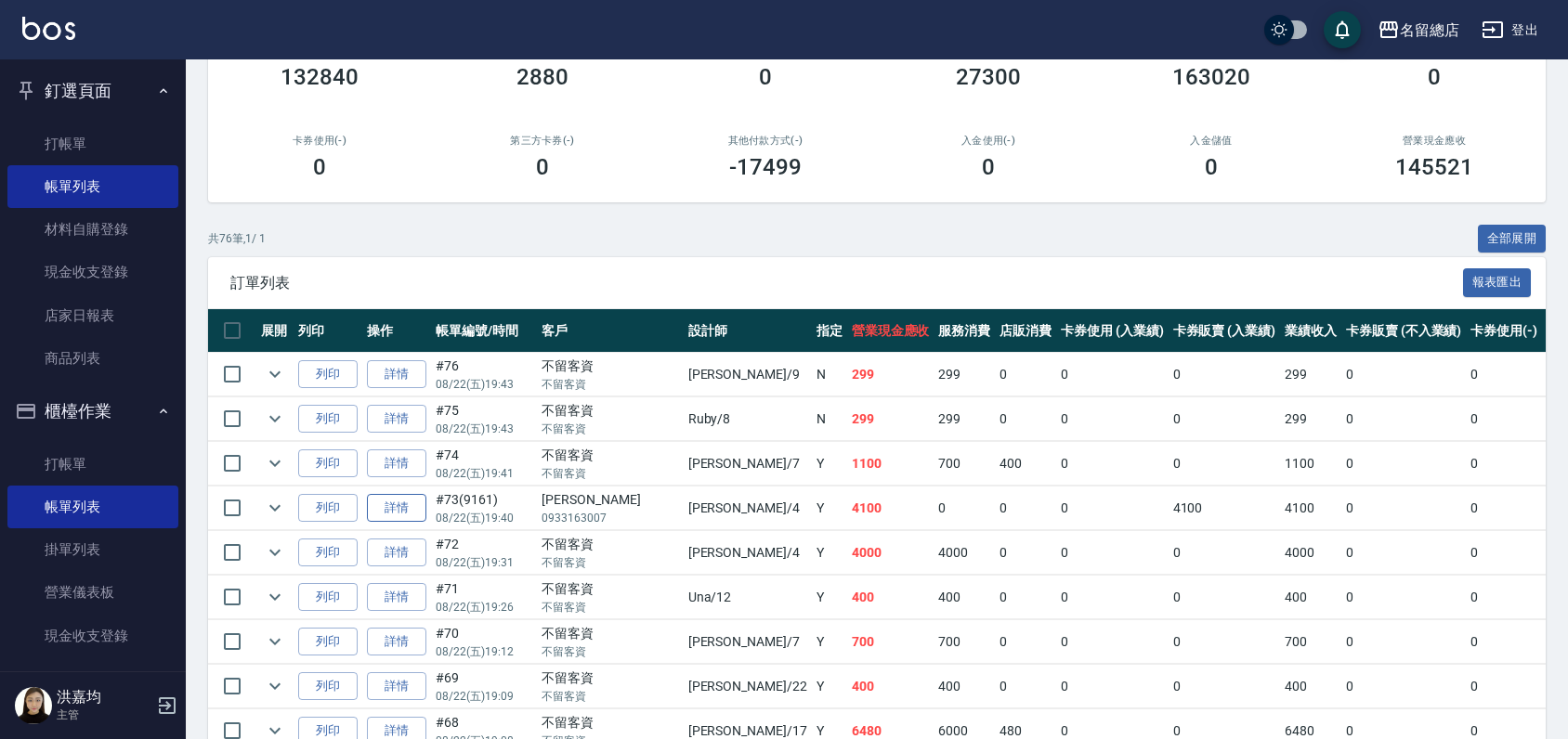
click at [407, 505] on link "詳情" at bounding box center [396, 508] width 59 height 29
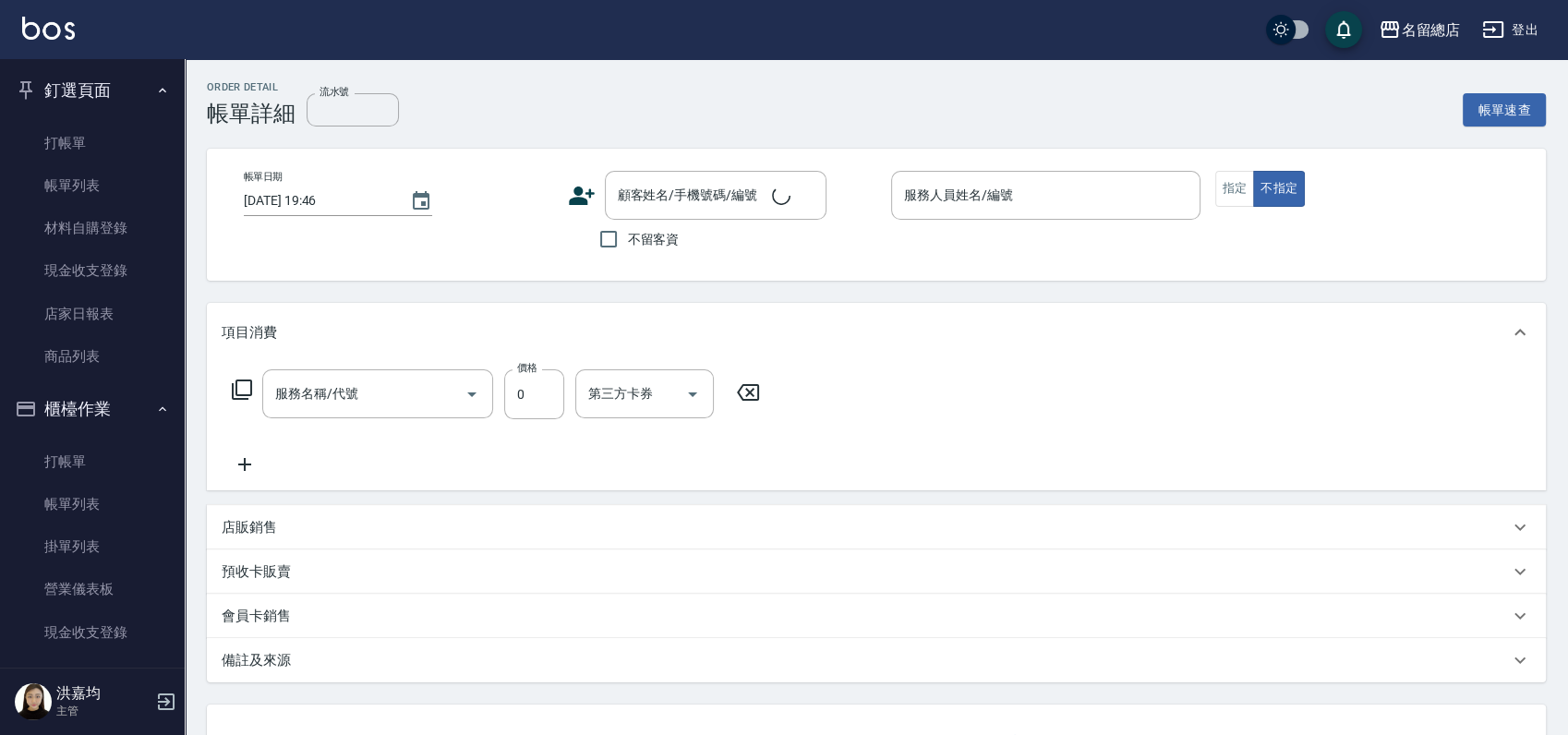
type input "9161"
type input "2025/08/22 19:40"
type input "[PERSON_NAME]-4"
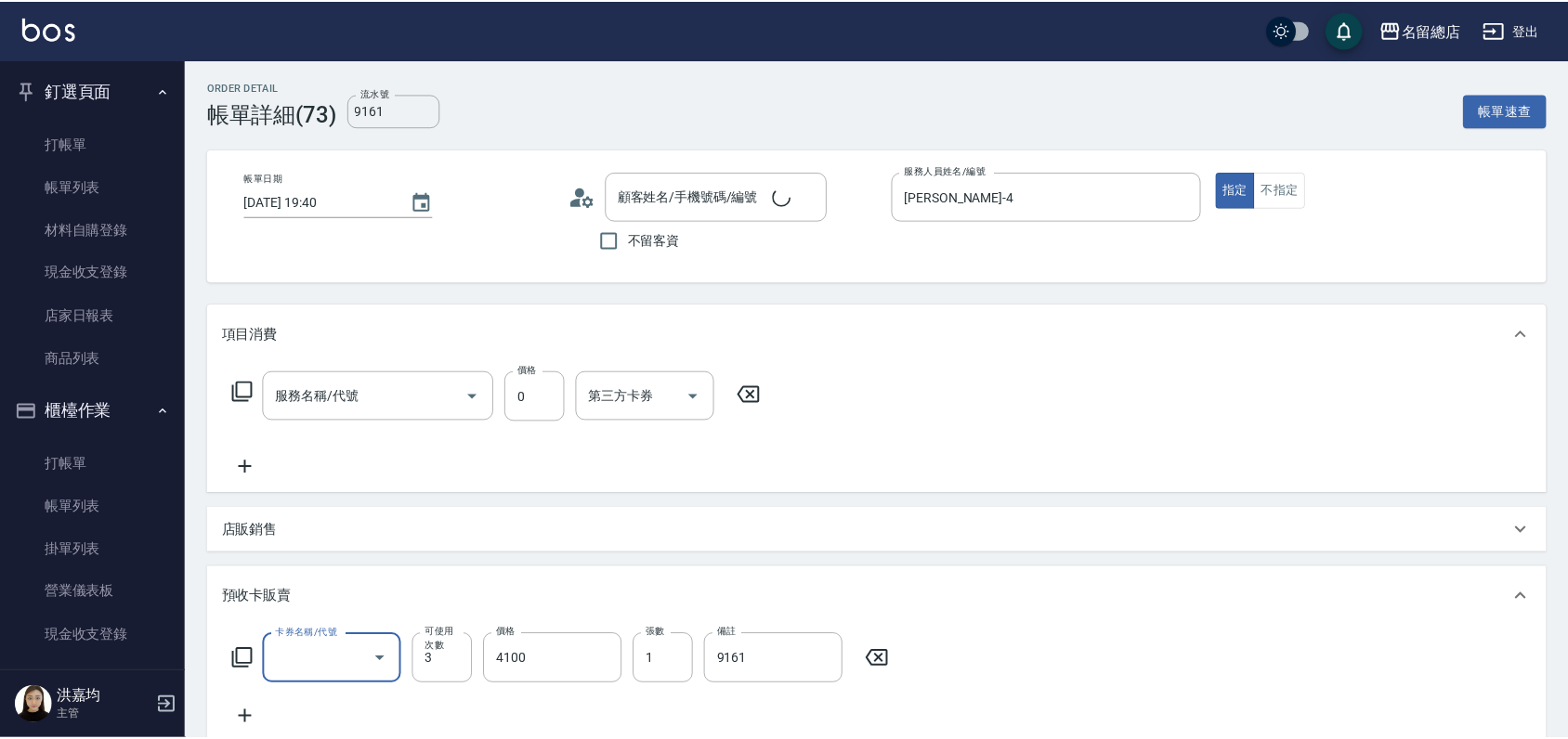
scroll to position [23, 0]
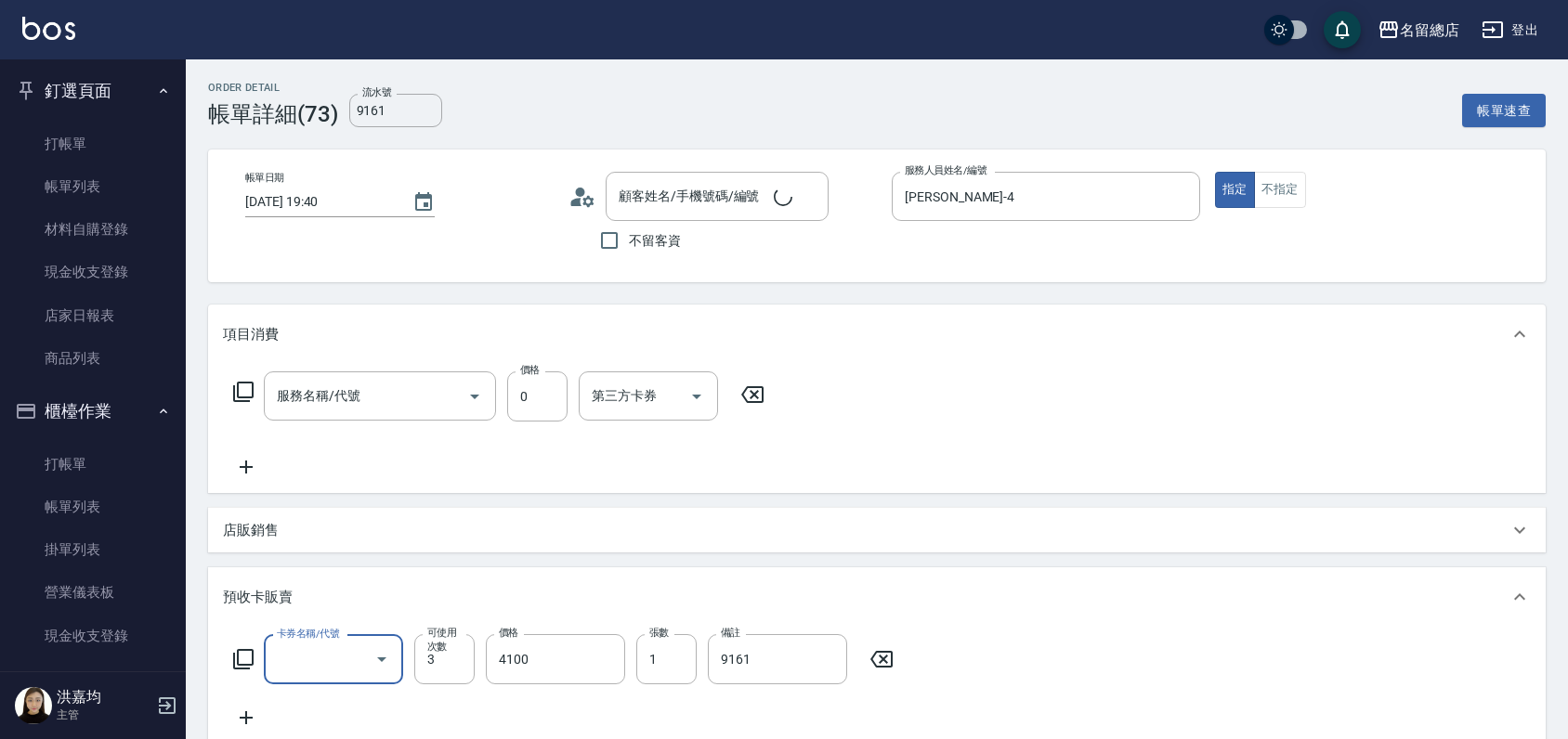
type input "2段蓋卡801~1299(496)"
type input "林瓊玉/0933163007/null"
type input "二段自備卡(407)"
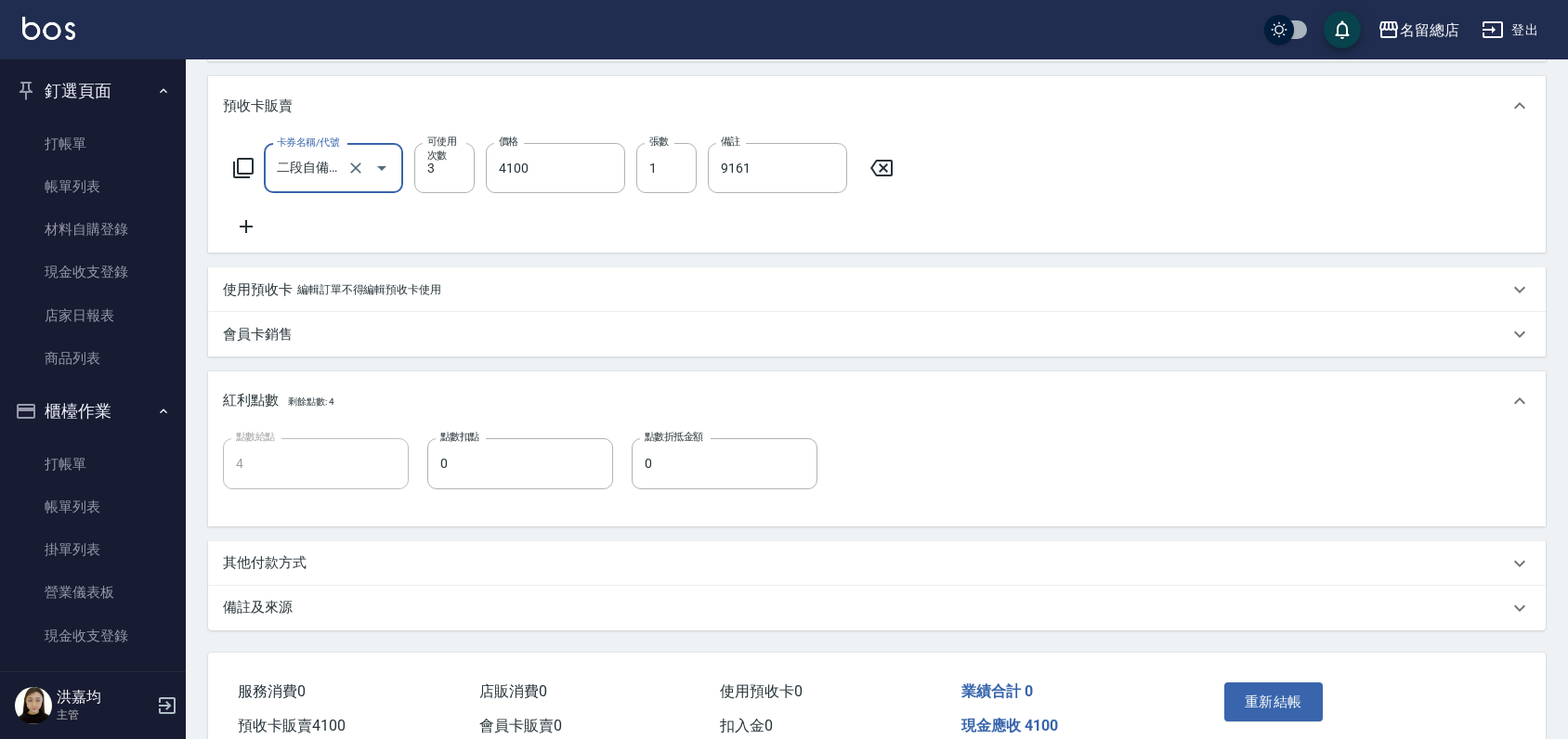
scroll to position [579, 0]
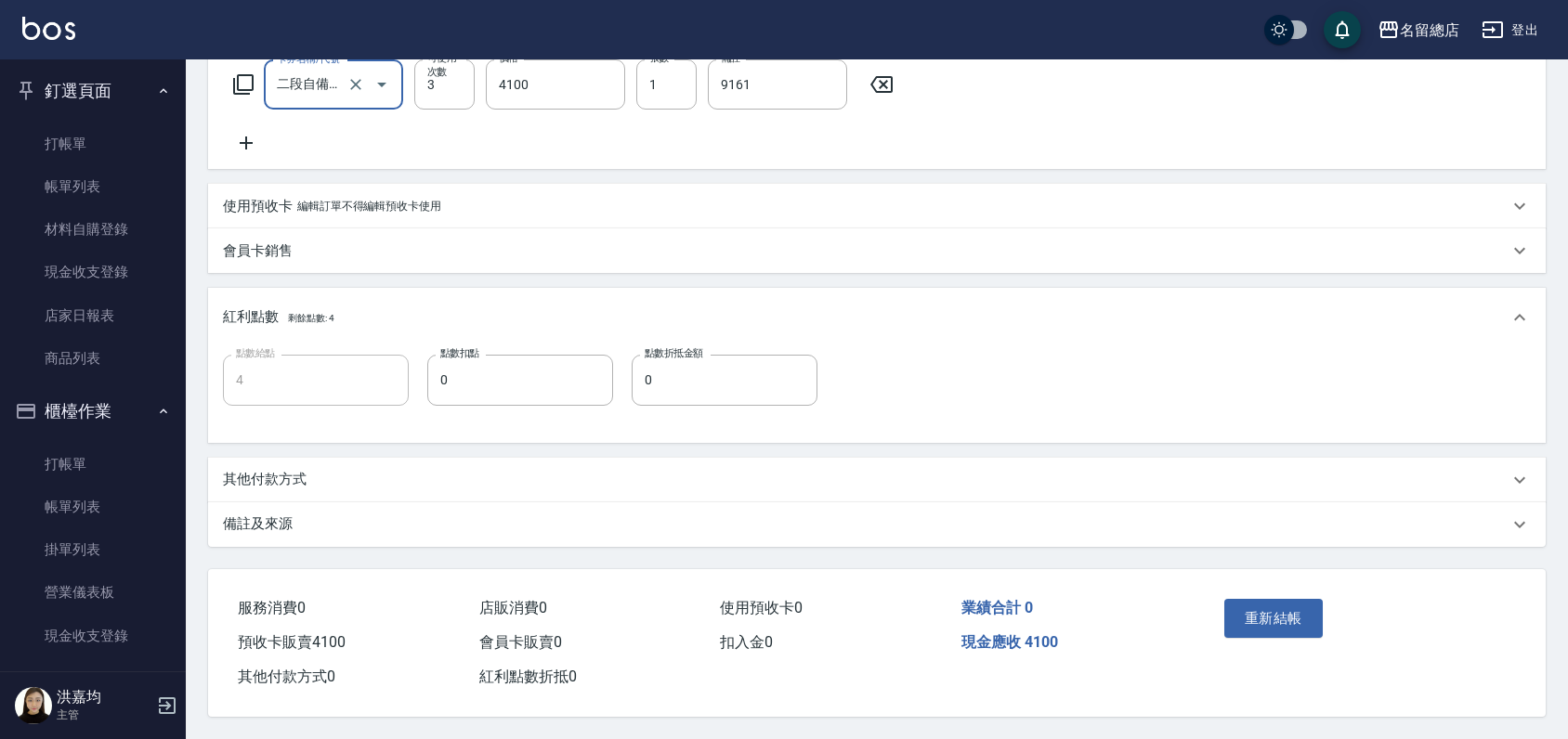
click at [277, 476] on p "其他付款方式" at bounding box center [265, 479] width 84 height 20
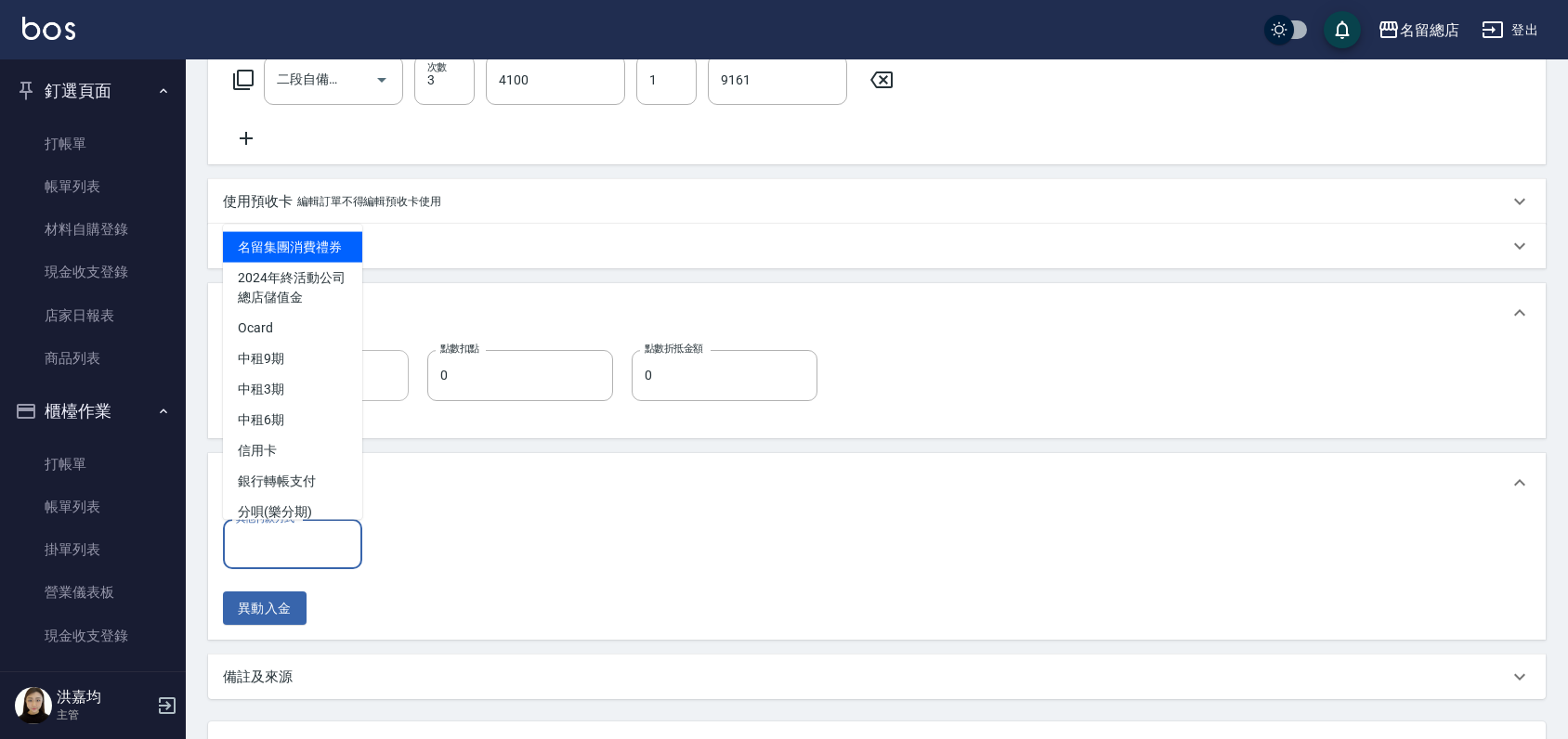
click at [274, 532] on div "其他付款方式 其他付款方式" at bounding box center [293, 544] width 139 height 49
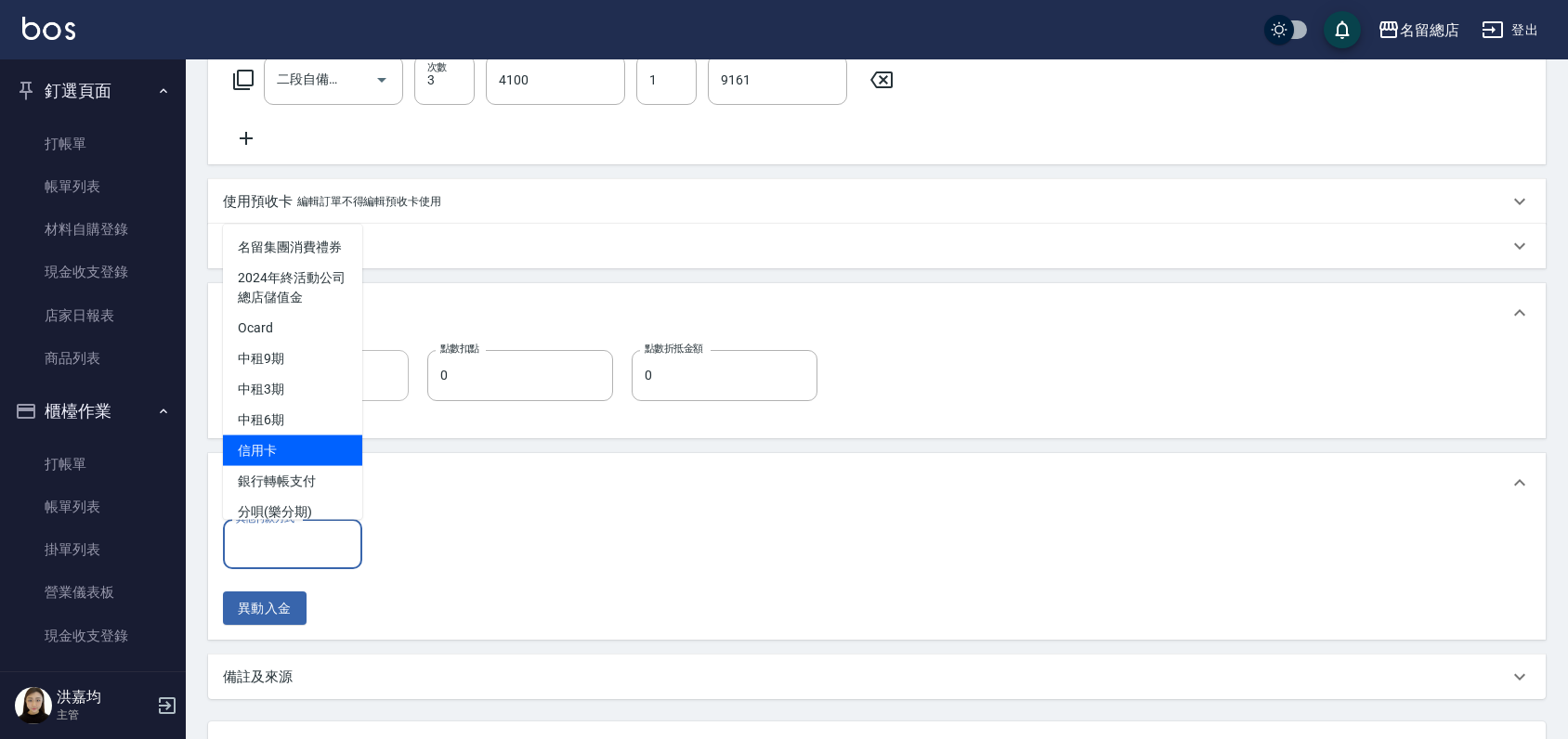
click at [283, 460] on span "信用卡" at bounding box center [293, 450] width 139 height 31
type input "信用卡"
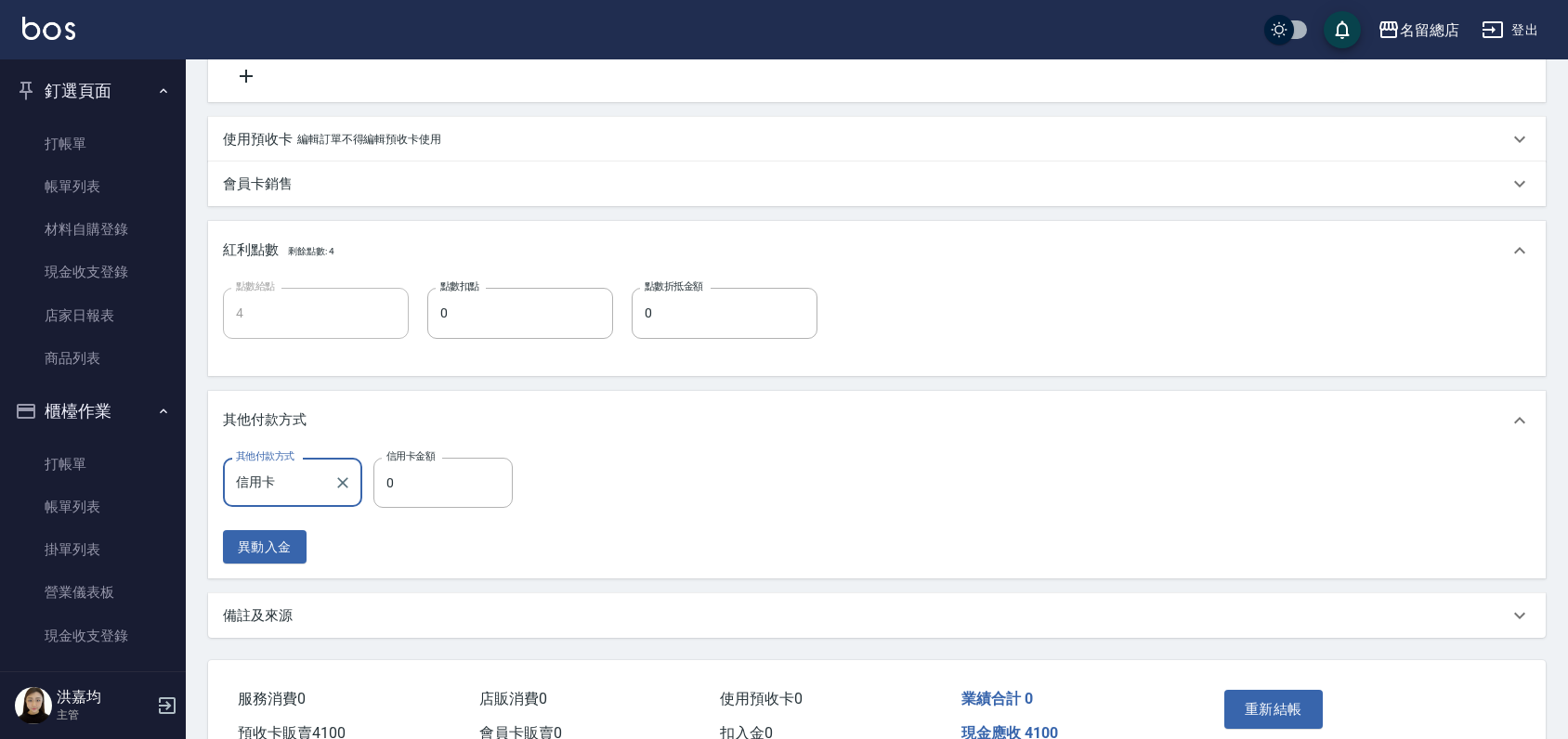
scroll to position [738, 0]
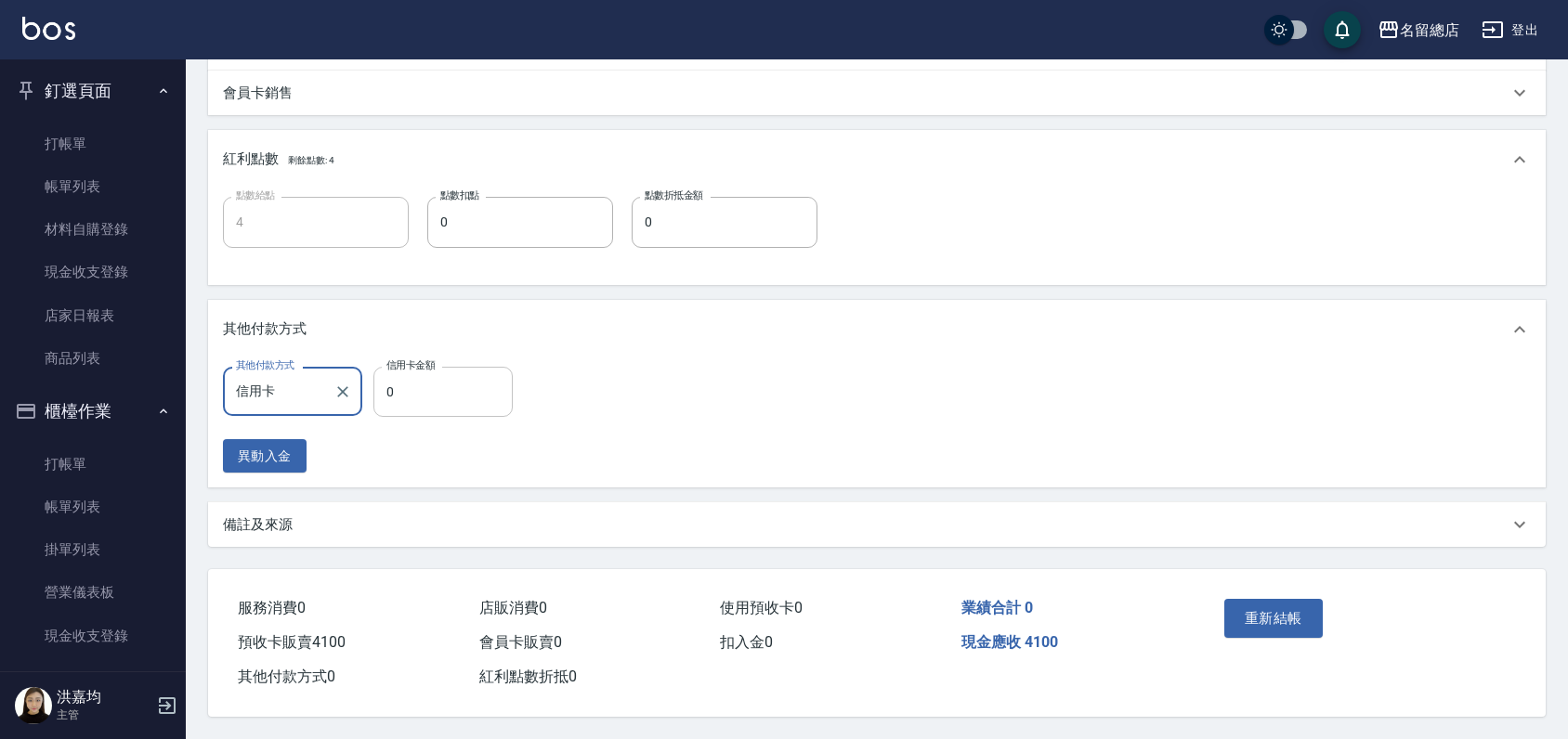
click at [412, 401] on input "0" at bounding box center [443, 392] width 139 height 50
type input "41"
type input "3"
type input "4100"
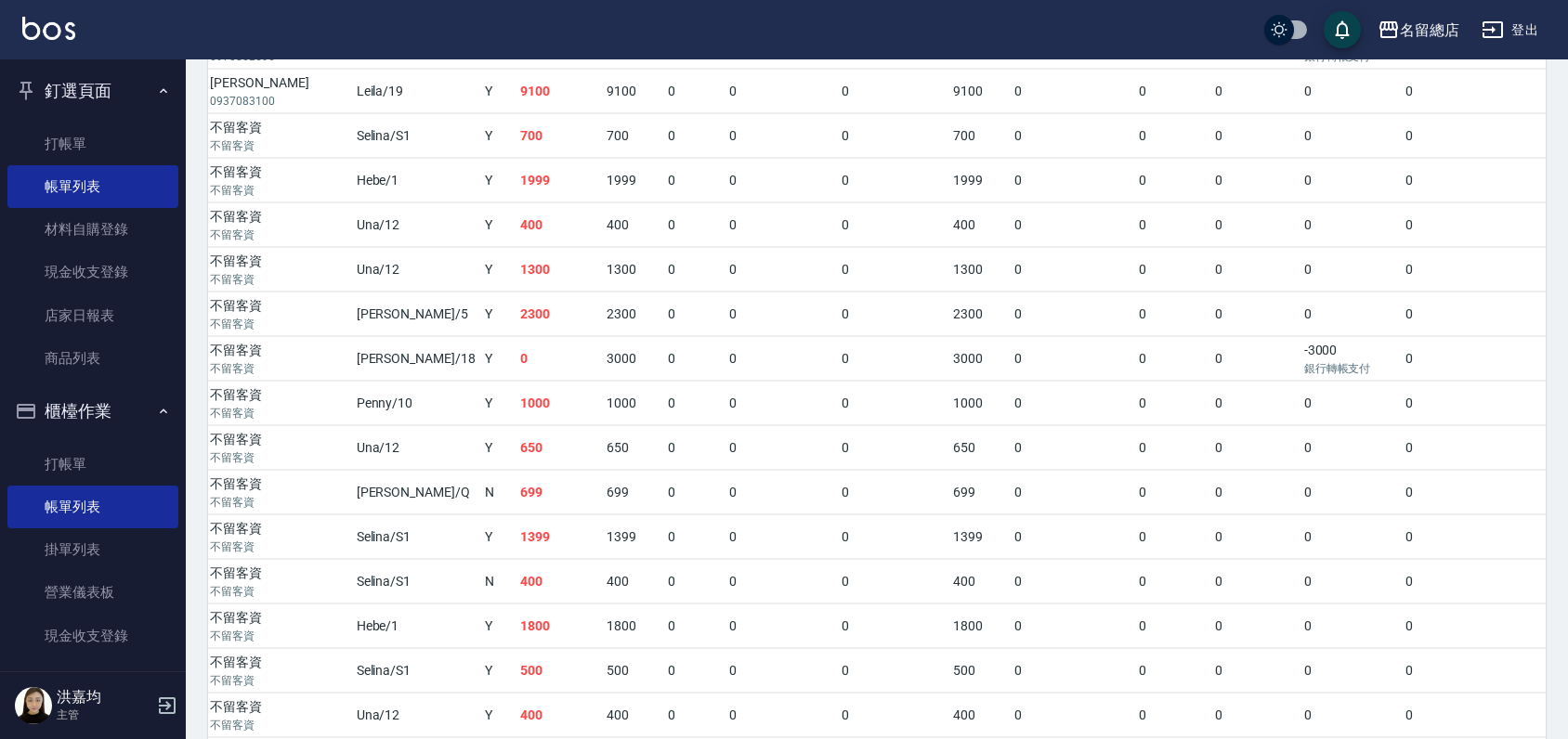
scroll to position [3279, 0]
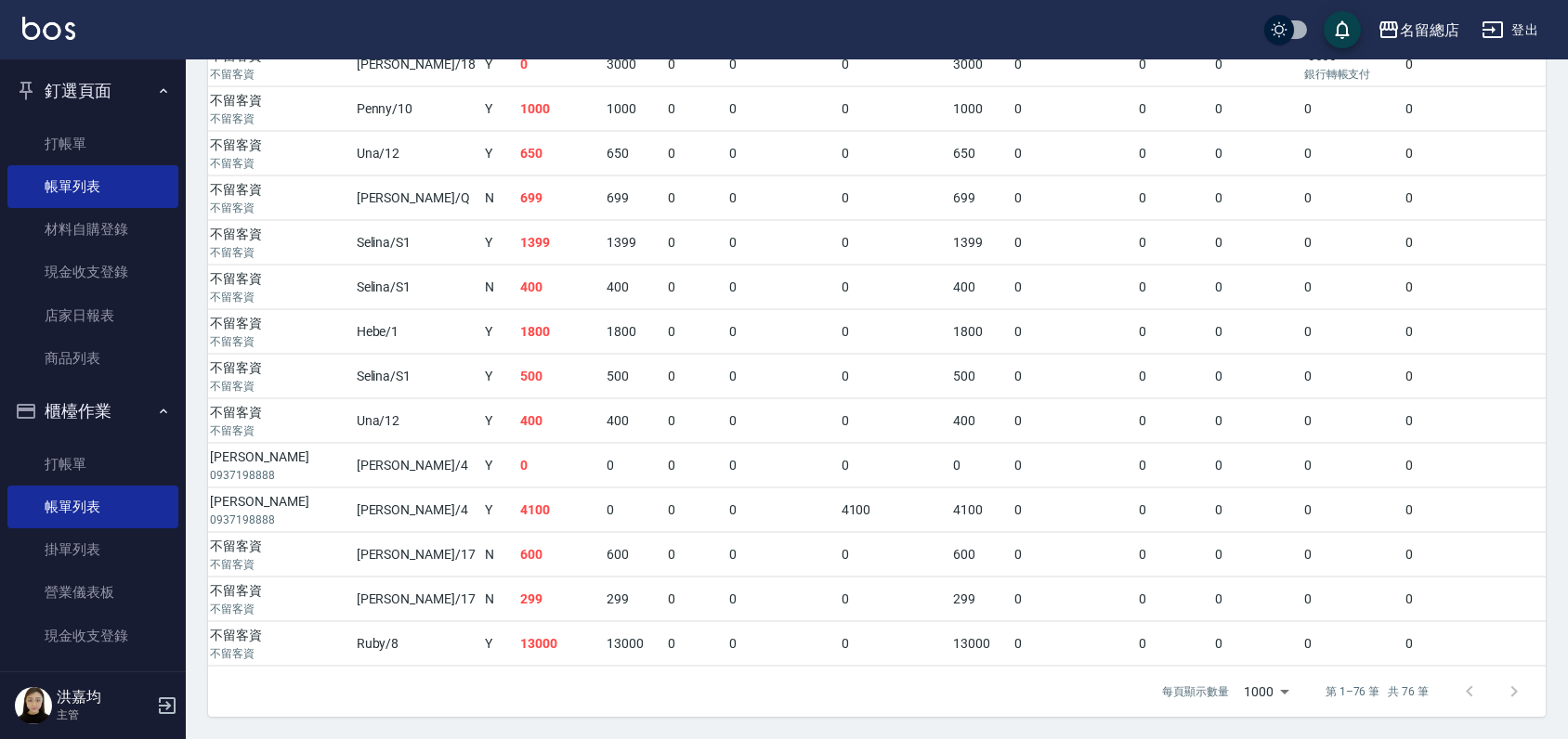
drag, startPoint x: 772, startPoint y: 666, endPoint x: 751, endPoint y: 667, distance: 21.0
click at [751, 667] on div "每頁顯示數量 1000 1000 第 1–76 筆 共 76 筆" at bounding box center [877, 691] width 1337 height 50
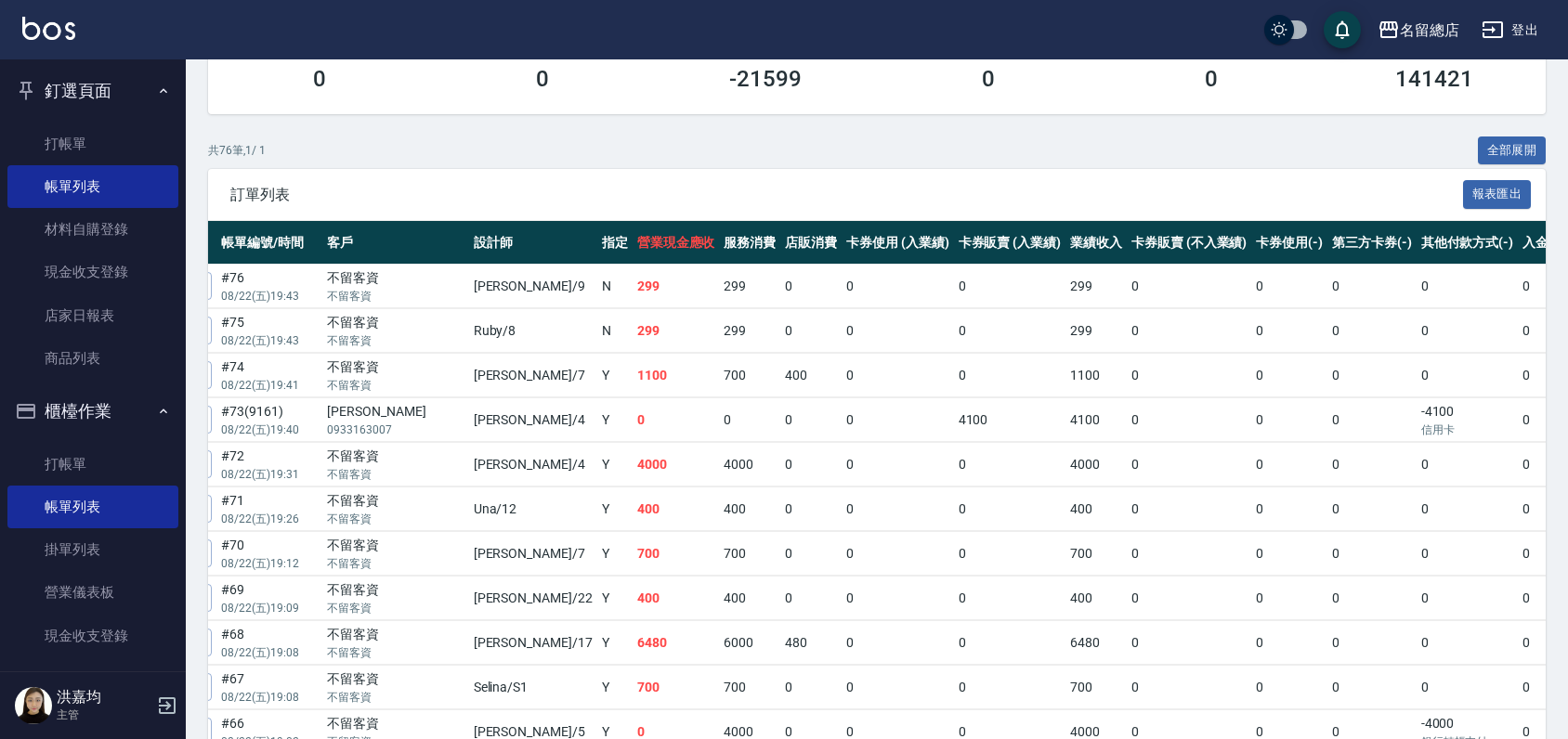
scroll to position [0, 0]
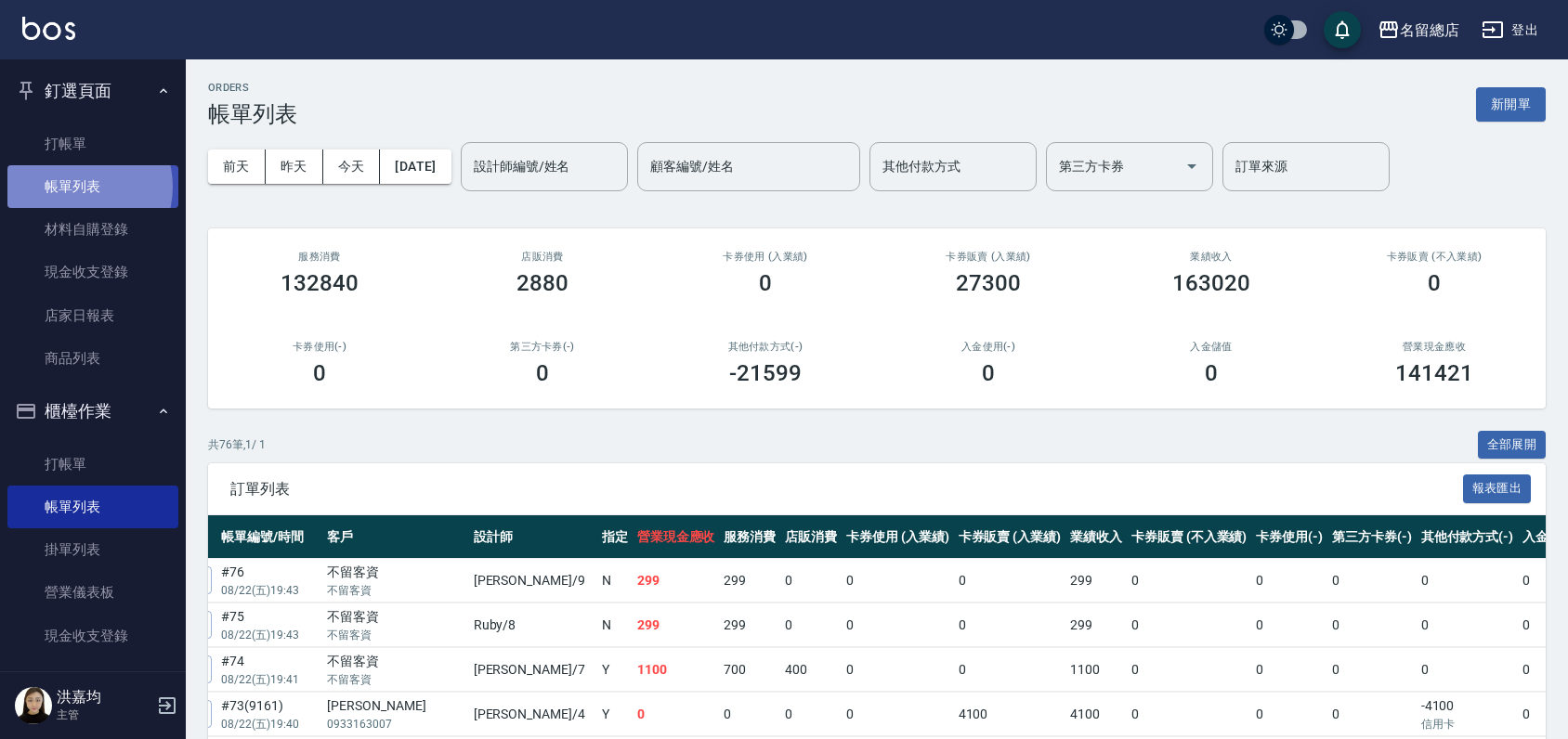
click at [76, 186] on link "帳單列表" at bounding box center [92, 186] width 170 height 42
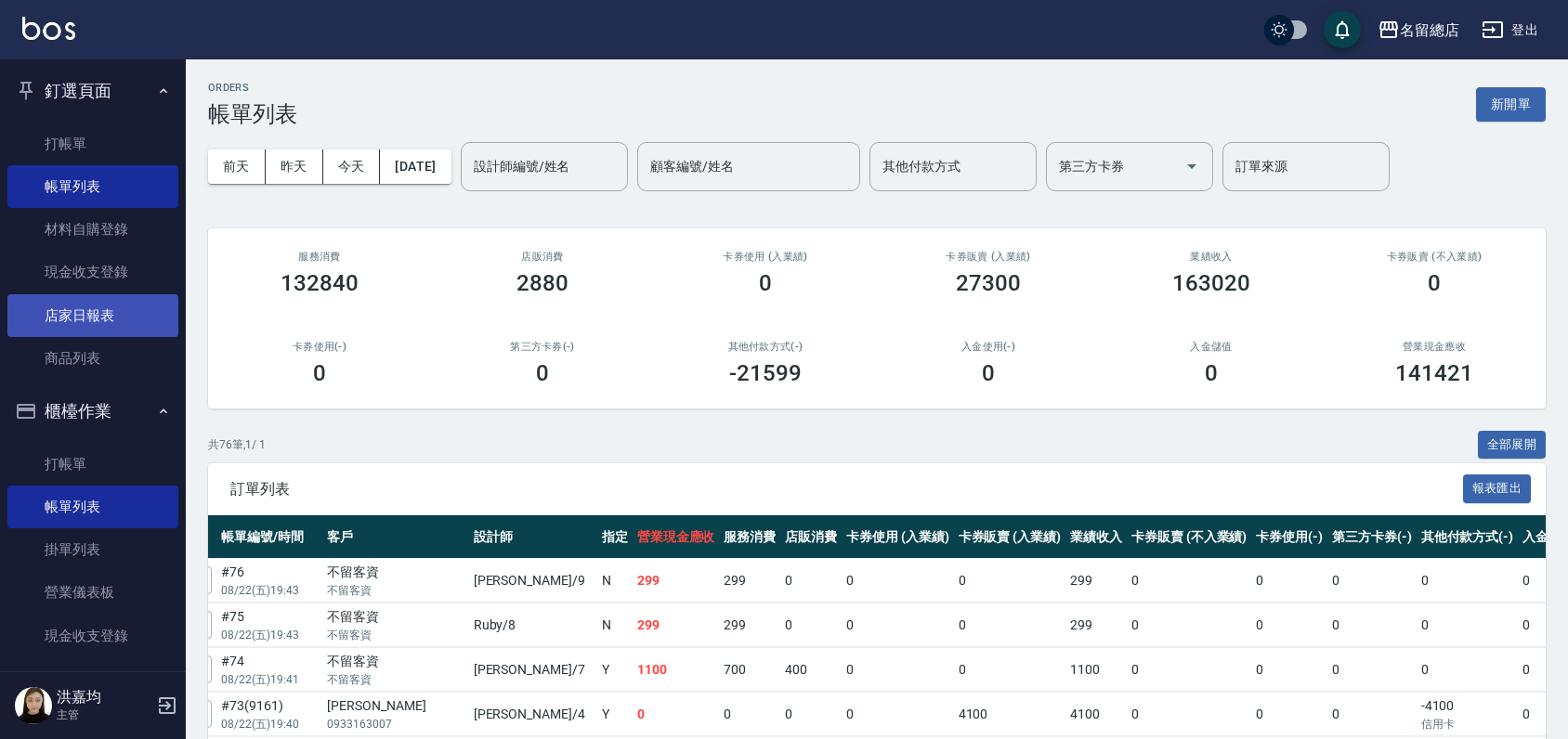
click at [76, 307] on link "店家日報表" at bounding box center [92, 315] width 170 height 42
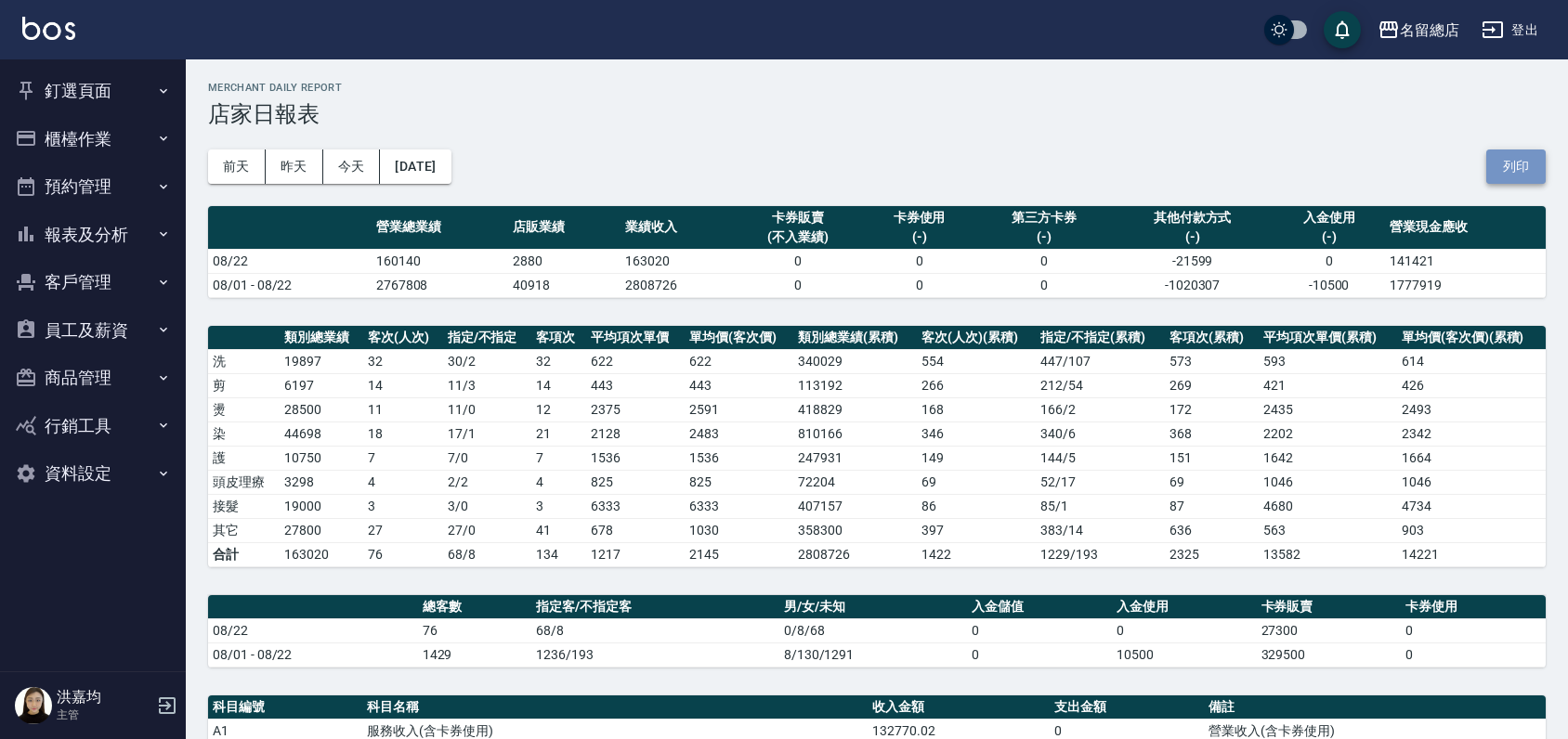
click at [1526, 163] on button "列印" at bounding box center [1515, 167] width 59 height 34
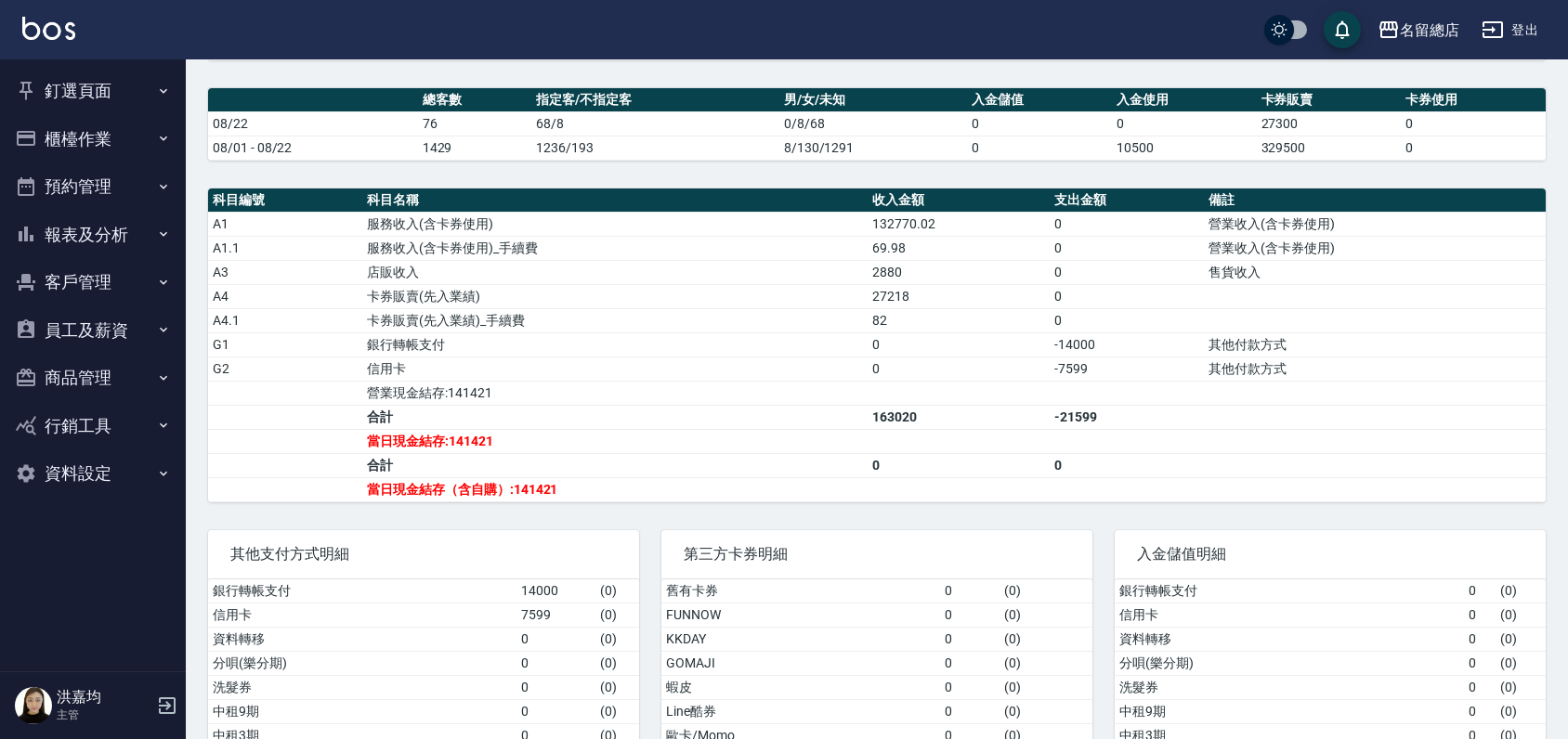
scroll to position [515, 0]
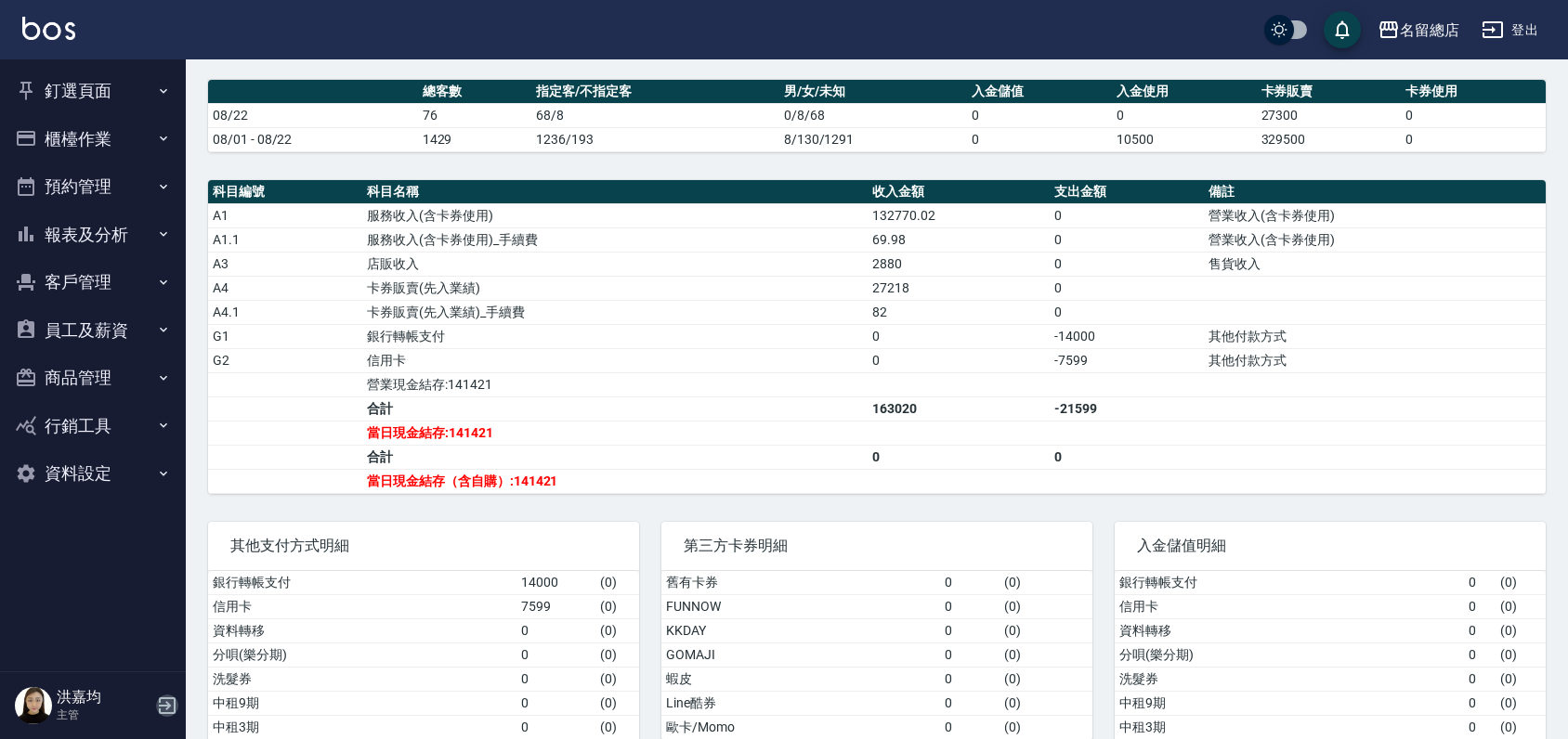
click at [168, 699] on icon "button" at bounding box center [168, 706] width 17 height 17
